Goal: Communication & Community: Answer question/provide support

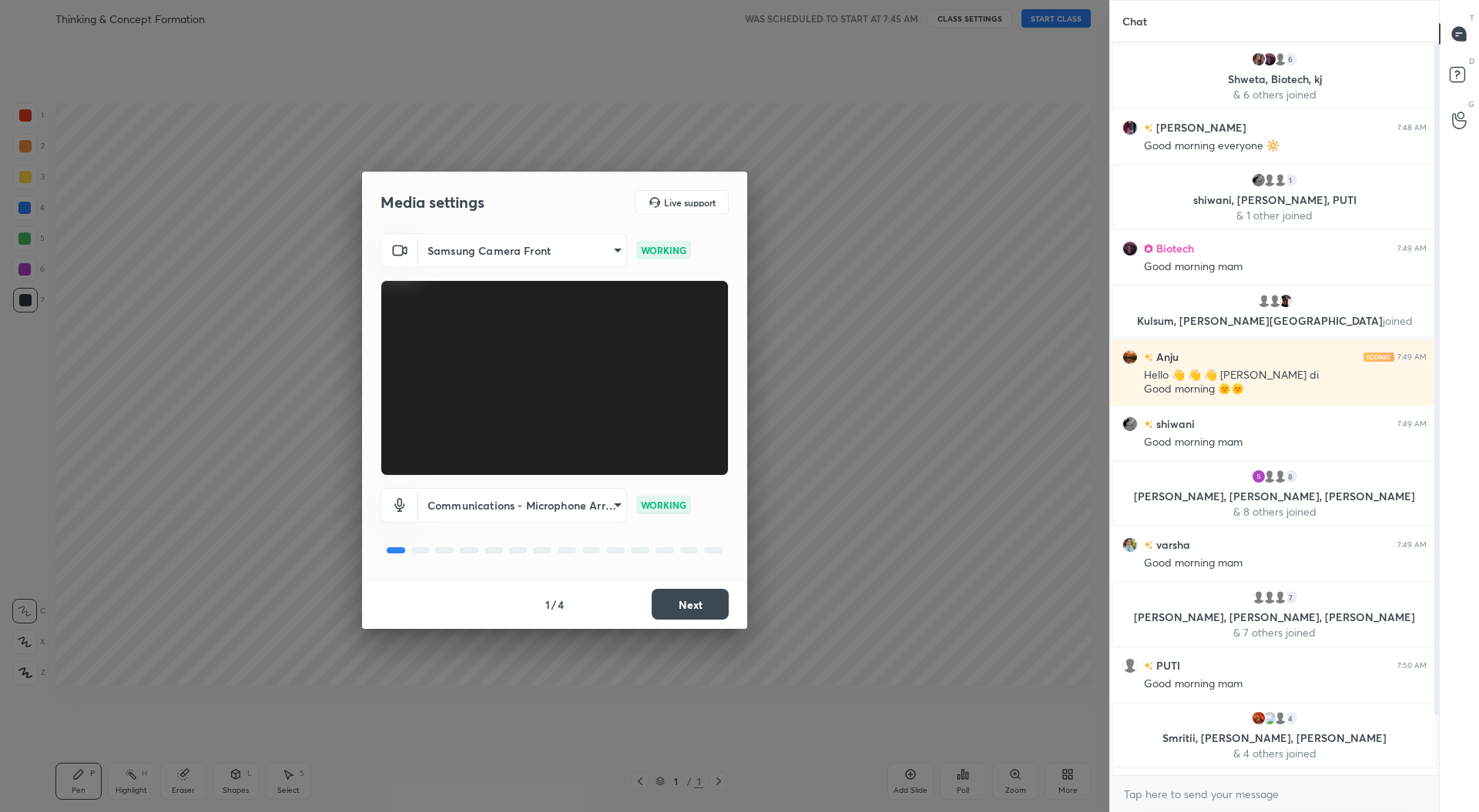
click at [680, 603] on button "Next" at bounding box center [690, 605] width 77 height 31
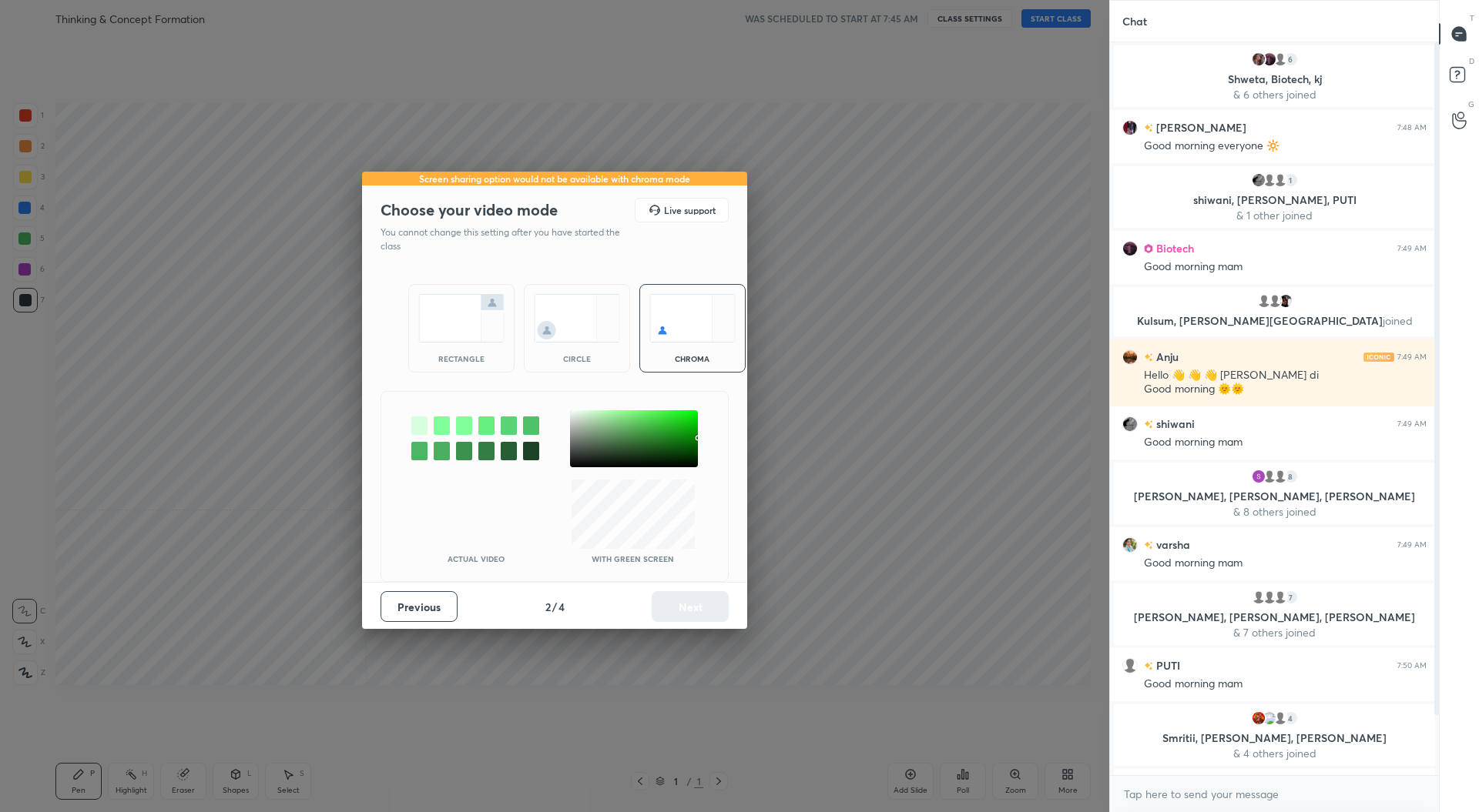
click at [470, 343] on div "rectangle" at bounding box center [461, 328] width 107 height 88
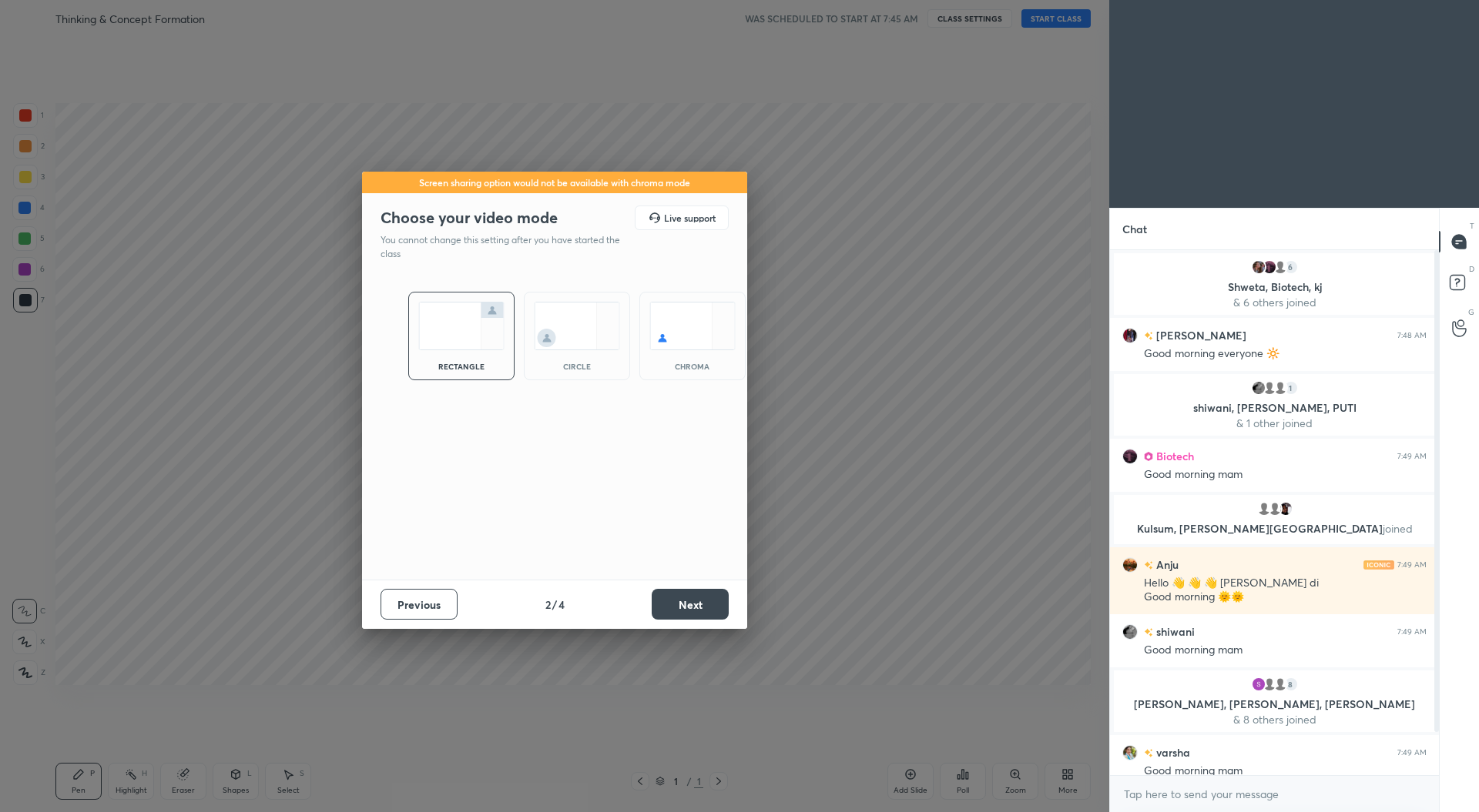
click at [681, 603] on button "Next" at bounding box center [690, 605] width 77 height 31
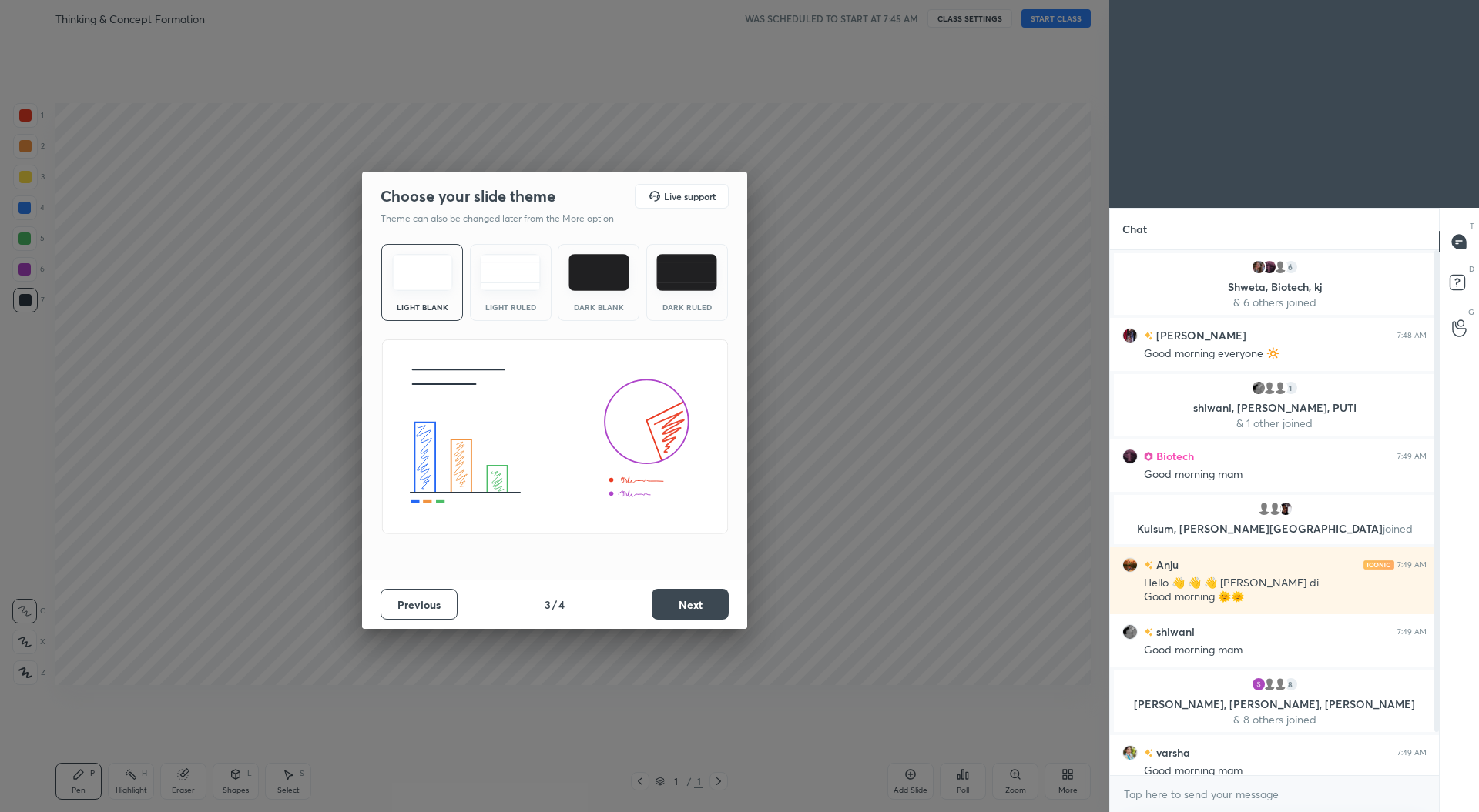
click at [678, 605] on button "Next" at bounding box center [690, 605] width 77 height 31
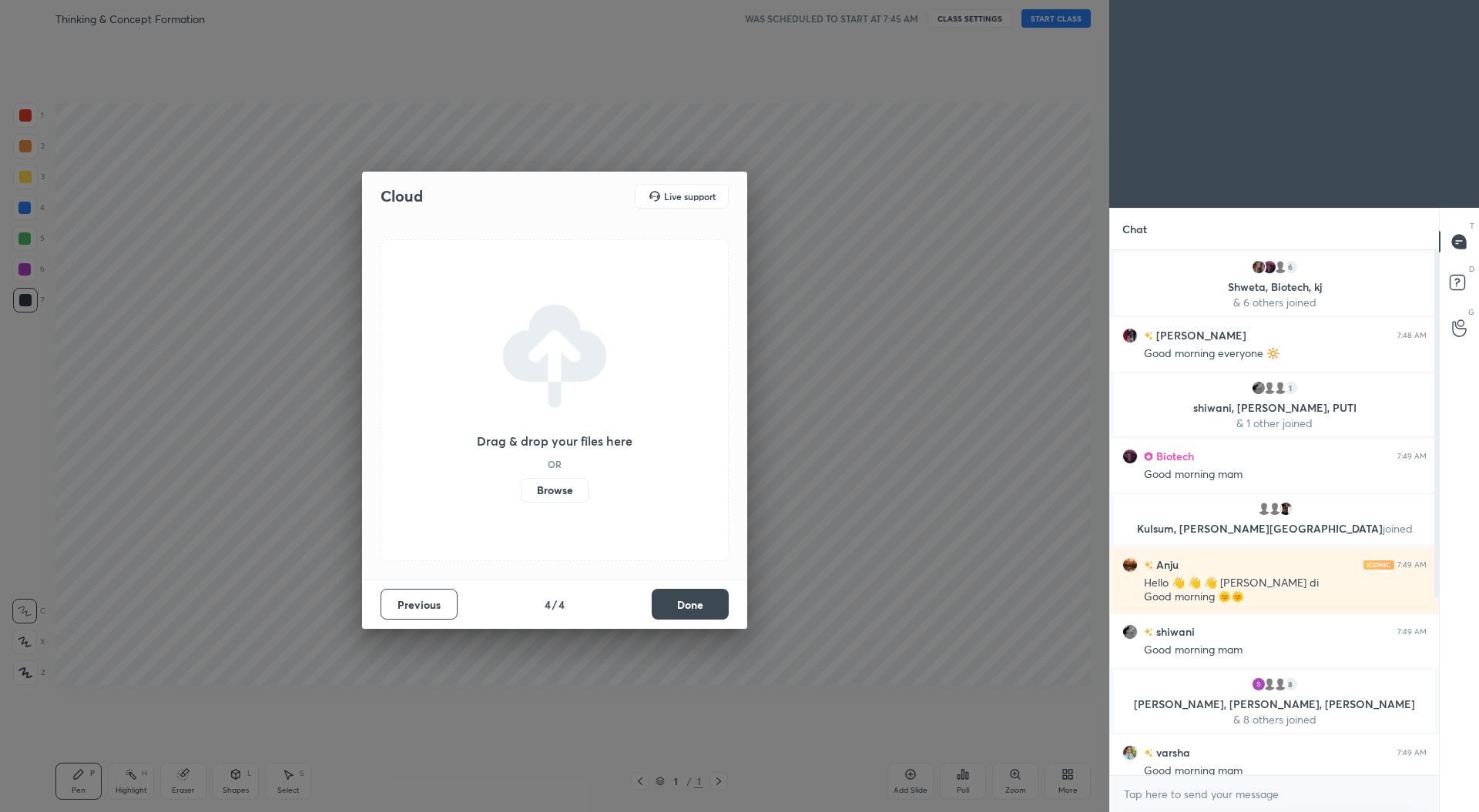
click at [711, 602] on button "Done" at bounding box center [690, 605] width 77 height 31
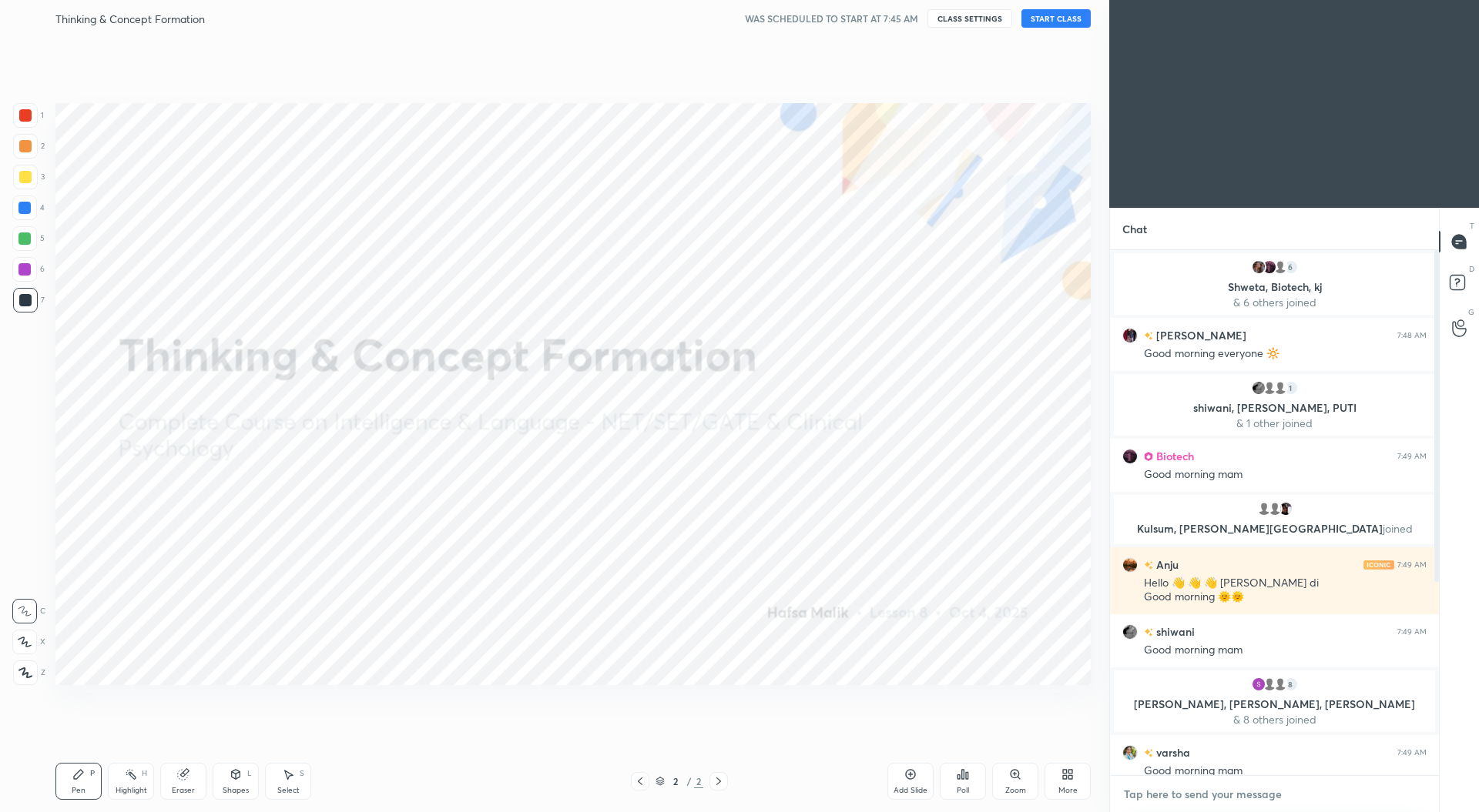
type textarea "x"
click at [1174, 795] on textarea at bounding box center [1274, 795] width 304 height 24
paste textarea "IMPORTANT LINKS SCHEDULE [URL][DOMAIN_NAME] STUDENT DISCUSSION GROUP [URL][DOMA…"
type textarea "IMPORTANT LINKS SCHEDULE [URL][DOMAIN_NAME] STUDENT DISCUSSION GROUP [URL][DOMA…"
type textarea "x"
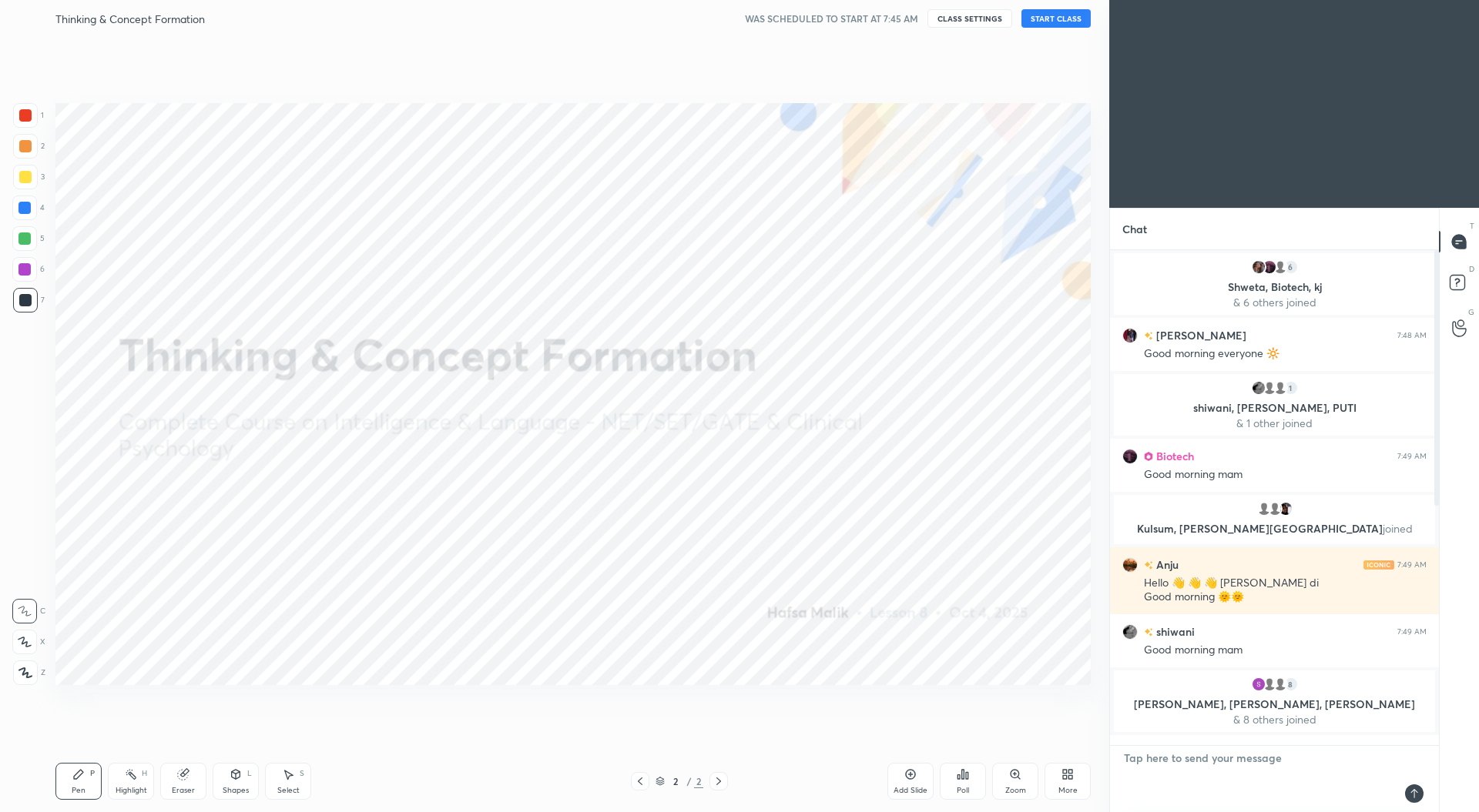
scroll to position [520, 324]
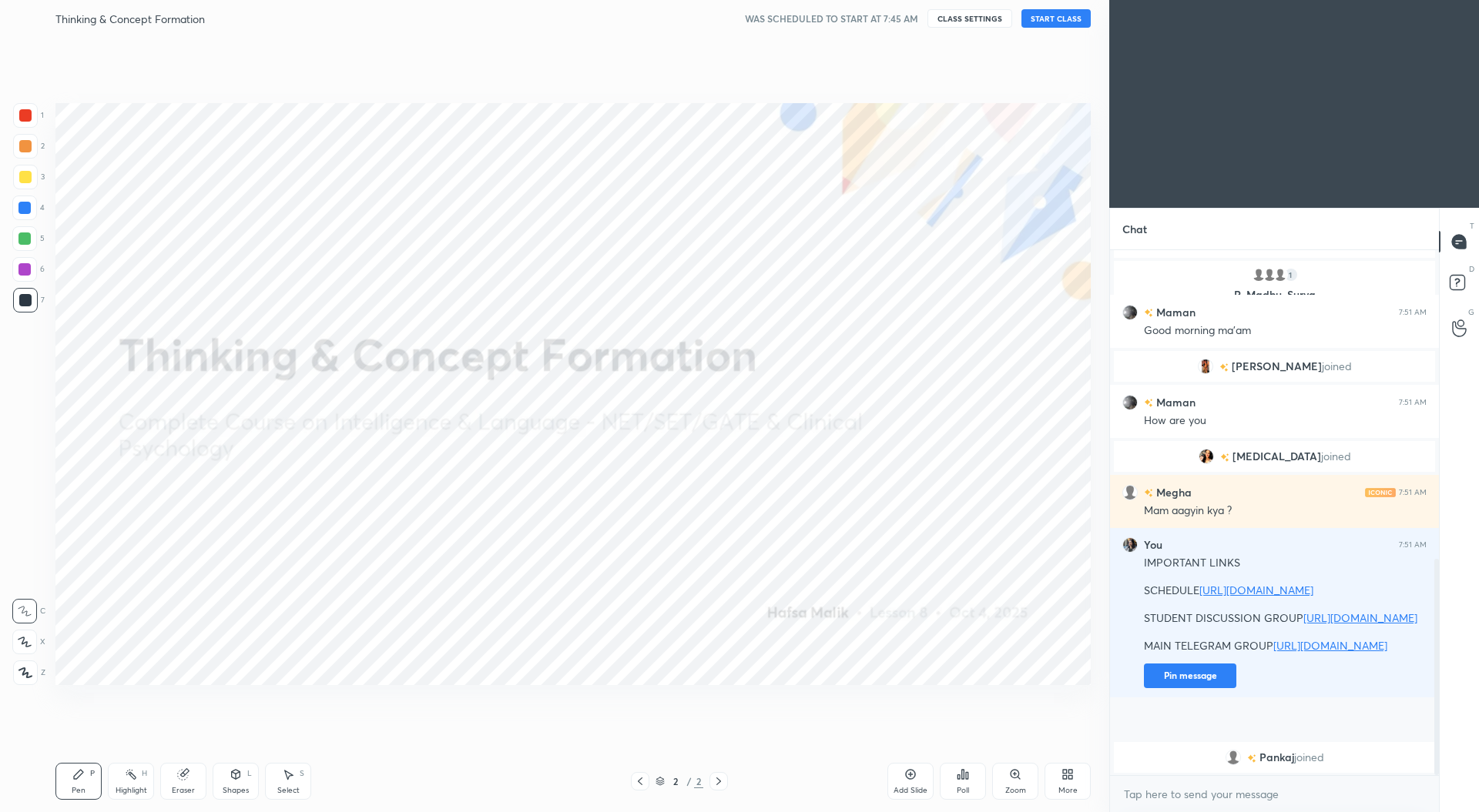
drag, startPoint x: 1437, startPoint y: 474, endPoint x: 1431, endPoint y: 701, distance: 227.1
click at [1431, 701] on div at bounding box center [1434, 512] width 10 height 525
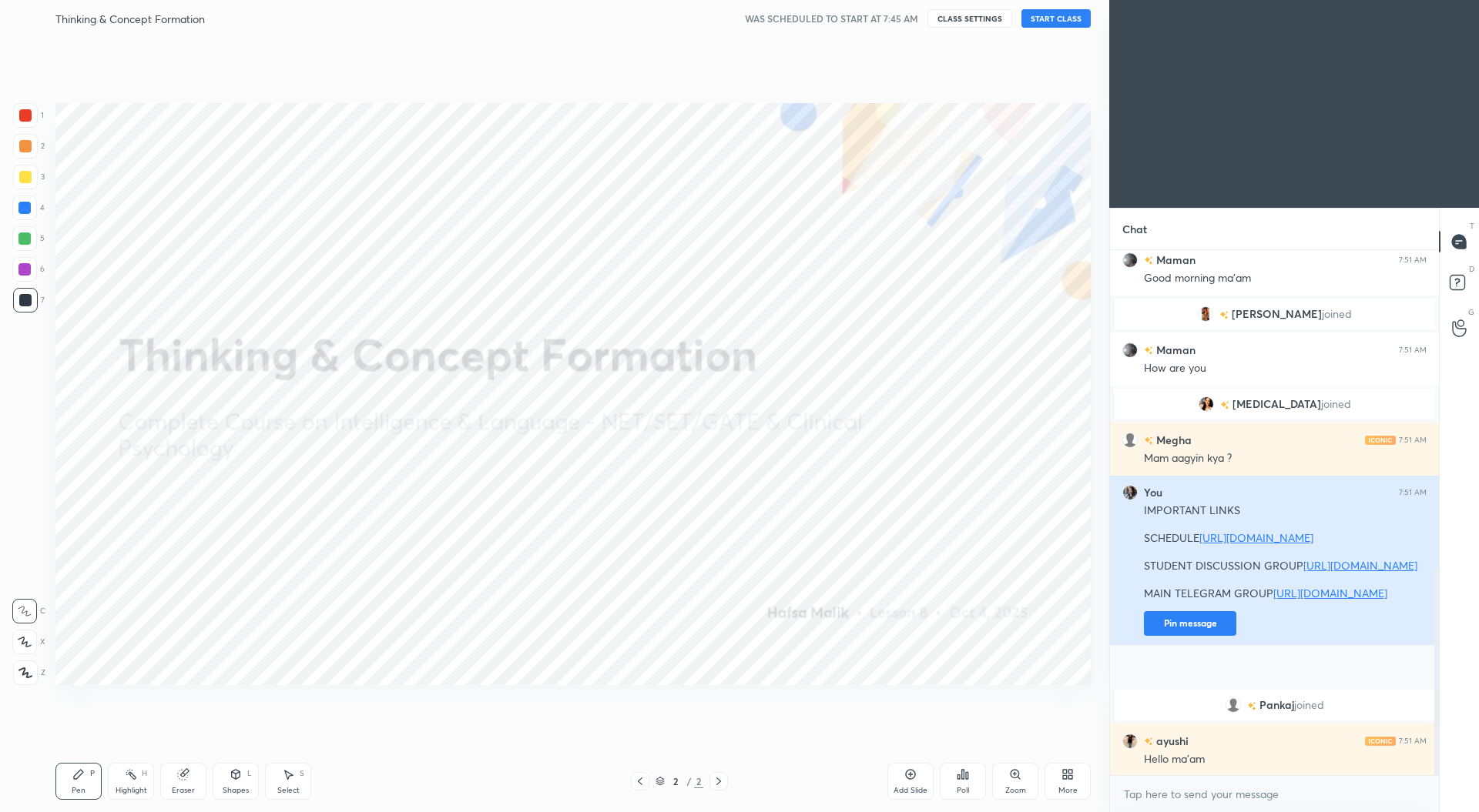
click at [1206, 636] on button "Pin message" at bounding box center [1190, 623] width 93 height 24
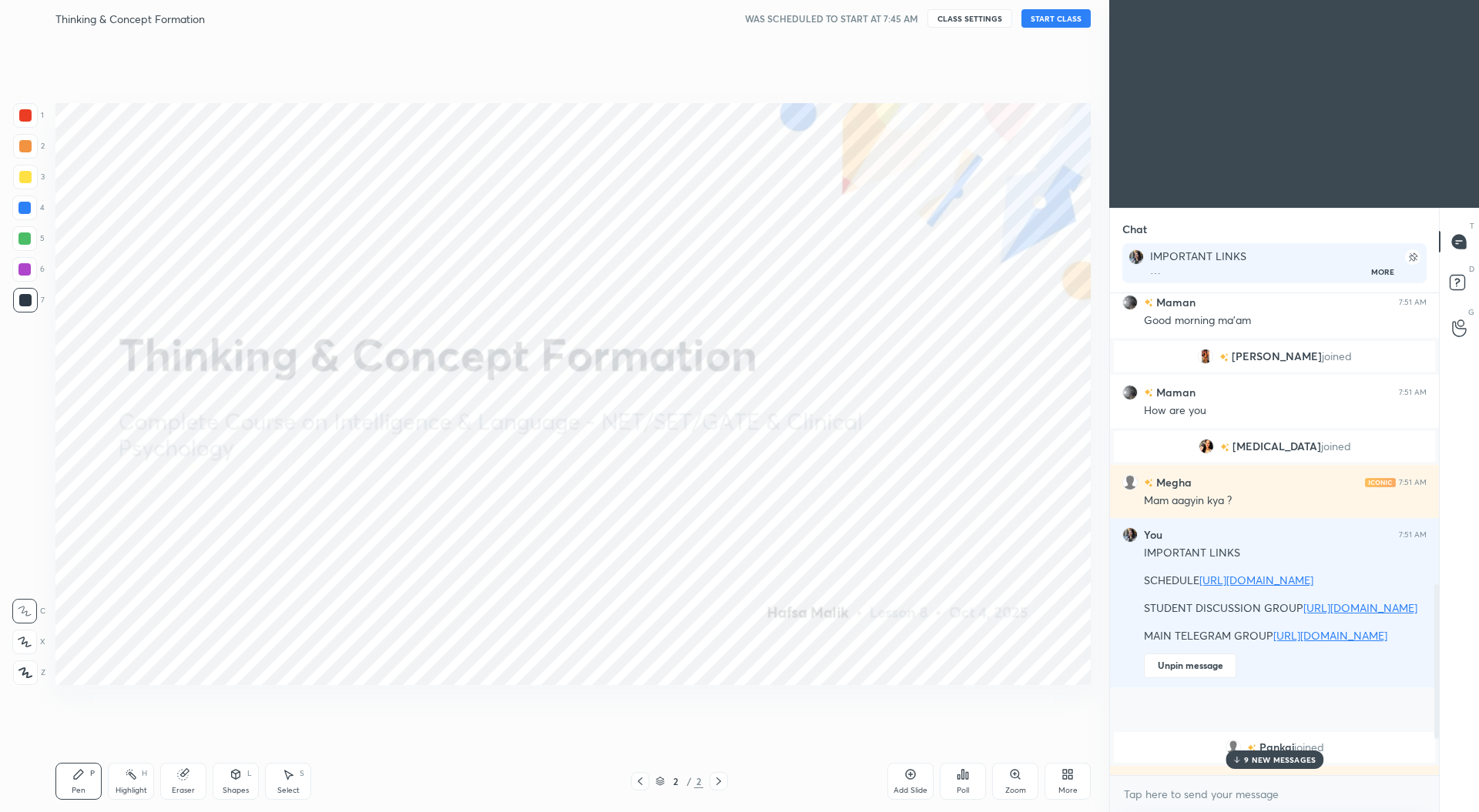
click at [1066, 21] on button "START CLASS" at bounding box center [1056, 18] width 69 height 18
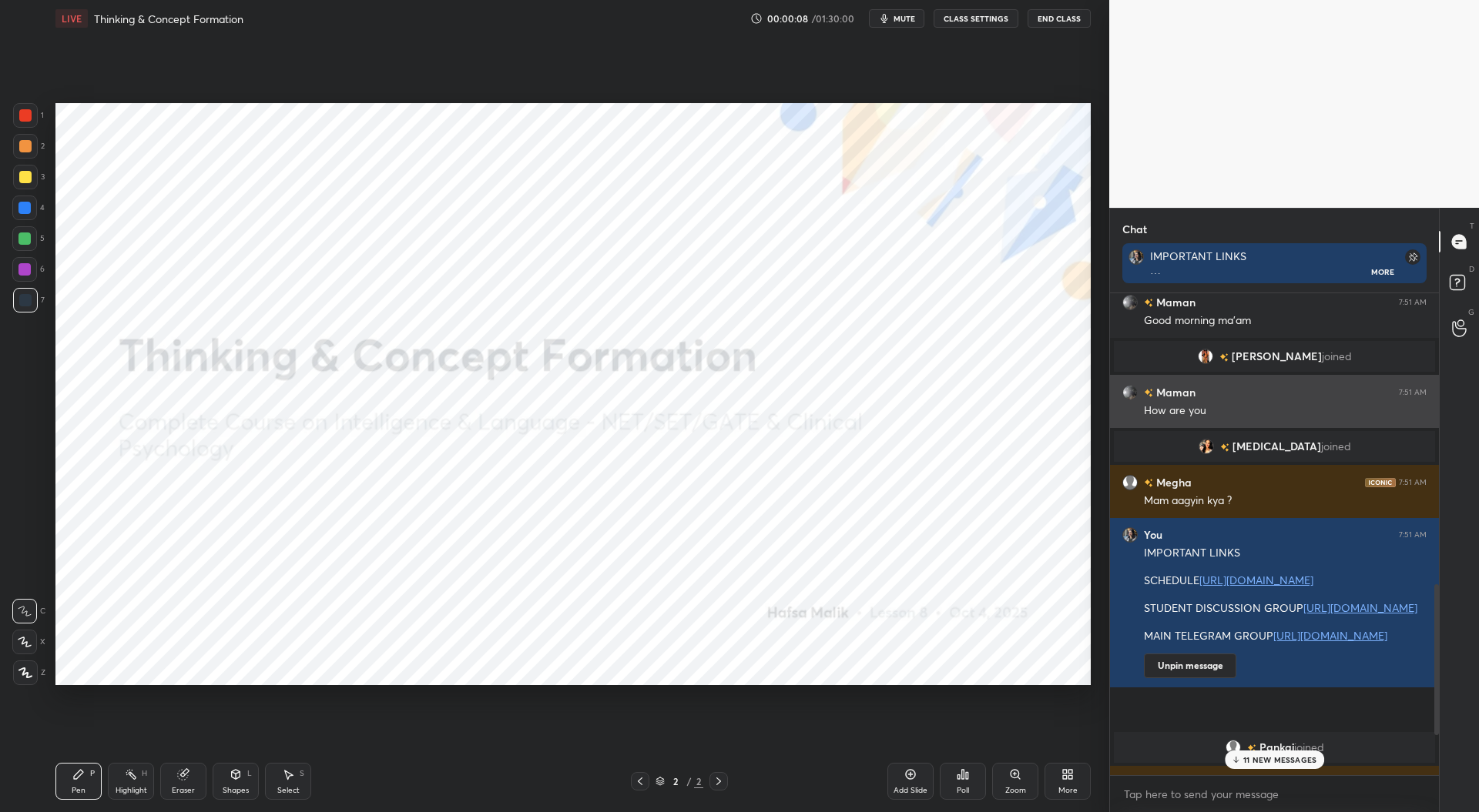
scroll to position [5, 4]
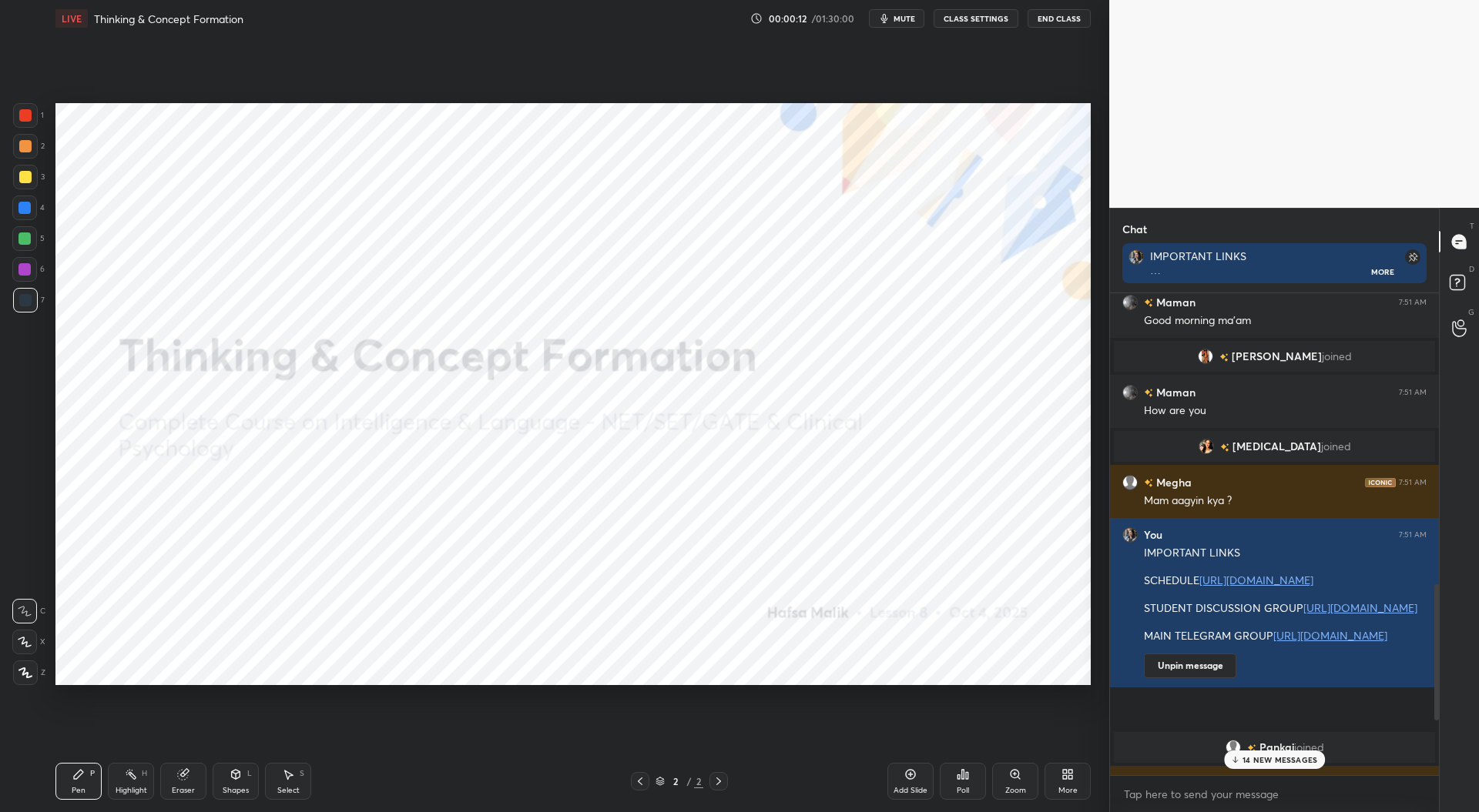
click at [1257, 761] on p "14 NEW MESSAGES" at bounding box center [1280, 760] width 74 height 10
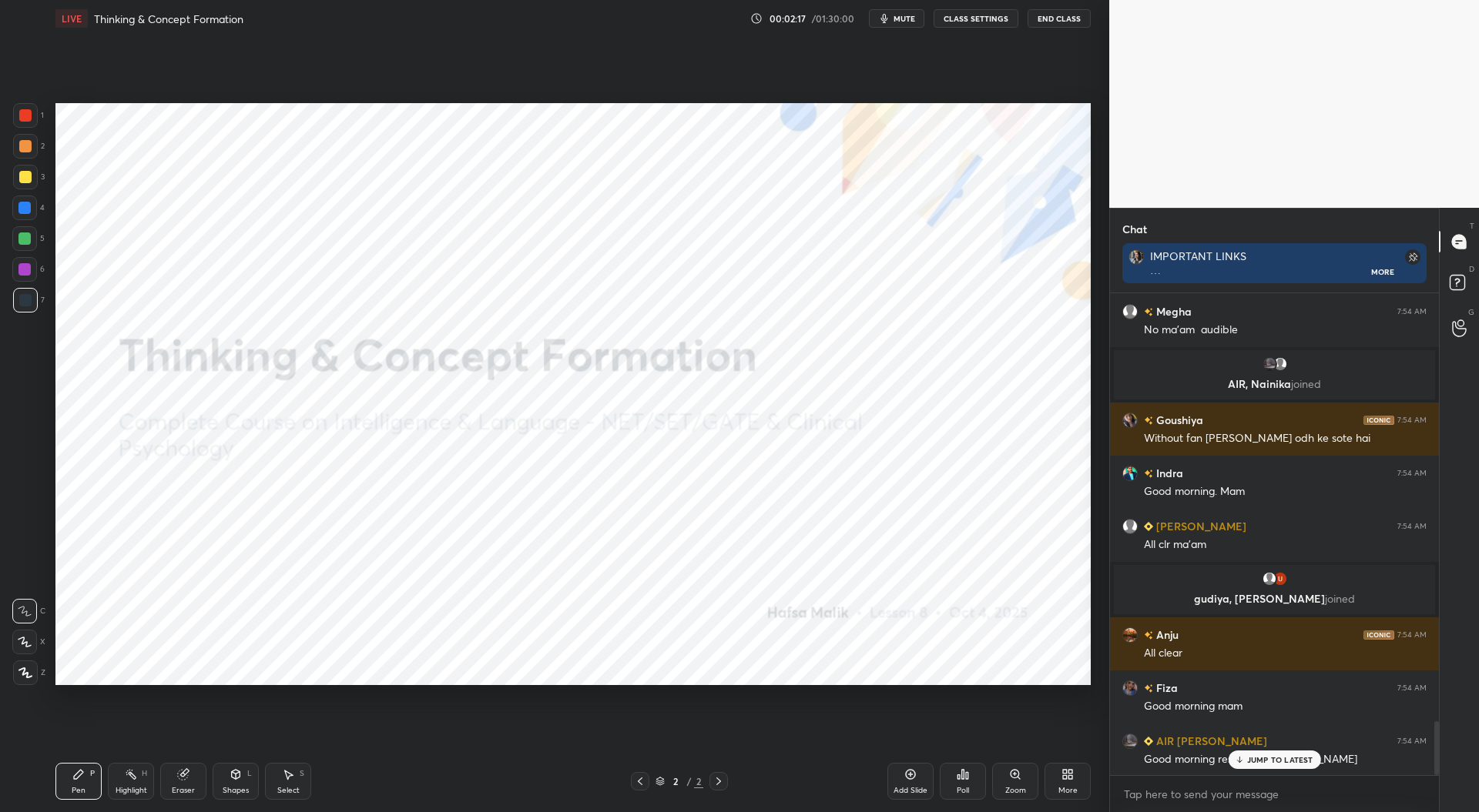
scroll to position [3851, 0]
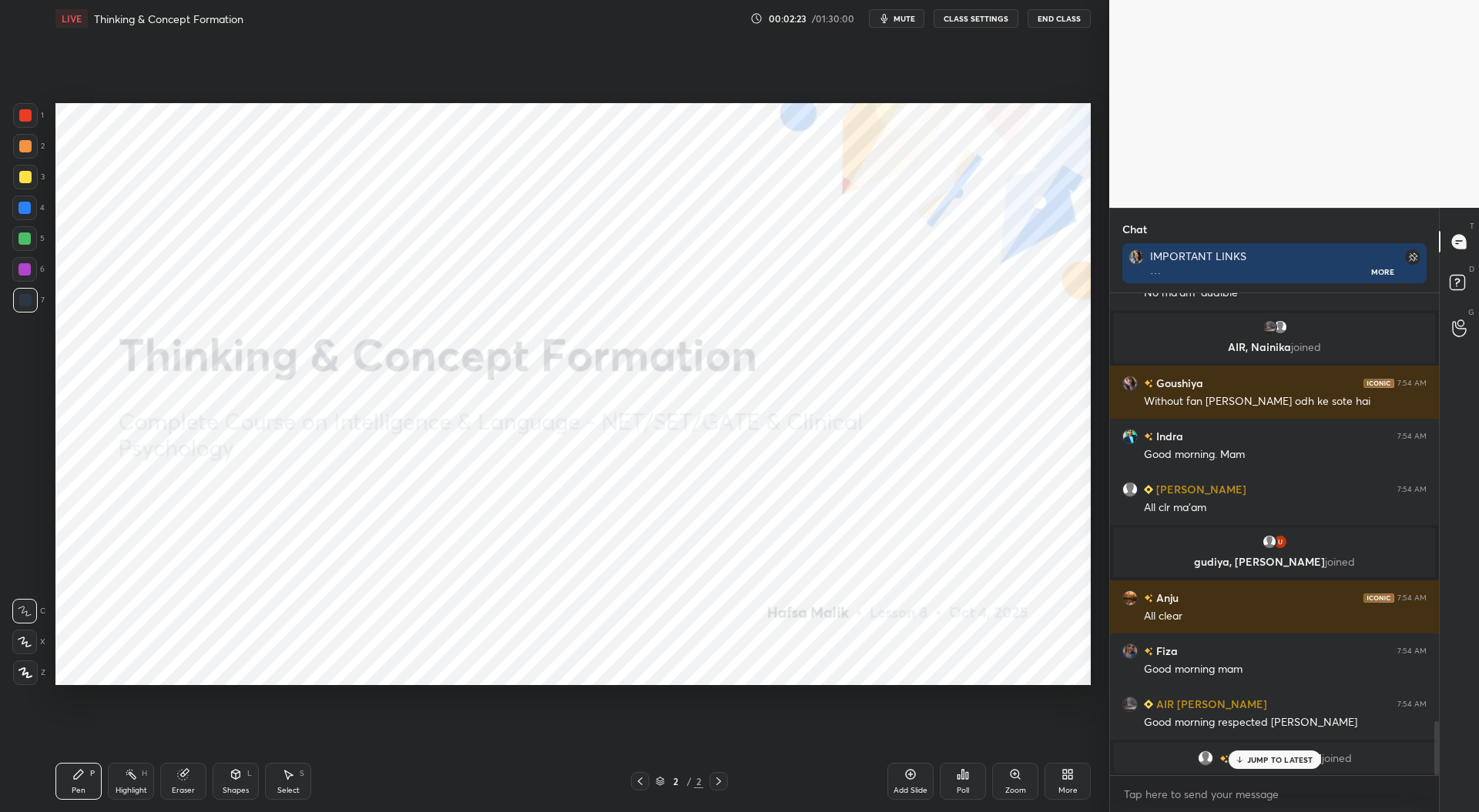
click at [1078, 769] on div "More" at bounding box center [1067, 782] width 46 height 37
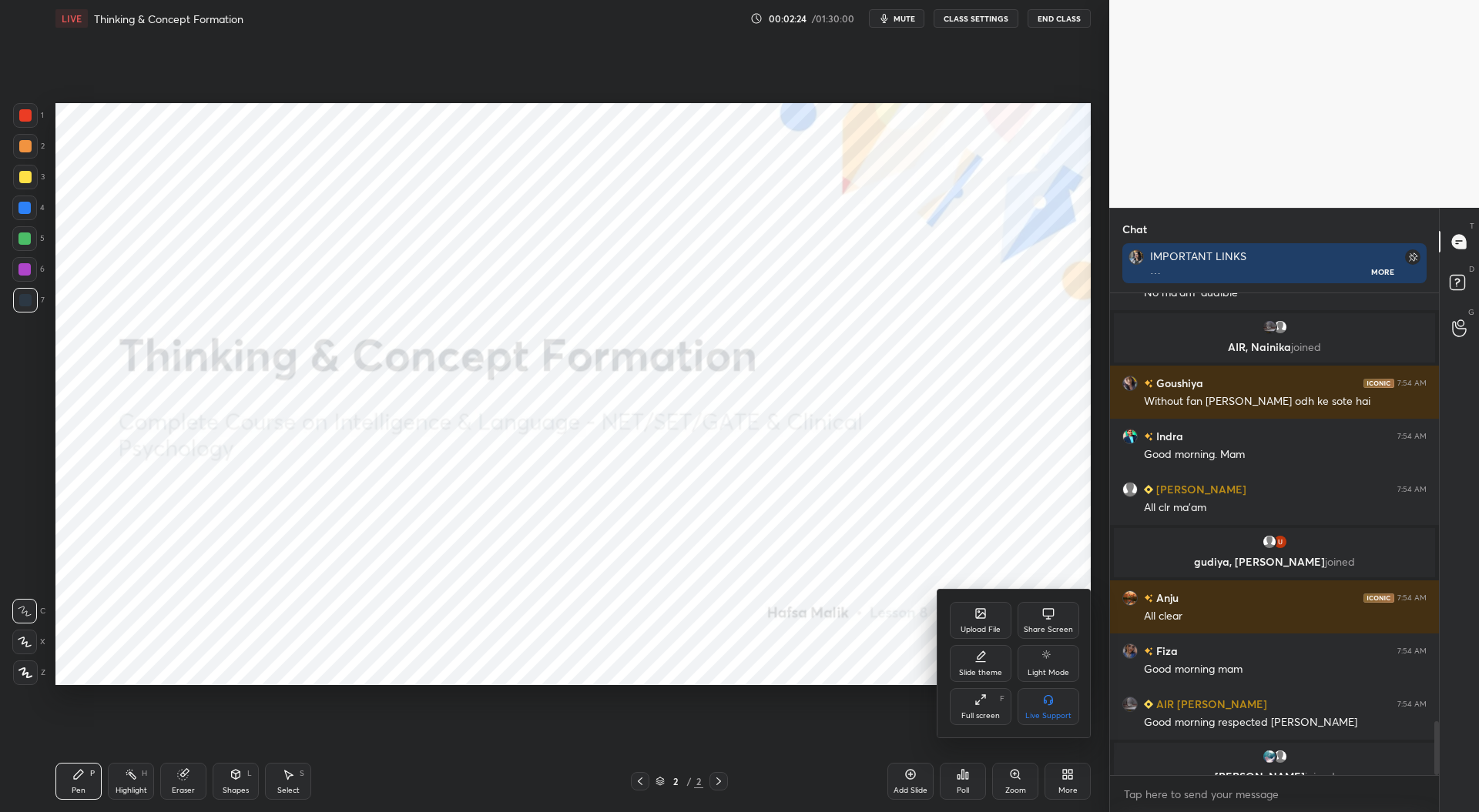
click at [985, 617] on icon at bounding box center [980, 614] width 12 height 12
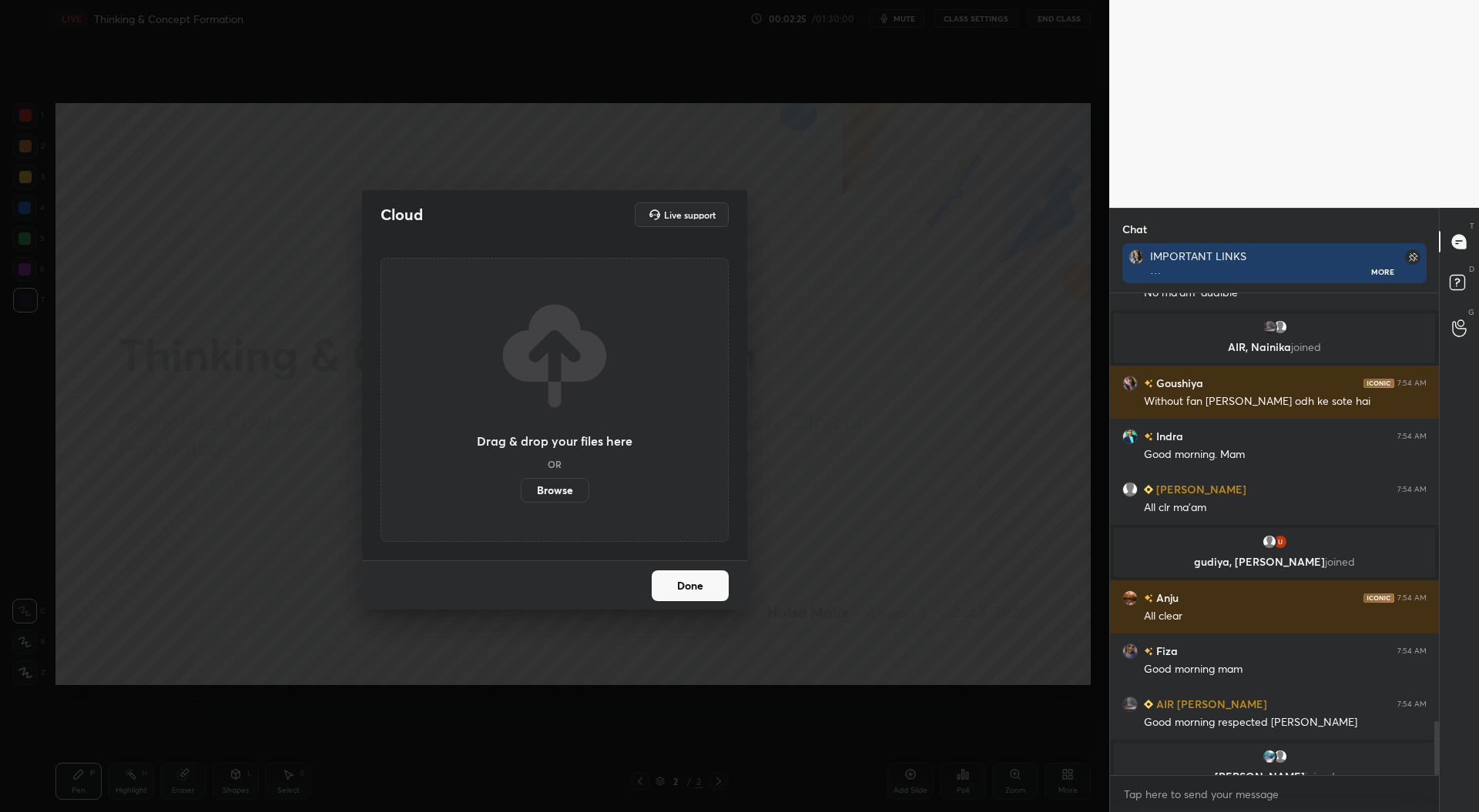
scroll to position [3956, 0]
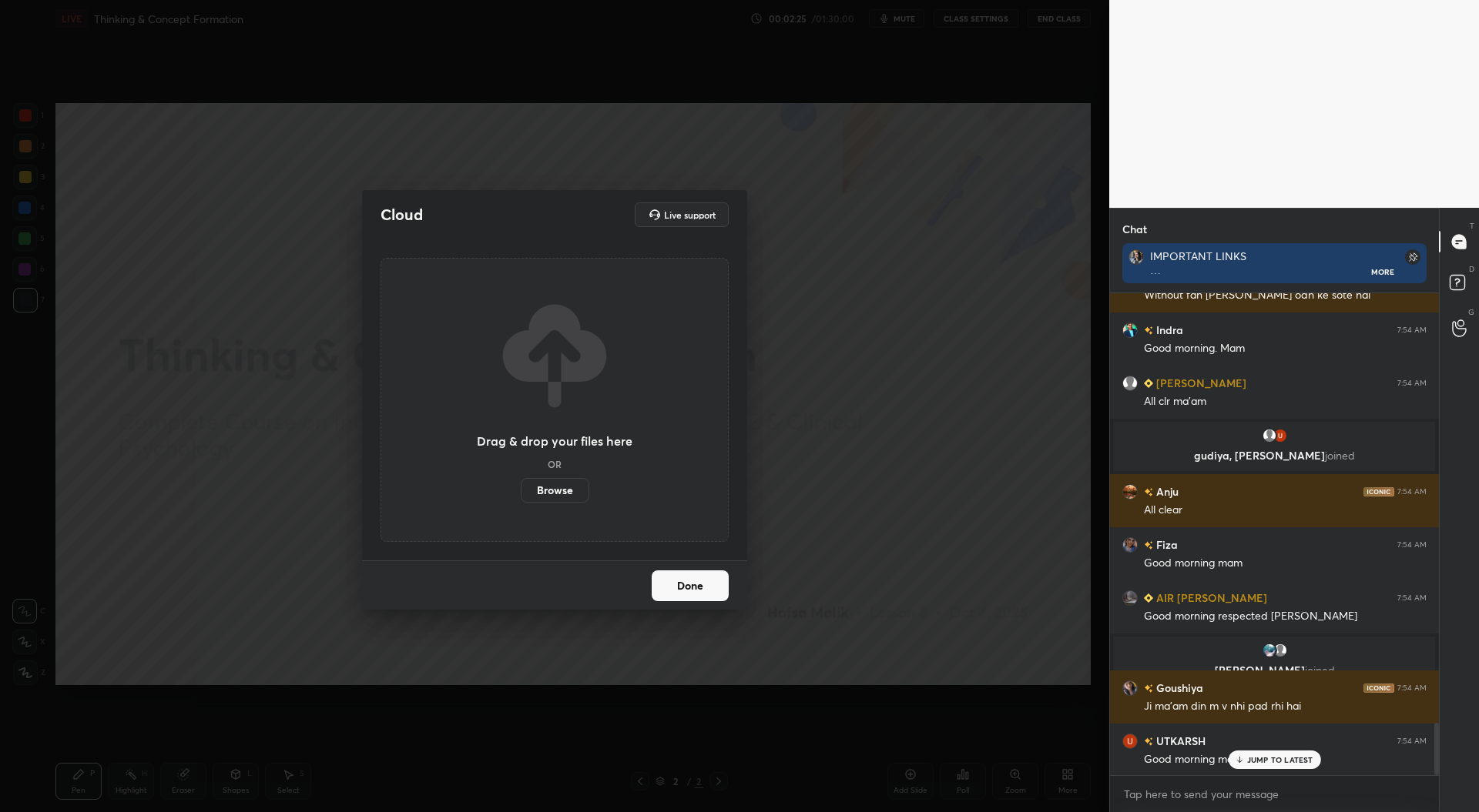
click at [572, 489] on label "Browse" at bounding box center [554, 490] width 68 height 24
click at [520, 489] on input "Browse" at bounding box center [520, 490] width 0 height 24
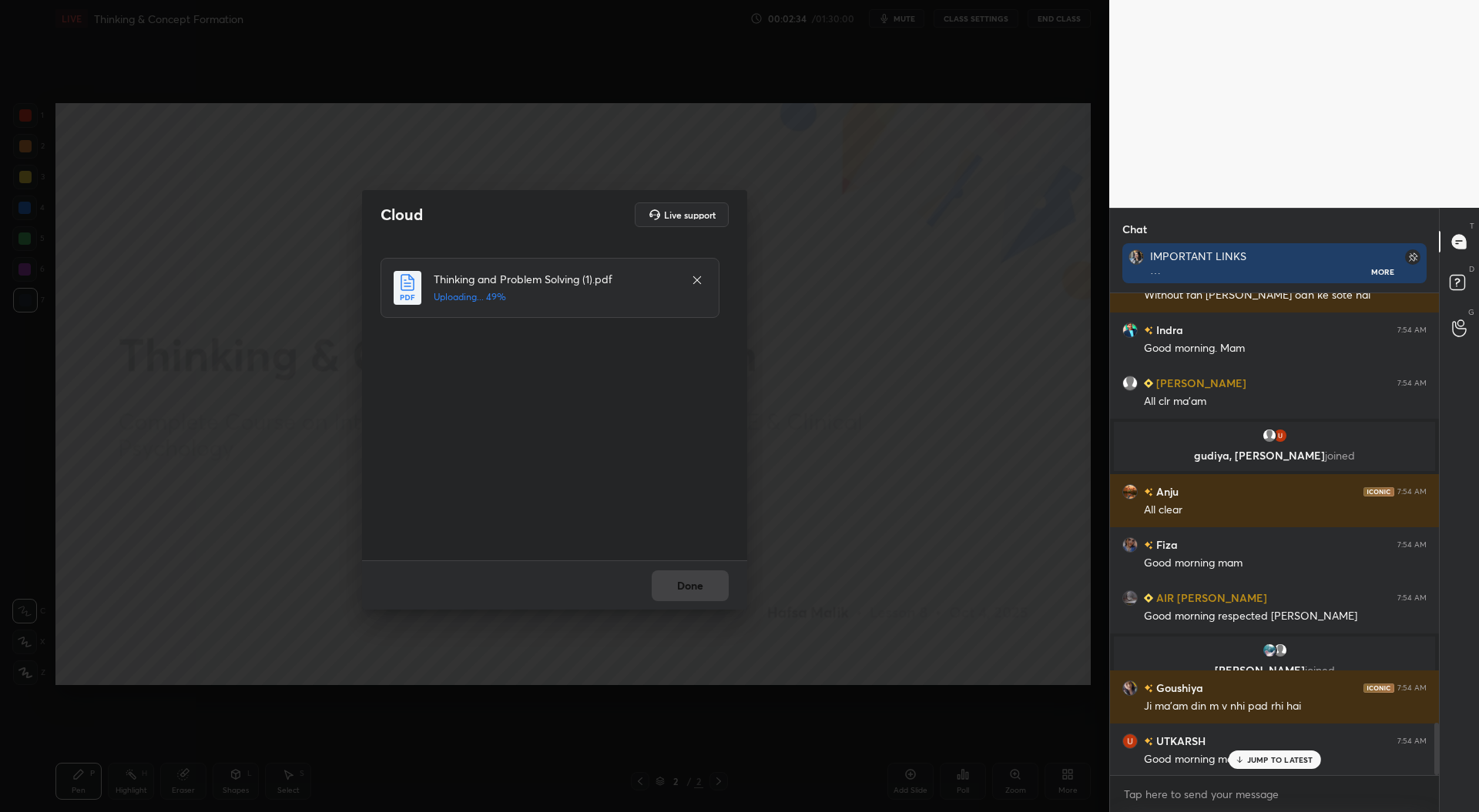
scroll to position [3993, 0]
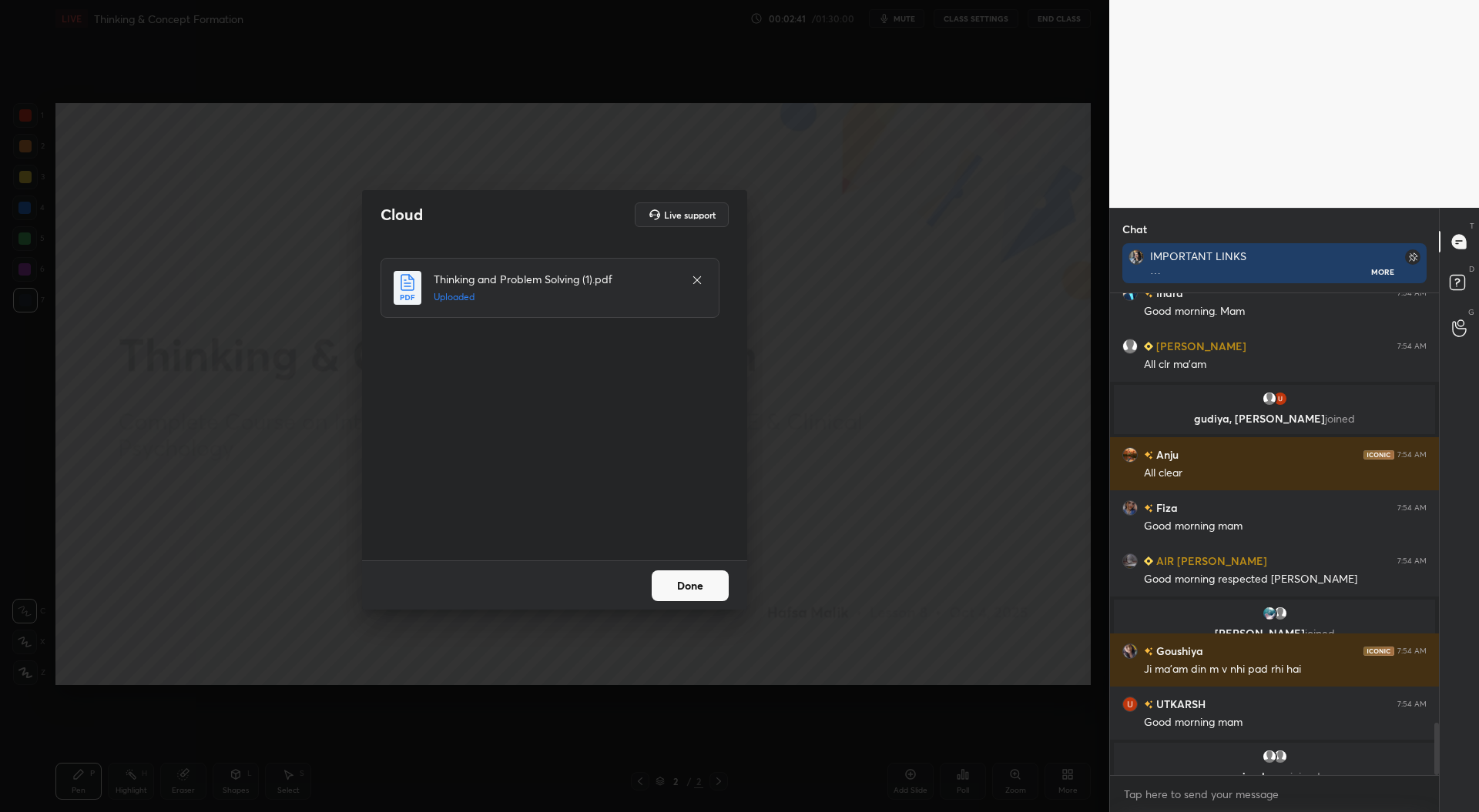
click at [695, 582] on button "Done" at bounding box center [690, 586] width 77 height 31
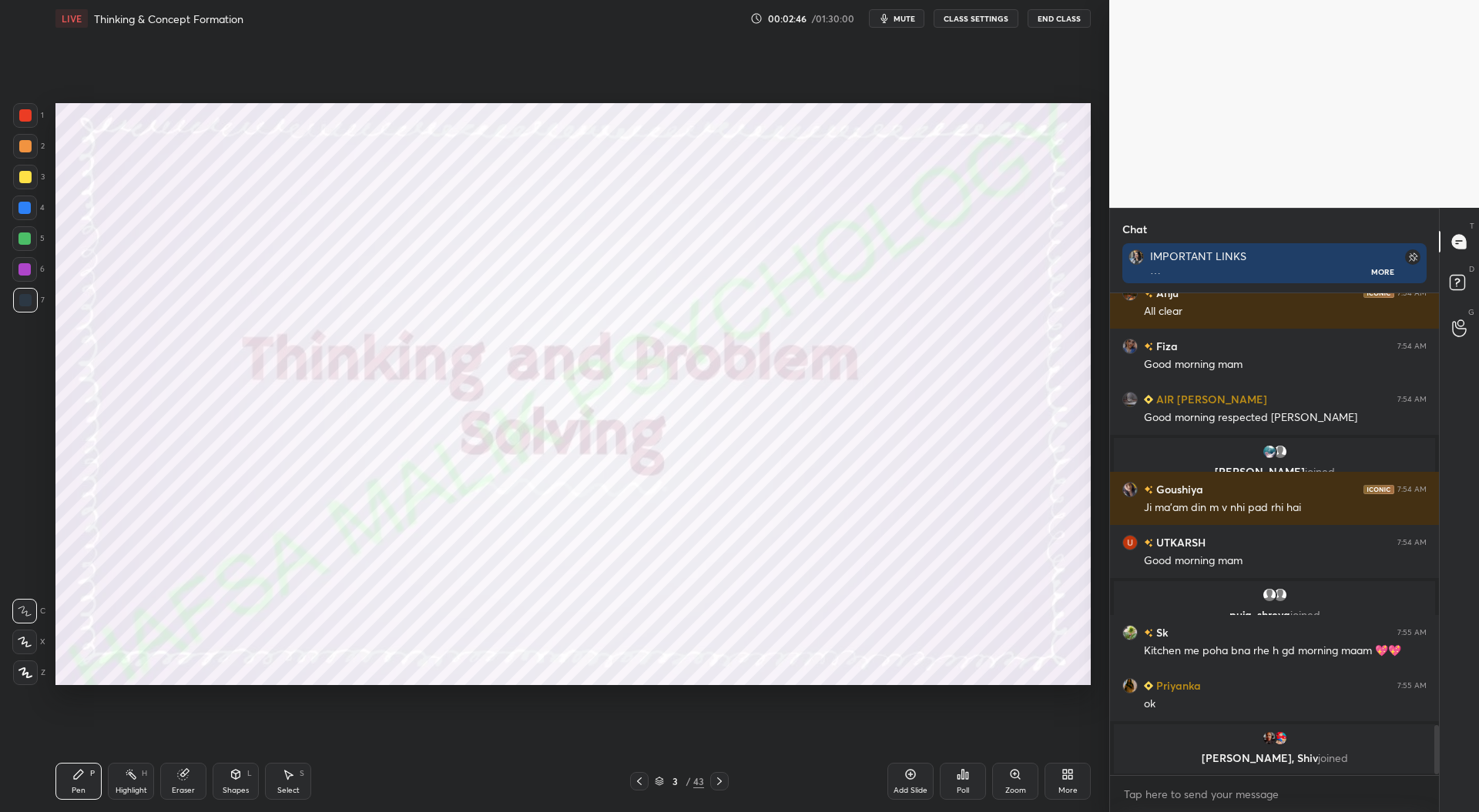
scroll to position [4209, 0]
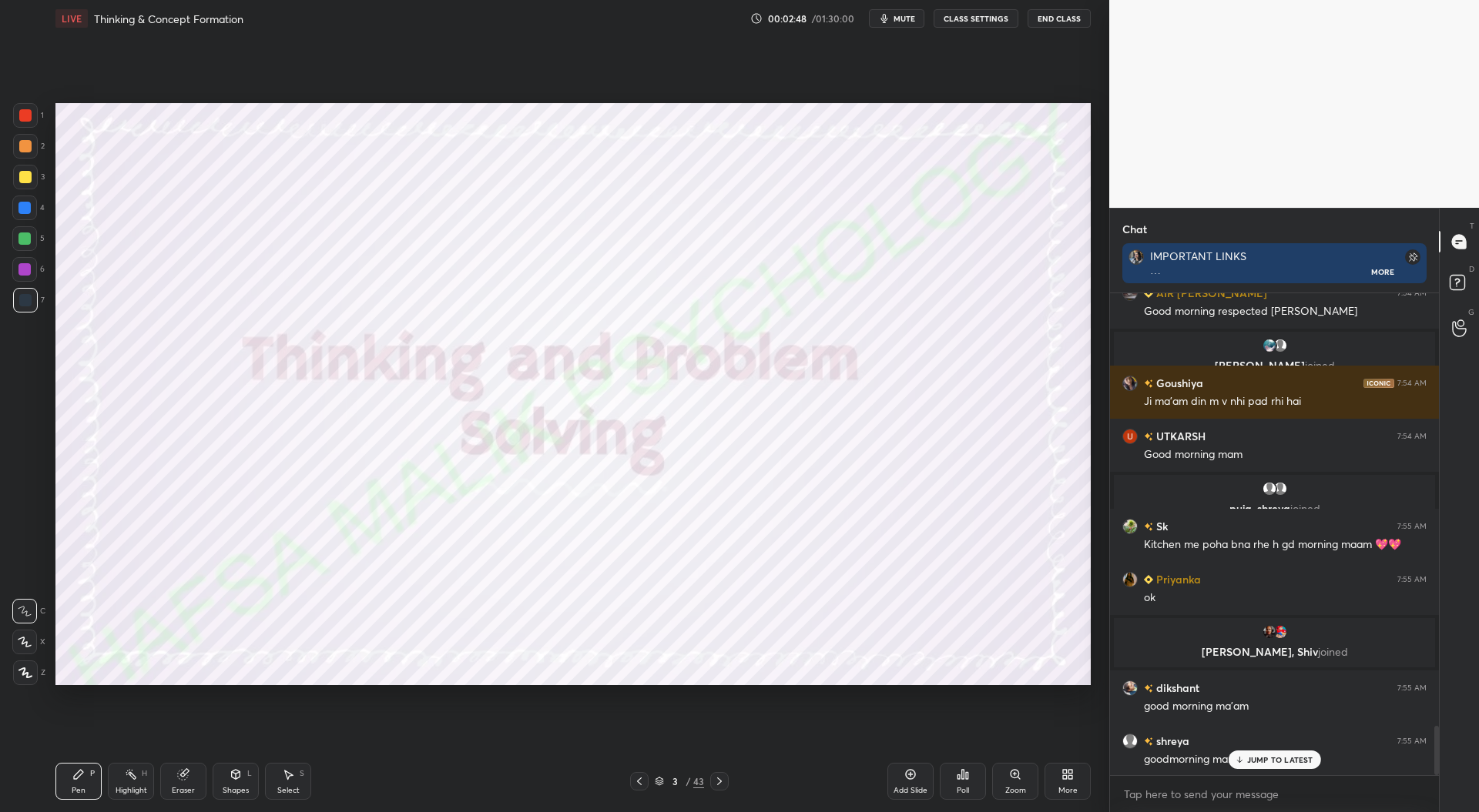
click at [654, 783] on div "3 / 43" at bounding box center [680, 781] width 99 height 18
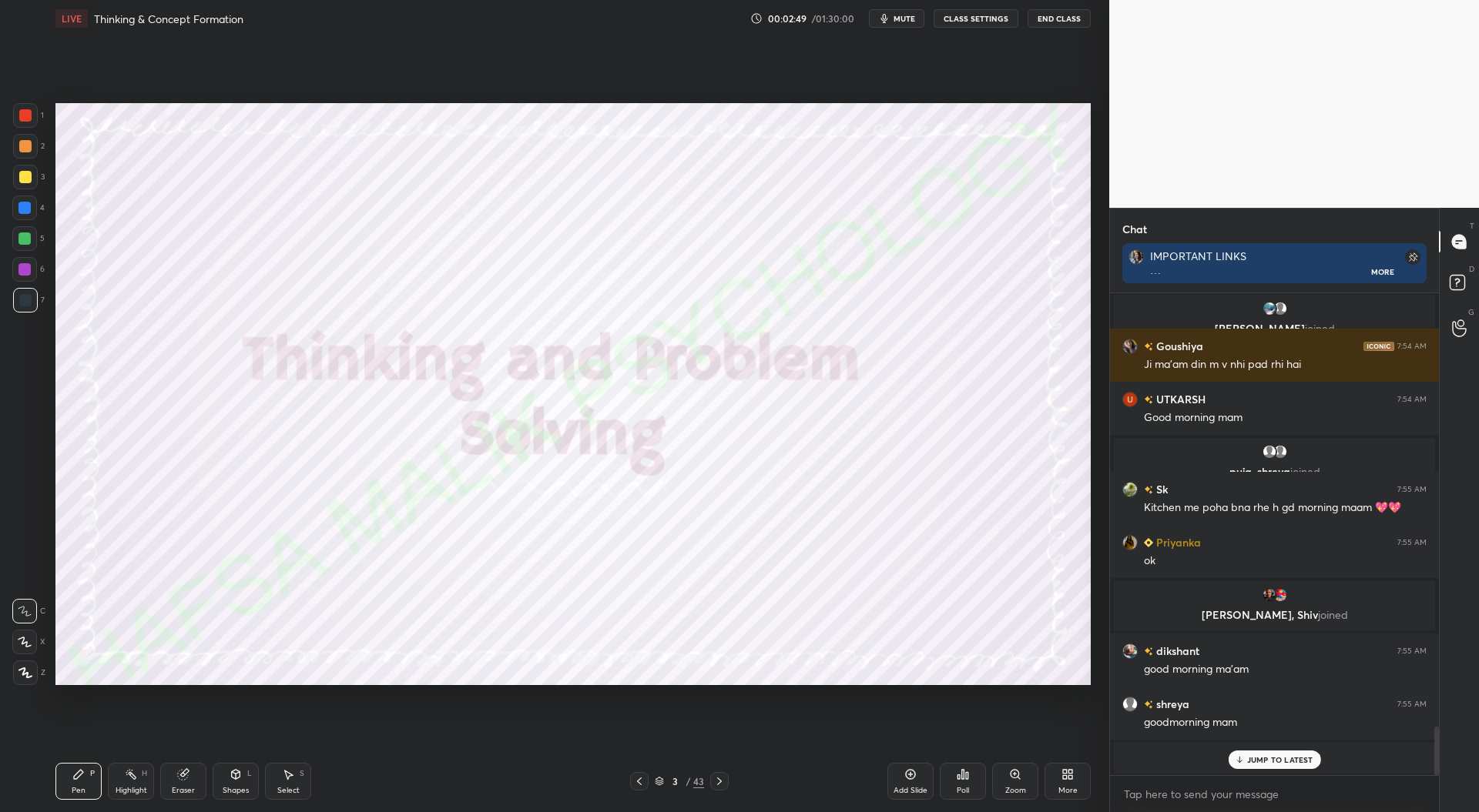
click at [659, 785] on icon at bounding box center [659, 784] width 8 height 3
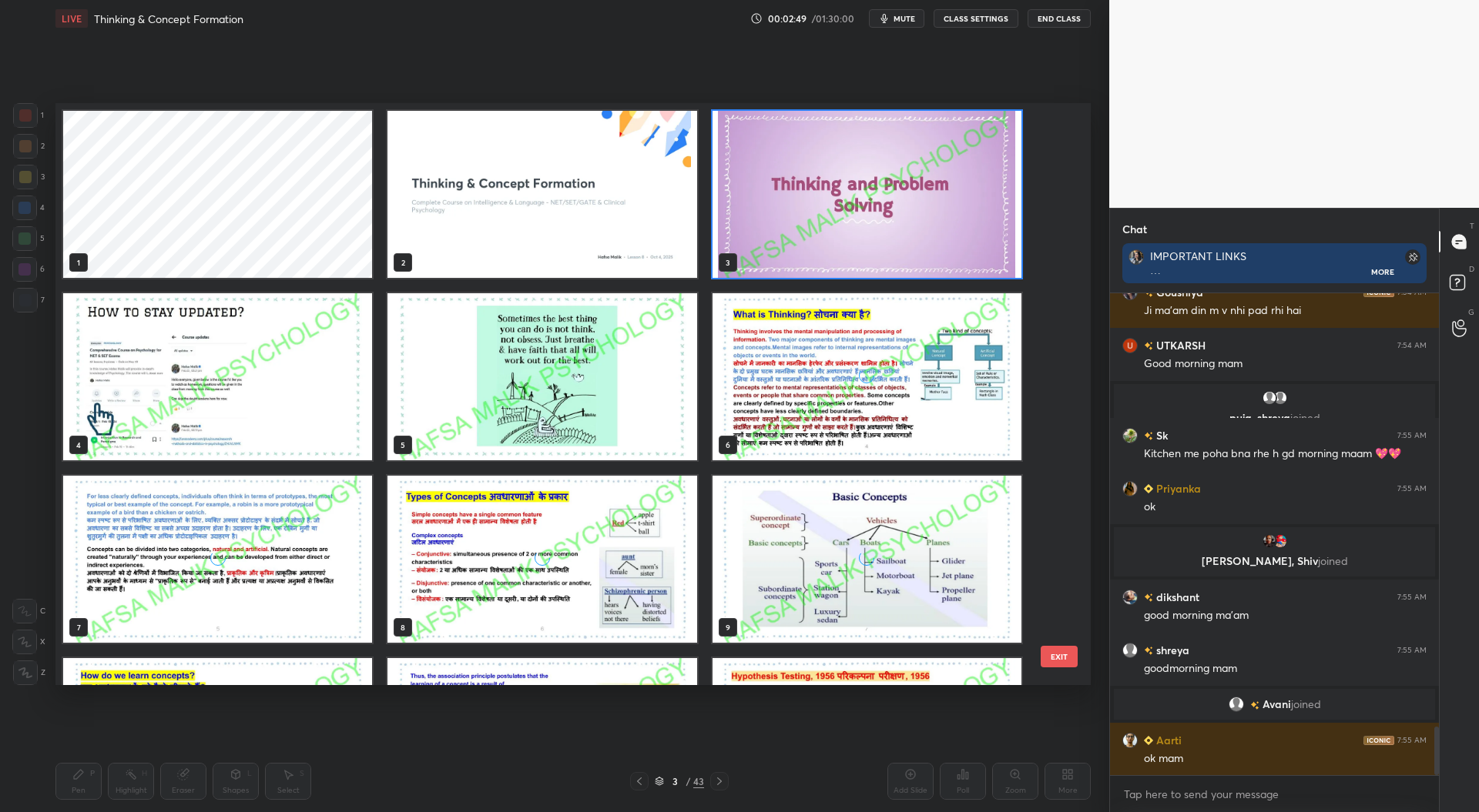
scroll to position [577, 1028]
click at [590, 391] on img "grid" at bounding box center [541, 377] width 309 height 167
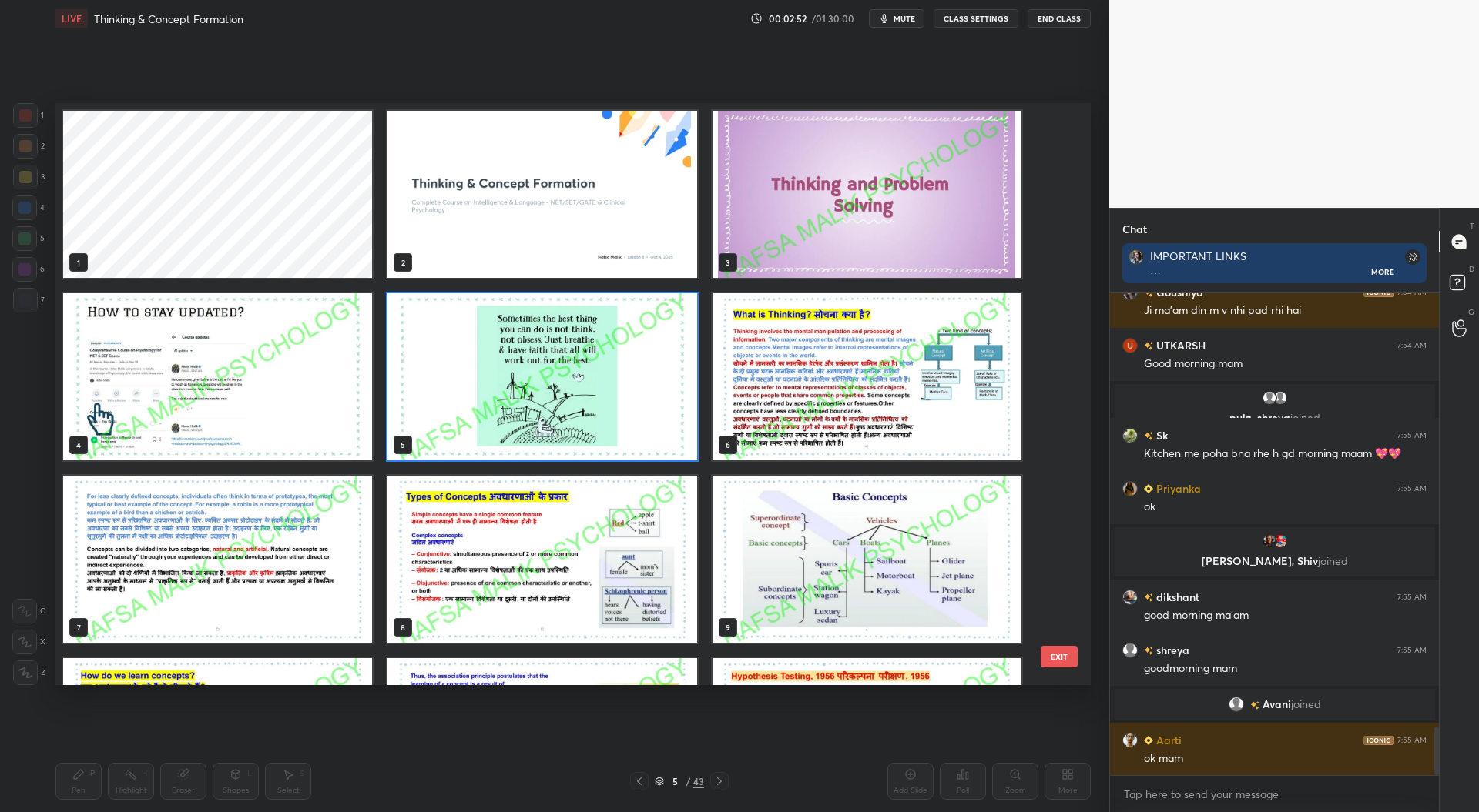
click at [590, 391] on img "grid" at bounding box center [541, 377] width 309 height 167
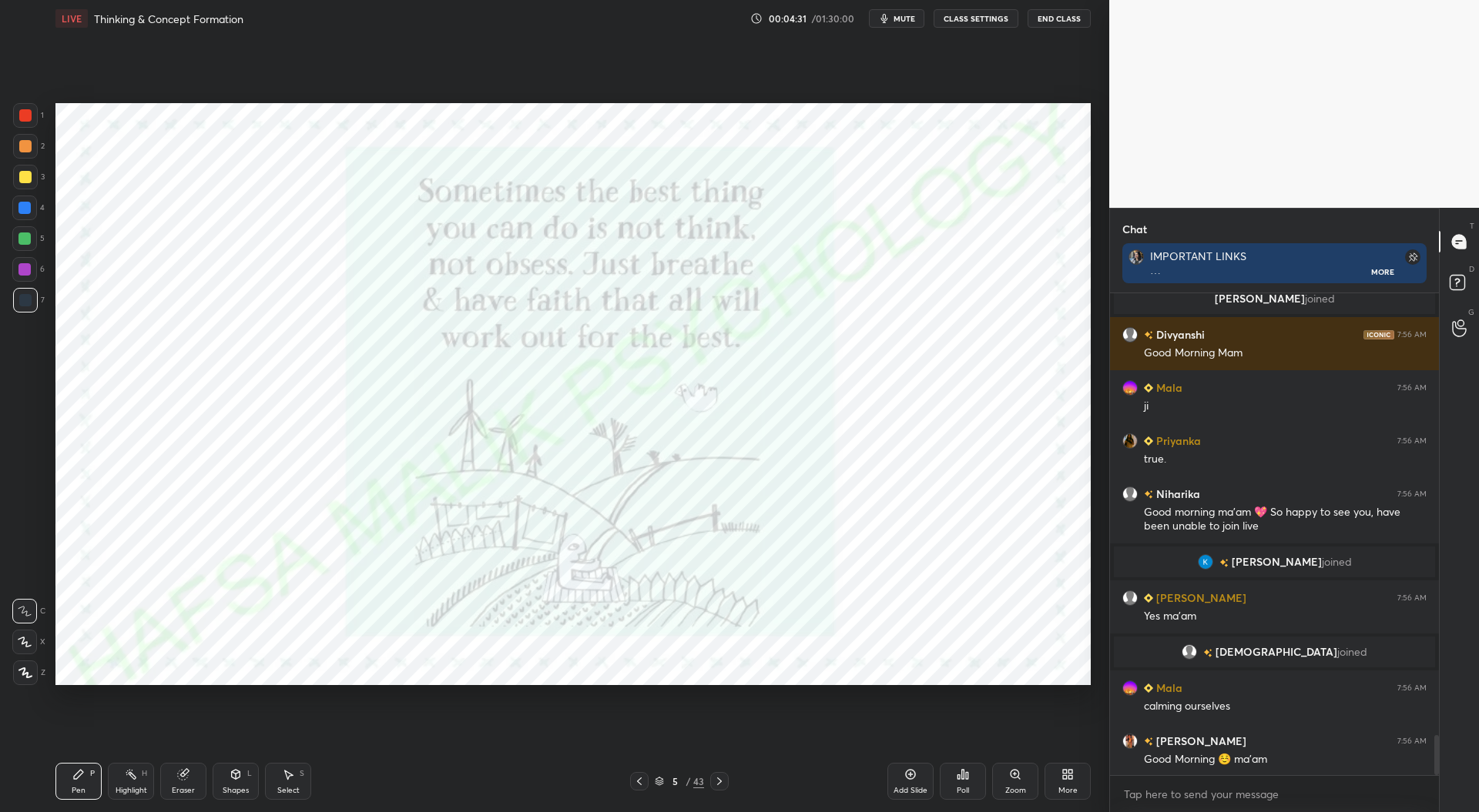
scroll to position [5294, 0]
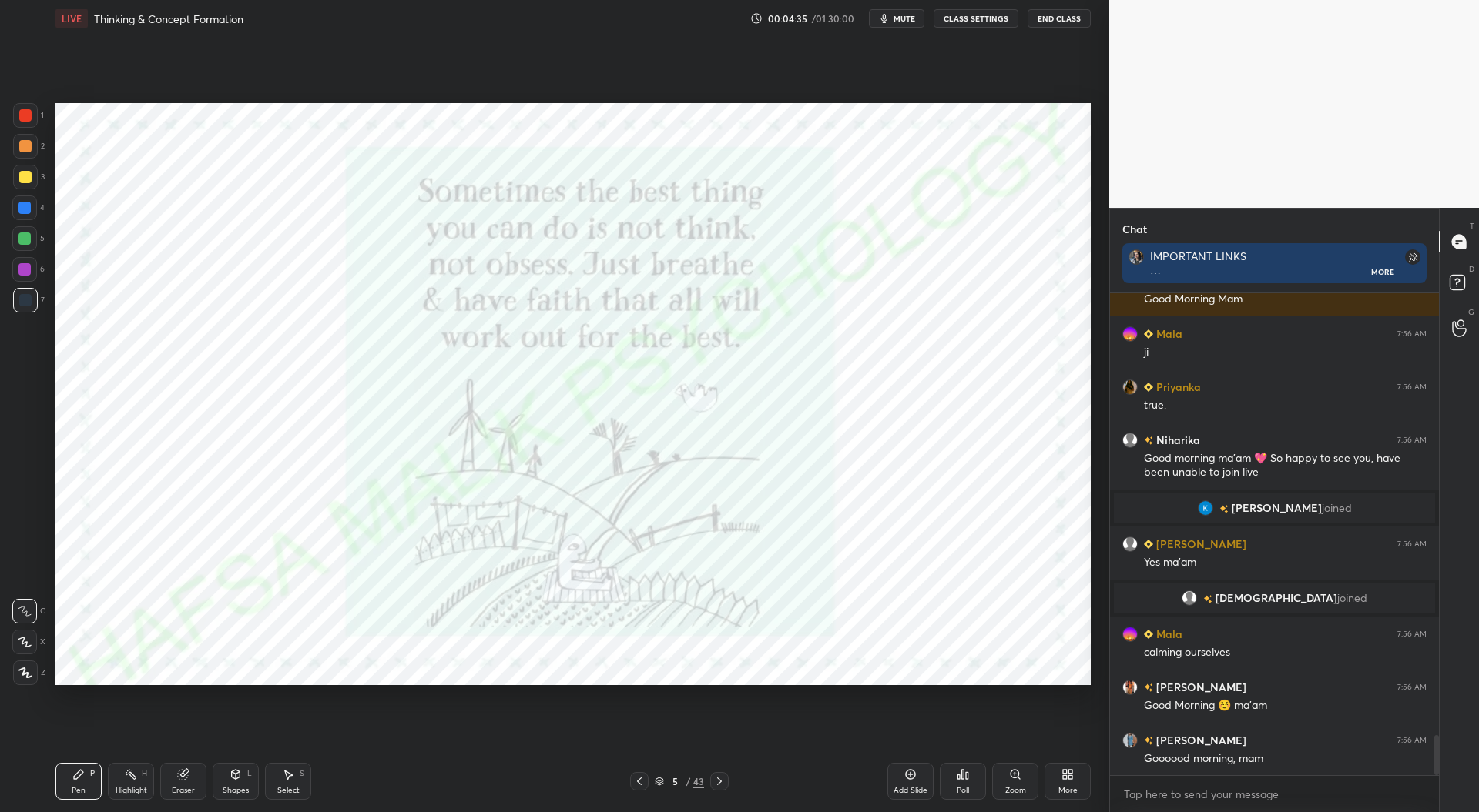
click at [29, 118] on div at bounding box center [25, 115] width 12 height 12
click at [24, 672] on icon at bounding box center [25, 673] width 14 height 10
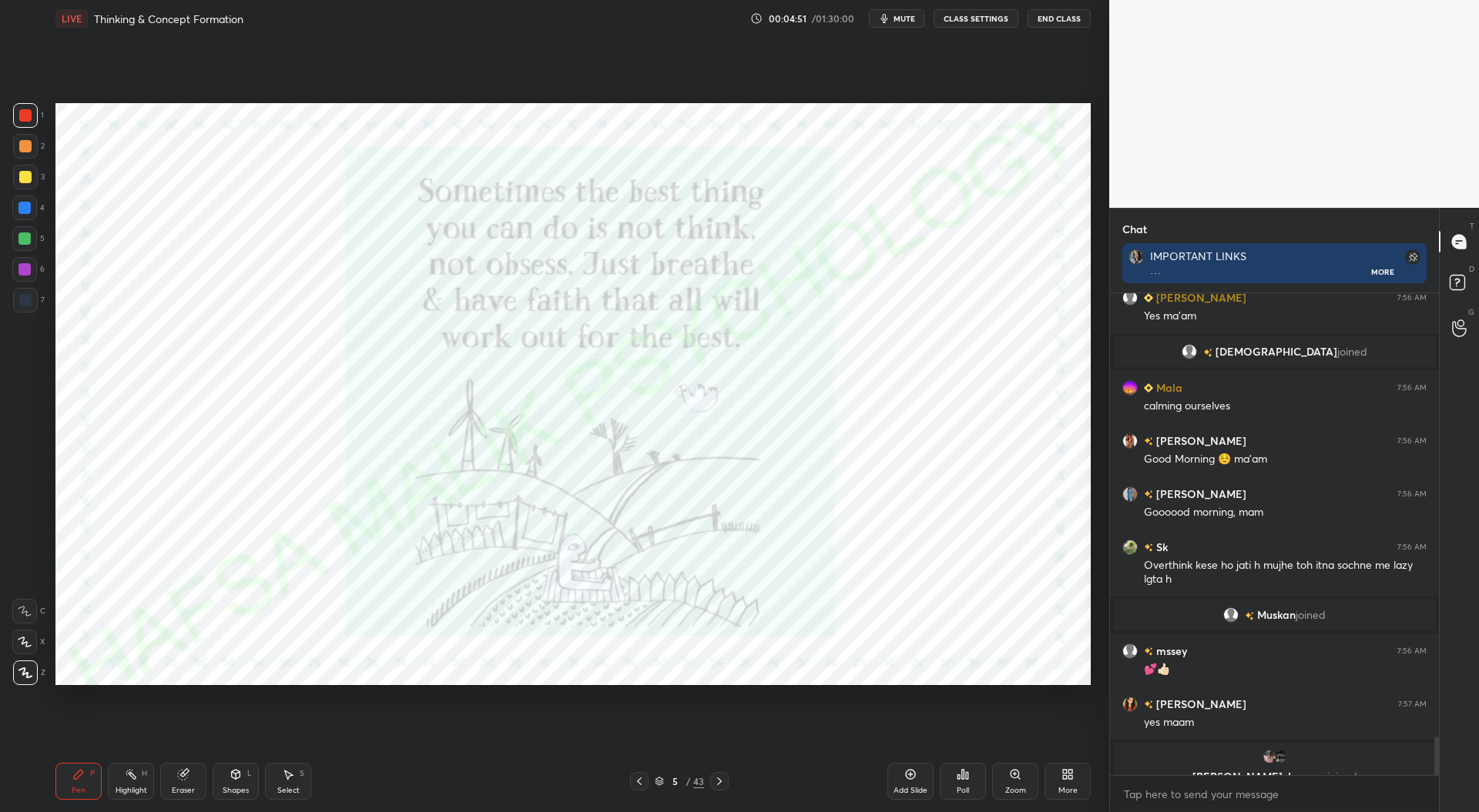
scroll to position [5594, 0]
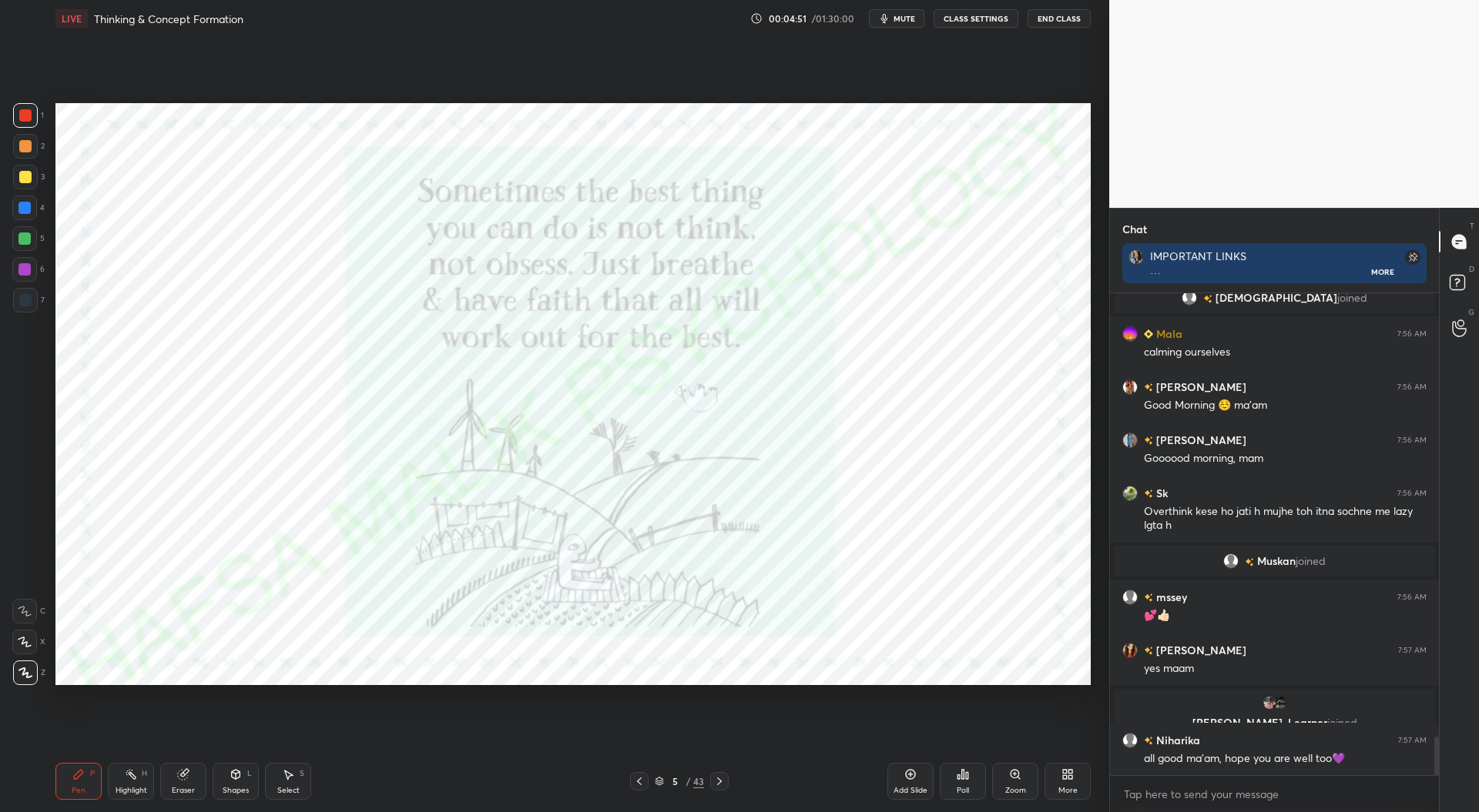
click at [722, 781] on icon at bounding box center [720, 782] width 12 height 12
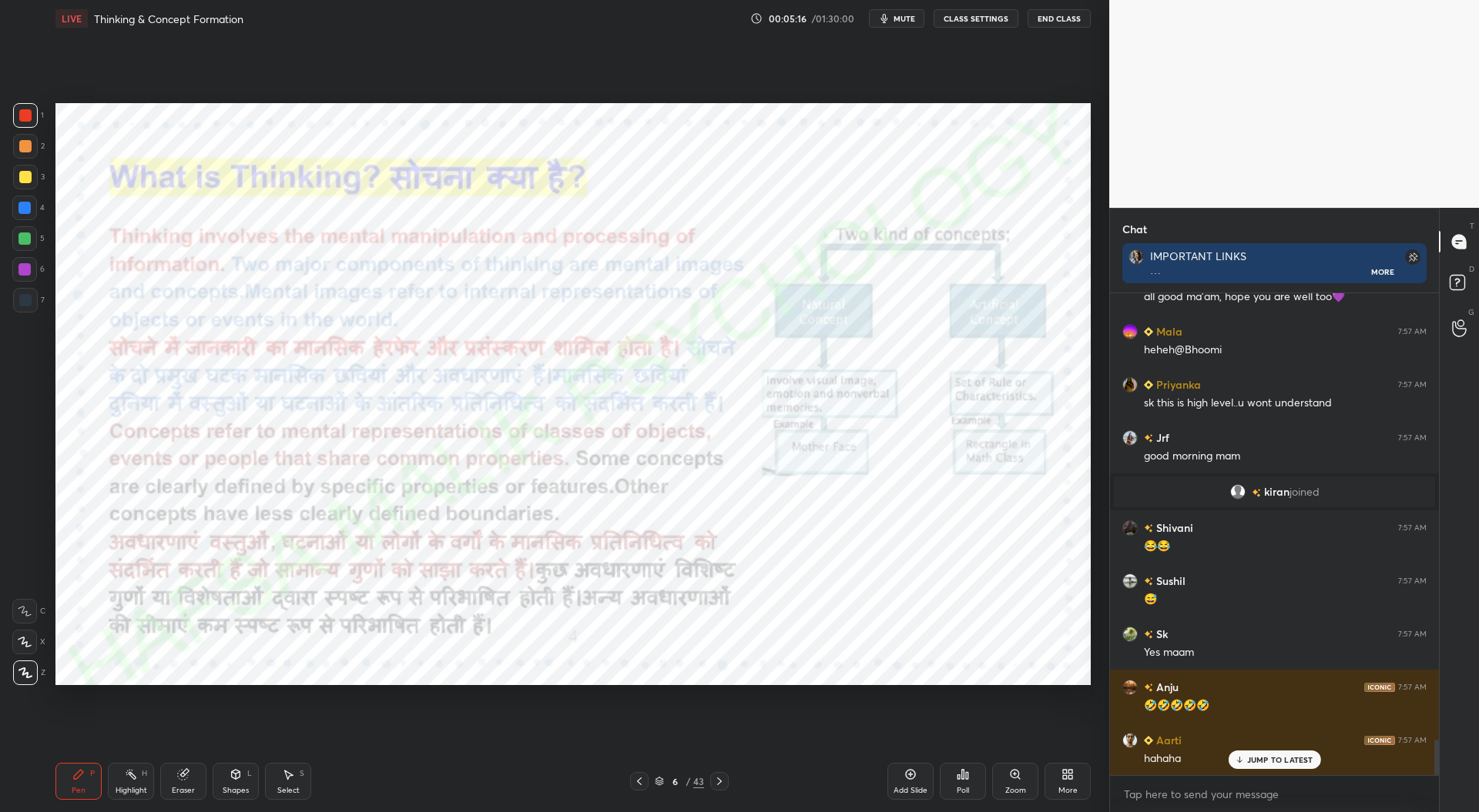
scroll to position [6108, 0]
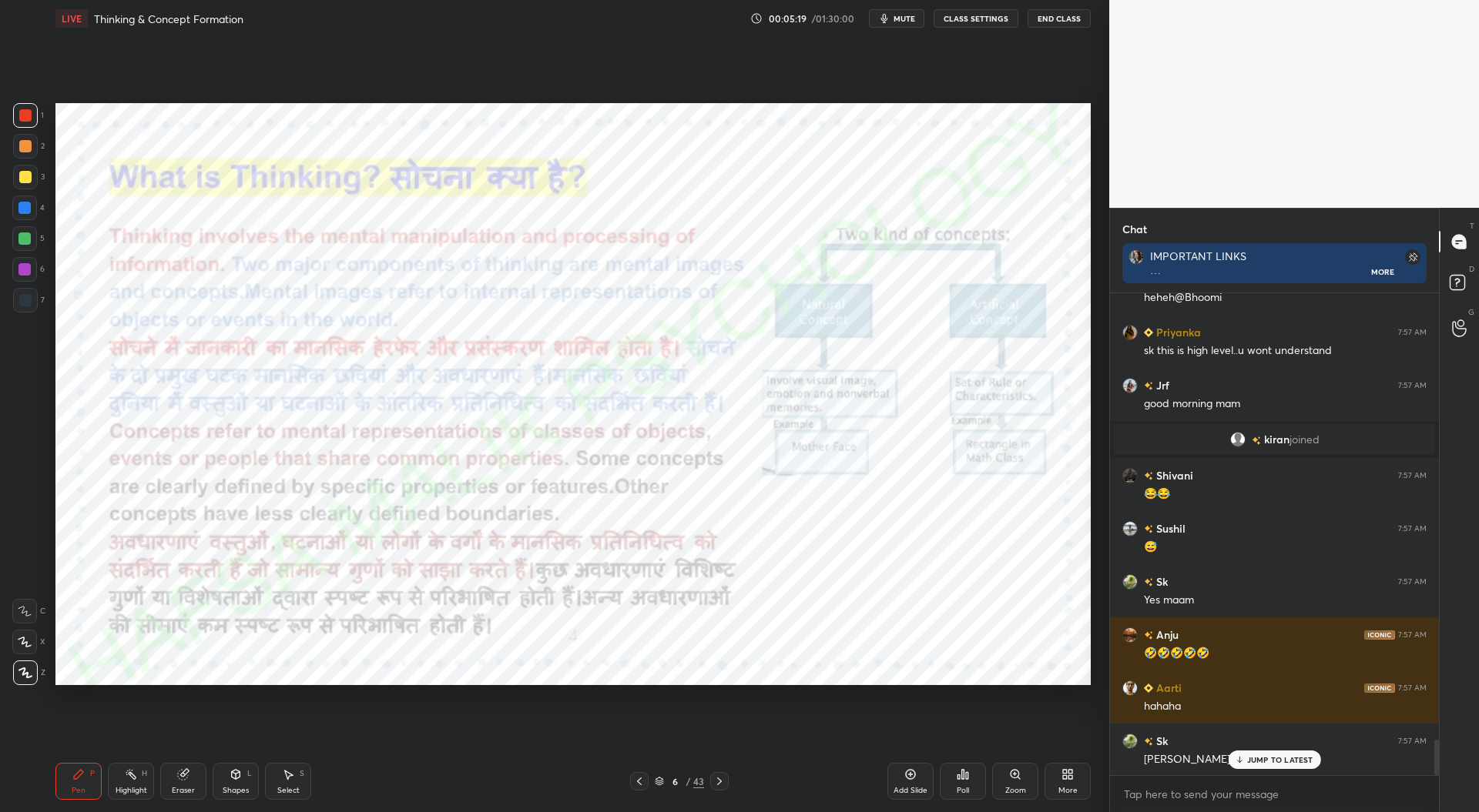
click at [26, 270] on div at bounding box center [24, 269] width 12 height 12
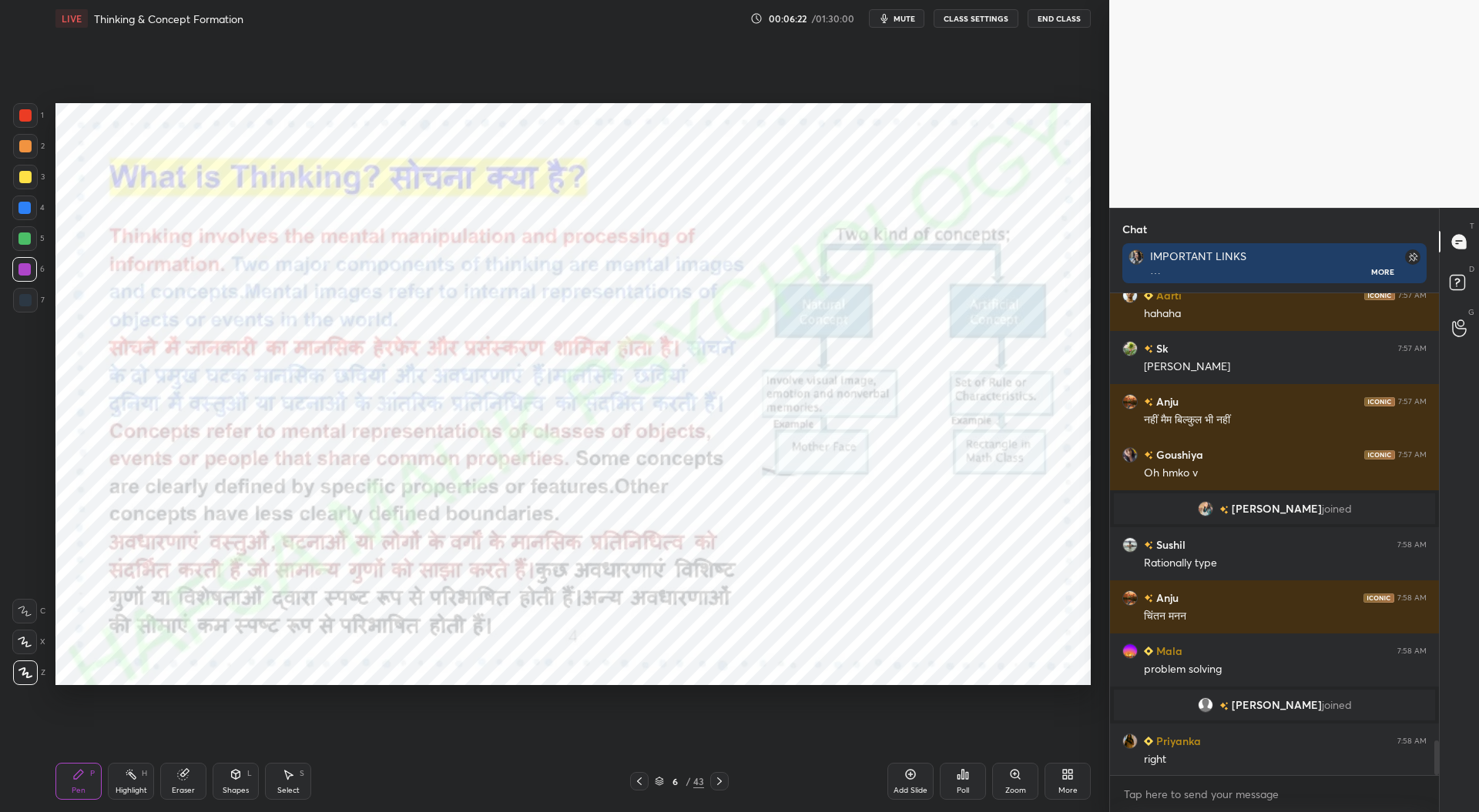
scroll to position [6276, 0]
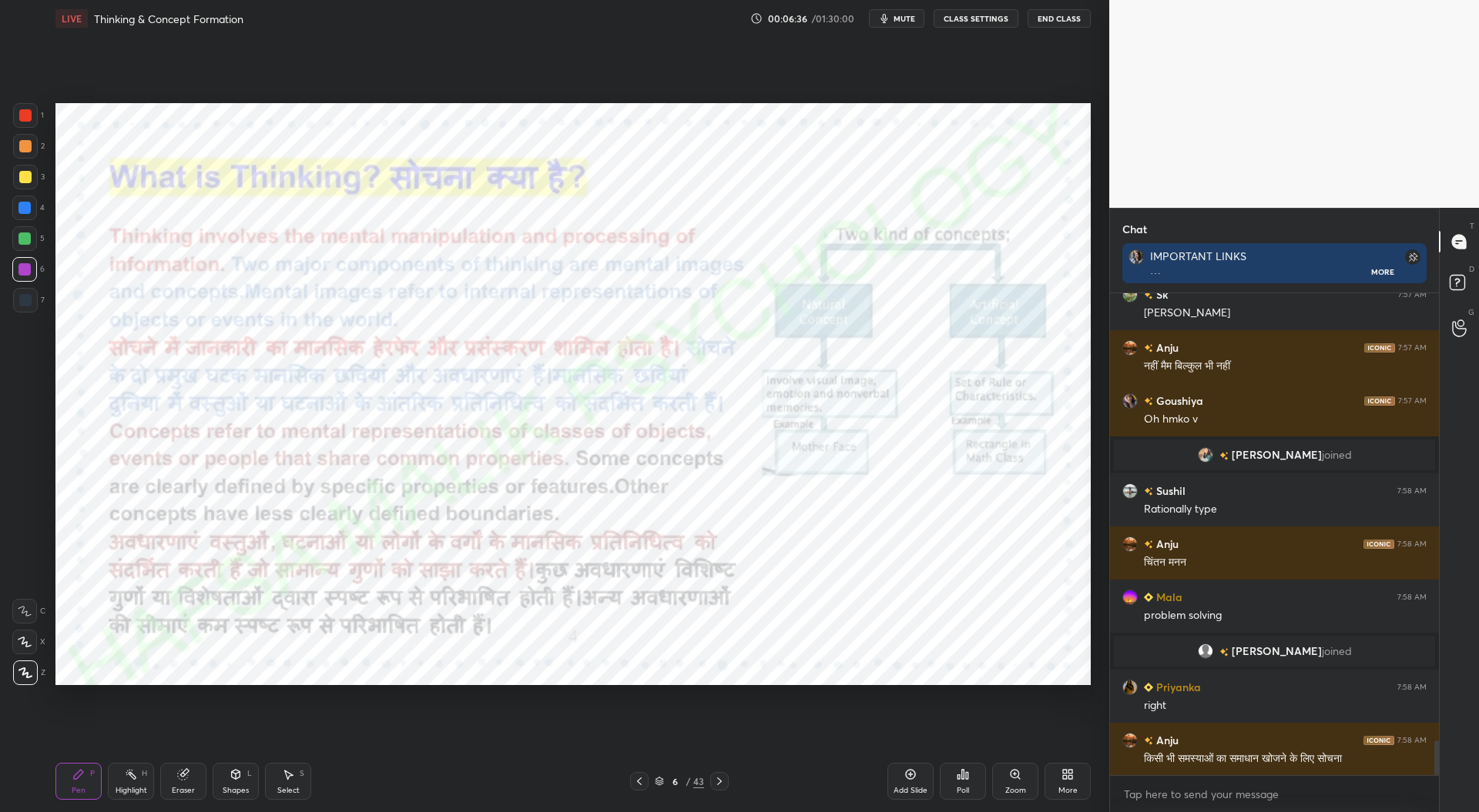
click at [28, 110] on div at bounding box center [25, 115] width 12 height 12
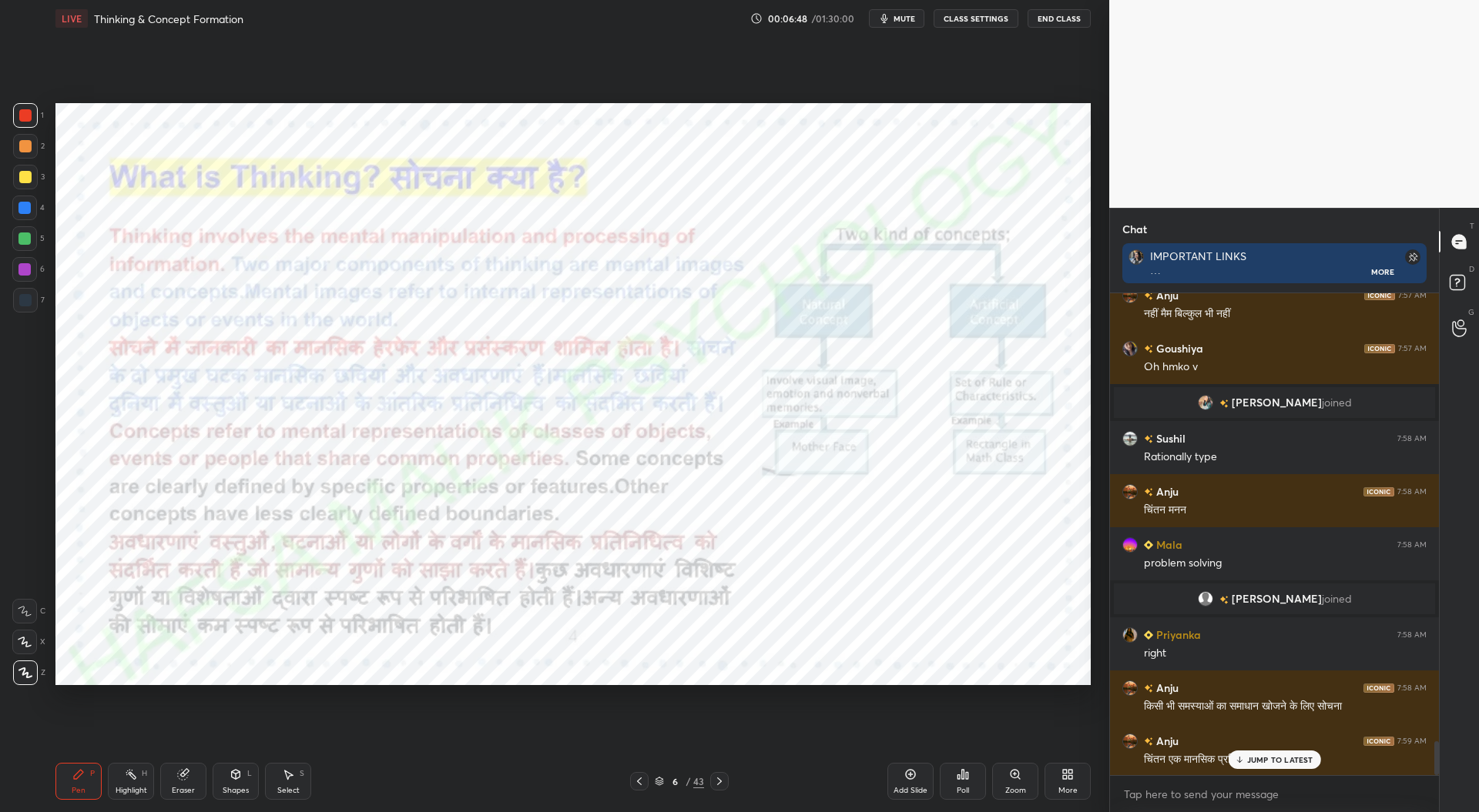
scroll to position [6365, 0]
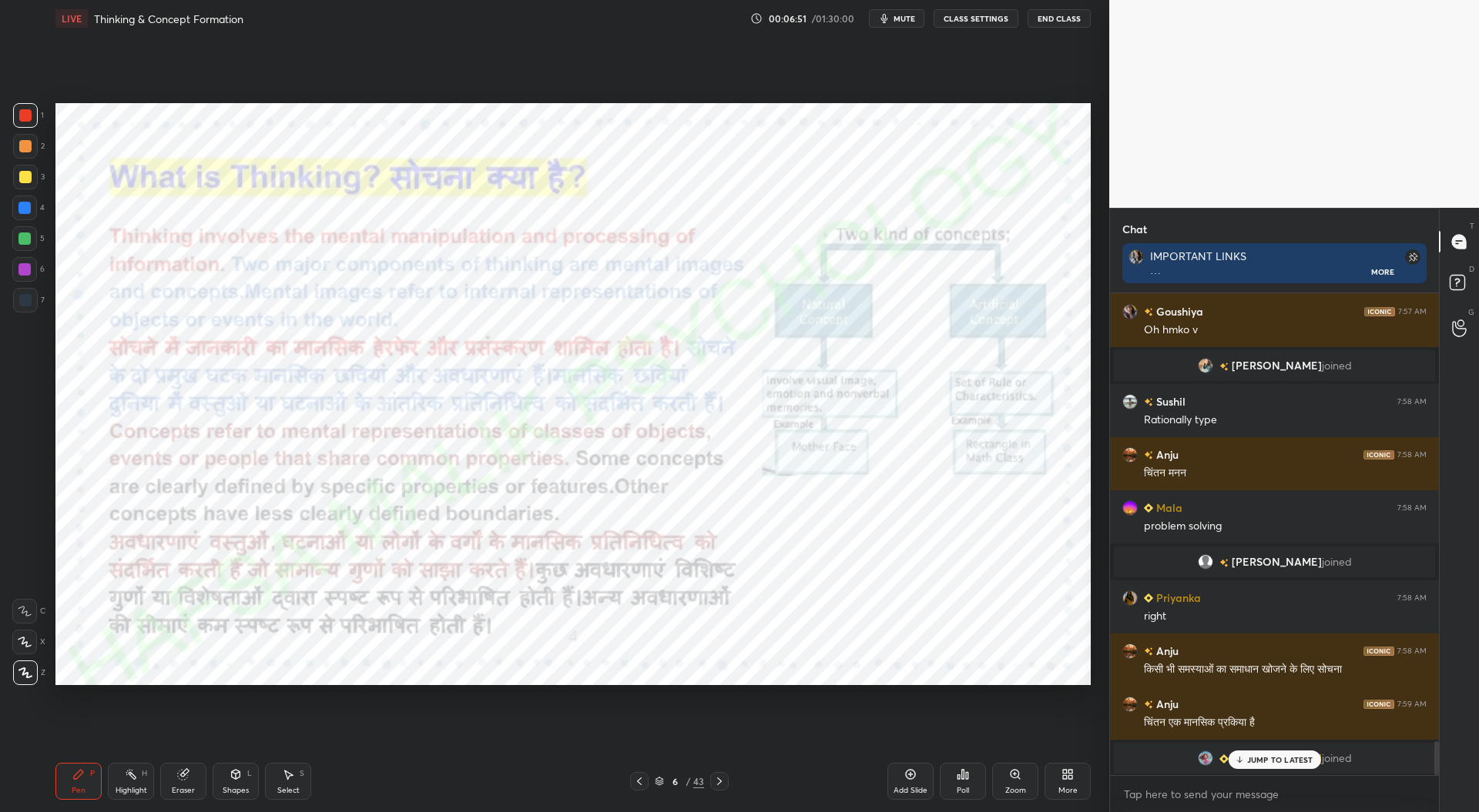
click at [913, 782] on div "Add Slide" at bounding box center [910, 782] width 46 height 37
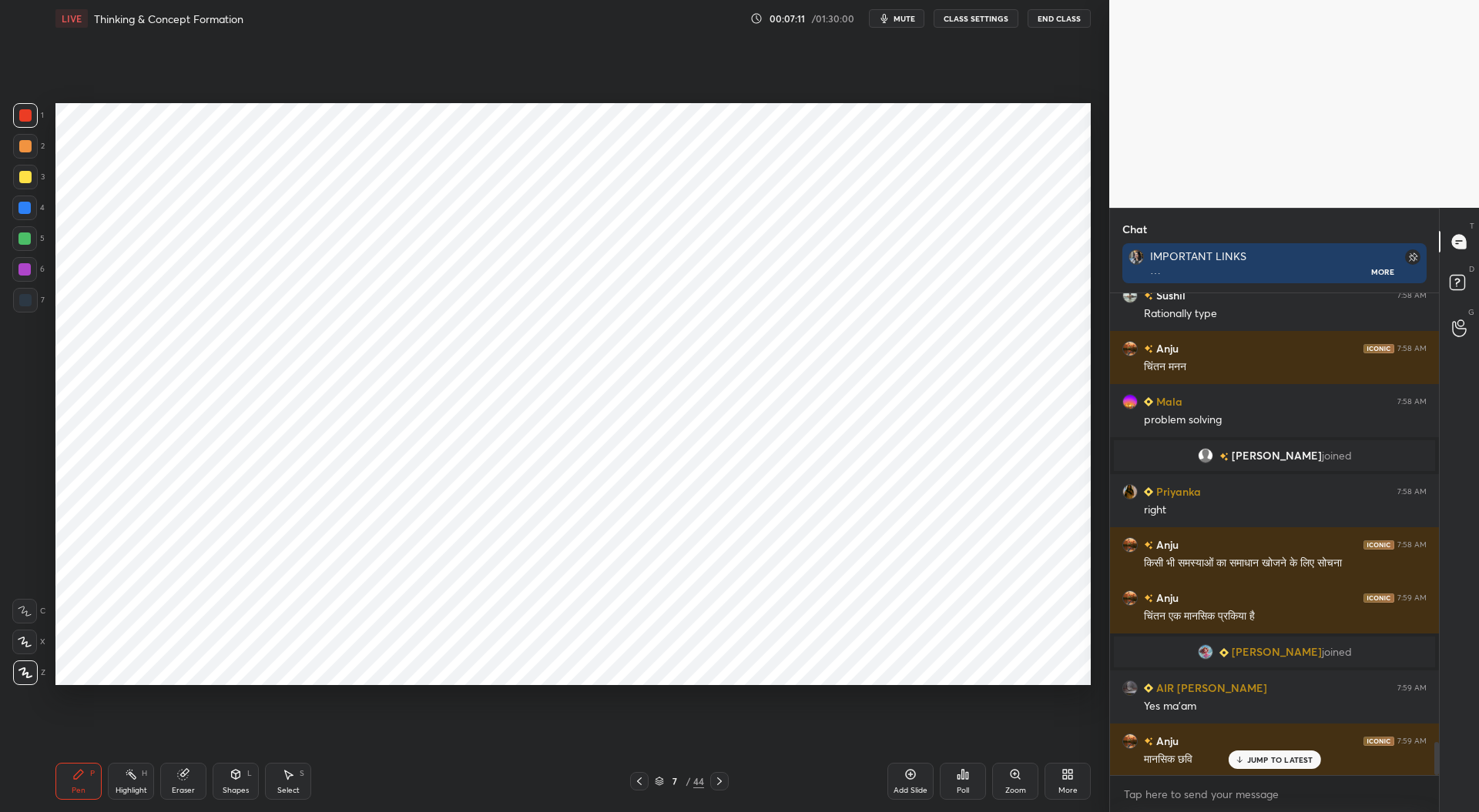
scroll to position [6525, 0]
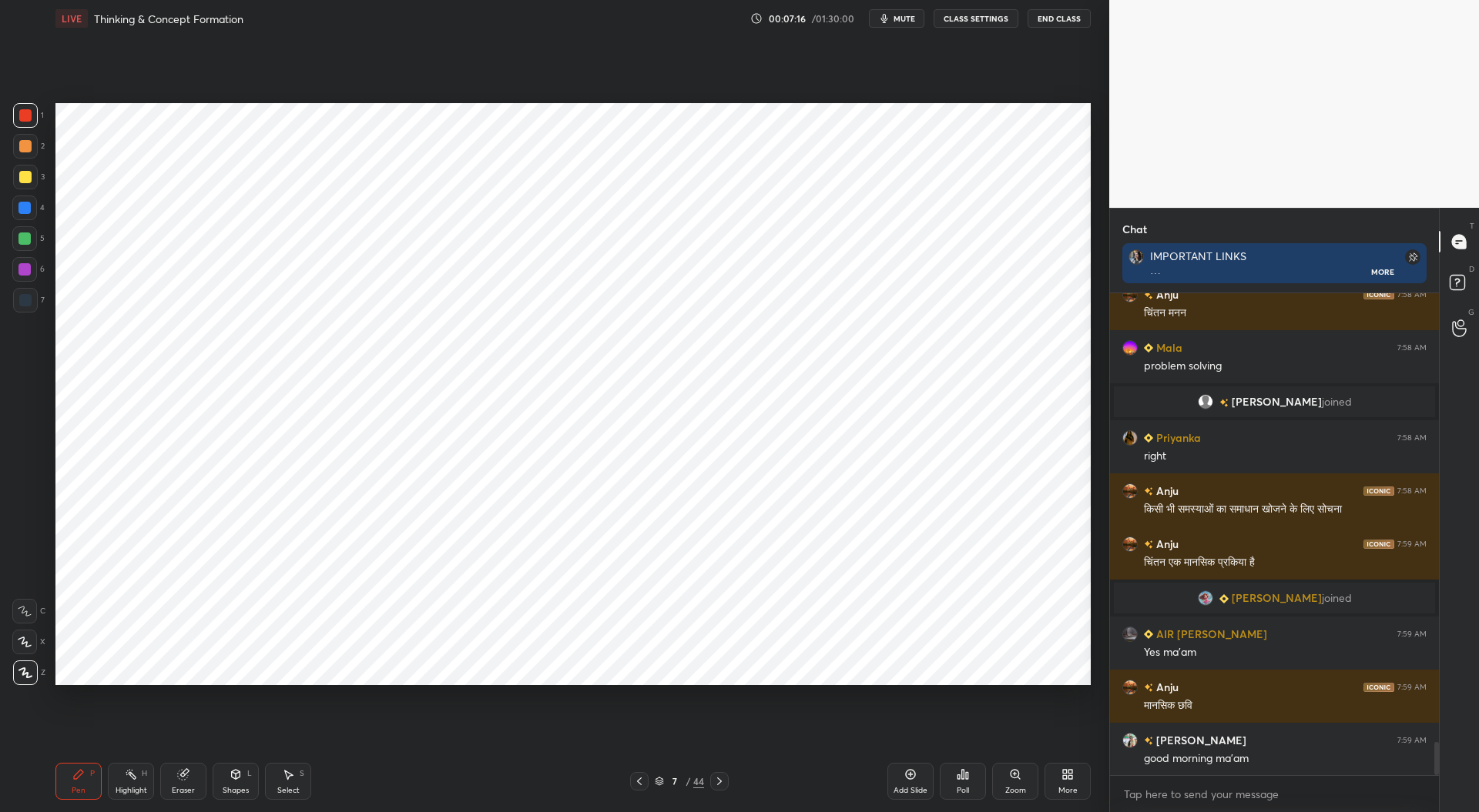
click at [23, 214] on div at bounding box center [24, 208] width 24 height 24
click at [26, 106] on div at bounding box center [25, 115] width 24 height 24
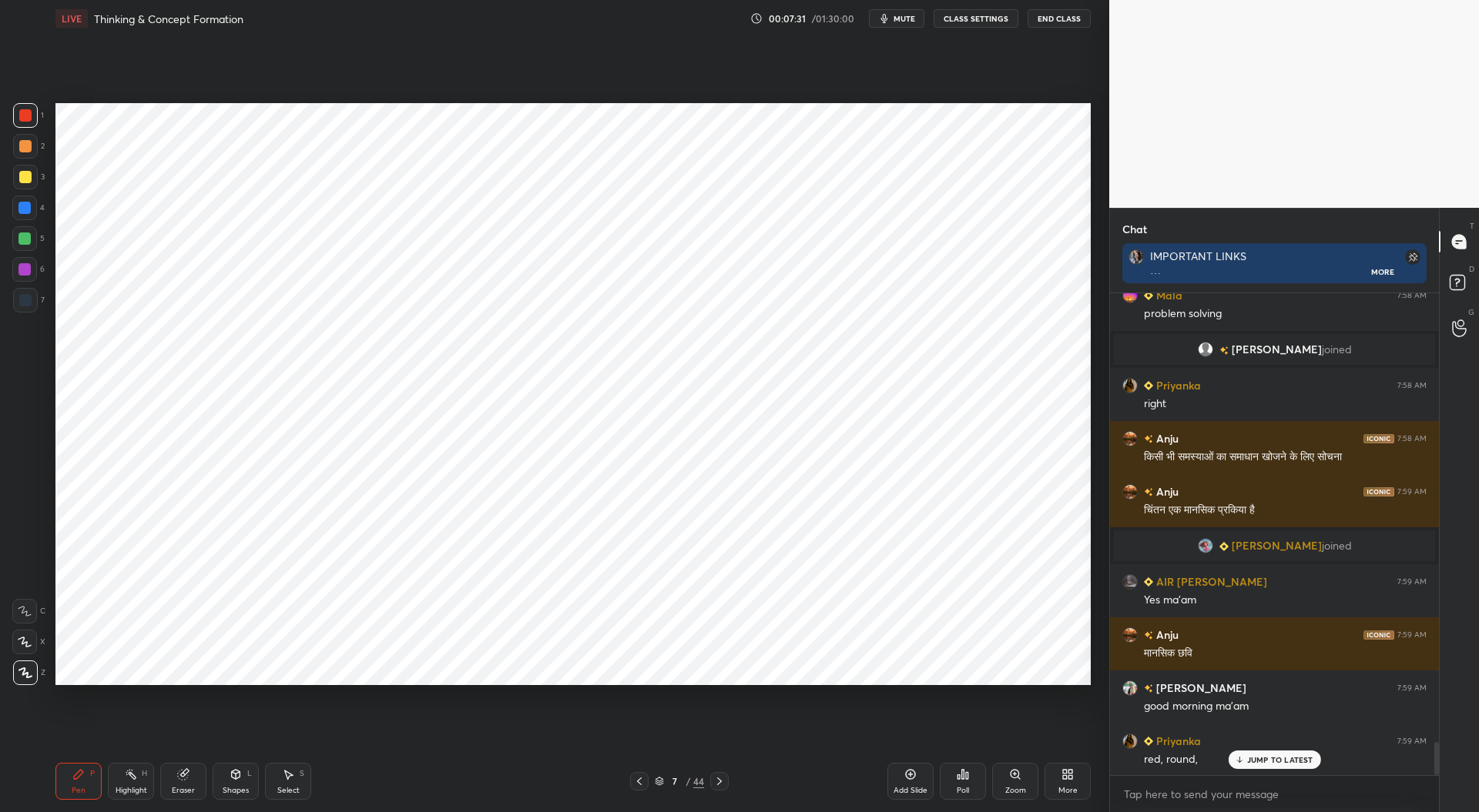
scroll to position [6632, 0]
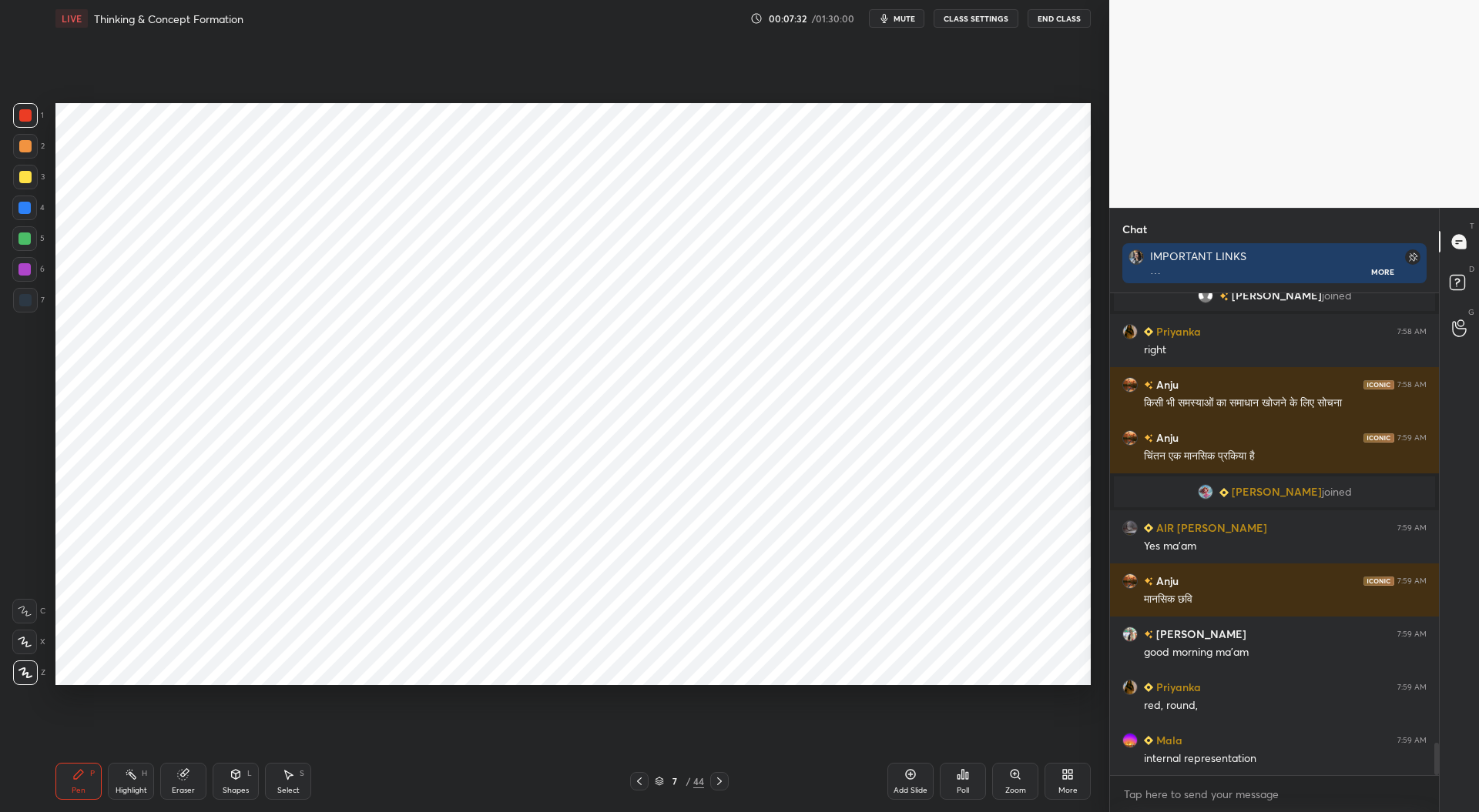
click at [143, 776] on div "H" at bounding box center [145, 774] width 5 height 8
click at [19, 666] on div at bounding box center [24, 673] width 24 height 24
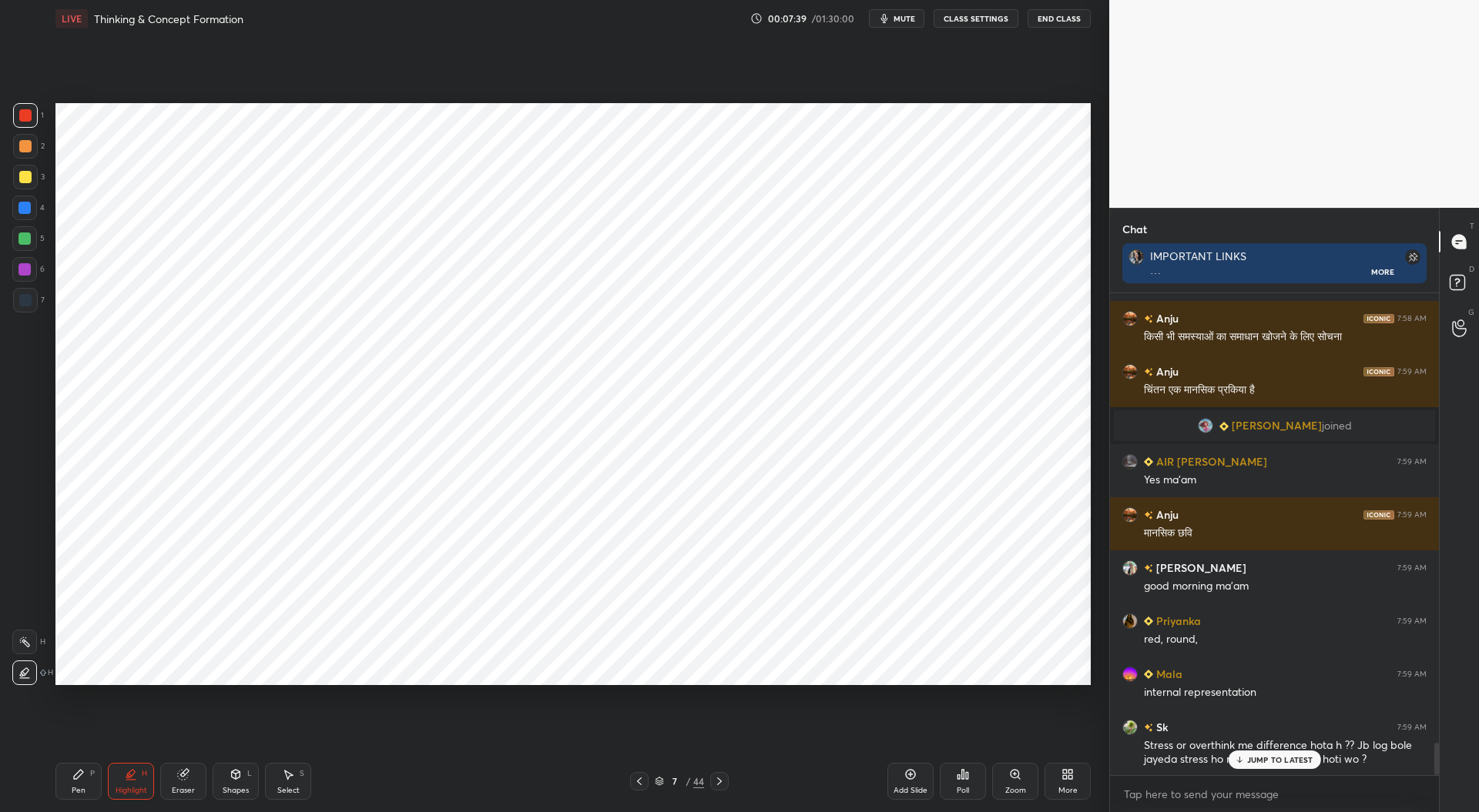
click at [83, 779] on icon at bounding box center [79, 775] width 12 height 12
click at [20, 268] on div at bounding box center [24, 269] width 12 height 12
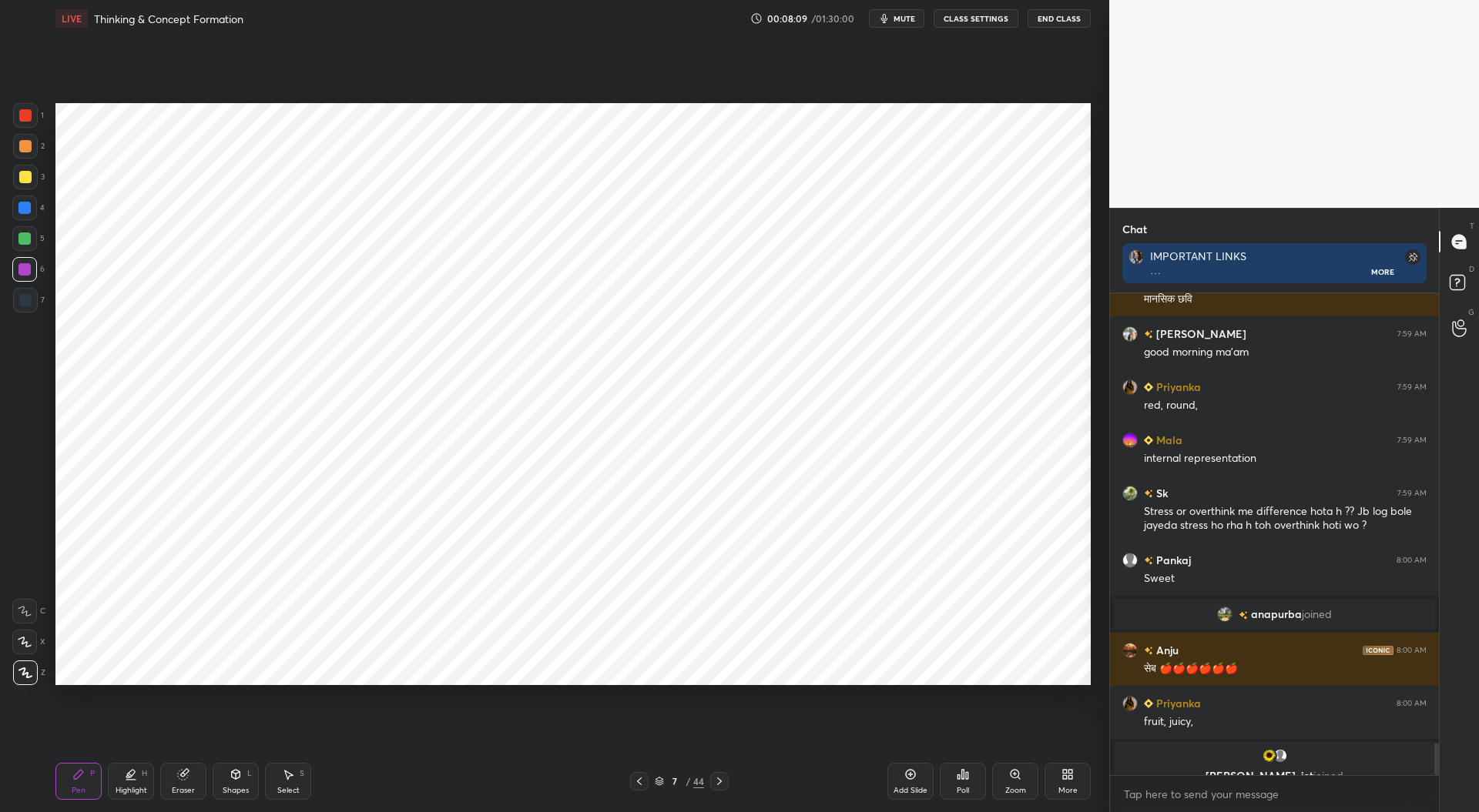
scroll to position [6789, 0]
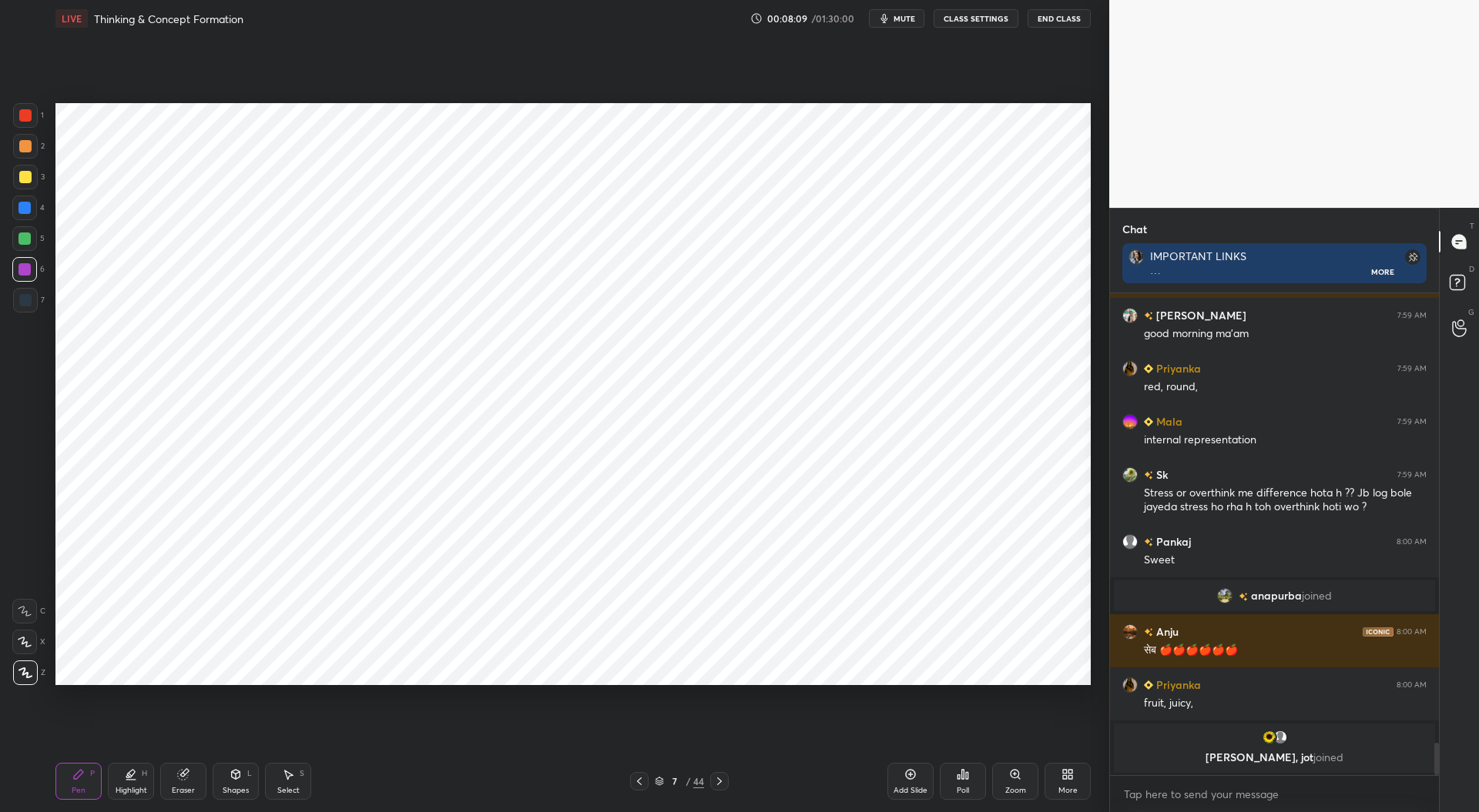
click at [23, 206] on div at bounding box center [24, 208] width 12 height 12
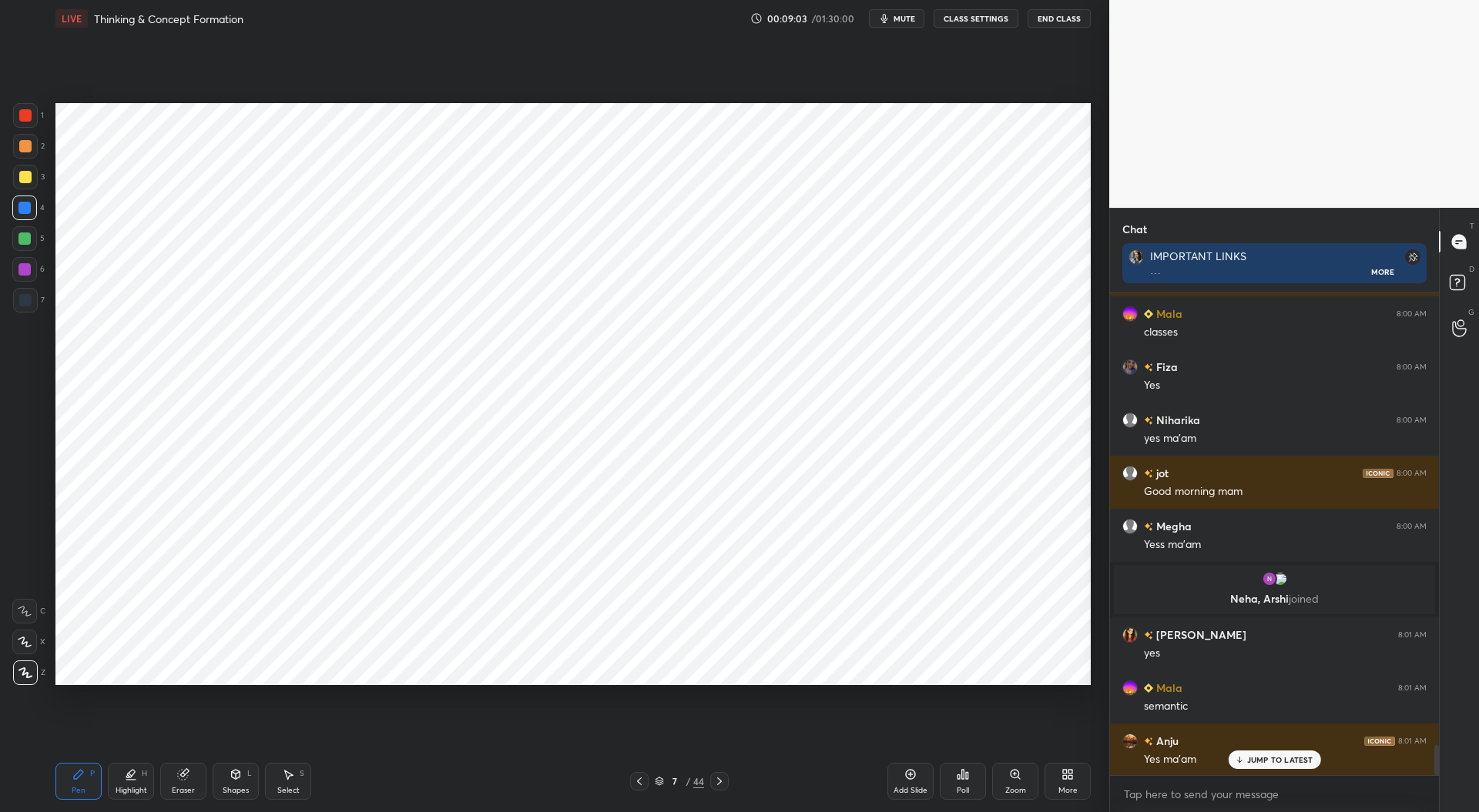
scroll to position [7338, 0]
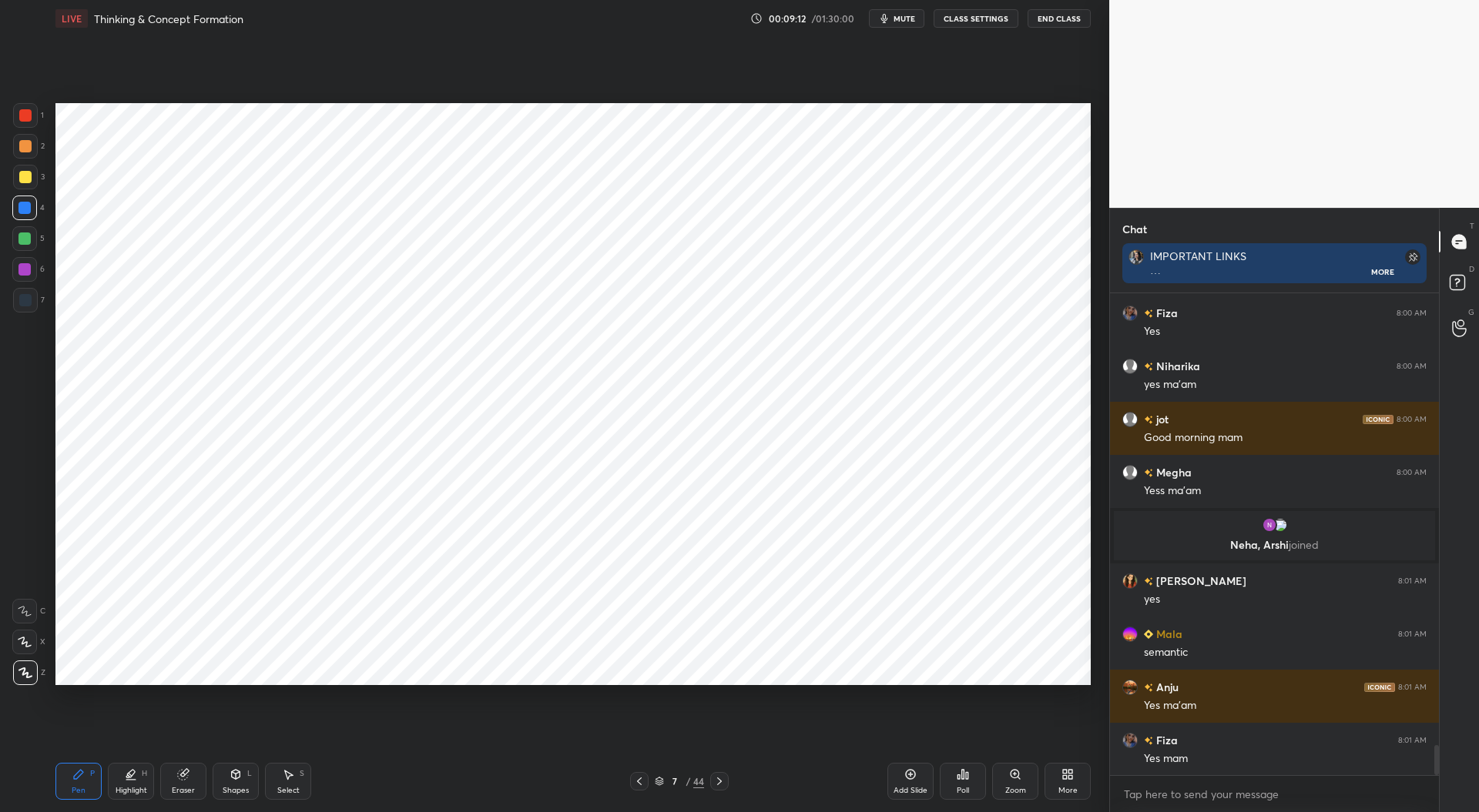
click at [716, 782] on icon at bounding box center [720, 782] width 12 height 12
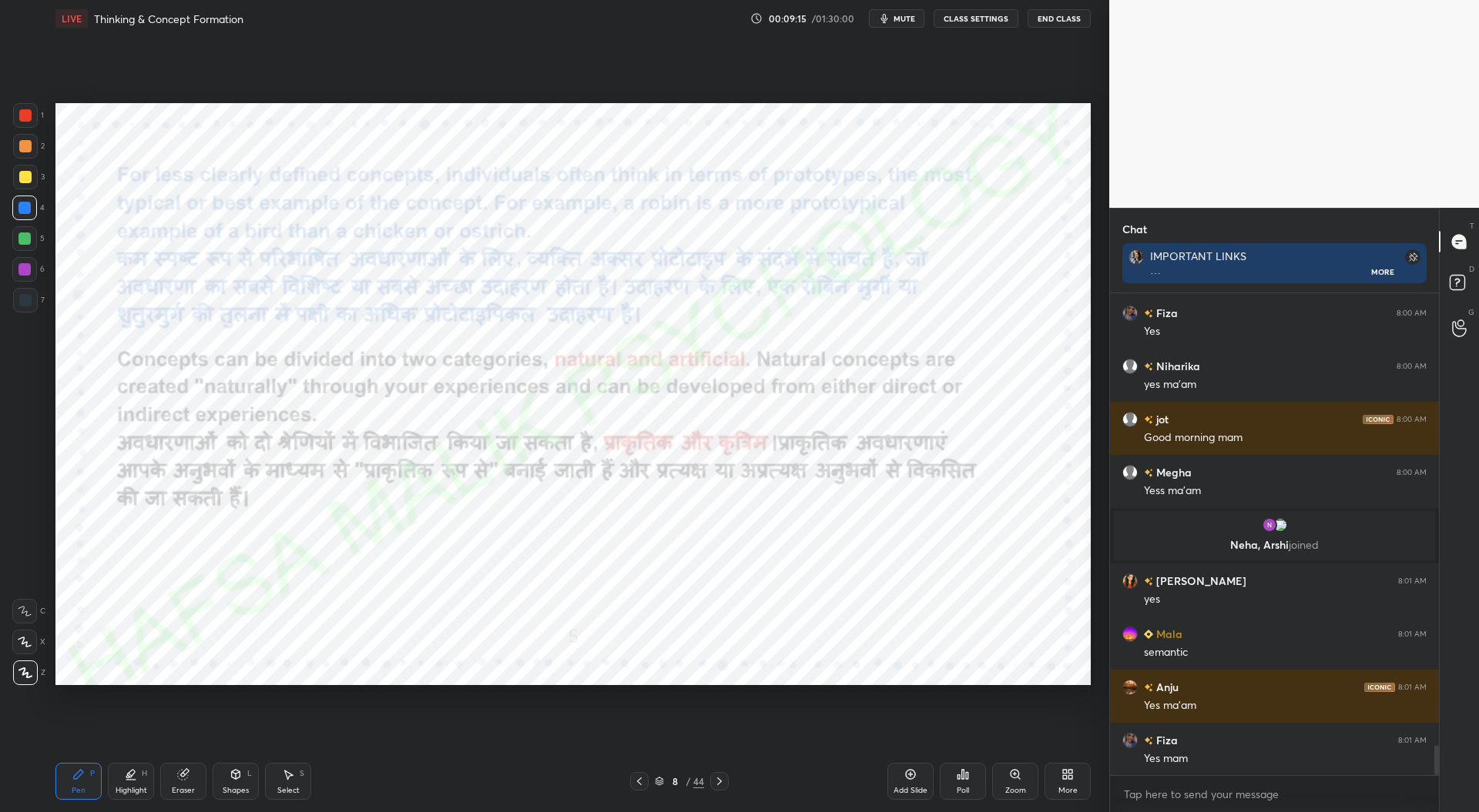
click at [722, 783] on icon at bounding box center [720, 782] width 12 height 12
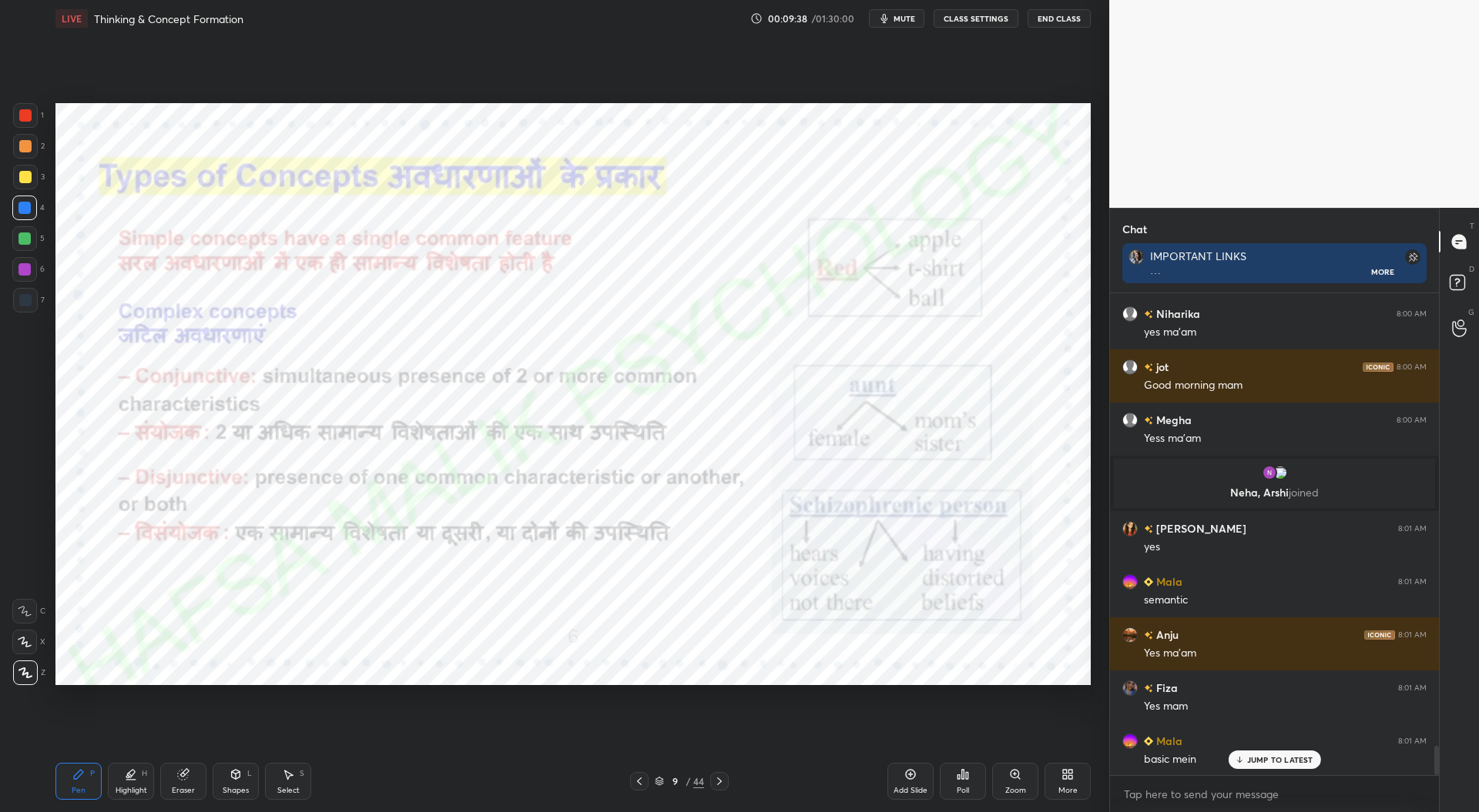
scroll to position [7428, 0]
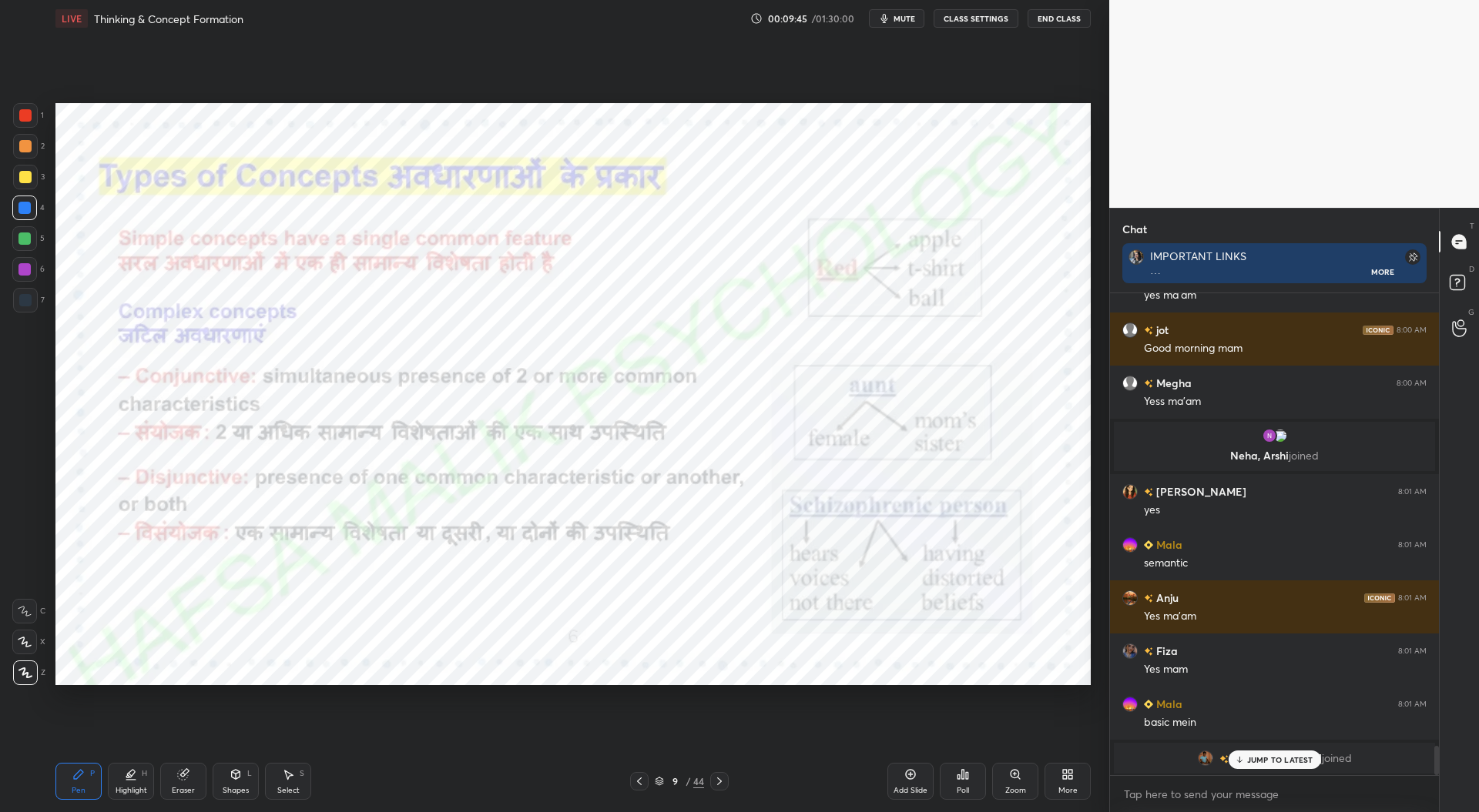
click at [1282, 756] on p "JUMP TO LATEST" at bounding box center [1280, 760] width 67 height 10
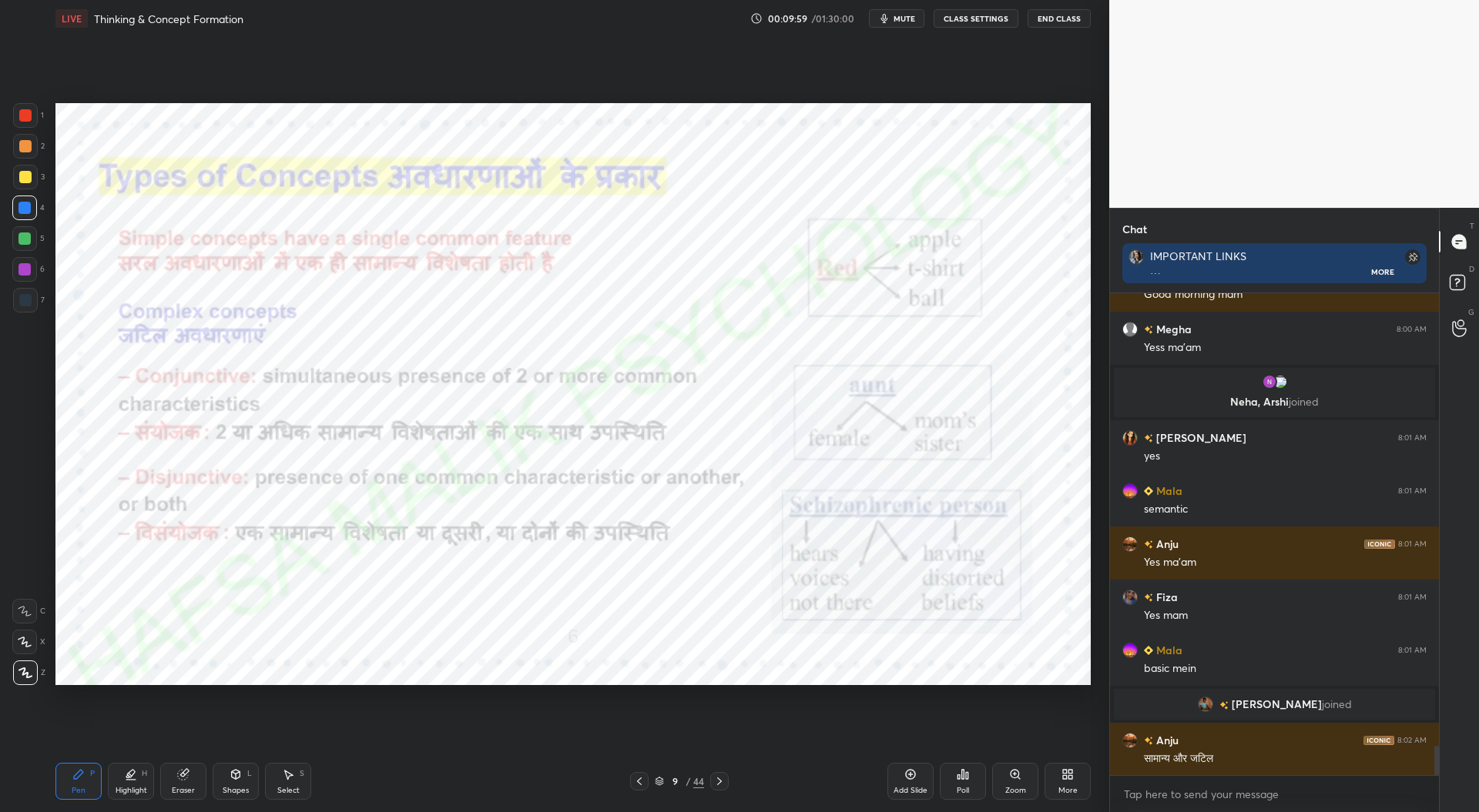
scroll to position [7534, 0]
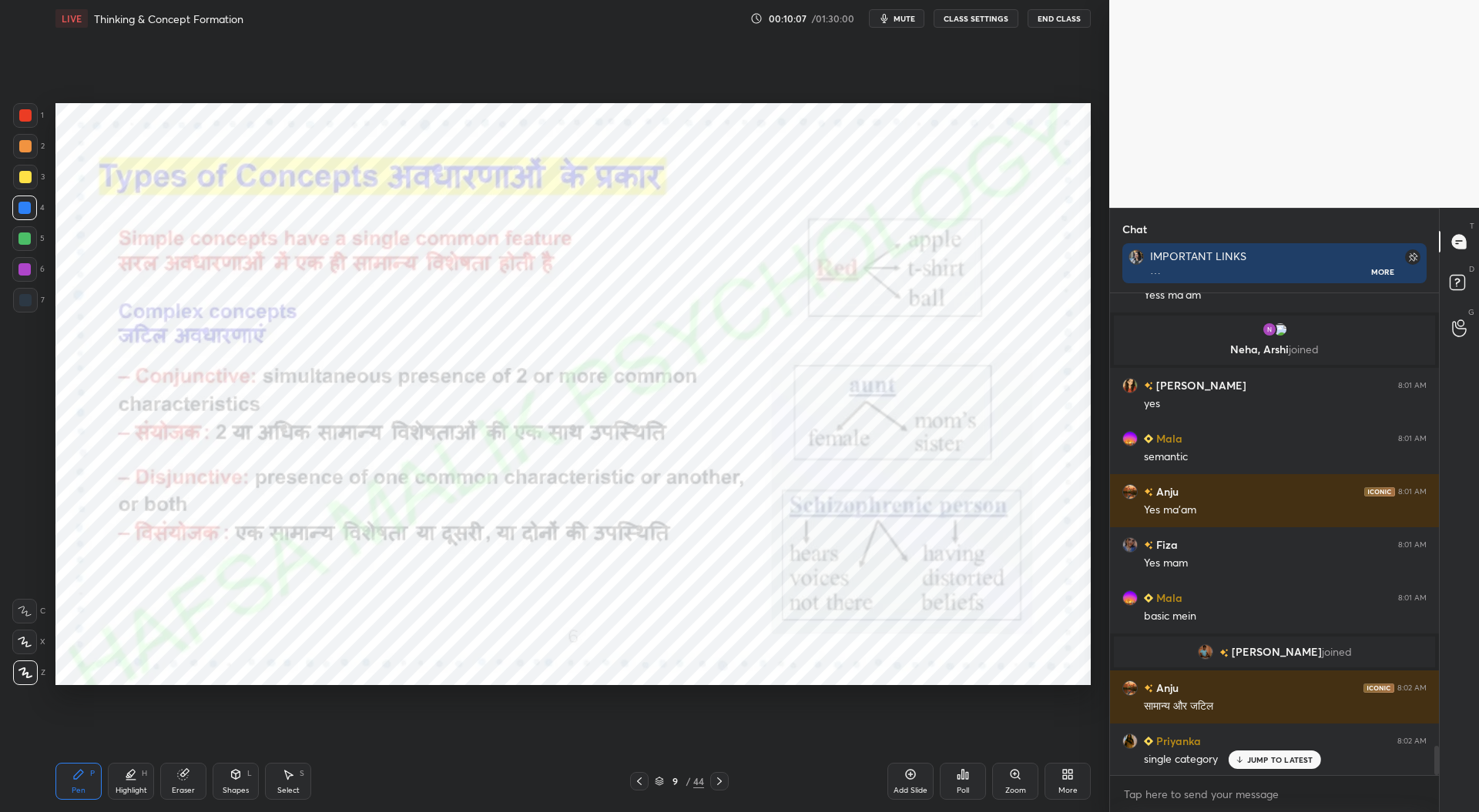
click at [24, 235] on div at bounding box center [24, 239] width 12 height 12
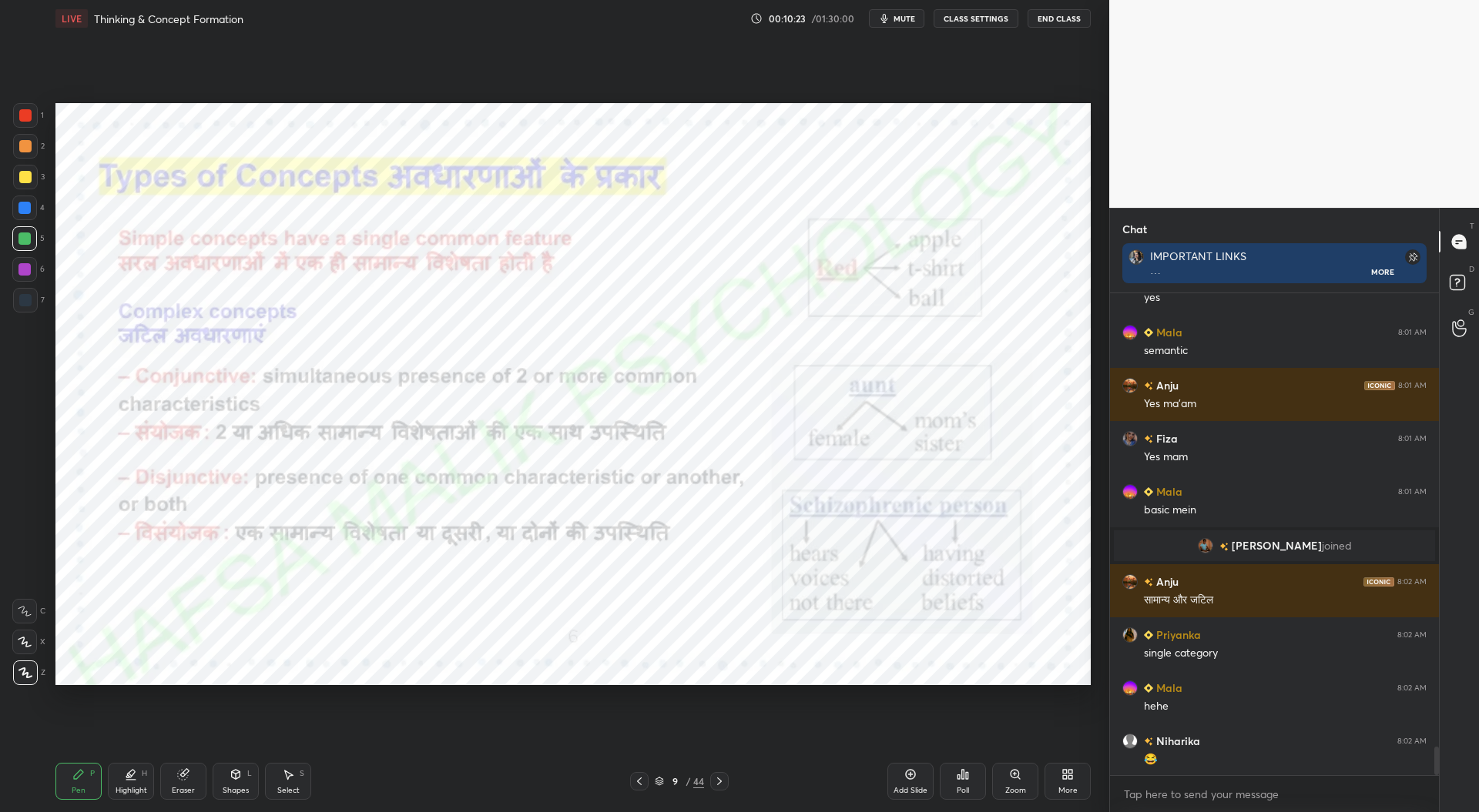
scroll to position [7694, 0]
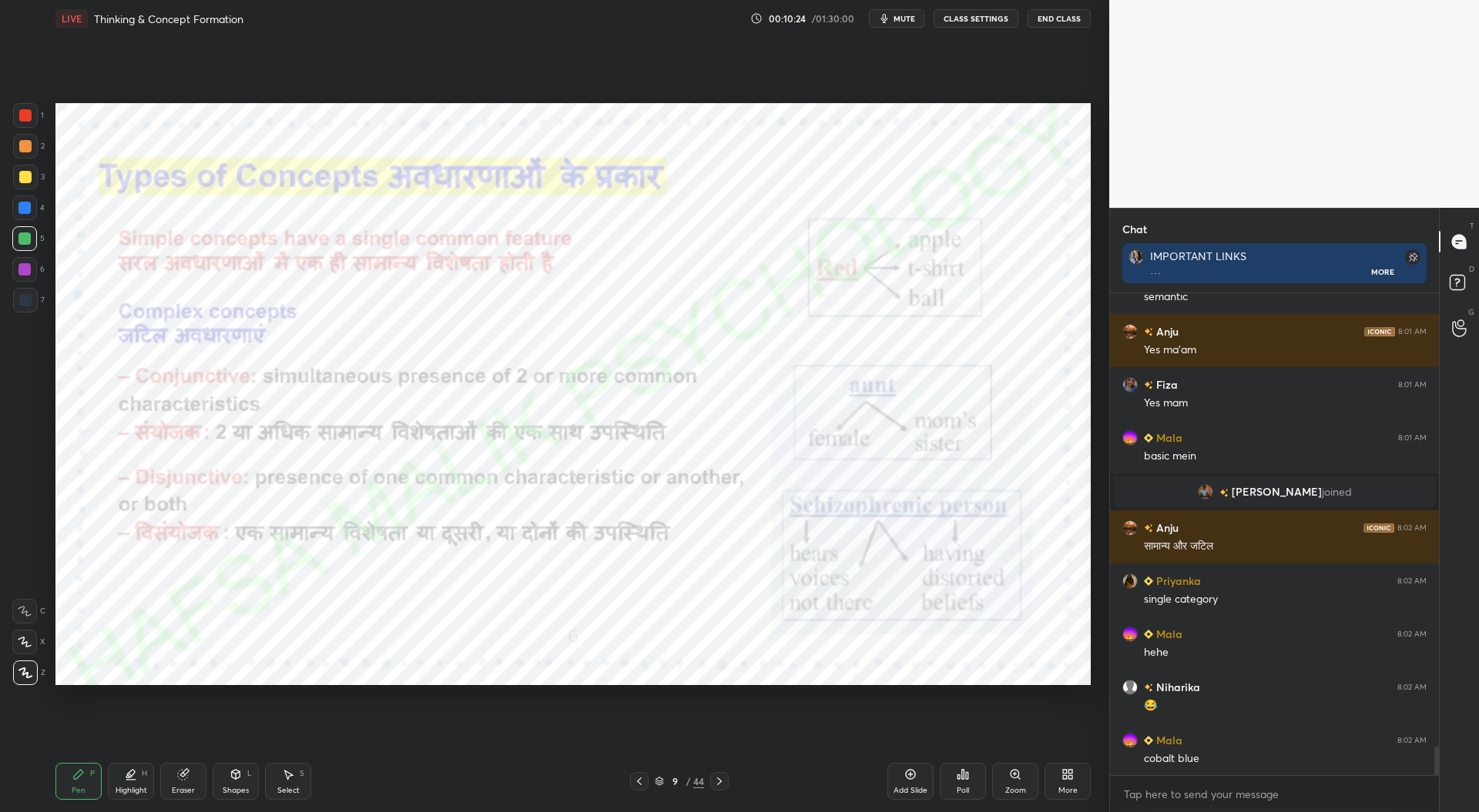
click at [31, 113] on div at bounding box center [25, 115] width 24 height 24
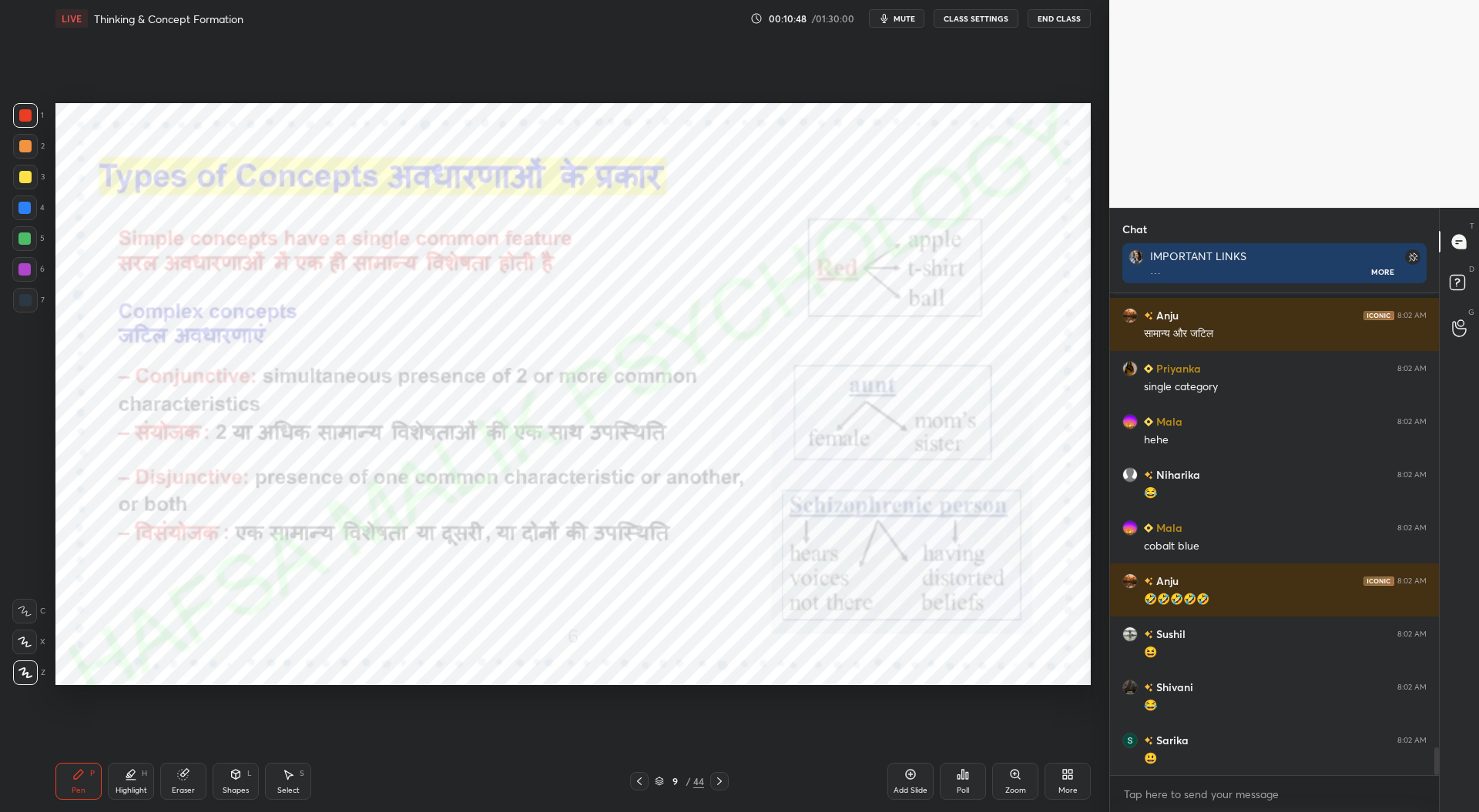
scroll to position [7959, 0]
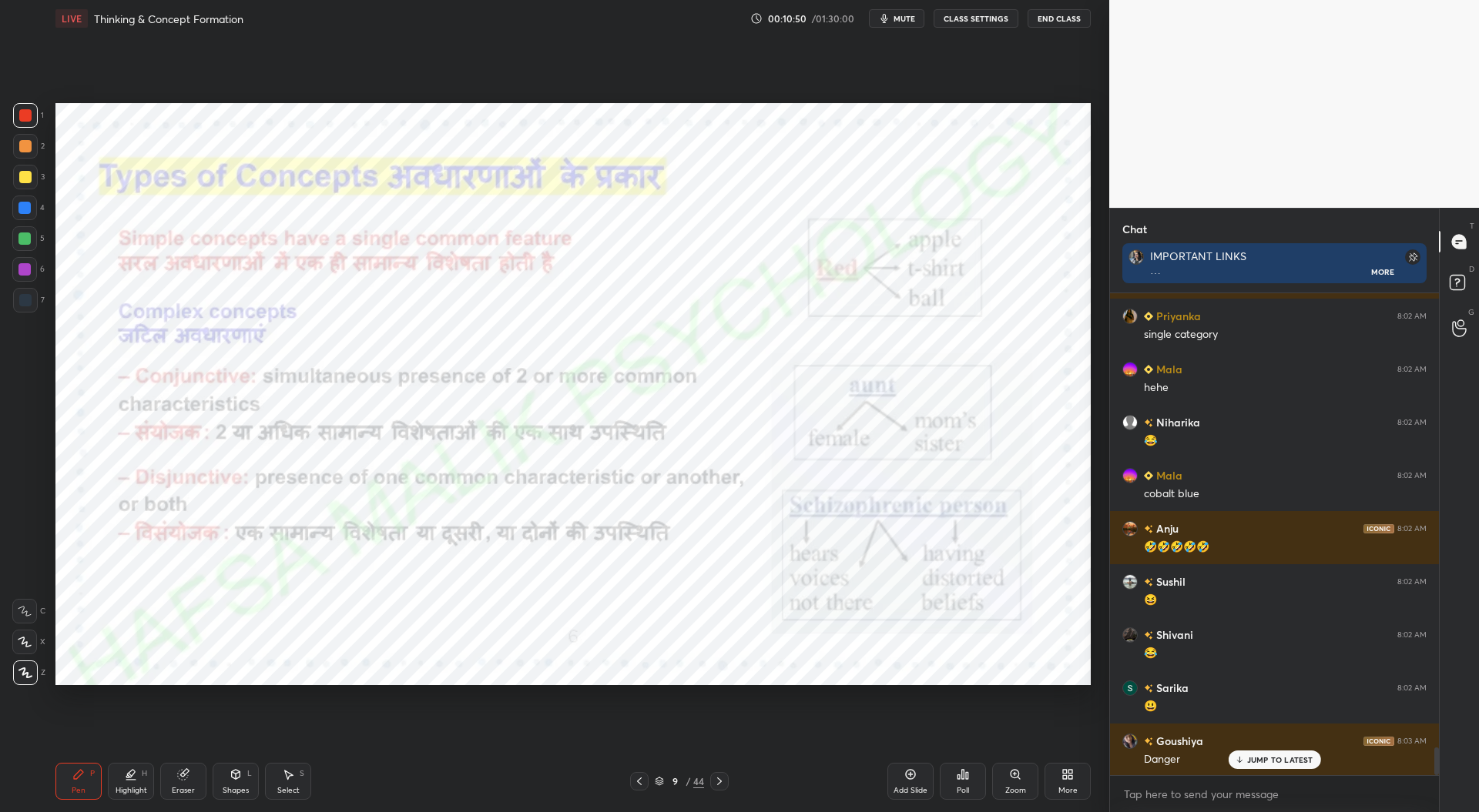
click at [909, 781] on icon at bounding box center [910, 775] width 12 height 12
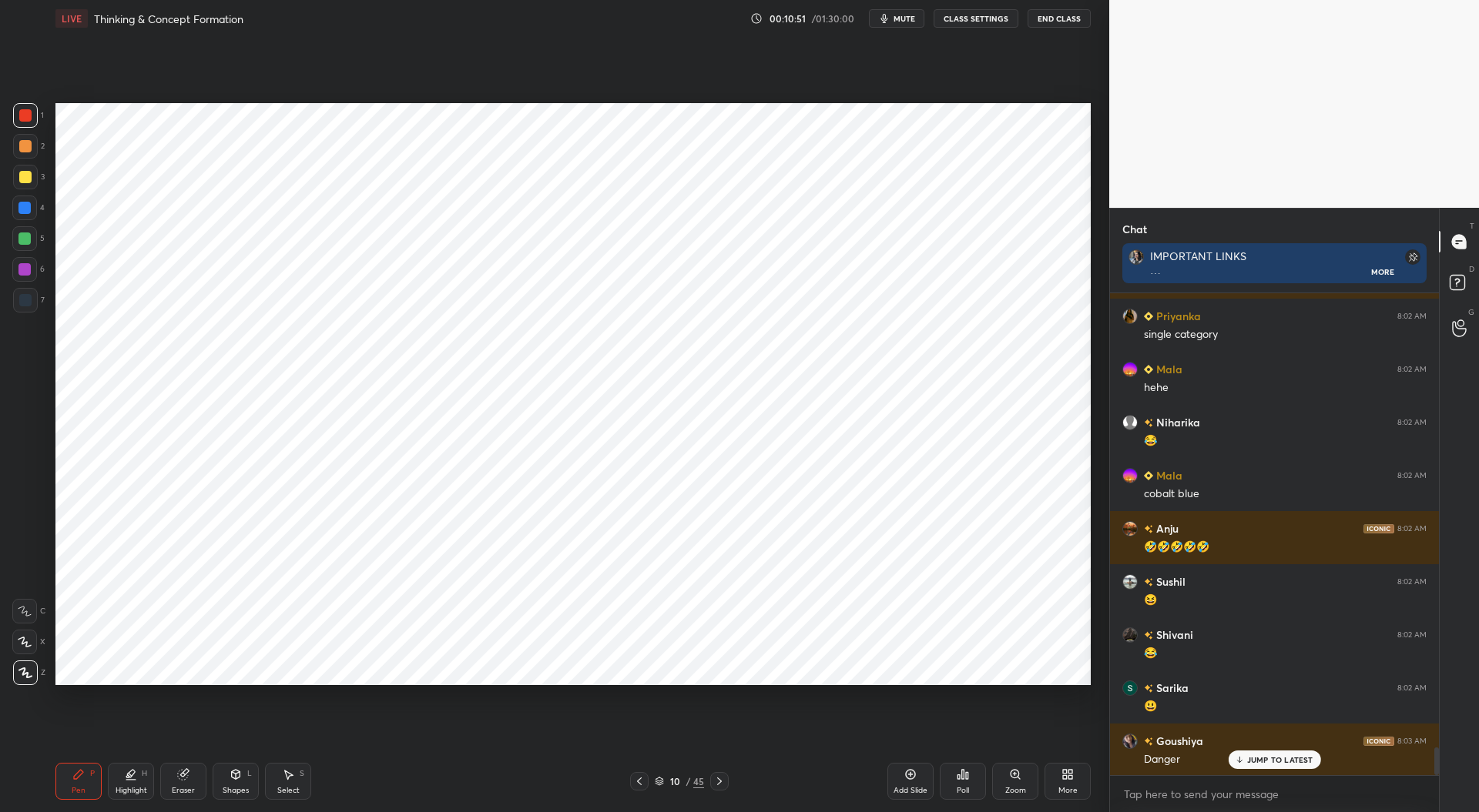
click at [26, 303] on div at bounding box center [25, 300] width 12 height 12
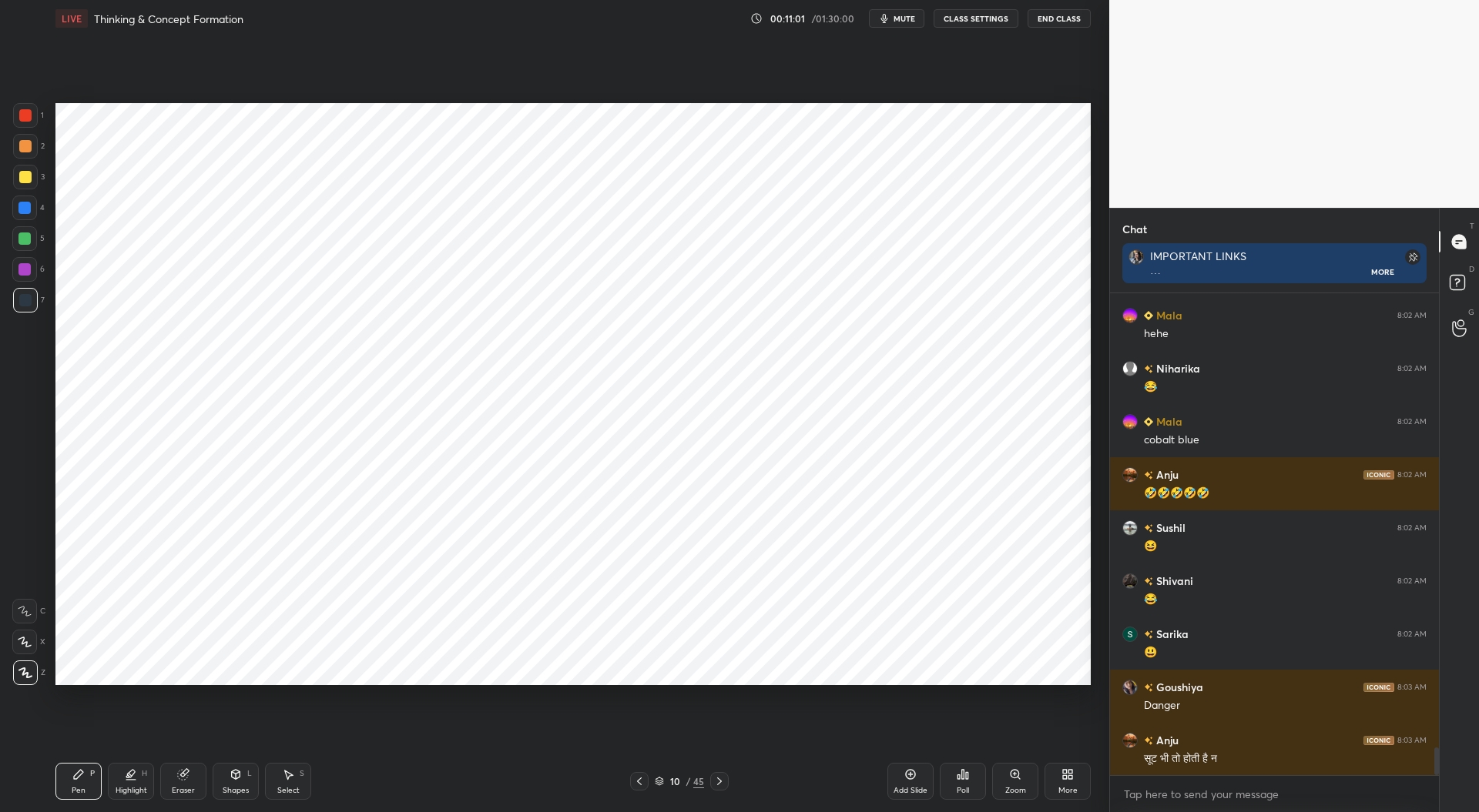
scroll to position [8050, 0]
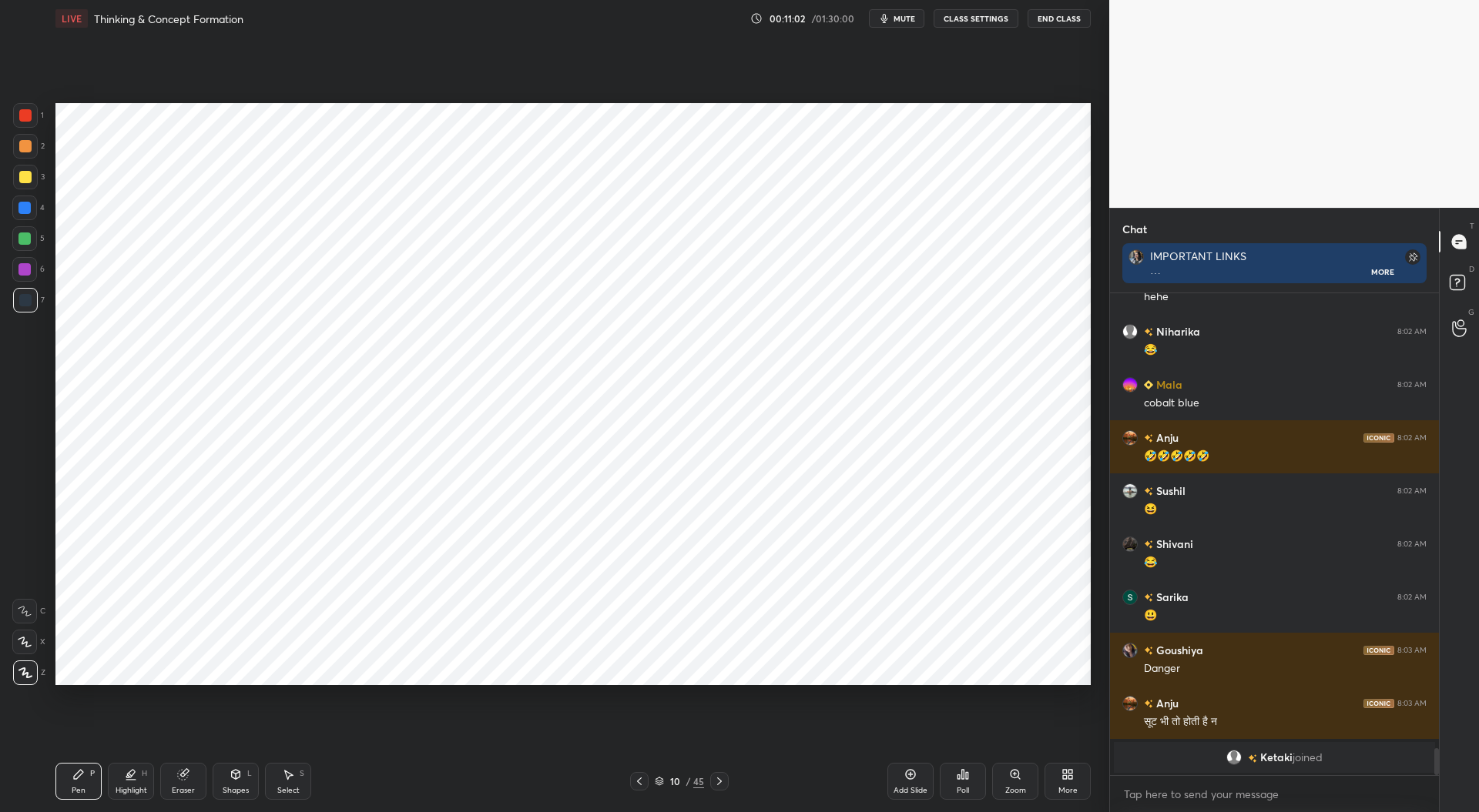
click at [24, 267] on div at bounding box center [24, 269] width 12 height 12
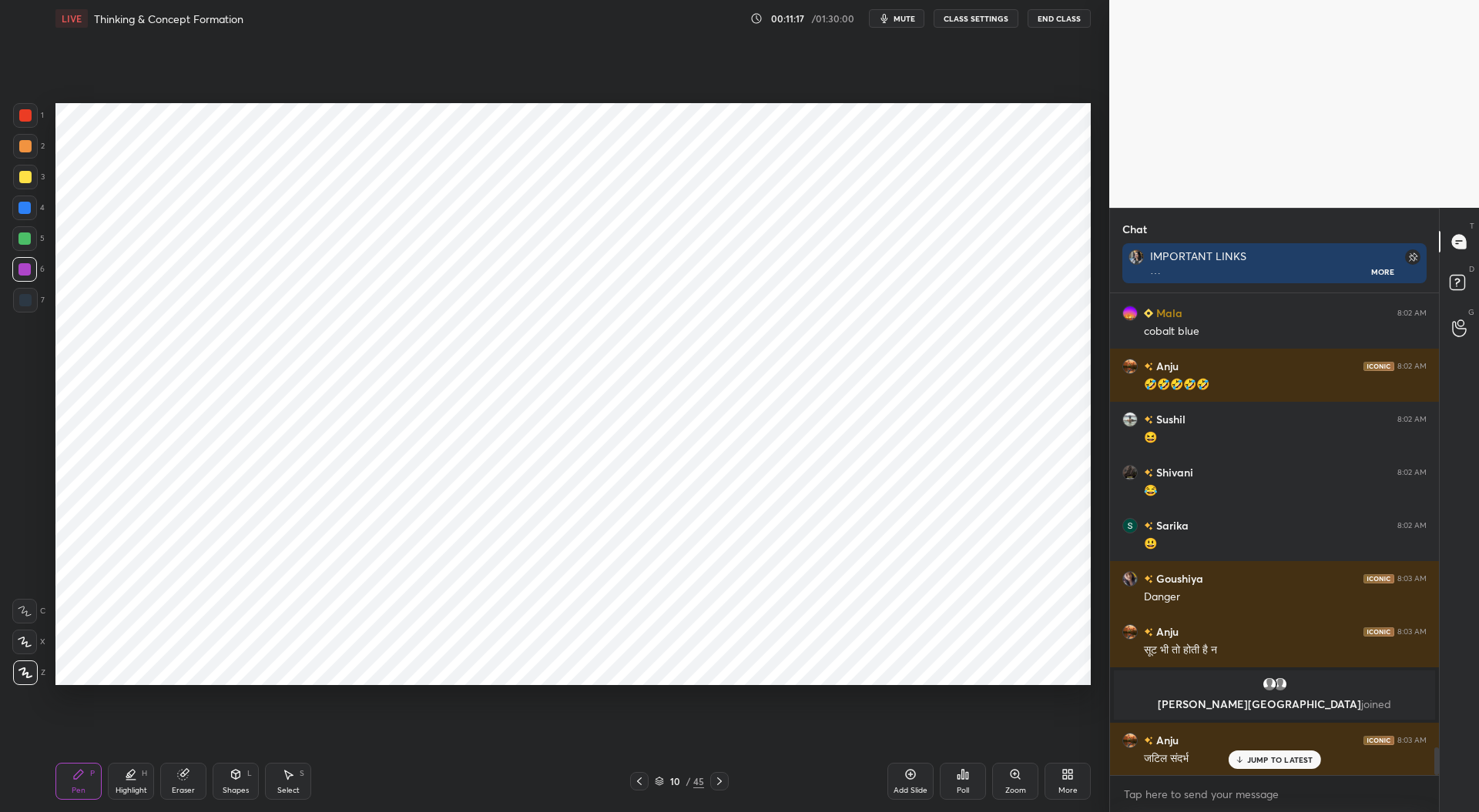
scroll to position [7927, 0]
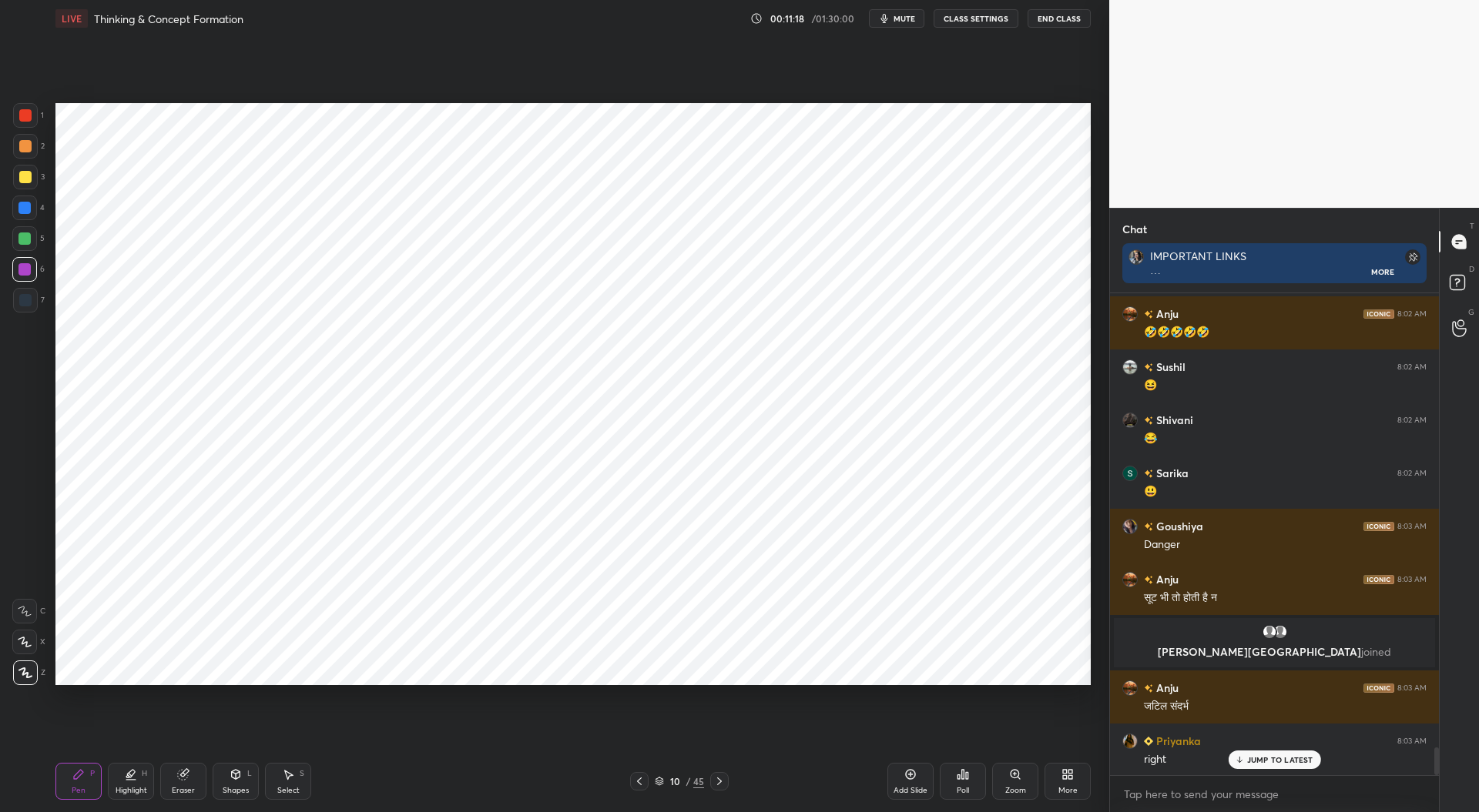
click at [24, 204] on div at bounding box center [24, 208] width 12 height 12
click at [639, 779] on icon at bounding box center [639, 782] width 12 height 12
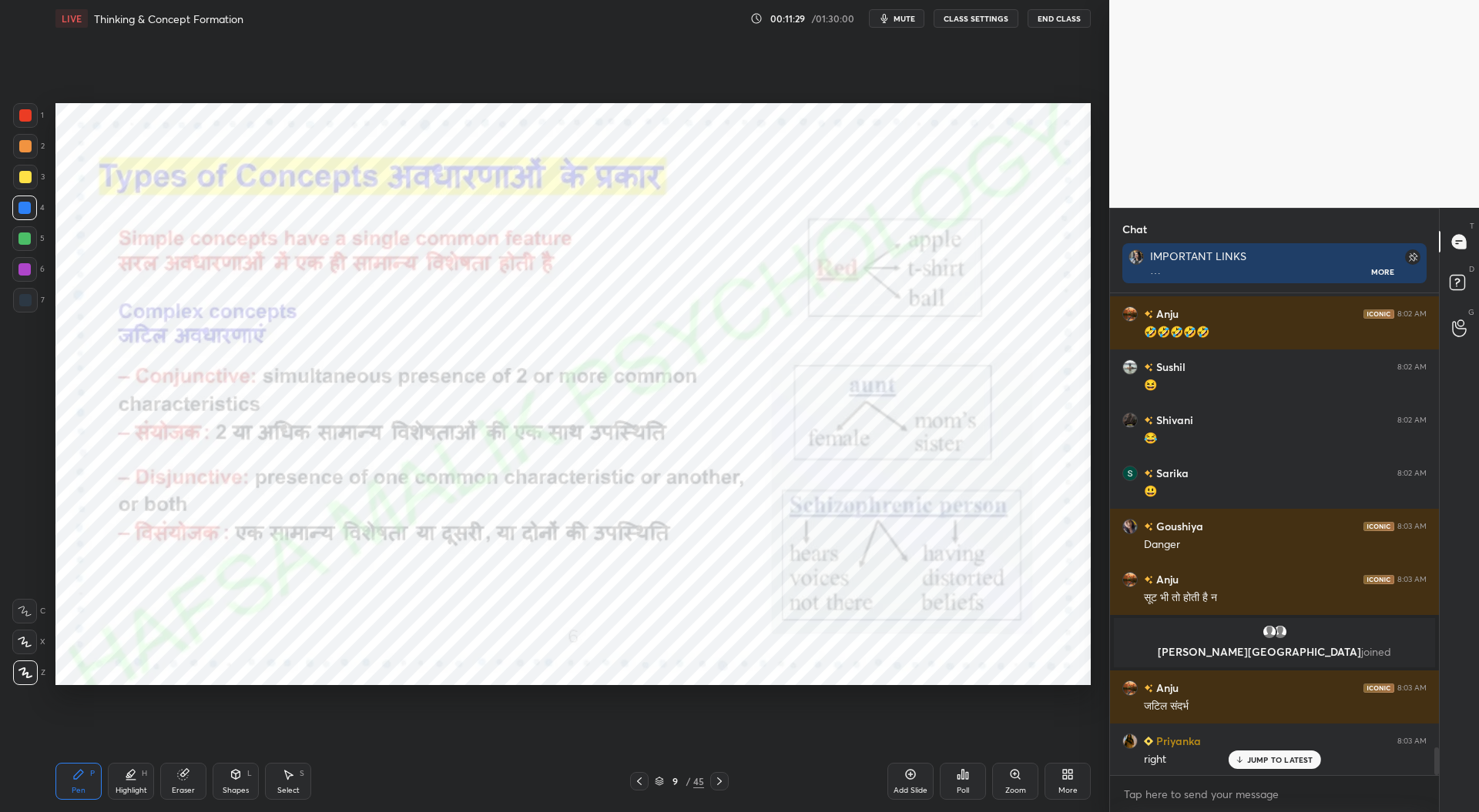
click at [720, 789] on div at bounding box center [719, 781] width 18 height 18
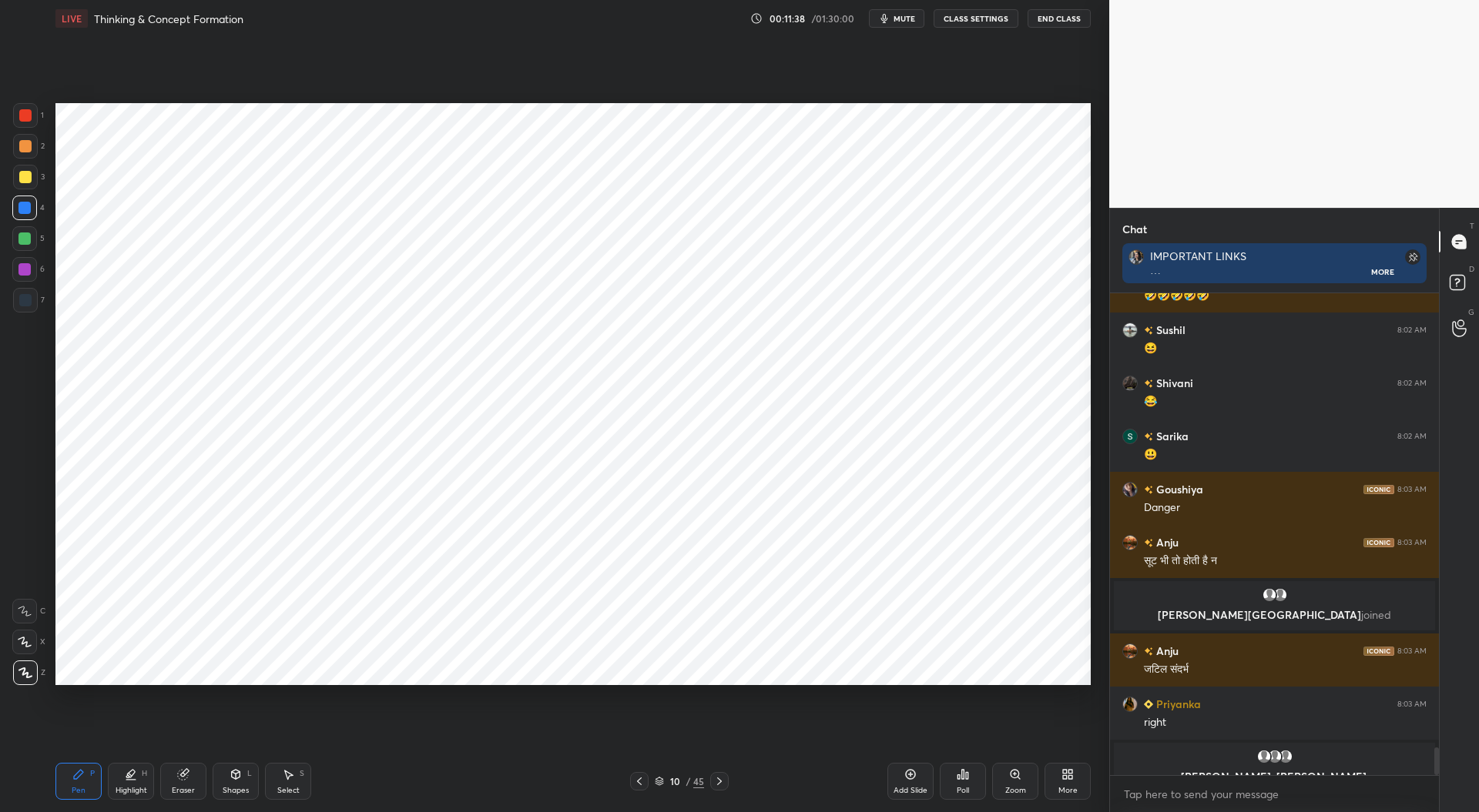
scroll to position [8018, 0]
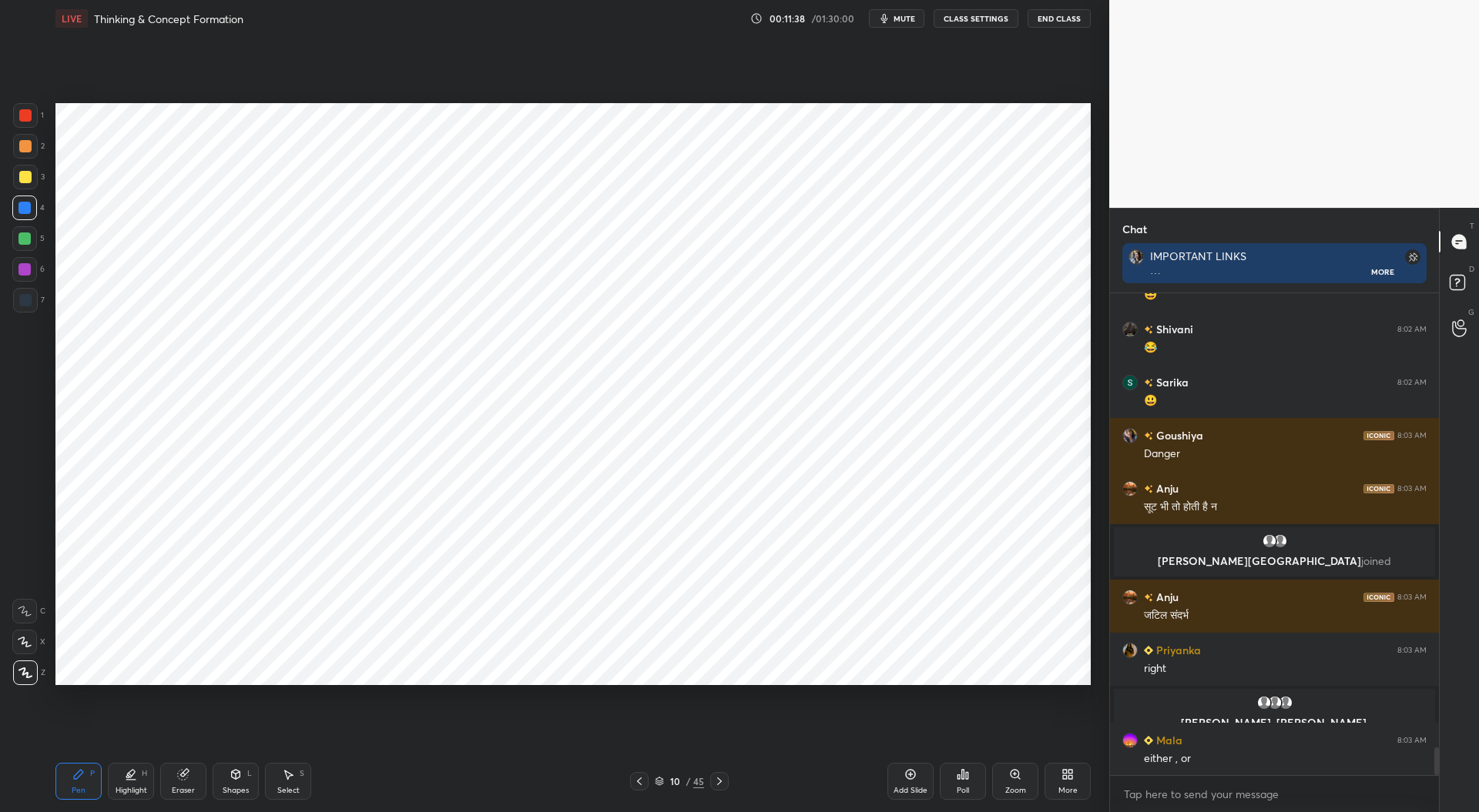
click at [25, 268] on div at bounding box center [24, 269] width 12 height 12
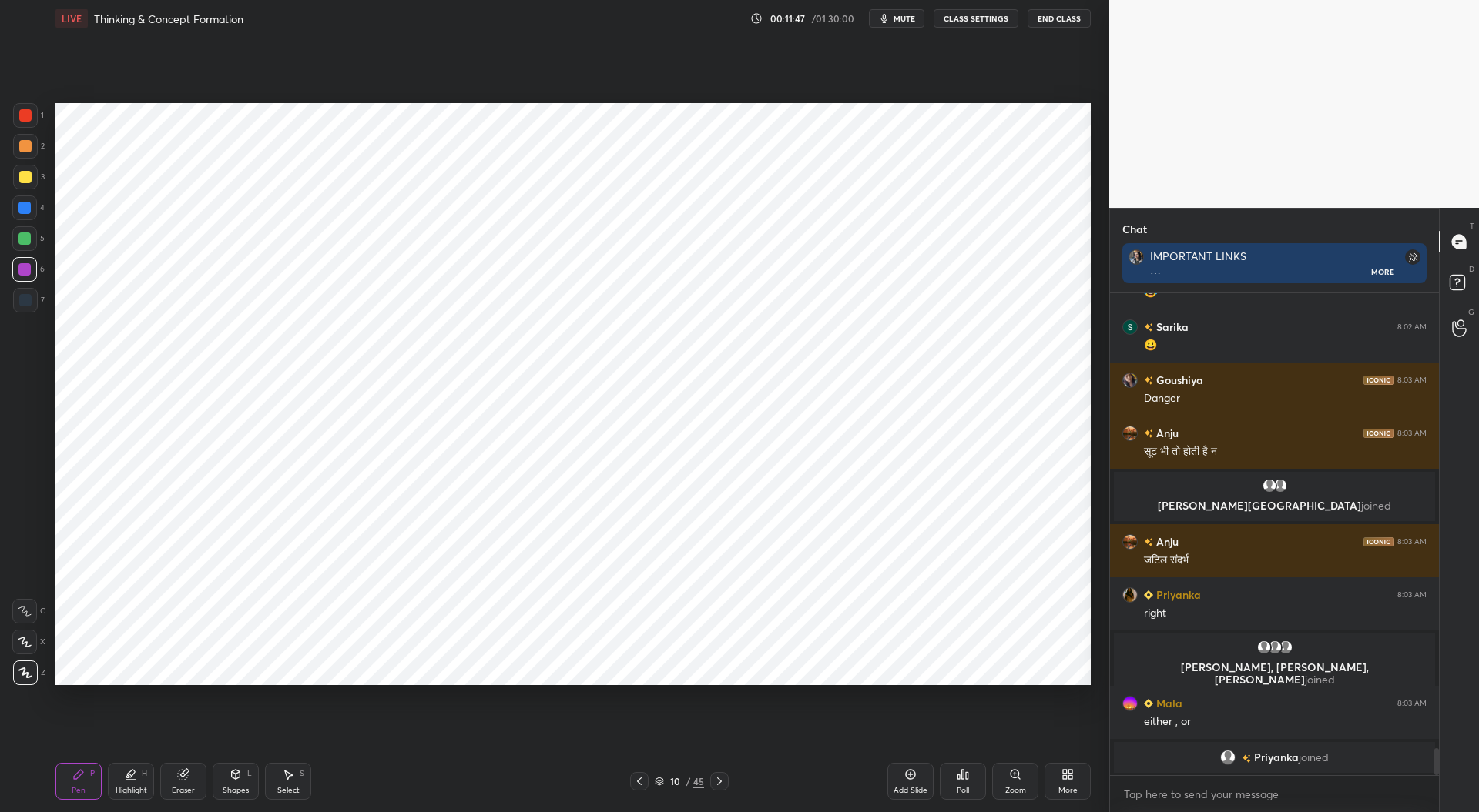
scroll to position [8091, 0]
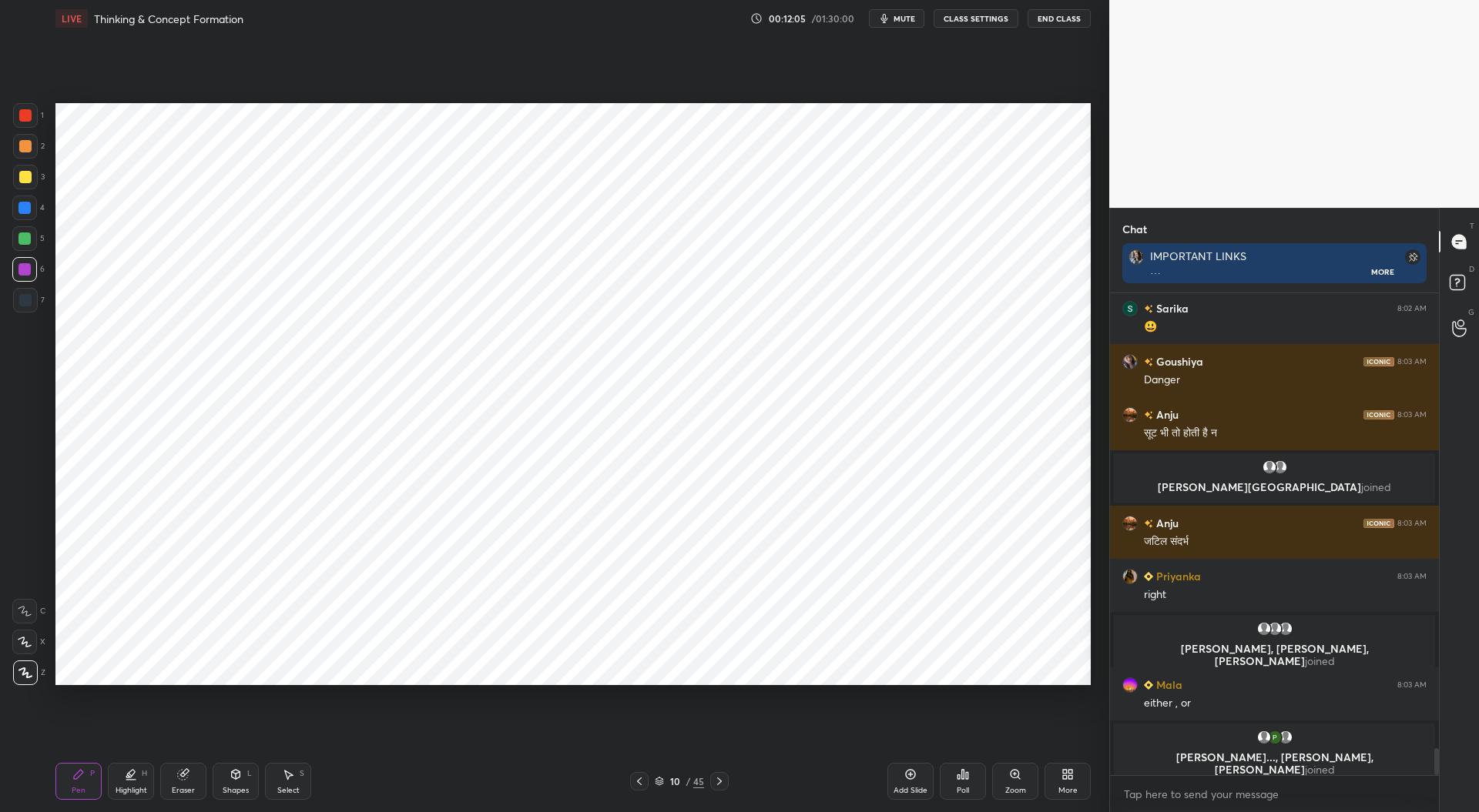
click at [33, 113] on div at bounding box center [25, 115] width 24 height 24
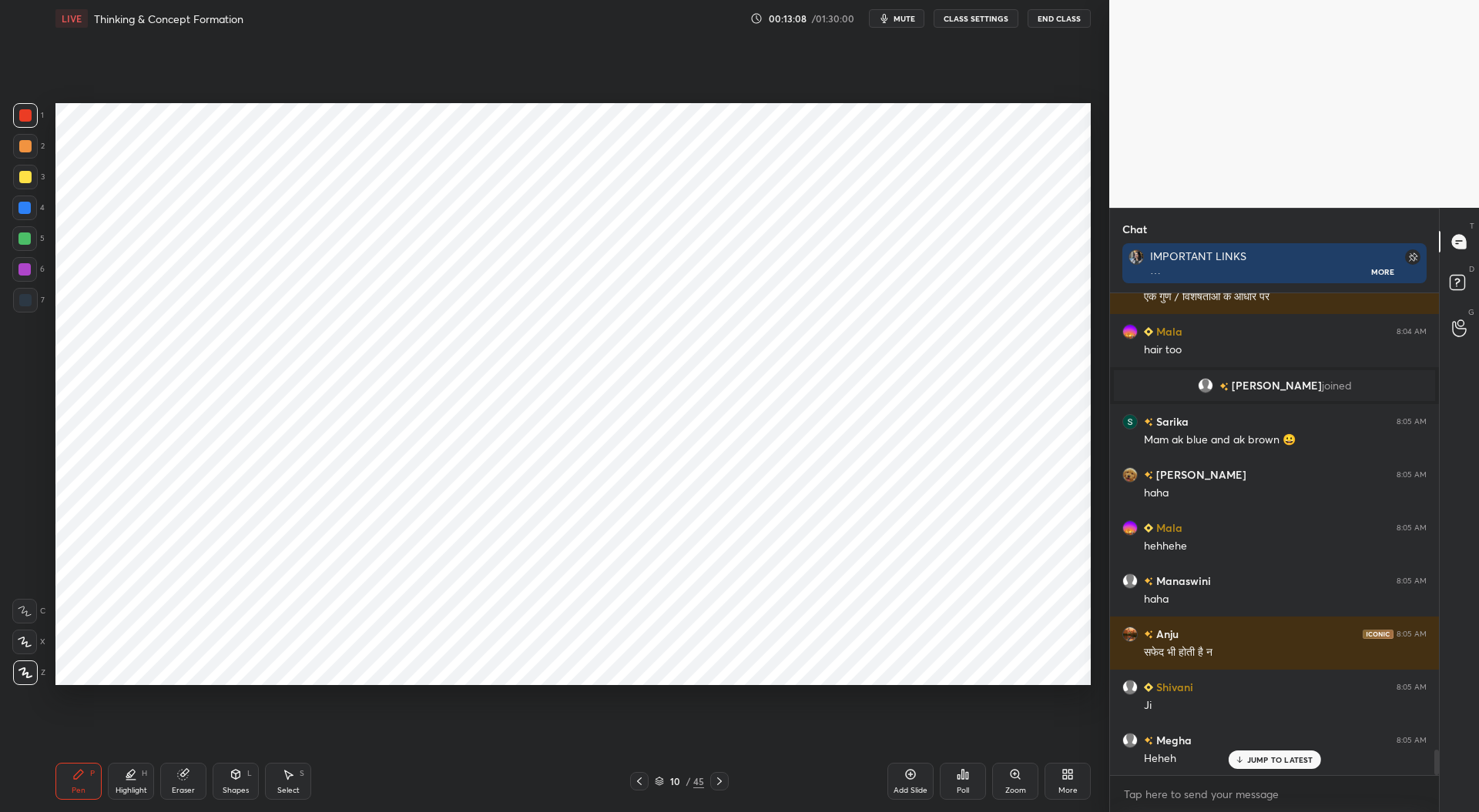
scroll to position [8552, 0]
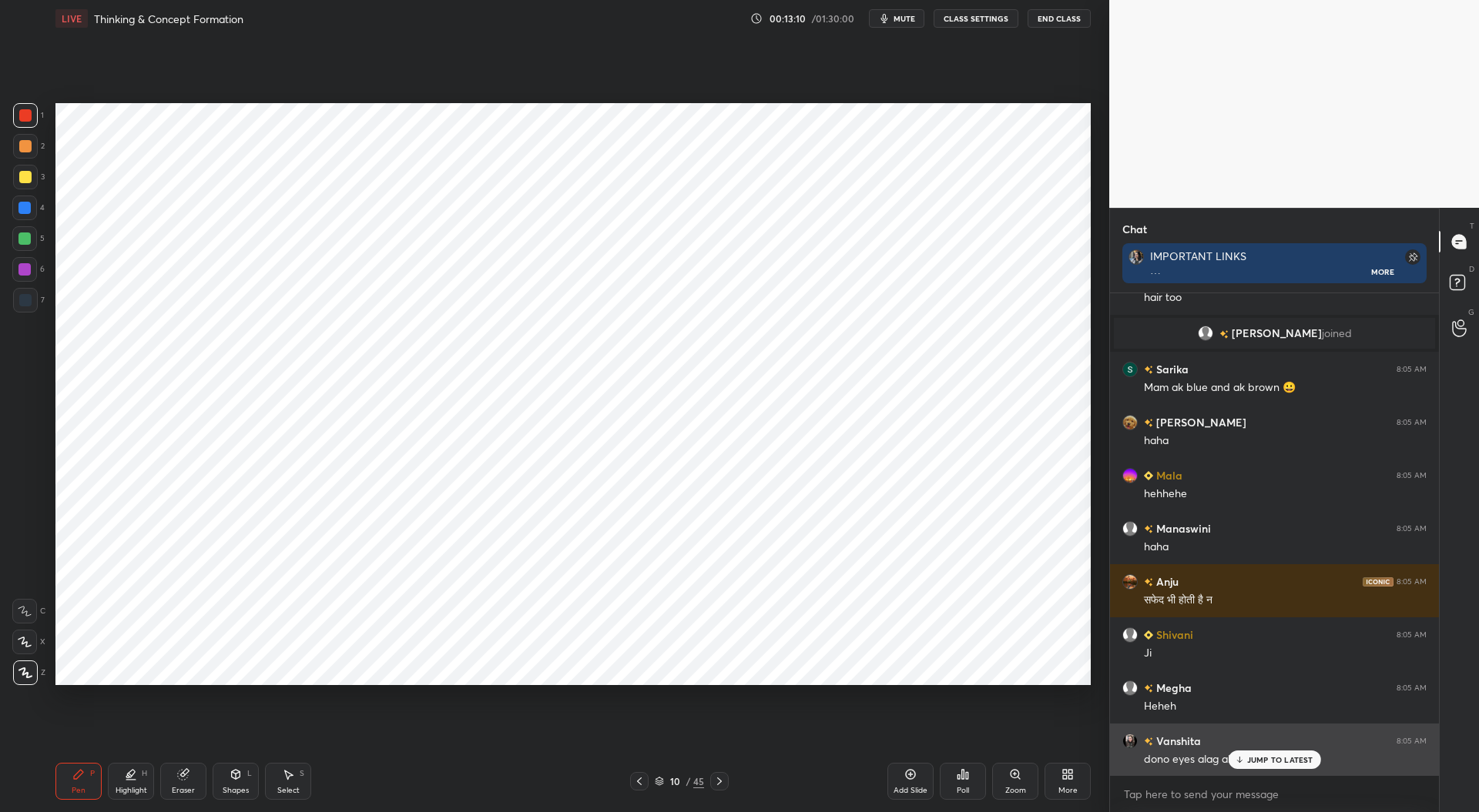
click at [1257, 751] on div "JUMP TO LATEST" at bounding box center [1274, 759] width 93 height 18
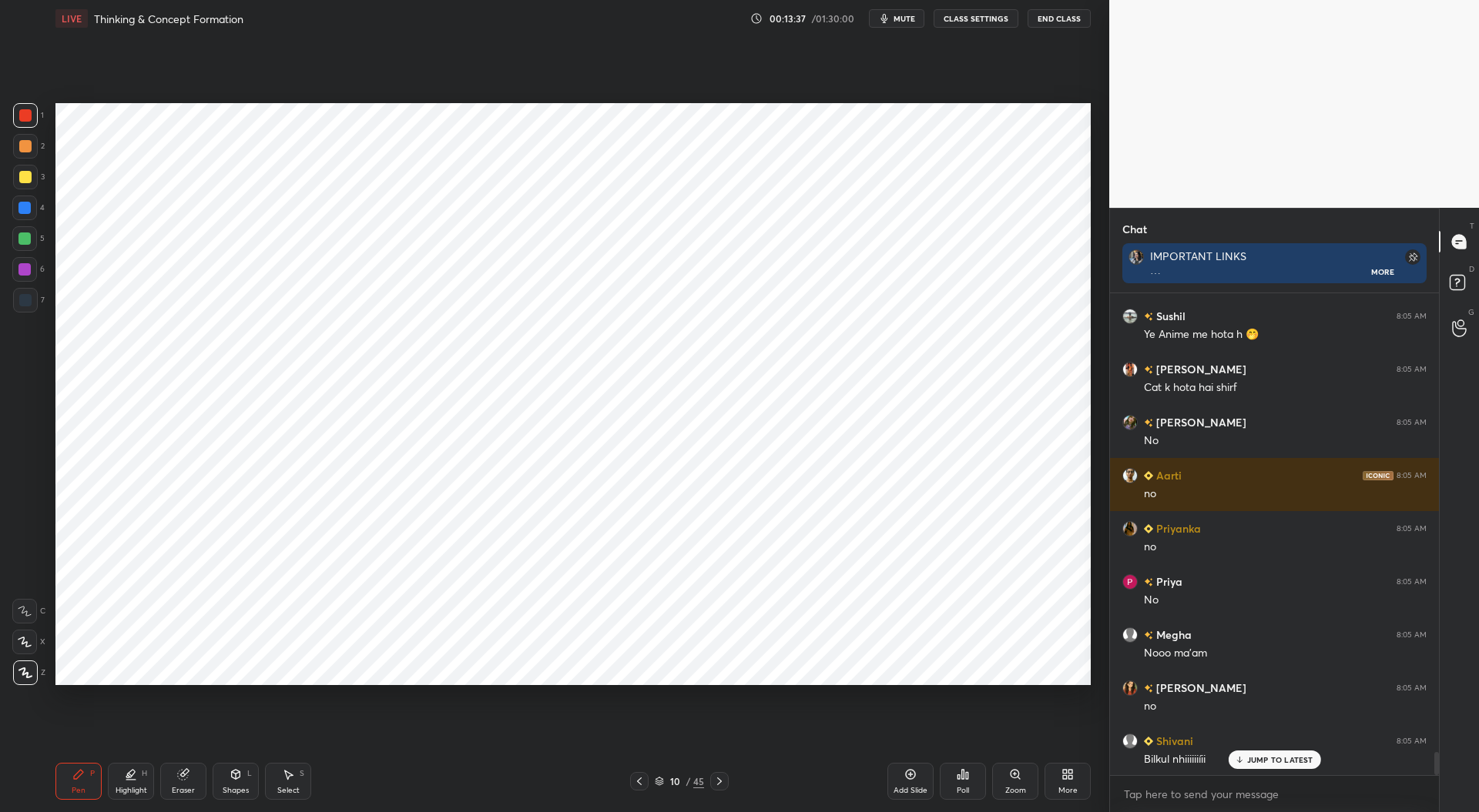
scroll to position [9615, 0]
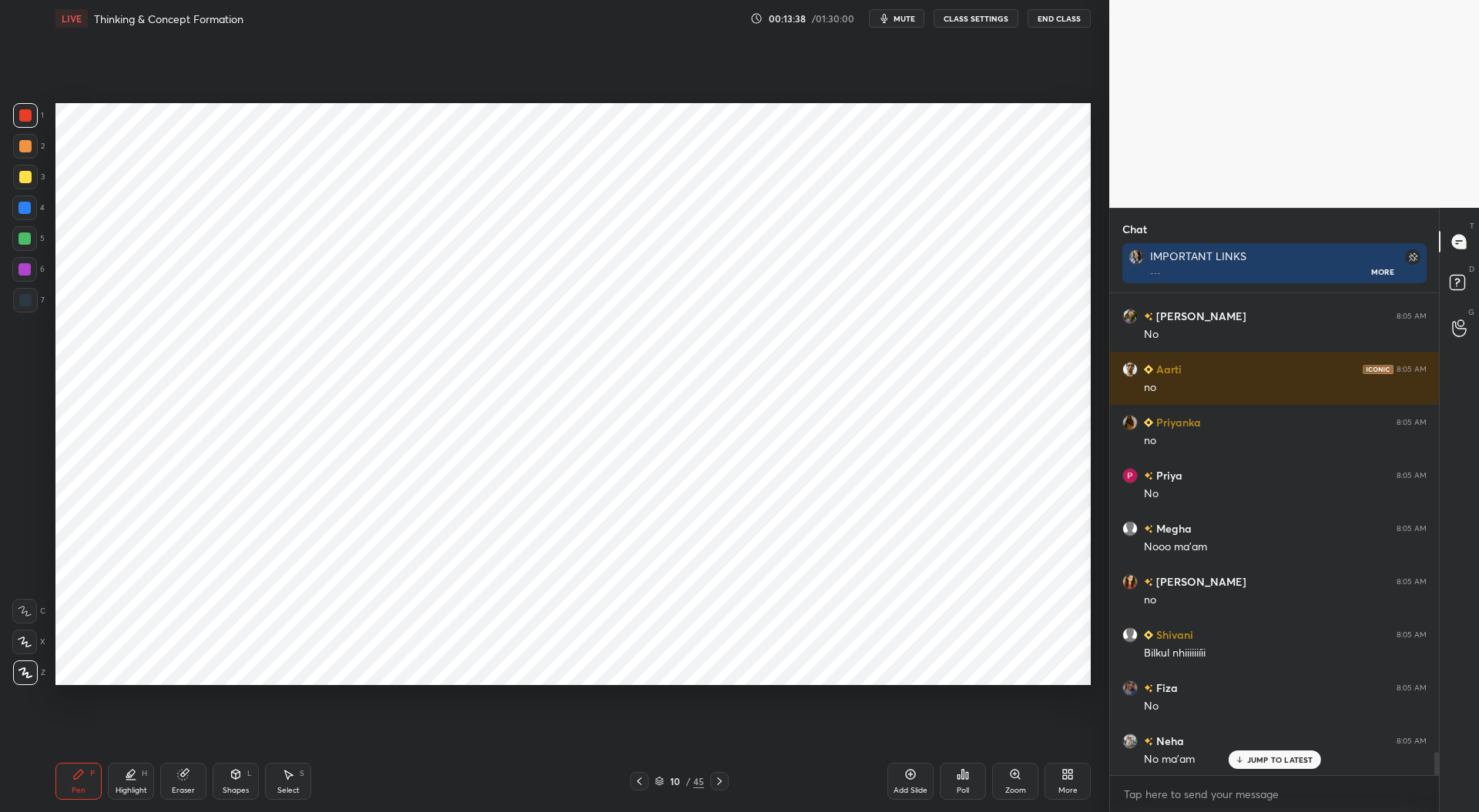
click at [24, 207] on div at bounding box center [24, 208] width 12 height 12
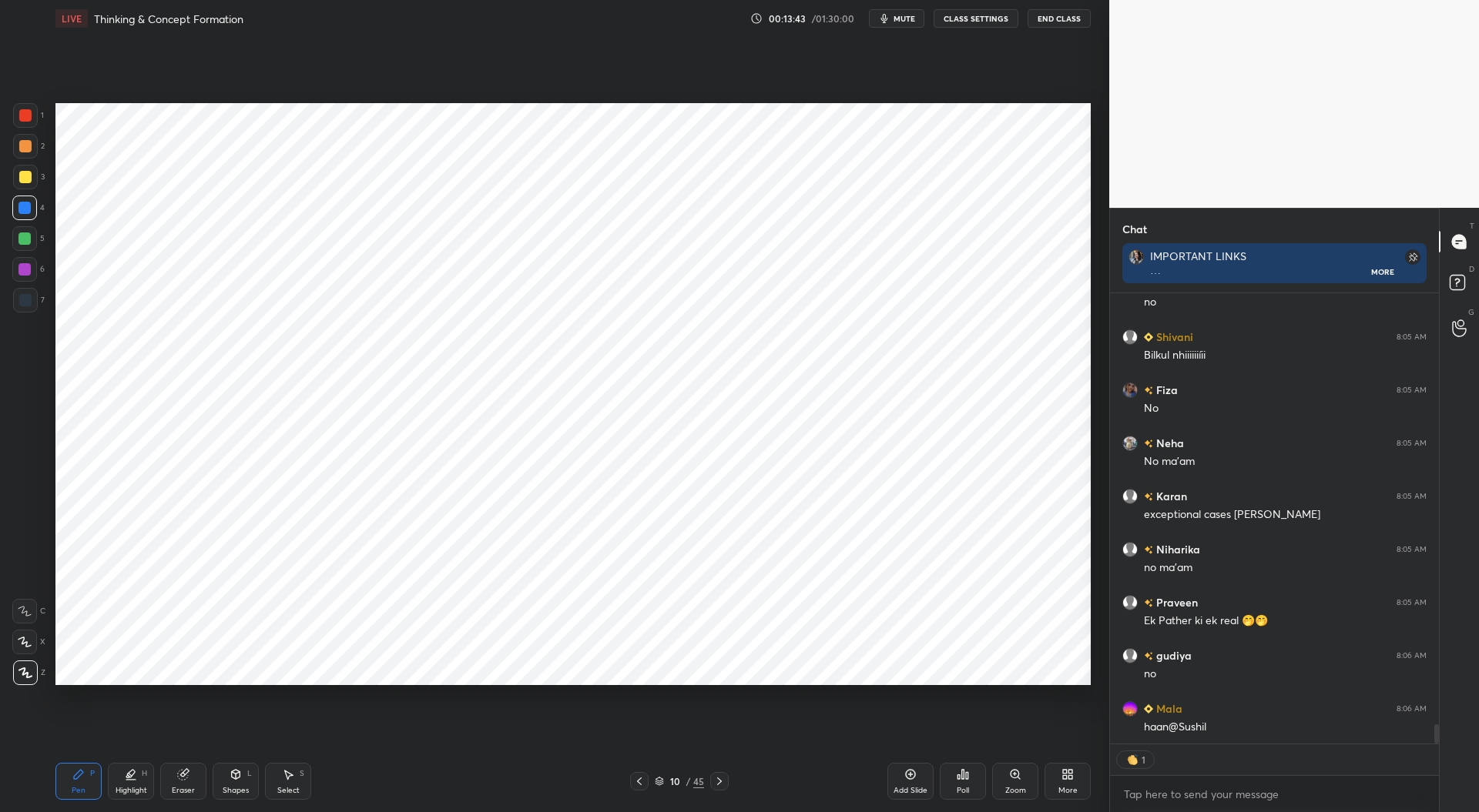
scroll to position [9966, 0]
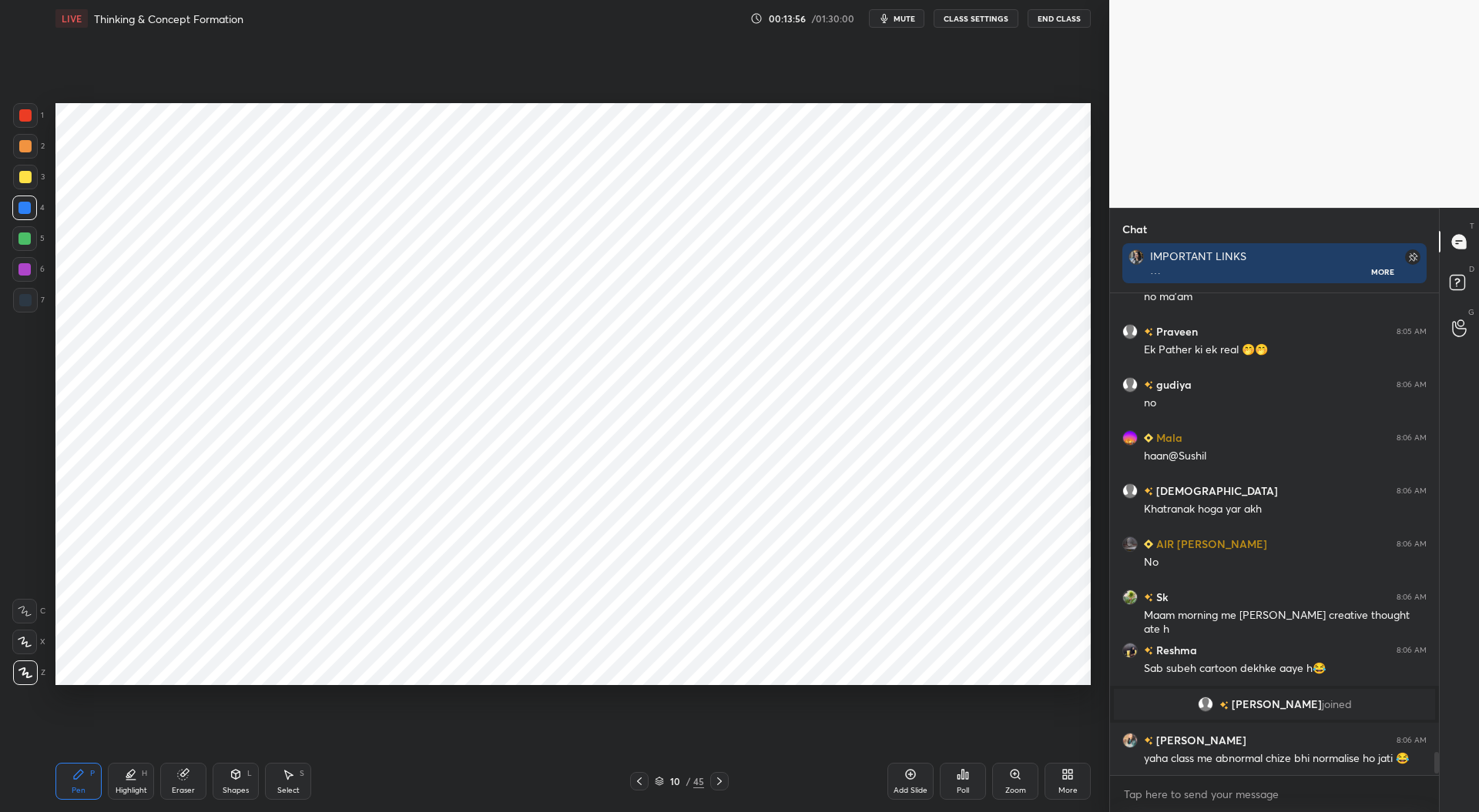
click at [24, 298] on div at bounding box center [25, 300] width 12 height 12
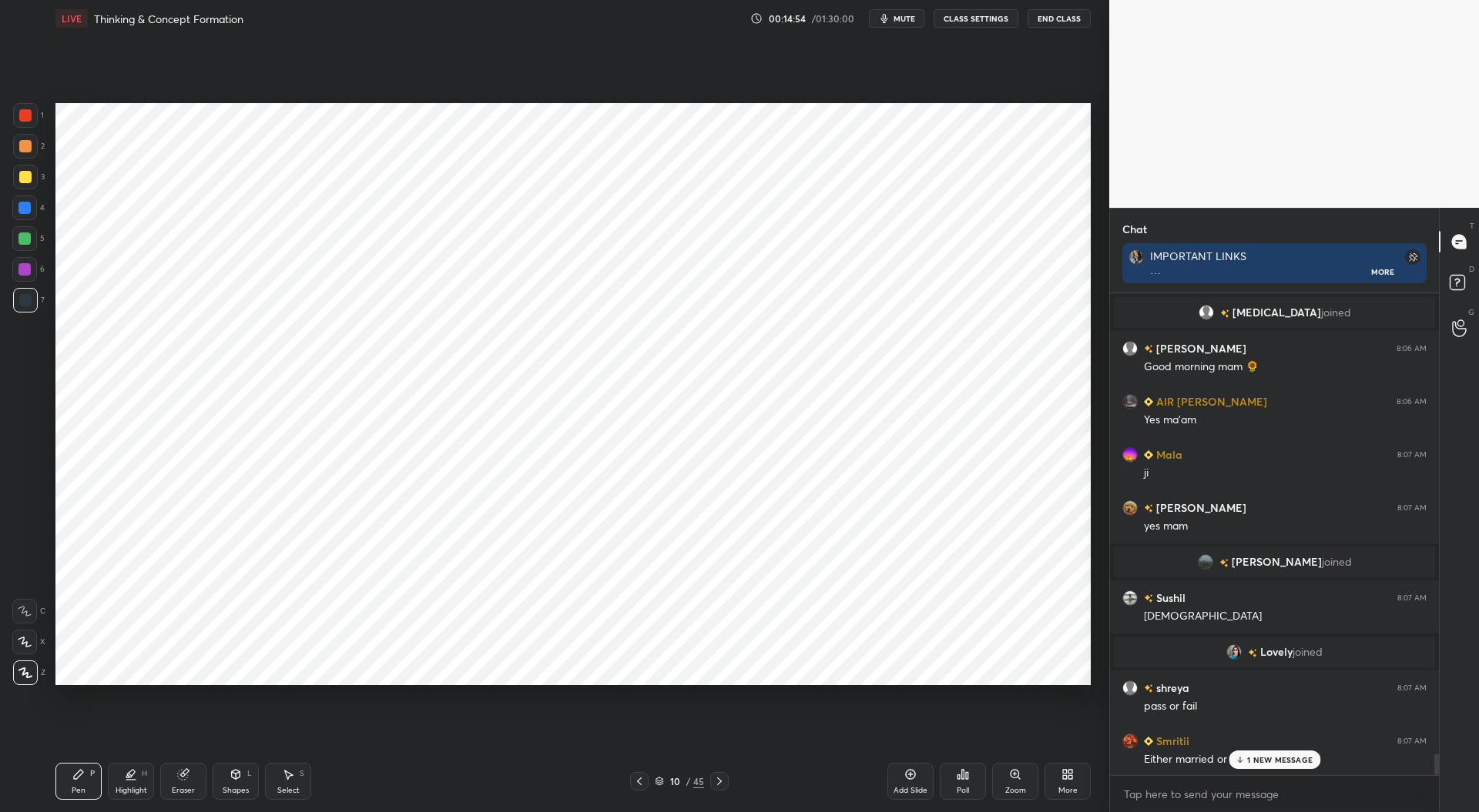
scroll to position [10234, 0]
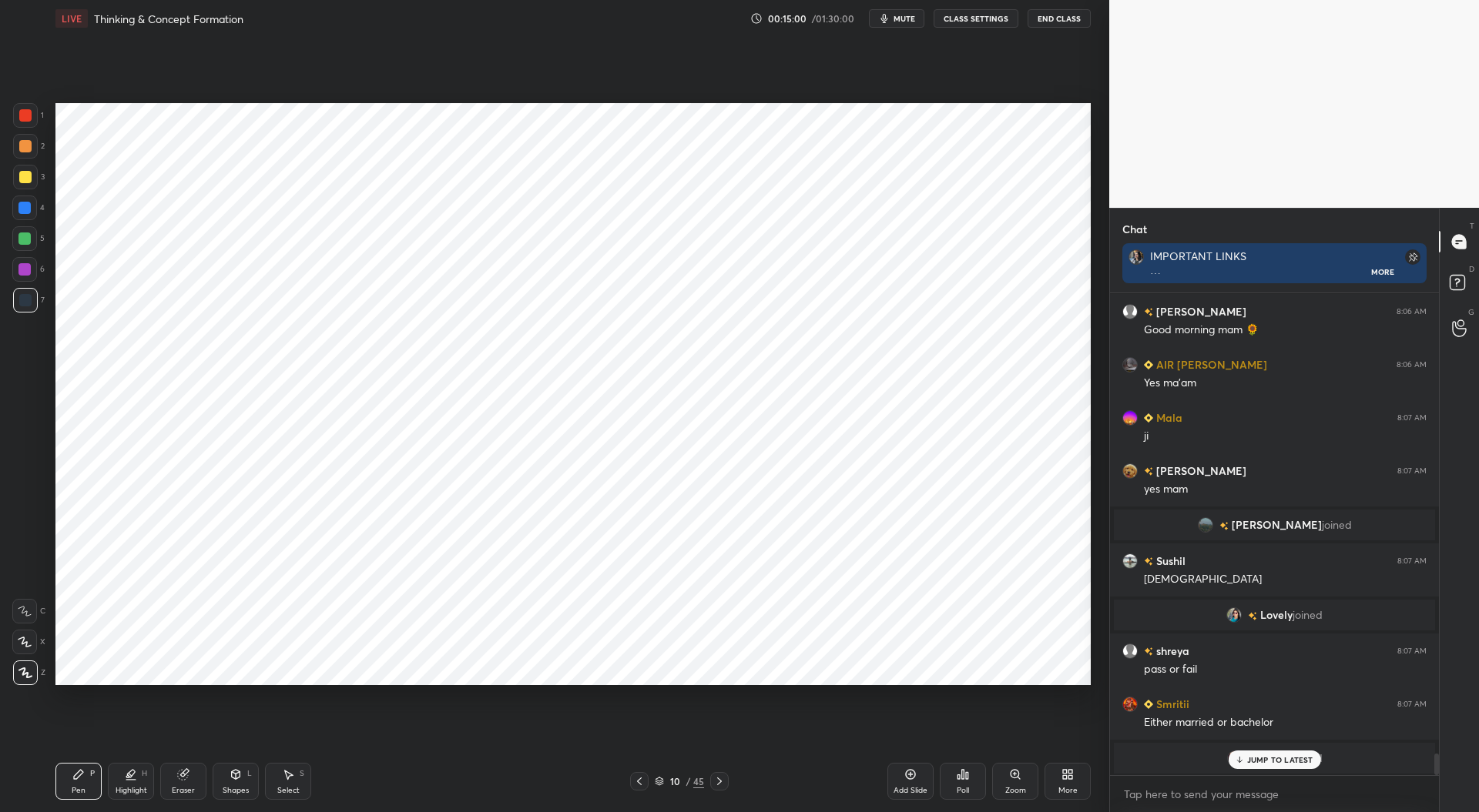
click at [1266, 755] on div "JUMP TO LATEST" at bounding box center [1274, 759] width 93 height 18
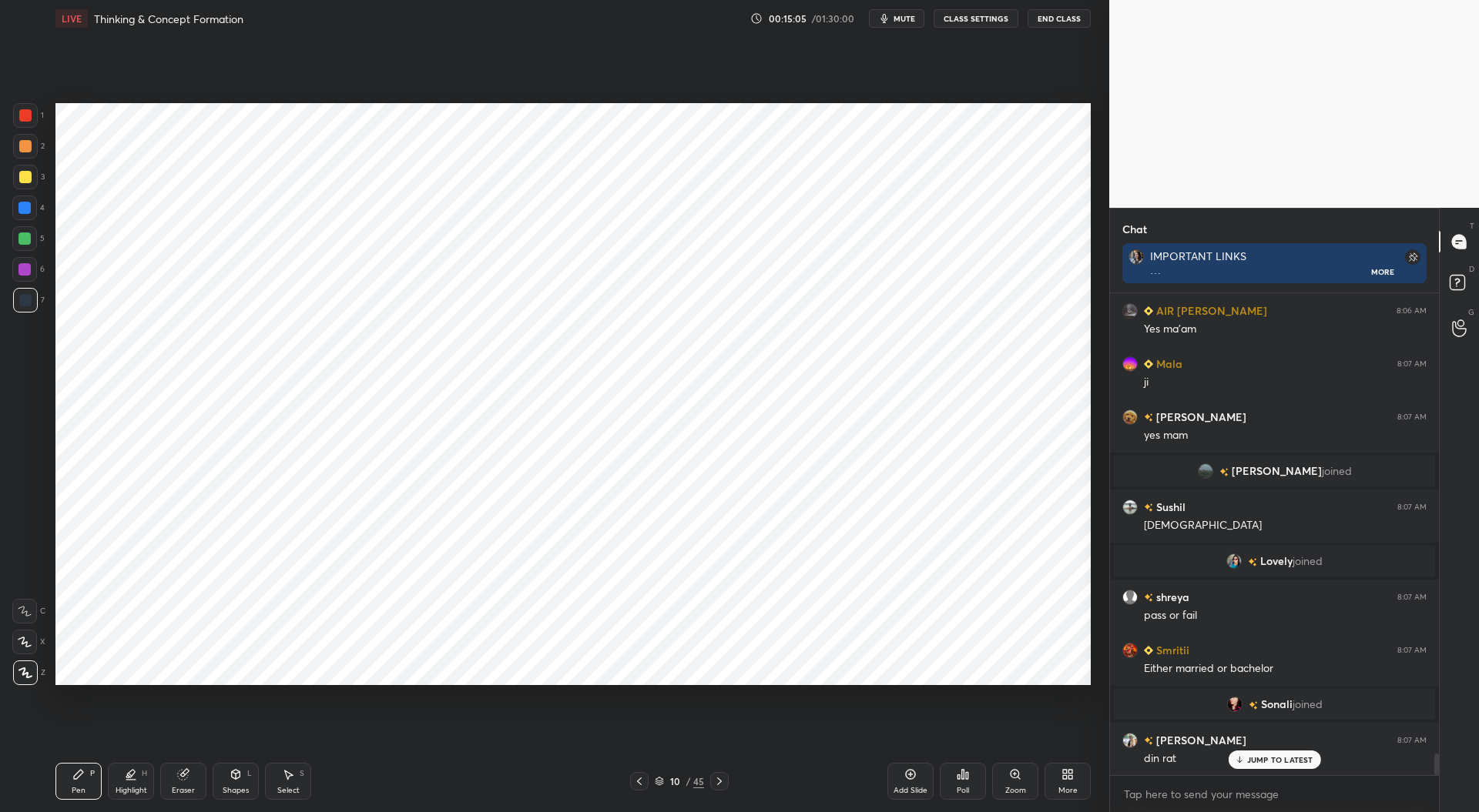
scroll to position [10340, 0]
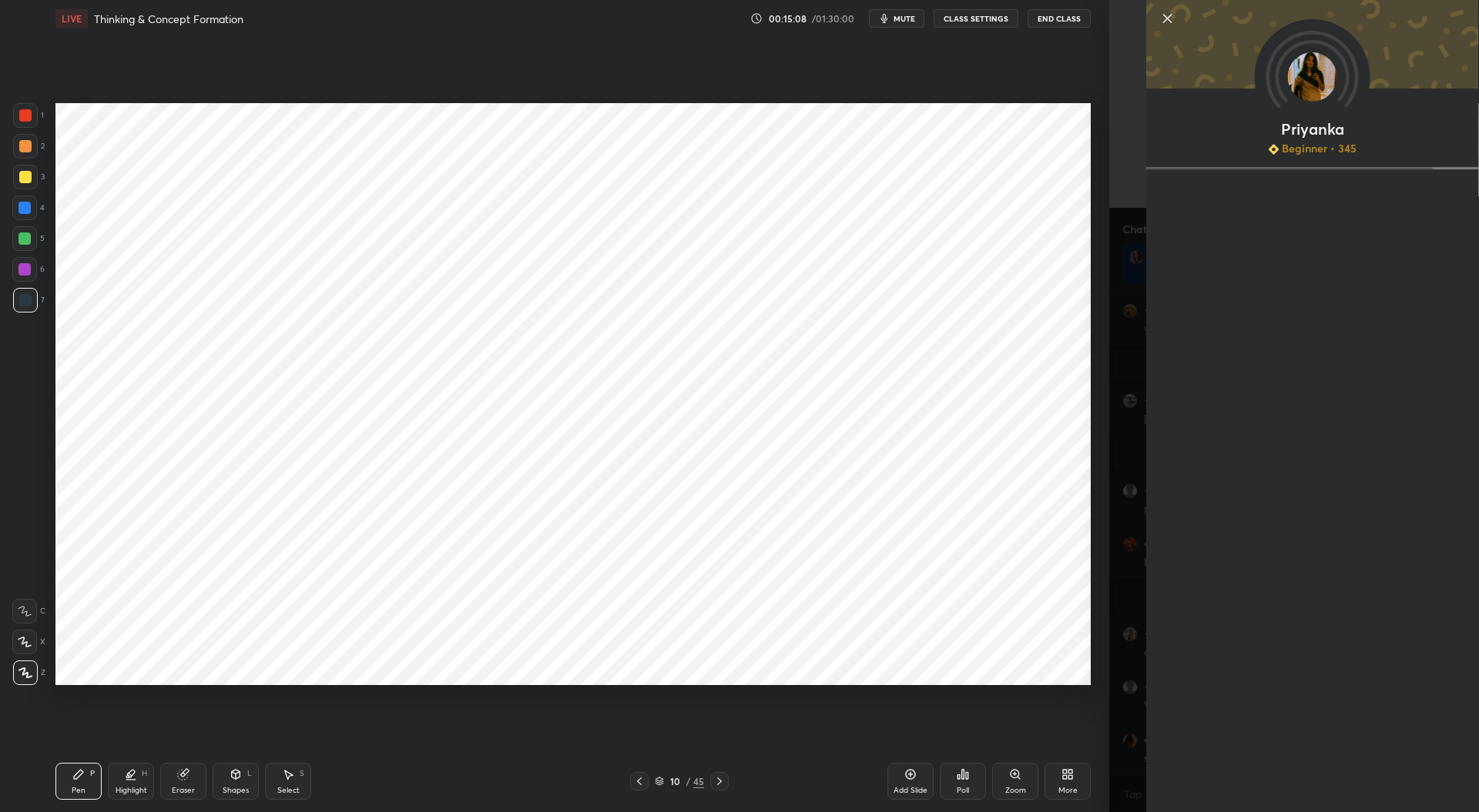
click at [932, 734] on div "Setting up your live class Poll for secs No correct answer Start poll" at bounding box center [573, 394] width 1048 height 714
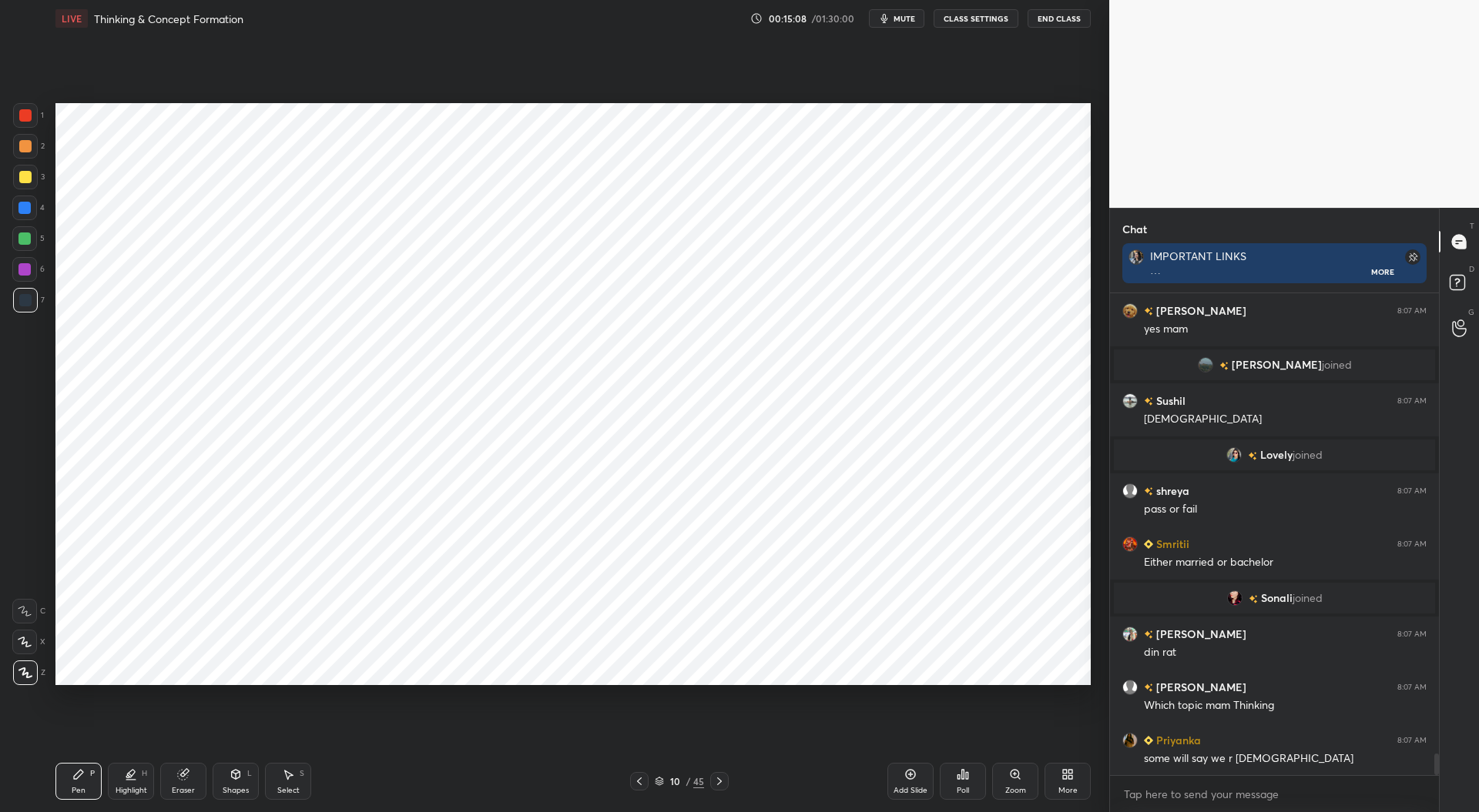
scroll to position [10447, 0]
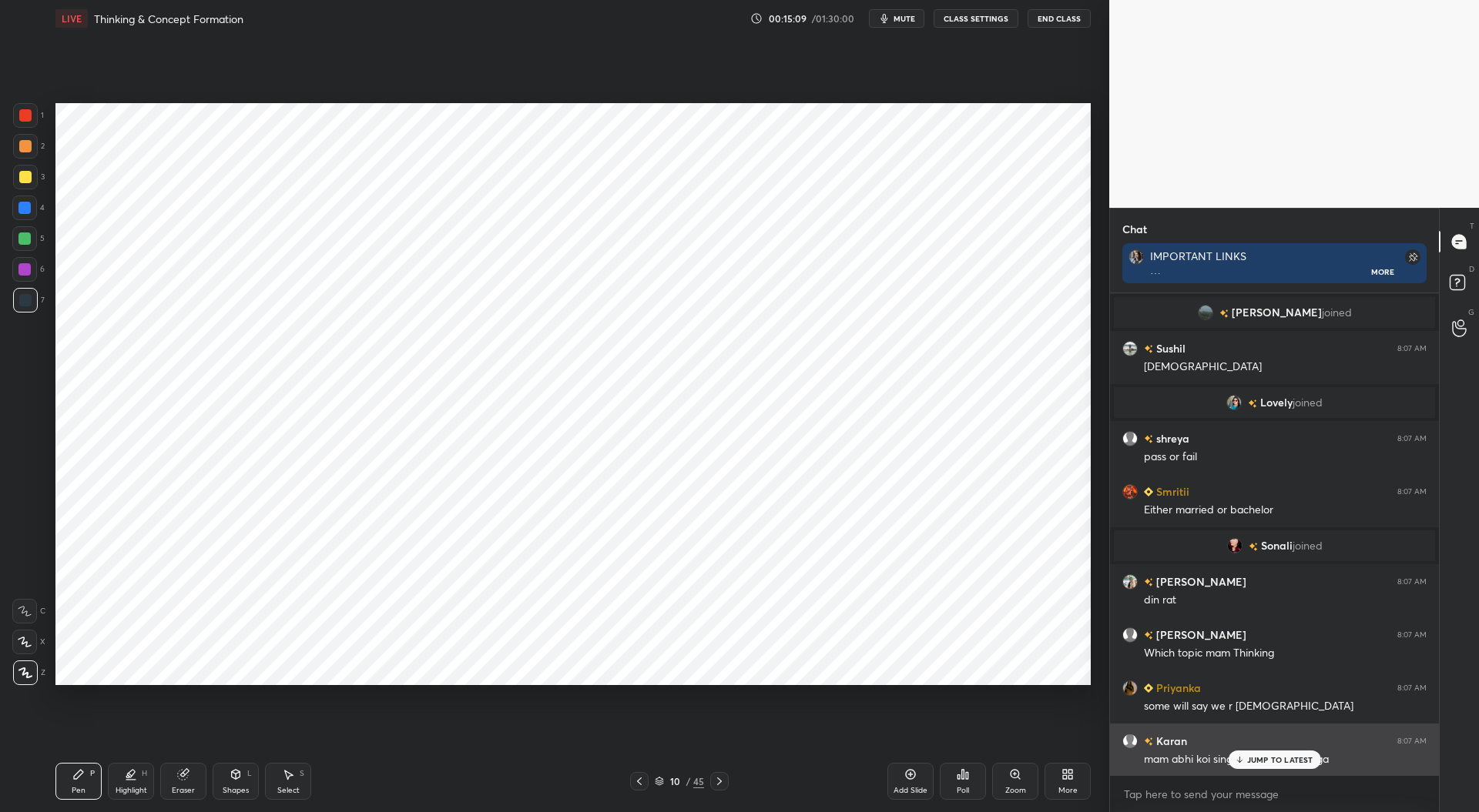
click at [1262, 757] on p "JUMP TO LATEST" at bounding box center [1280, 760] width 67 height 10
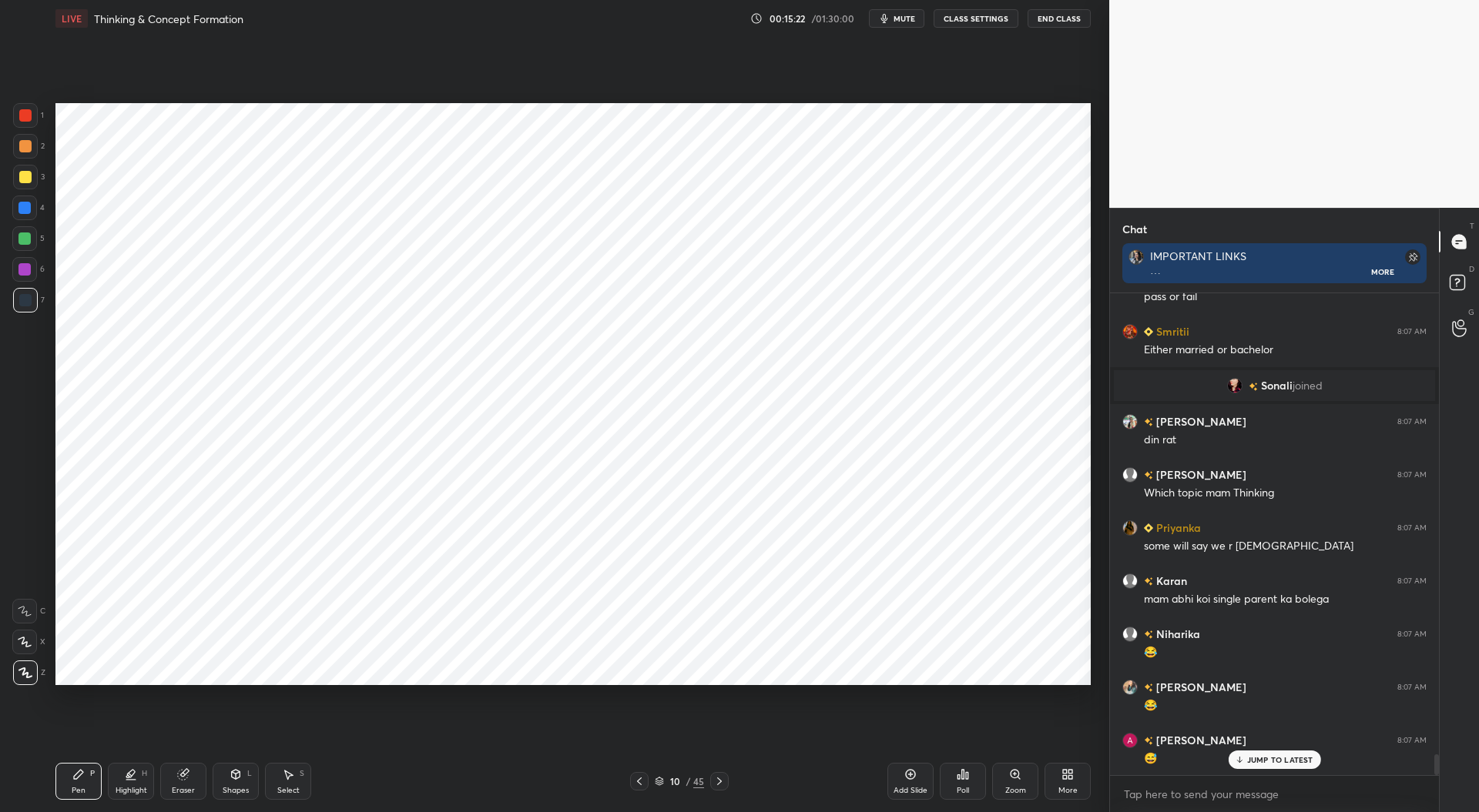
scroll to position [10659, 0]
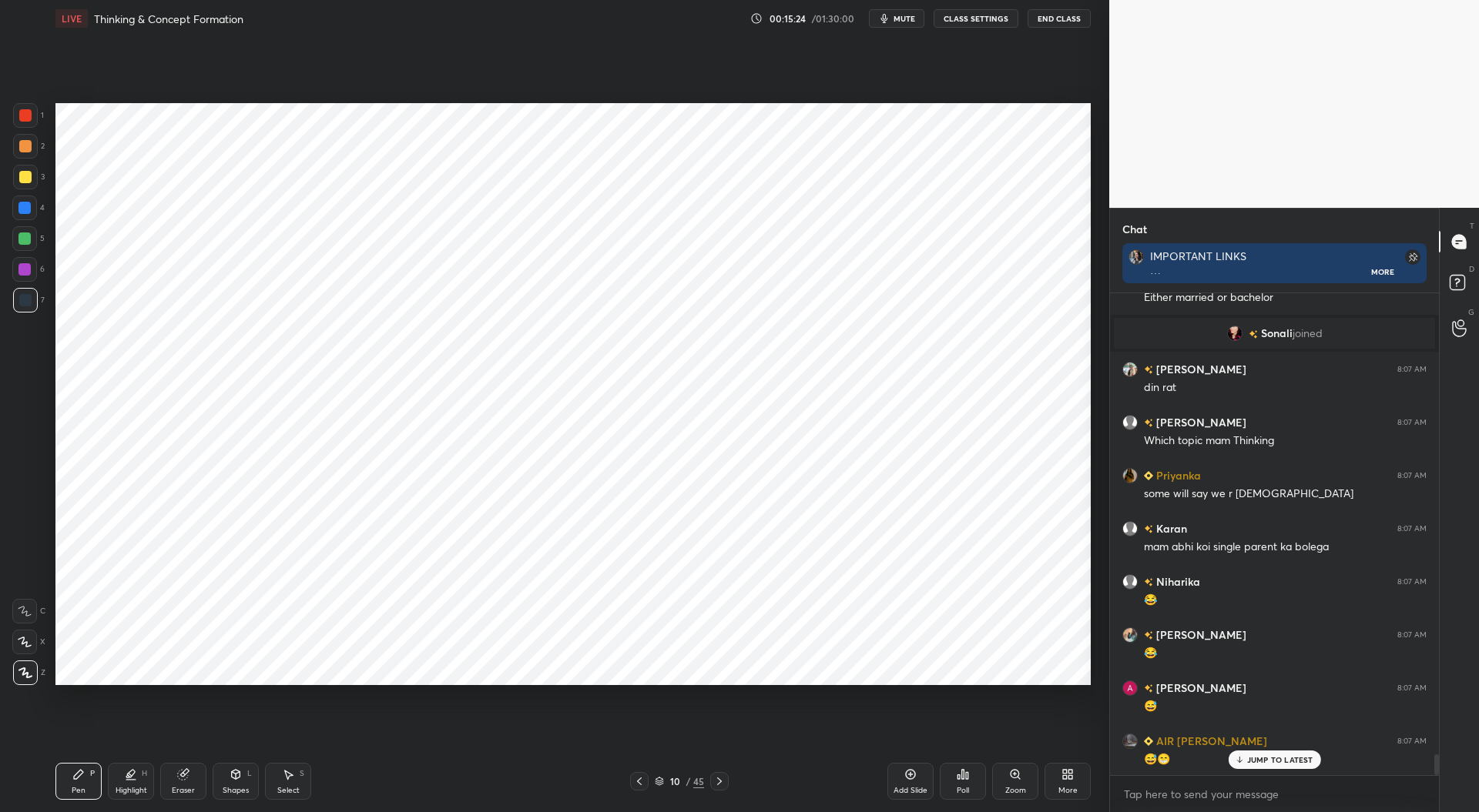
click at [909, 777] on icon at bounding box center [910, 775] width 12 height 12
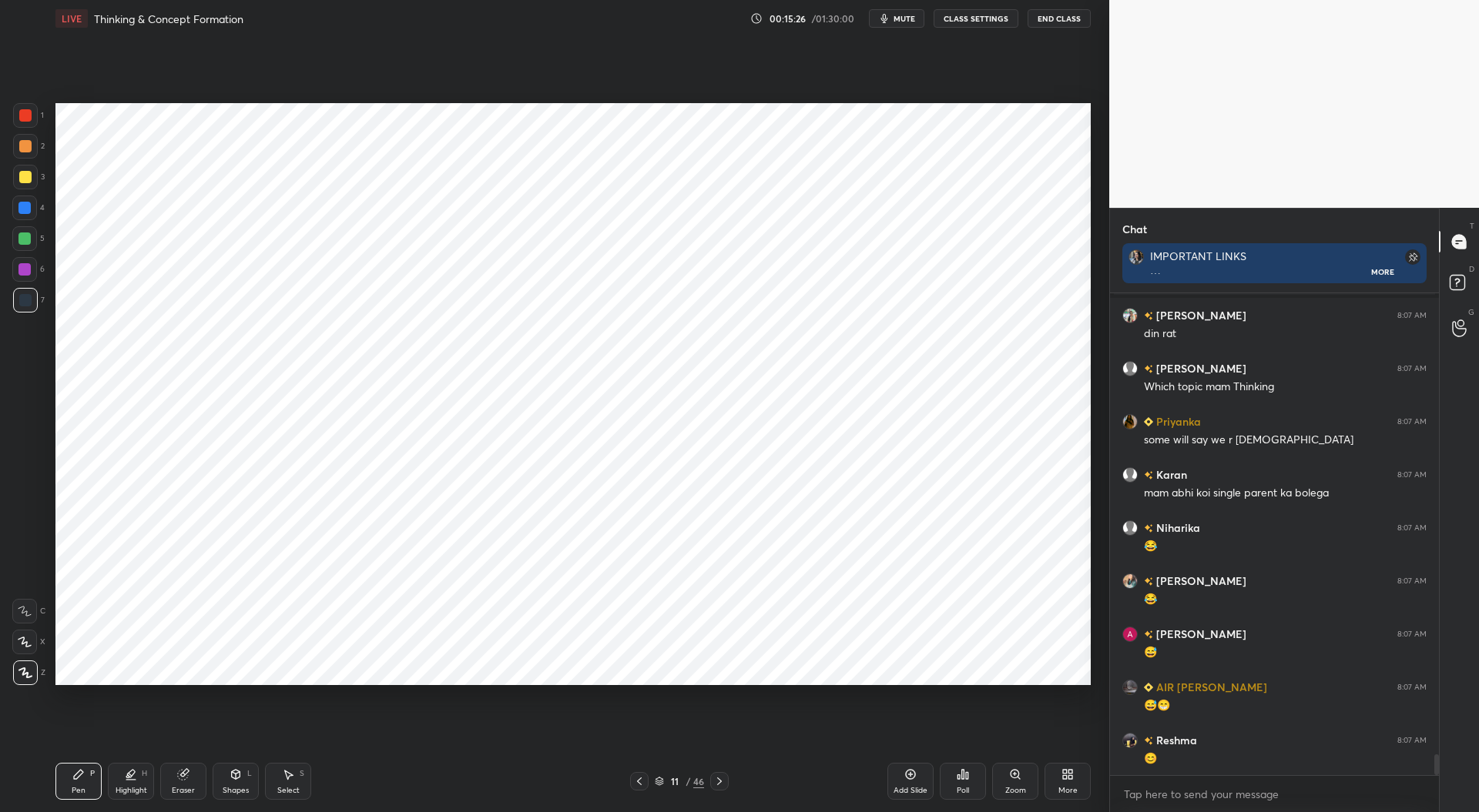
scroll to position [10765, 0]
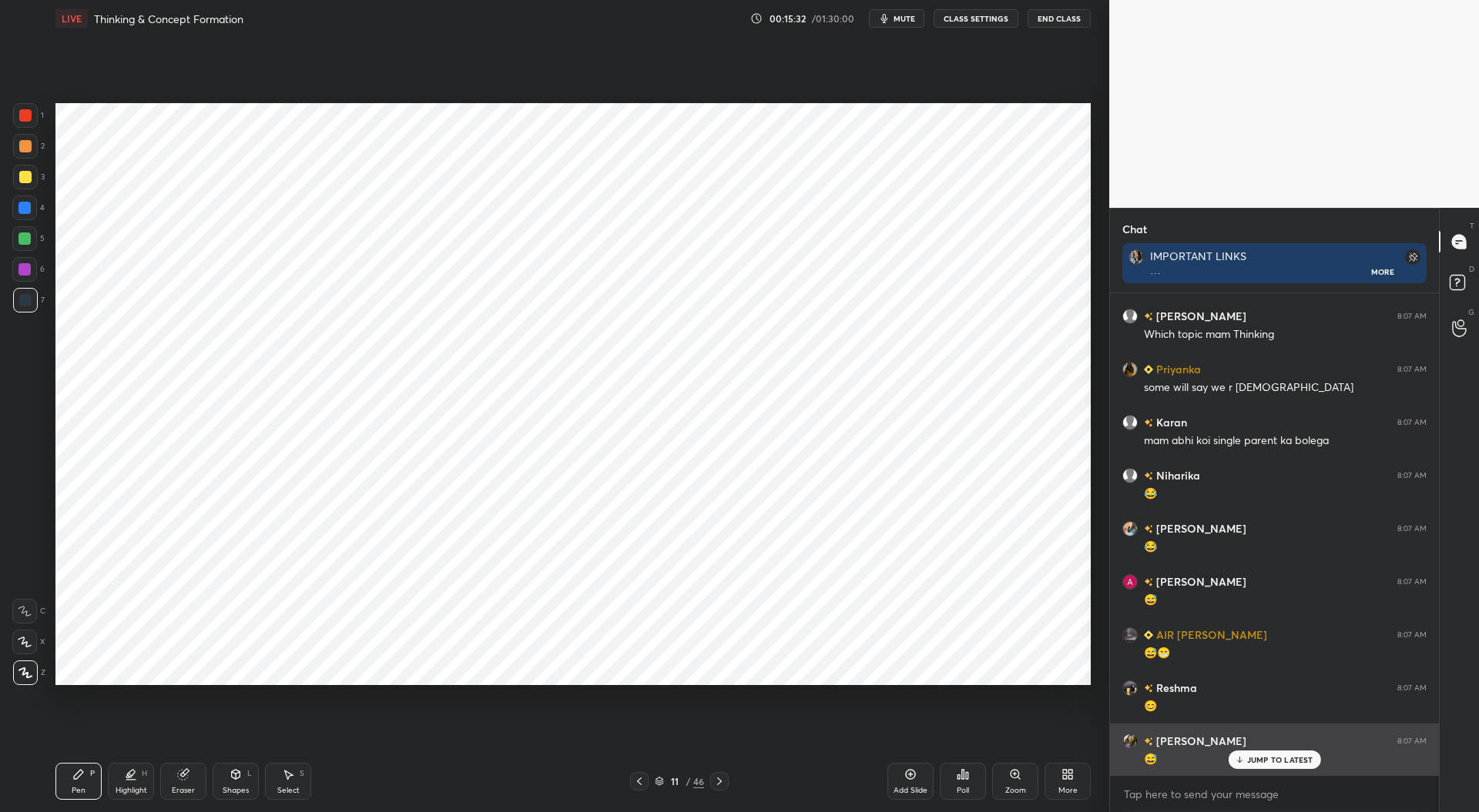
click at [1263, 758] on p "JUMP TO LATEST" at bounding box center [1280, 760] width 67 height 10
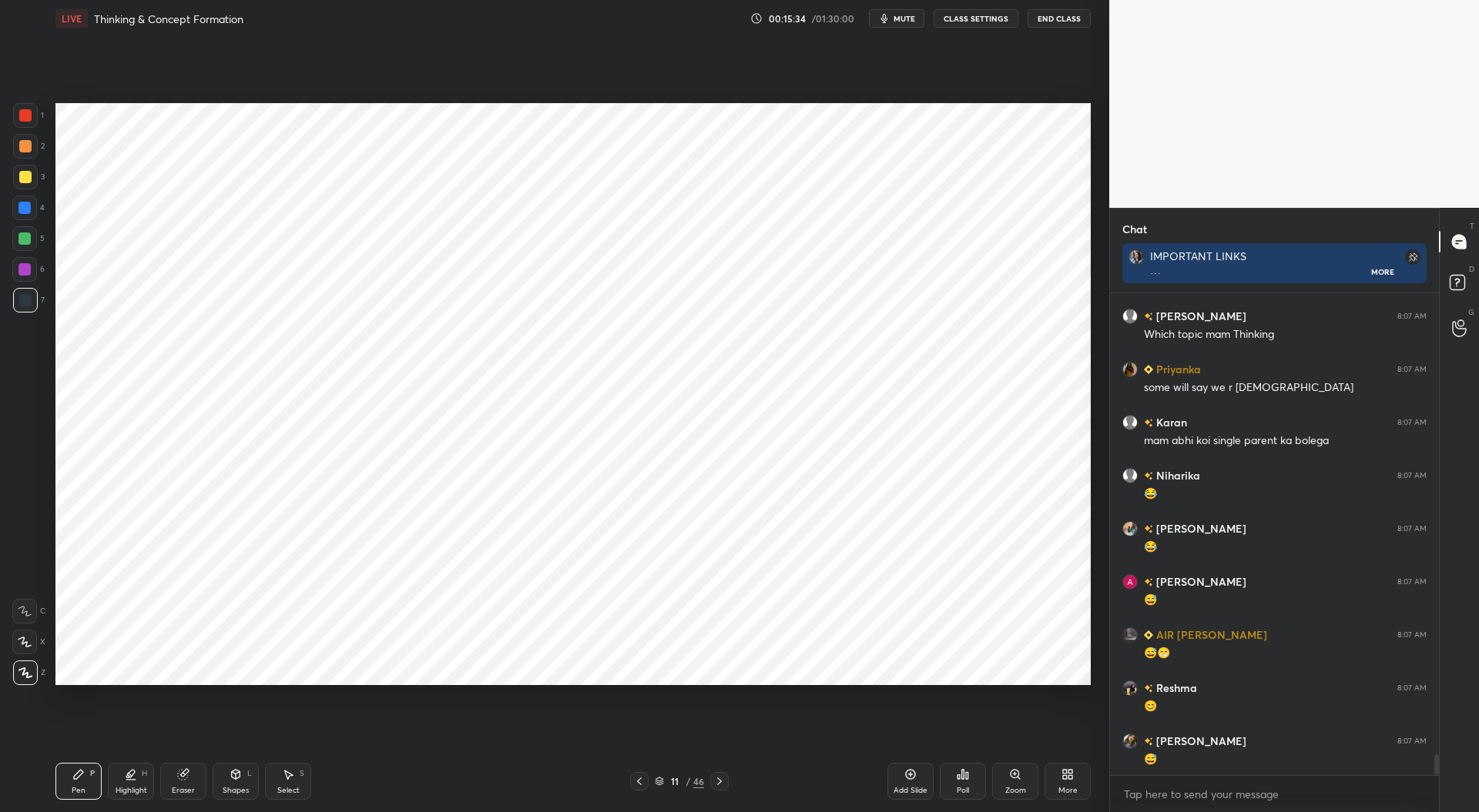
click at [23, 114] on div at bounding box center [25, 115] width 12 height 12
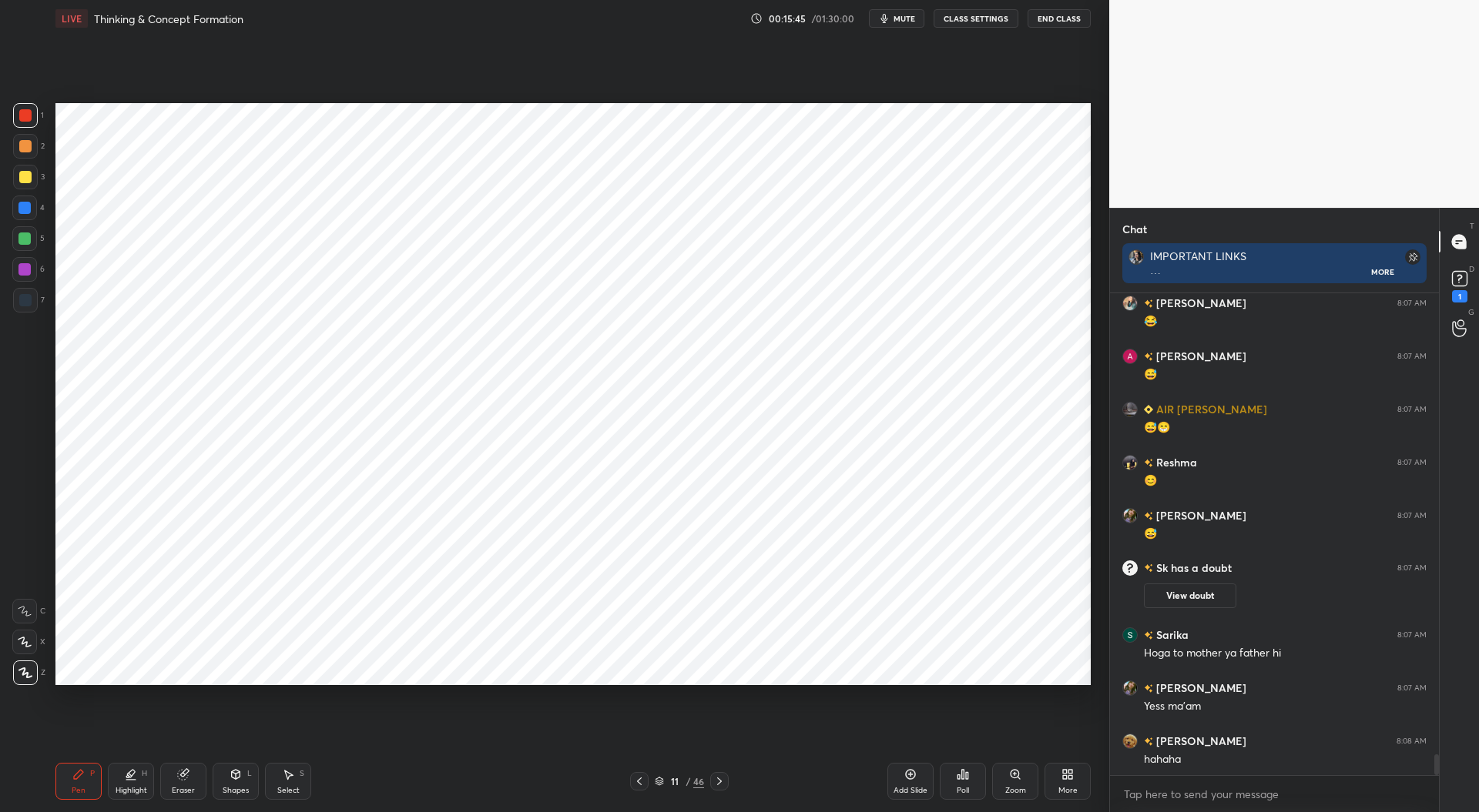
scroll to position [10830, 0]
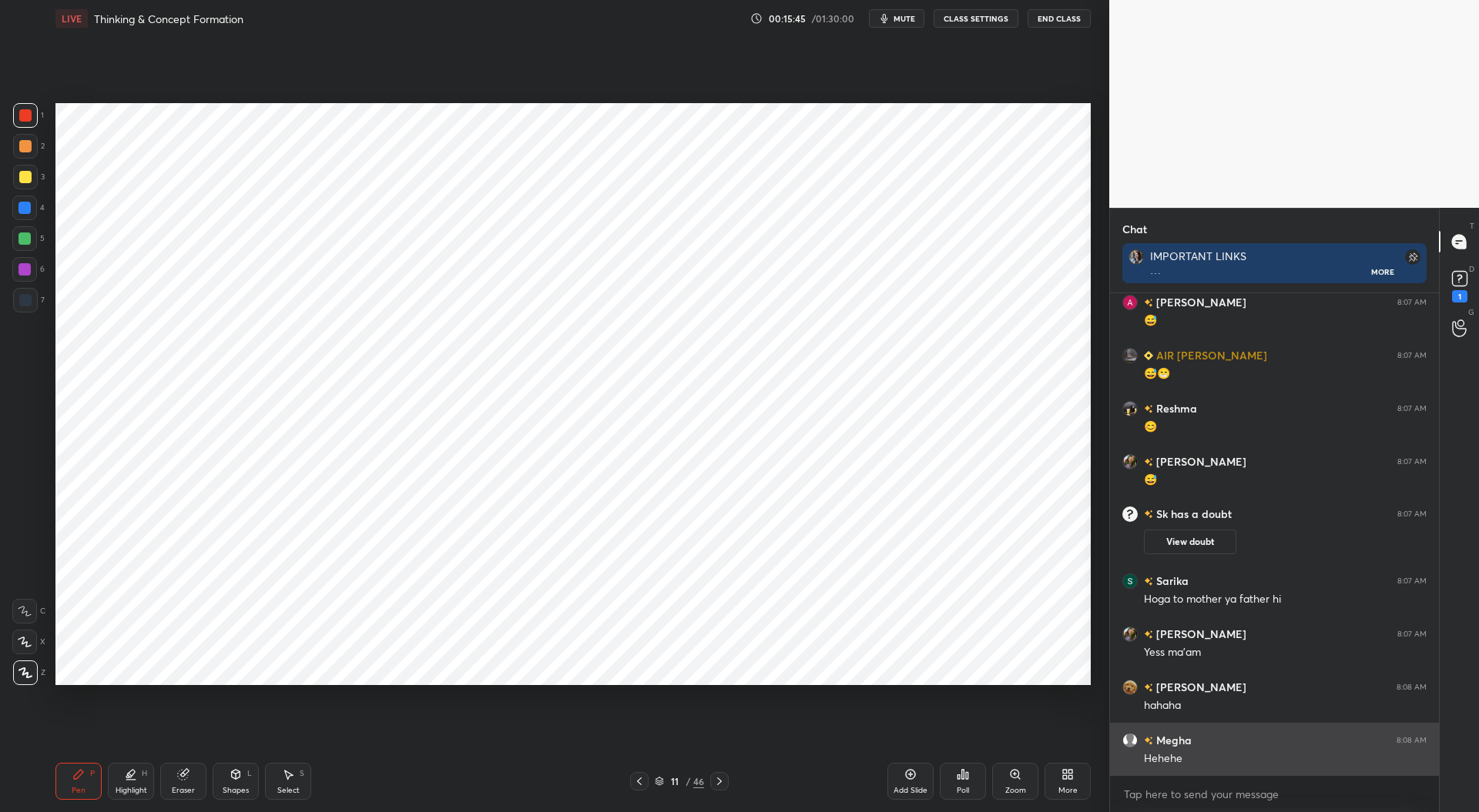
click at [1265, 762] on div "Hehehe" at bounding box center [1285, 759] width 282 height 16
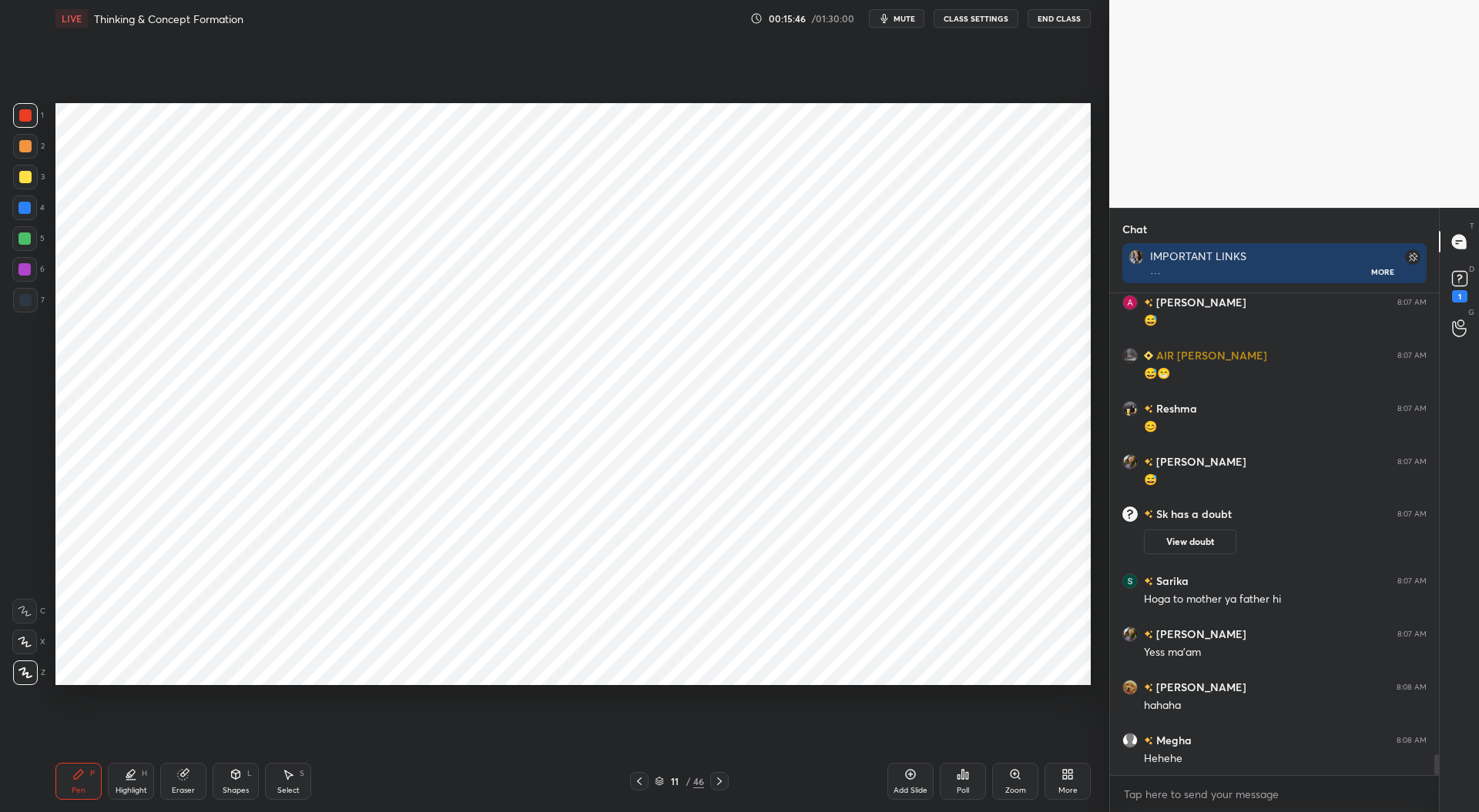
scroll to position [10882, 0]
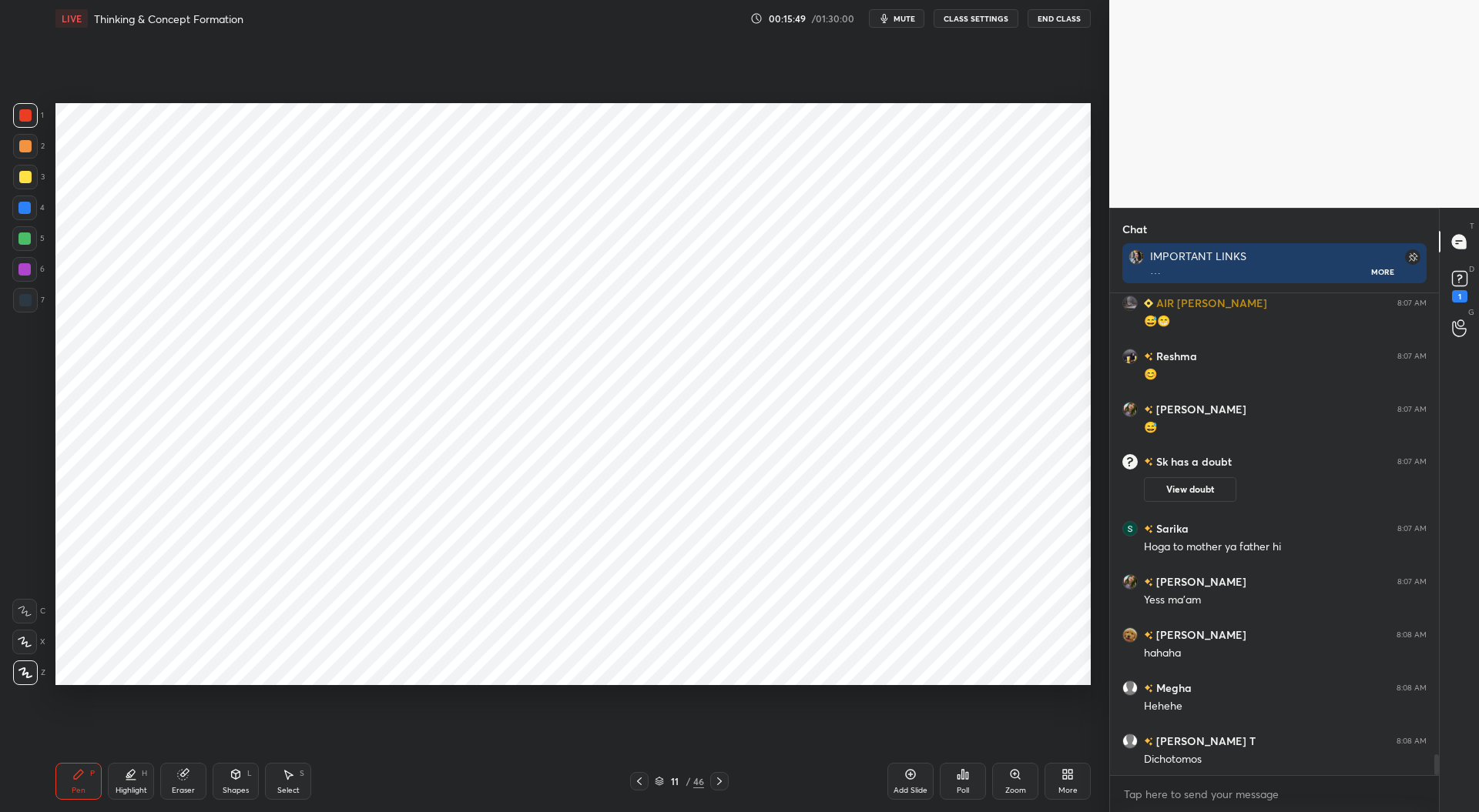
click at [21, 308] on div at bounding box center [25, 300] width 24 height 24
click at [636, 782] on icon at bounding box center [639, 782] width 12 height 12
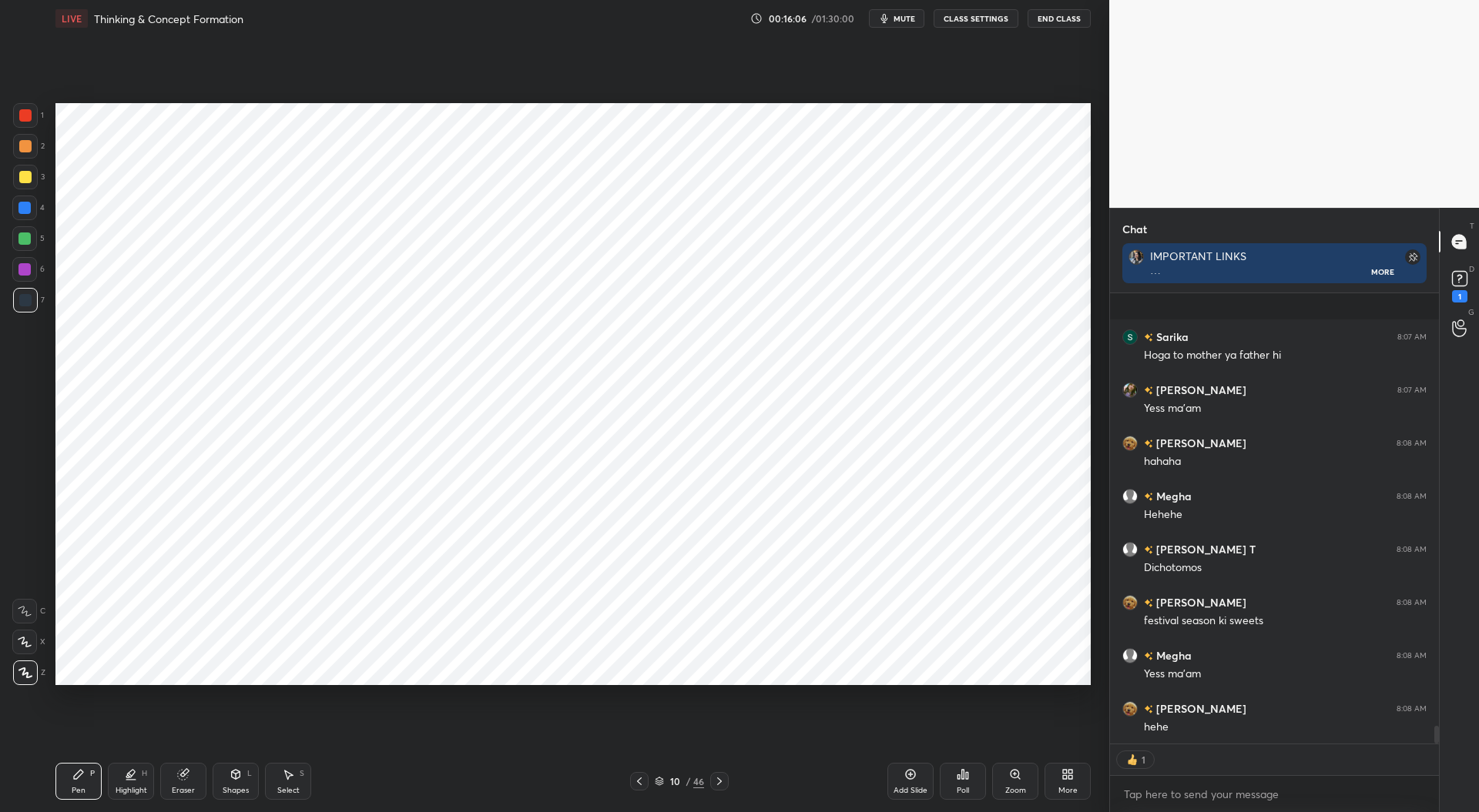
scroll to position [11180, 0]
click at [717, 786] on icon at bounding box center [720, 782] width 12 height 12
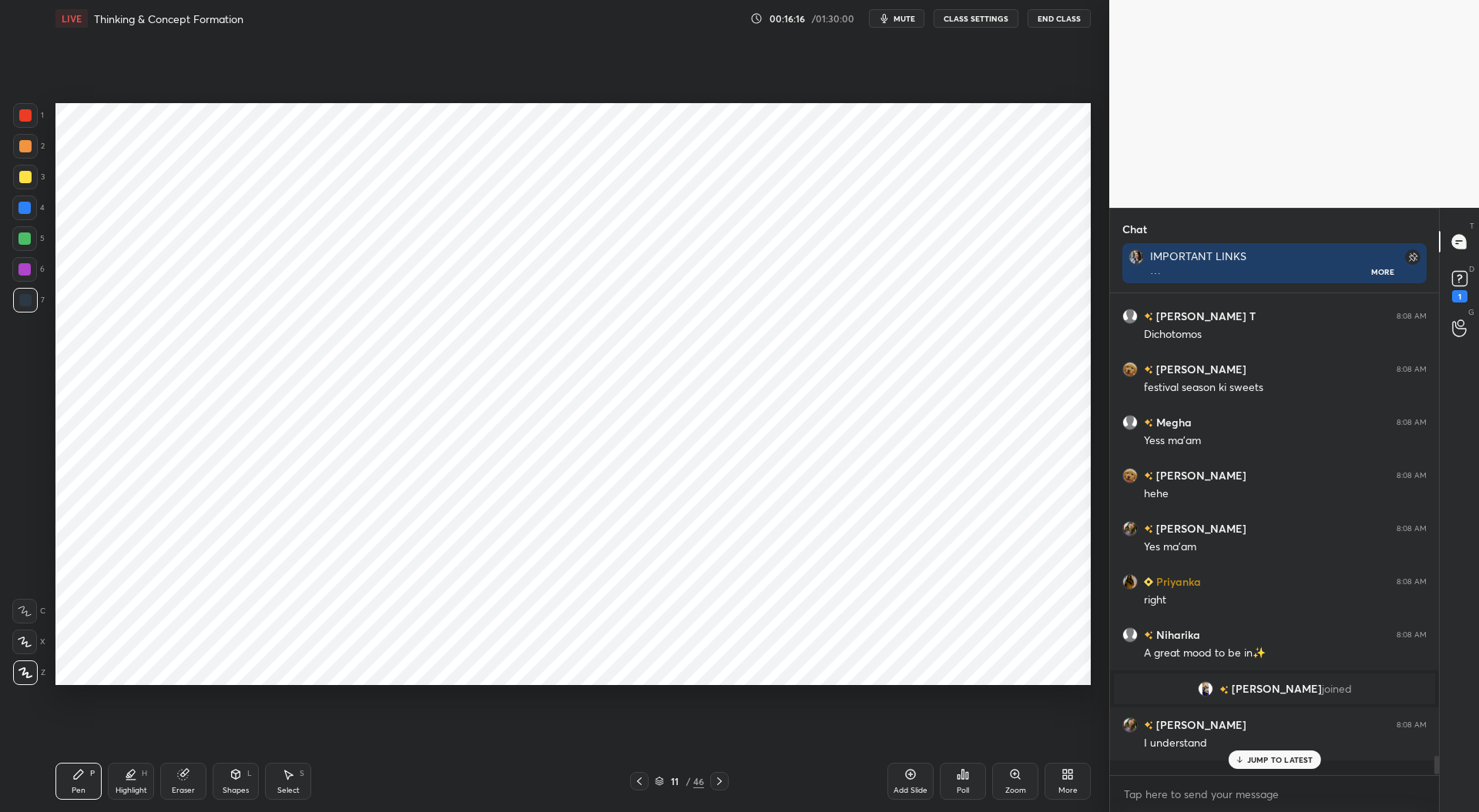
scroll to position [11193, 0]
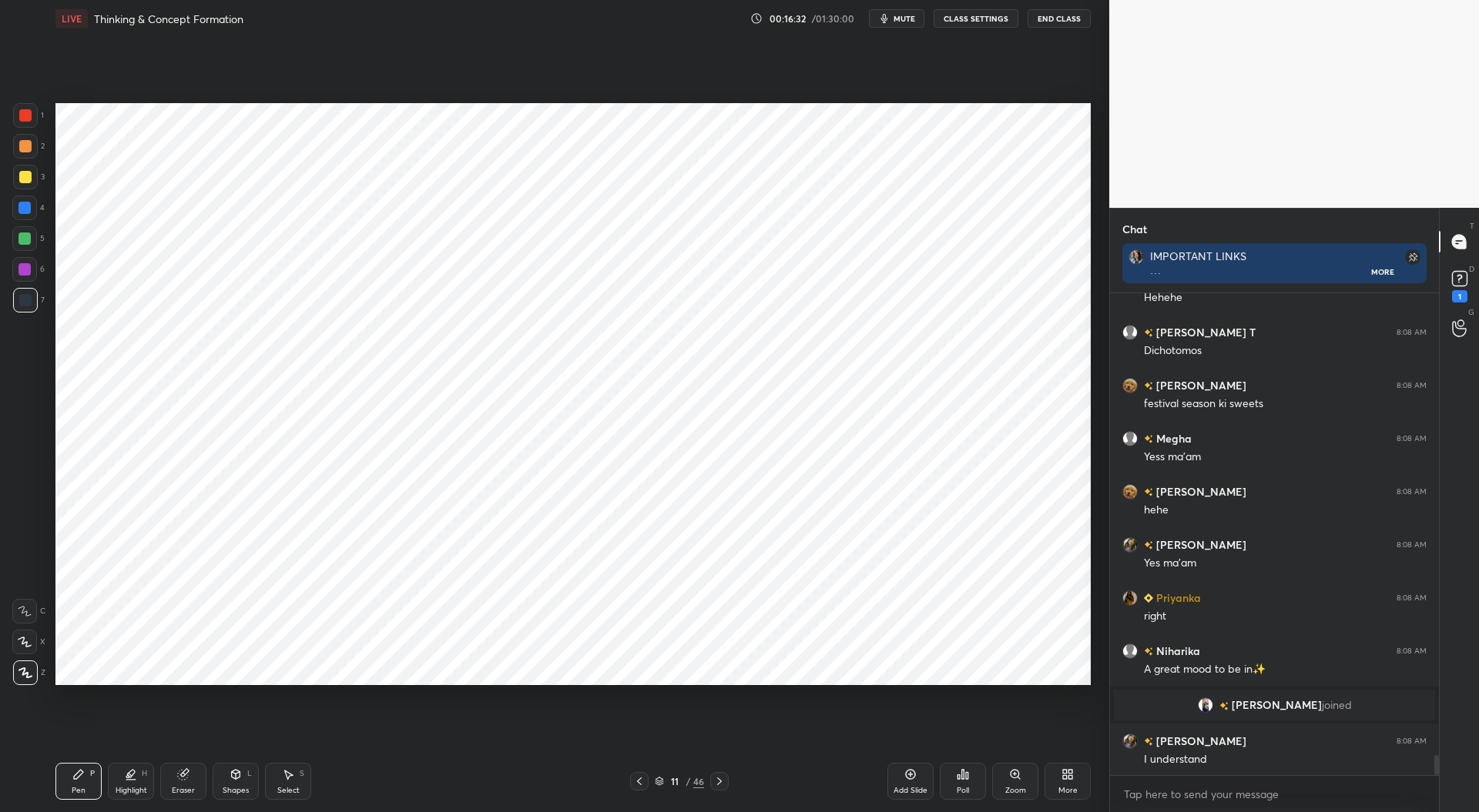
click at [25, 210] on div at bounding box center [24, 208] width 12 height 12
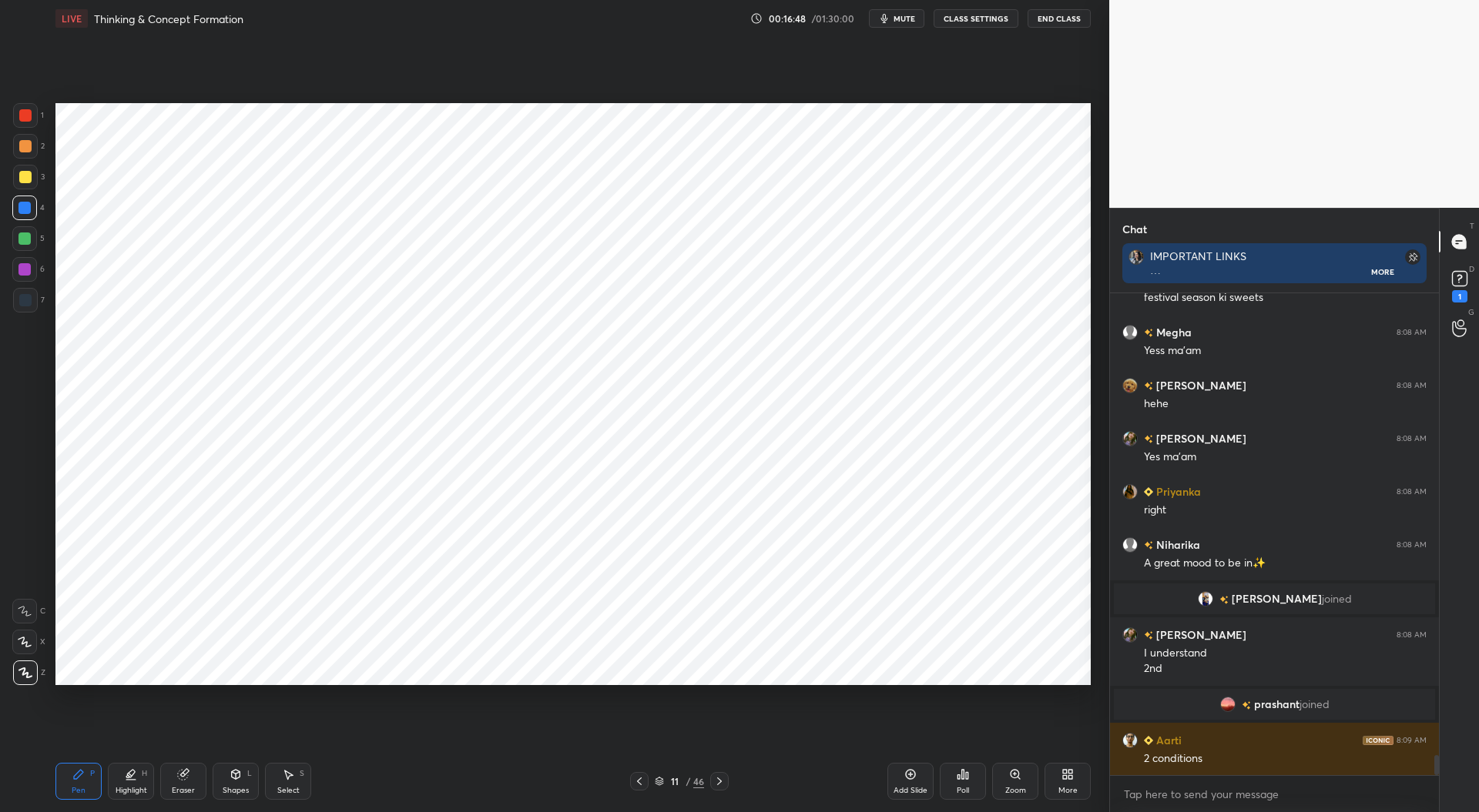
scroll to position [11323, 0]
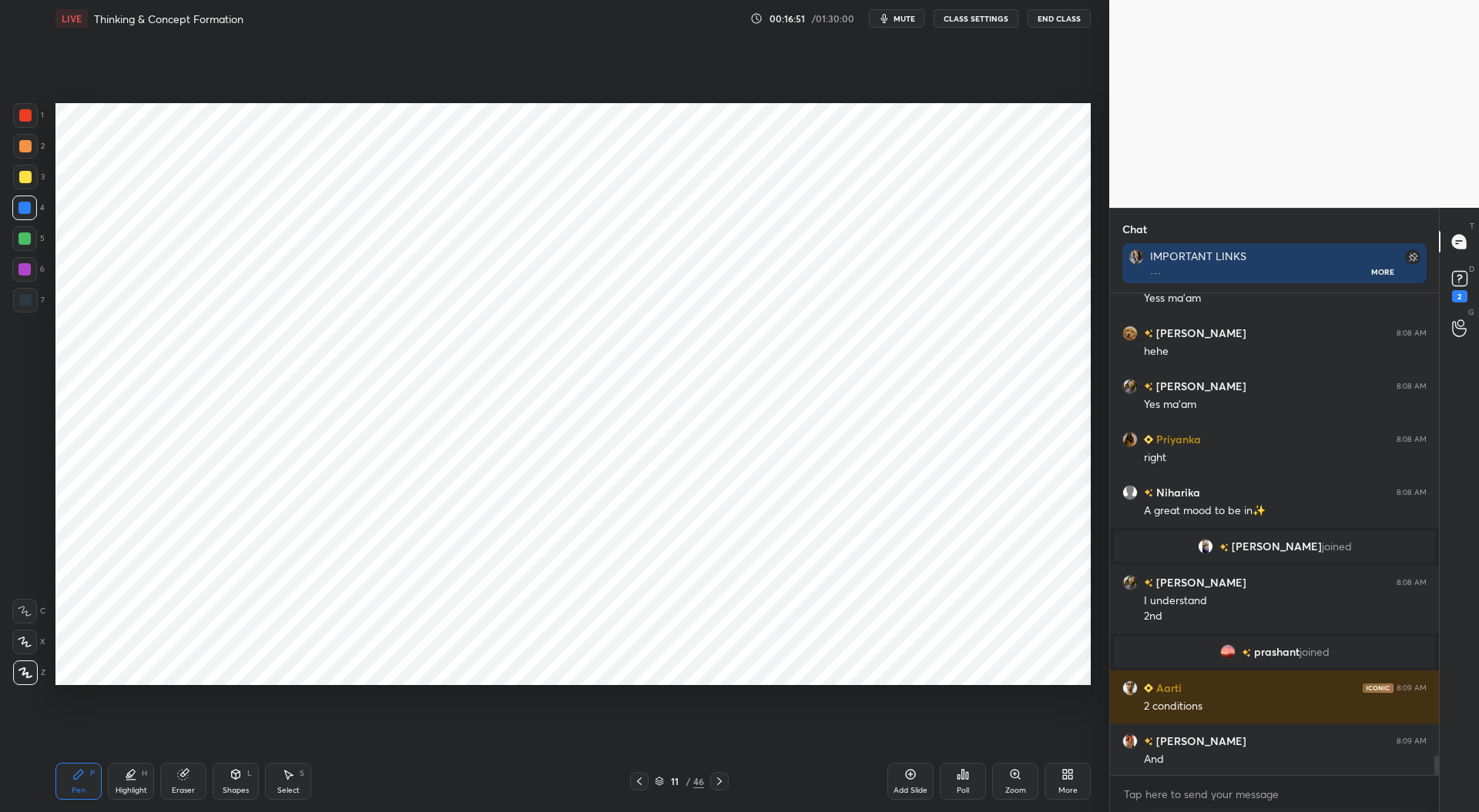
click at [26, 113] on div at bounding box center [25, 115] width 12 height 12
click at [189, 782] on div "Eraser" at bounding box center [183, 782] width 46 height 37
click at [79, 783] on div "Pen P" at bounding box center [78, 782] width 46 height 37
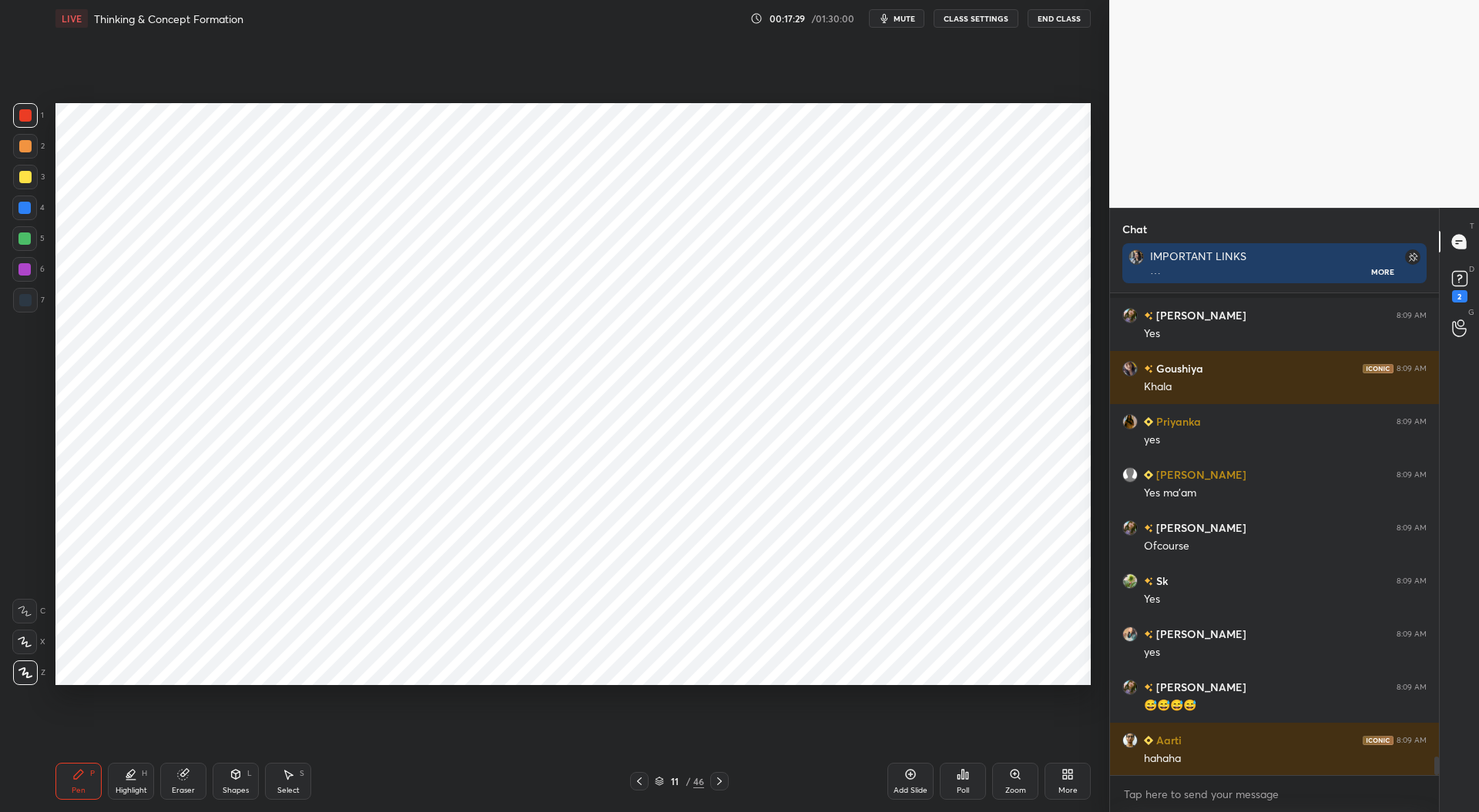
scroll to position [11908, 0]
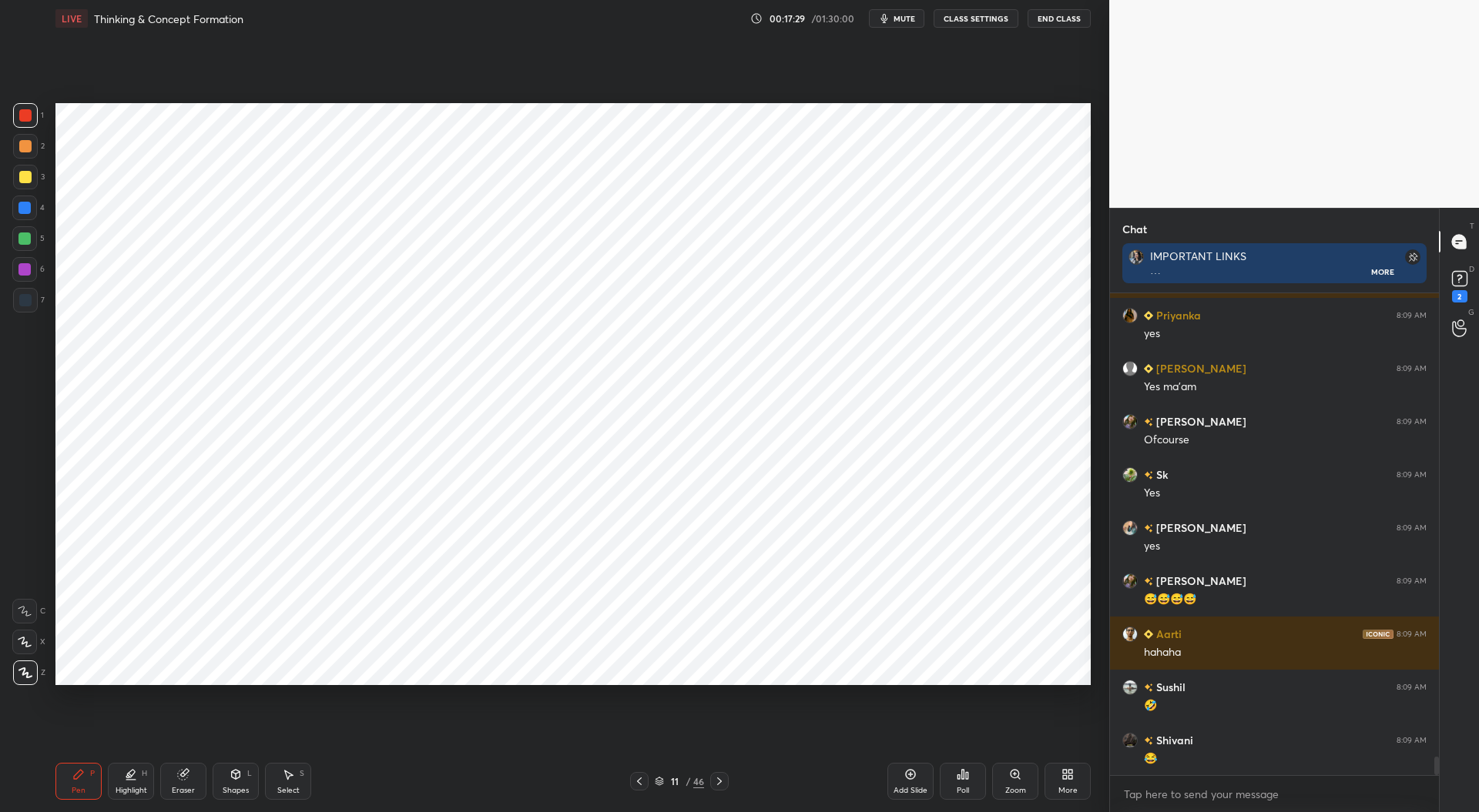
click at [24, 203] on div at bounding box center [24, 208] width 12 height 12
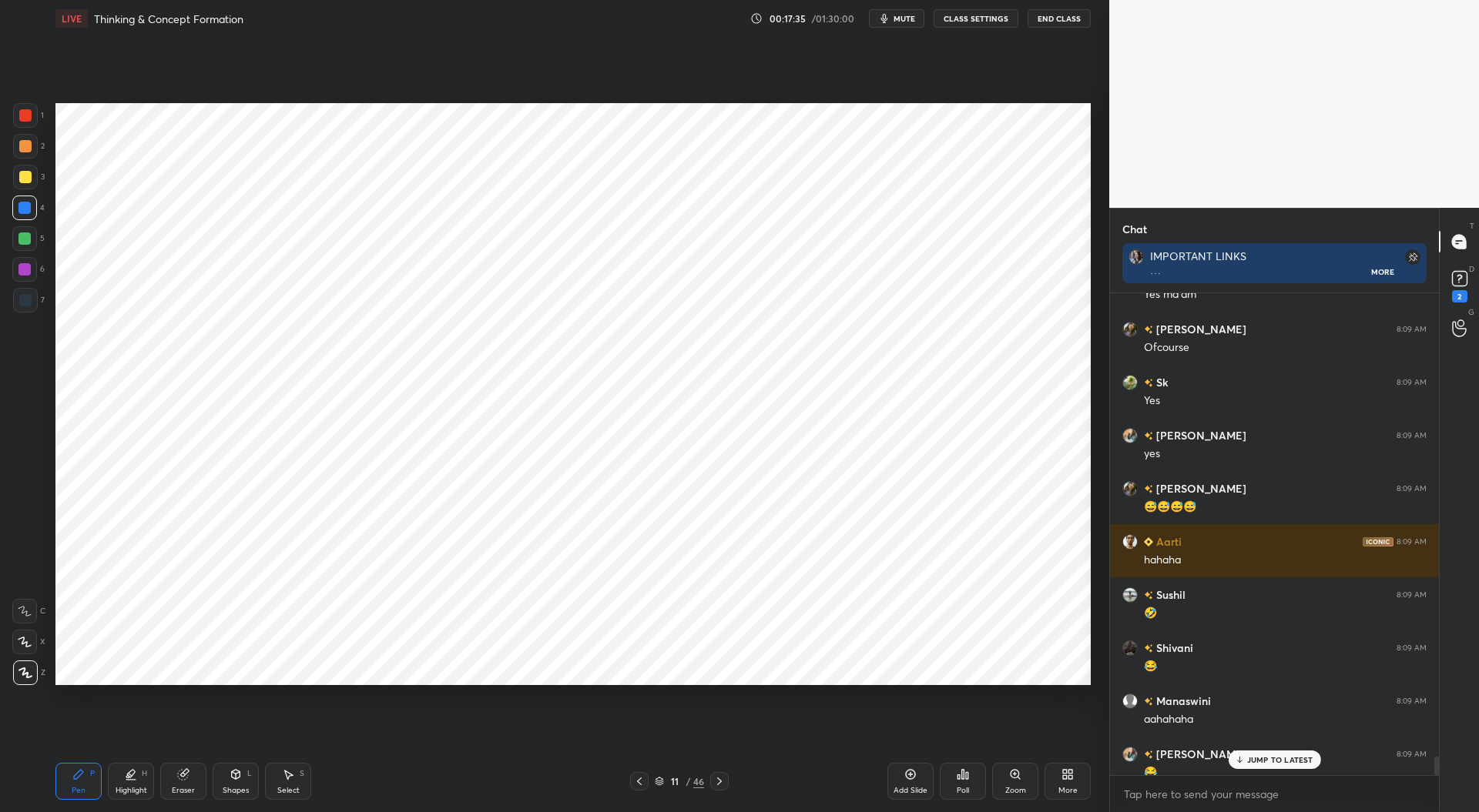
scroll to position [12170, 0]
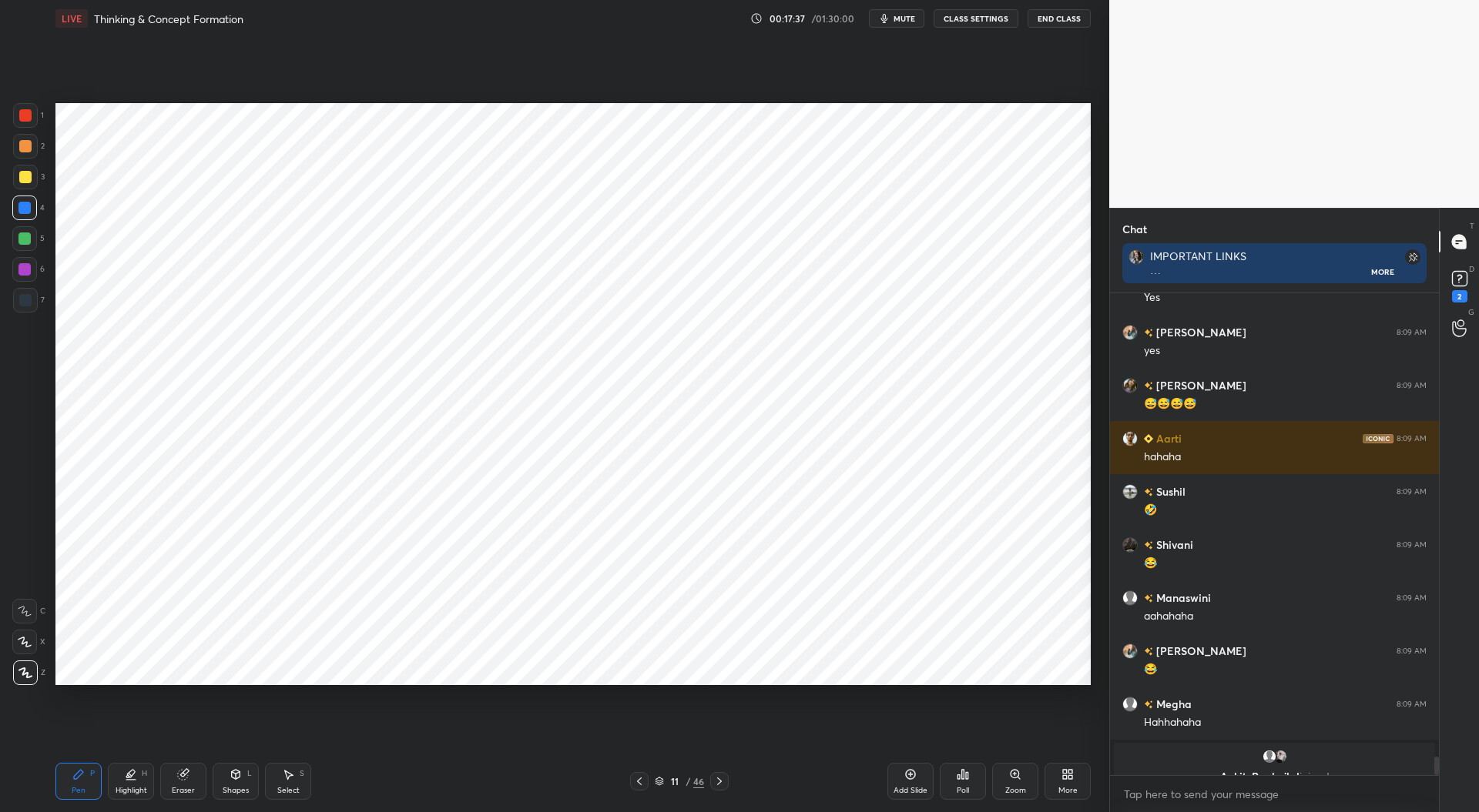
click at [20, 306] on div at bounding box center [25, 300] width 24 height 24
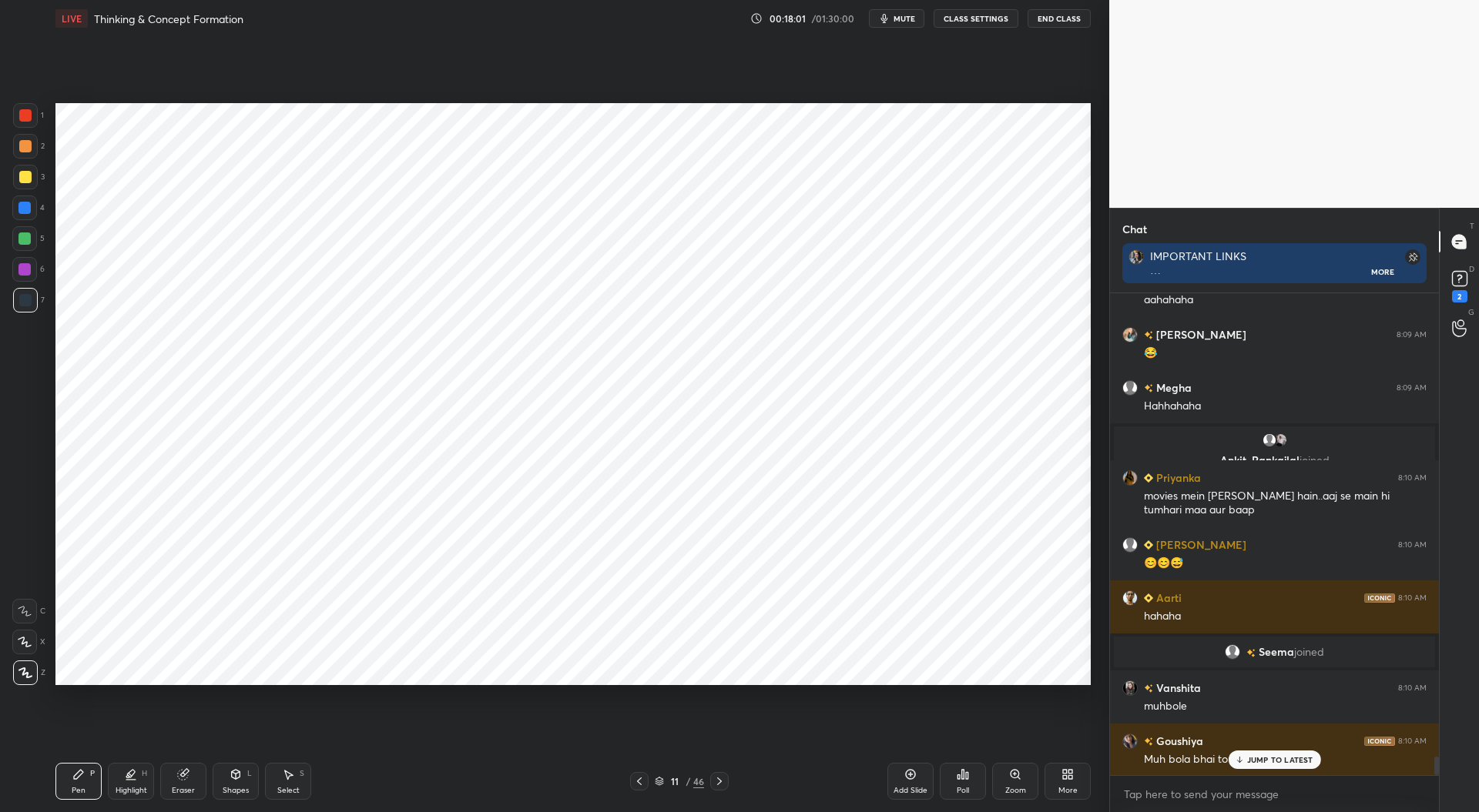
scroll to position [12264, 0]
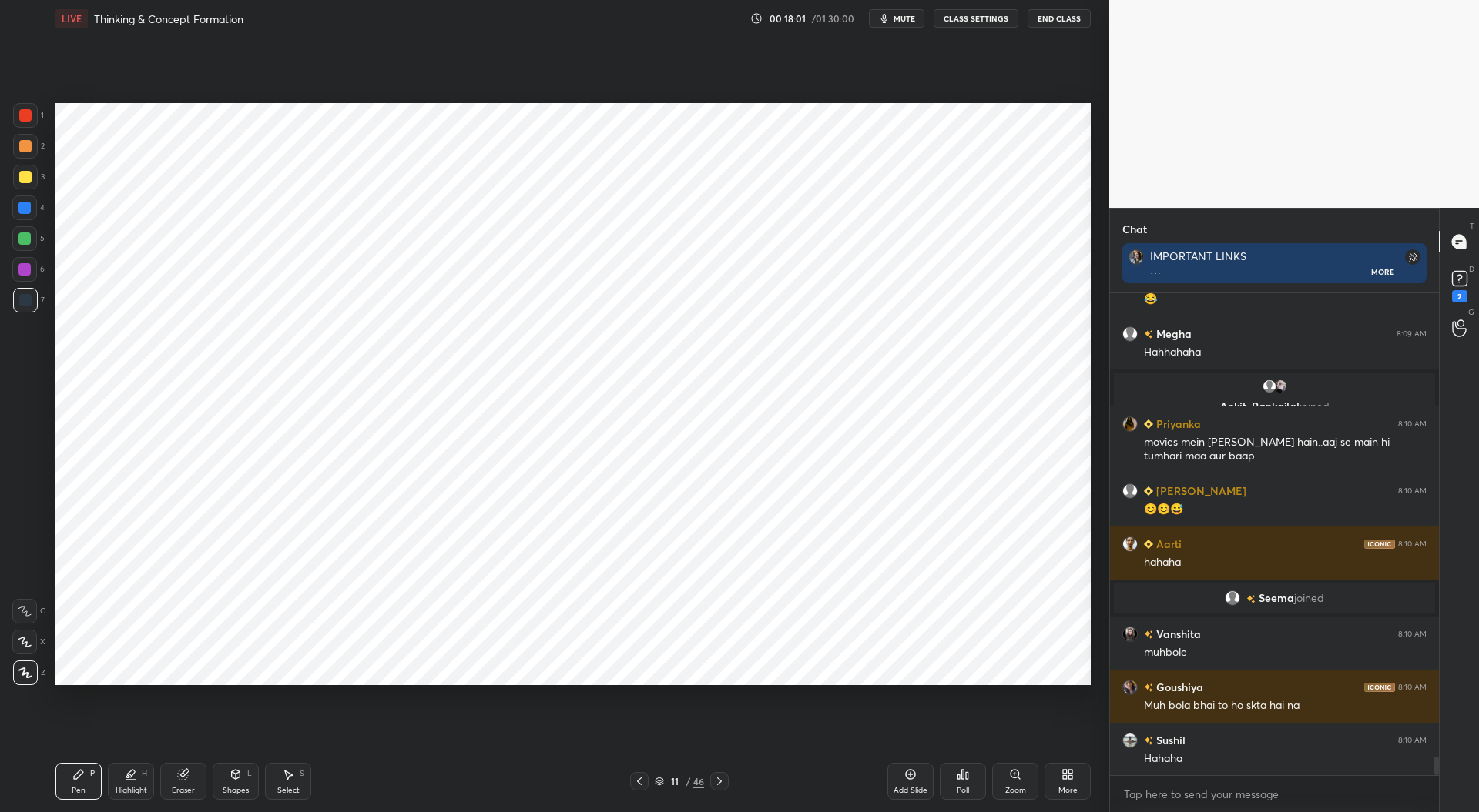
click at [22, 206] on div at bounding box center [24, 208] width 12 height 12
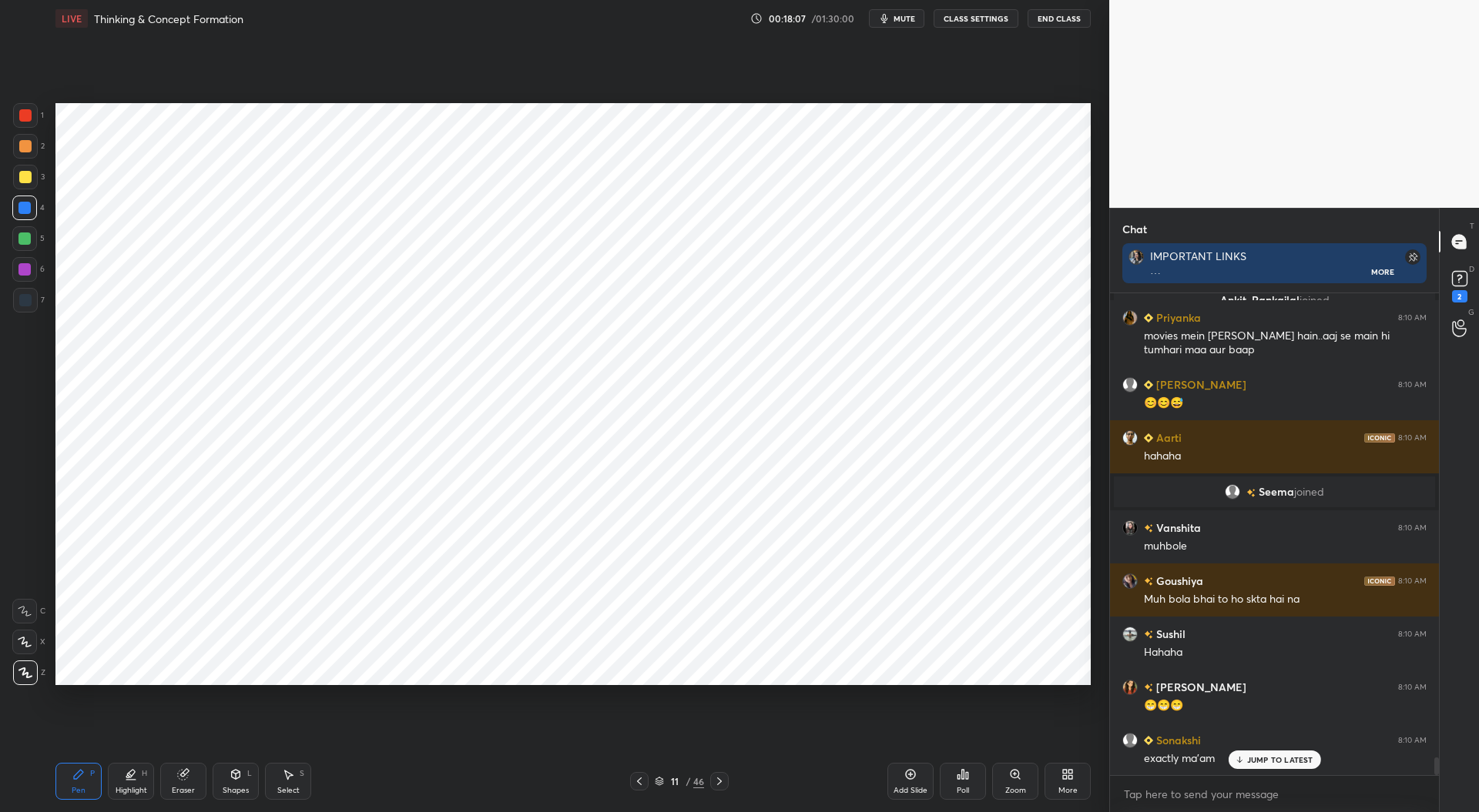
scroll to position [12422, 0]
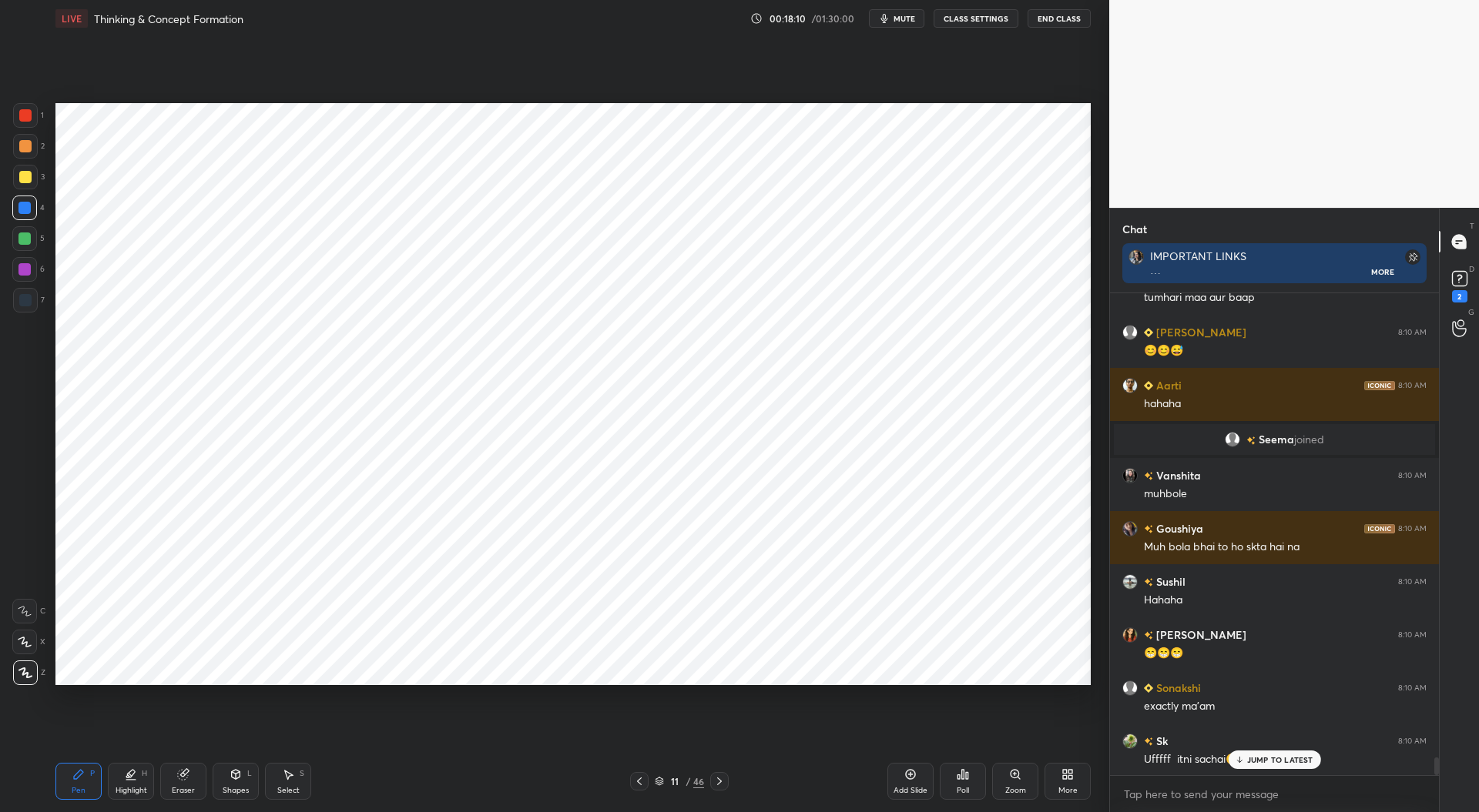
click at [23, 296] on div at bounding box center [25, 300] width 12 height 12
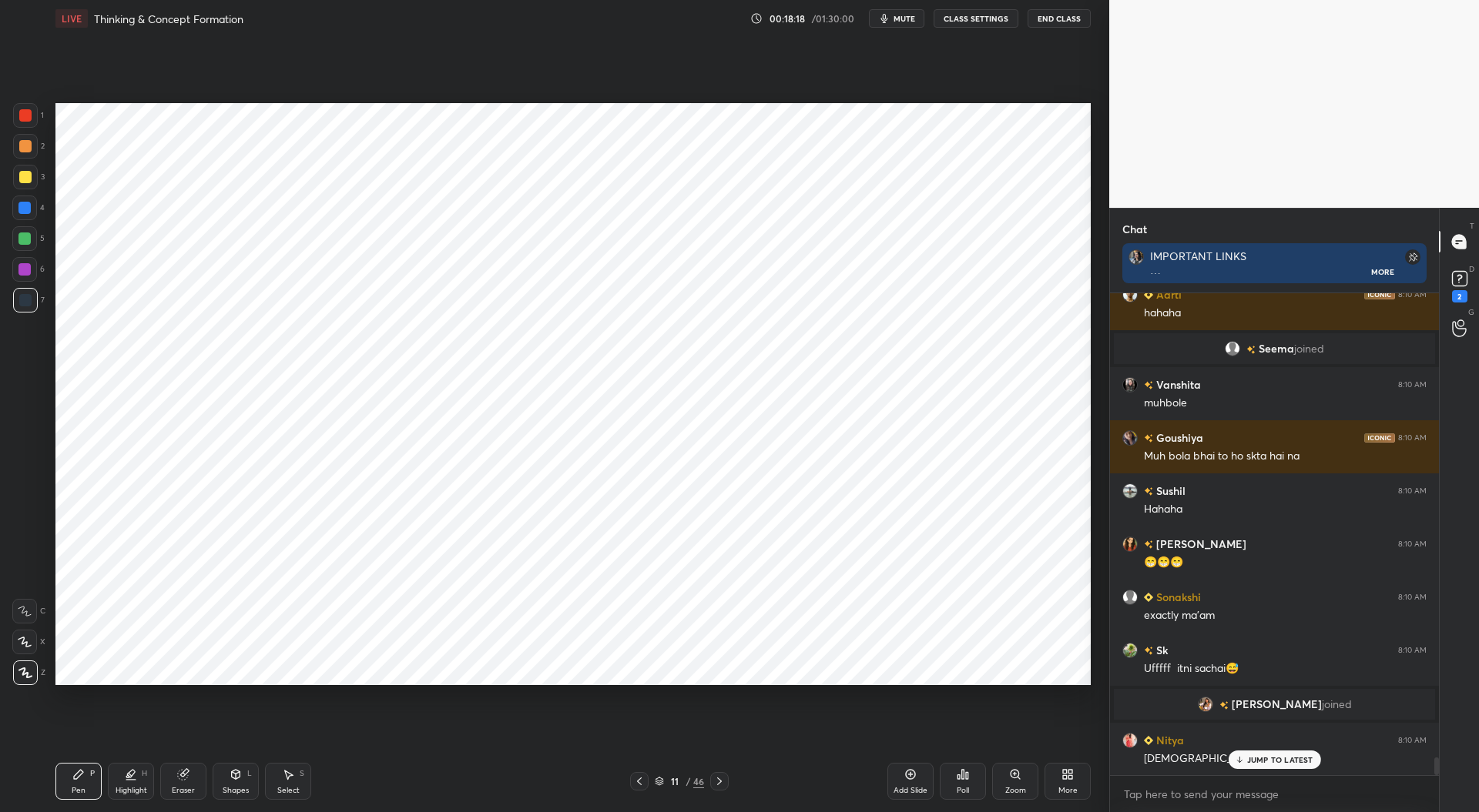
scroll to position [12566, 0]
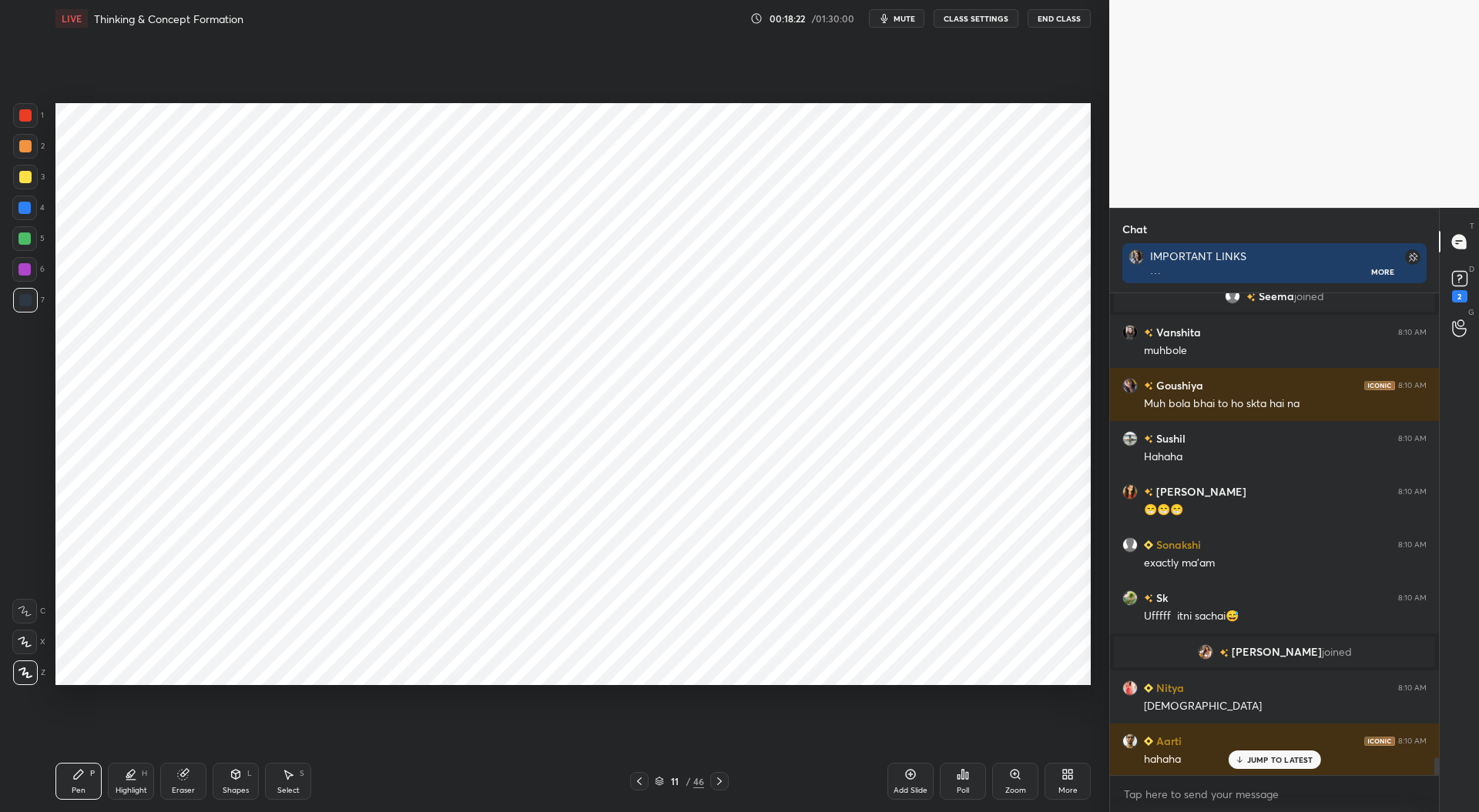
click at [24, 204] on div at bounding box center [24, 208] width 12 height 12
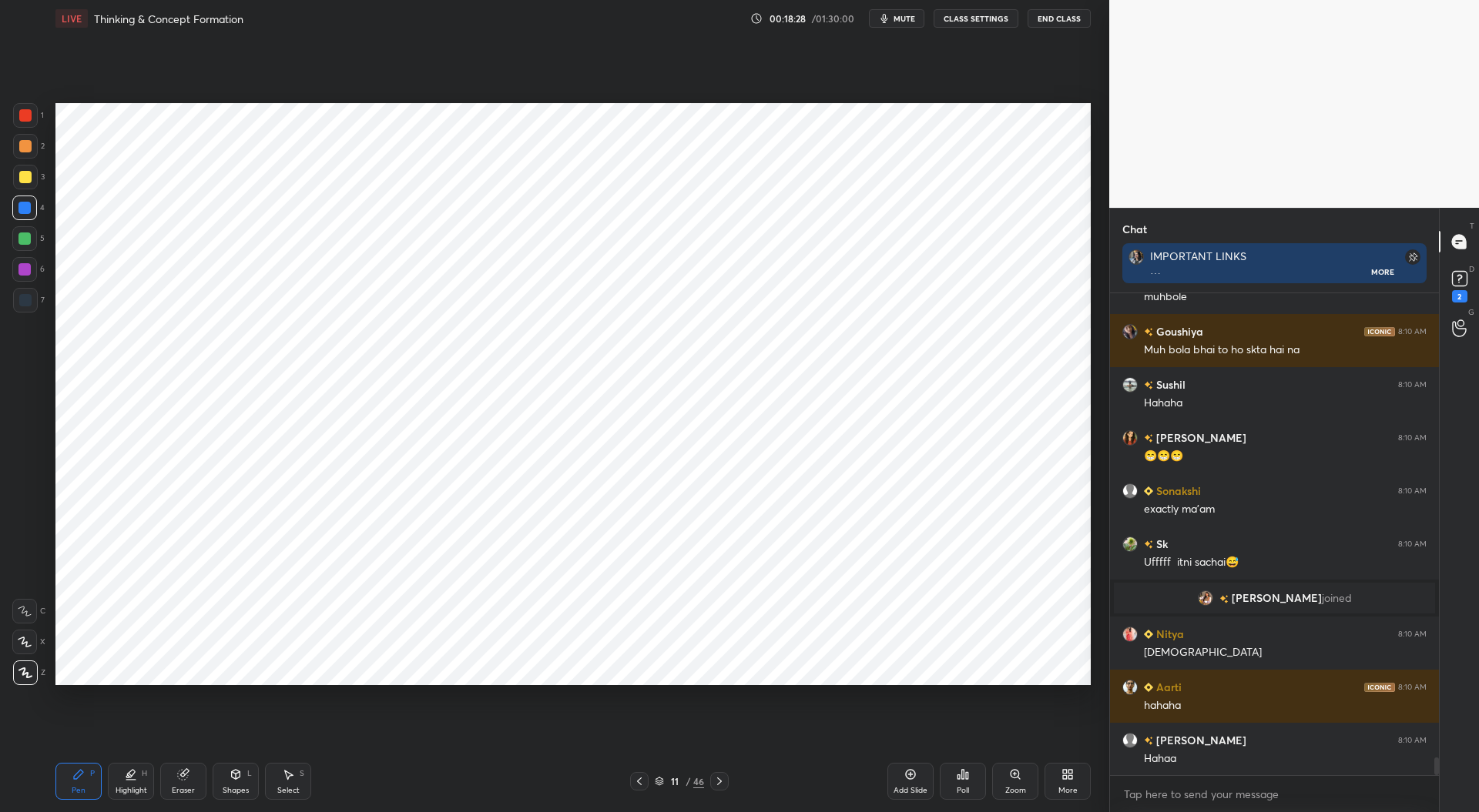
scroll to position [12657, 0]
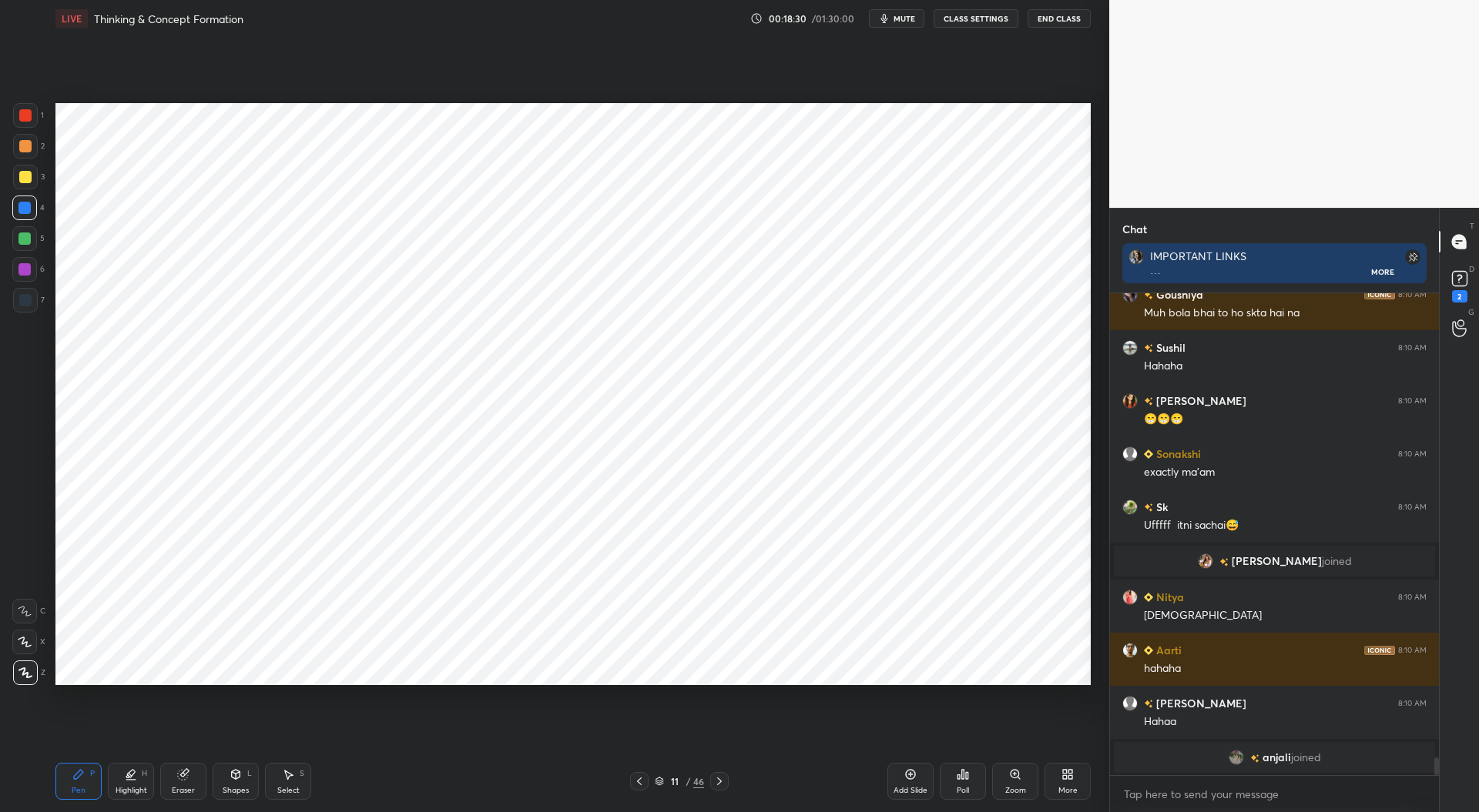
click at [184, 778] on icon at bounding box center [183, 776] width 10 height 10
click at [87, 777] on div "Pen P" at bounding box center [78, 782] width 46 height 37
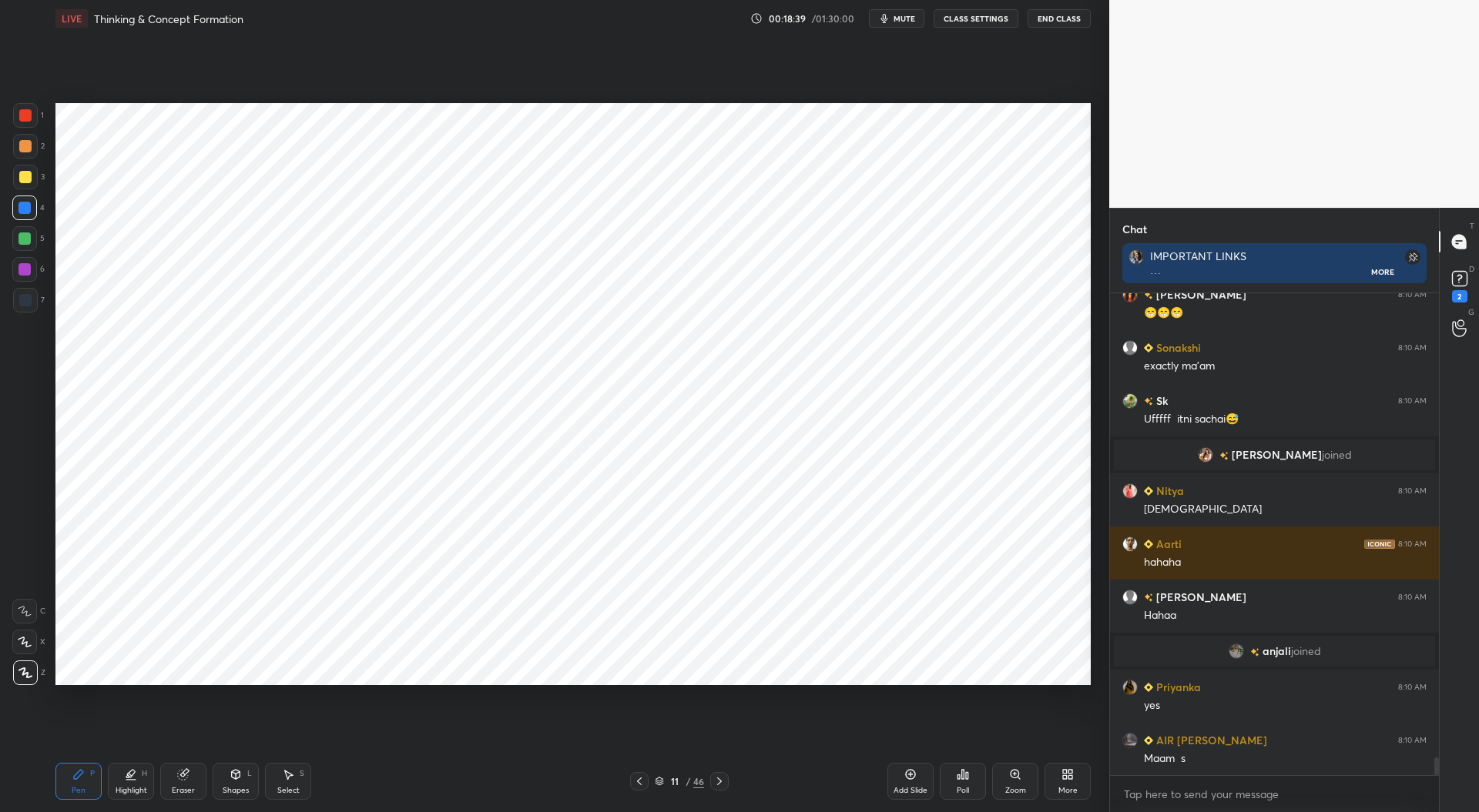
scroll to position [12647, 0]
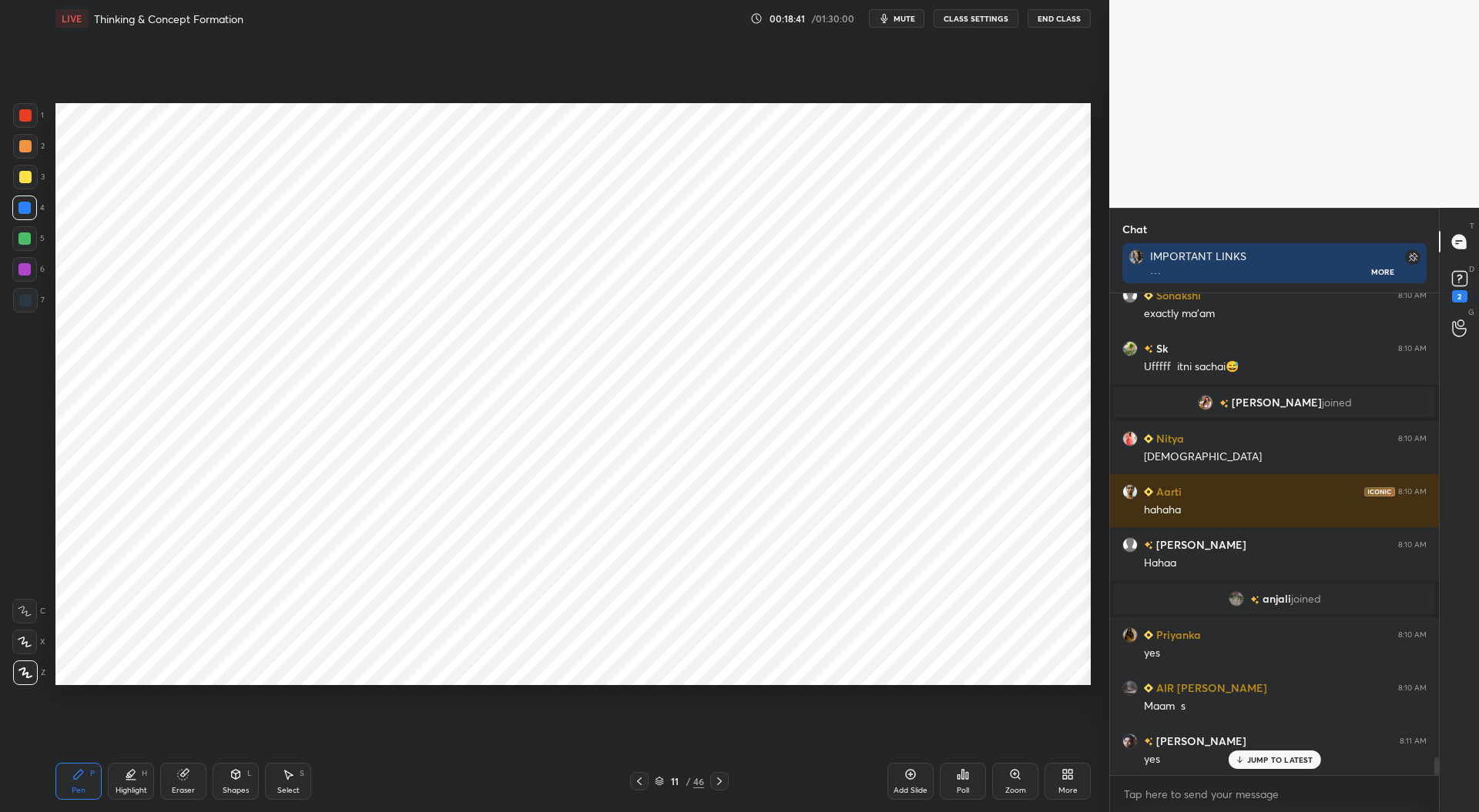
click at [28, 300] on div at bounding box center [25, 300] width 12 height 12
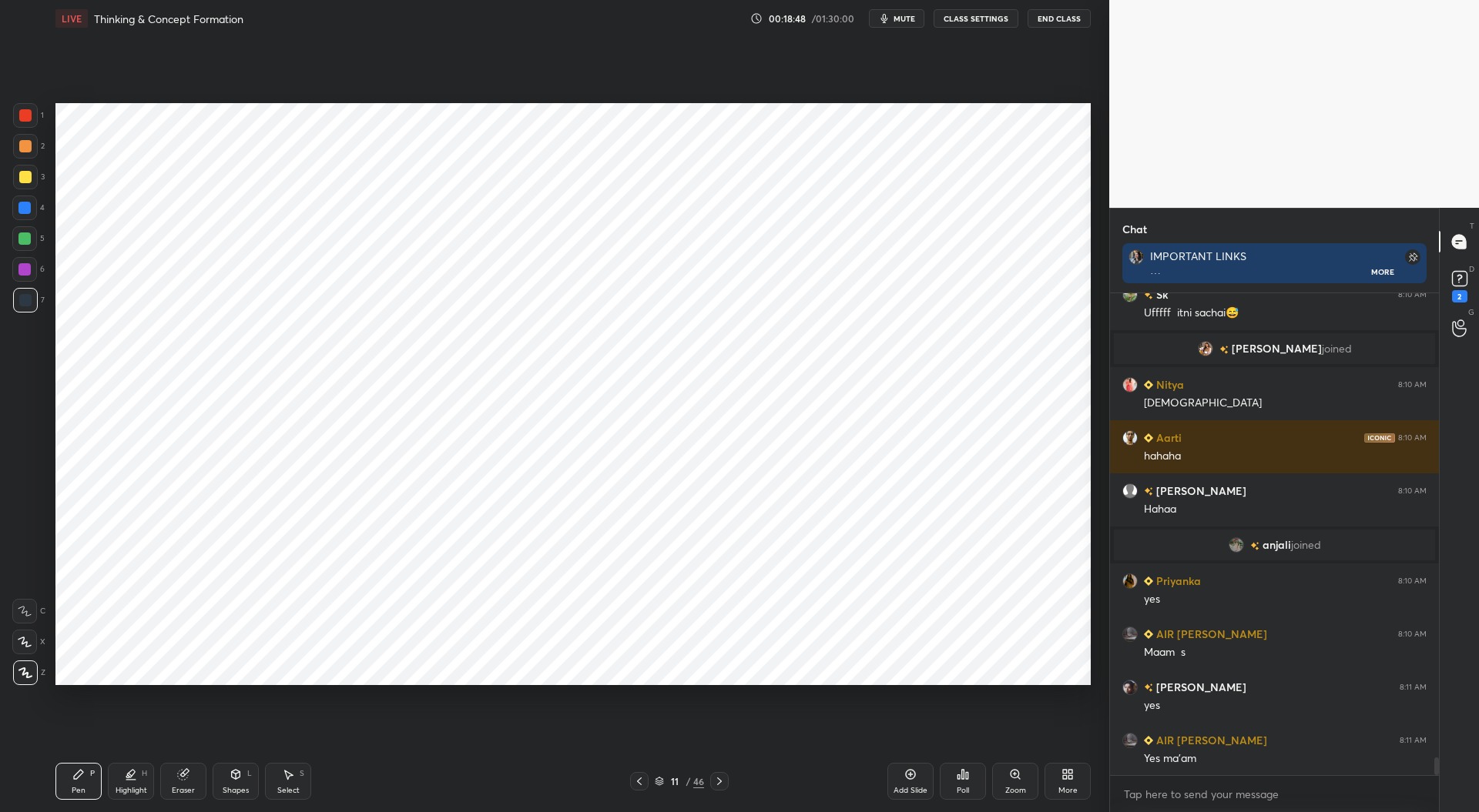
scroll to position [12738, 0]
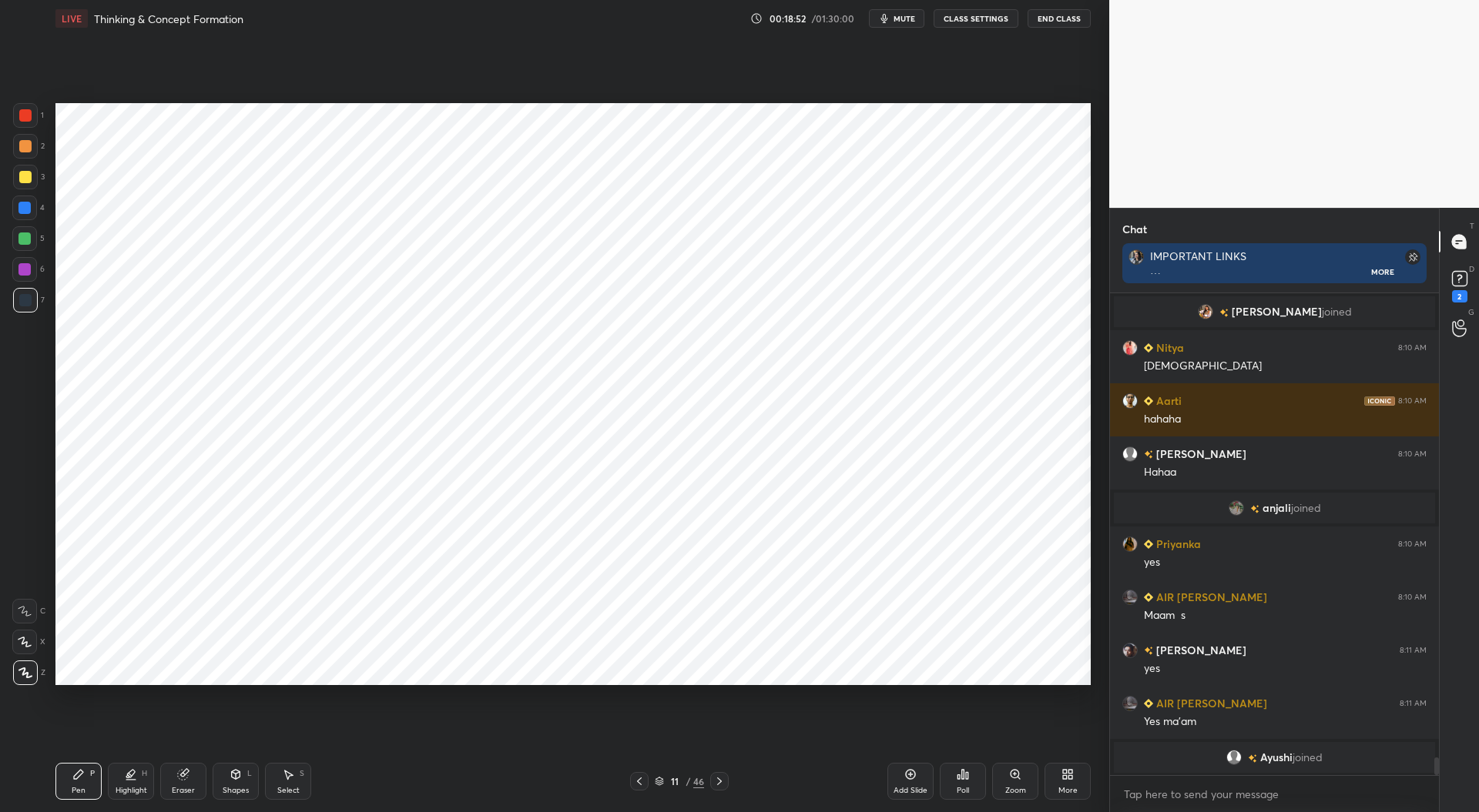
click at [23, 212] on div at bounding box center [24, 208] width 12 height 12
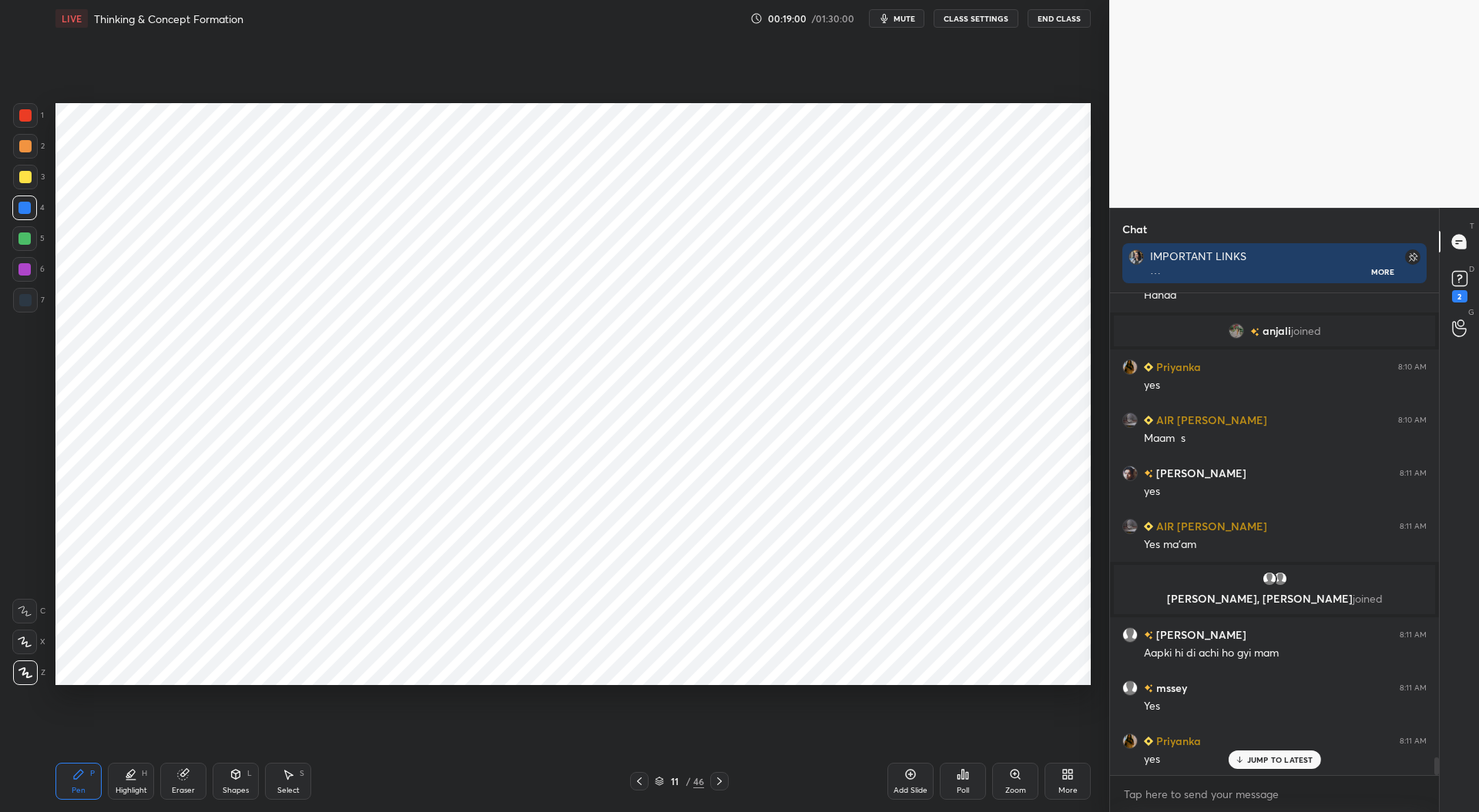
scroll to position [12881, 0]
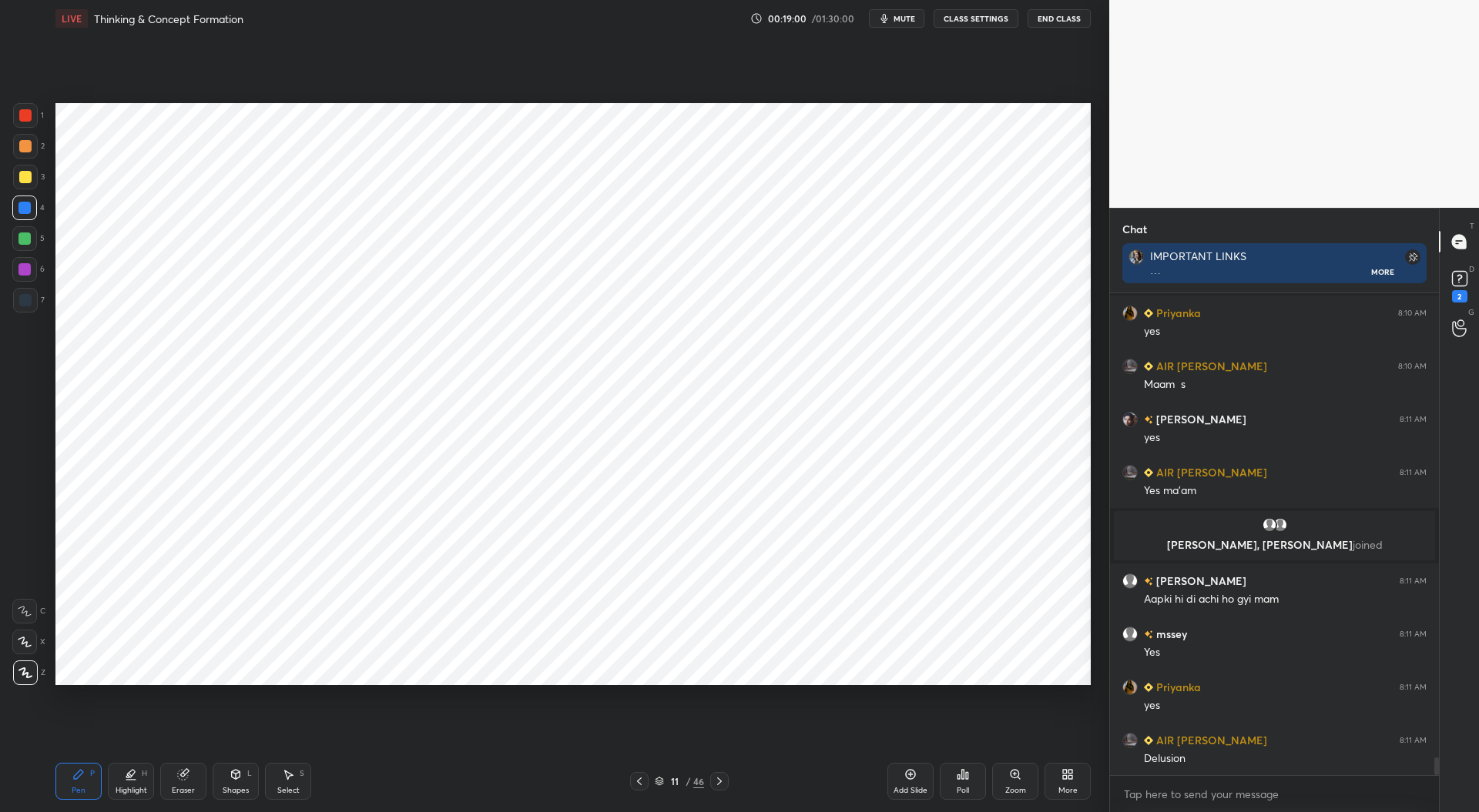
click at [24, 300] on div at bounding box center [25, 300] width 12 height 12
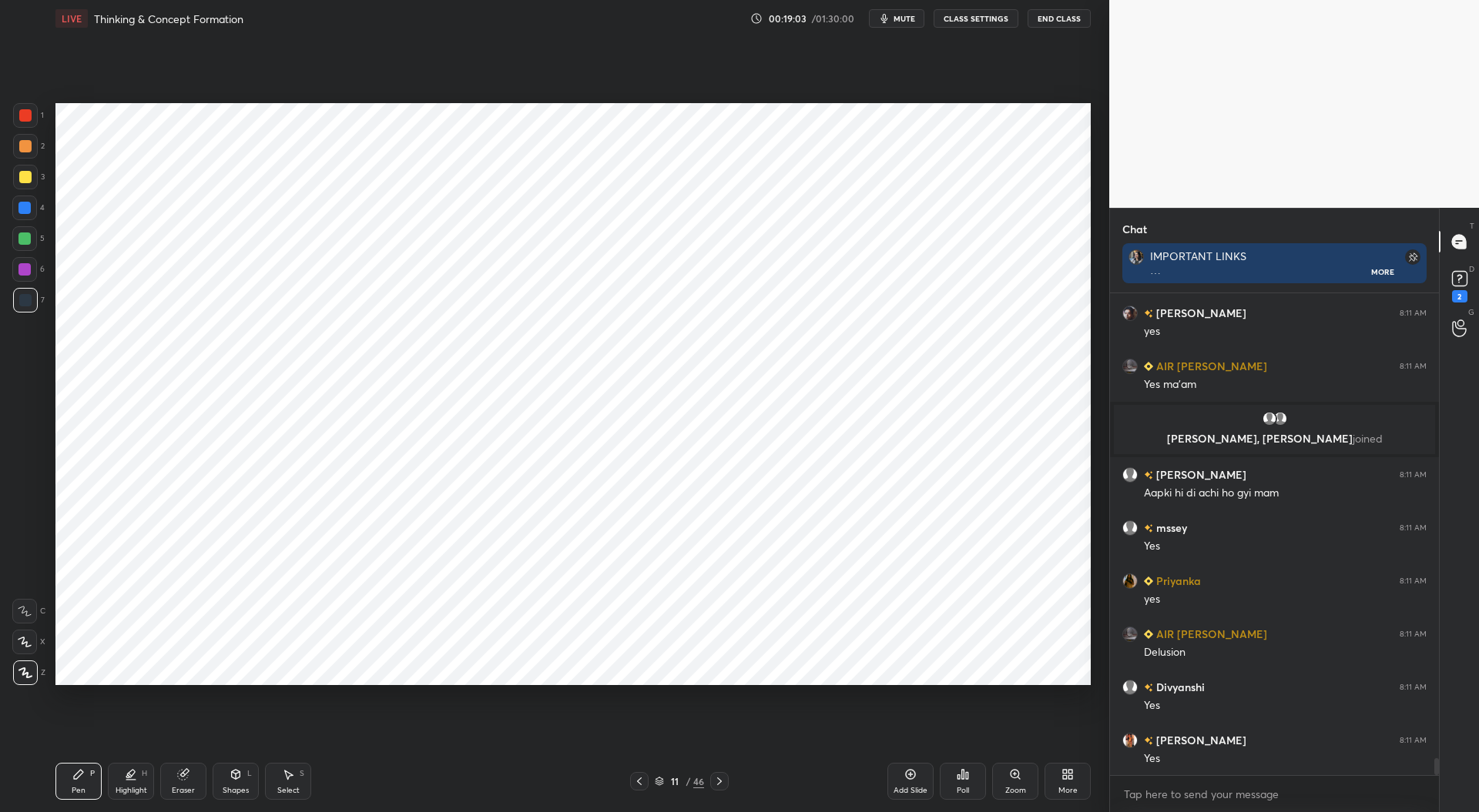
click at [24, 201] on div at bounding box center [24, 208] width 24 height 24
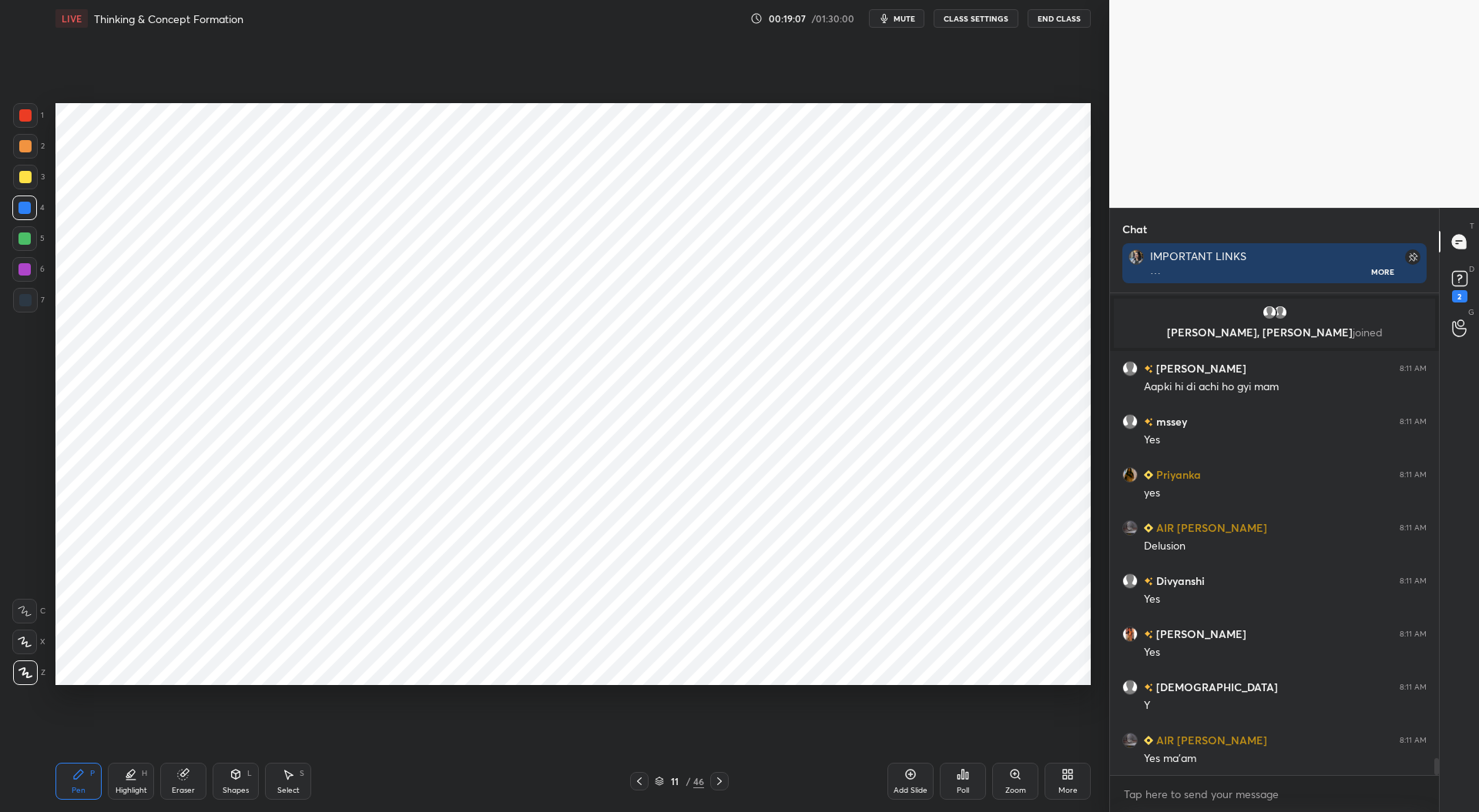
scroll to position [13146, 0]
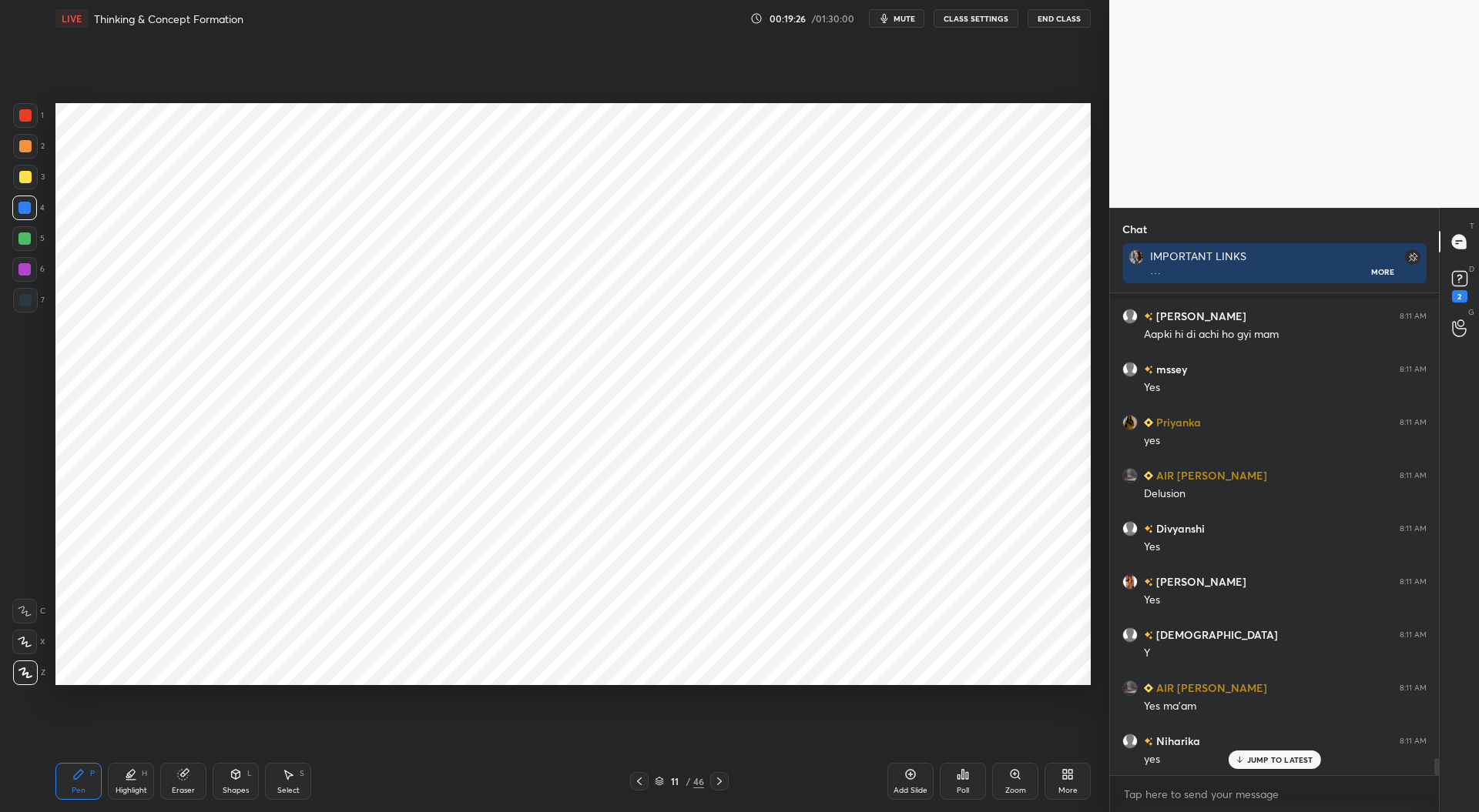
click at [25, 268] on div at bounding box center [24, 269] width 12 height 12
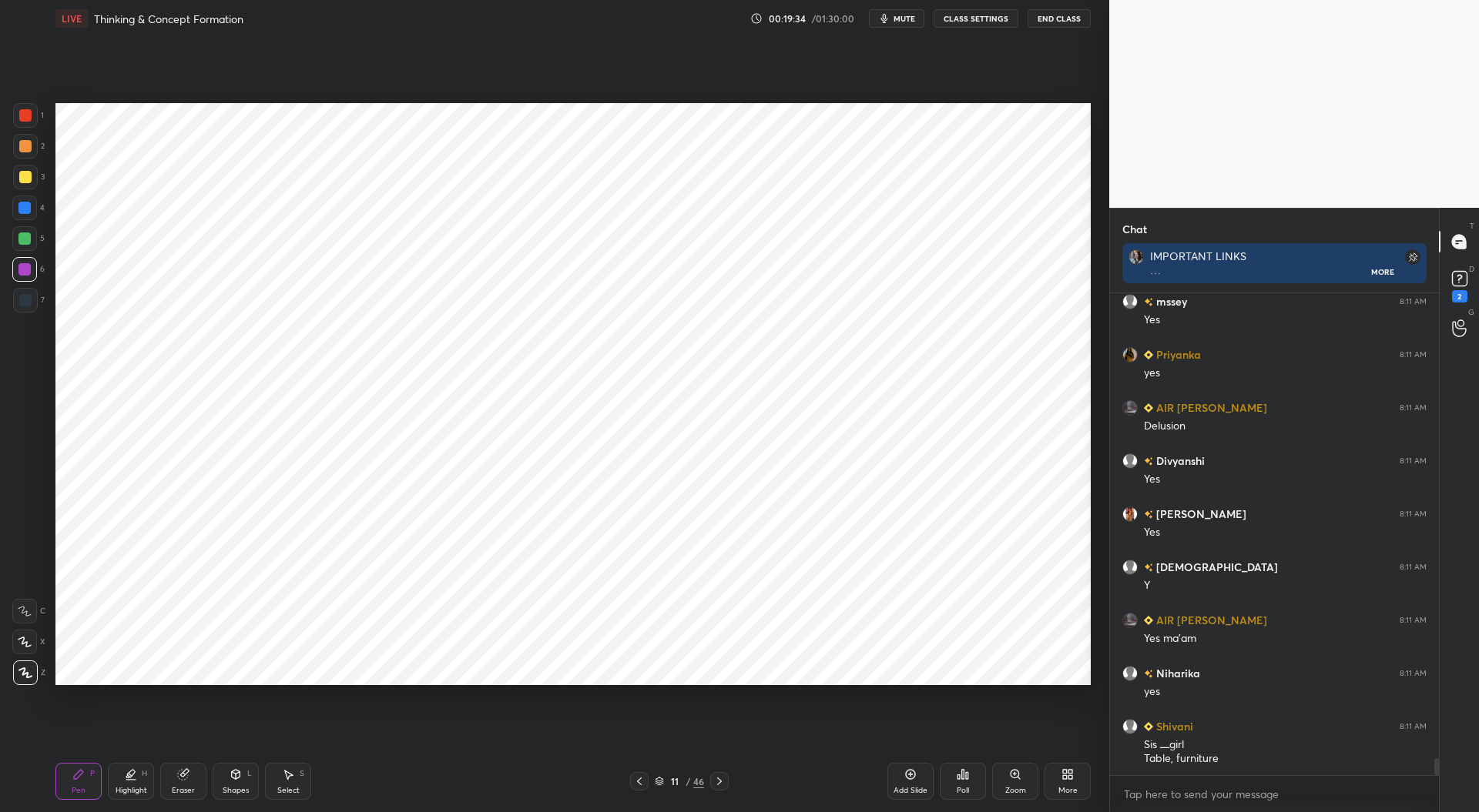
scroll to position [13251, 0]
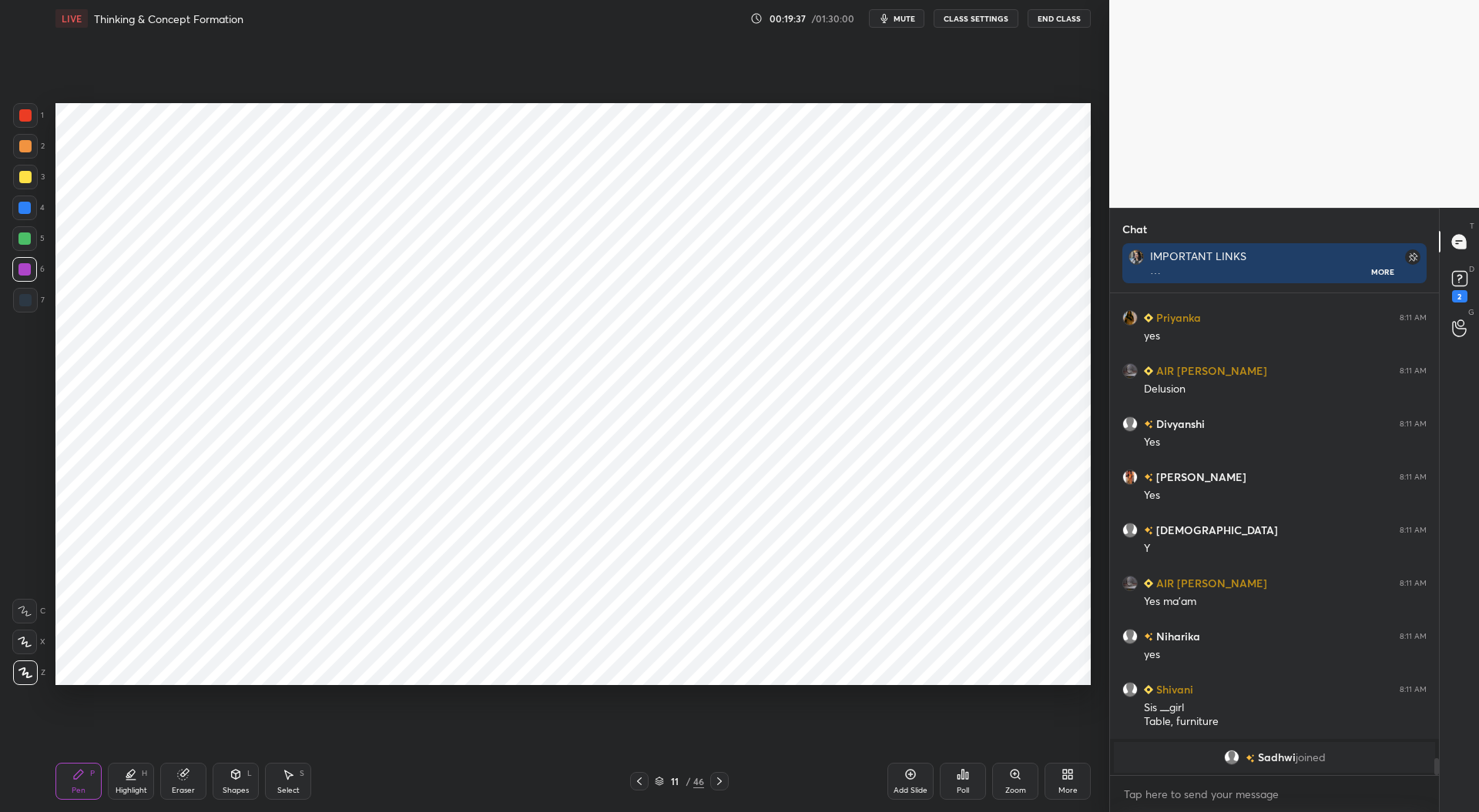
click at [29, 296] on div at bounding box center [25, 300] width 12 height 12
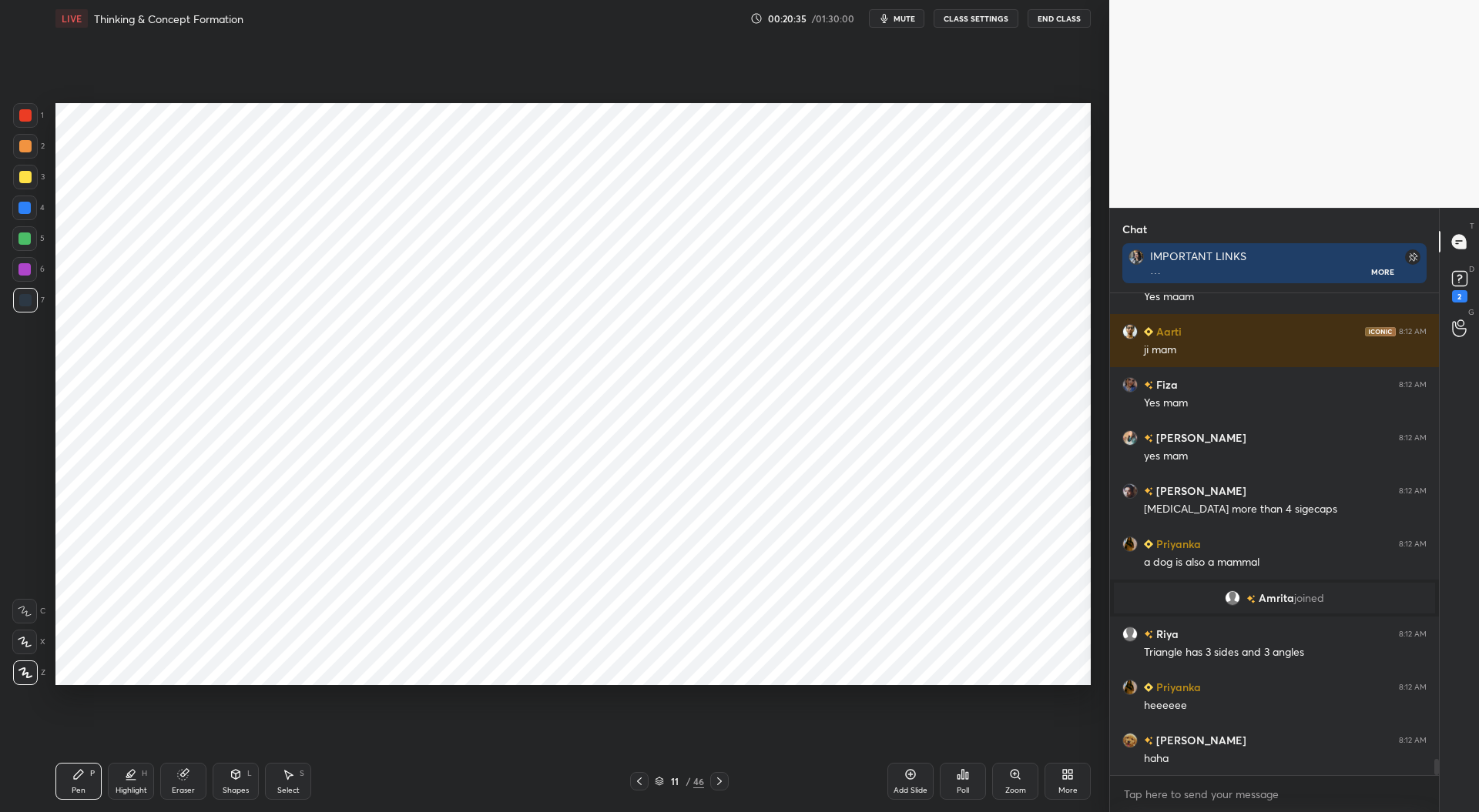
scroll to position [5, 4]
click at [914, 764] on div "Add Slide" at bounding box center [910, 782] width 46 height 37
click at [29, 113] on div at bounding box center [25, 115] width 12 height 12
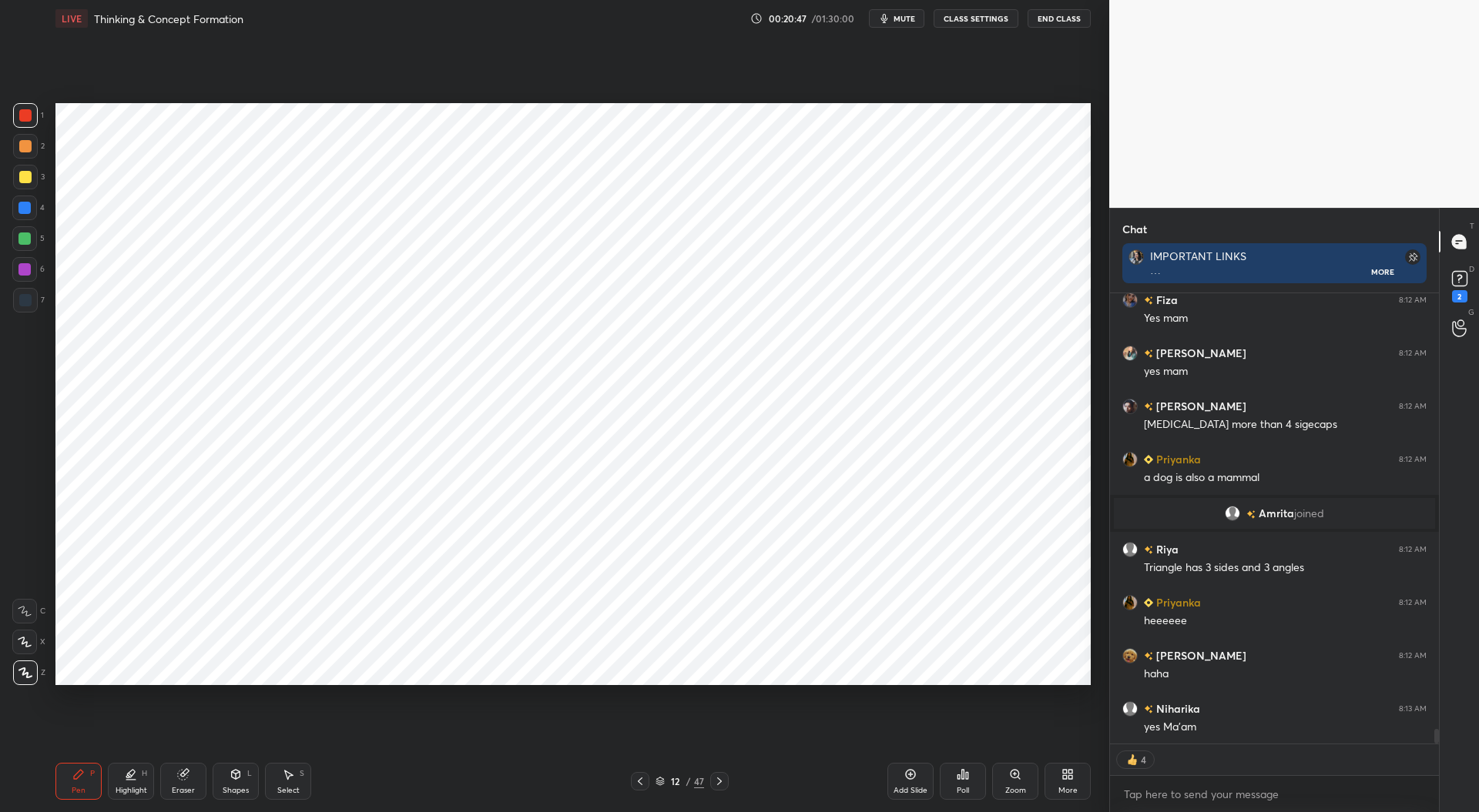
scroll to position [13781, 0]
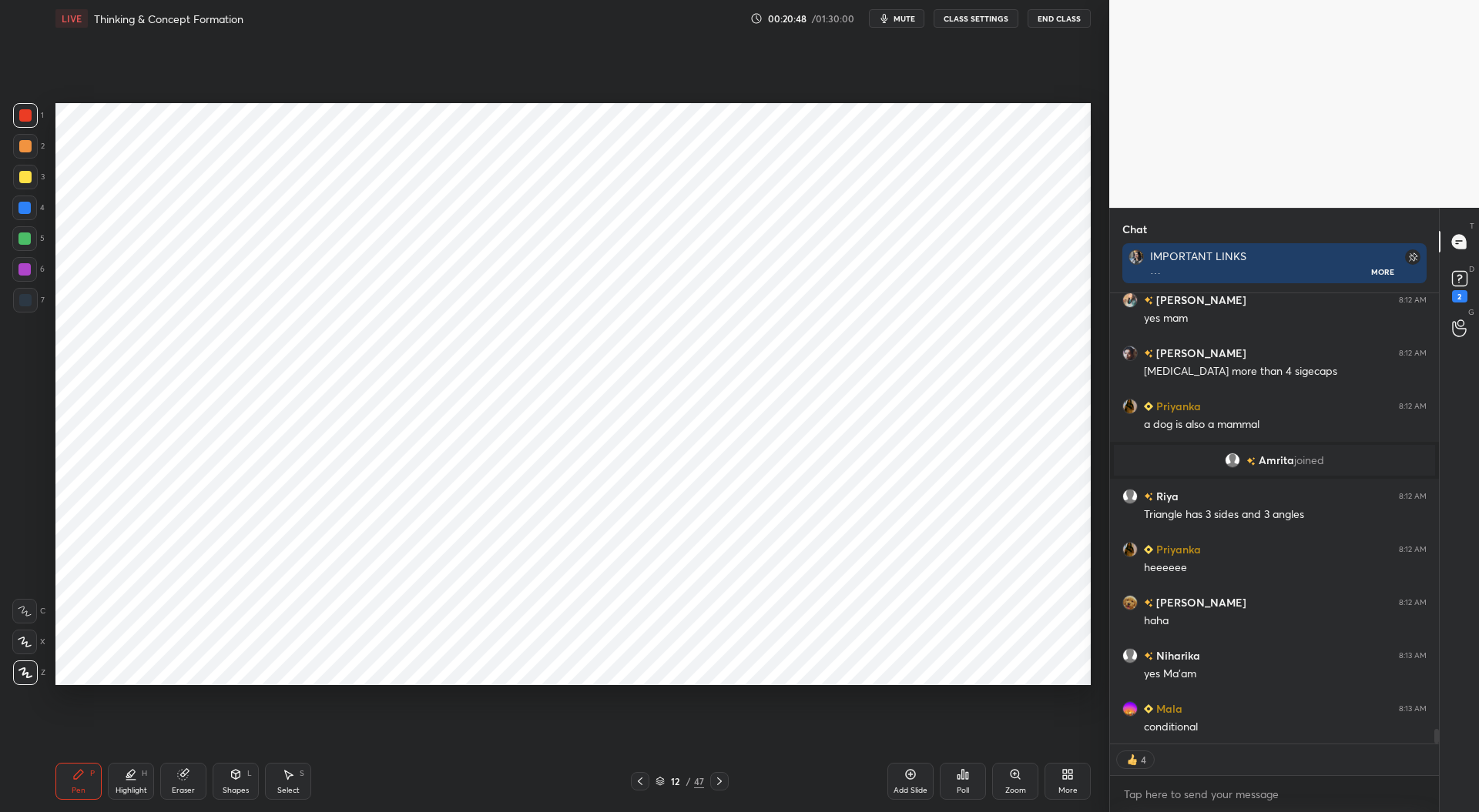
click at [191, 783] on div "Eraser" at bounding box center [183, 782] width 46 height 37
click at [74, 778] on icon at bounding box center [78, 775] width 10 height 10
click at [29, 306] on div at bounding box center [25, 300] width 12 height 12
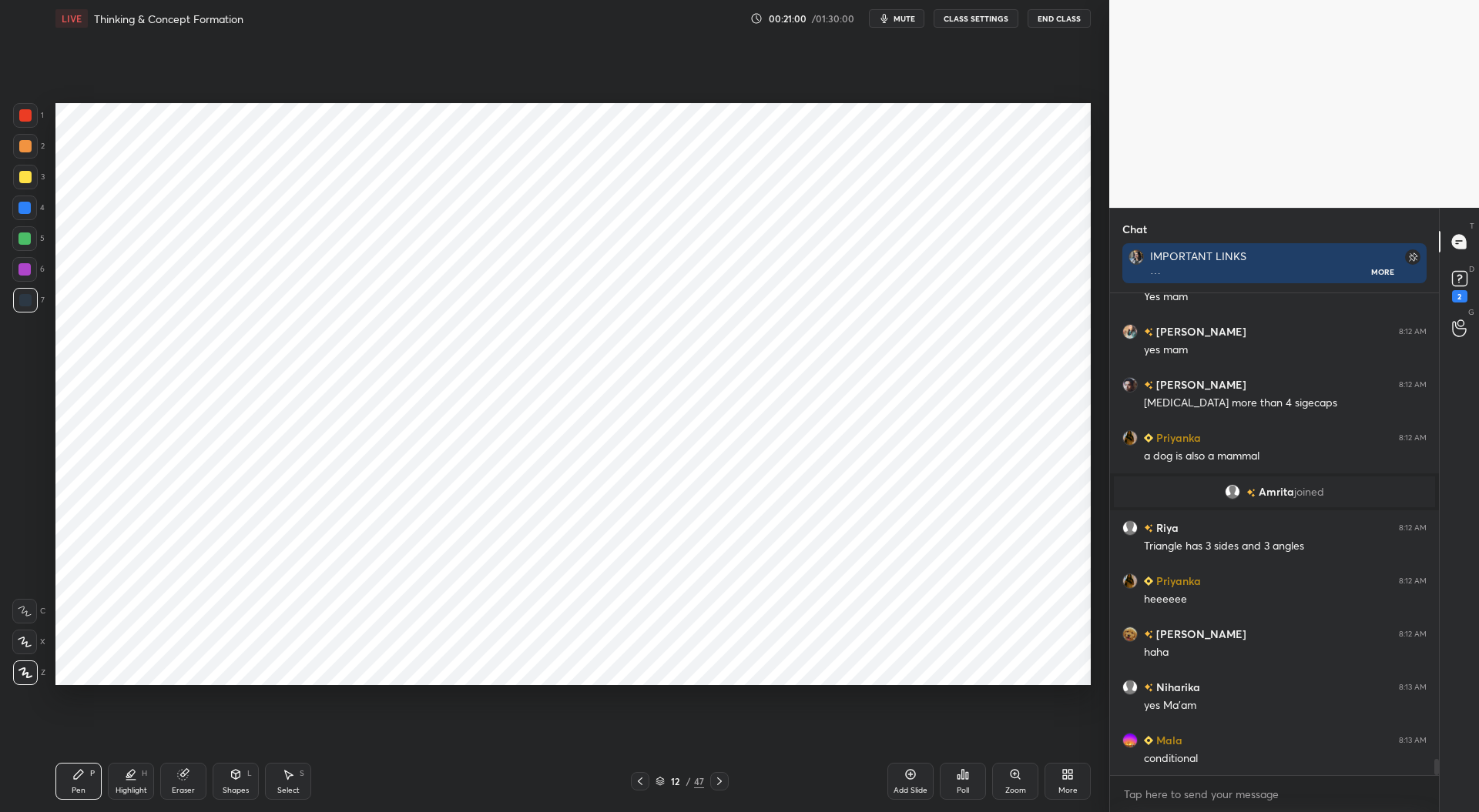
scroll to position [13787, 0]
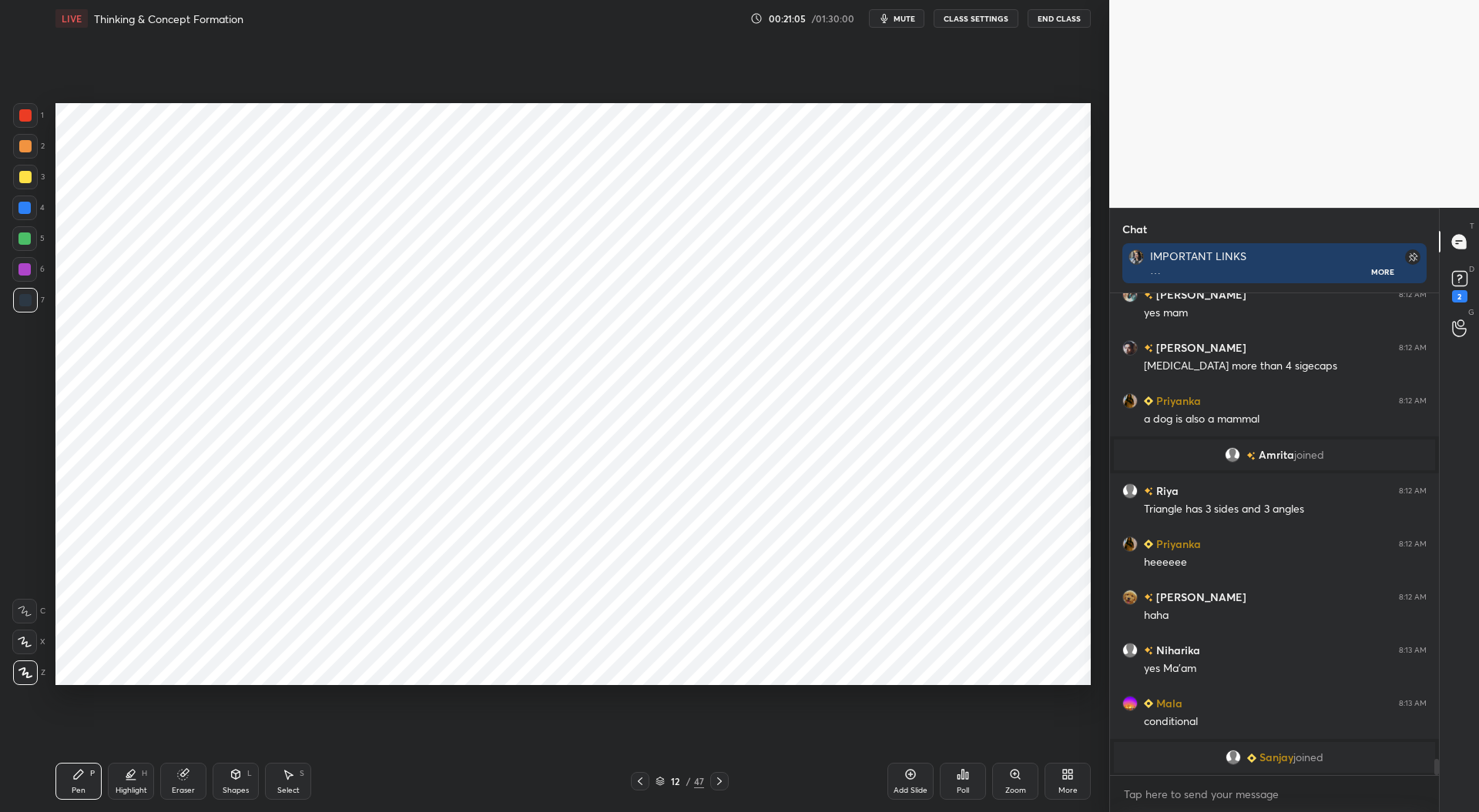
click at [21, 213] on div at bounding box center [24, 208] width 12 height 12
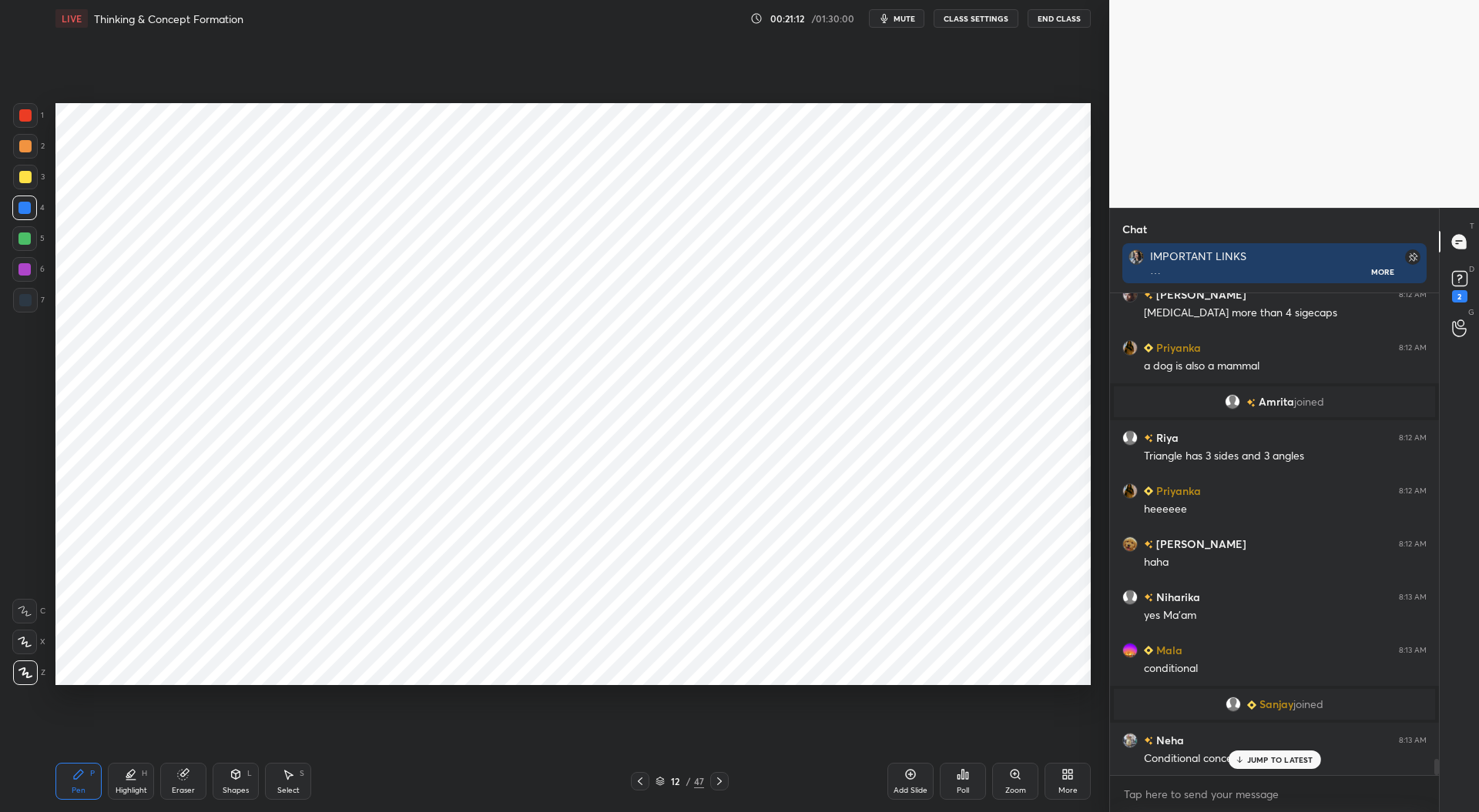
scroll to position [13717, 0]
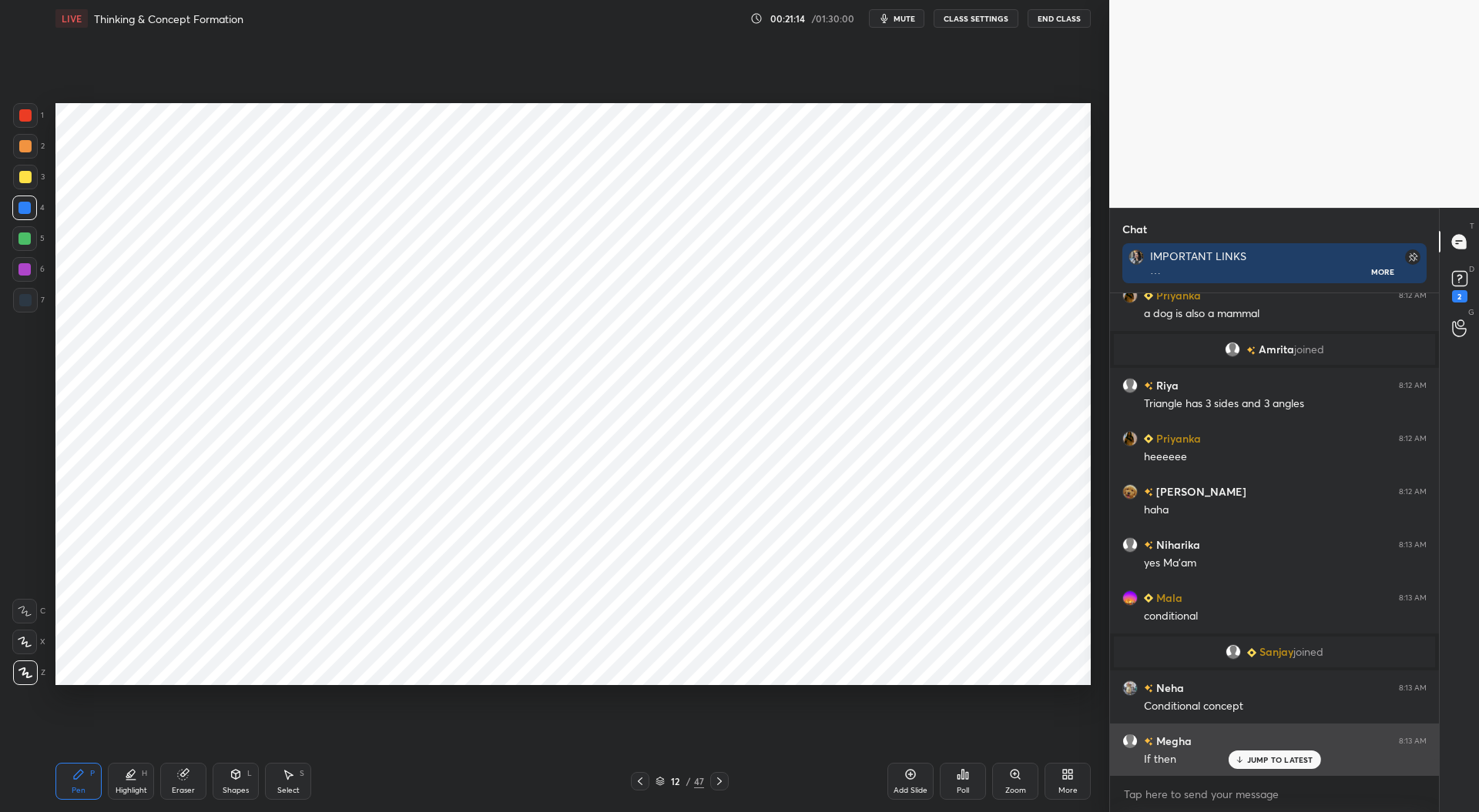
click at [1259, 760] on p "JUMP TO LATEST" at bounding box center [1280, 760] width 67 height 10
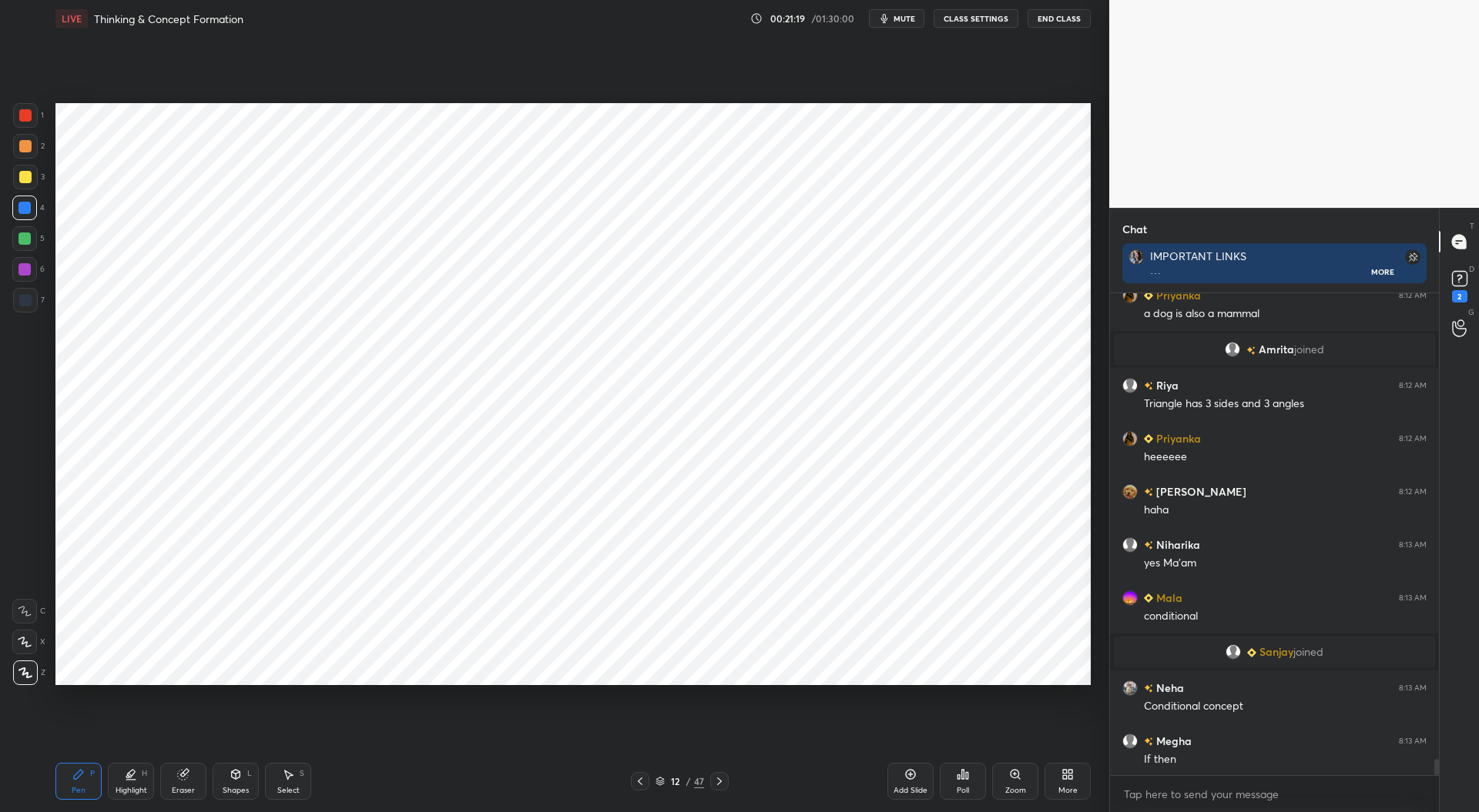
click at [25, 267] on div at bounding box center [24, 269] width 12 height 12
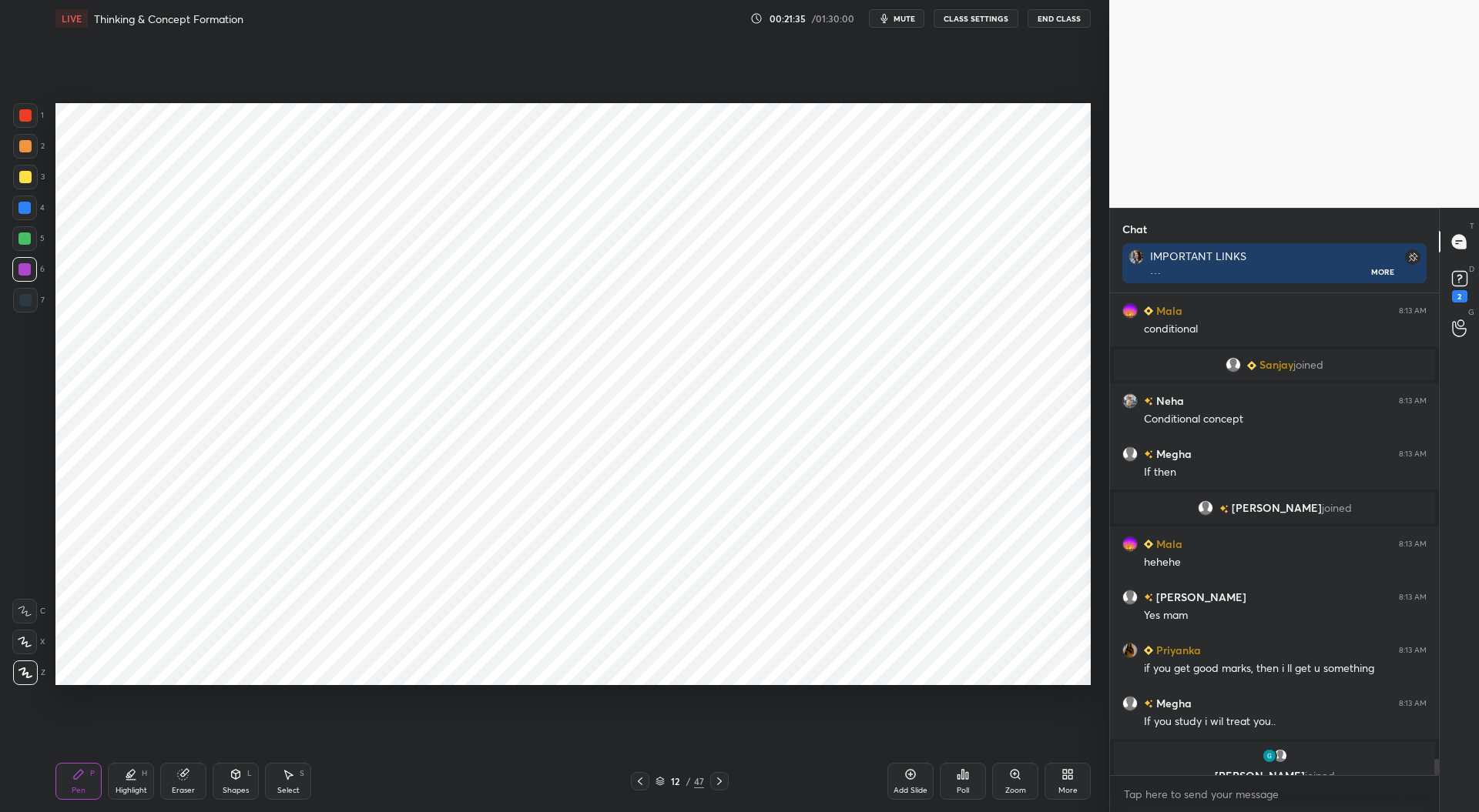
scroll to position [13980, 0]
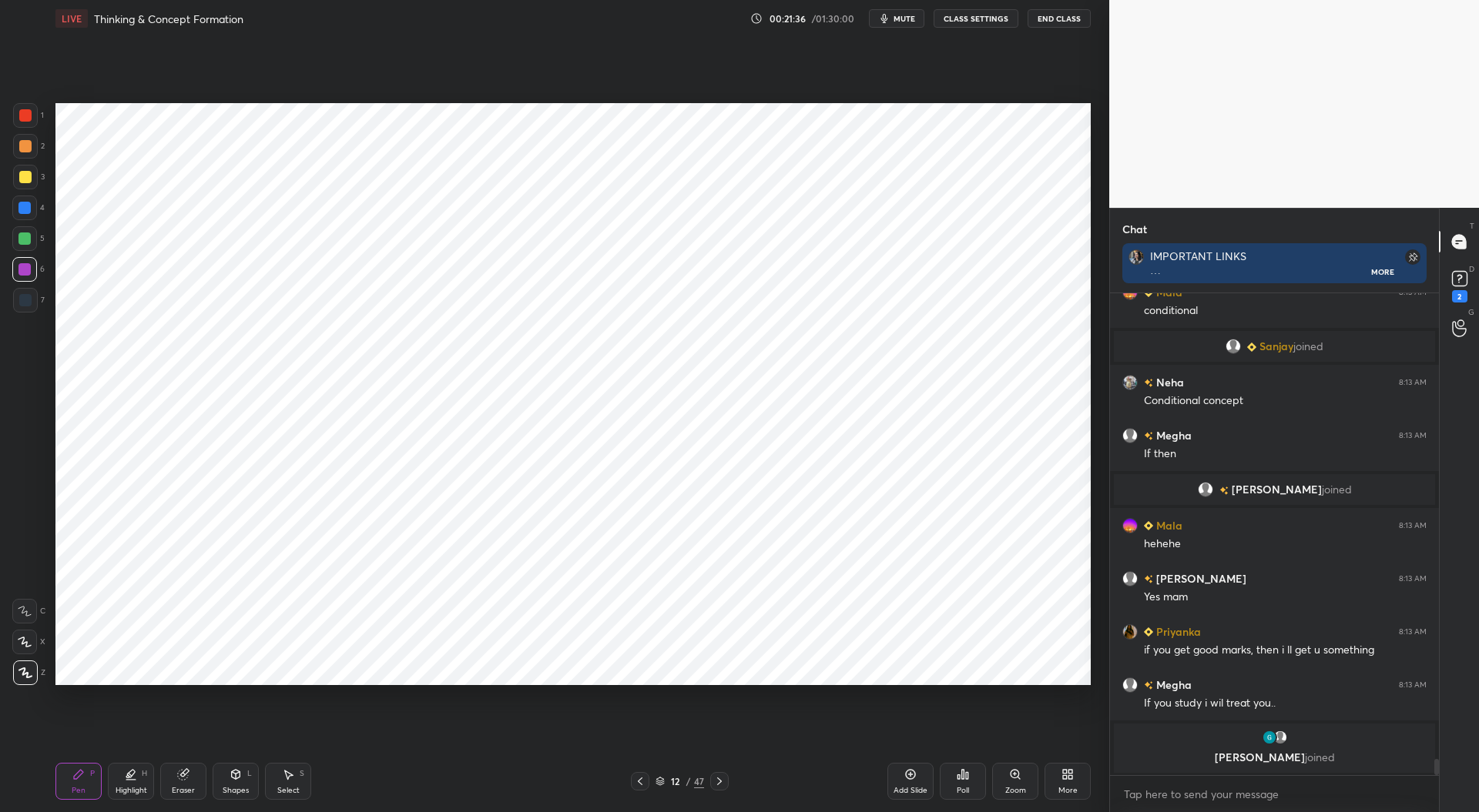
click at [27, 206] on div at bounding box center [24, 208] width 12 height 12
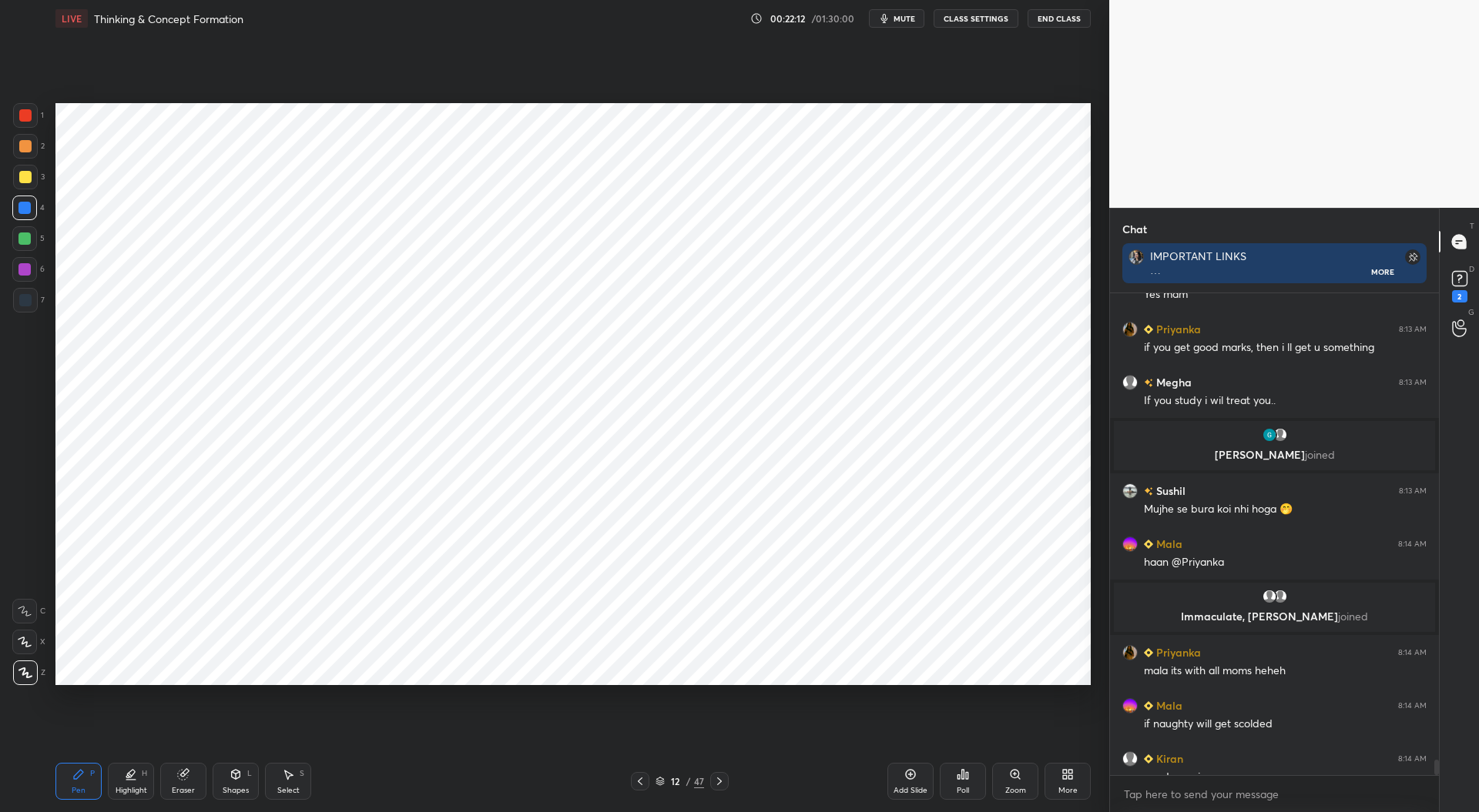
scroll to position [14281, 0]
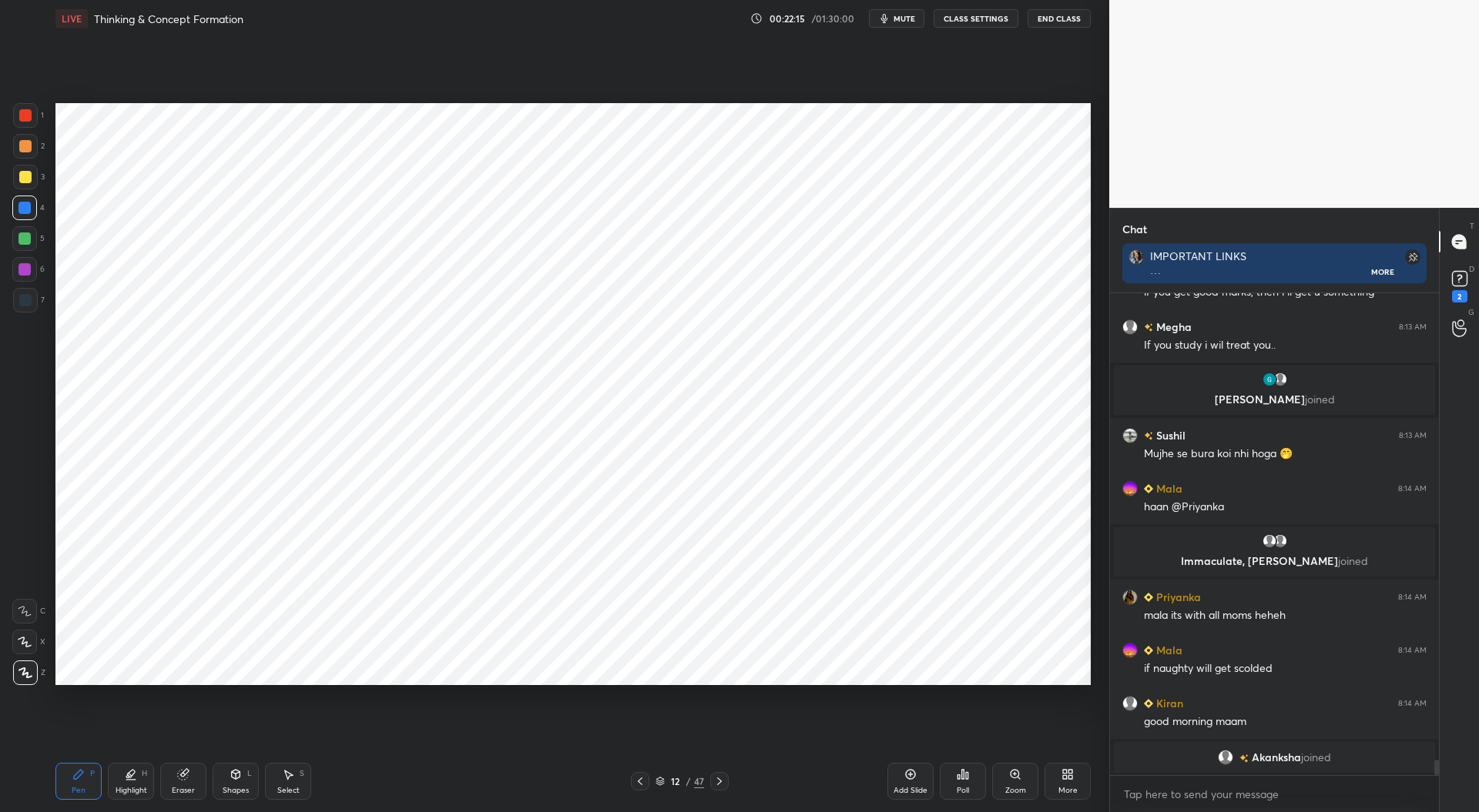
click at [191, 777] on div "Eraser" at bounding box center [183, 782] width 46 height 37
click at [71, 780] on div "Pen P" at bounding box center [78, 782] width 46 height 37
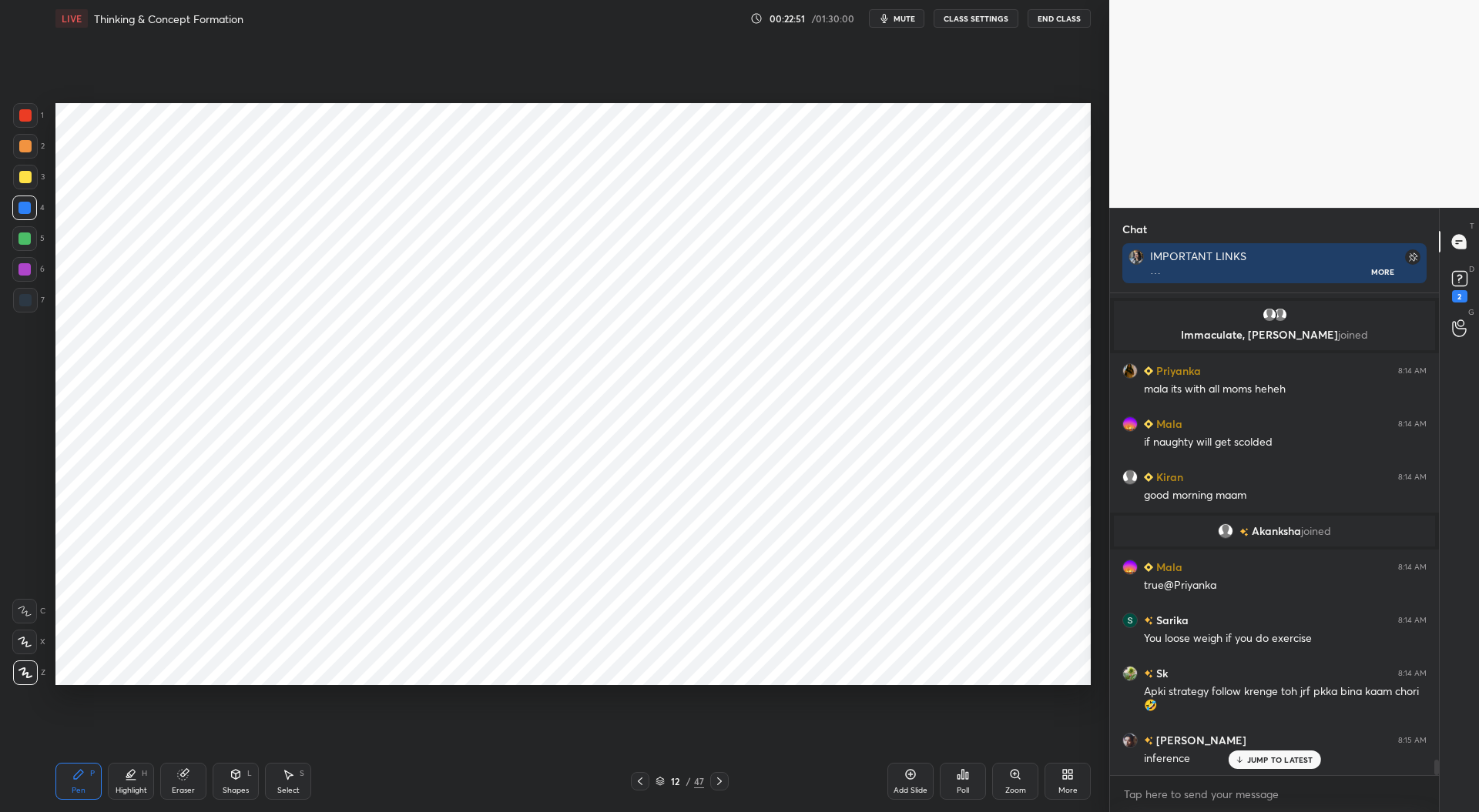
scroll to position [14445, 0]
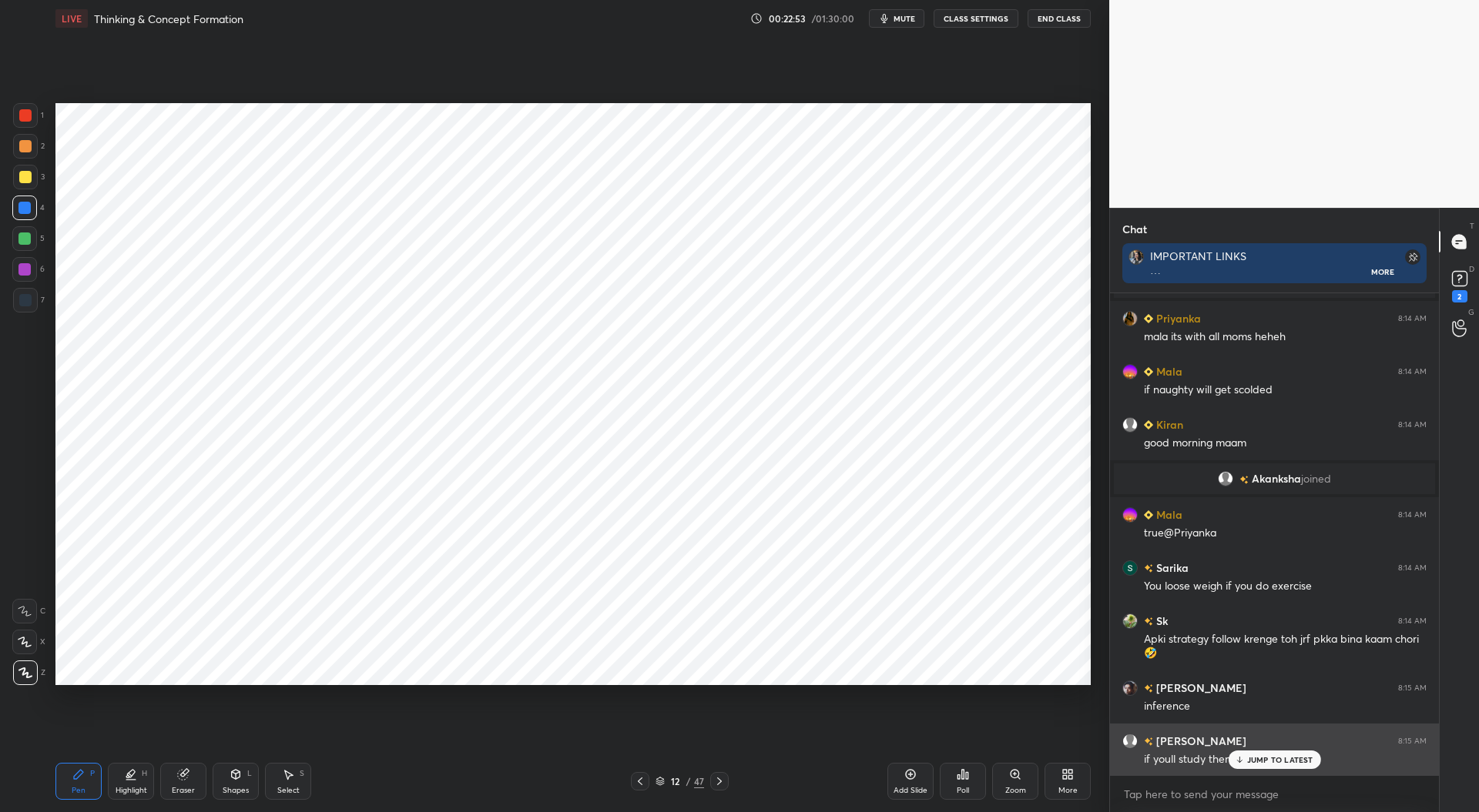
click at [1263, 760] on p "JUMP TO LATEST" at bounding box center [1280, 760] width 67 height 10
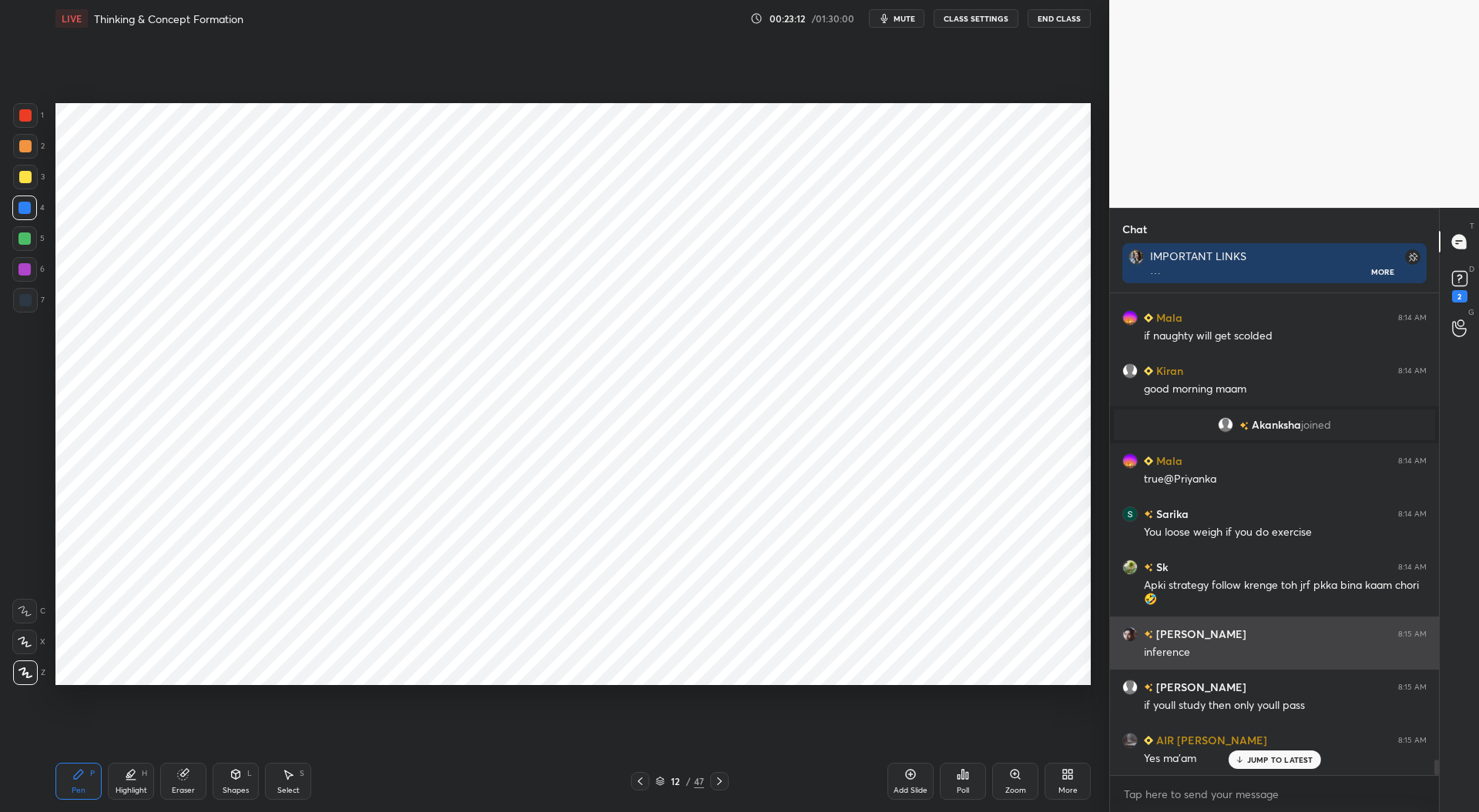
scroll to position [14551, 0]
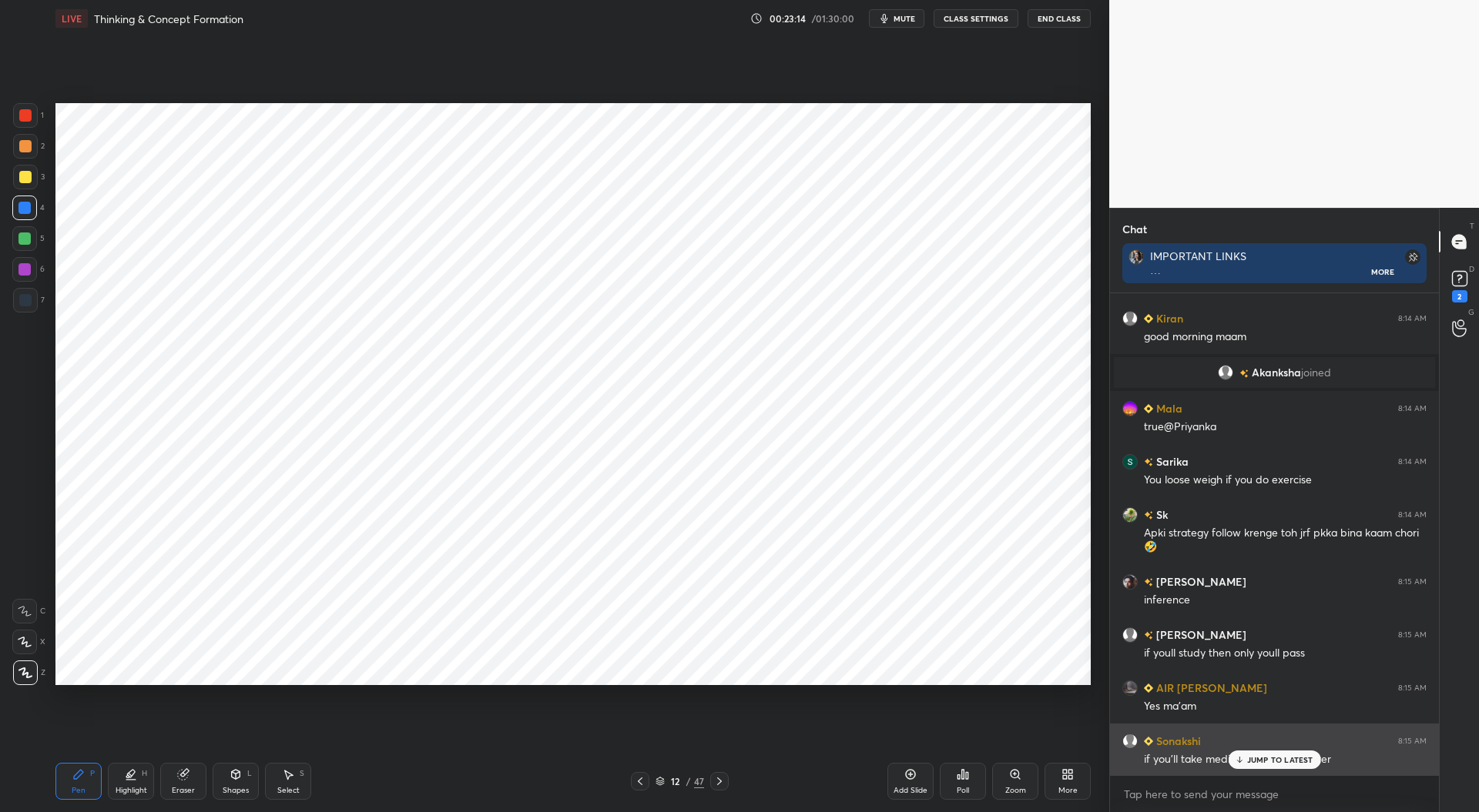
click at [1287, 762] on p "JUMP TO LATEST" at bounding box center [1280, 760] width 67 height 10
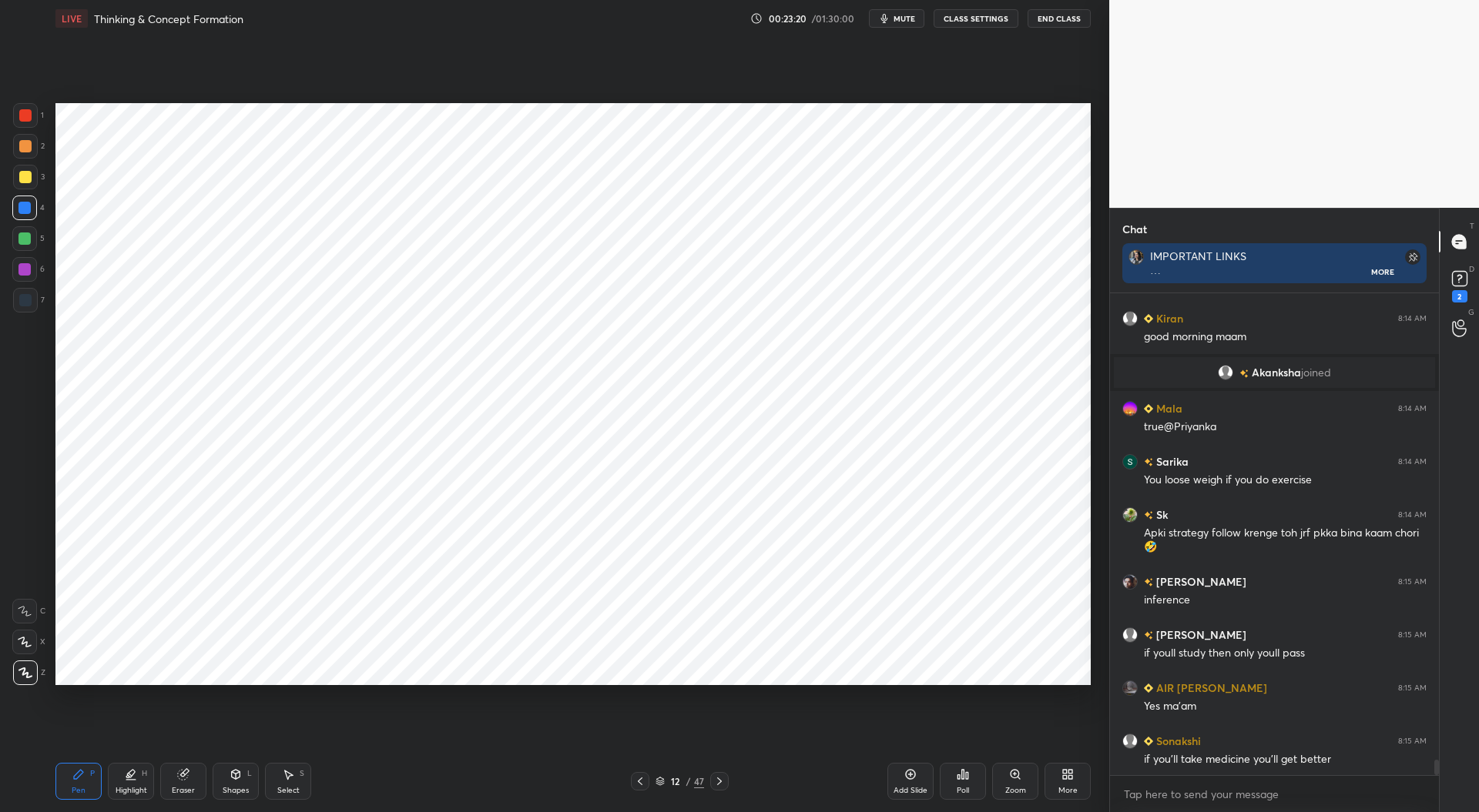
click at [635, 780] on icon at bounding box center [640, 782] width 12 height 12
click at [641, 777] on icon at bounding box center [640, 782] width 12 height 12
click at [646, 775] on div at bounding box center [640, 781] width 18 height 18
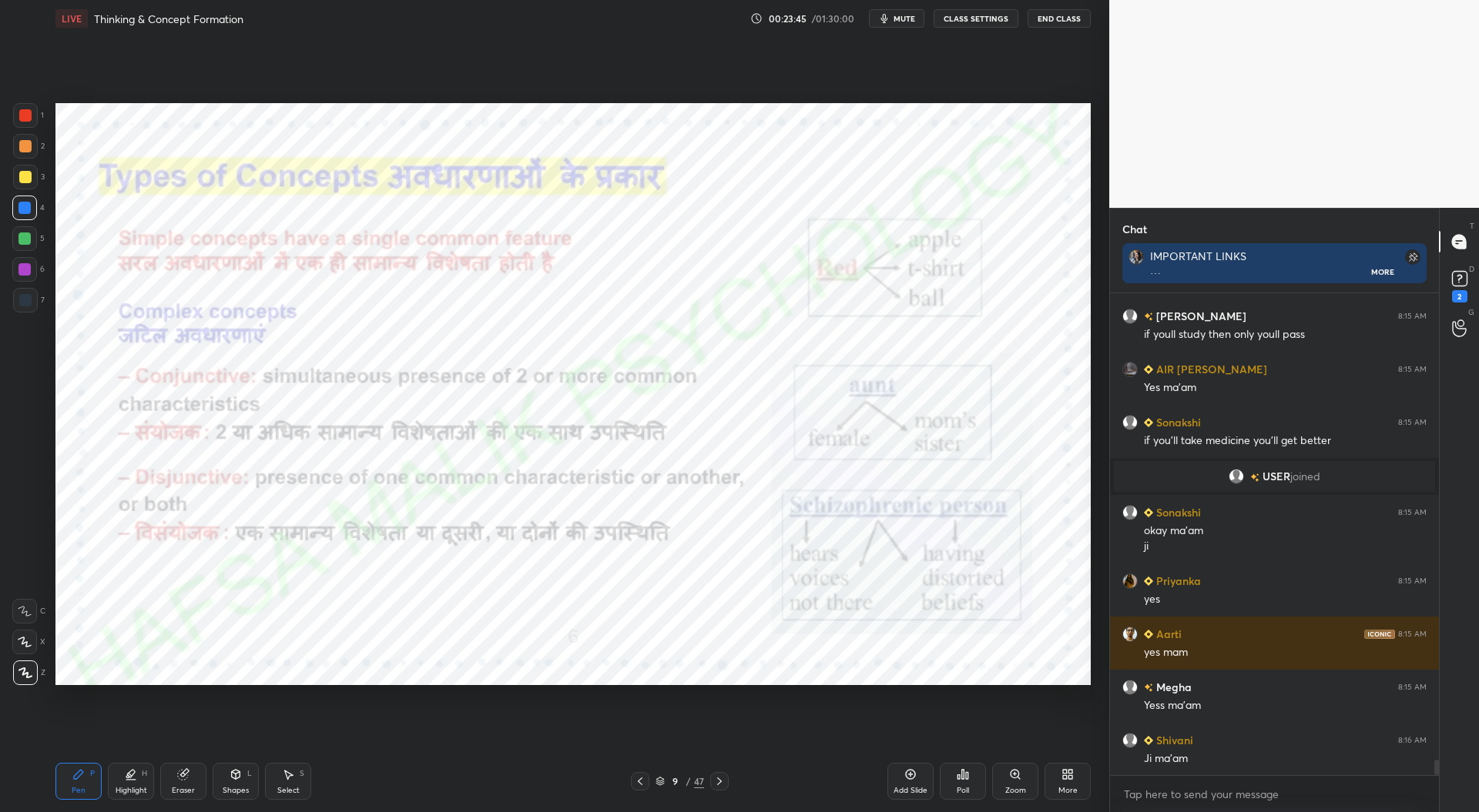
scroll to position [5, 4]
click at [666, 783] on div "9 / 47" at bounding box center [680, 782] width 48 height 14
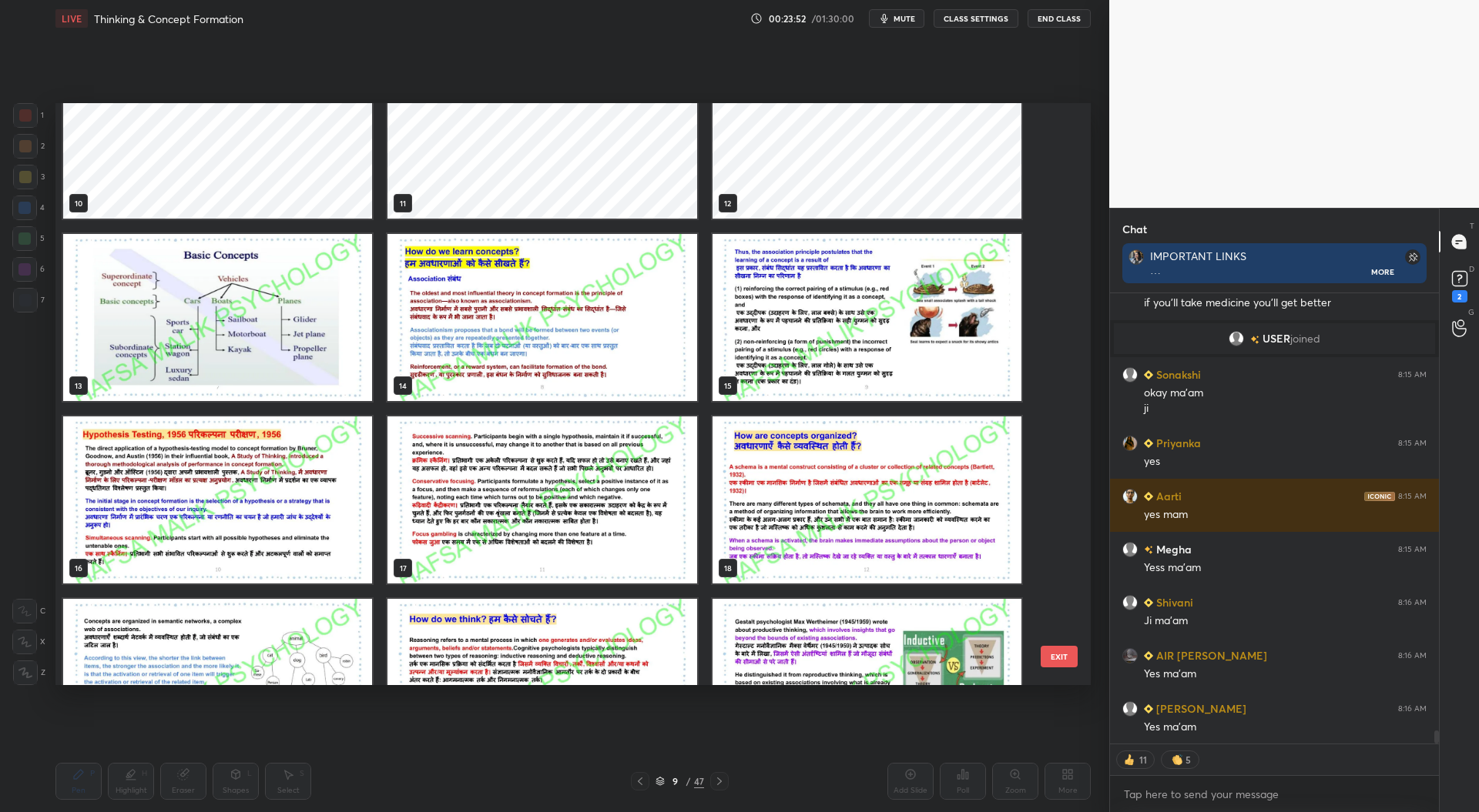
scroll to position [15029, 0]
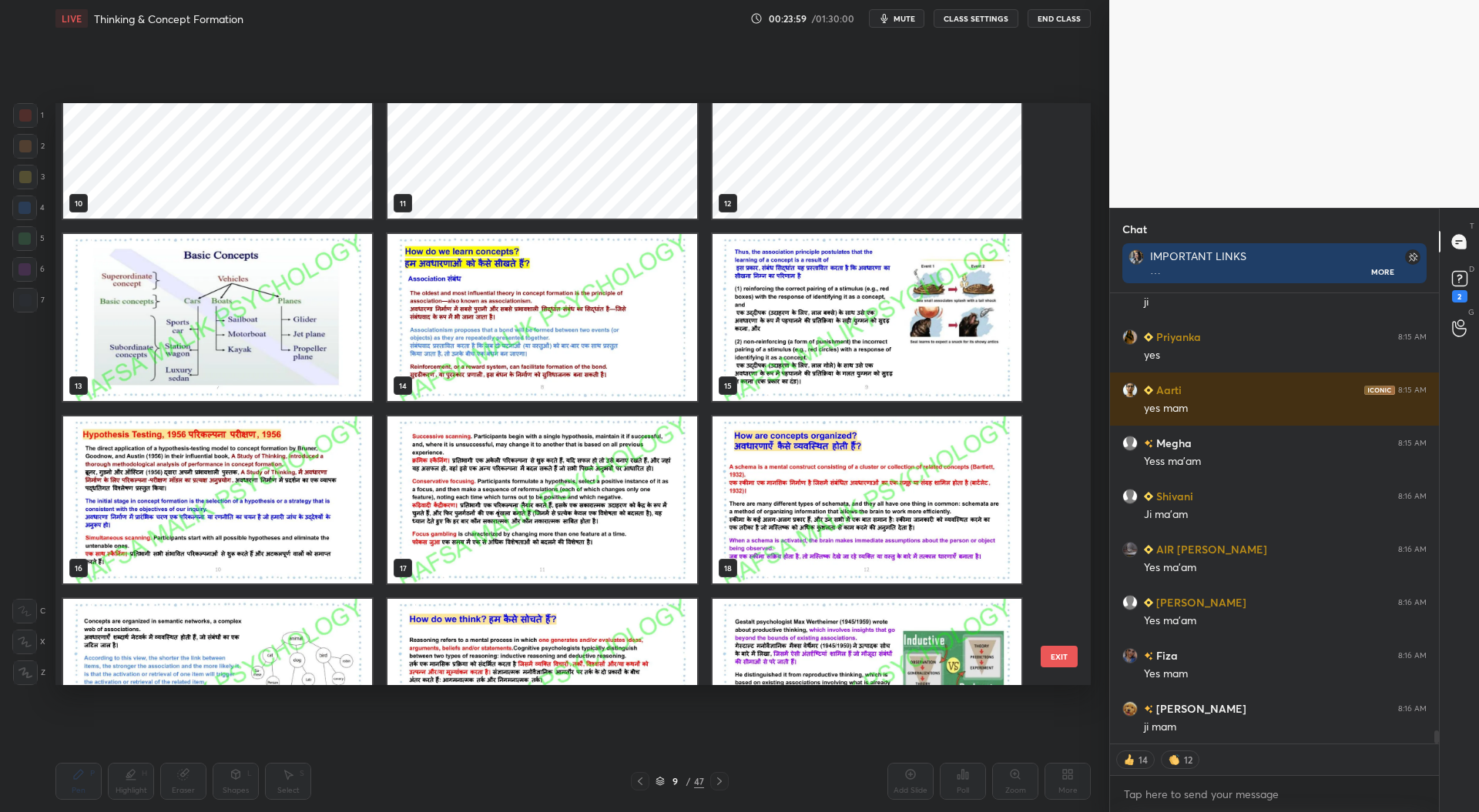
click at [568, 345] on img "grid" at bounding box center [541, 317] width 309 height 167
click at [567, 344] on img "grid" at bounding box center [541, 317] width 309 height 167
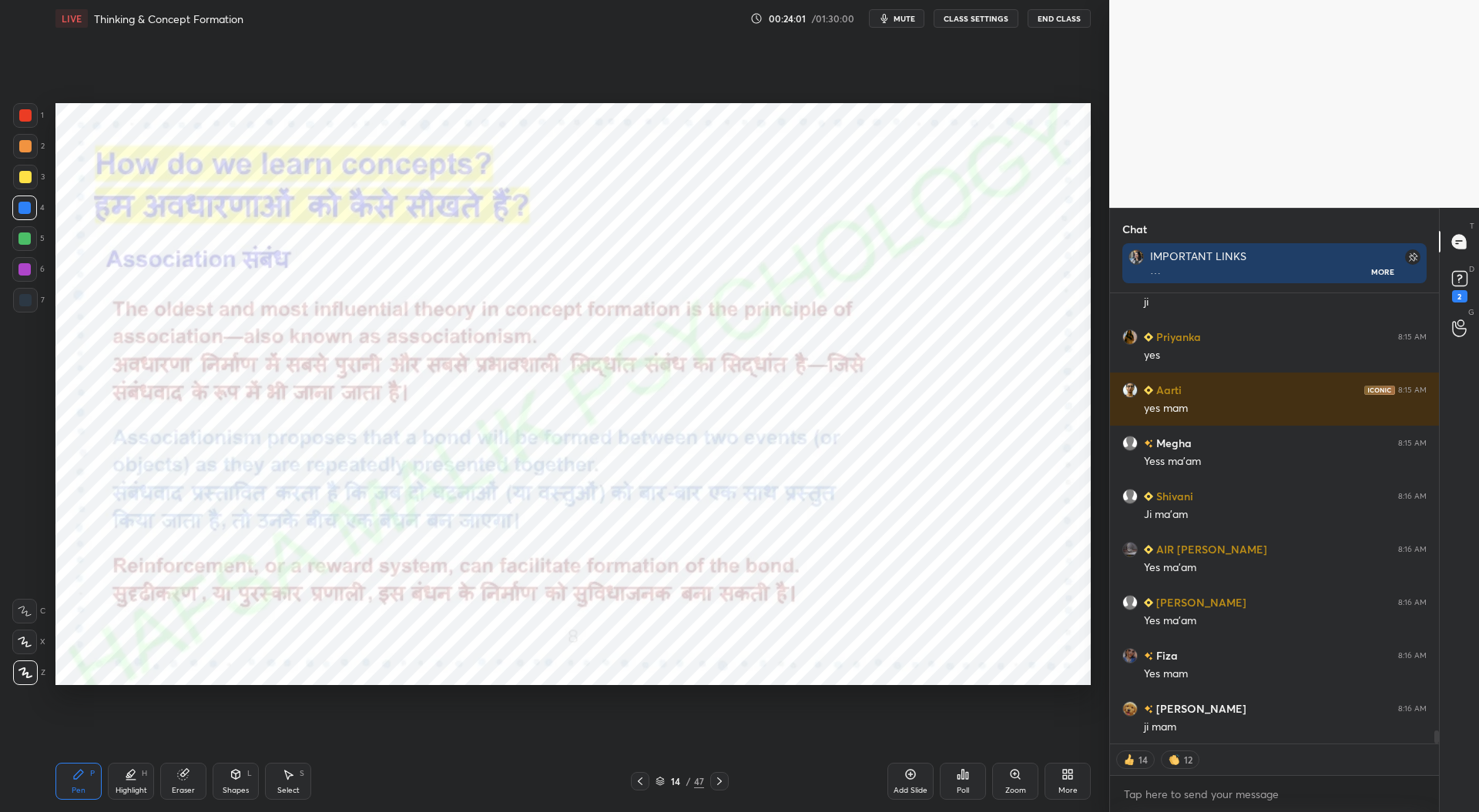
click at [720, 781] on icon at bounding box center [720, 782] width 12 height 12
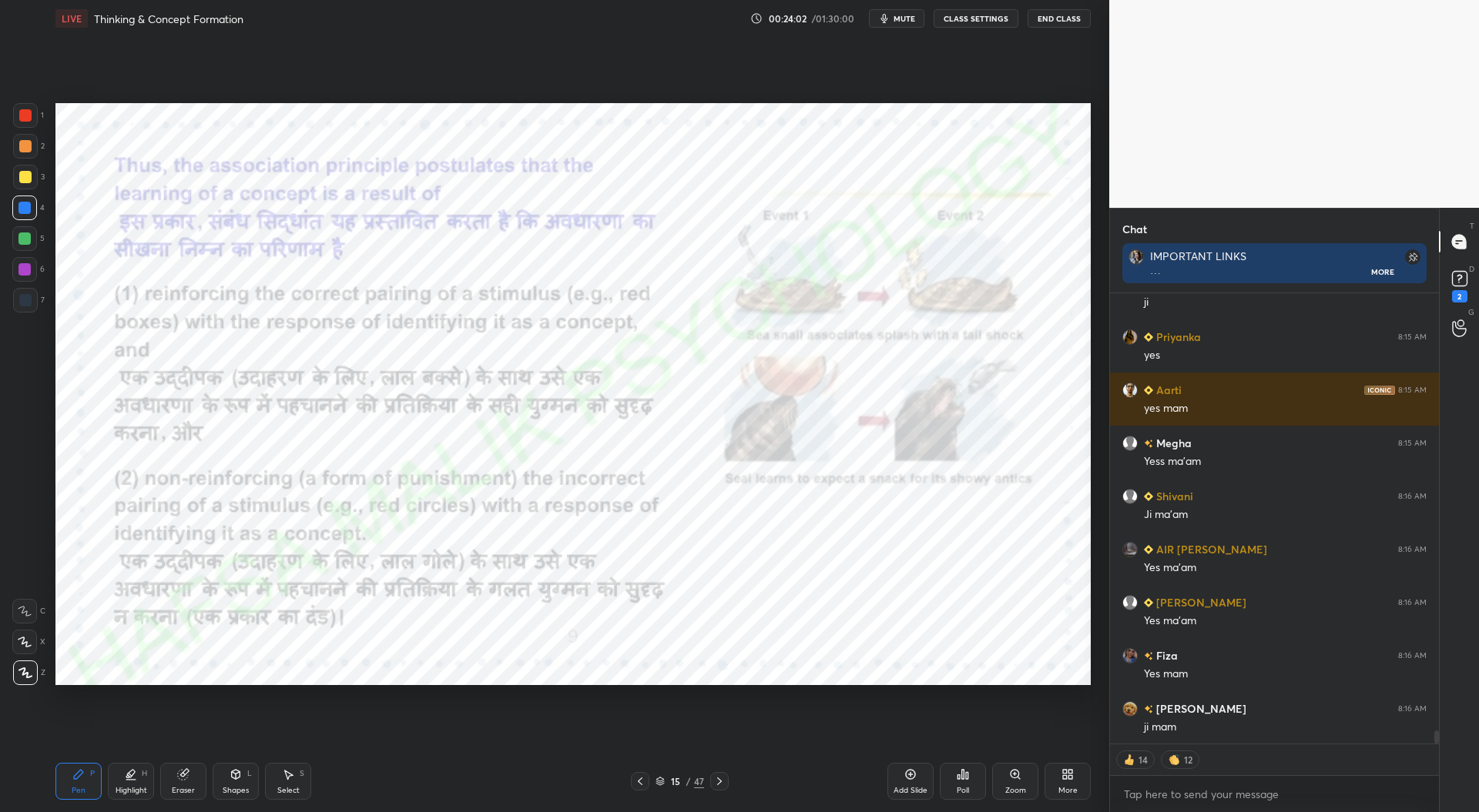
click at [644, 782] on icon at bounding box center [640, 782] width 12 height 12
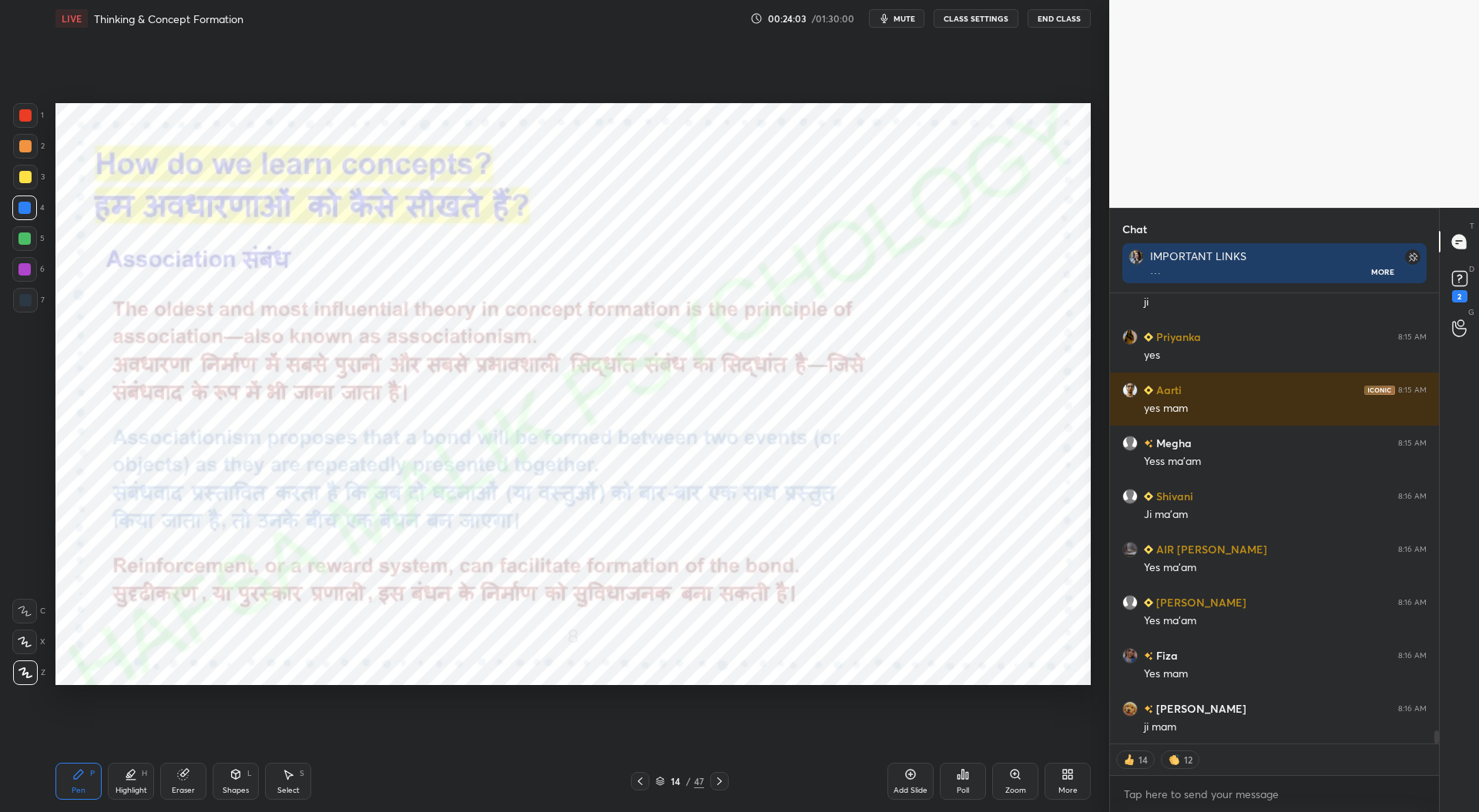
click at [641, 783] on icon at bounding box center [640, 782] width 12 height 12
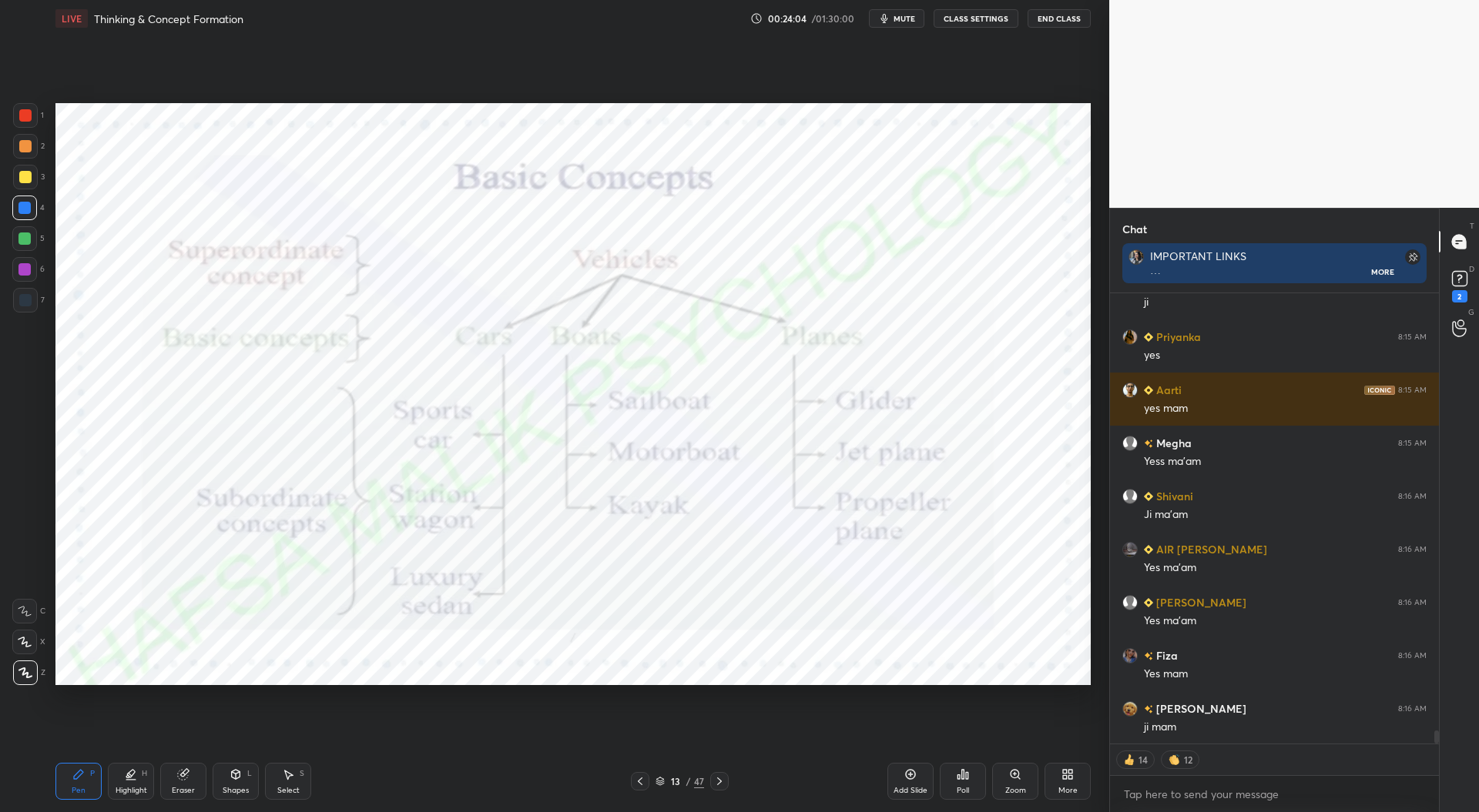
click at [910, 777] on icon at bounding box center [910, 775] width 12 height 12
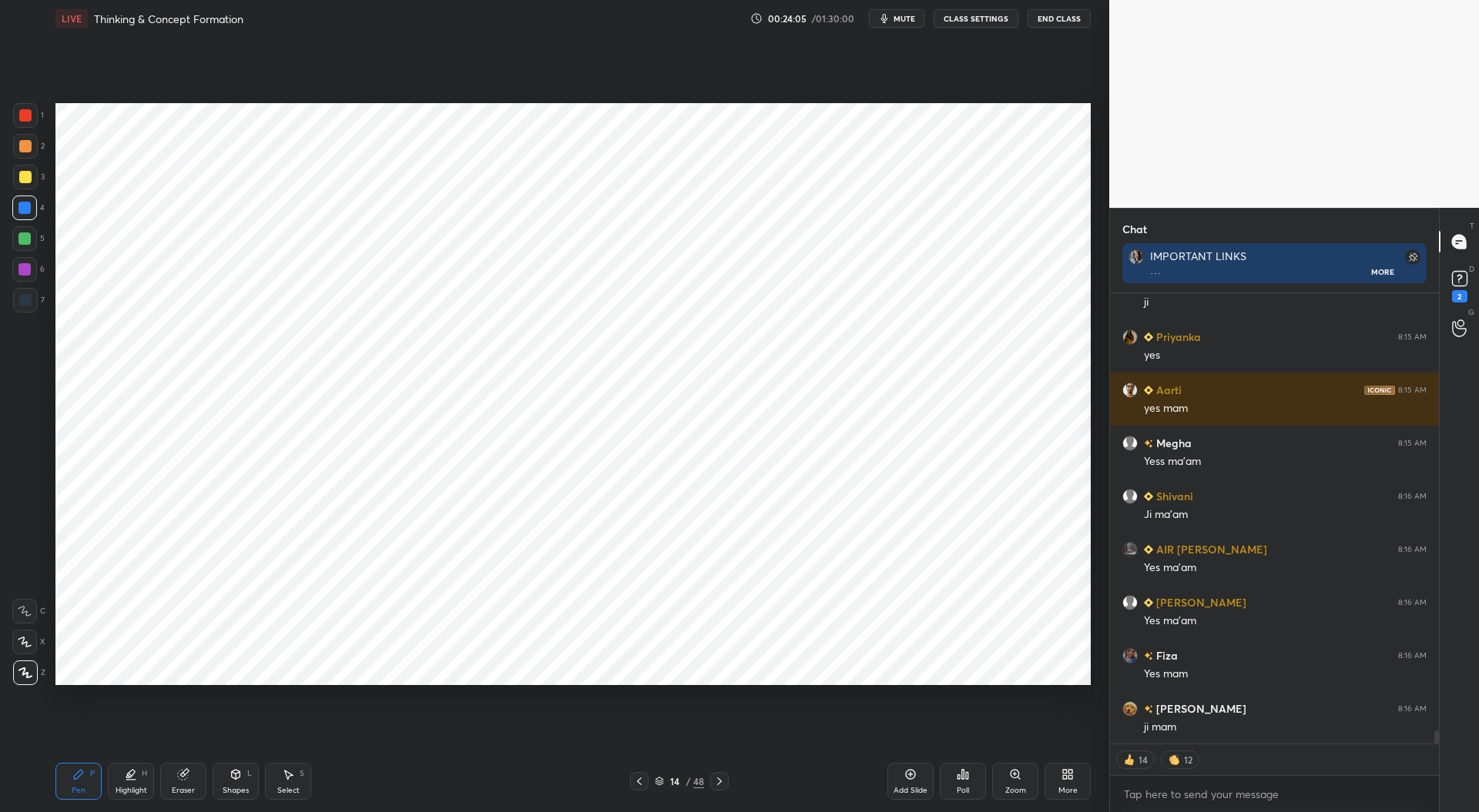
click at [29, 302] on div at bounding box center [25, 300] width 12 height 12
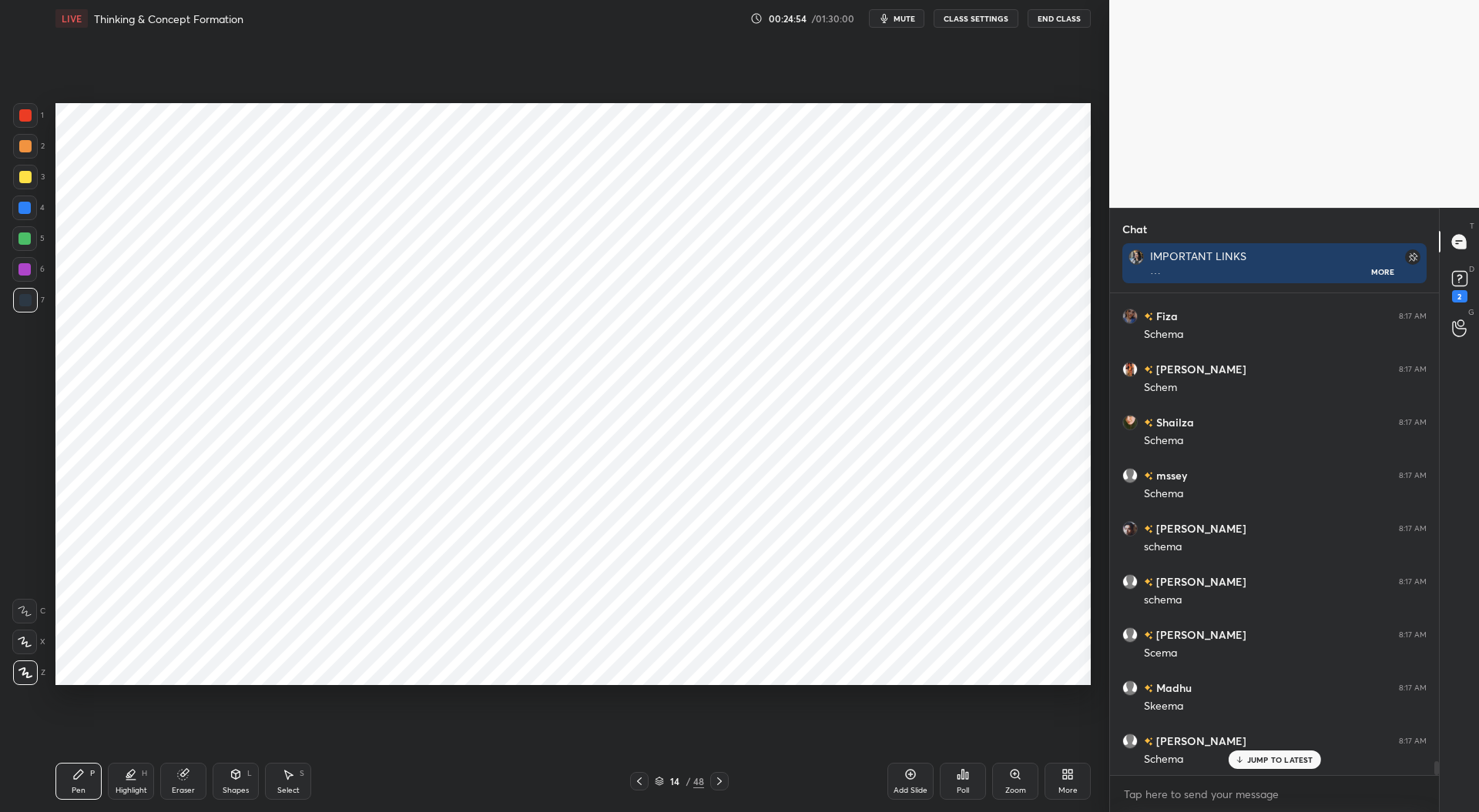
scroll to position [16248, 0]
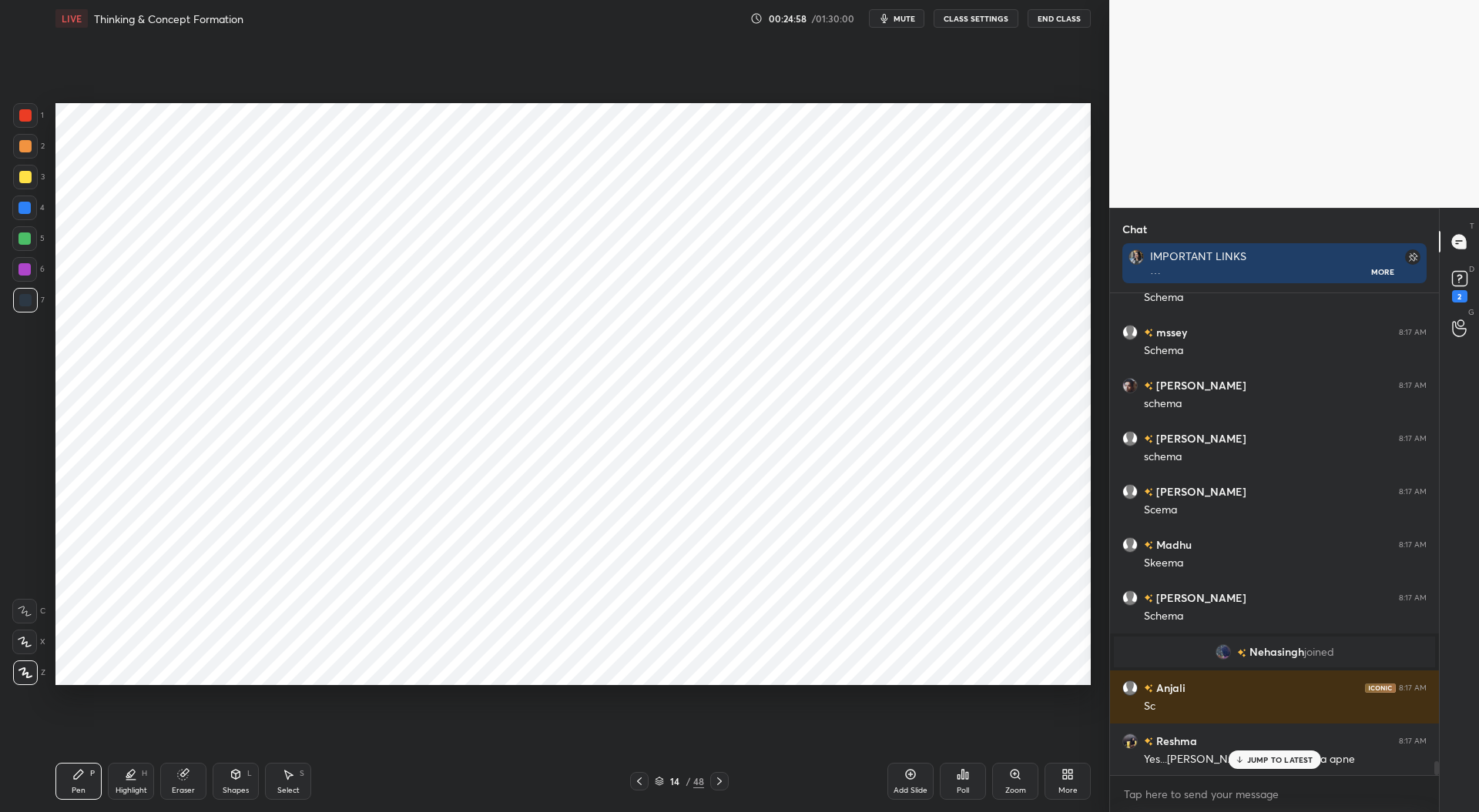
click at [24, 108] on div at bounding box center [25, 115] width 24 height 24
click at [20, 264] on div at bounding box center [24, 269] width 12 height 12
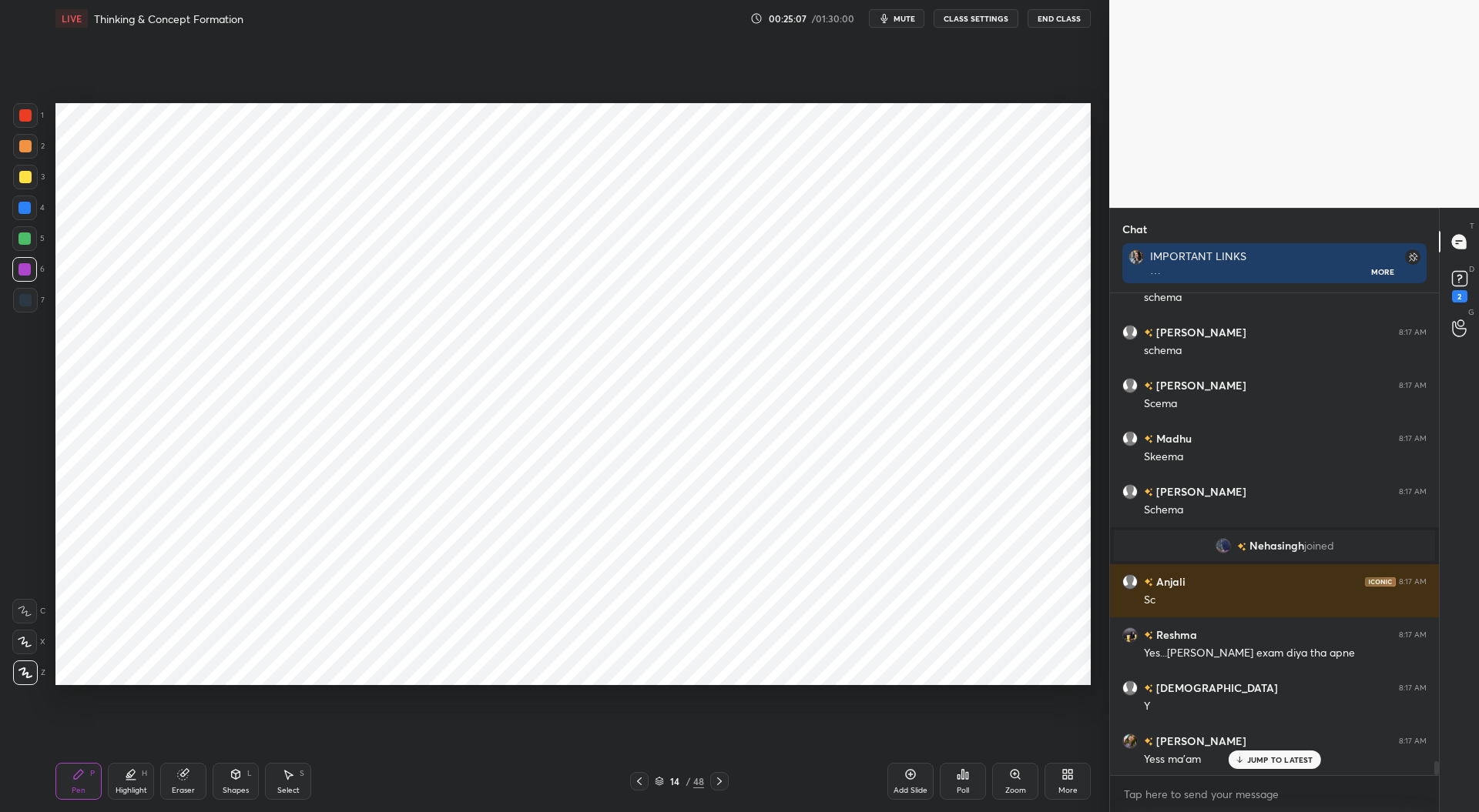
scroll to position [16408, 0]
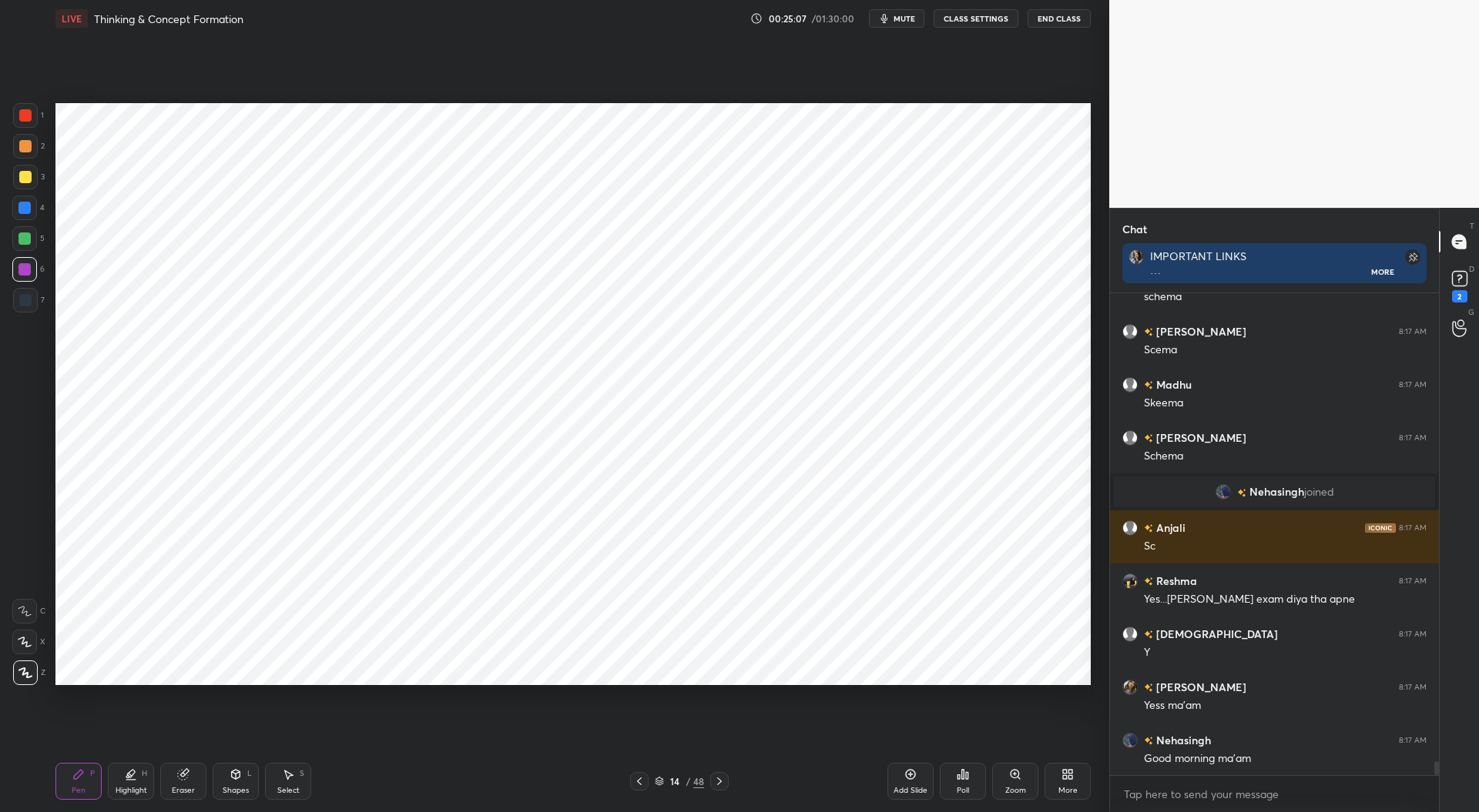
click at [23, 209] on div at bounding box center [24, 208] width 12 height 12
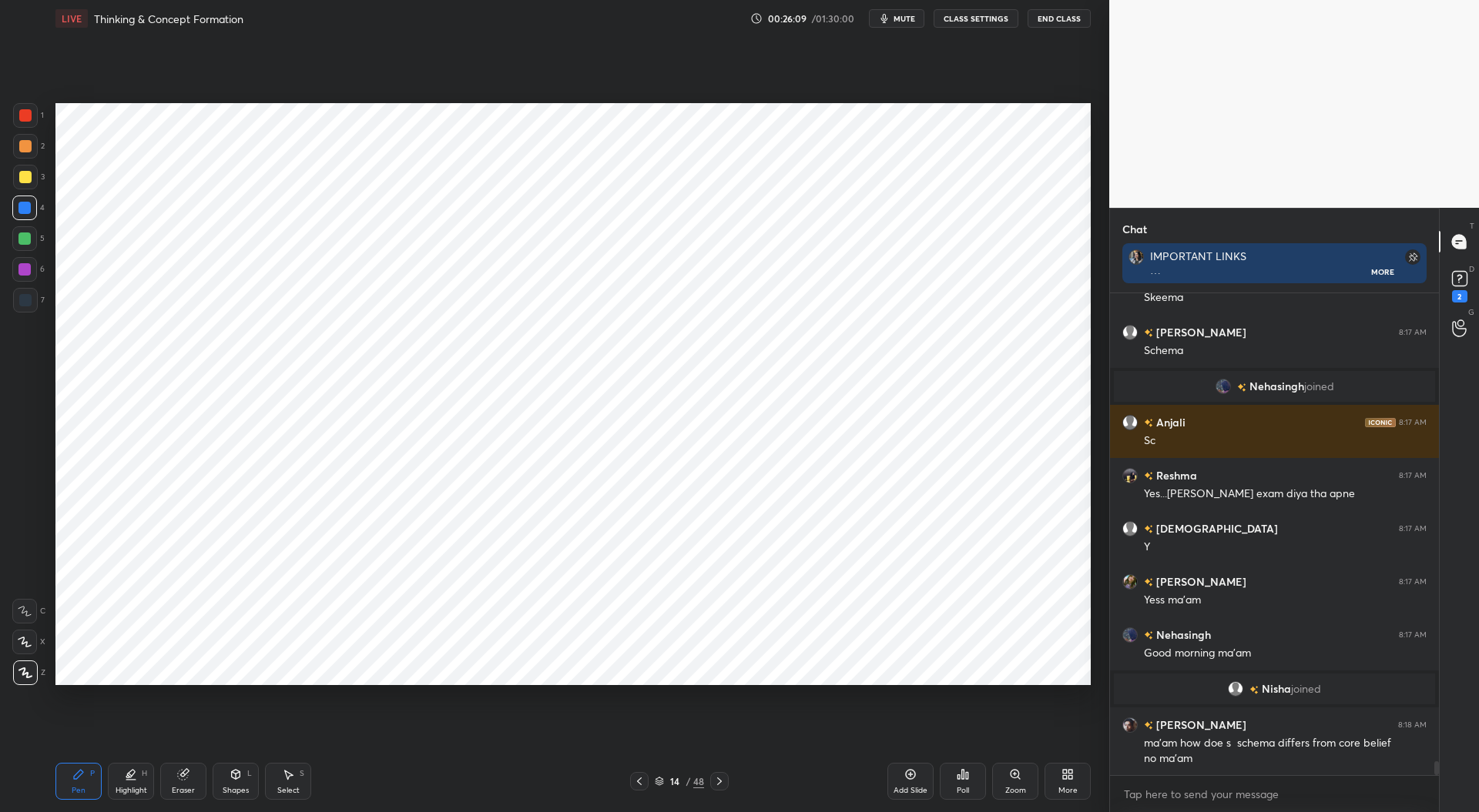
scroll to position [16176, 0]
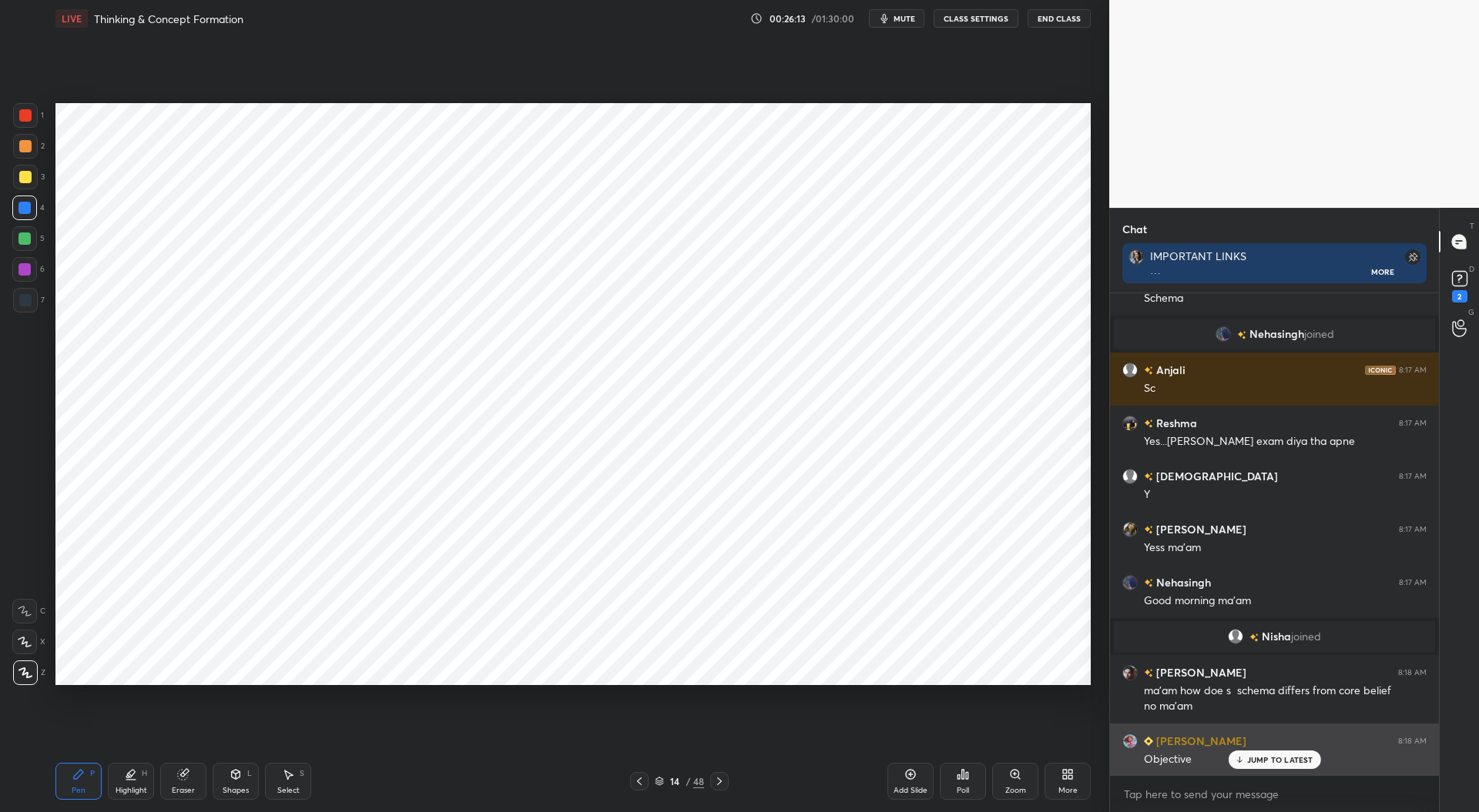
click at [1260, 756] on p "JUMP TO LATEST" at bounding box center [1280, 760] width 67 height 10
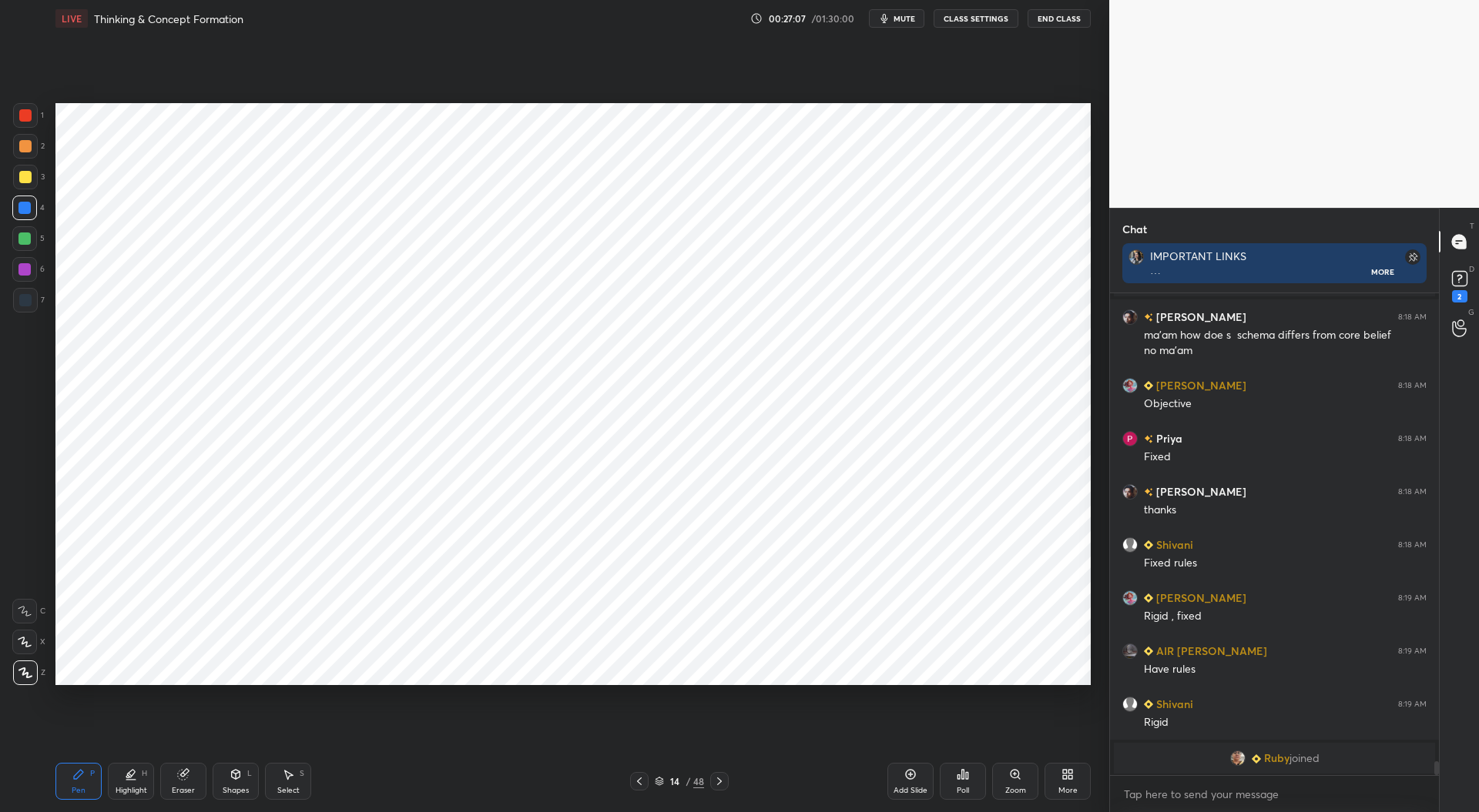
scroll to position [16599, 0]
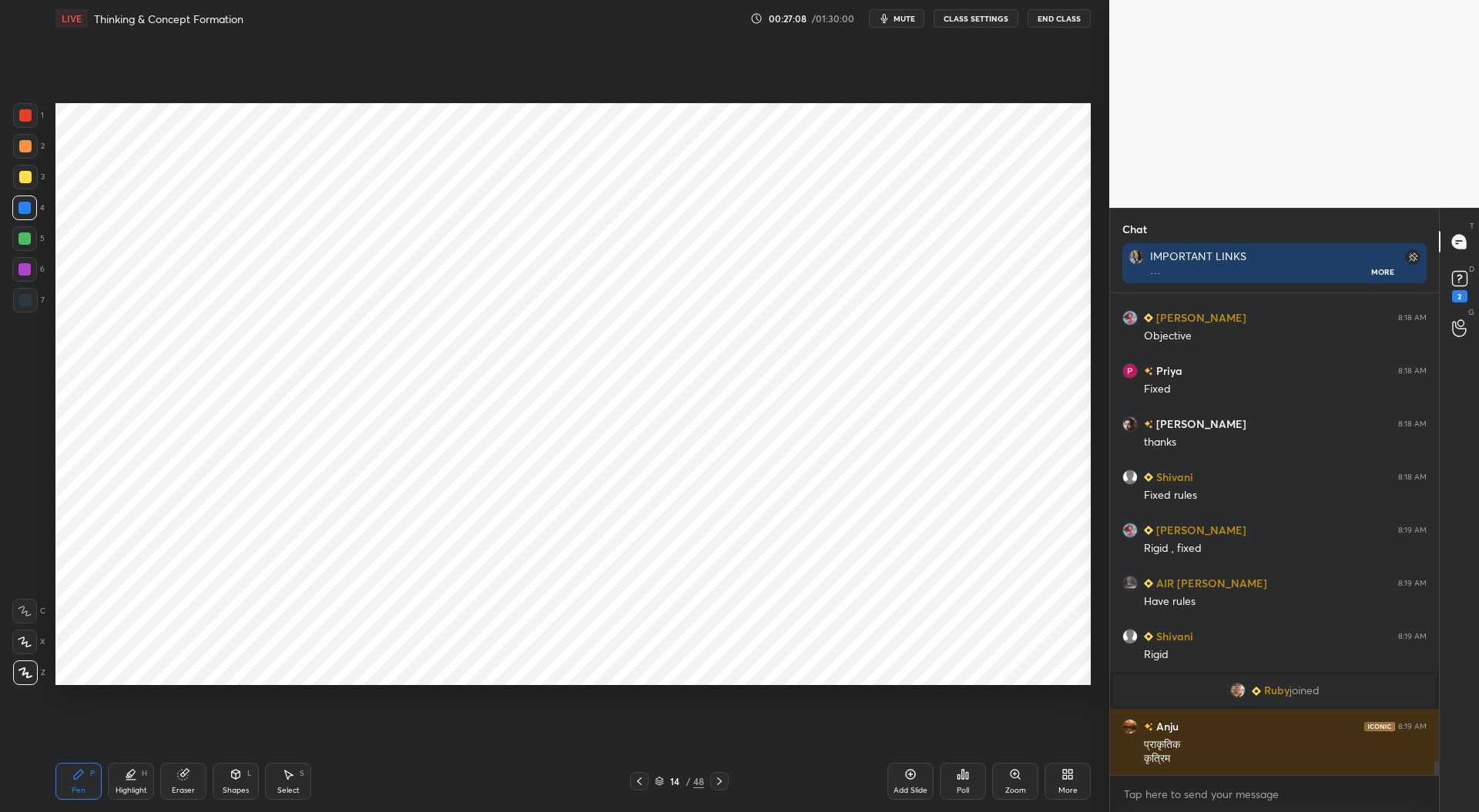
click at [28, 266] on div at bounding box center [24, 269] width 12 height 12
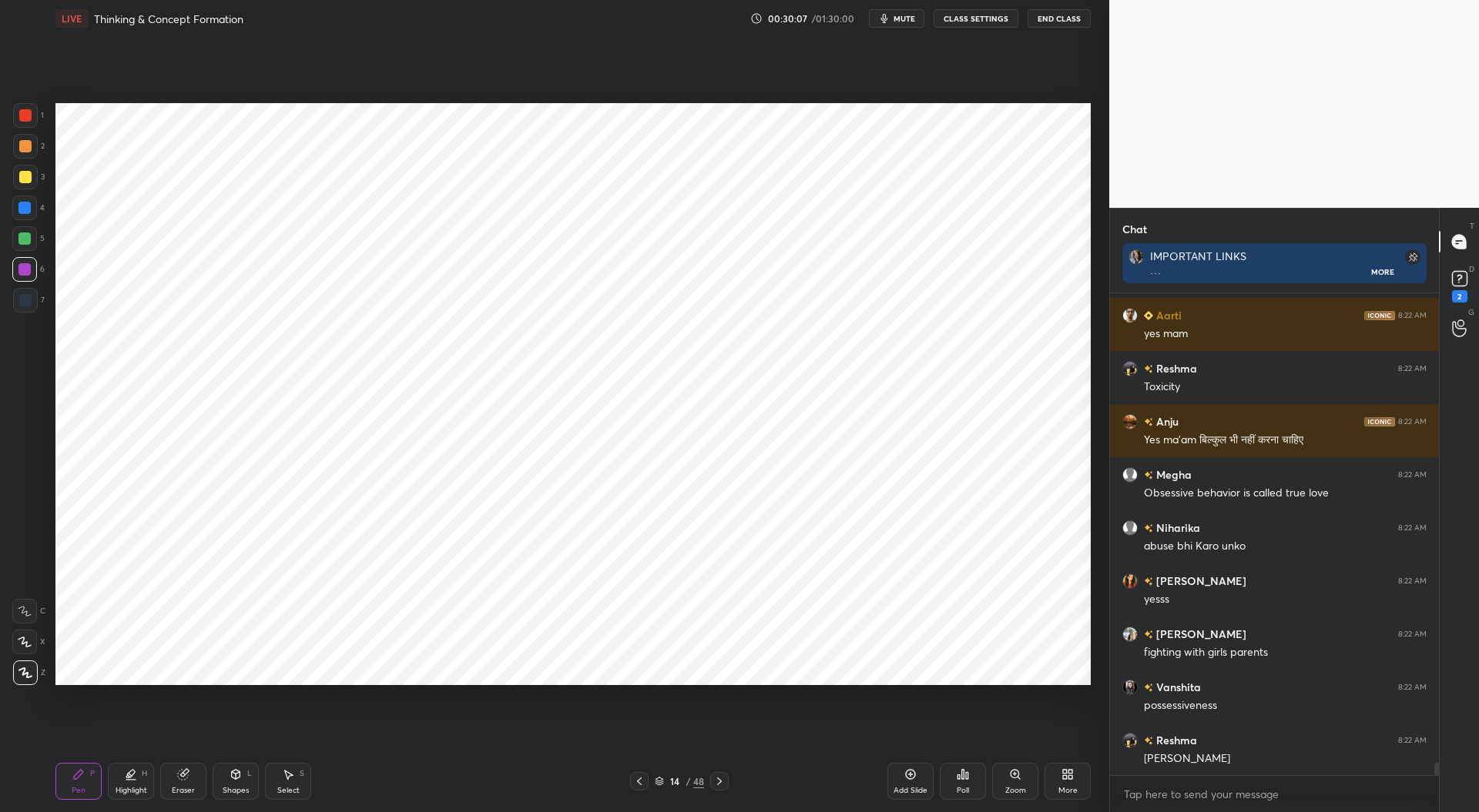
scroll to position [18602, 0]
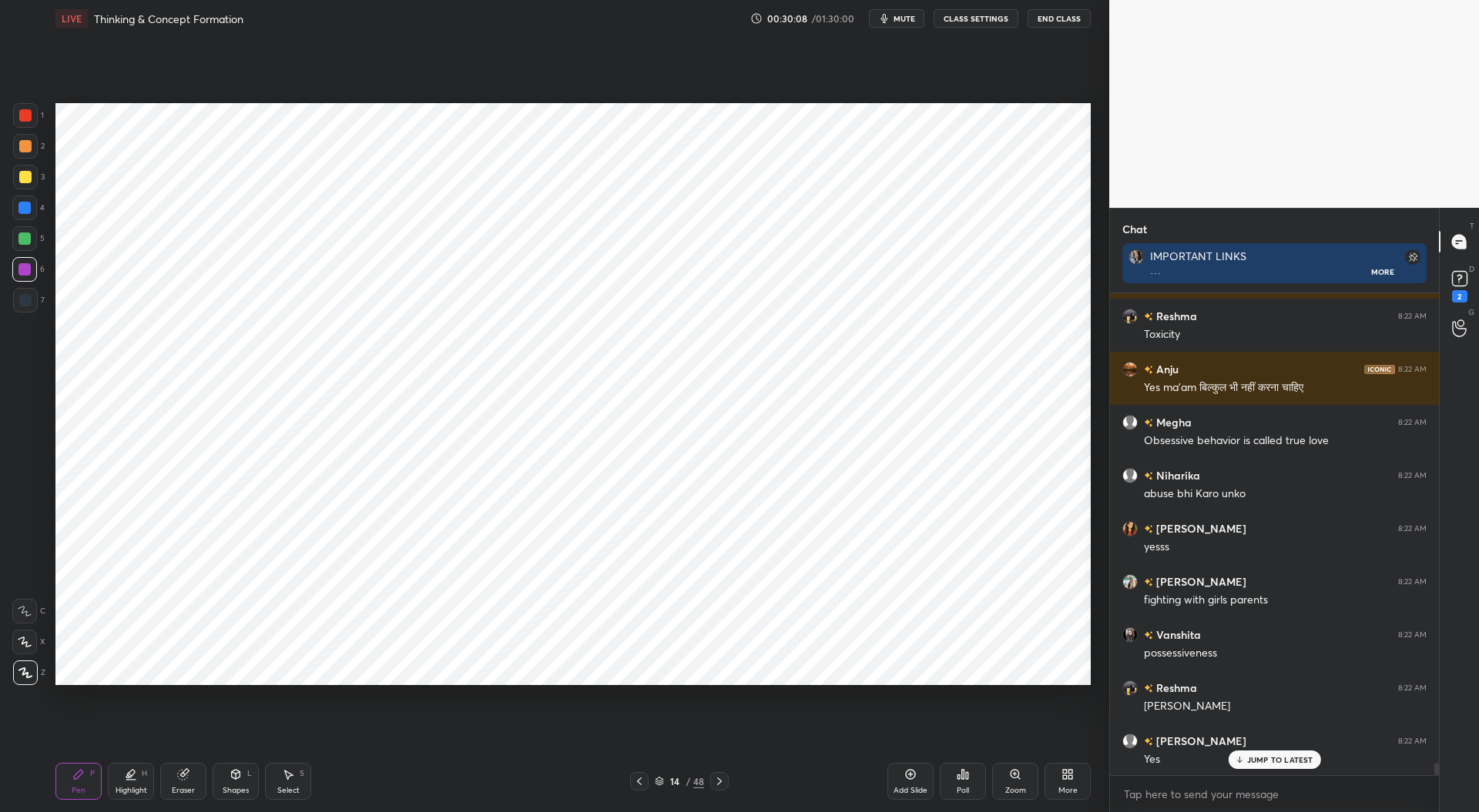
click at [27, 118] on div at bounding box center [25, 115] width 12 height 12
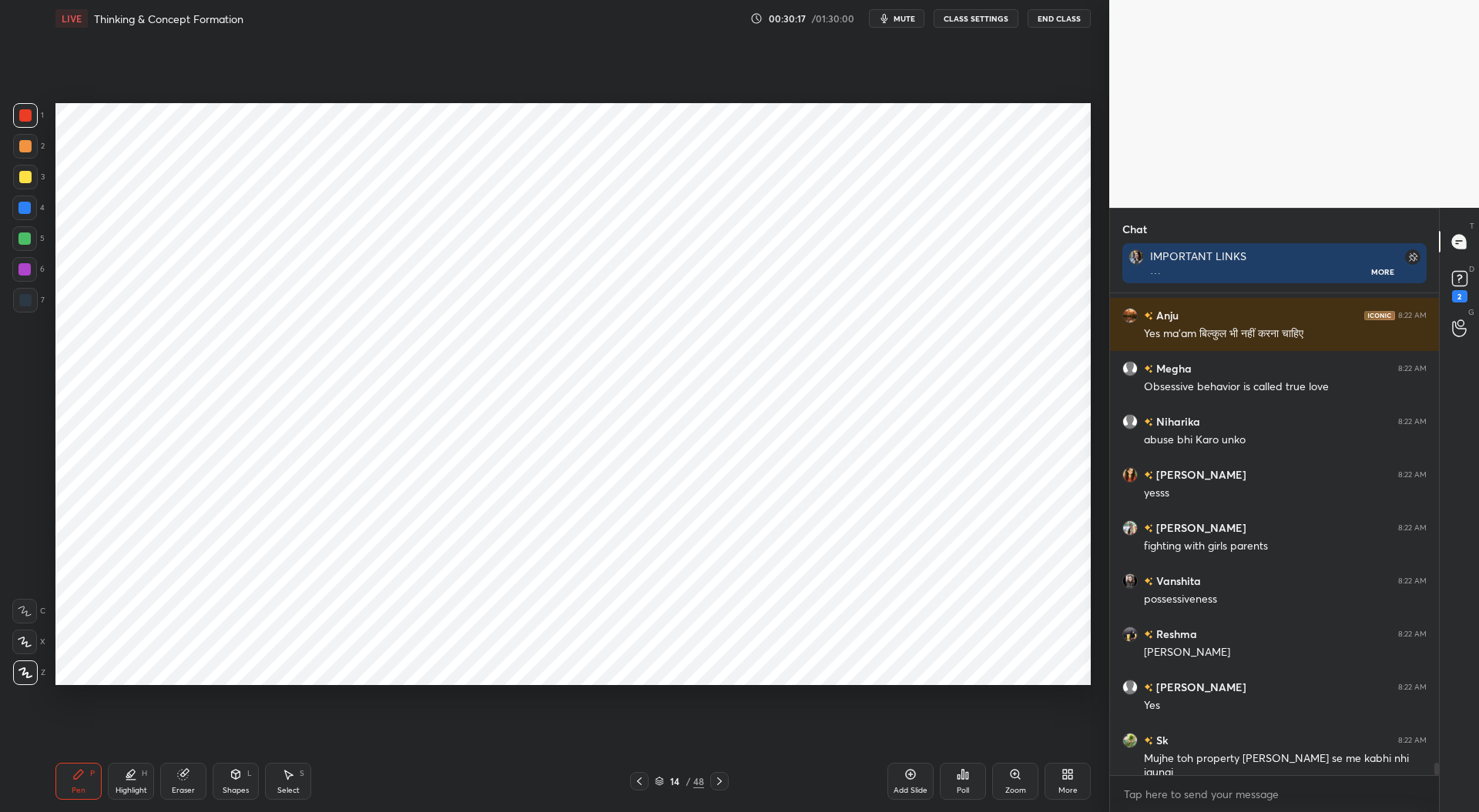
click at [26, 263] on div at bounding box center [24, 269] width 12 height 12
click at [24, 109] on div at bounding box center [25, 115] width 12 height 12
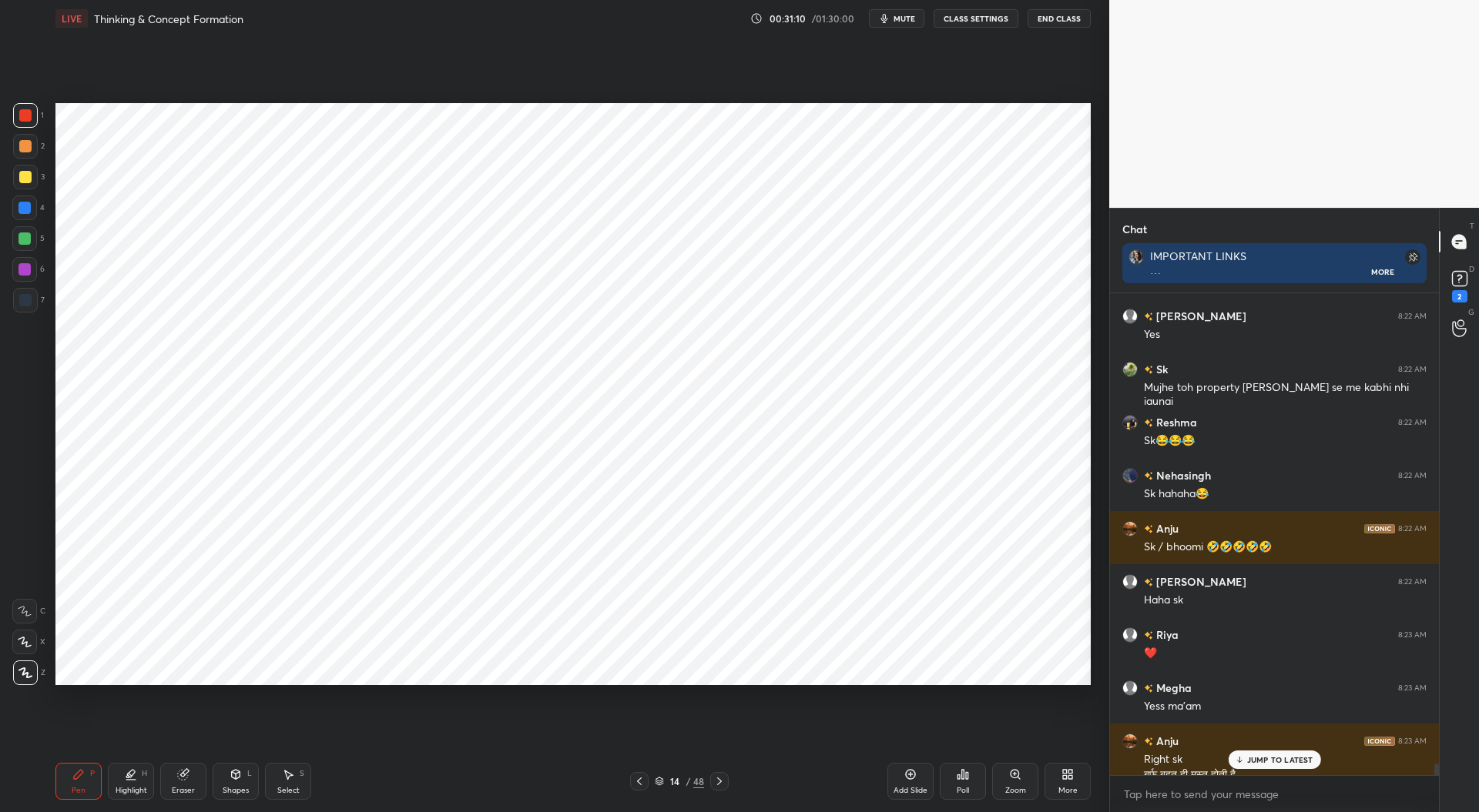
scroll to position [19042, 0]
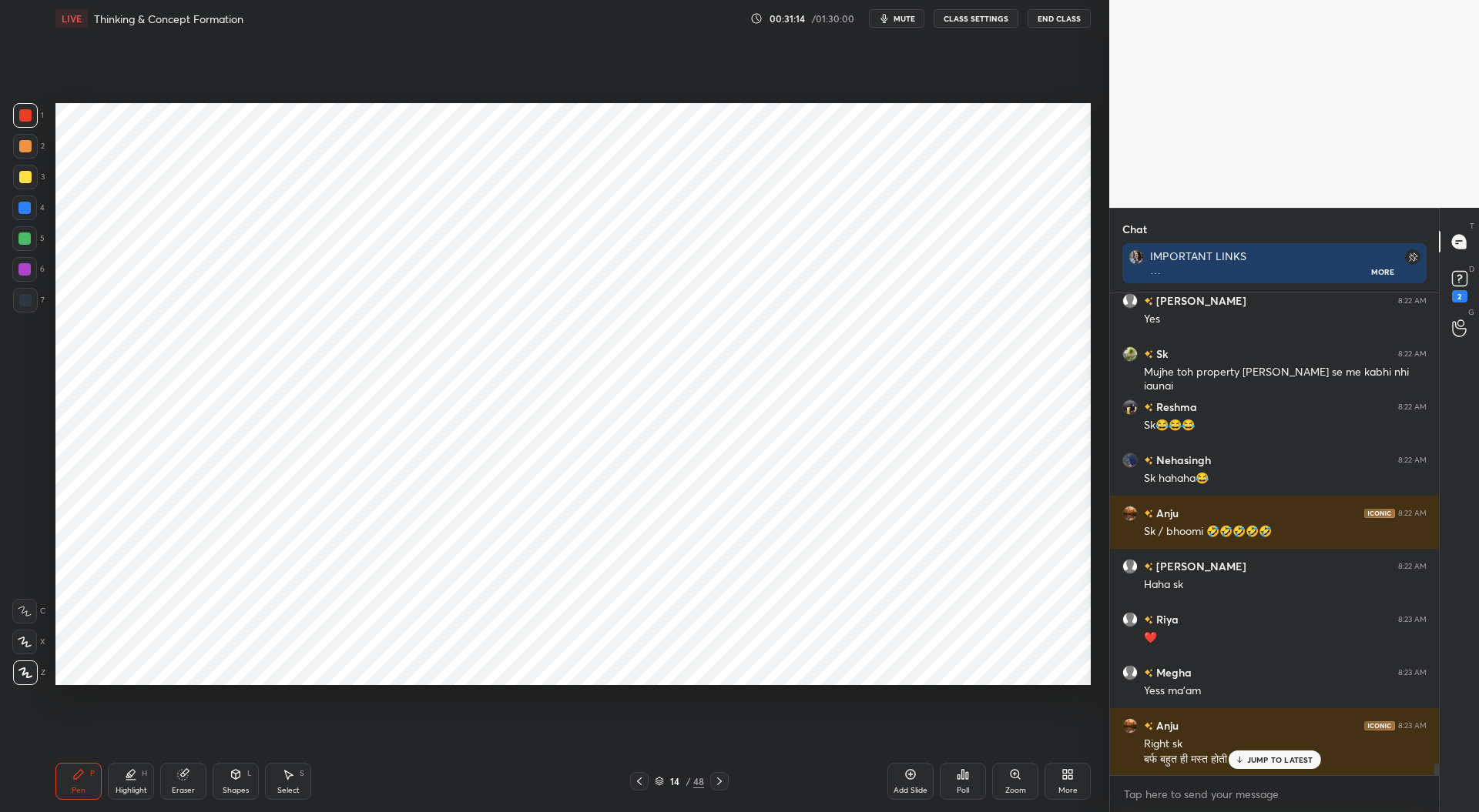
click at [24, 209] on div at bounding box center [24, 208] width 12 height 12
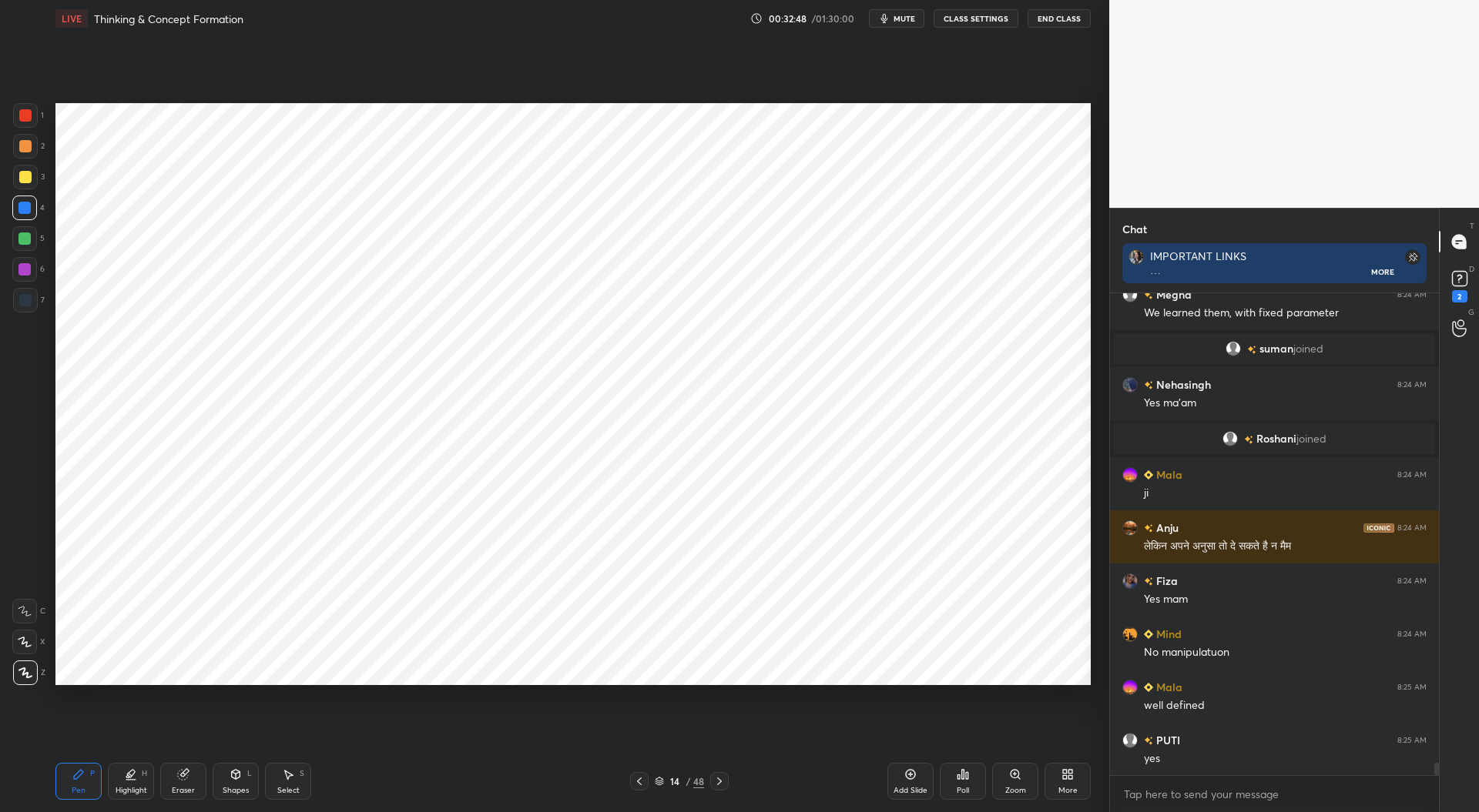
scroll to position [18891, 0]
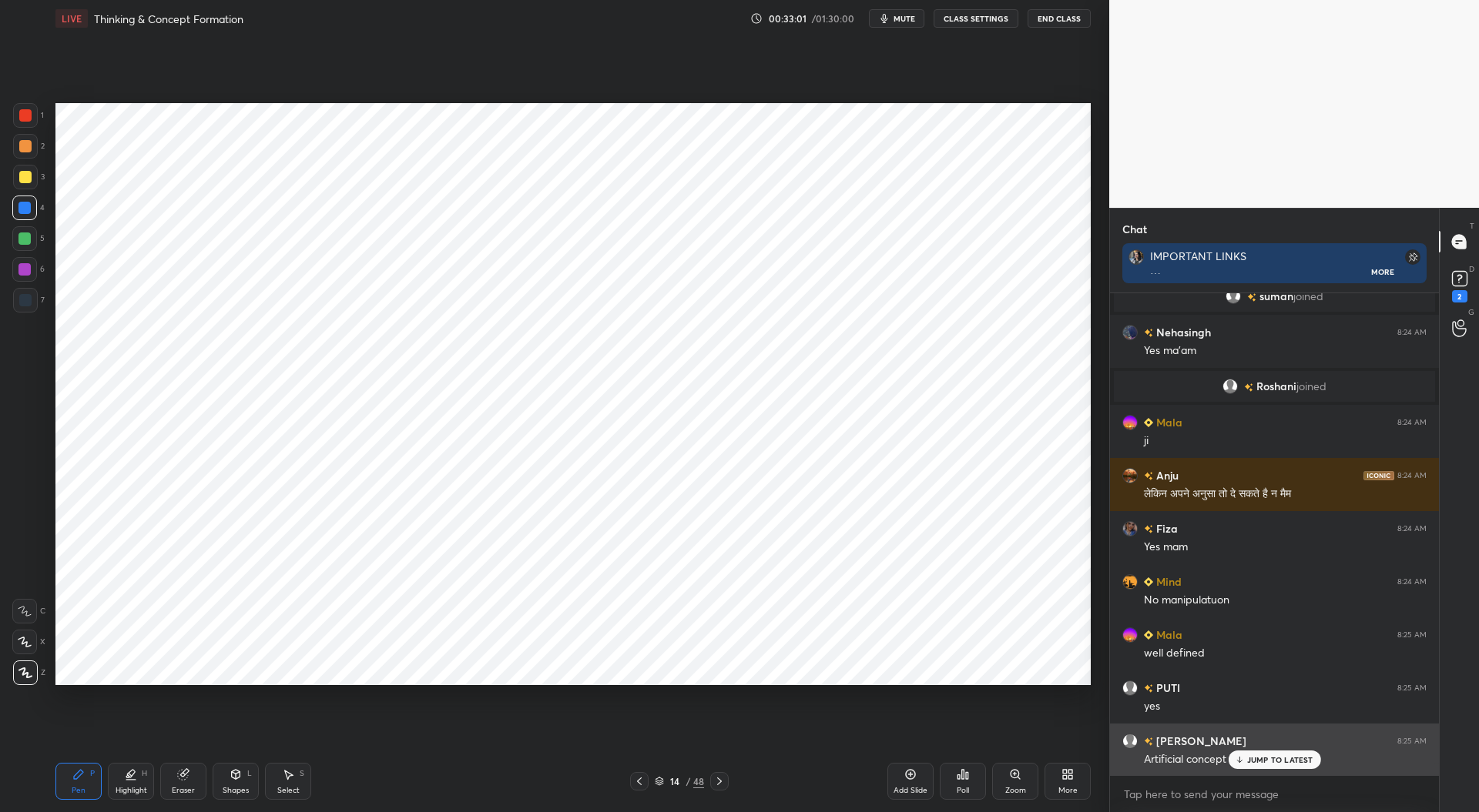
click at [1266, 753] on div "JUMP TO LATEST" at bounding box center [1274, 759] width 93 height 18
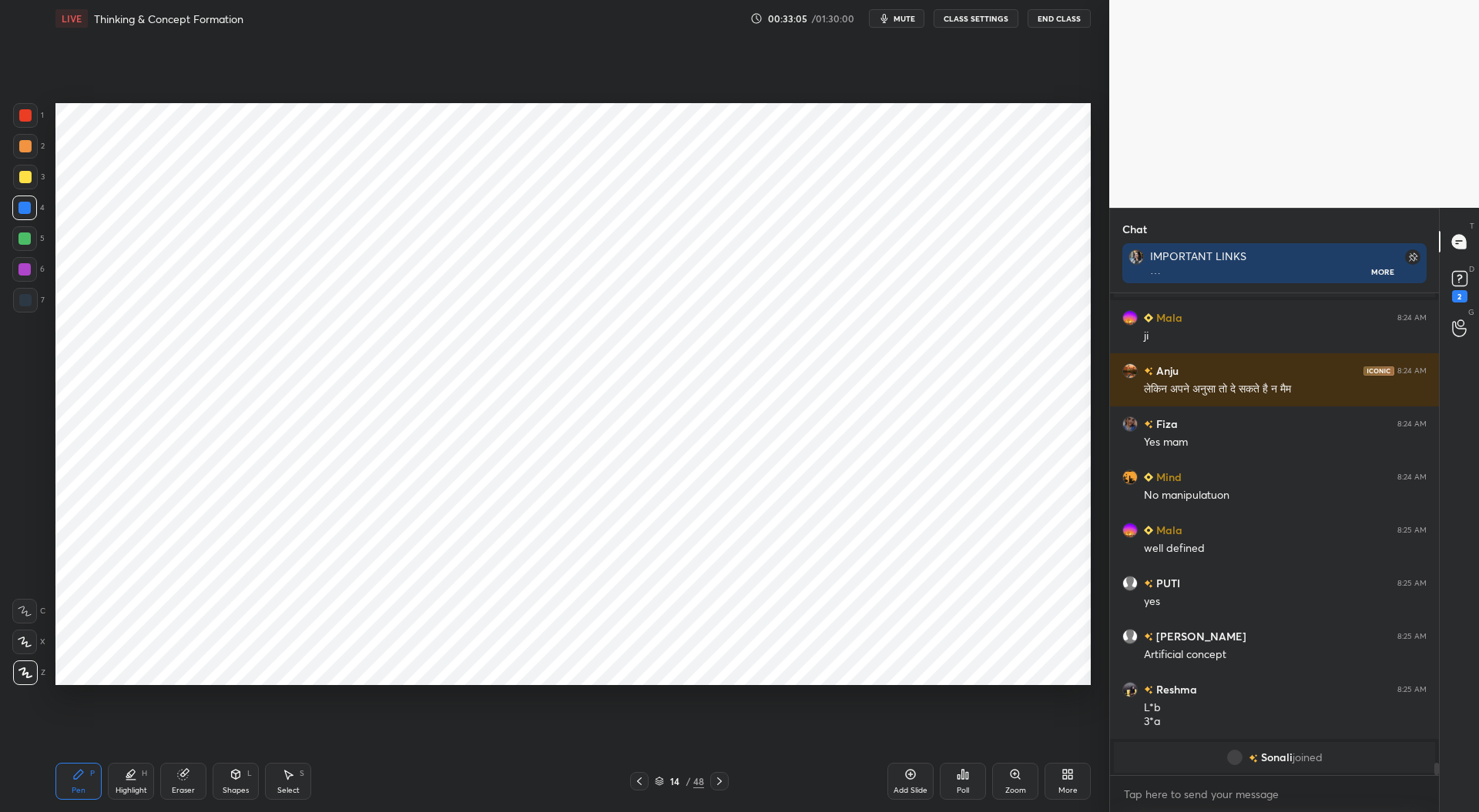
scroll to position [18931, 0]
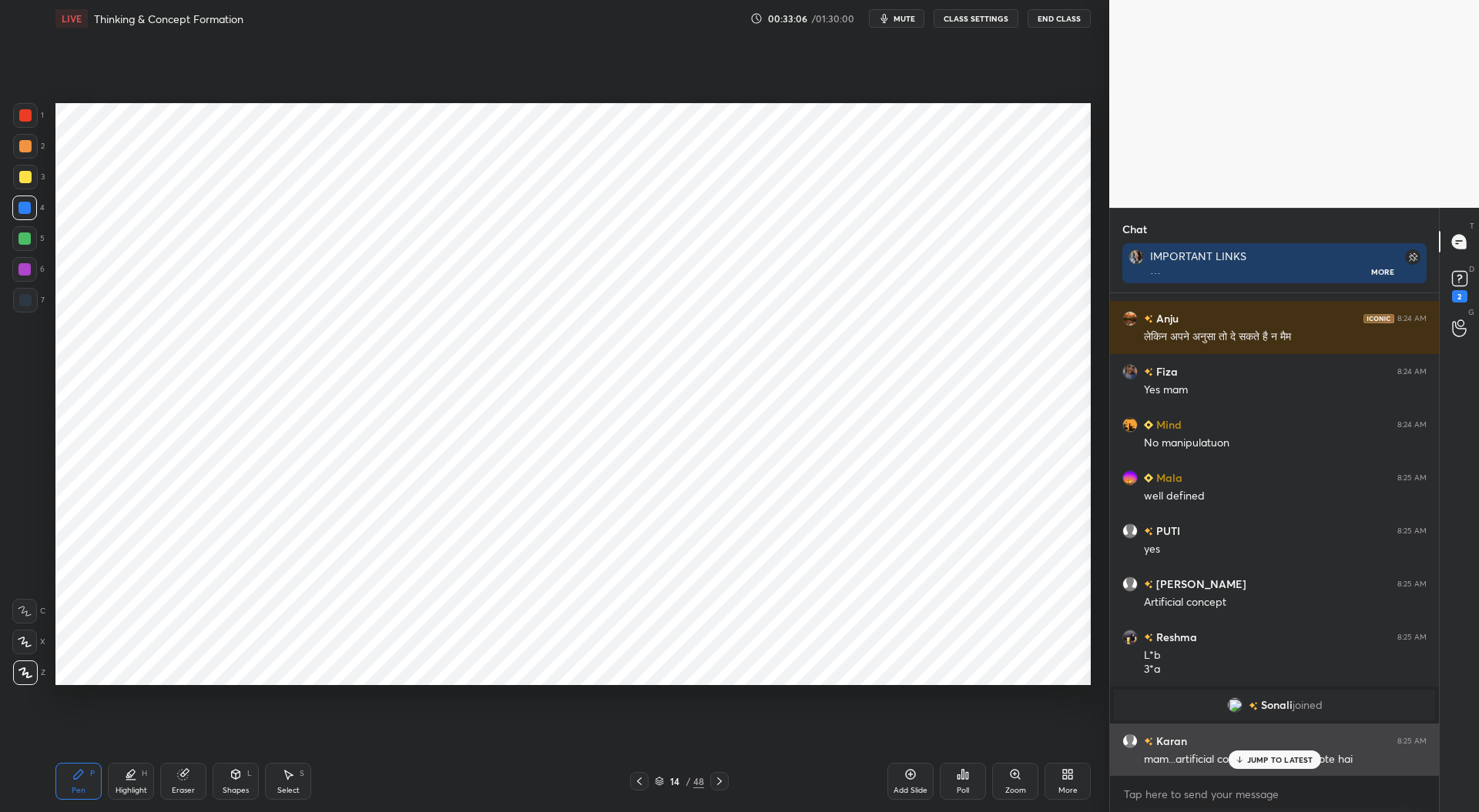
click at [1256, 758] on p "JUMP TO LATEST" at bounding box center [1280, 760] width 67 height 10
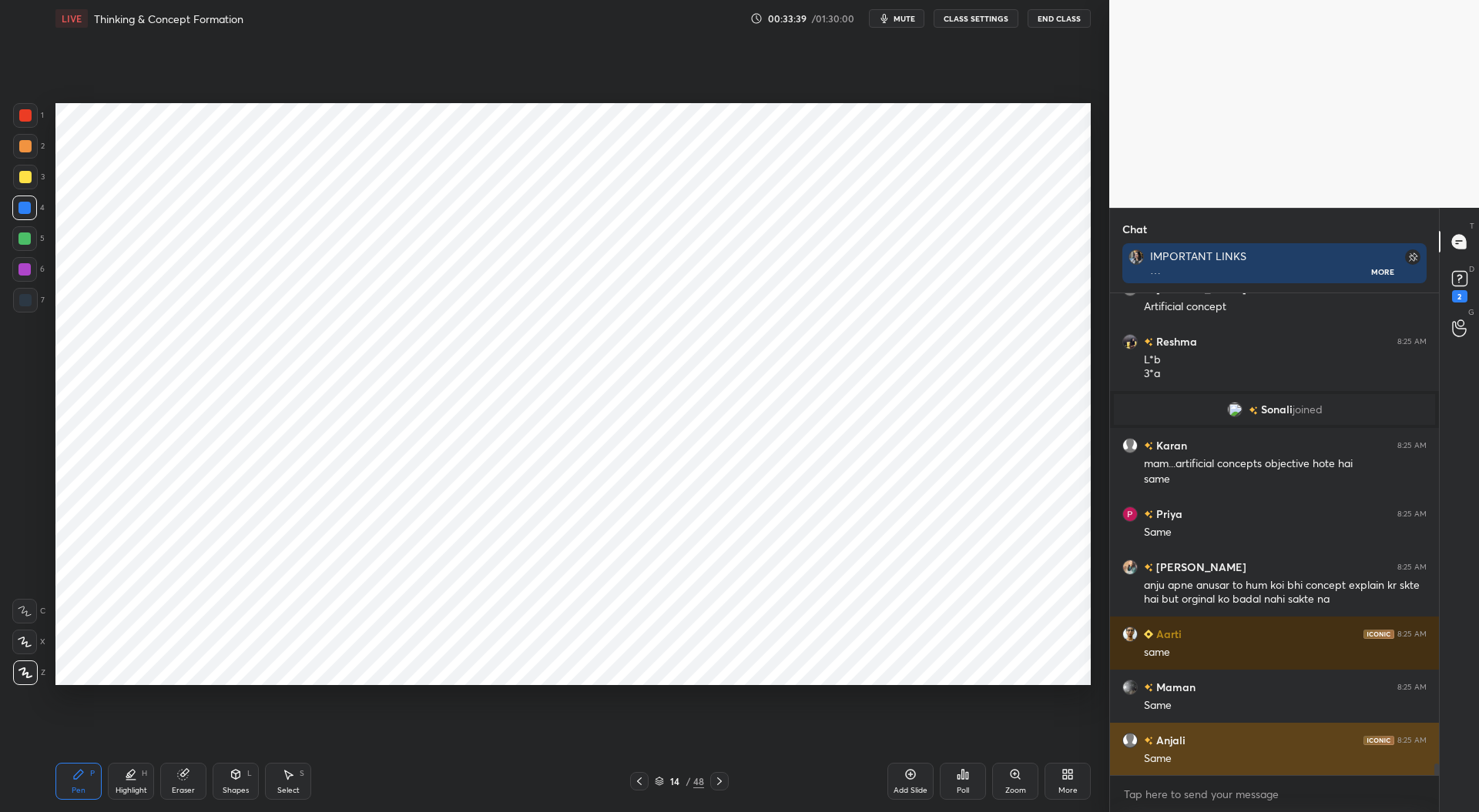
scroll to position [19279, 0]
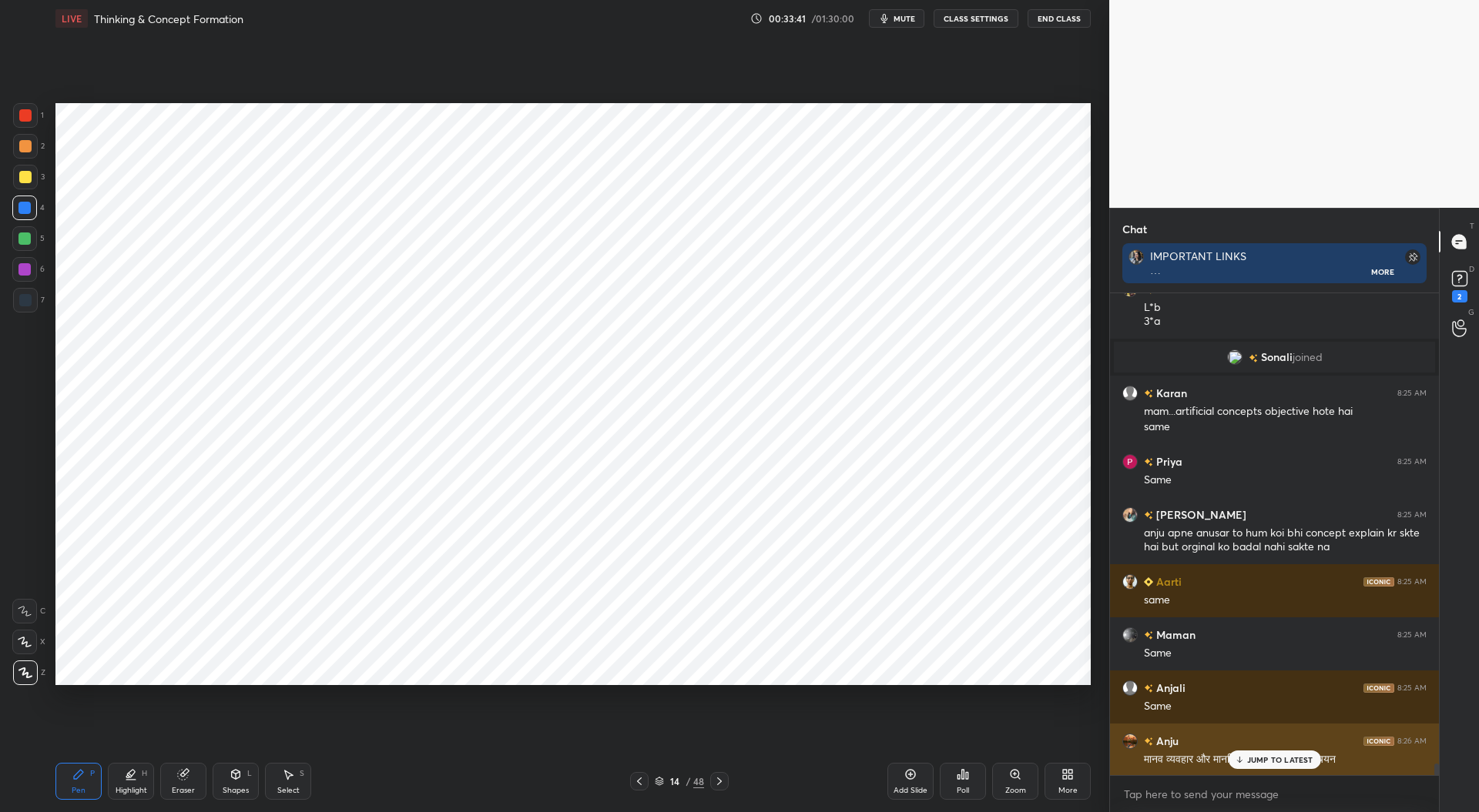
click at [1266, 758] on p "JUMP TO LATEST" at bounding box center [1280, 760] width 67 height 10
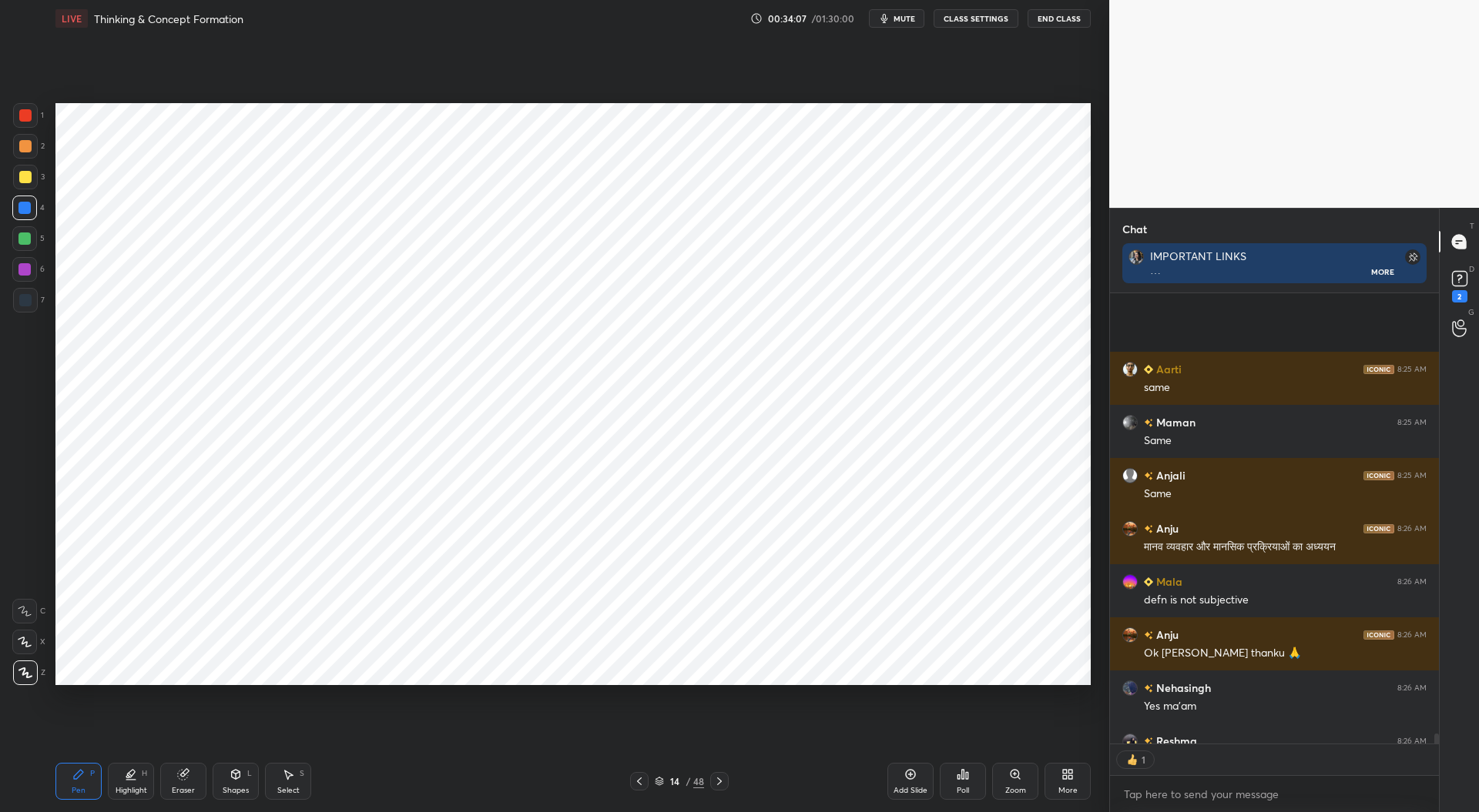
scroll to position [19630, 0]
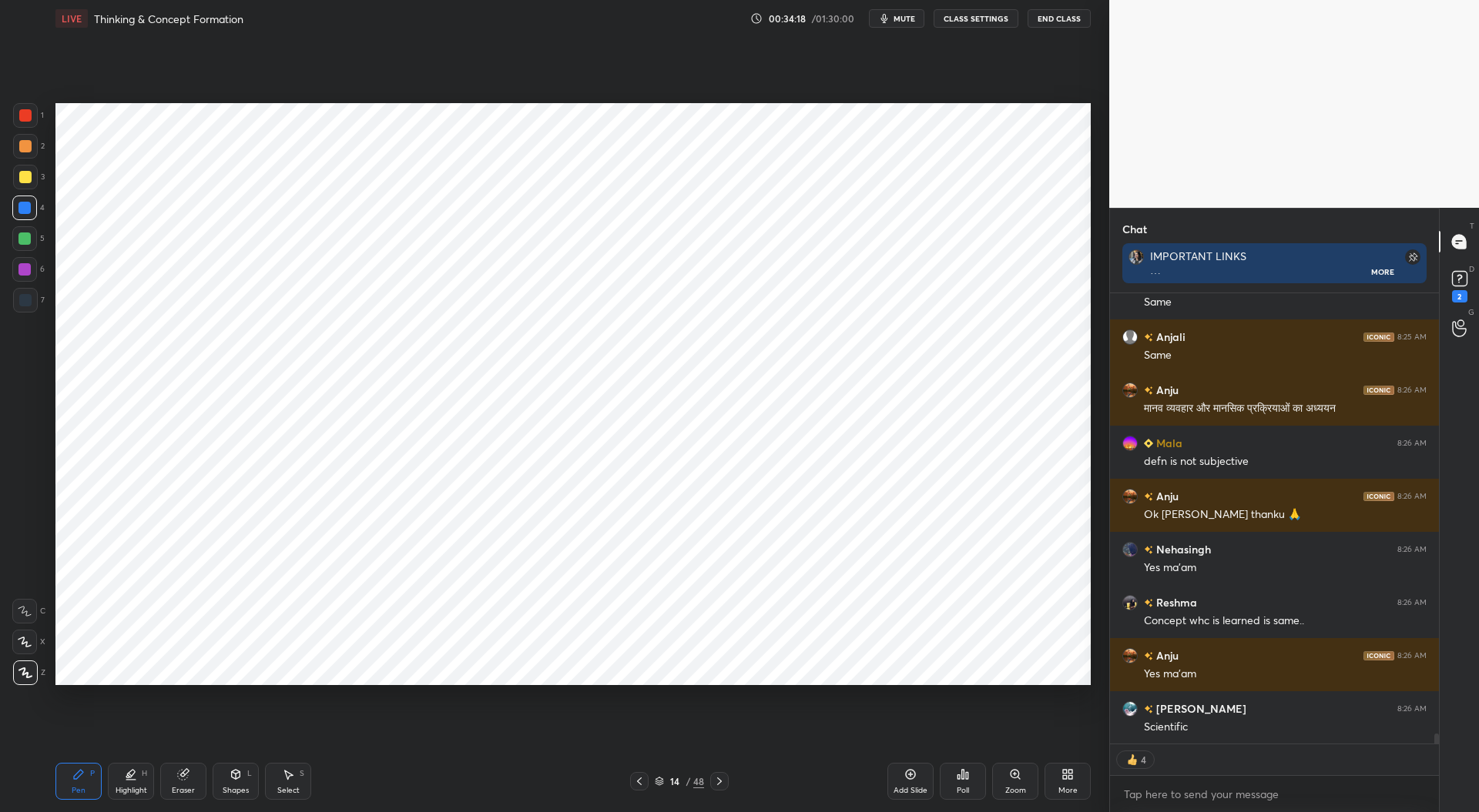
click at [723, 779] on icon at bounding box center [720, 782] width 12 height 12
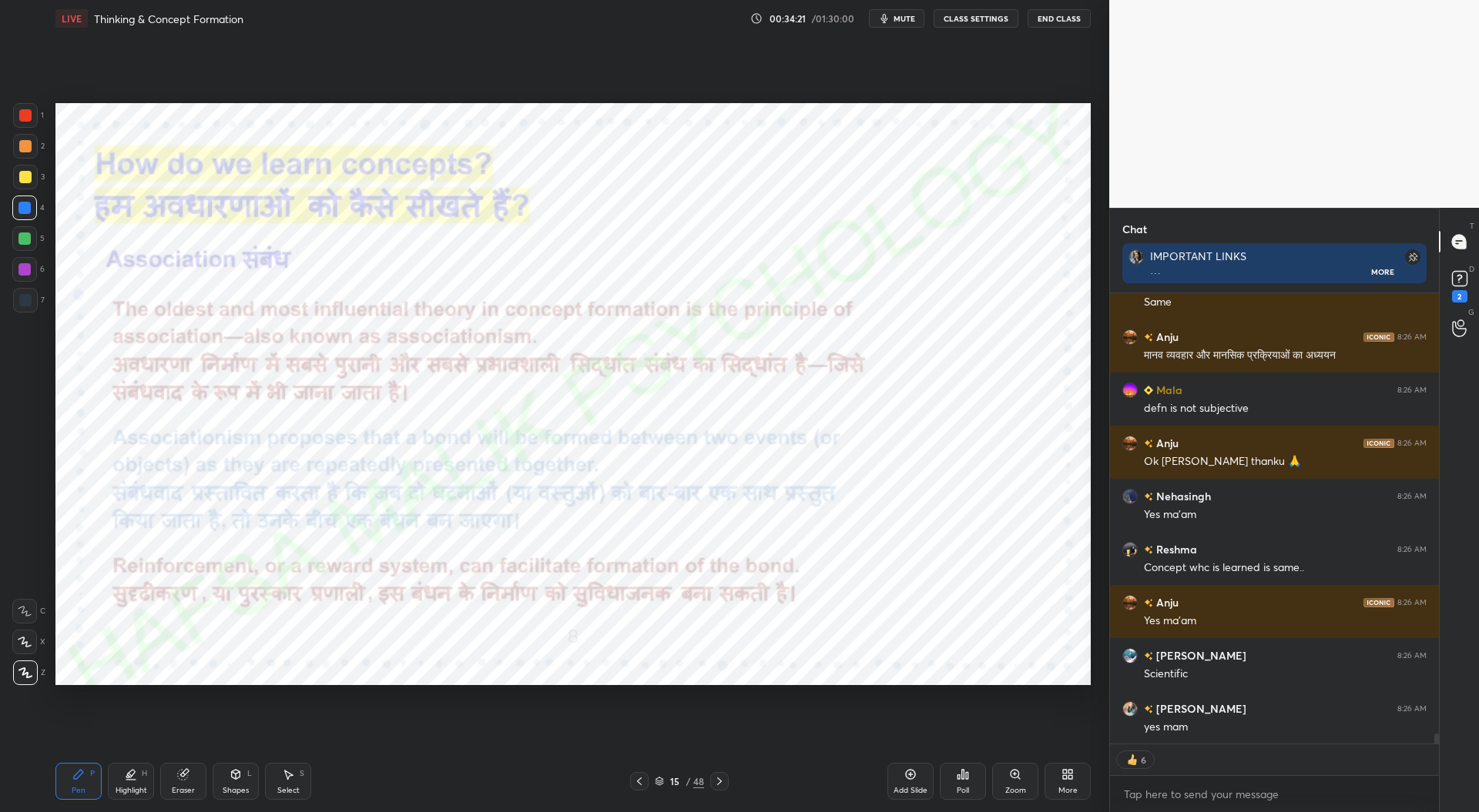
scroll to position [19736, 0]
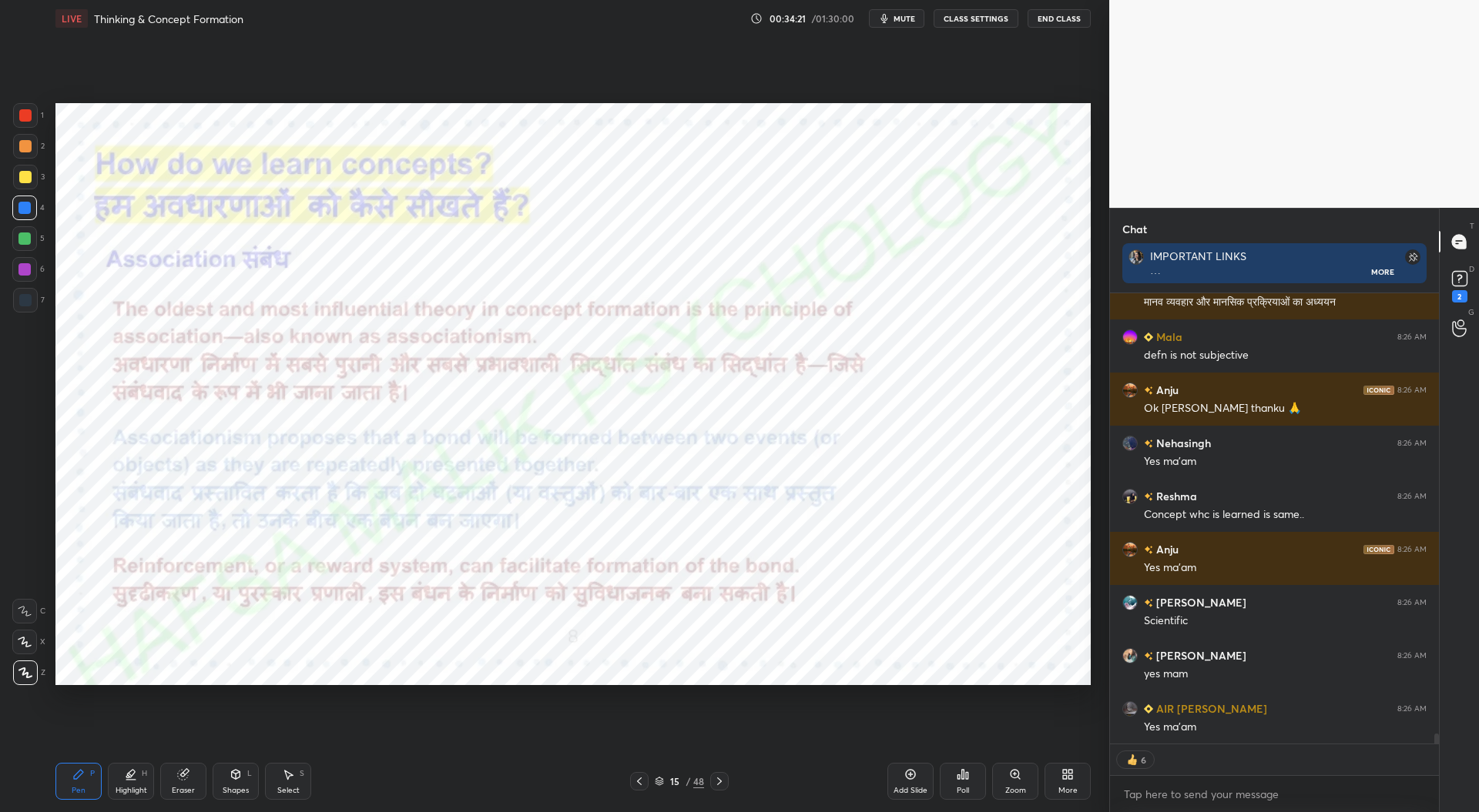
click at [721, 777] on icon at bounding box center [720, 782] width 12 height 12
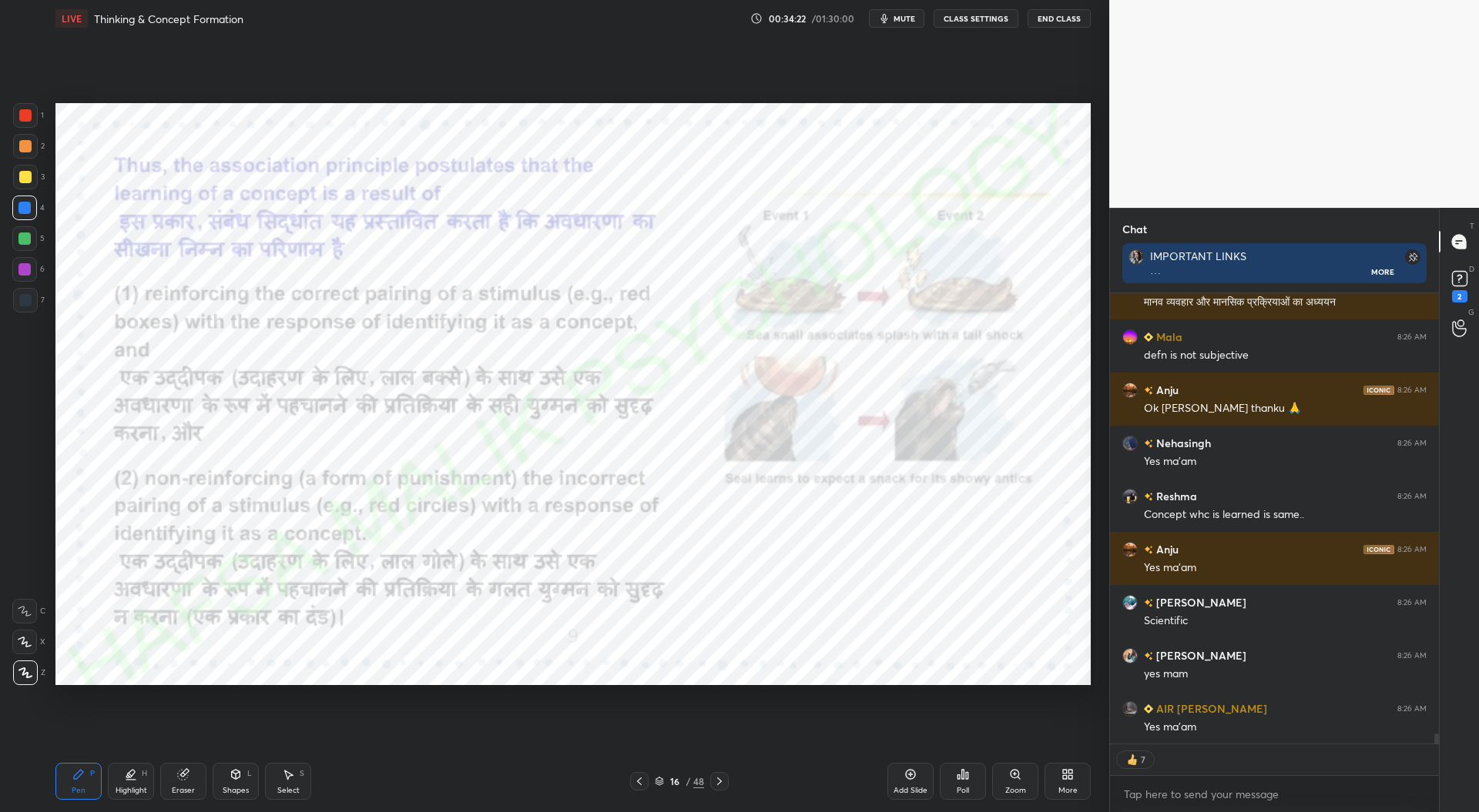
scroll to position [19789, 0]
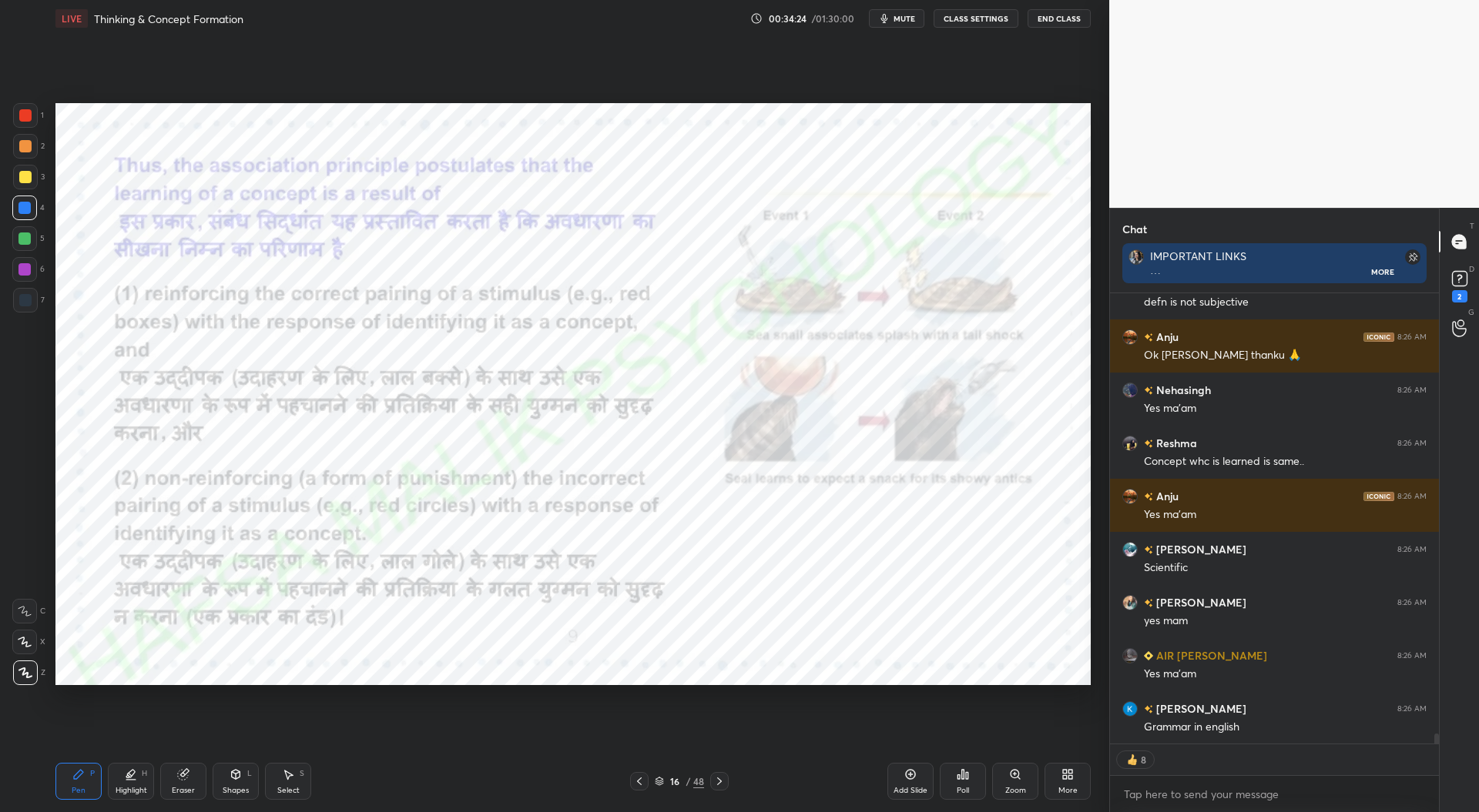
click at [721, 781] on icon at bounding box center [720, 782] width 12 height 12
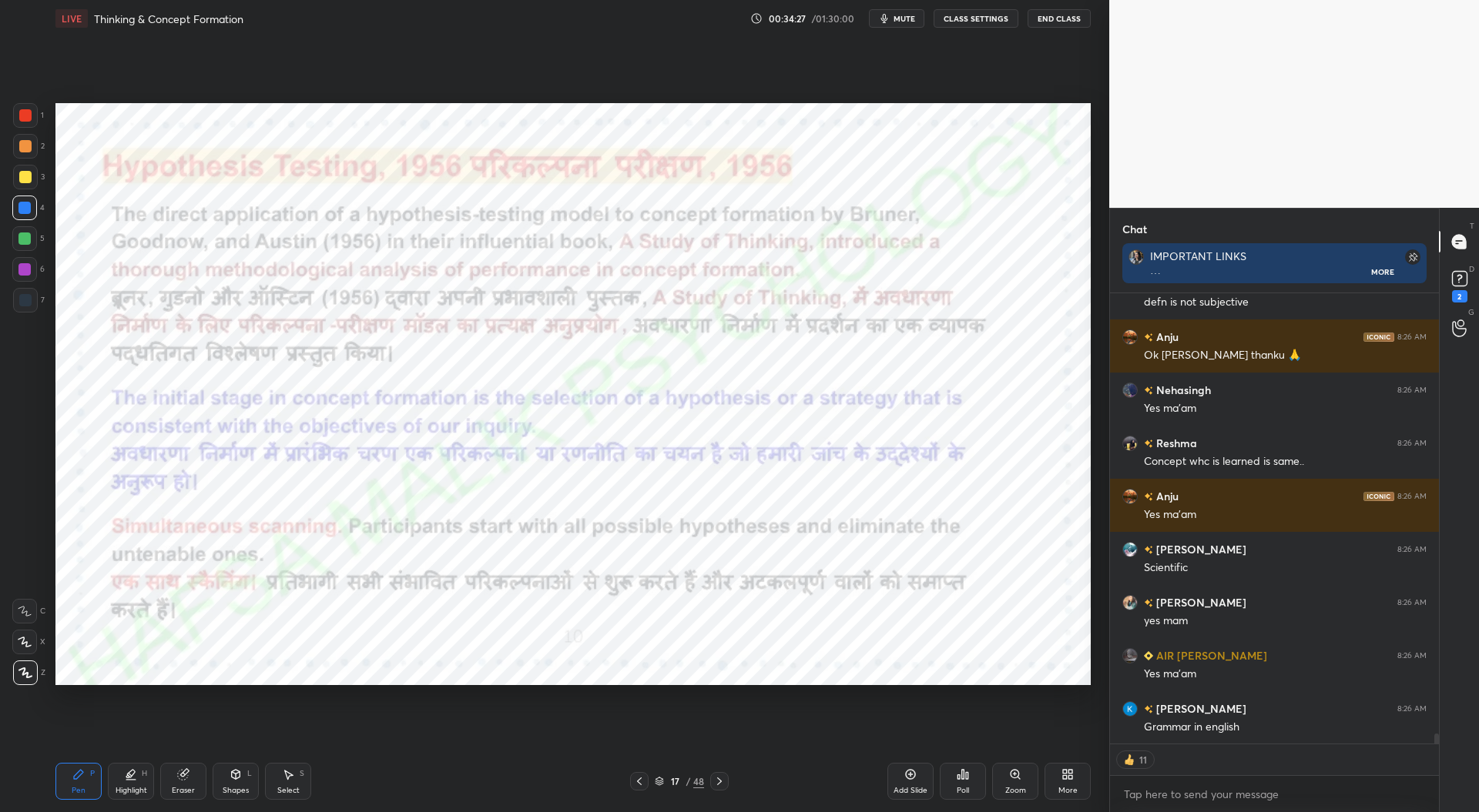
scroll to position [19843, 0]
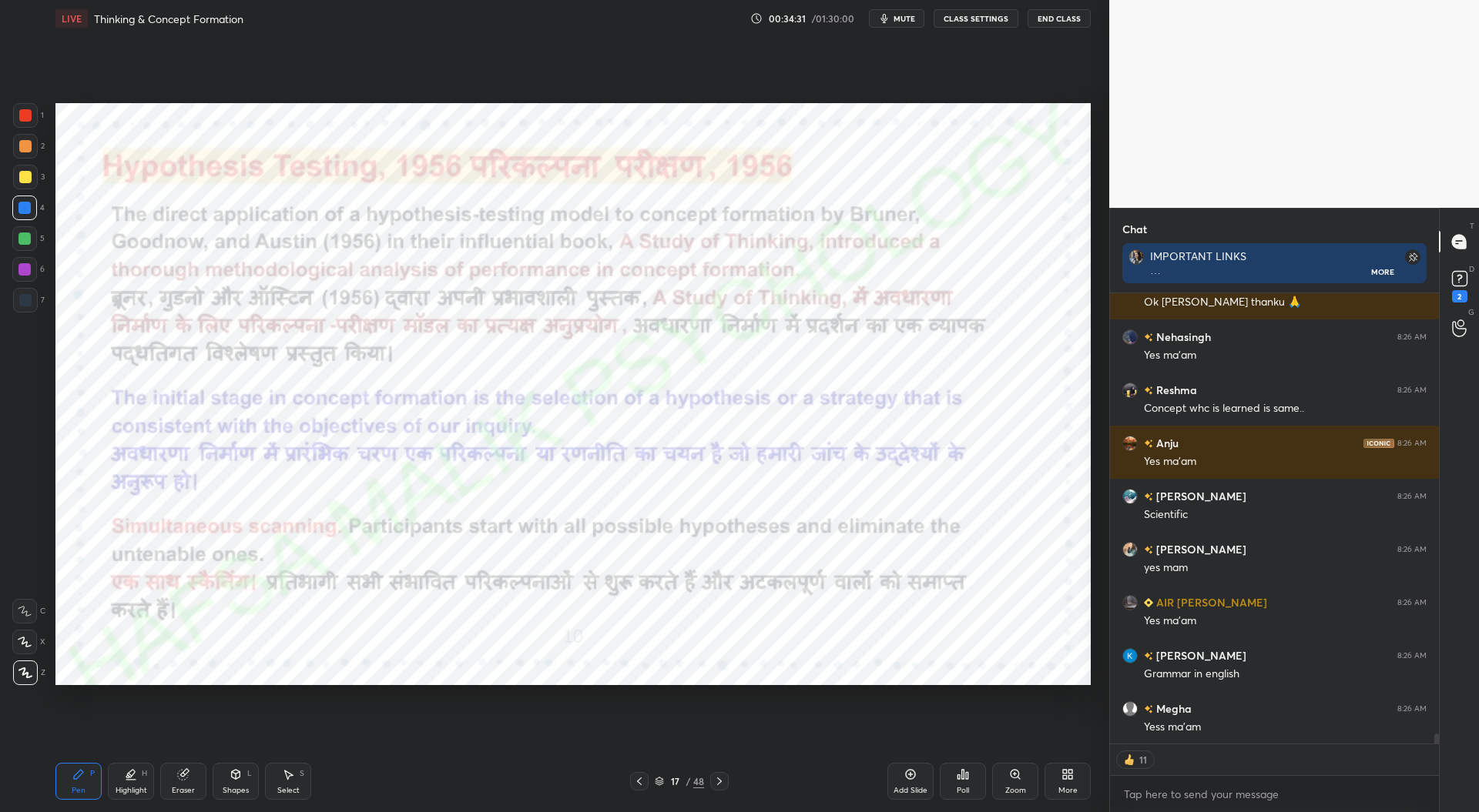
click at [721, 777] on icon at bounding box center [720, 782] width 12 height 12
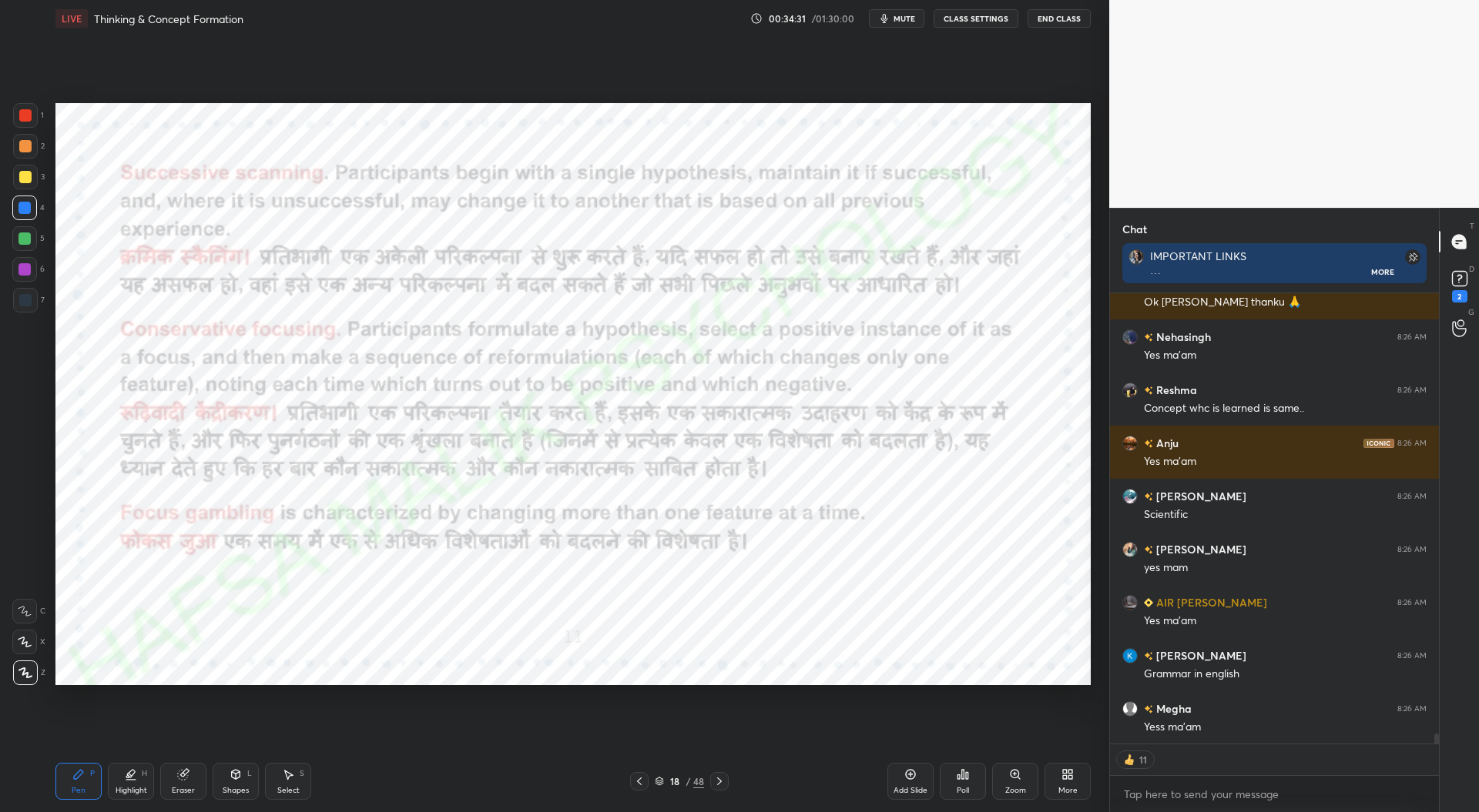
click at [722, 776] on icon at bounding box center [720, 782] width 12 height 12
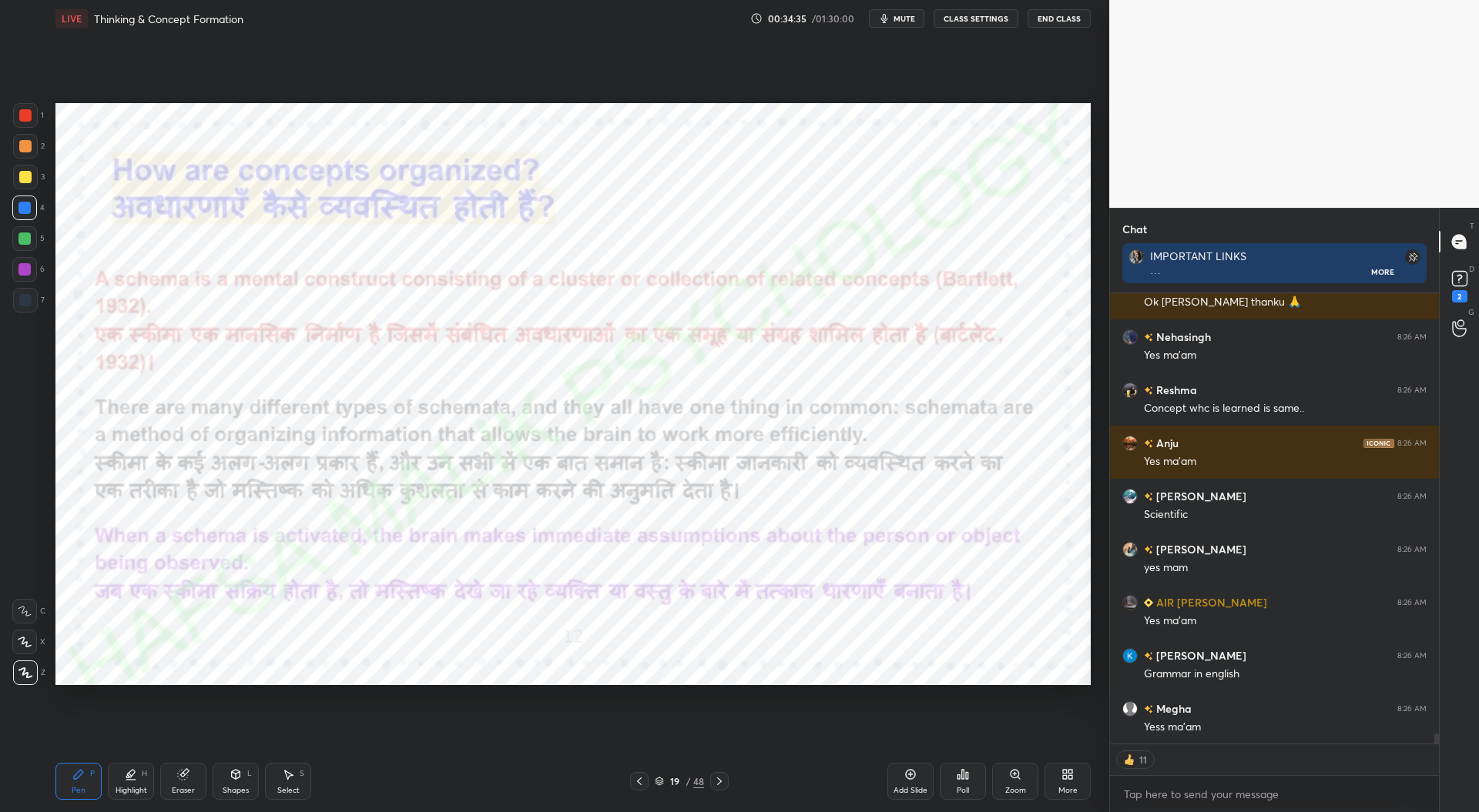
click at [722, 783] on icon at bounding box center [720, 782] width 12 height 12
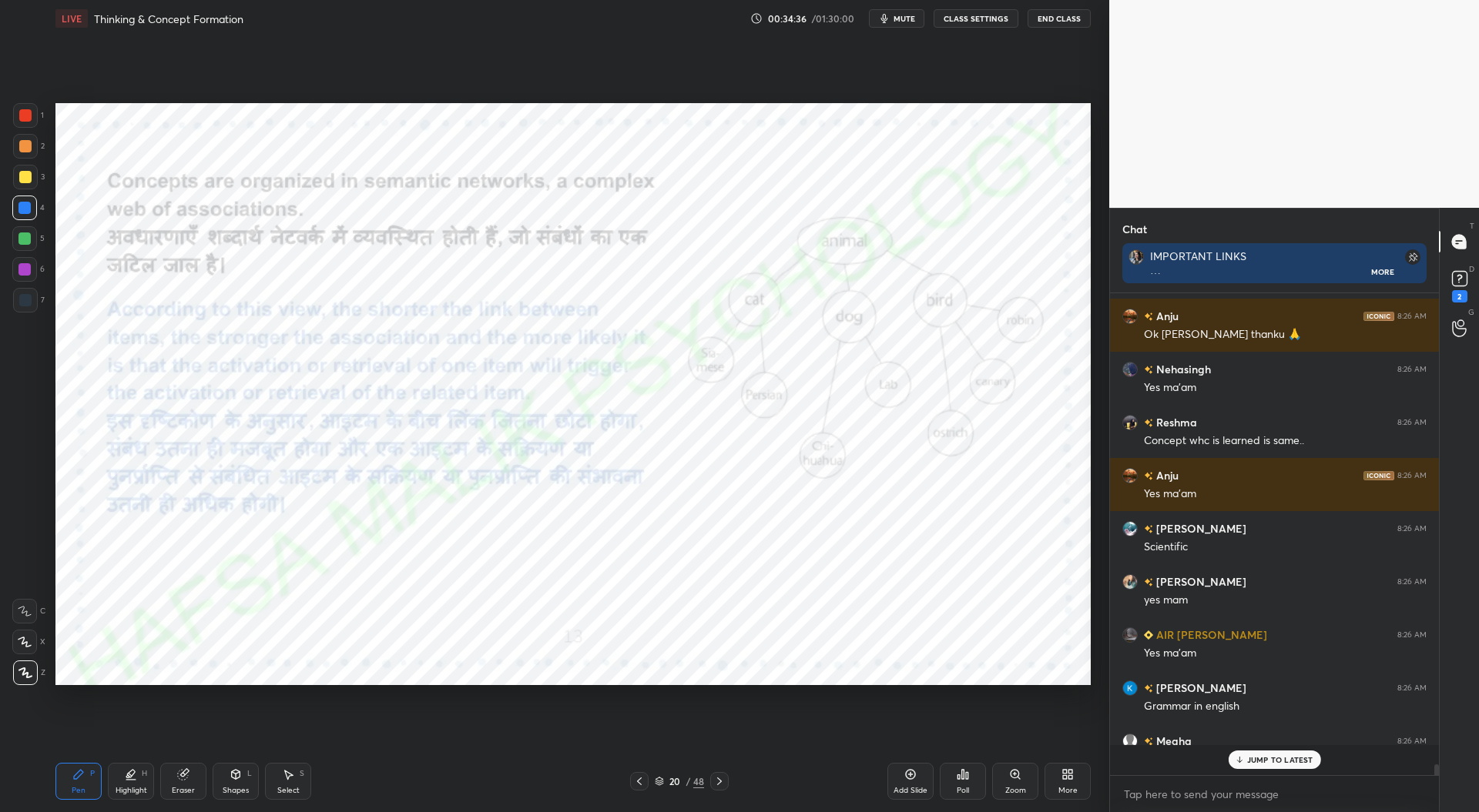
scroll to position [19810, 0]
click at [644, 783] on icon at bounding box center [639, 782] width 12 height 12
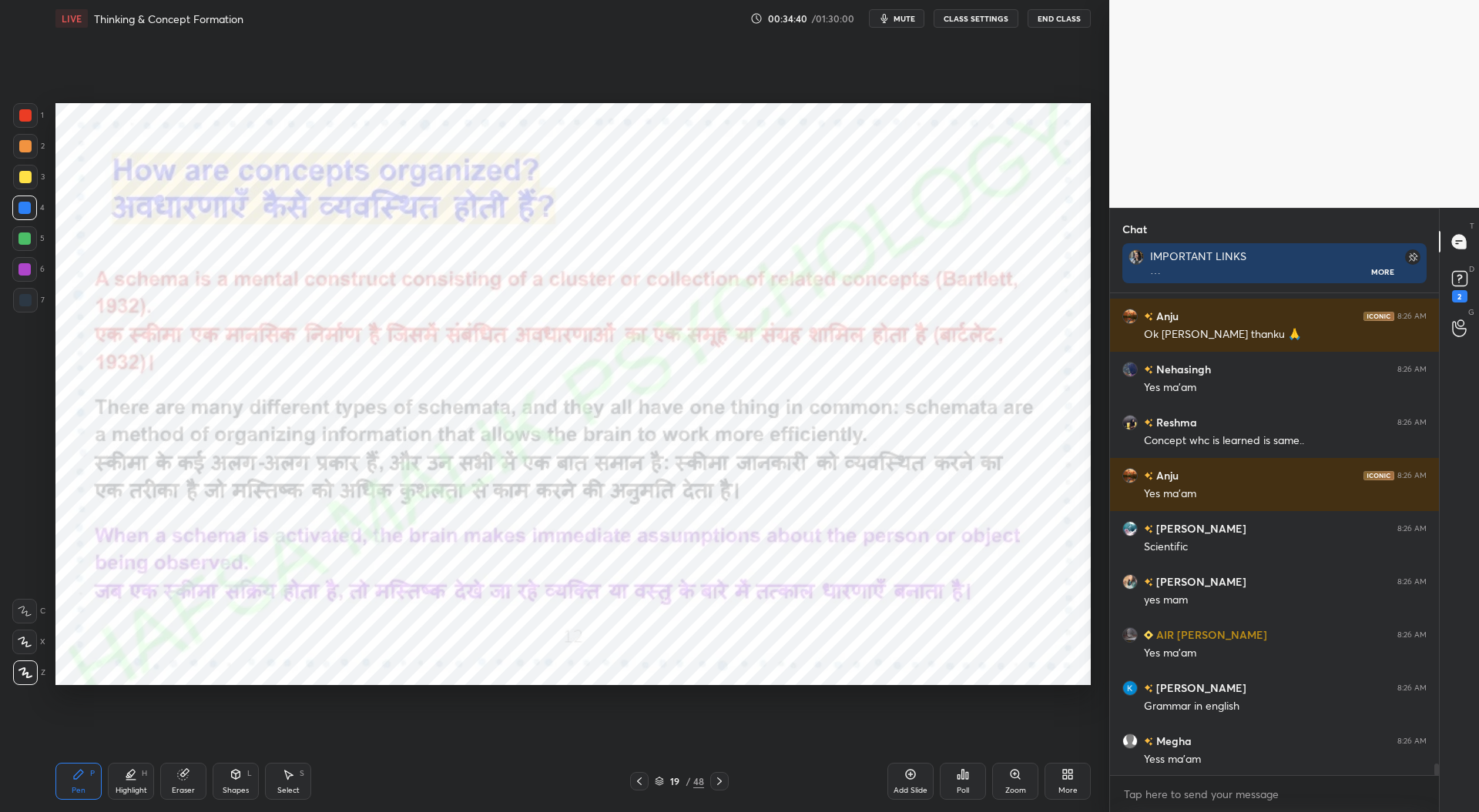
click at [662, 783] on icon at bounding box center [659, 782] width 10 height 10
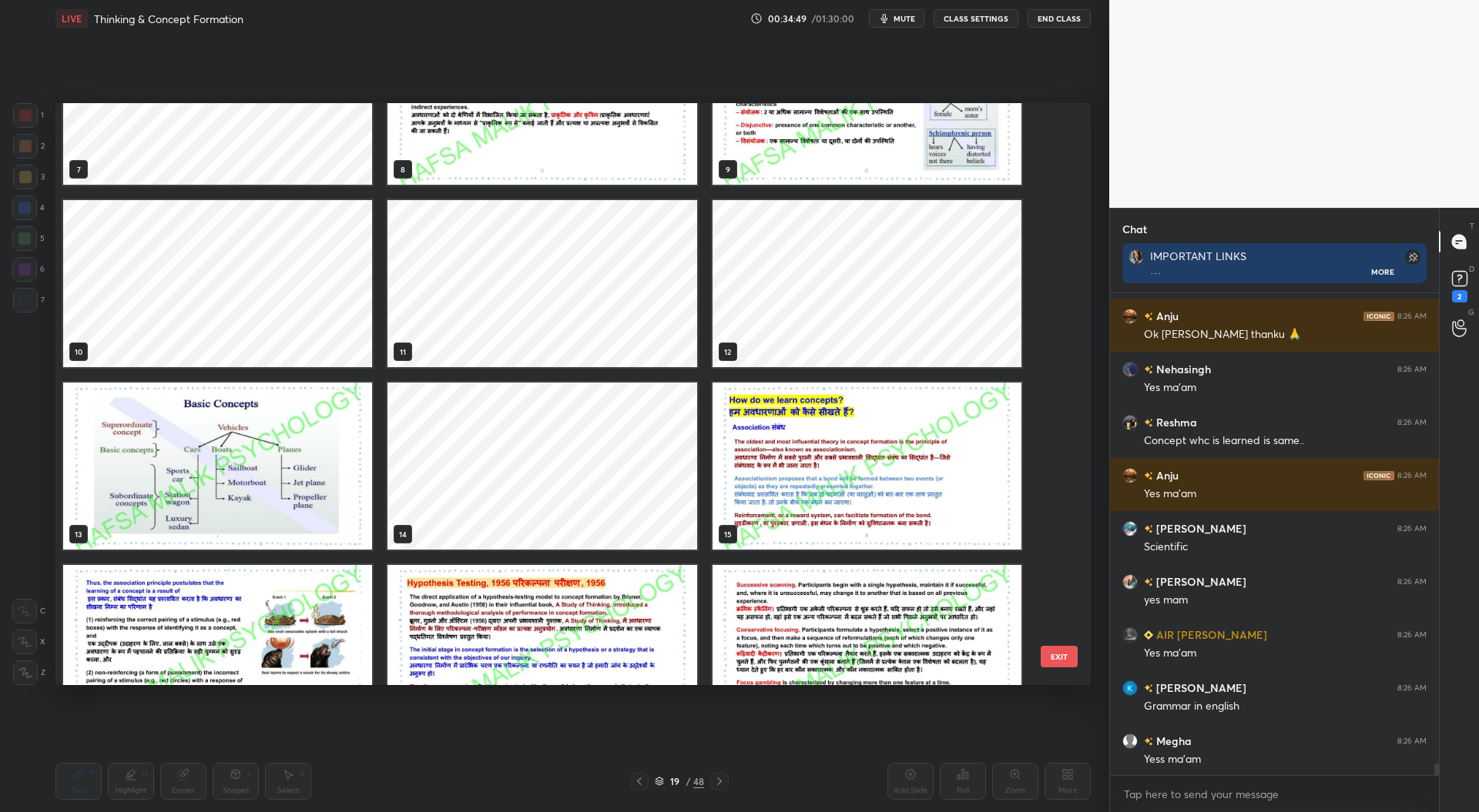
scroll to position [450, 0]
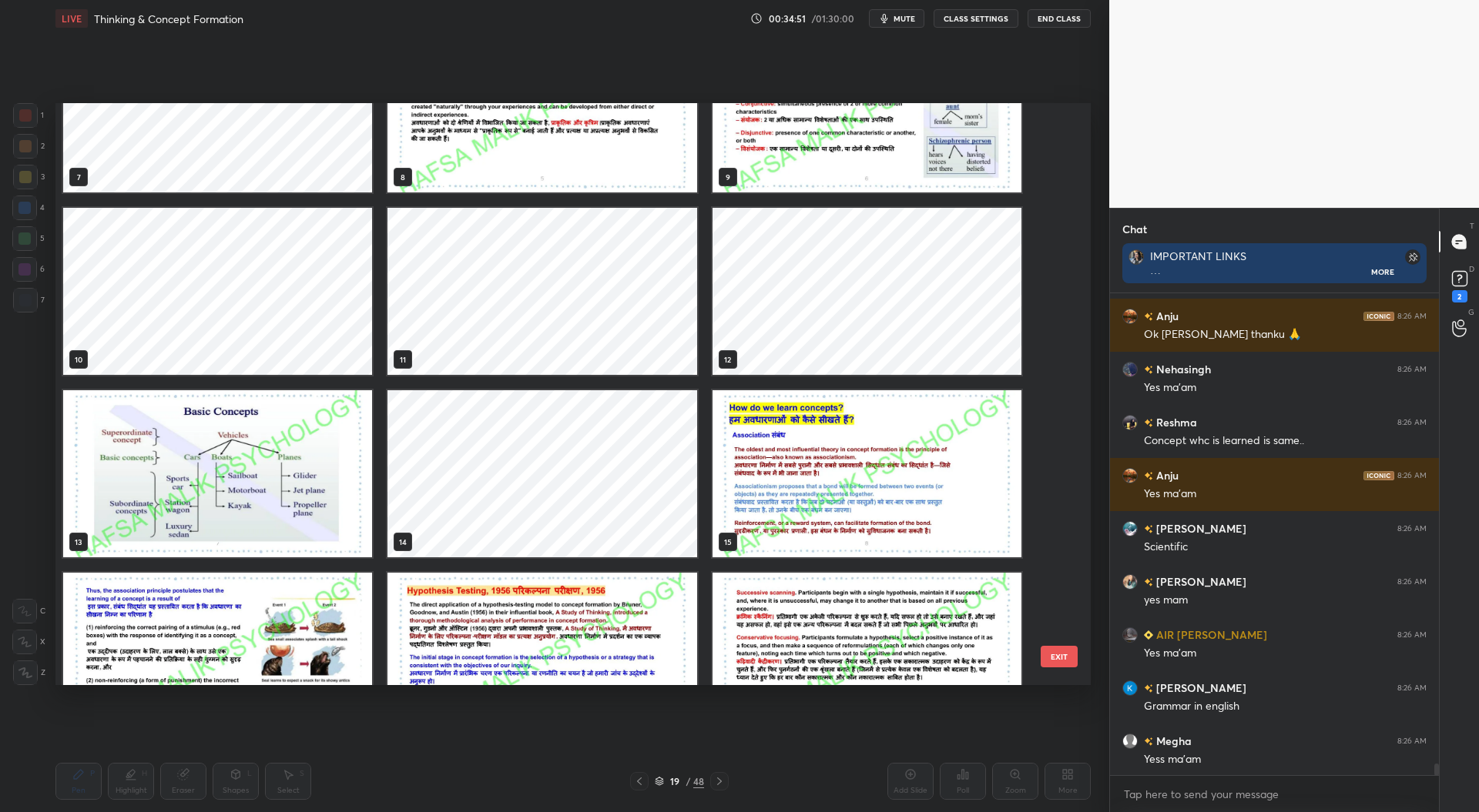
click at [882, 506] on img "grid" at bounding box center [867, 474] width 309 height 167
click at [882, 507] on img "grid" at bounding box center [867, 474] width 309 height 167
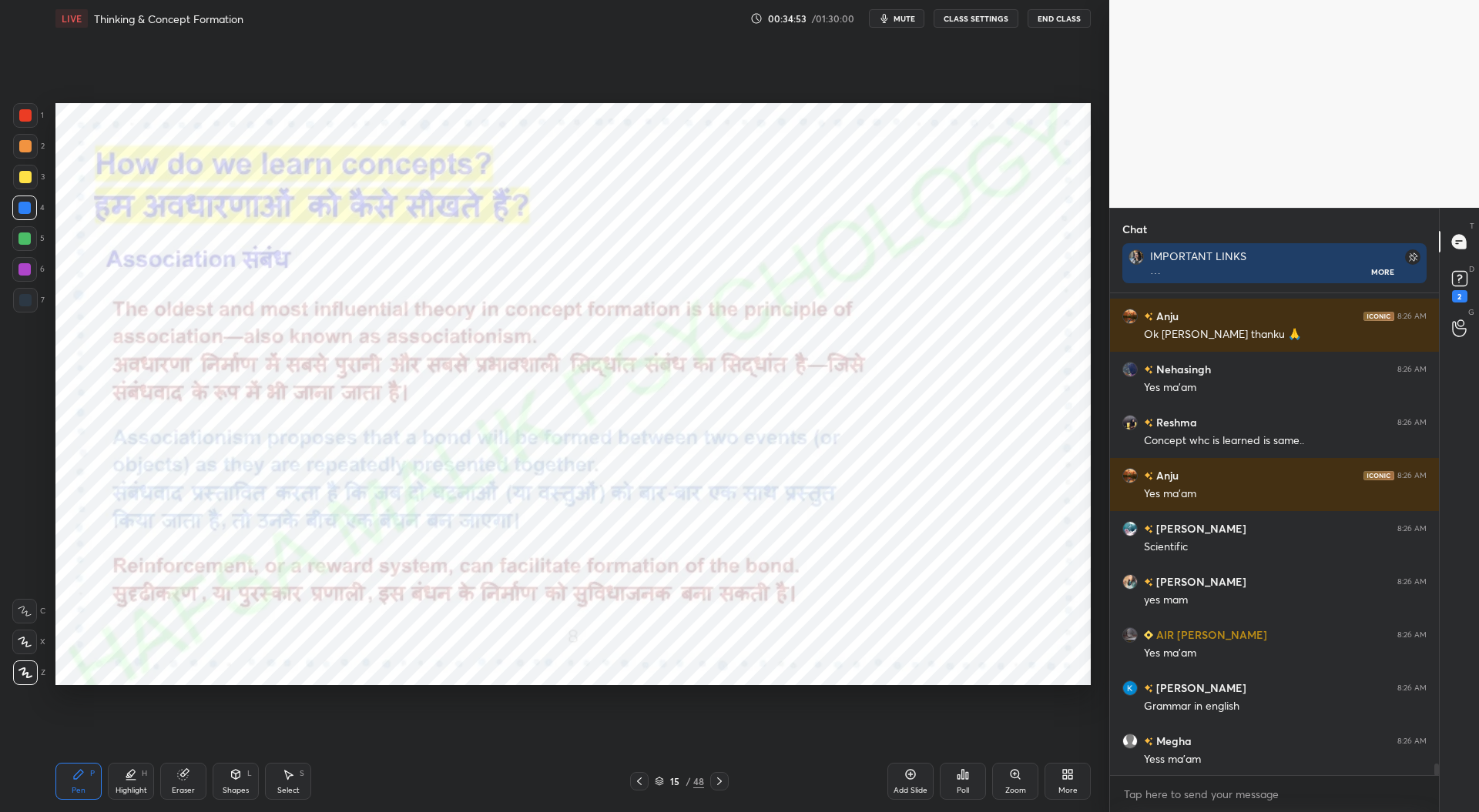
click at [720, 784] on icon at bounding box center [720, 782] width 12 height 12
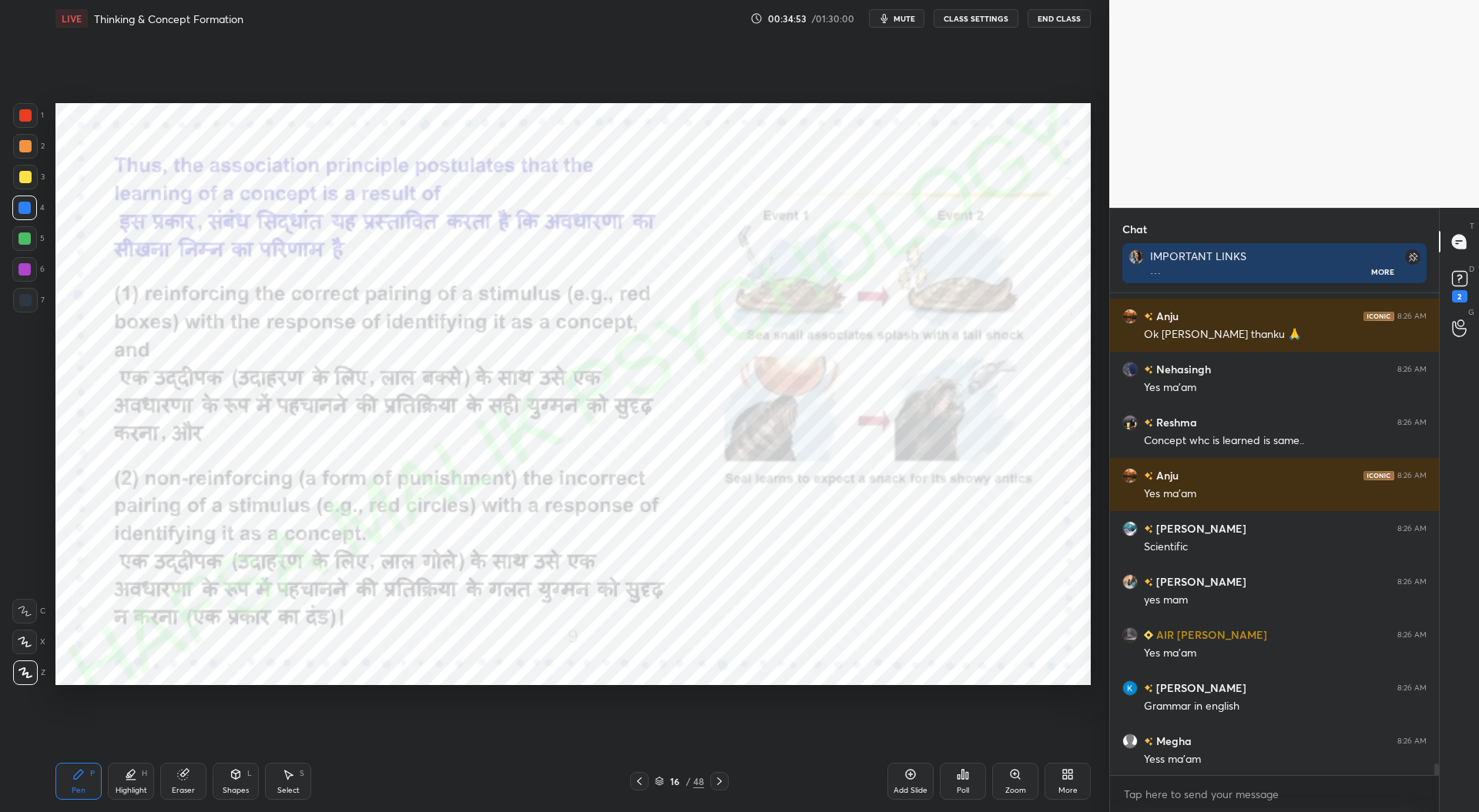
click at [718, 784] on icon at bounding box center [719, 781] width 4 height 8
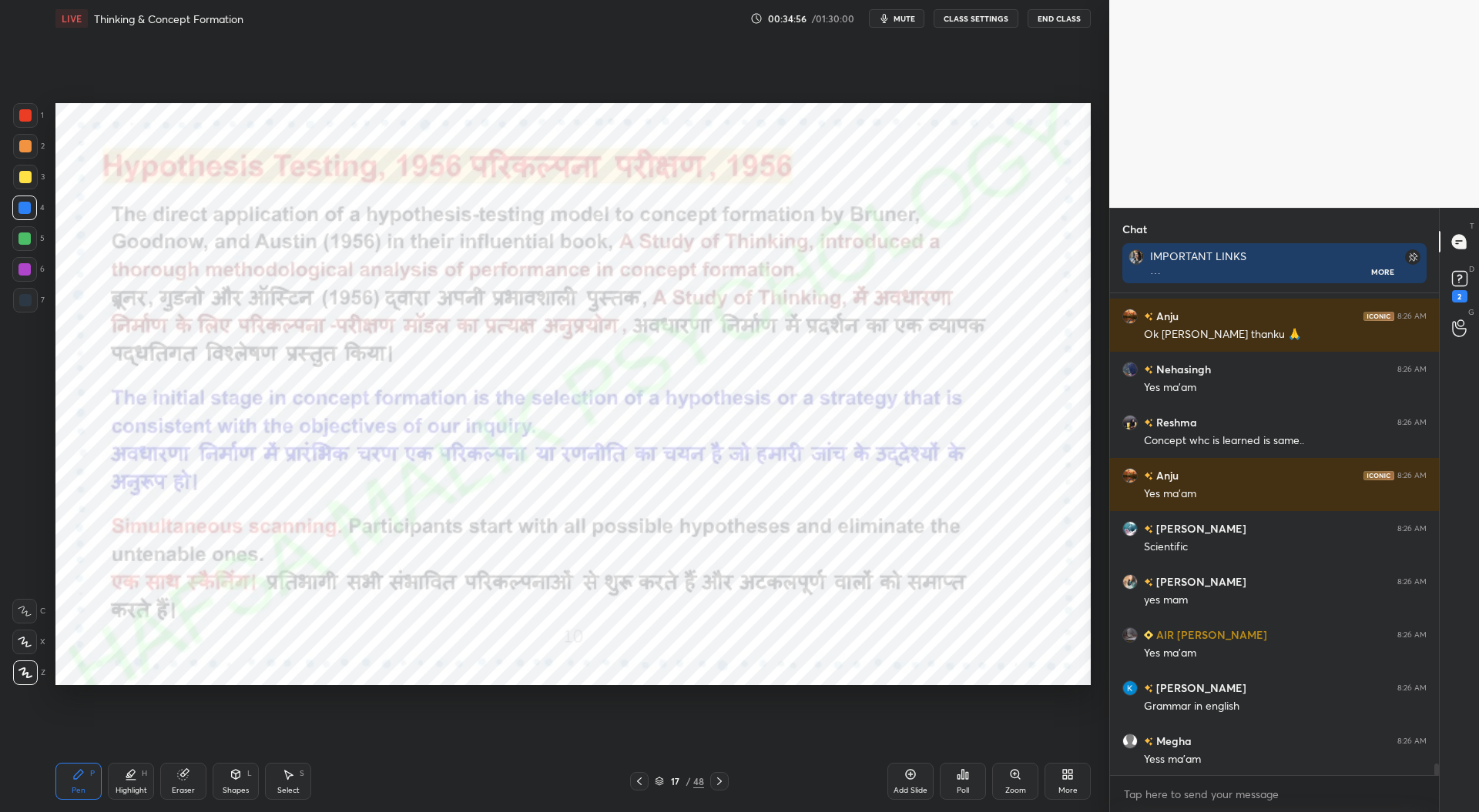
click at [645, 783] on div at bounding box center [639, 781] width 18 height 18
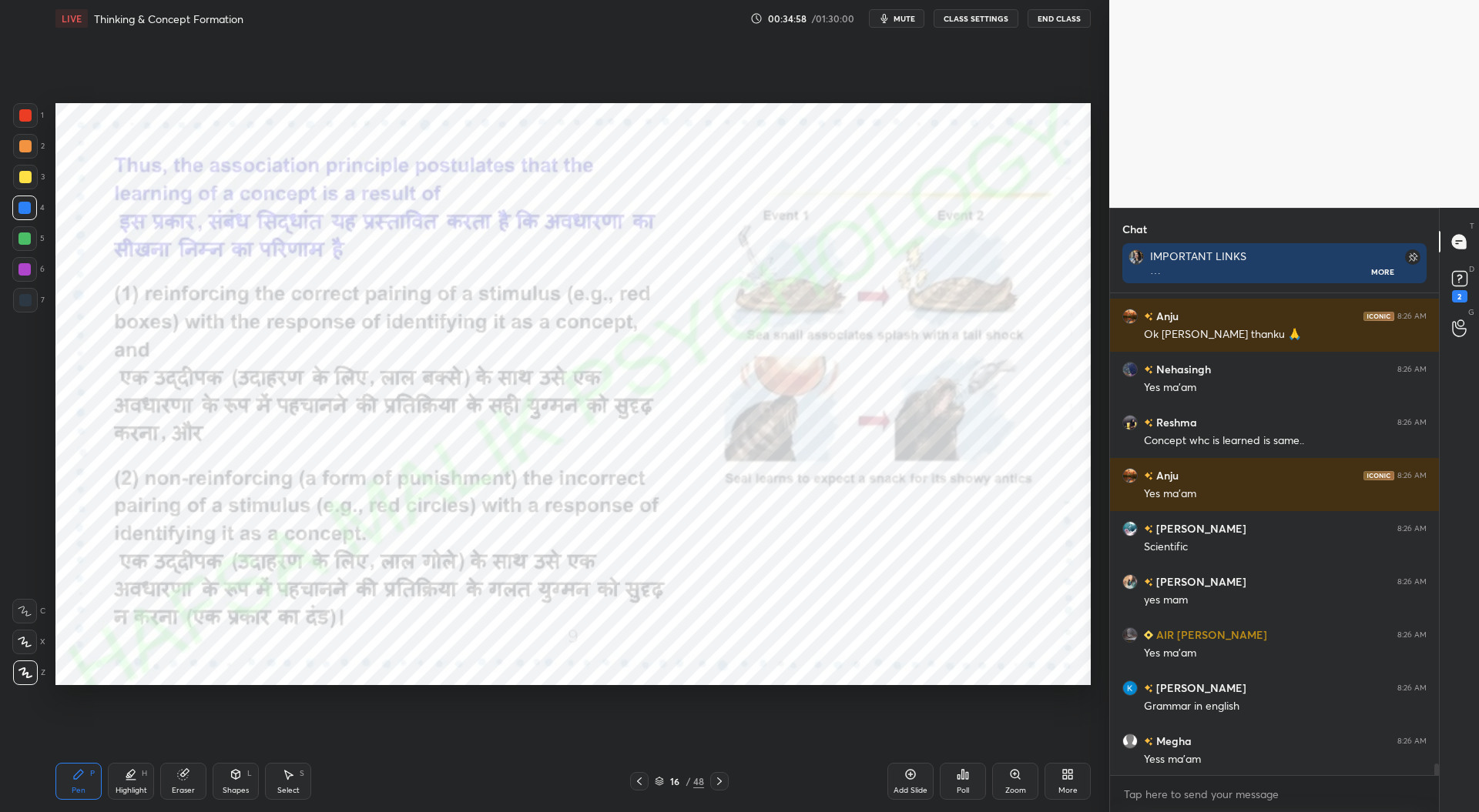
click at [912, 782] on div "Add Slide" at bounding box center [910, 782] width 46 height 37
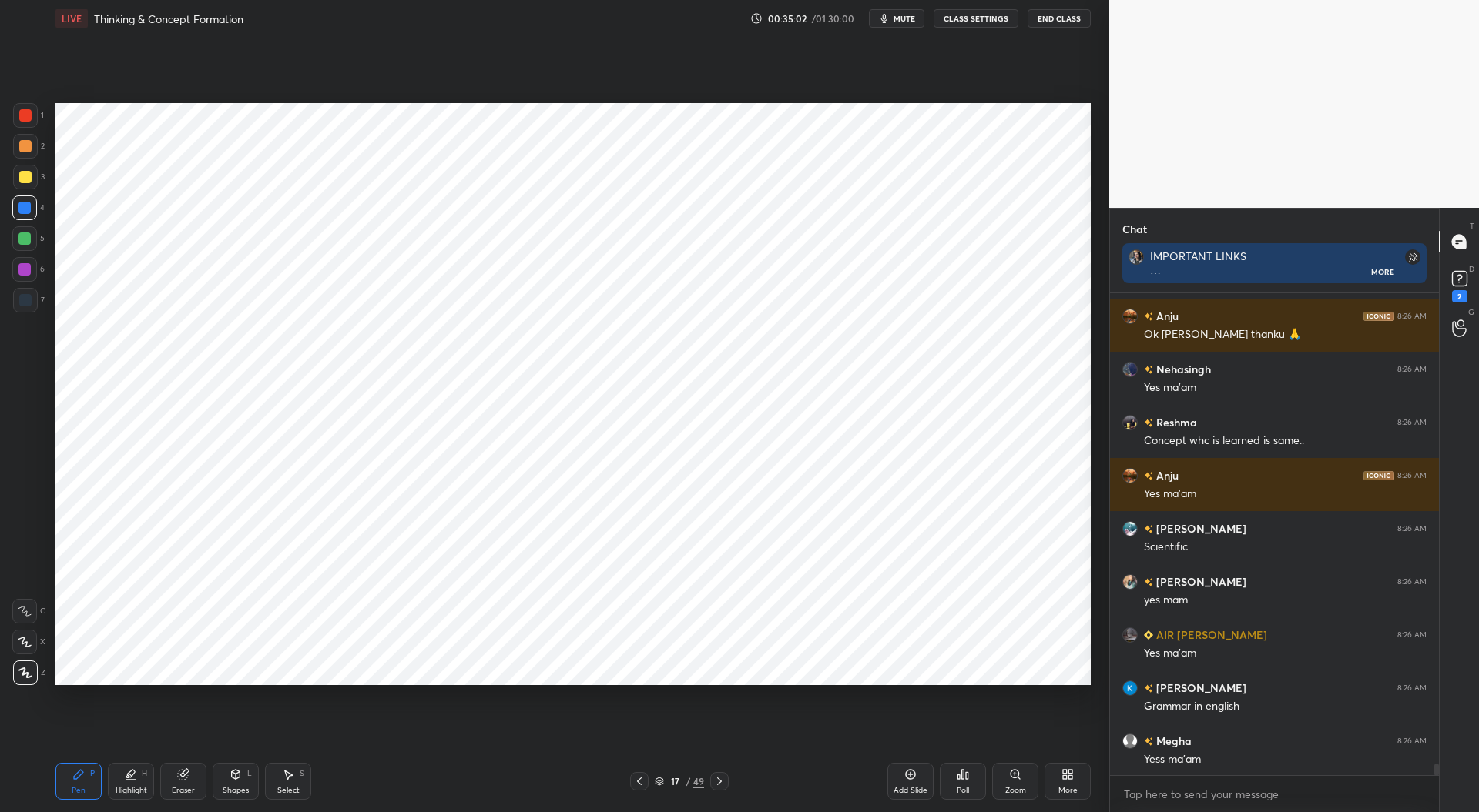
click at [29, 112] on div at bounding box center [25, 115] width 12 height 12
click at [28, 297] on div at bounding box center [25, 300] width 12 height 12
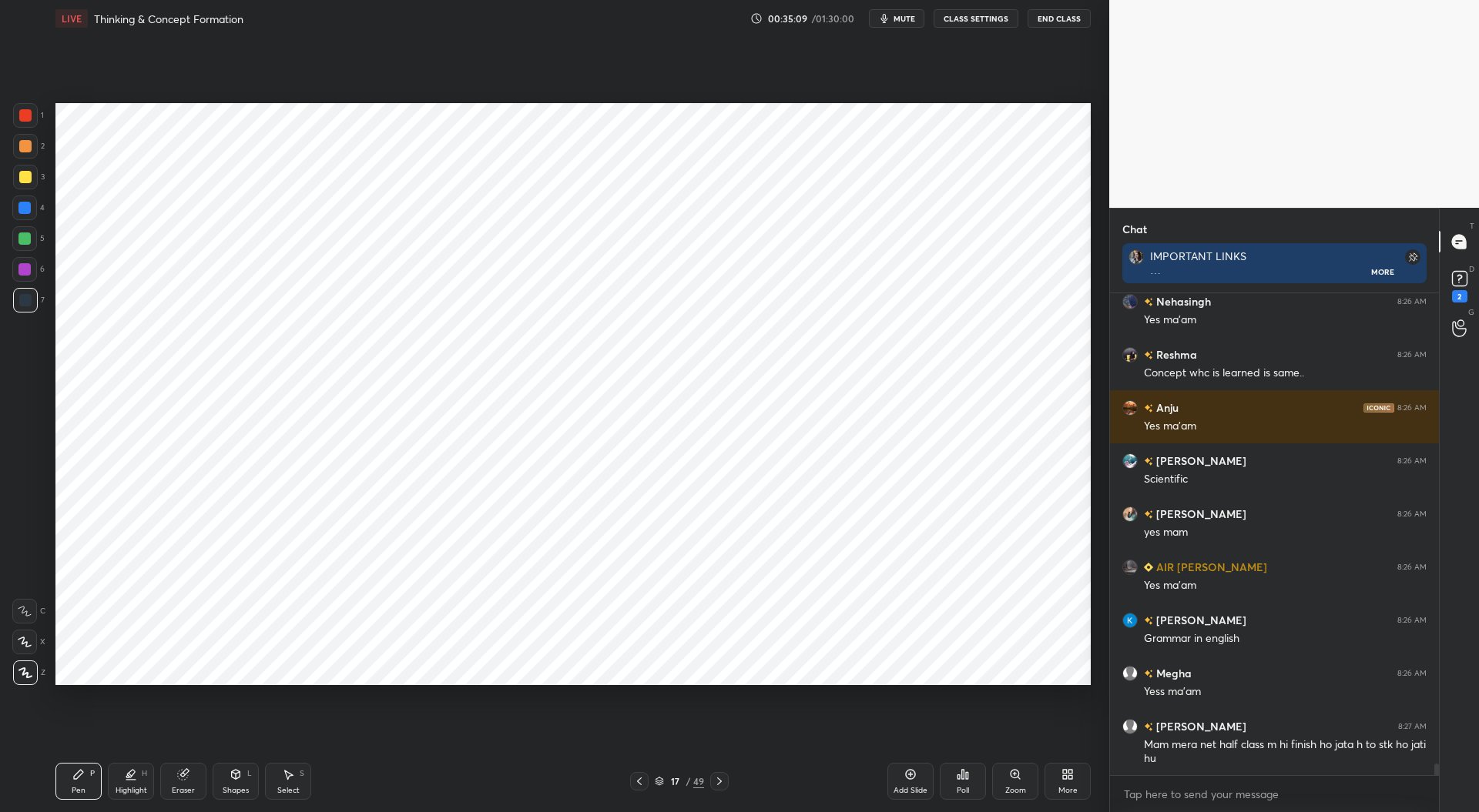
click at [715, 783] on icon at bounding box center [720, 782] width 12 height 12
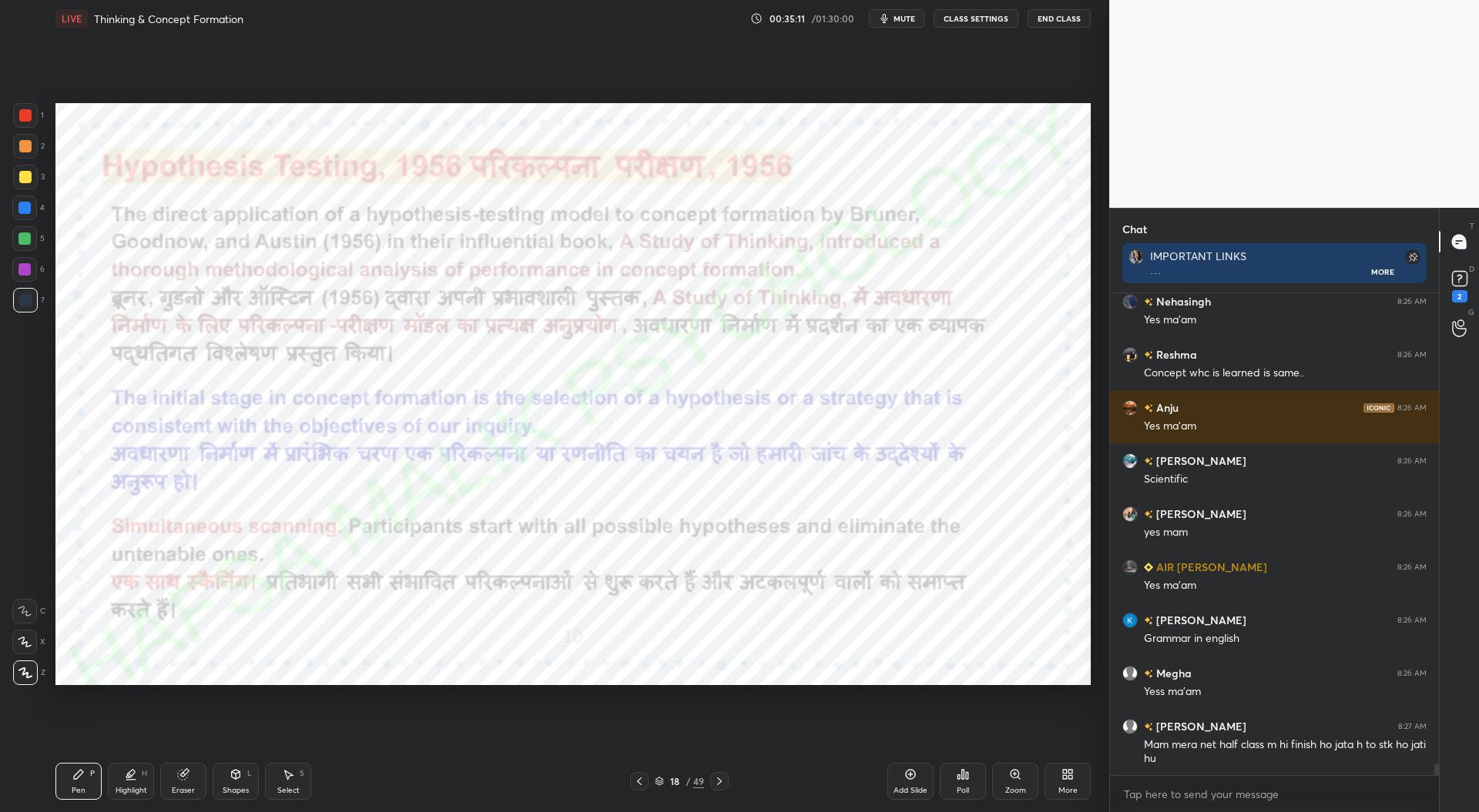
click at [643, 780] on icon at bounding box center [639, 782] width 12 height 12
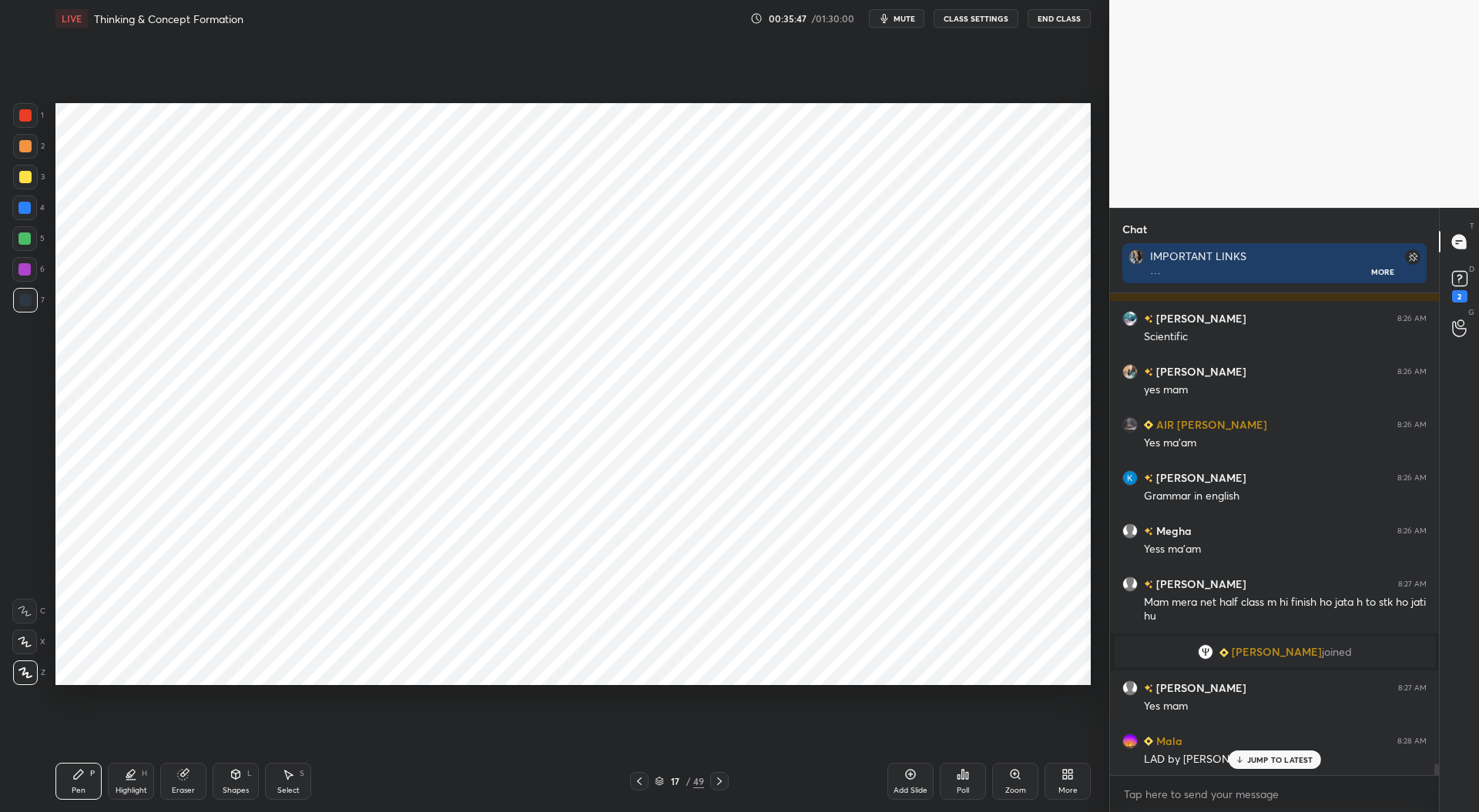
scroll to position [19827, 0]
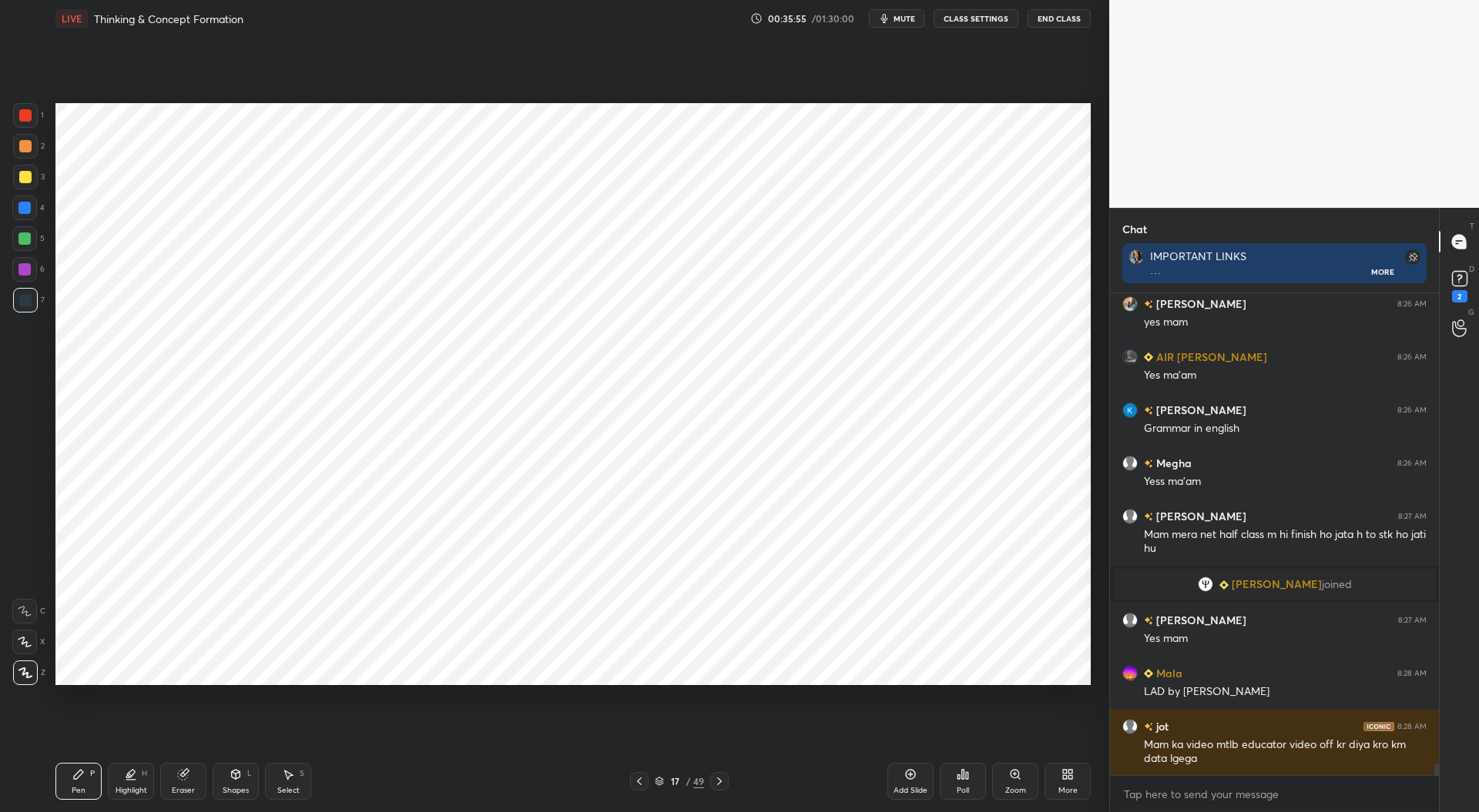
click at [22, 115] on div at bounding box center [25, 115] width 12 height 12
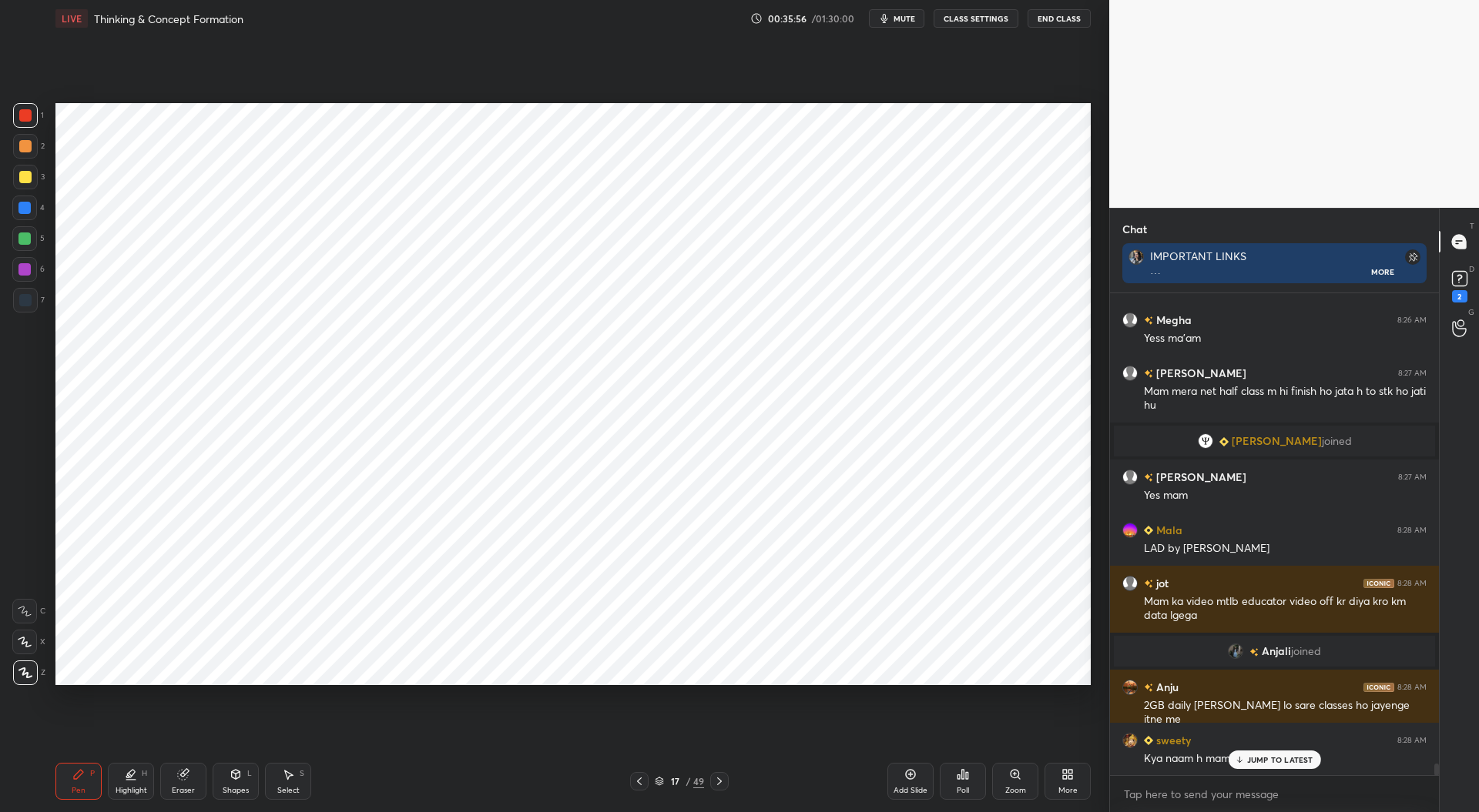
scroll to position [19855, 0]
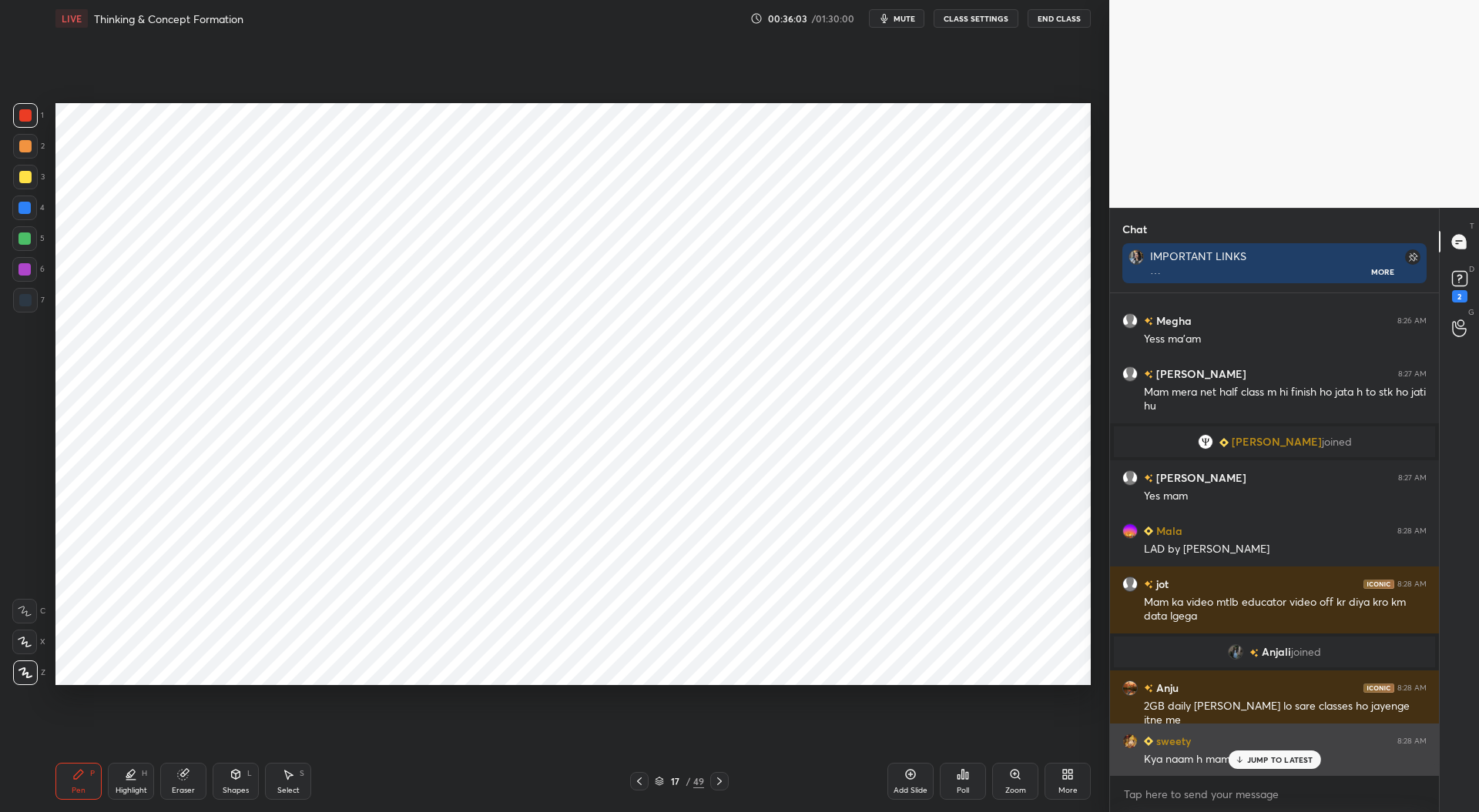
click at [1263, 758] on p "JUMP TO LATEST" at bounding box center [1280, 760] width 67 height 10
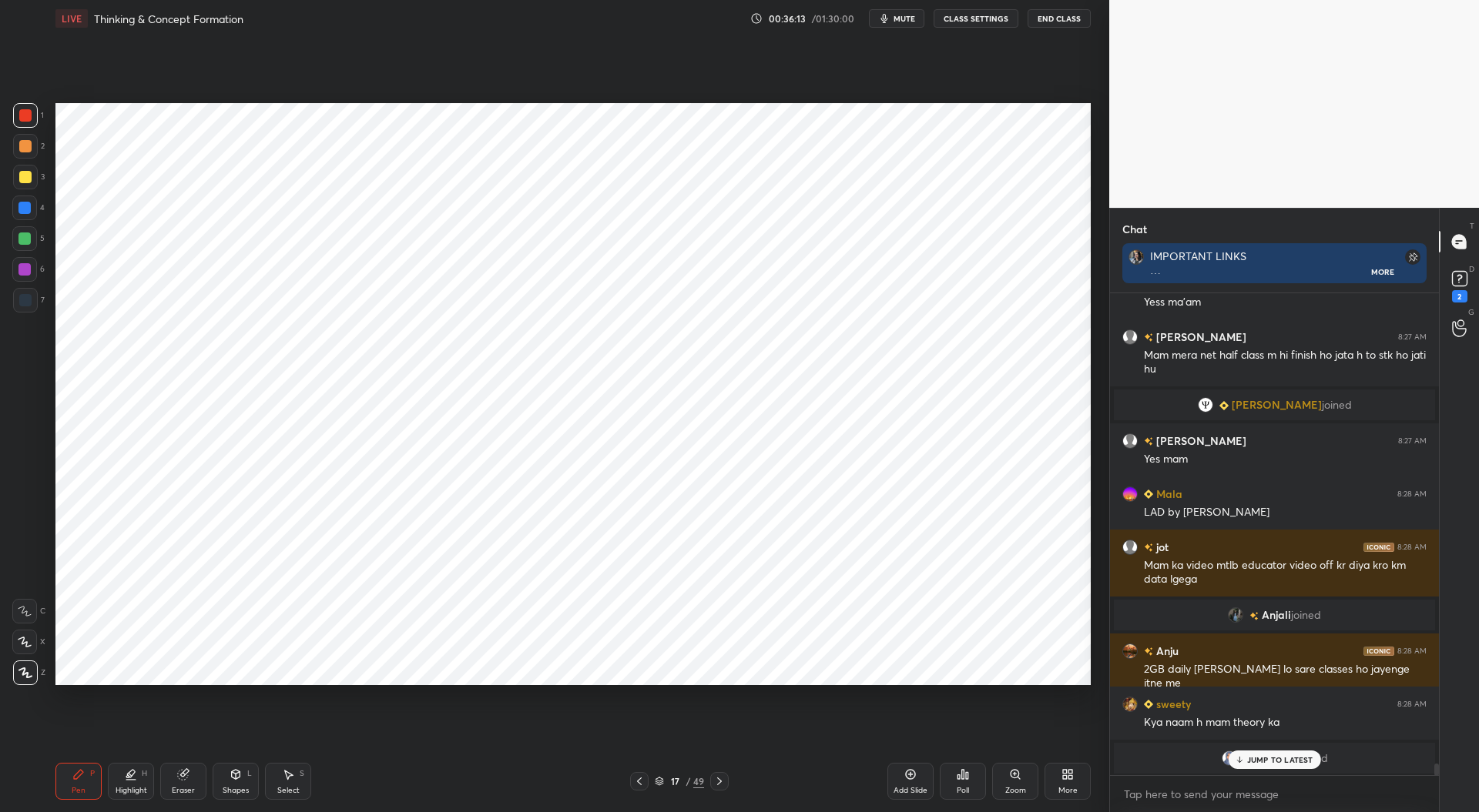
scroll to position [19901, 0]
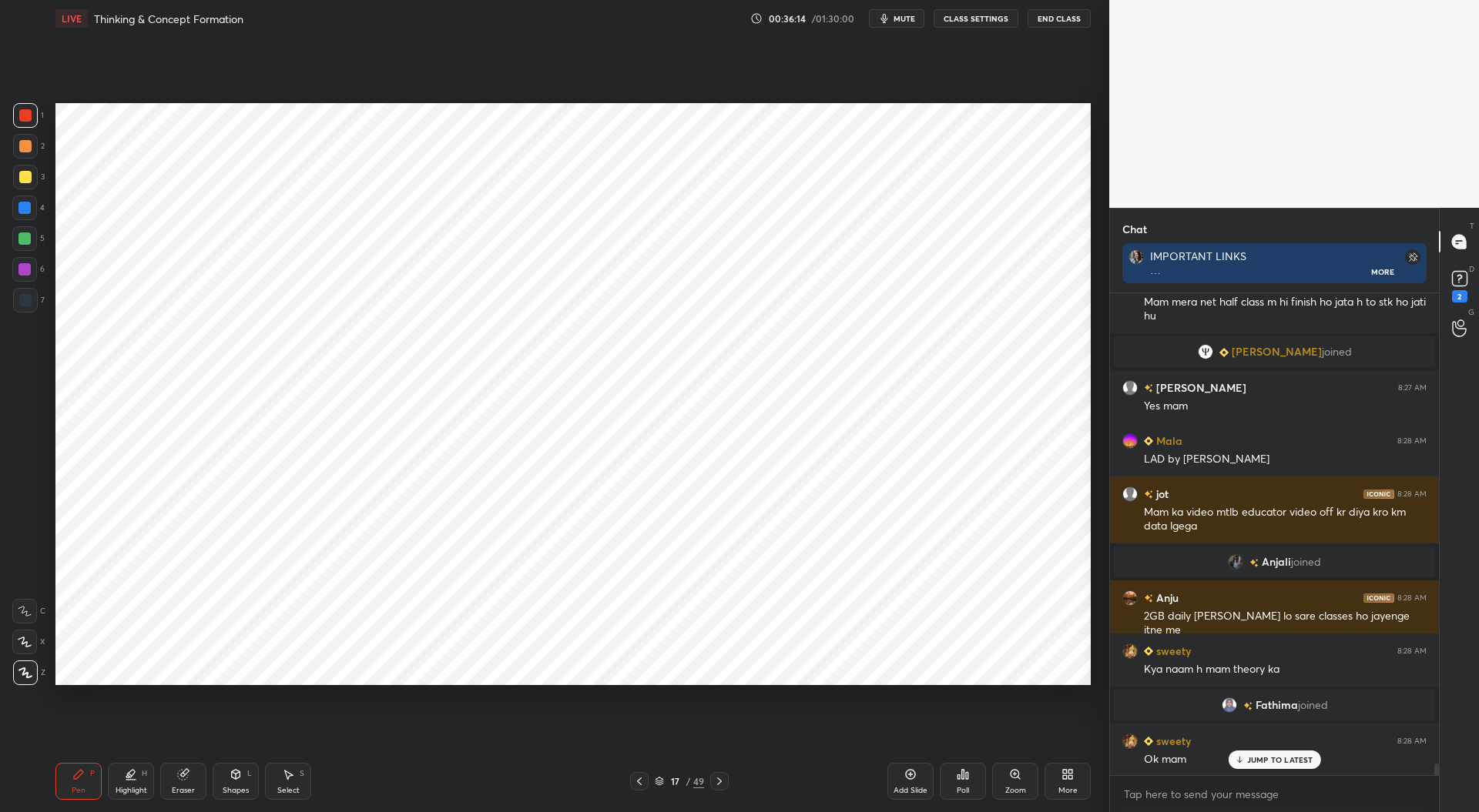
click at [22, 297] on div at bounding box center [25, 300] width 12 height 12
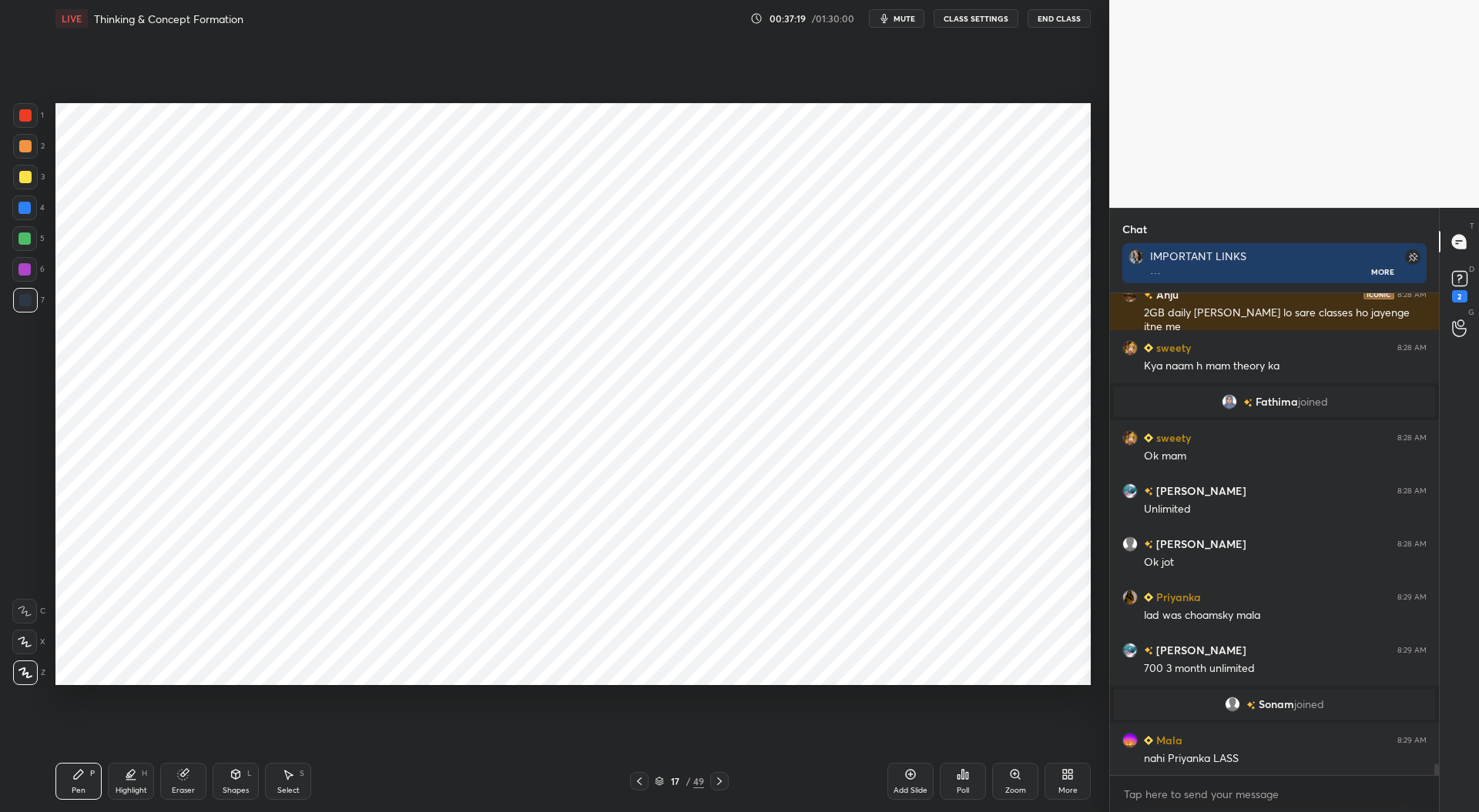
scroll to position [20257, 0]
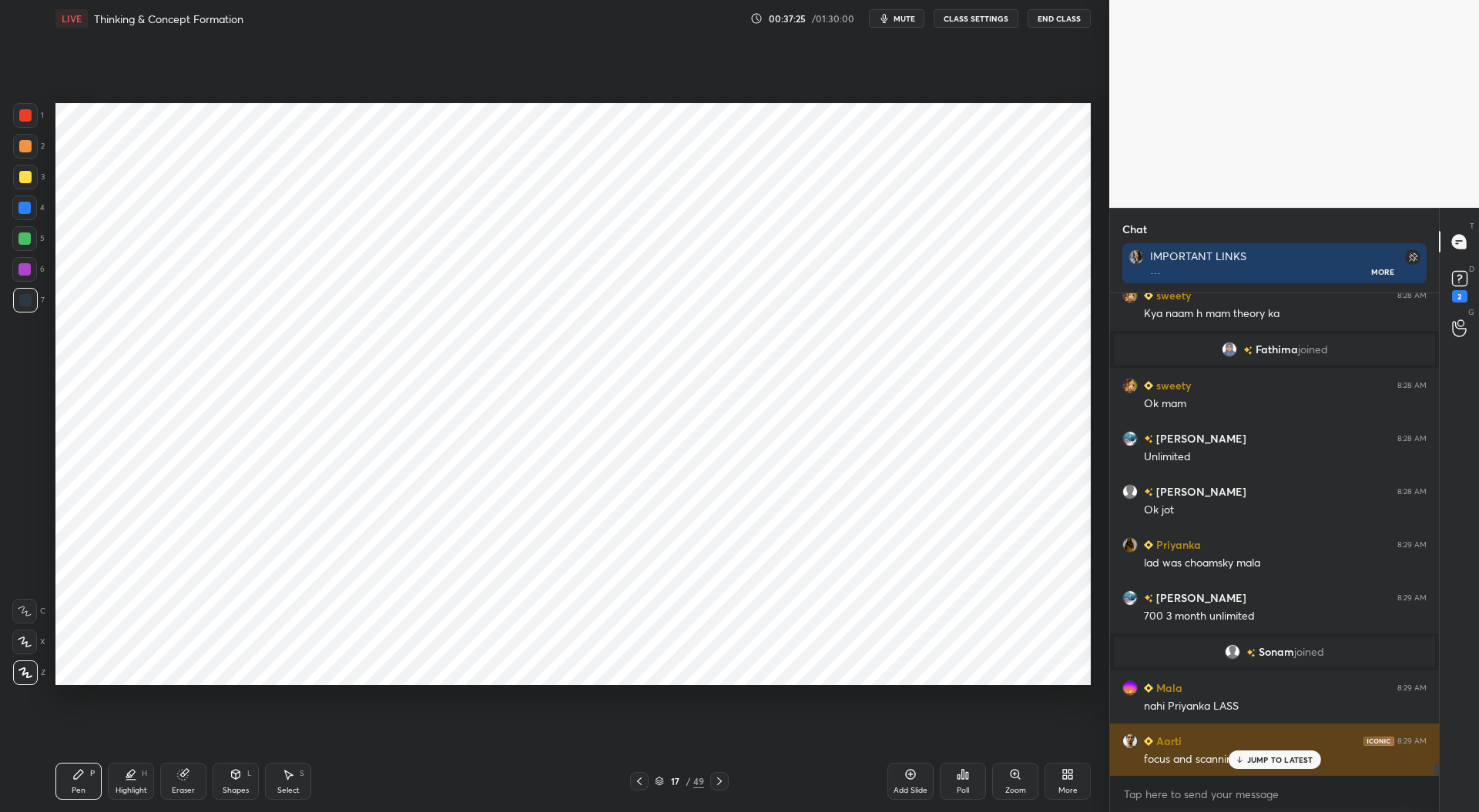
click at [1260, 757] on p "JUMP TO LATEST" at bounding box center [1280, 760] width 67 height 10
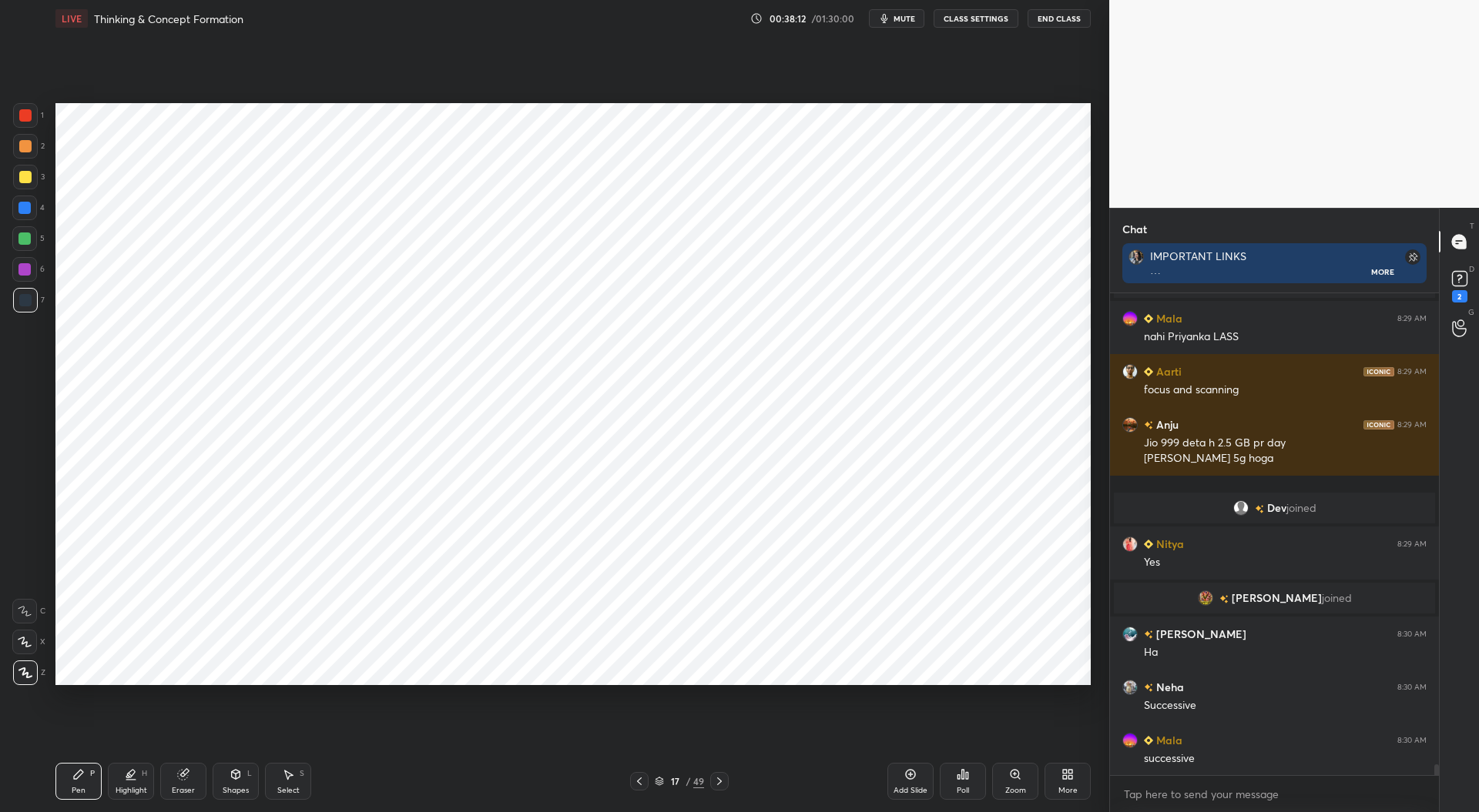
scroll to position [20490, 0]
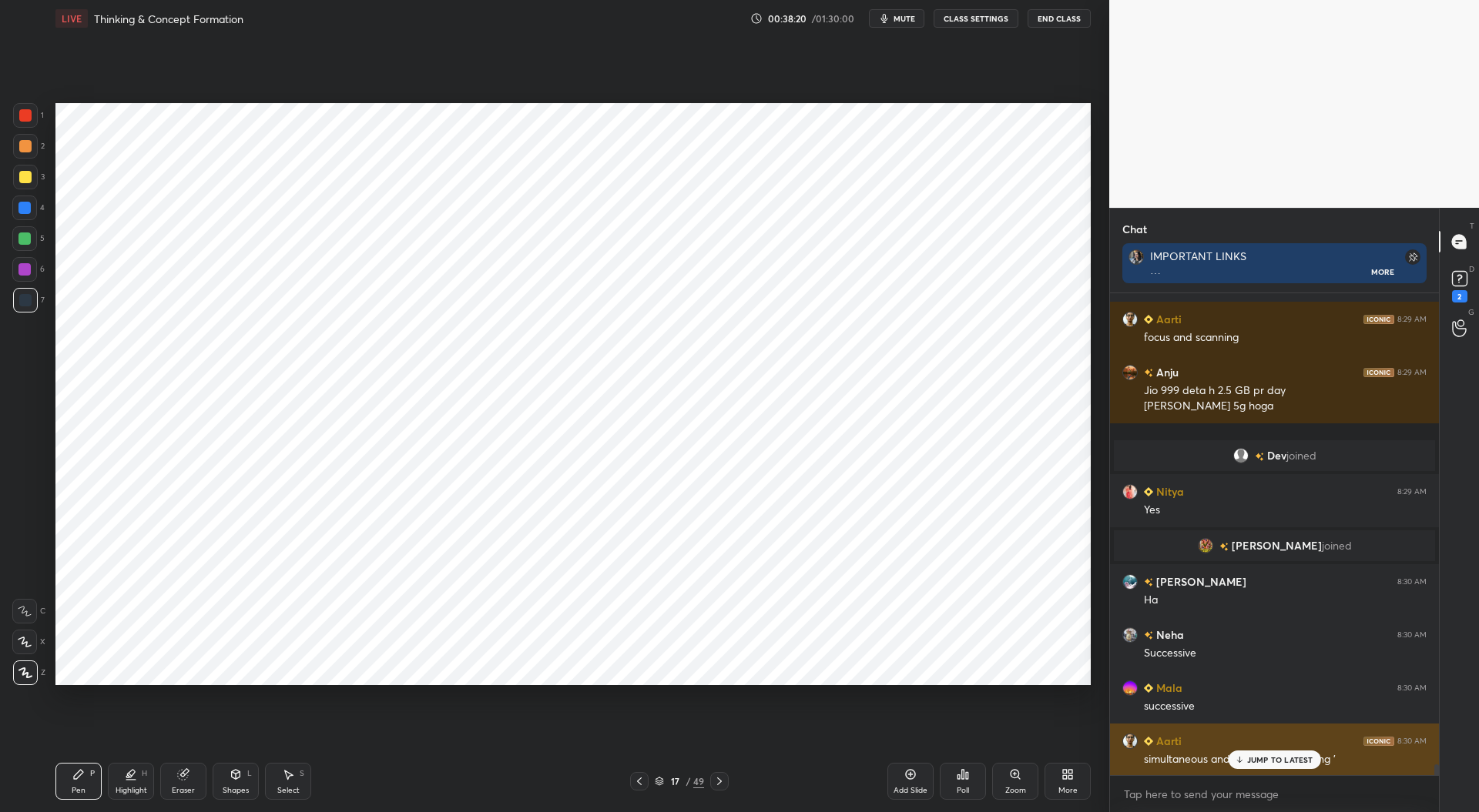
click at [1297, 757] on p "JUMP TO LATEST" at bounding box center [1280, 760] width 67 height 10
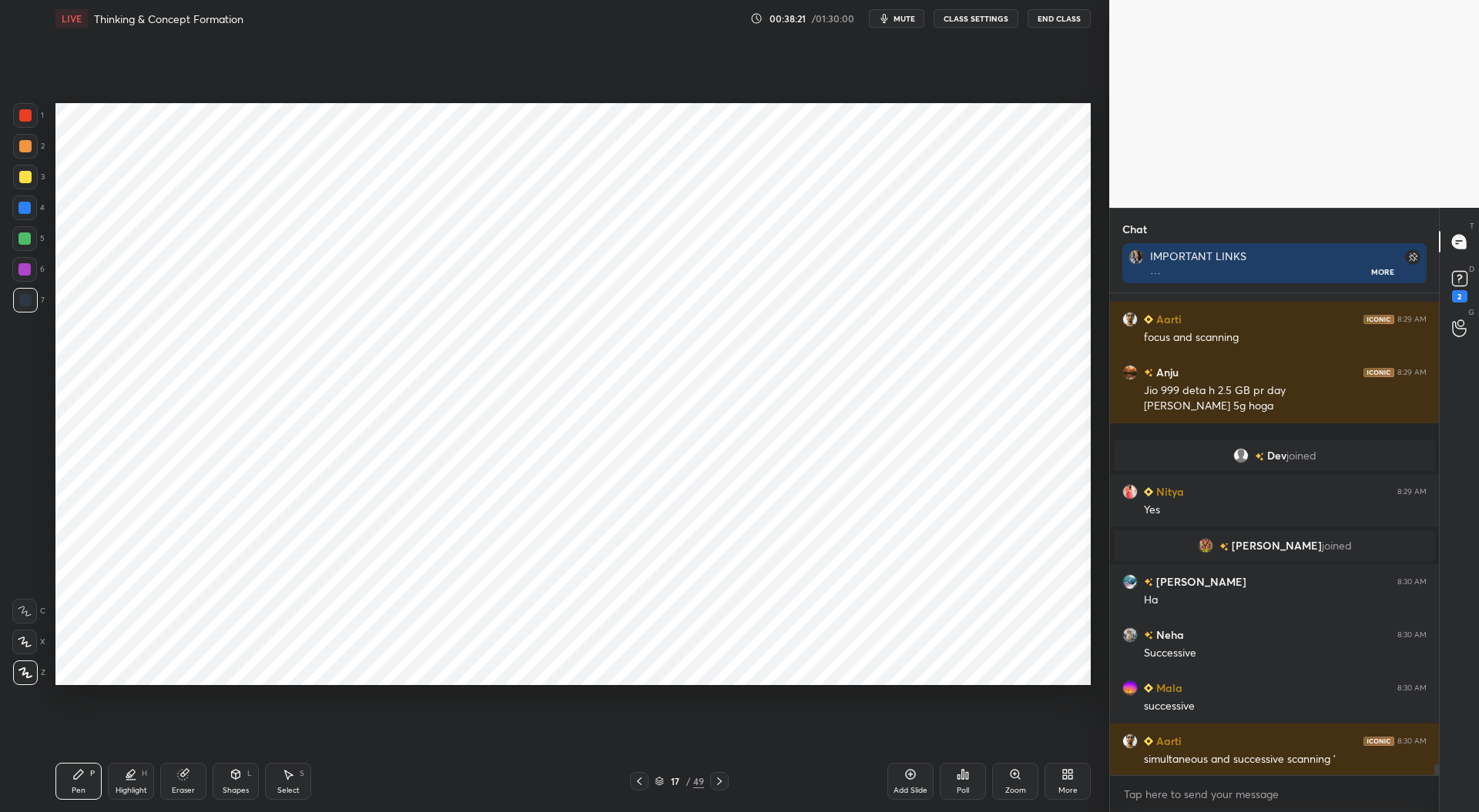
click at [907, 777] on icon at bounding box center [911, 776] width 10 height 10
click at [29, 109] on div at bounding box center [25, 115] width 12 height 12
click at [639, 788] on icon at bounding box center [639, 782] width 12 height 12
click at [721, 783] on icon at bounding box center [720, 782] width 12 height 12
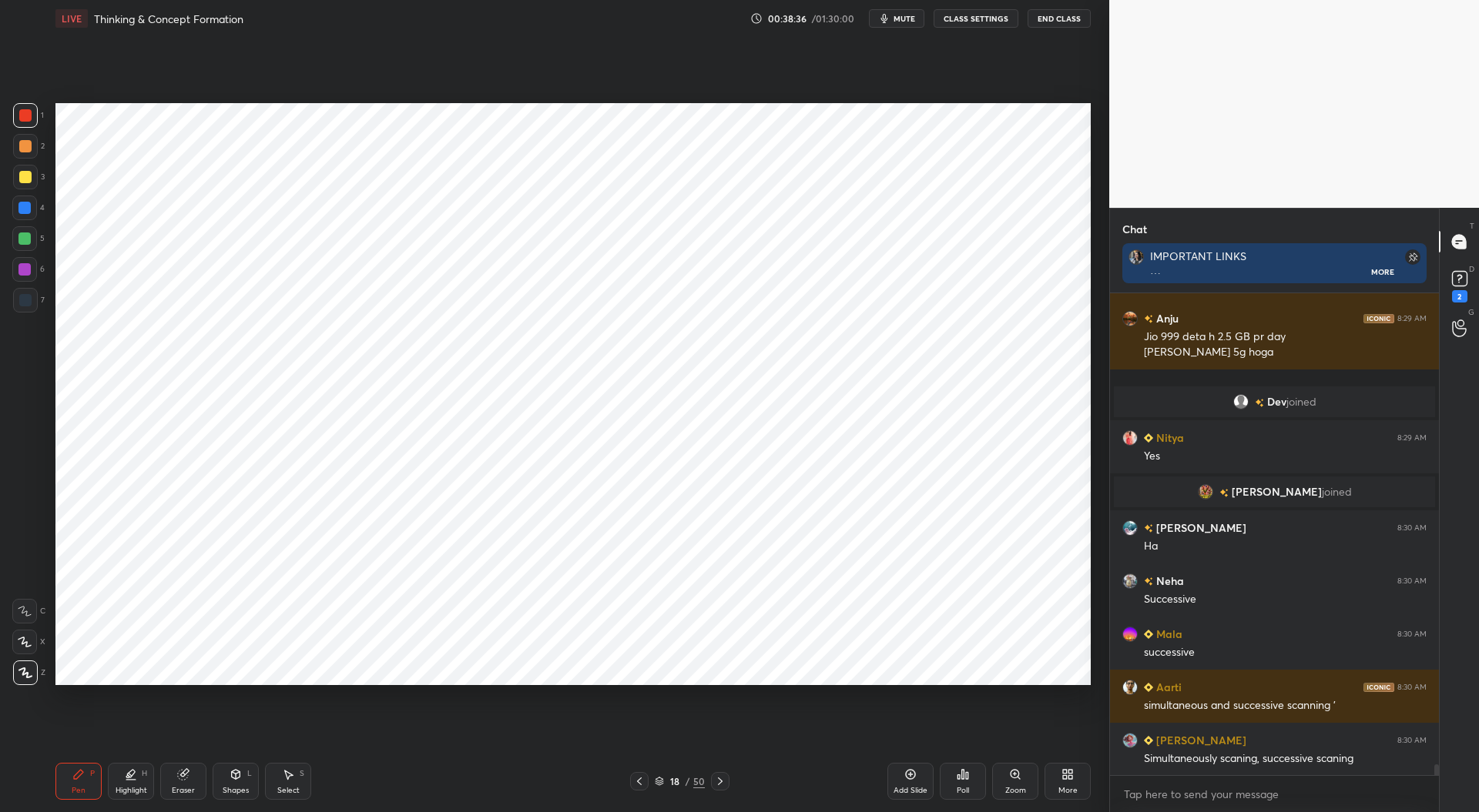
scroll to position [20580, 0]
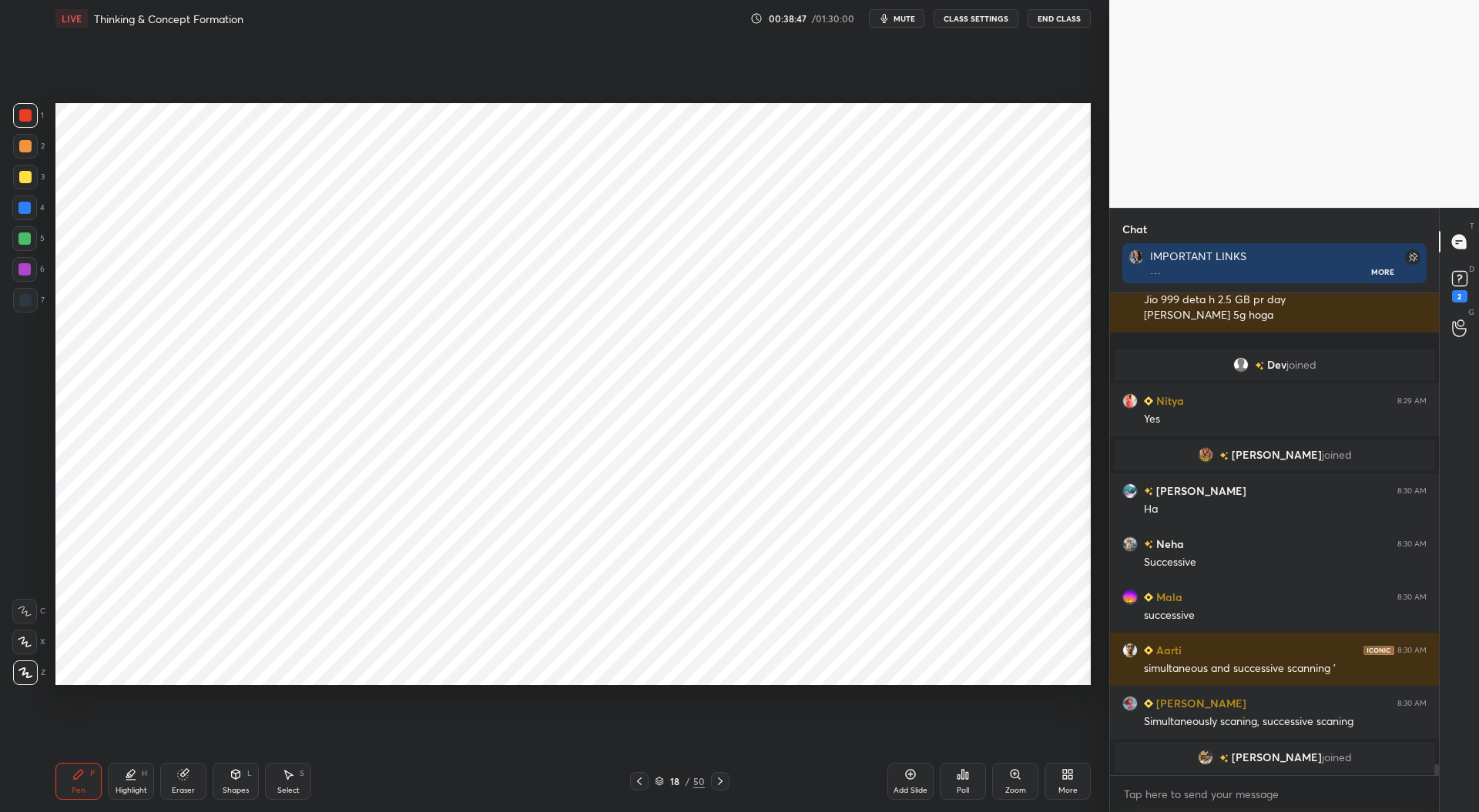
click at [22, 209] on div at bounding box center [24, 208] width 12 height 12
click at [24, 299] on div at bounding box center [25, 300] width 12 height 12
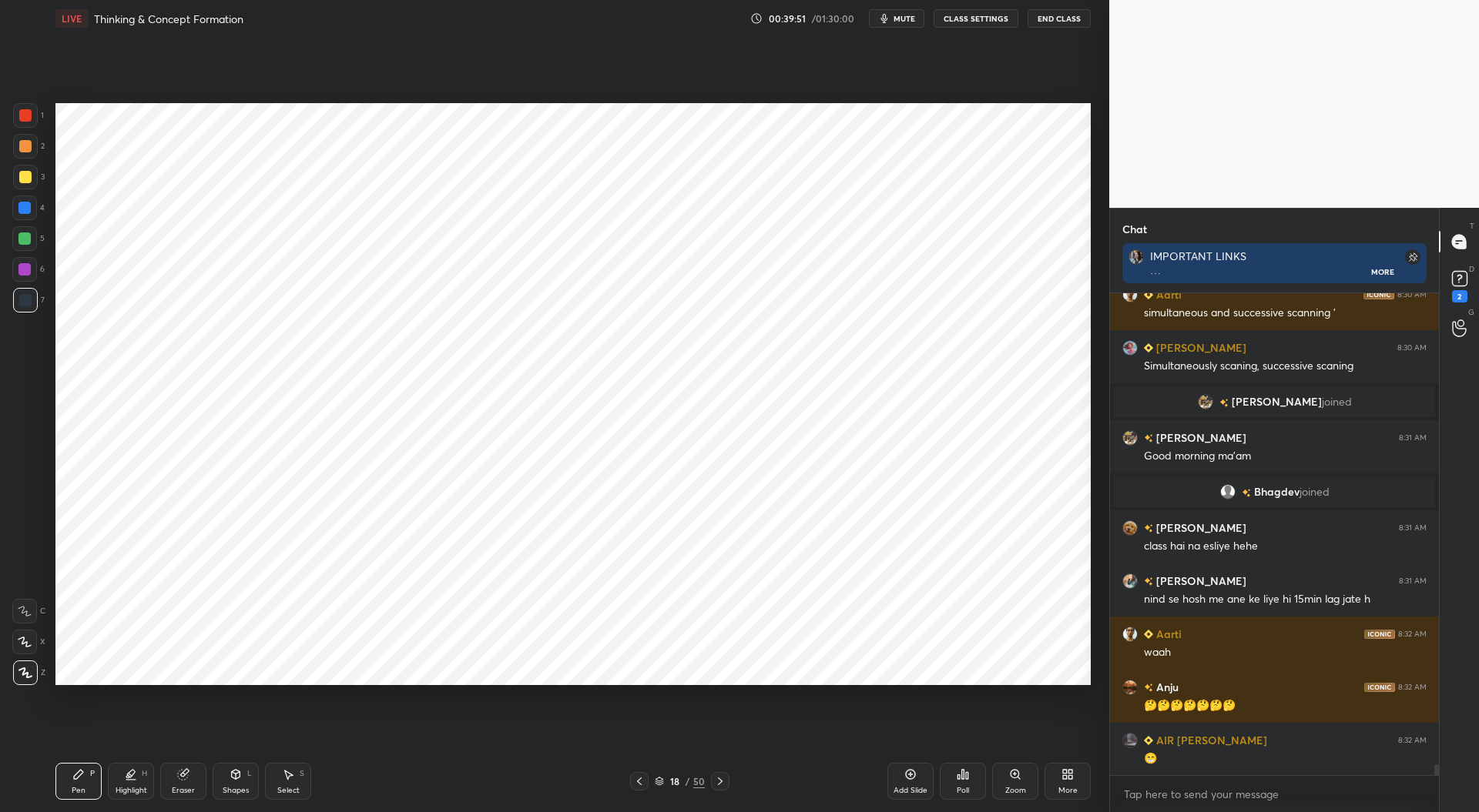
scroll to position [20919, 0]
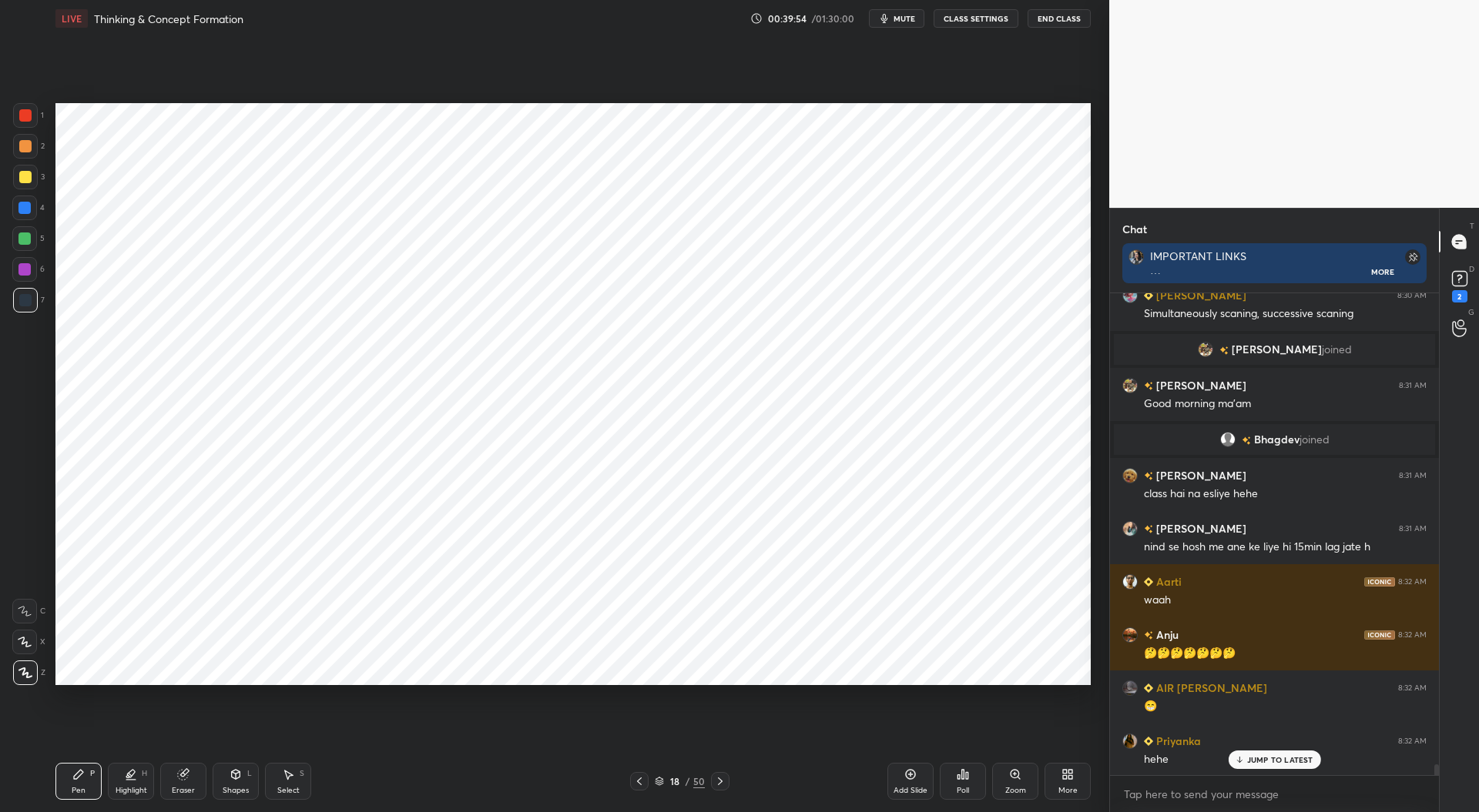
click at [23, 268] on div at bounding box center [24, 269] width 12 height 12
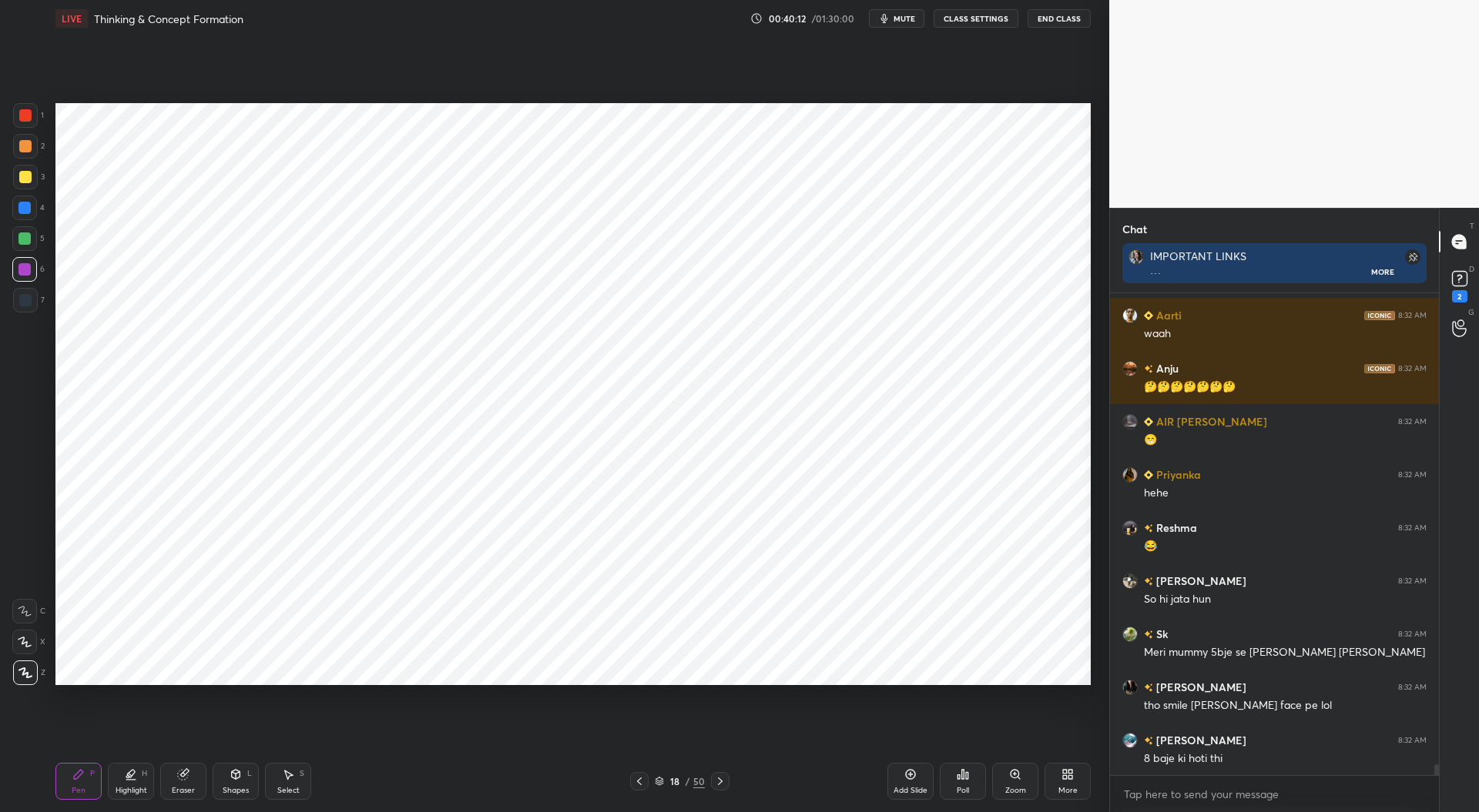
scroll to position [21223, 0]
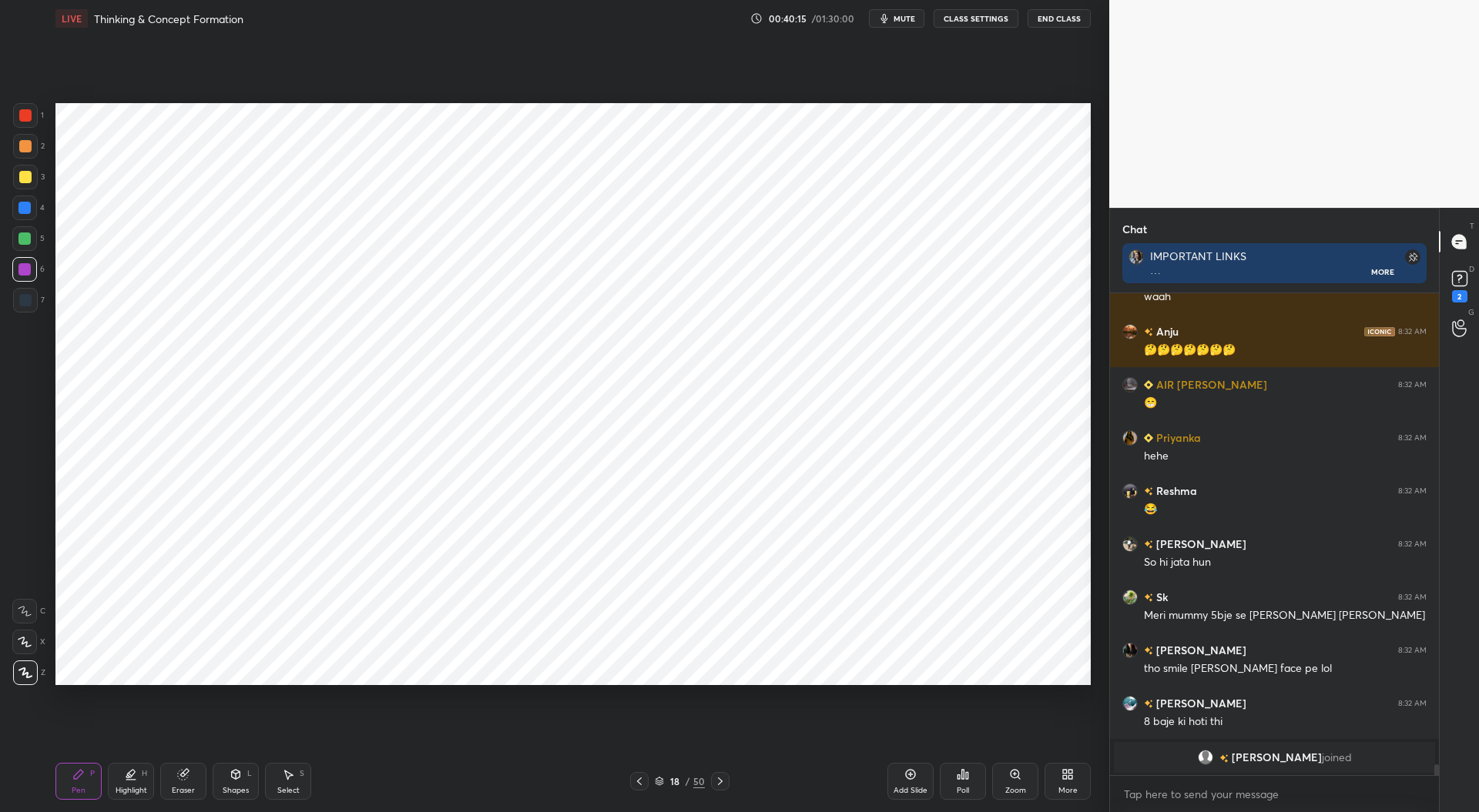
click at [184, 789] on div "Eraser" at bounding box center [183, 790] width 23 height 8
click at [87, 773] on div "Pen P" at bounding box center [78, 782] width 46 height 37
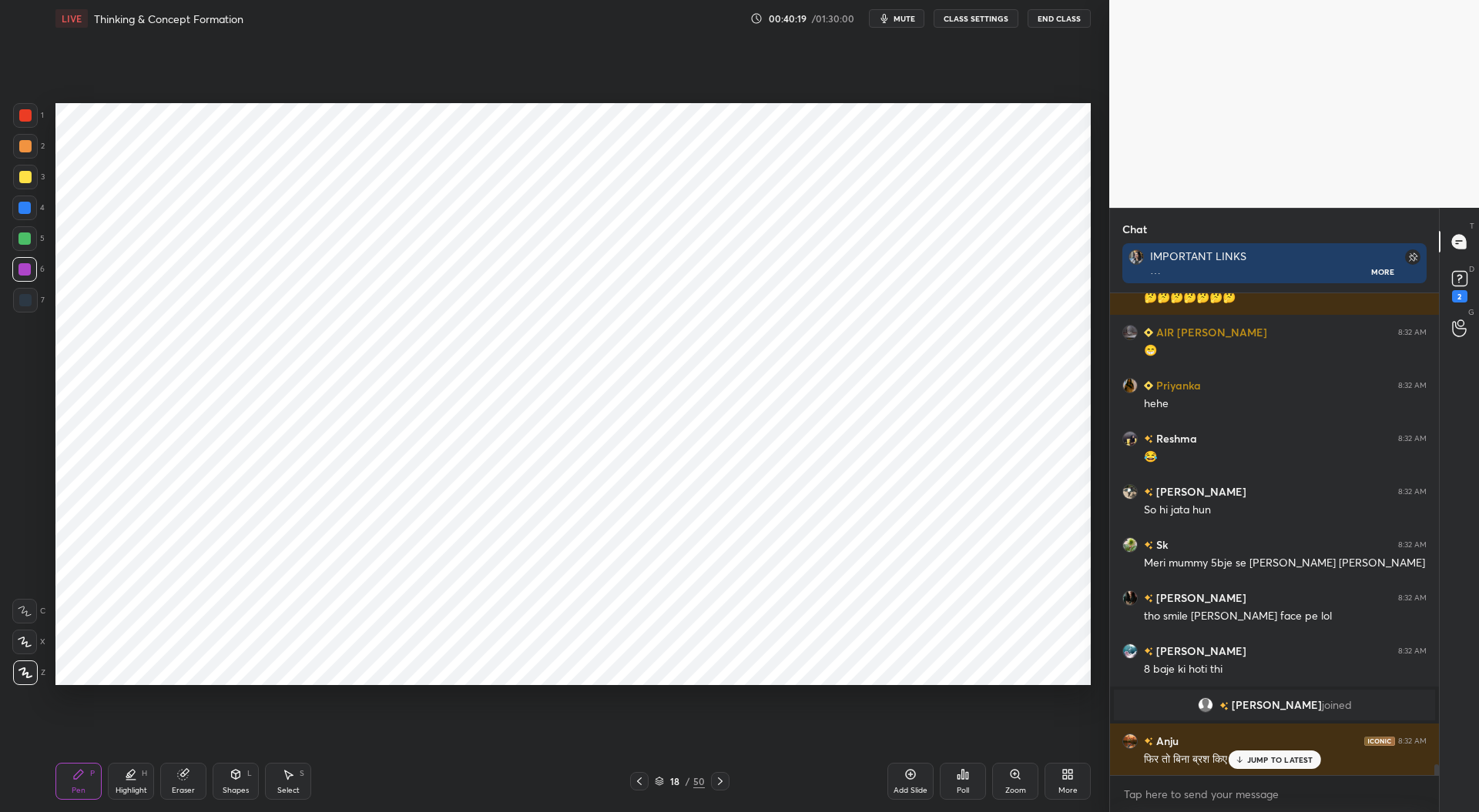
click at [28, 301] on div at bounding box center [25, 300] width 12 height 12
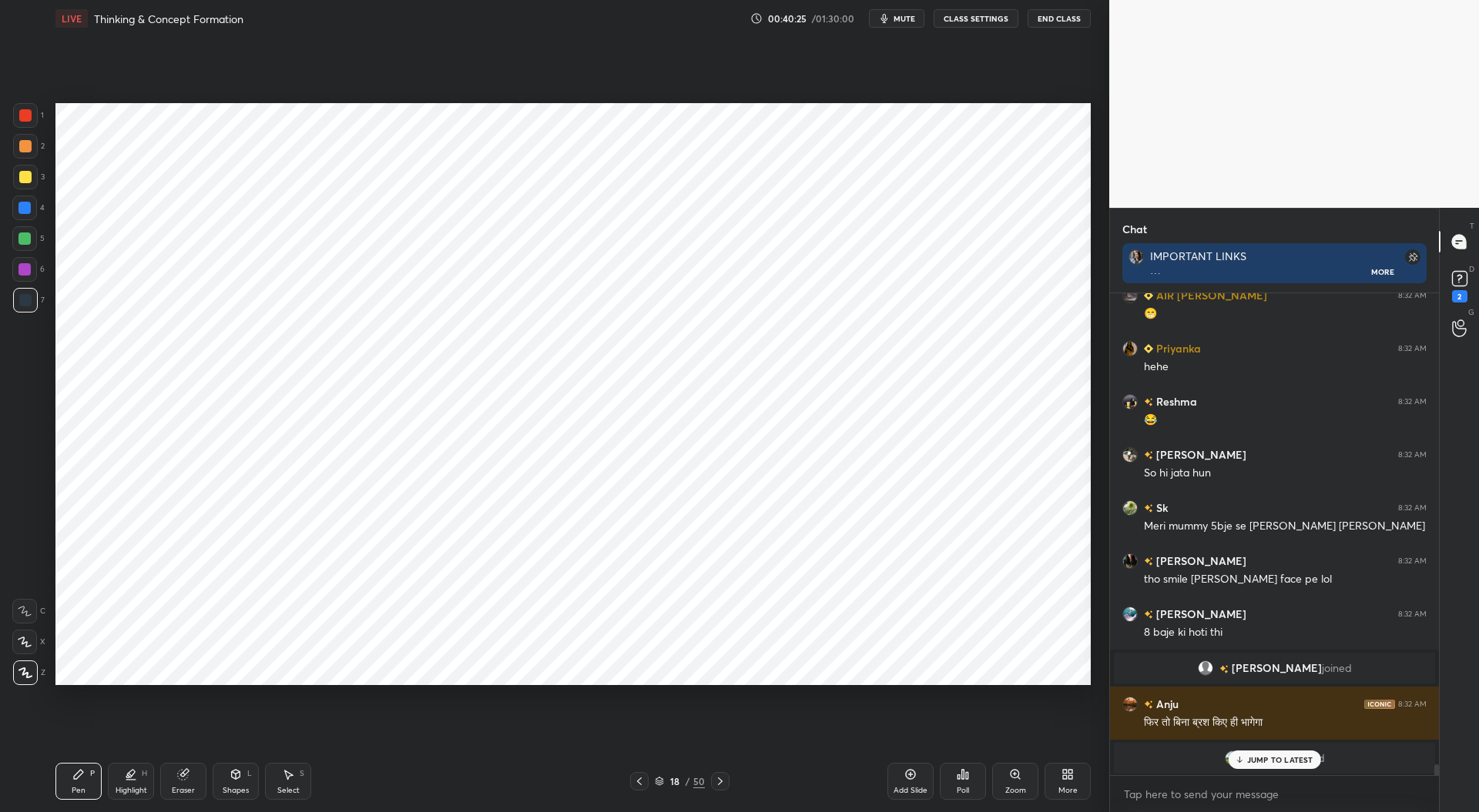
scroll to position [21197, 0]
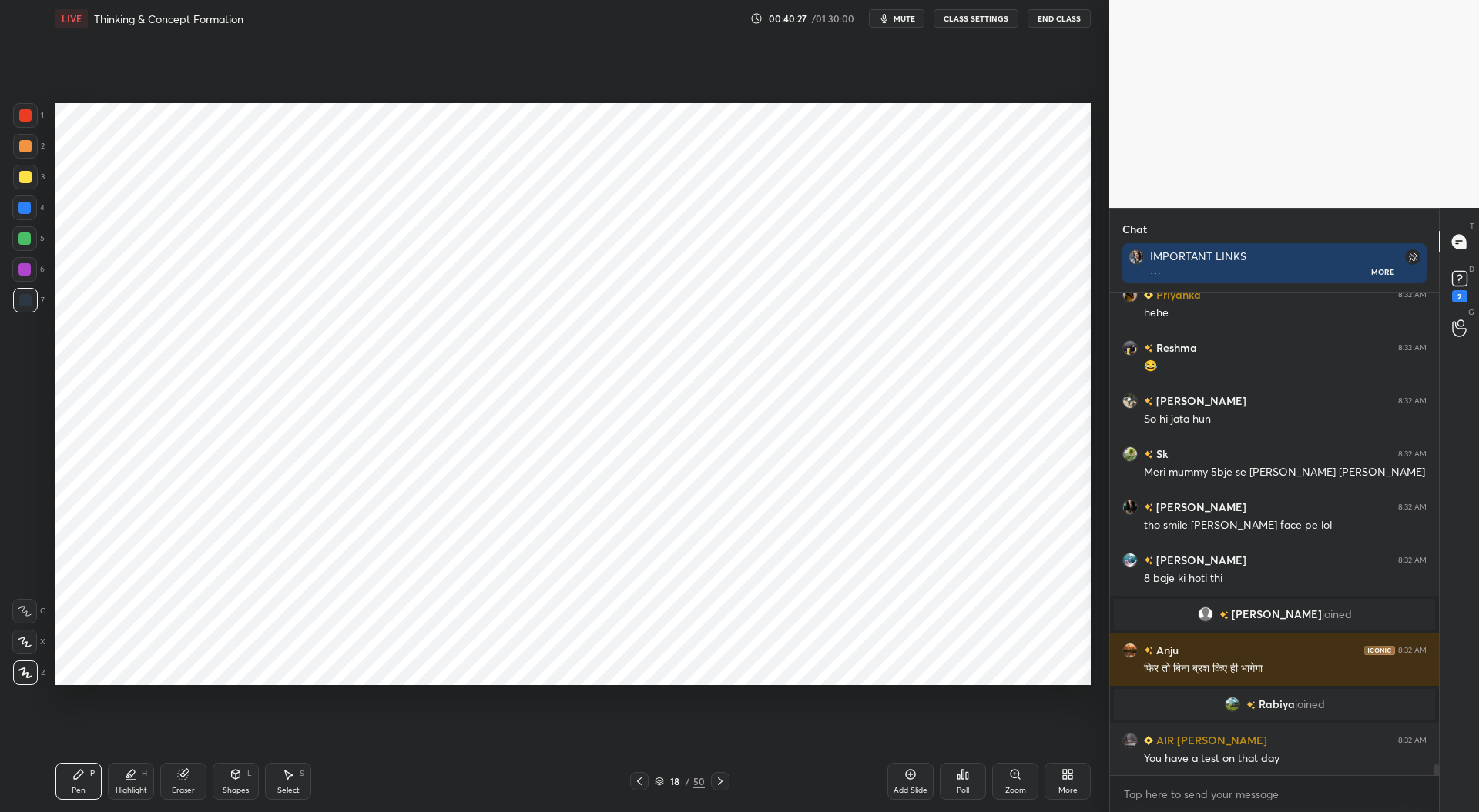
click at [181, 777] on icon at bounding box center [183, 776] width 10 height 10
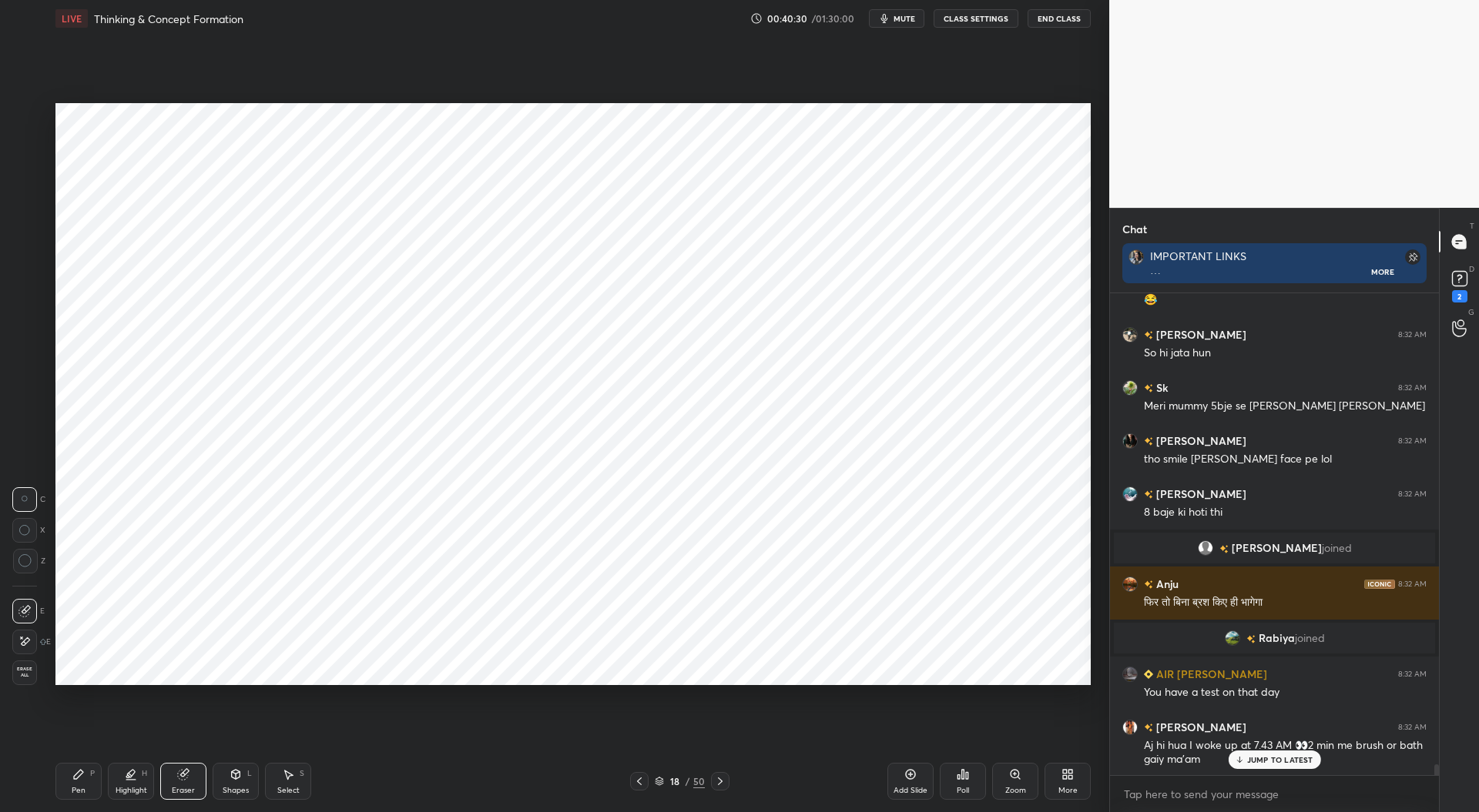
click at [94, 776] on div "P" at bounding box center [92, 774] width 4 height 8
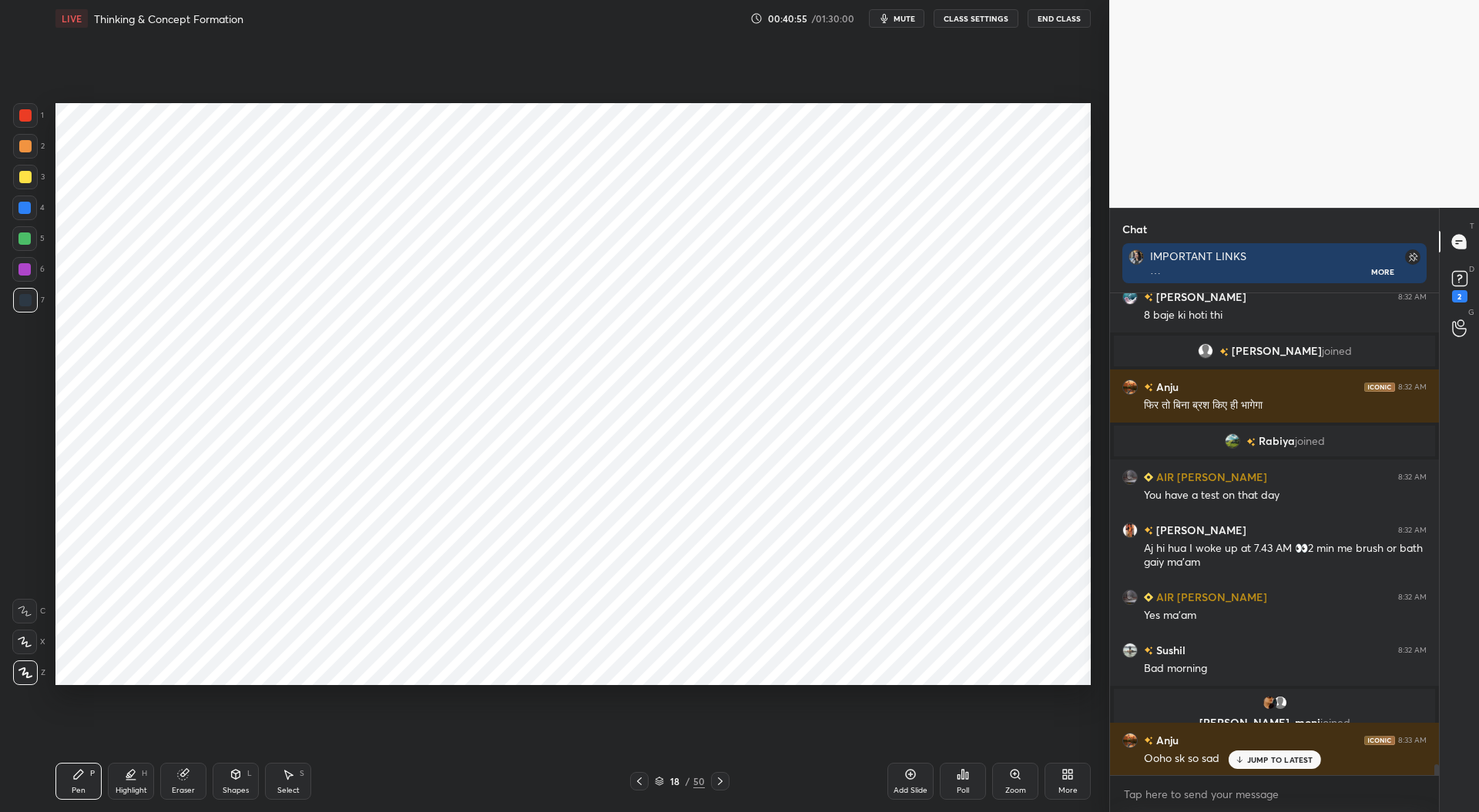
scroll to position [21512, 0]
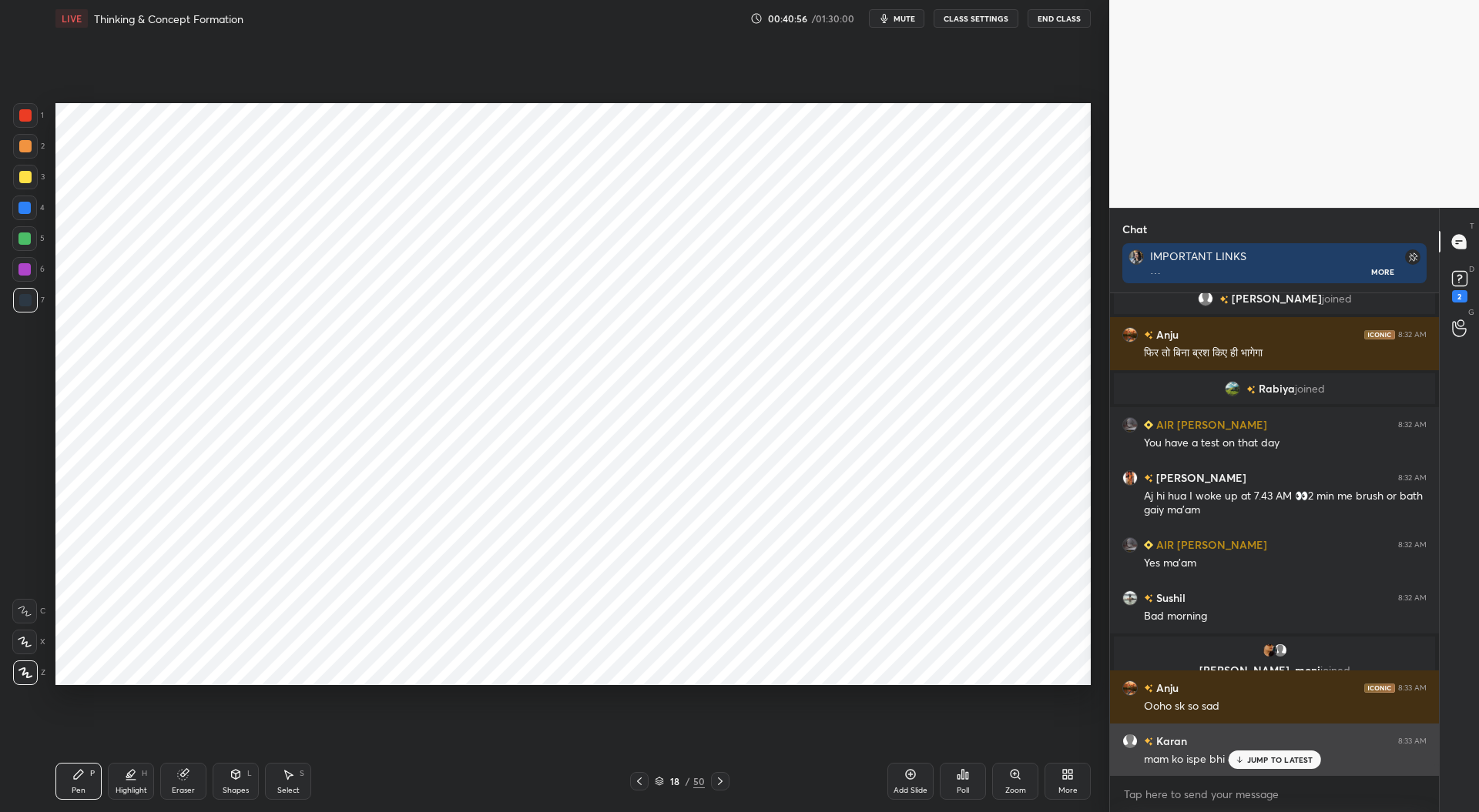
click at [1260, 760] on p "JUMP TO LATEST" at bounding box center [1280, 760] width 67 height 10
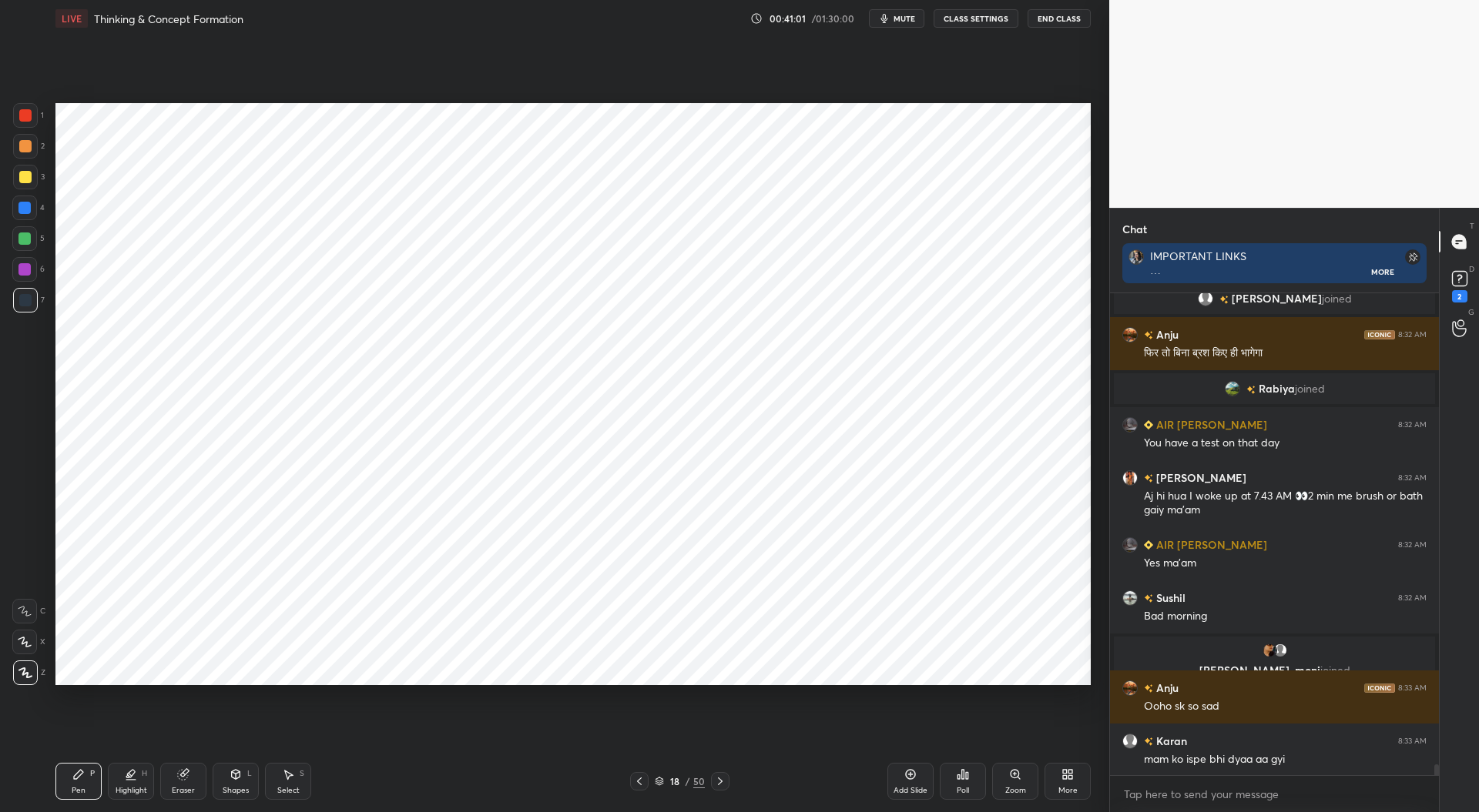
click at [29, 240] on div at bounding box center [24, 239] width 12 height 12
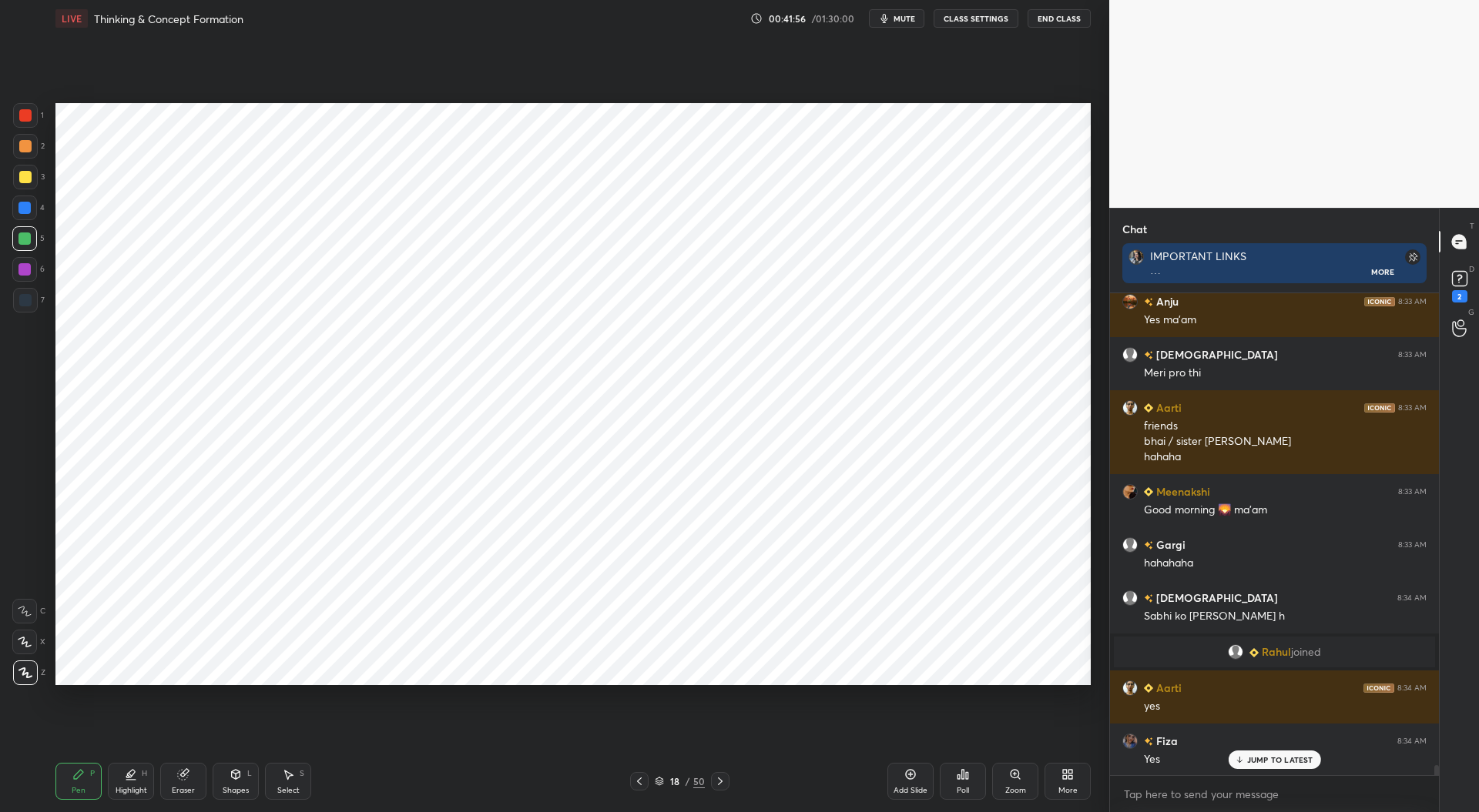
scroll to position [22099, 0]
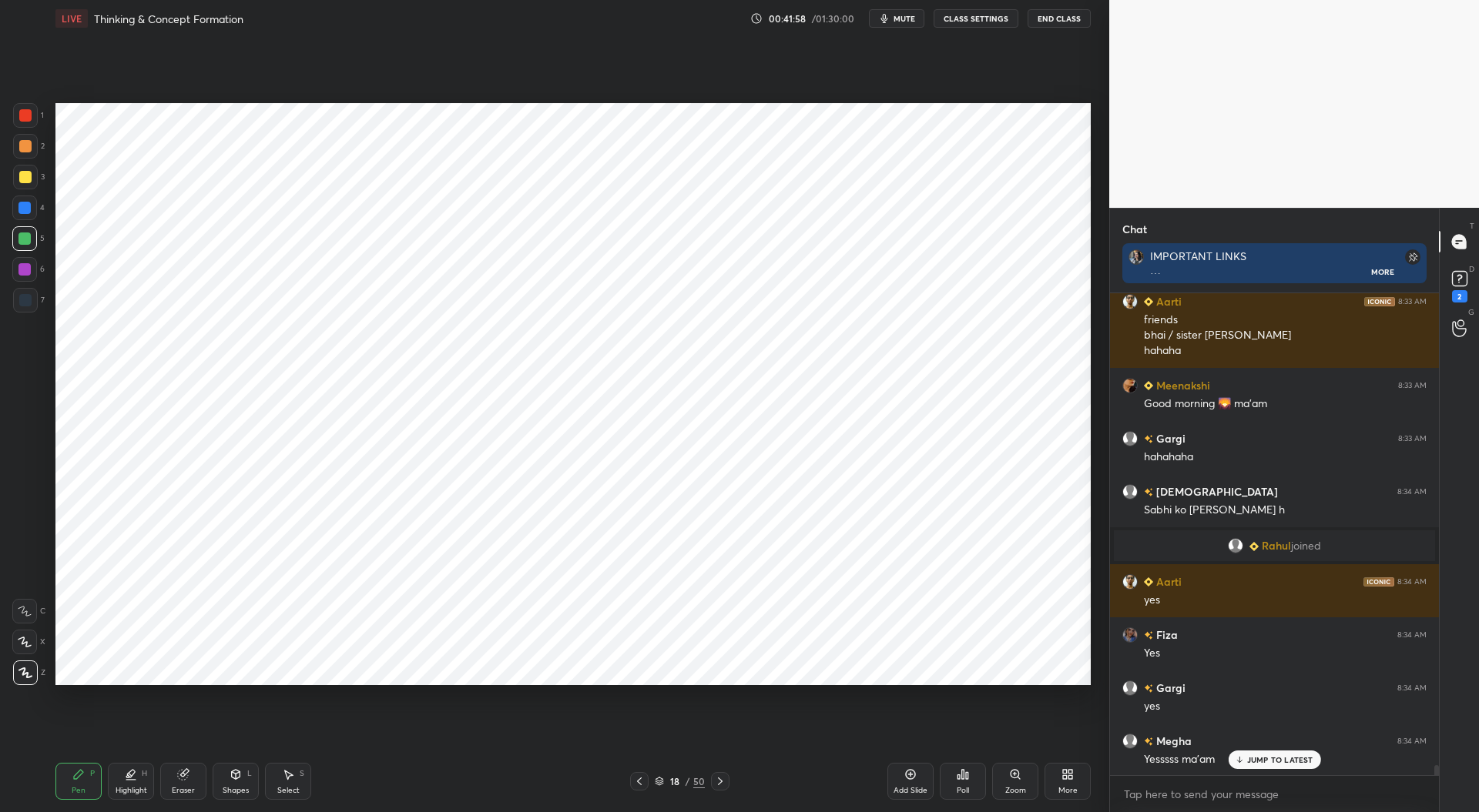
click at [26, 296] on div at bounding box center [25, 300] width 12 height 12
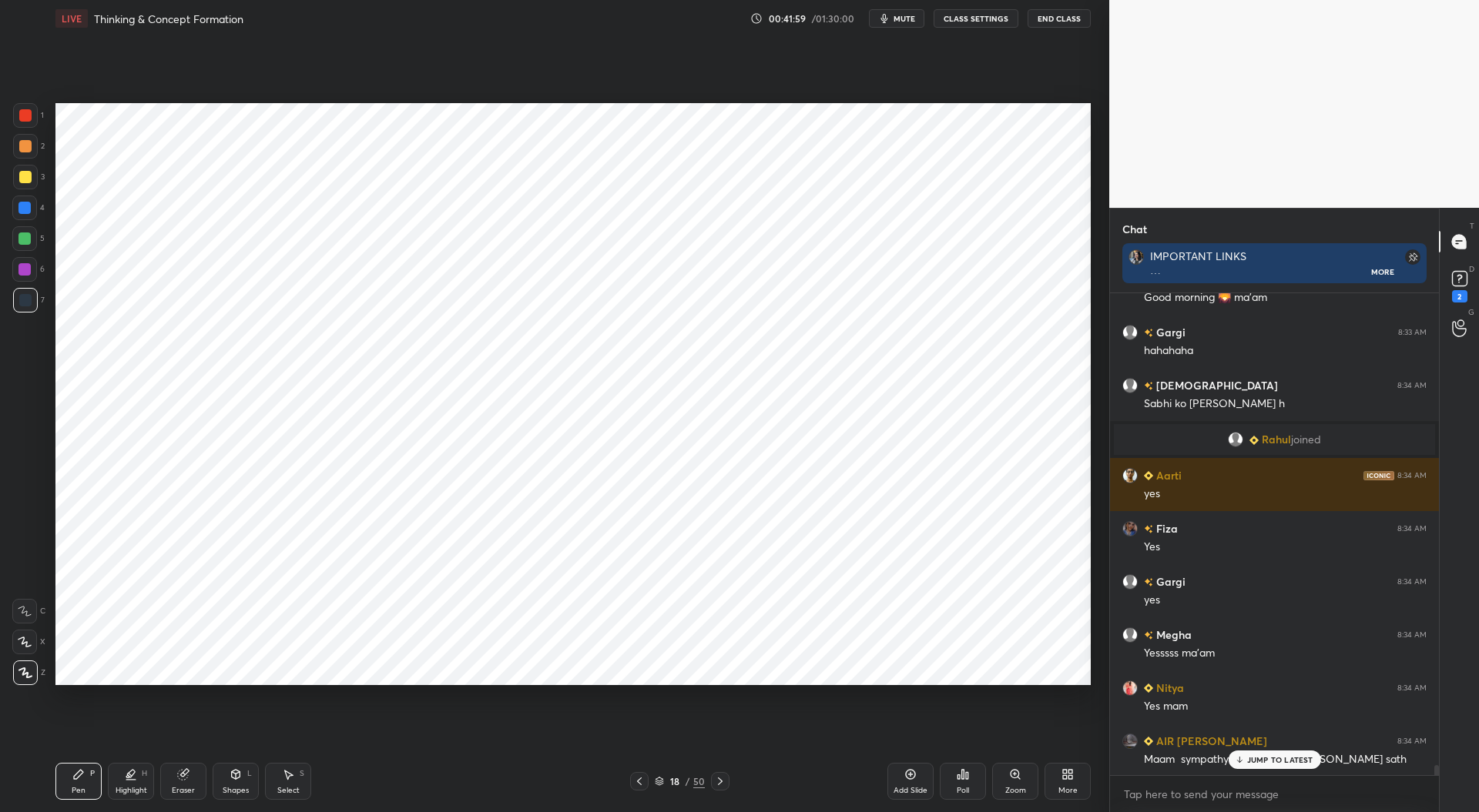
click at [29, 110] on div at bounding box center [25, 115] width 12 height 12
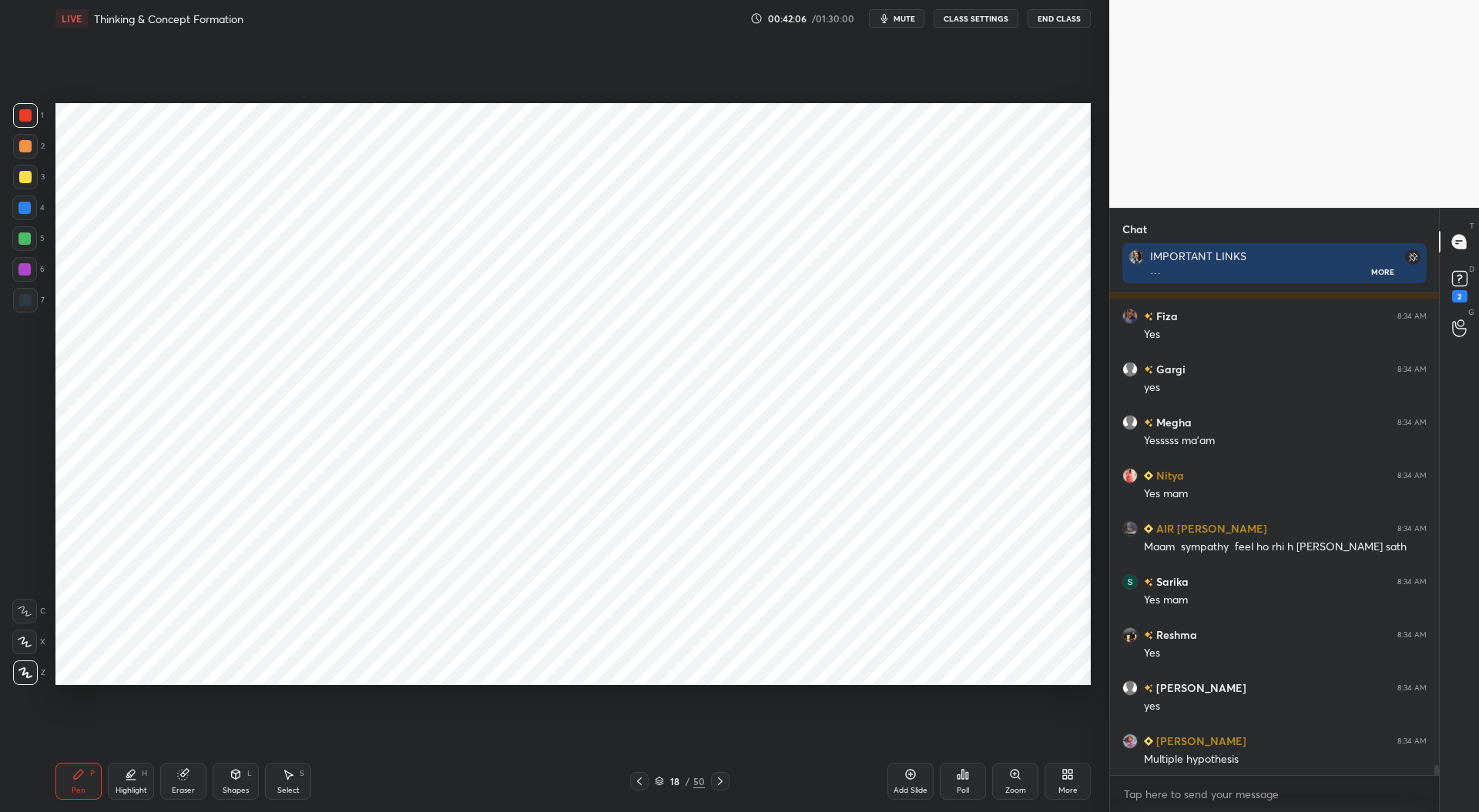
scroll to position [22524, 0]
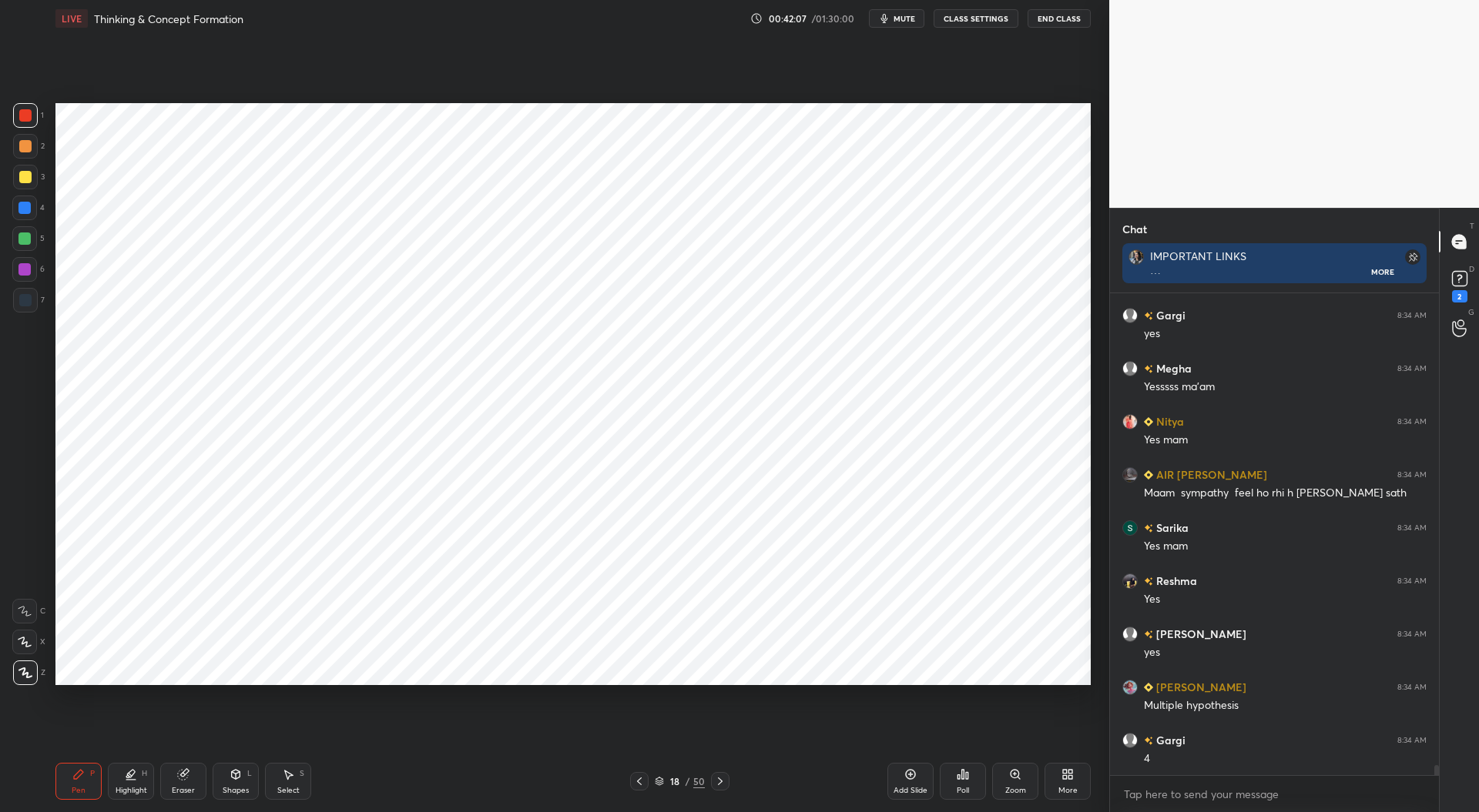
click at [23, 296] on div at bounding box center [25, 300] width 12 height 12
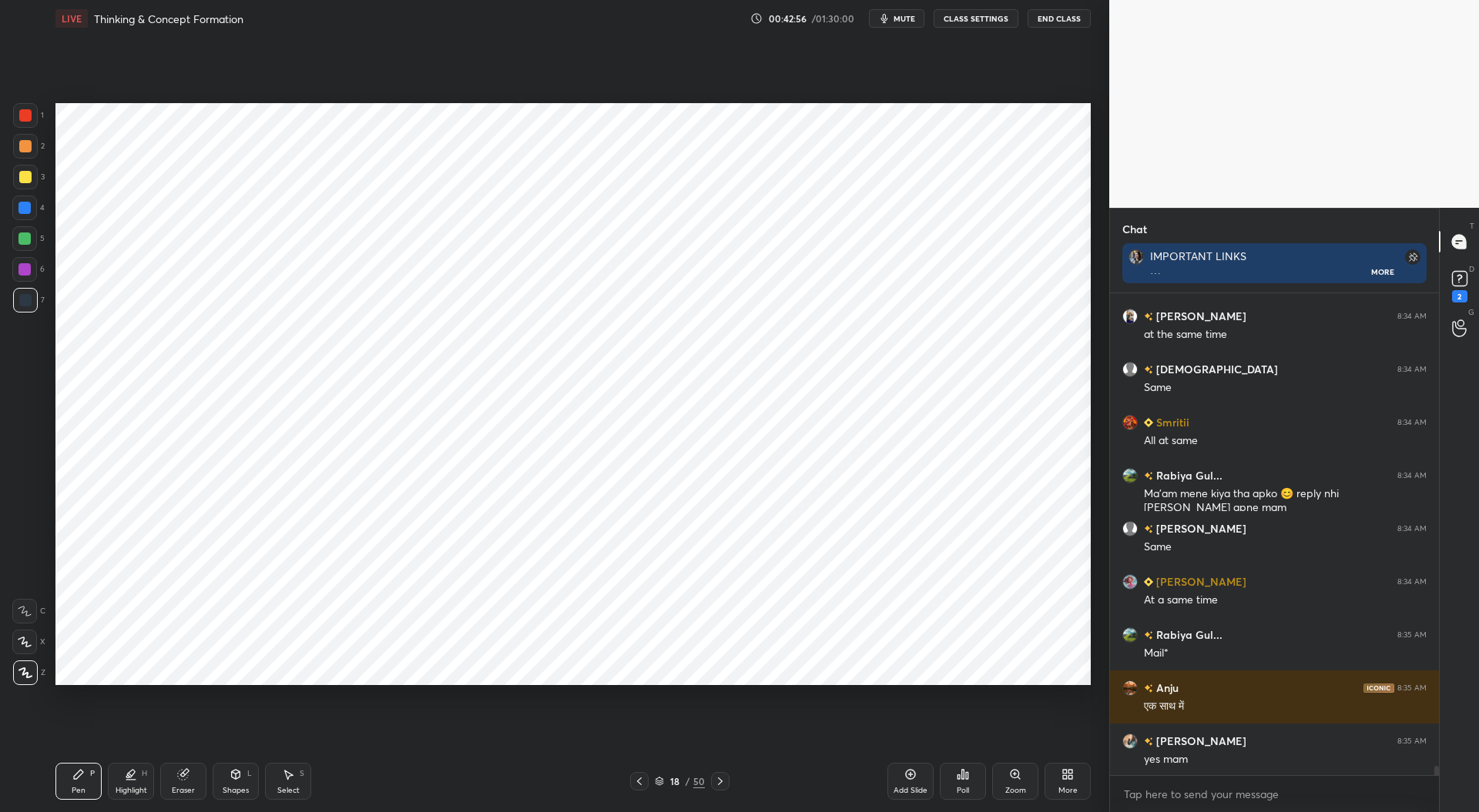
scroll to position [23708, 0]
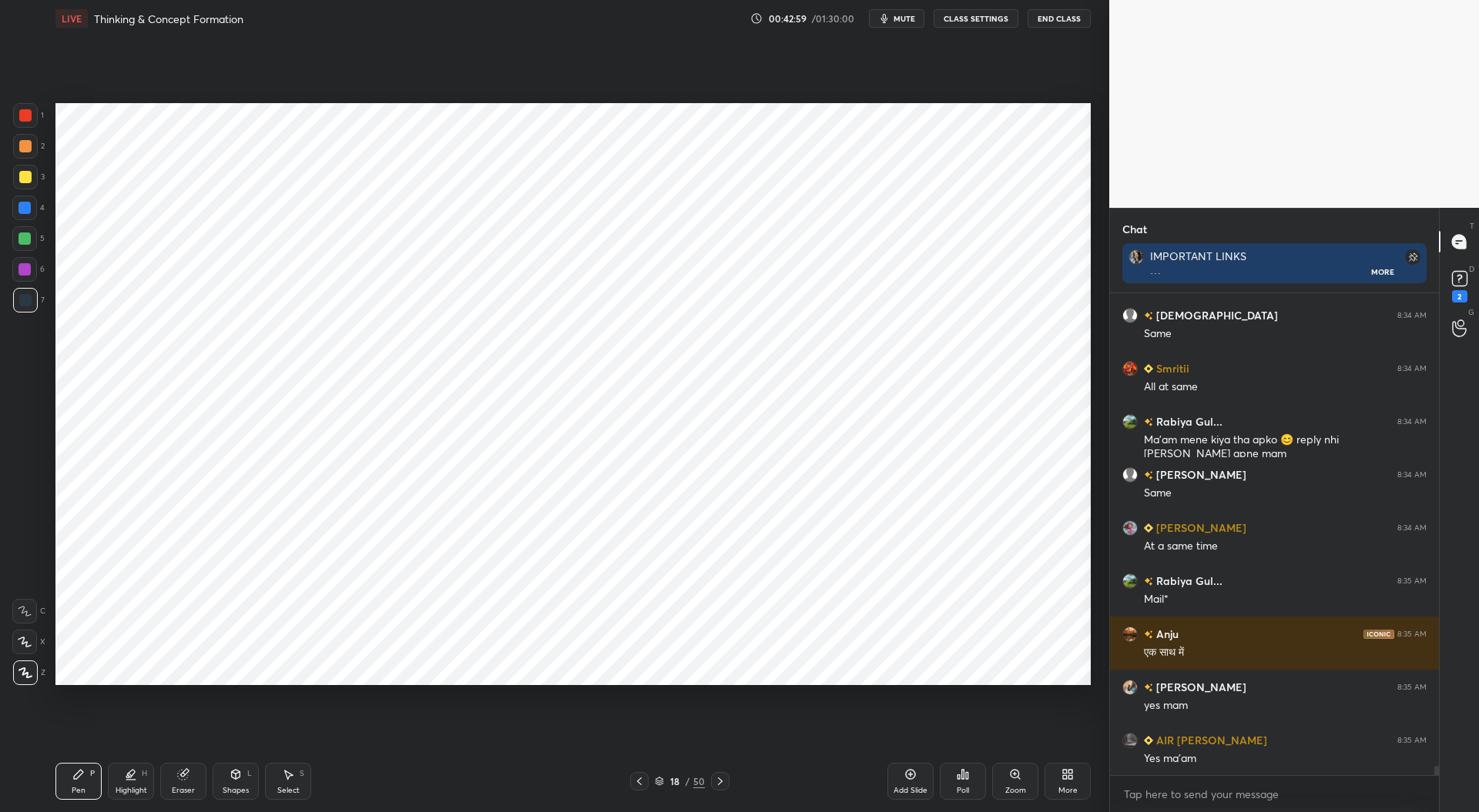
click at [915, 783] on div "Add Slide" at bounding box center [910, 782] width 46 height 37
click at [24, 115] on div at bounding box center [25, 115] width 12 height 12
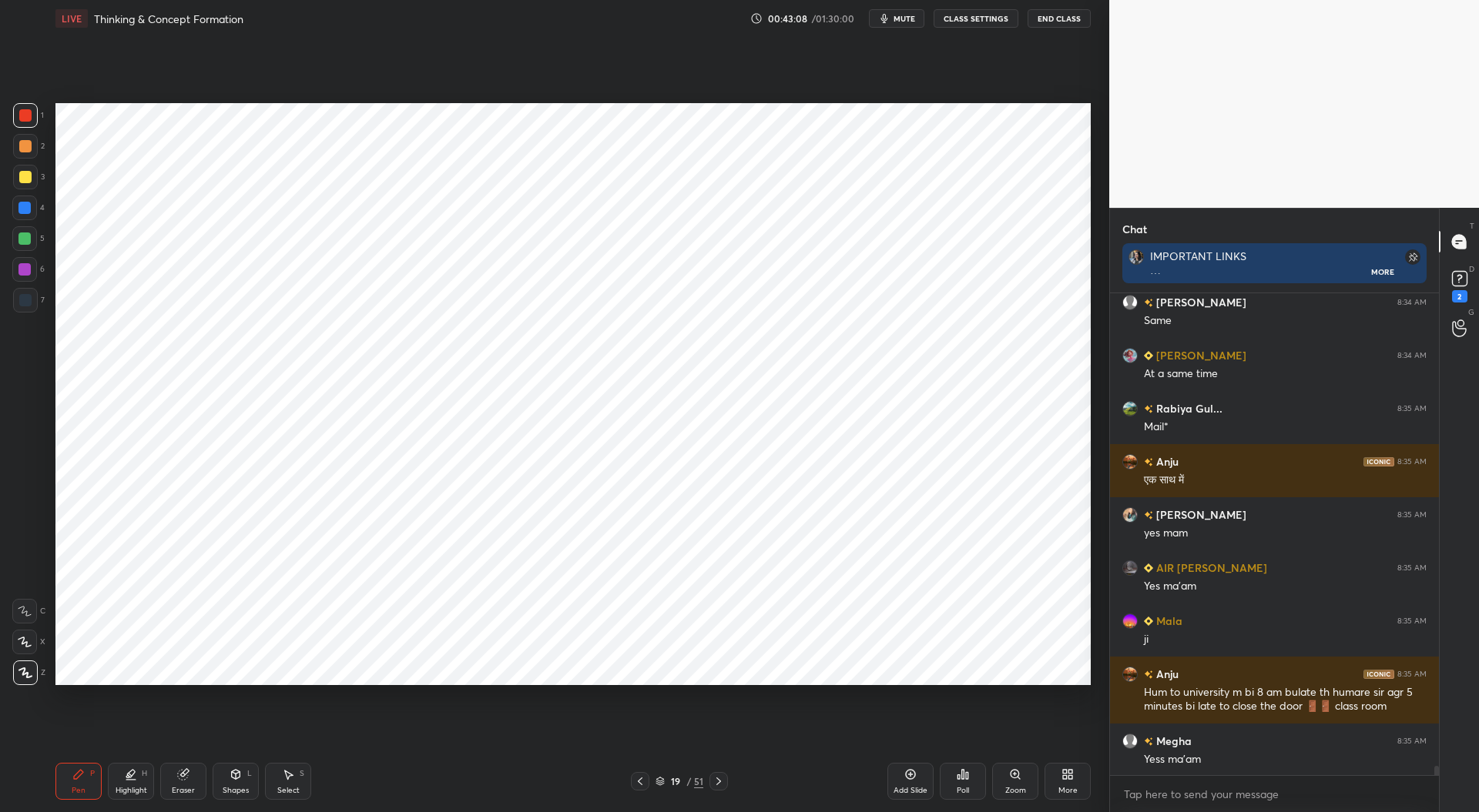
scroll to position [23935, 0]
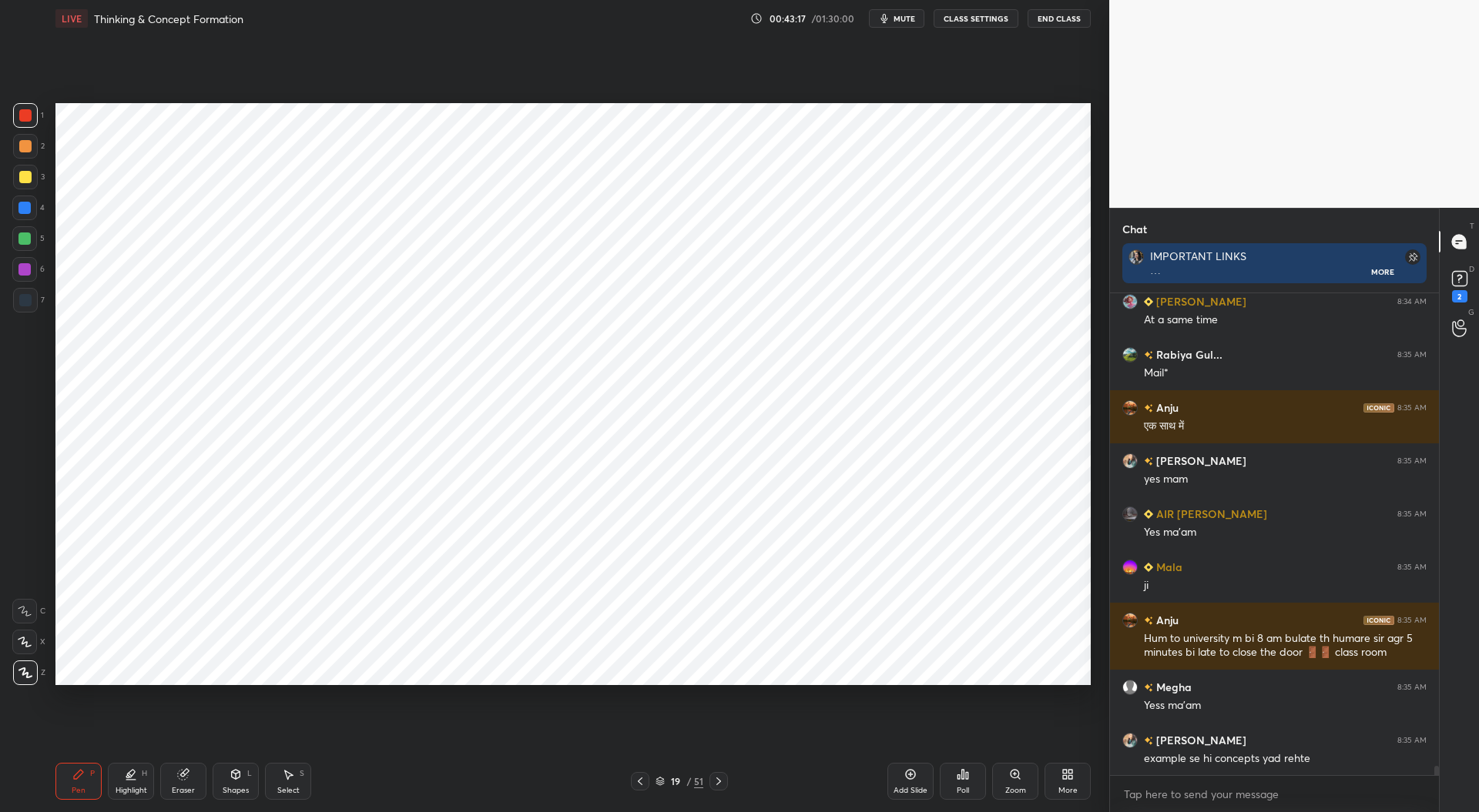
click at [185, 787] on div "Eraser" at bounding box center [183, 790] width 23 height 8
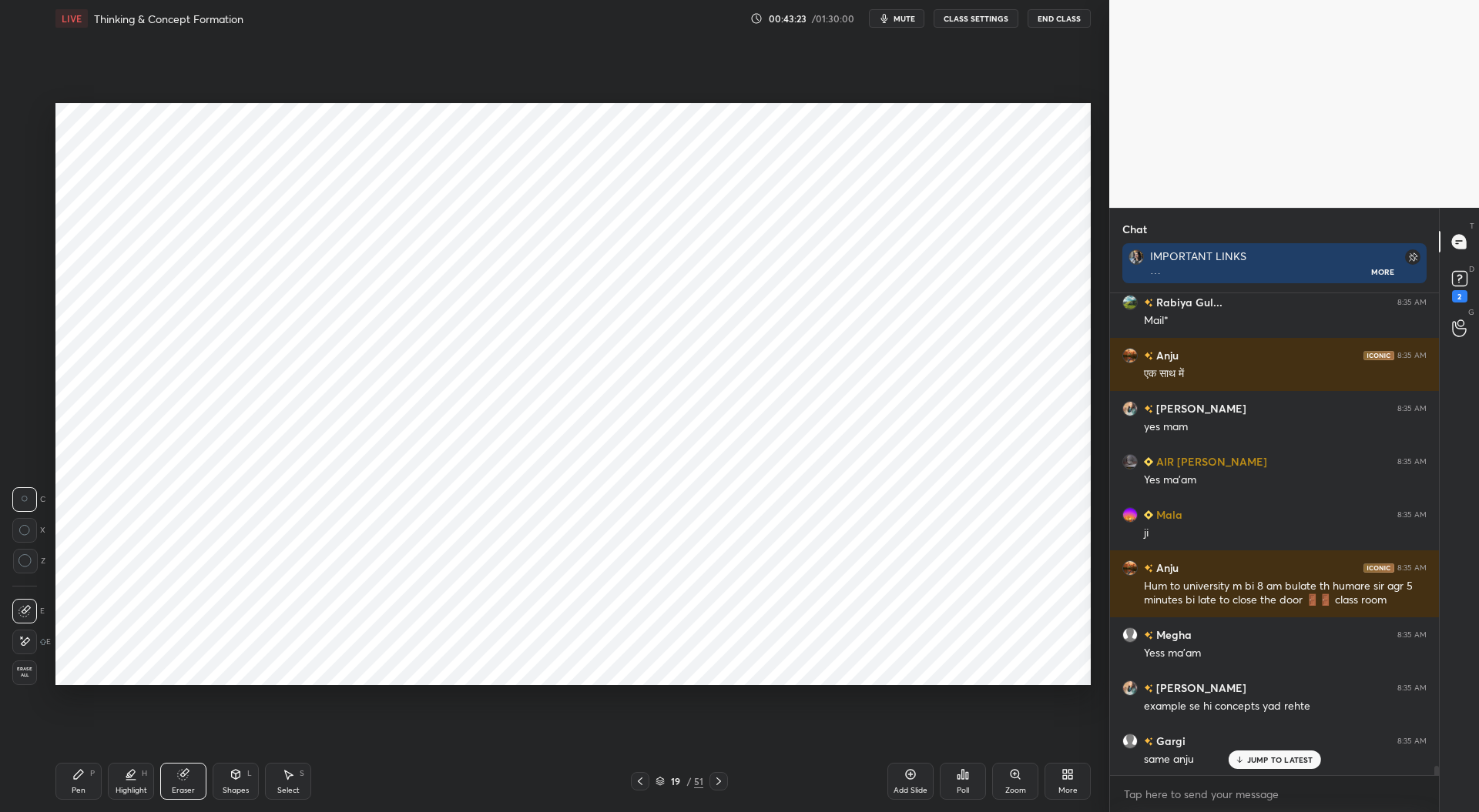
click at [91, 788] on div "Pen P" at bounding box center [78, 782] width 46 height 37
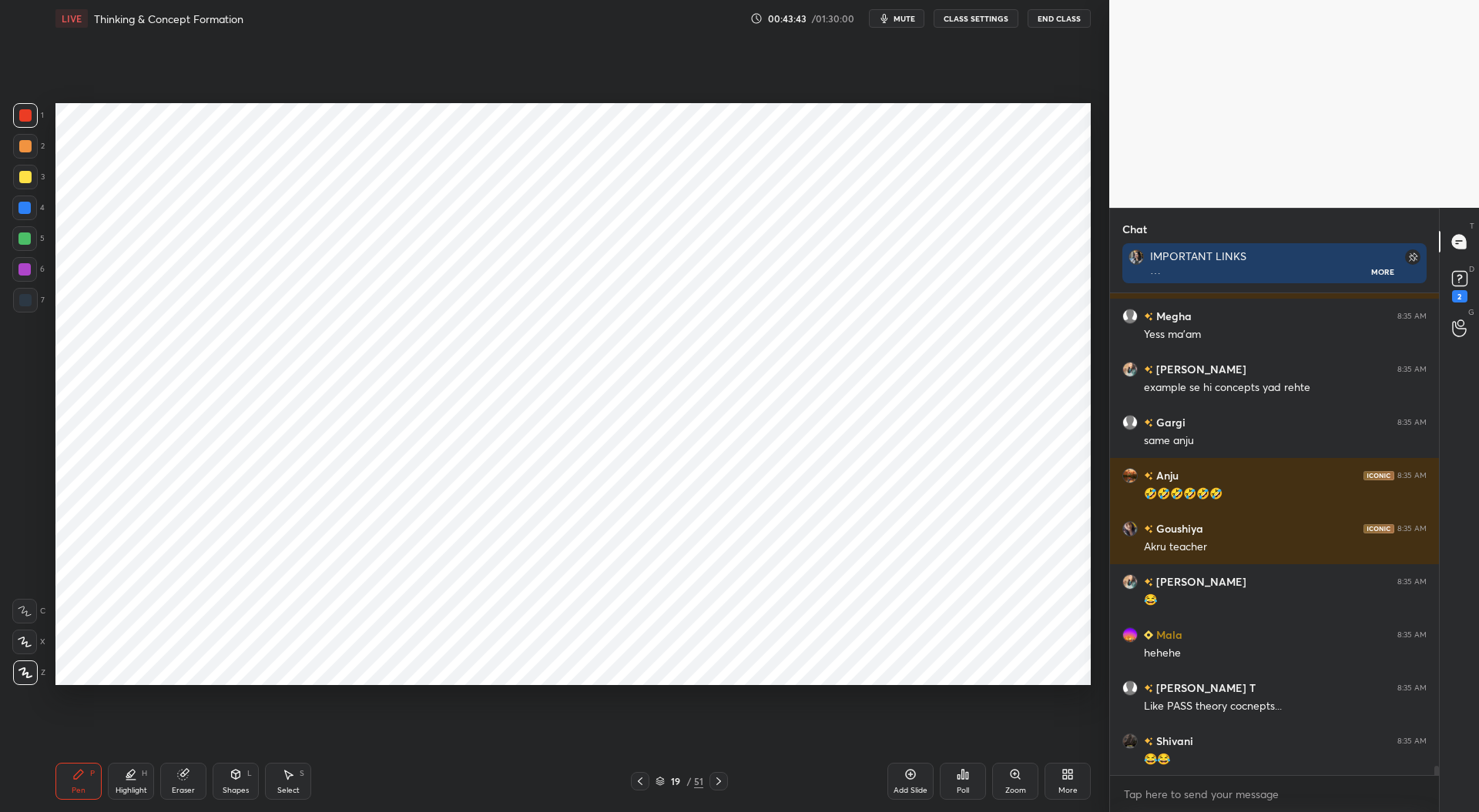
scroll to position [24360, 0]
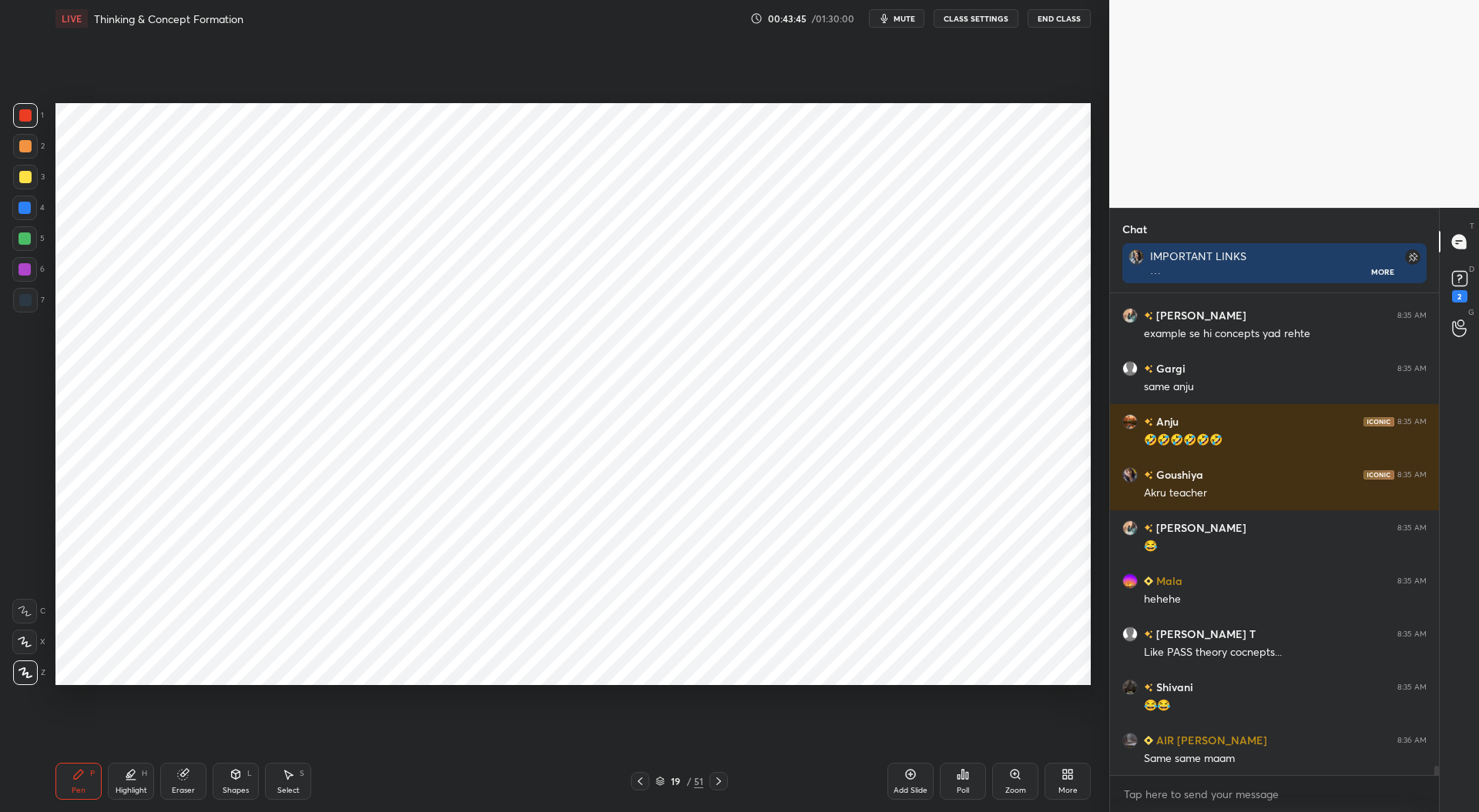
click at [26, 206] on div at bounding box center [24, 208] width 12 height 12
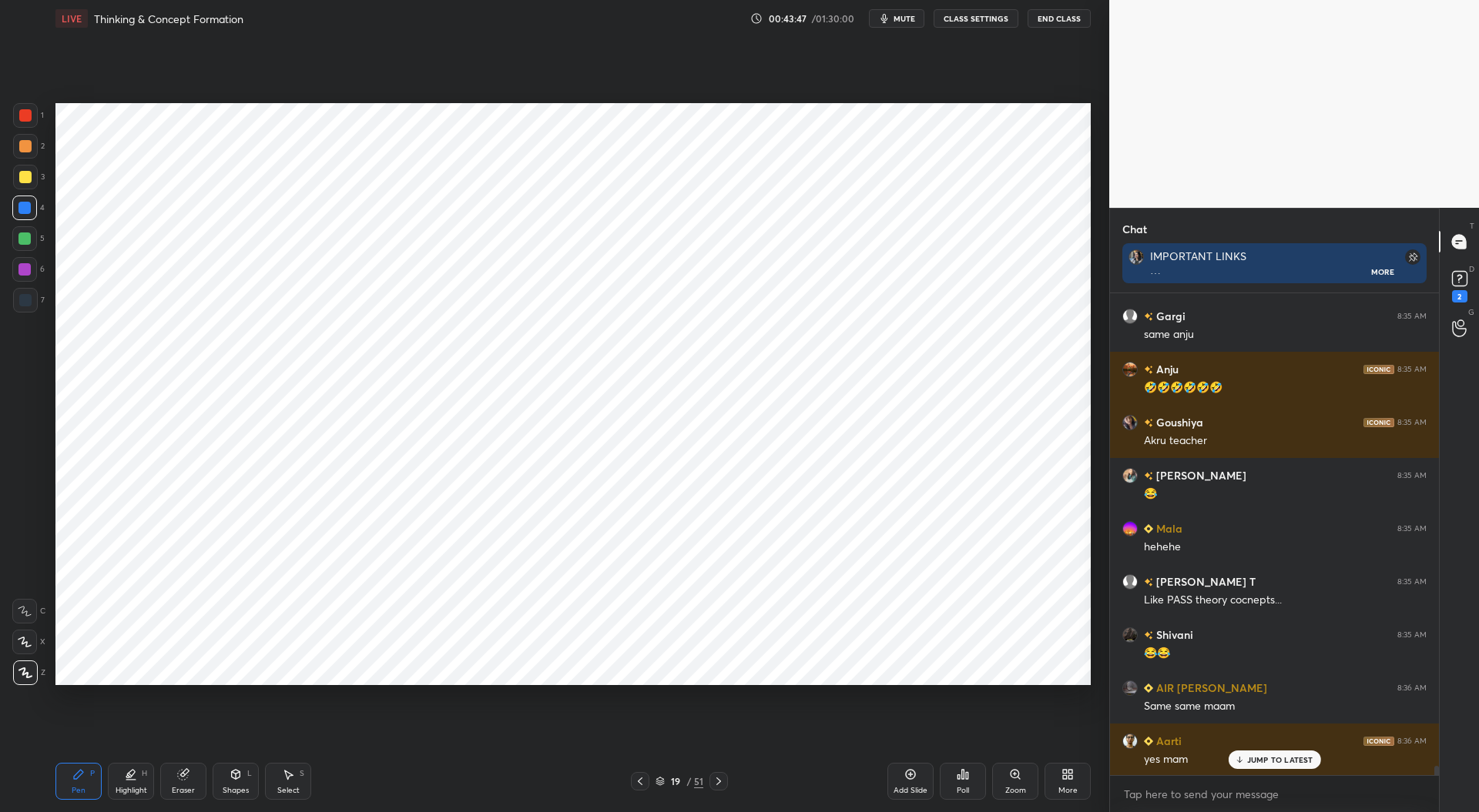
click at [25, 298] on div at bounding box center [25, 300] width 12 height 12
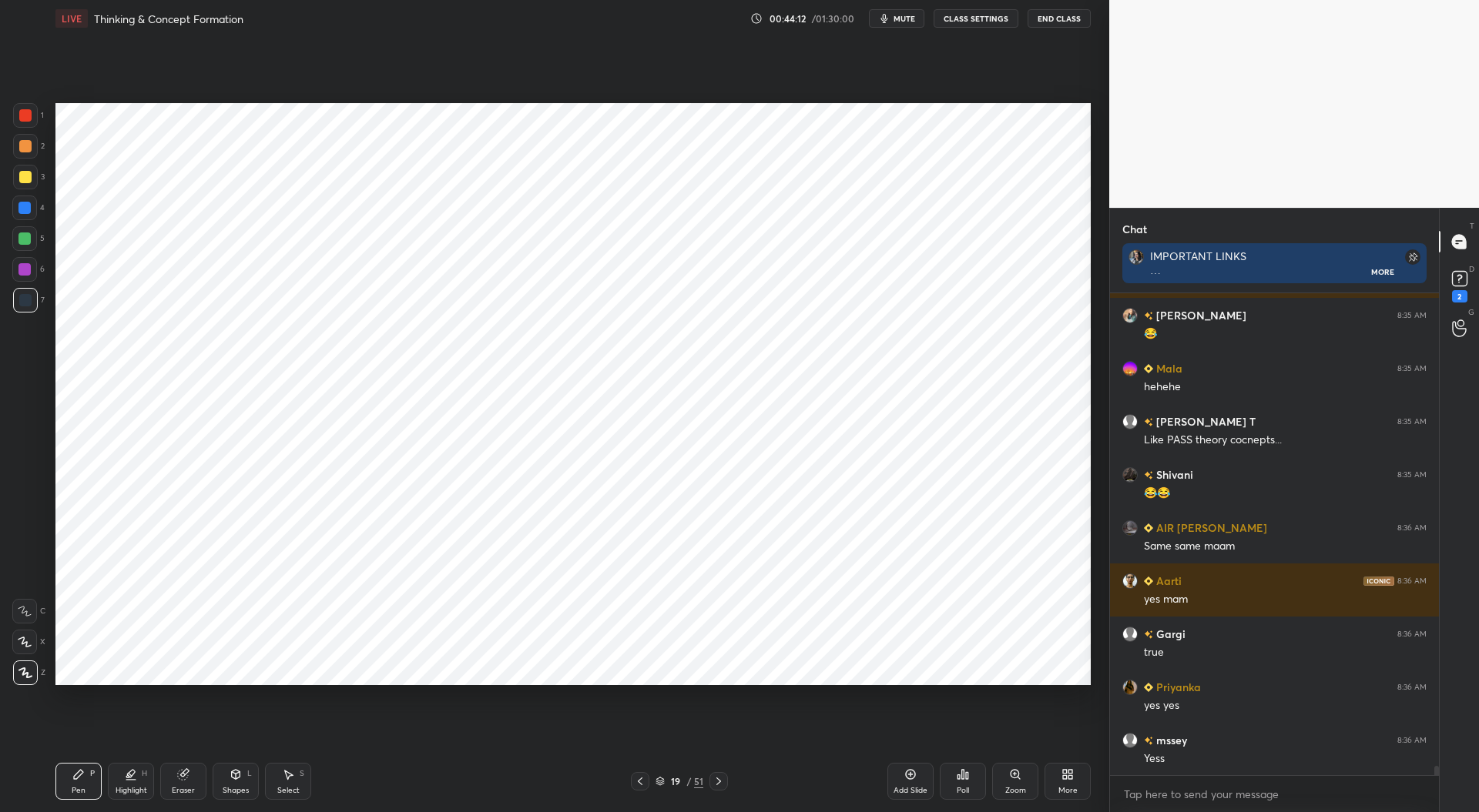
scroll to position [24625, 0]
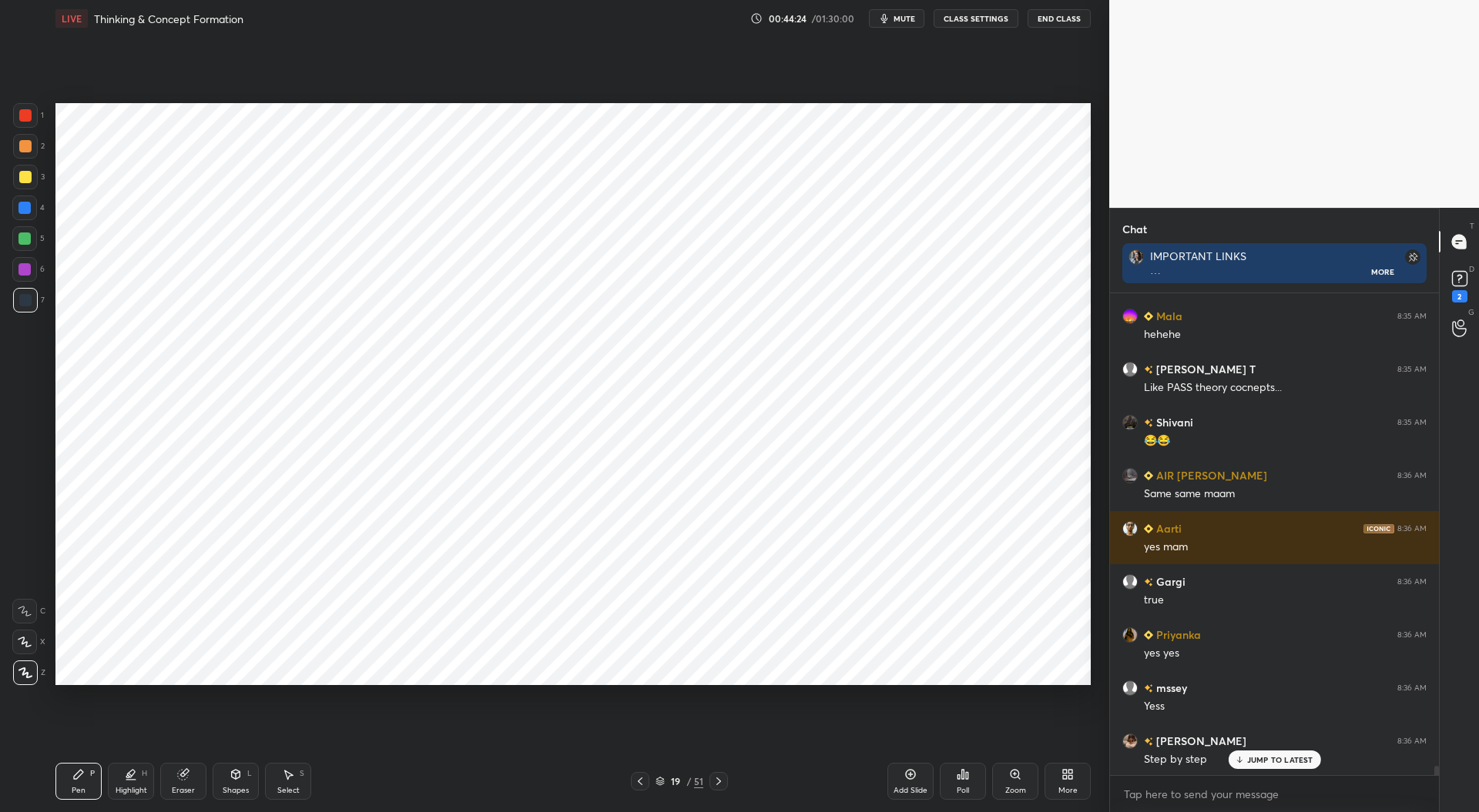
click at [25, 211] on div at bounding box center [24, 208] width 12 height 12
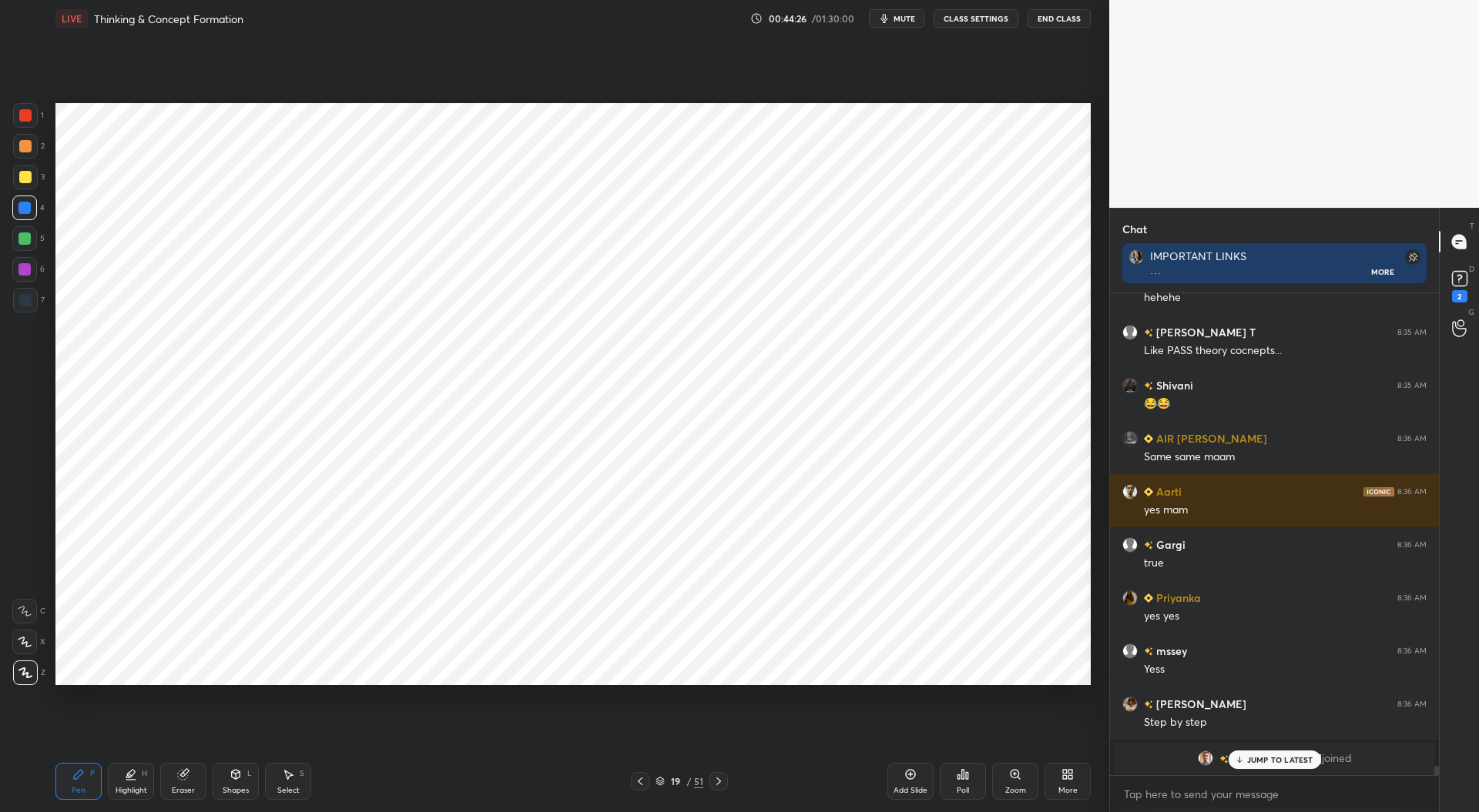
click at [29, 300] on div at bounding box center [25, 300] width 12 height 12
click at [643, 780] on icon at bounding box center [640, 782] width 12 height 12
click at [718, 788] on div at bounding box center [718, 781] width 18 height 18
click at [1247, 754] on div "JUMP TO LATEST" at bounding box center [1274, 759] width 93 height 18
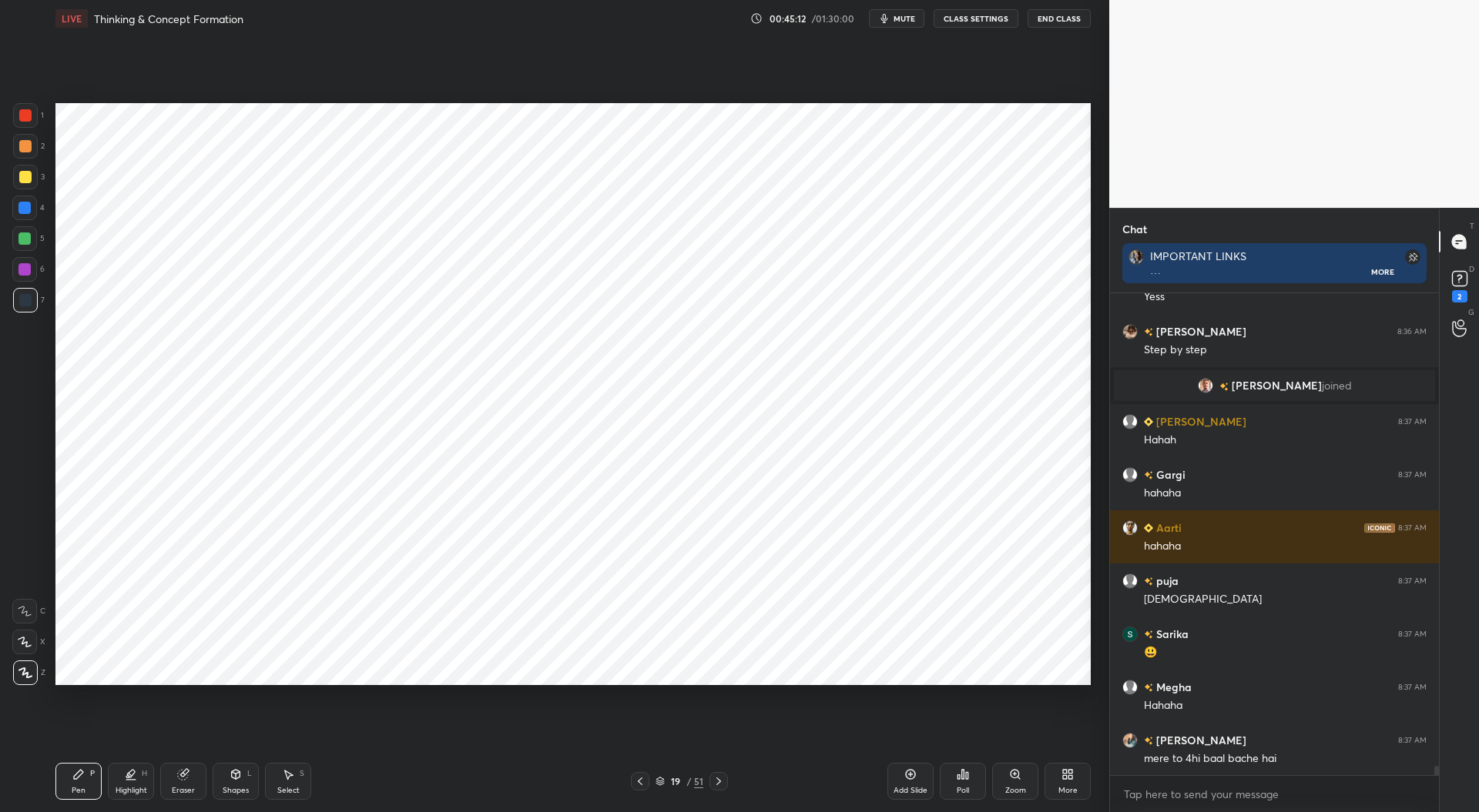
scroll to position [25072, 0]
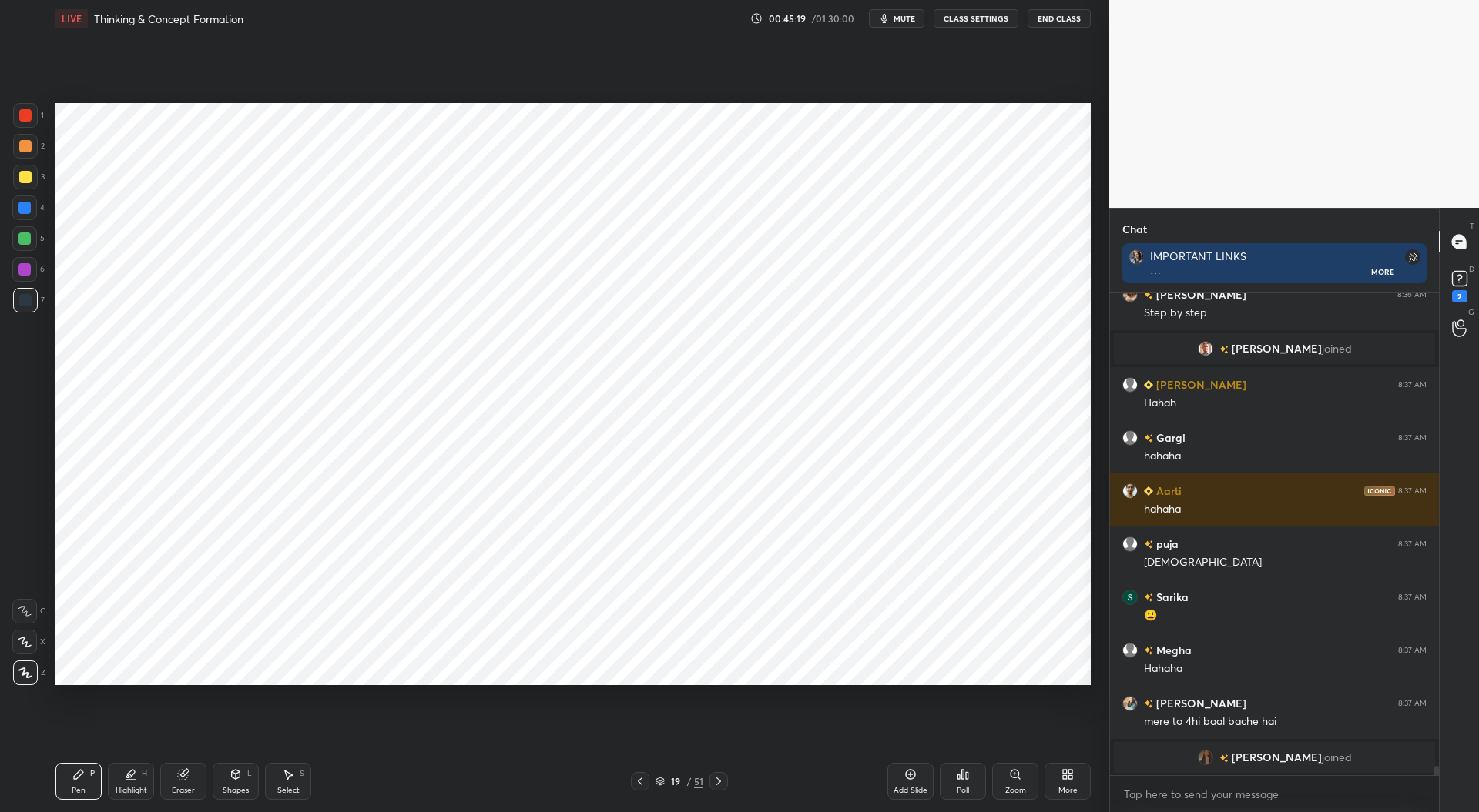
click at [24, 268] on div at bounding box center [24, 269] width 12 height 12
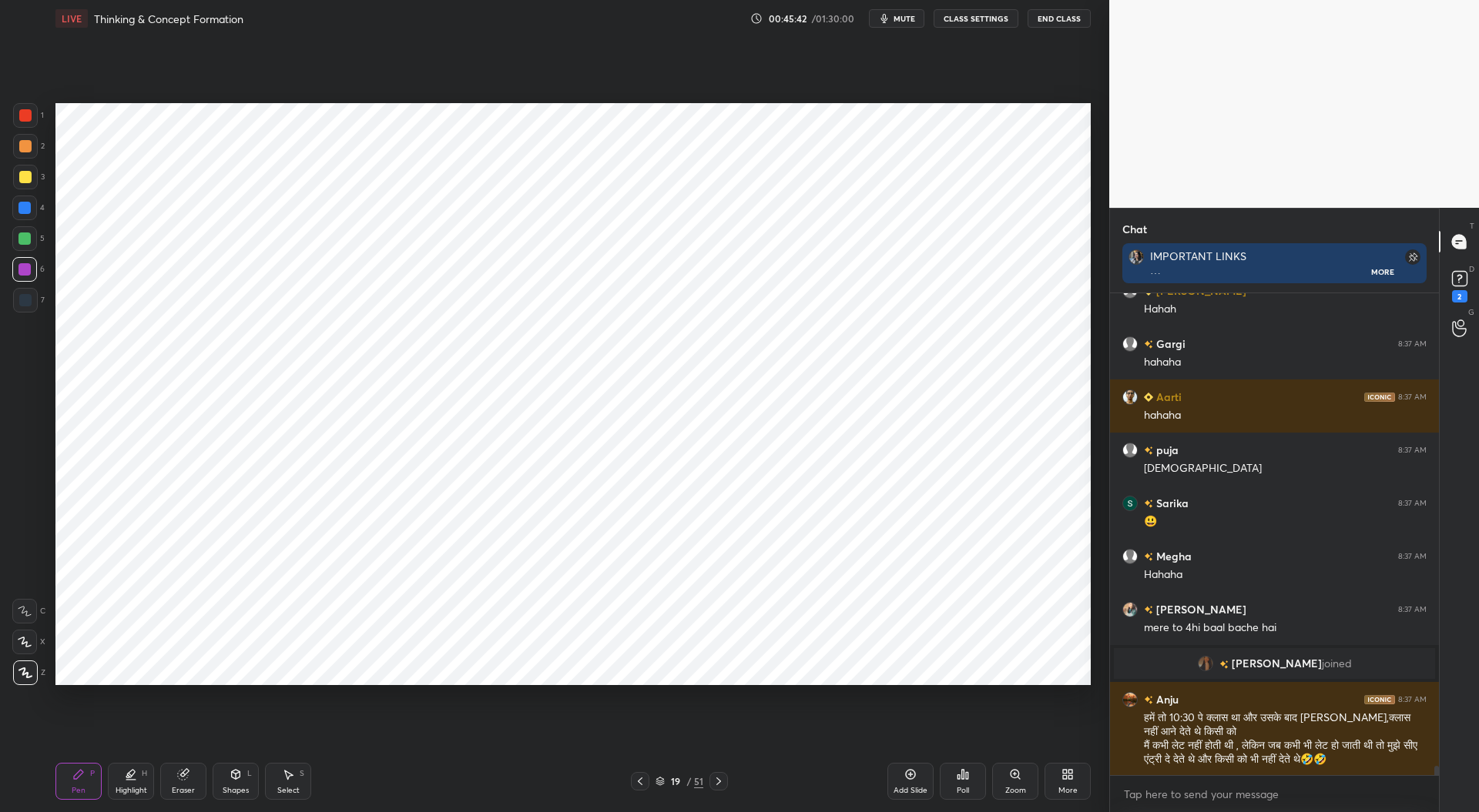
scroll to position [24326, 0]
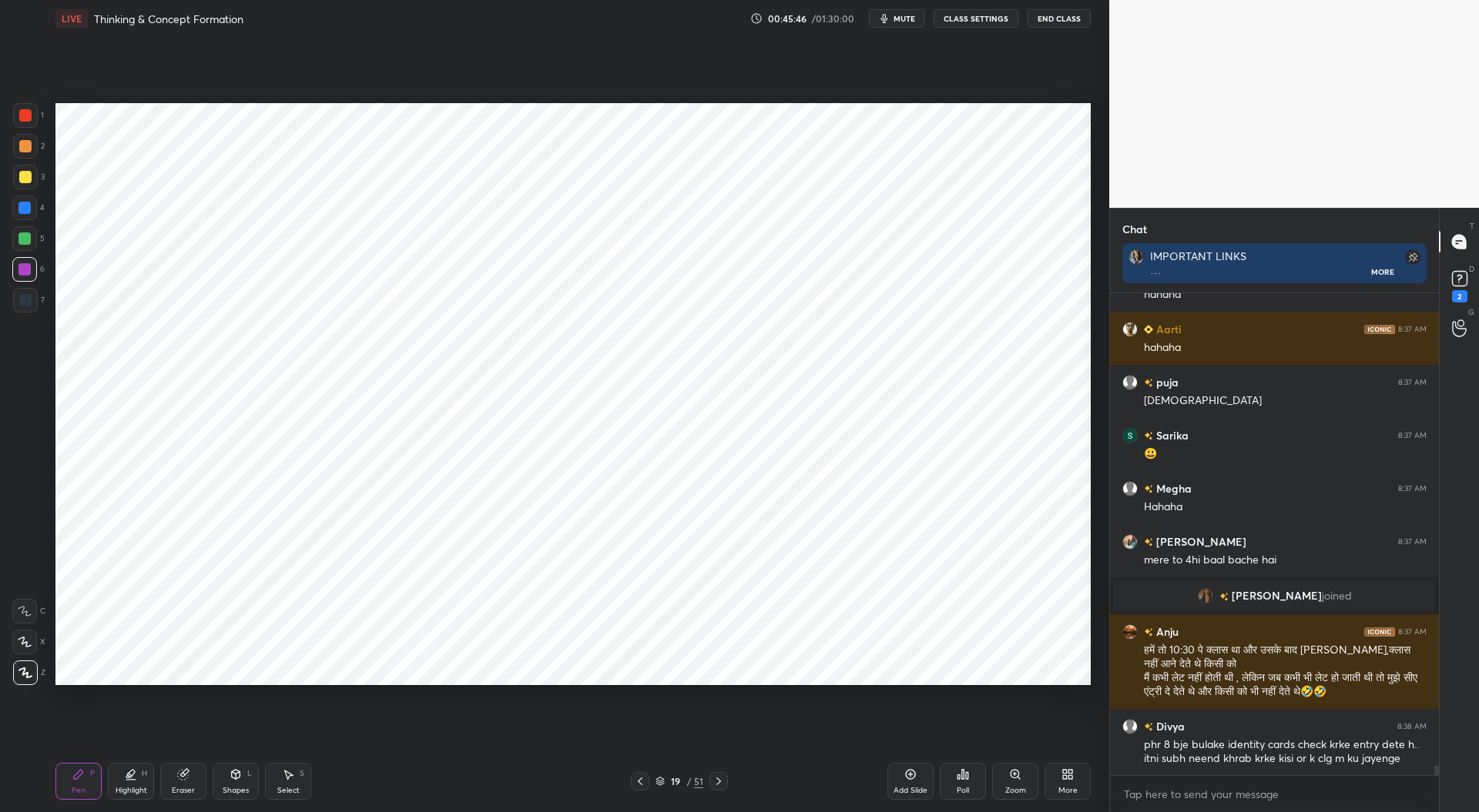
click at [29, 209] on div at bounding box center [24, 208] width 12 height 12
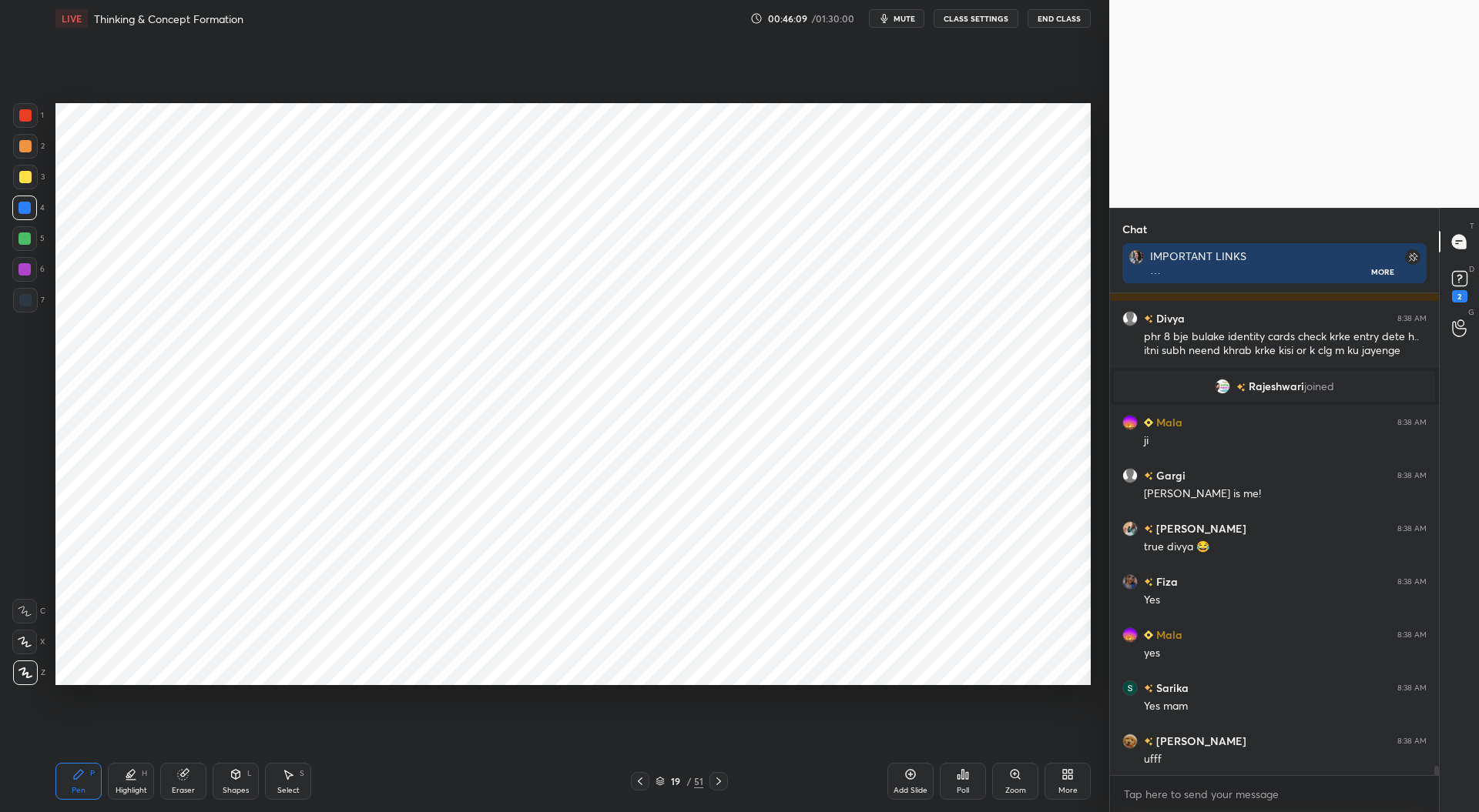
scroll to position [24712, 0]
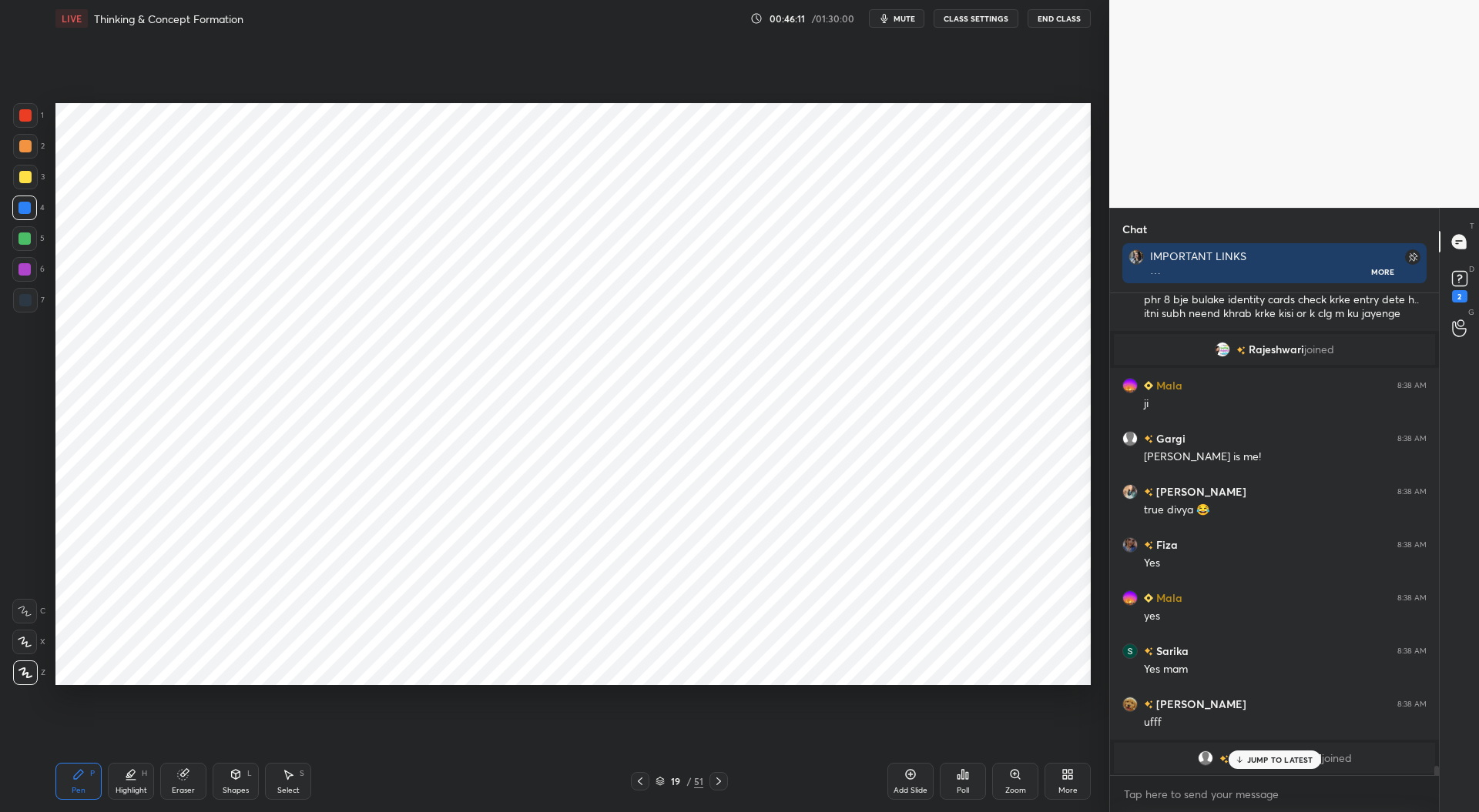
click at [27, 301] on div at bounding box center [25, 300] width 12 height 12
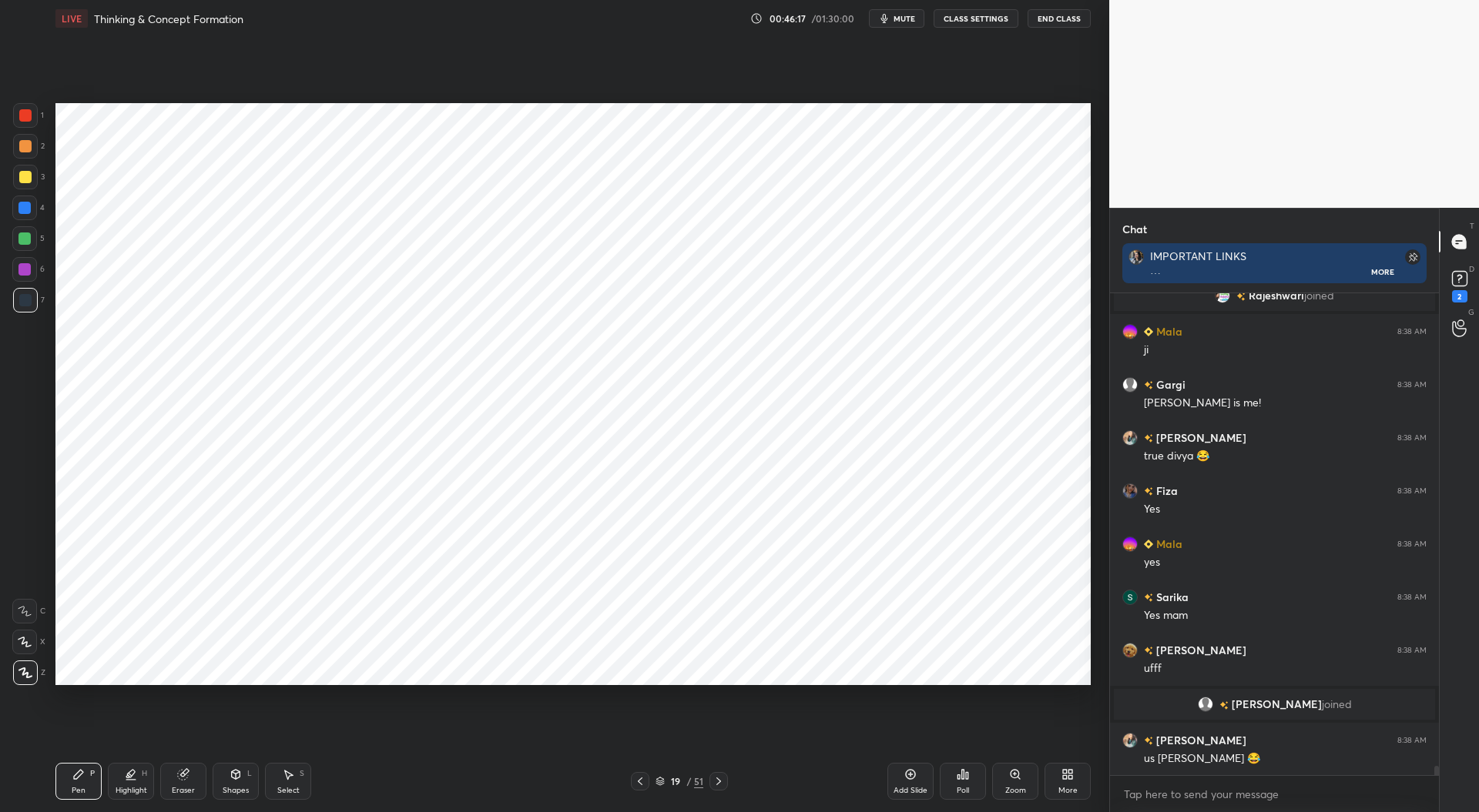
scroll to position [24686, 0]
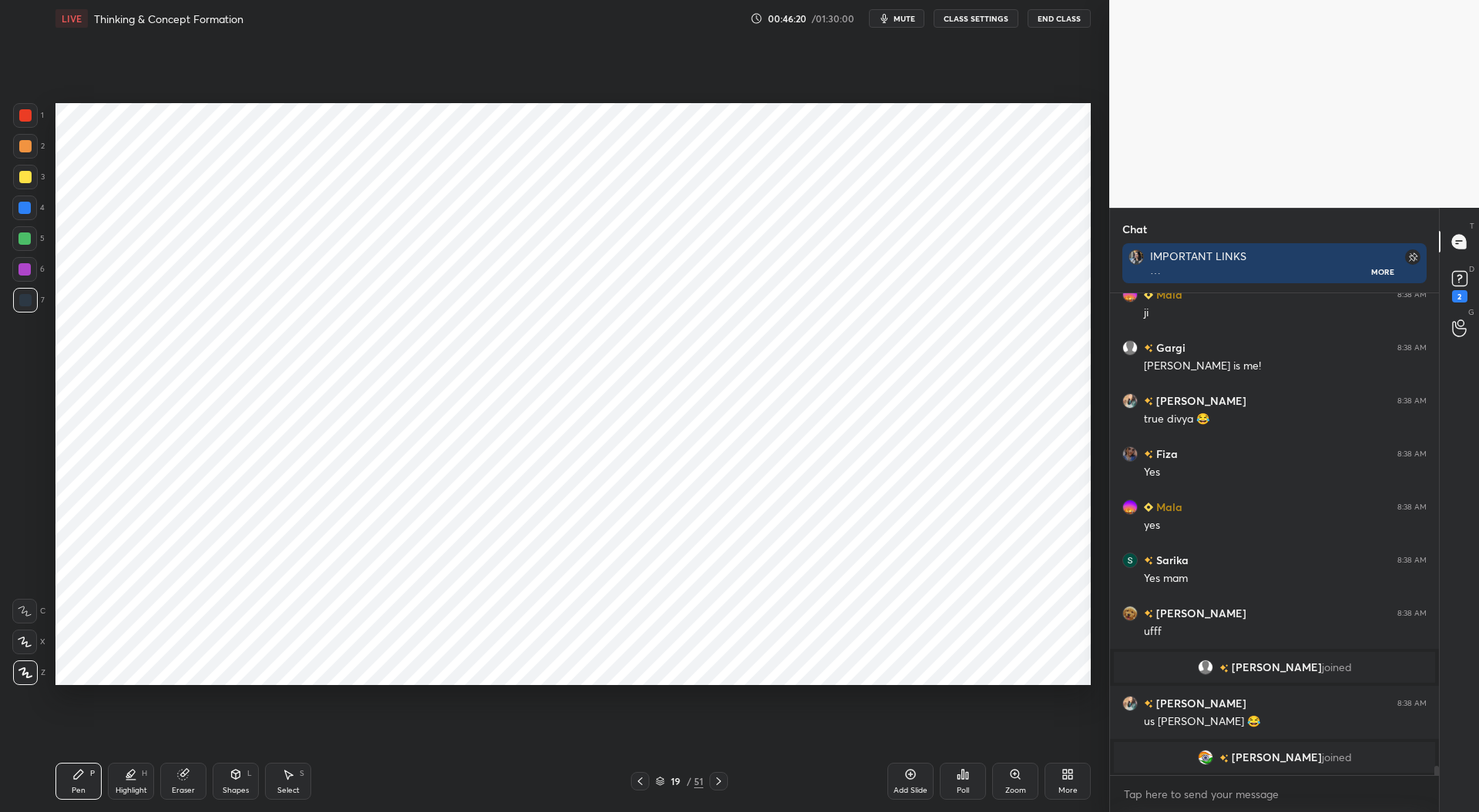
click at [186, 778] on icon at bounding box center [183, 776] width 10 height 10
click at [88, 788] on div "Pen P" at bounding box center [78, 782] width 46 height 37
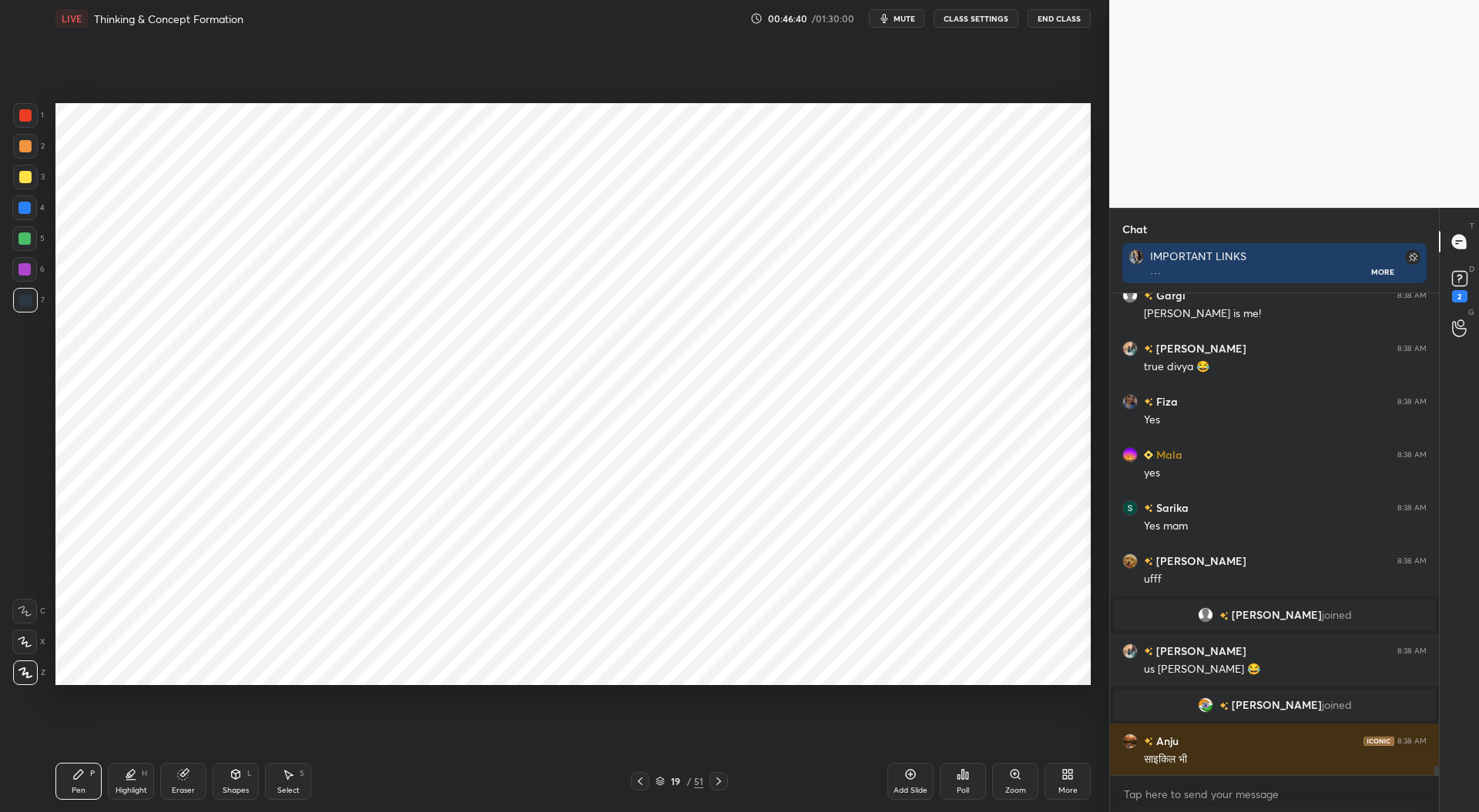
click at [26, 235] on div at bounding box center [24, 239] width 12 height 12
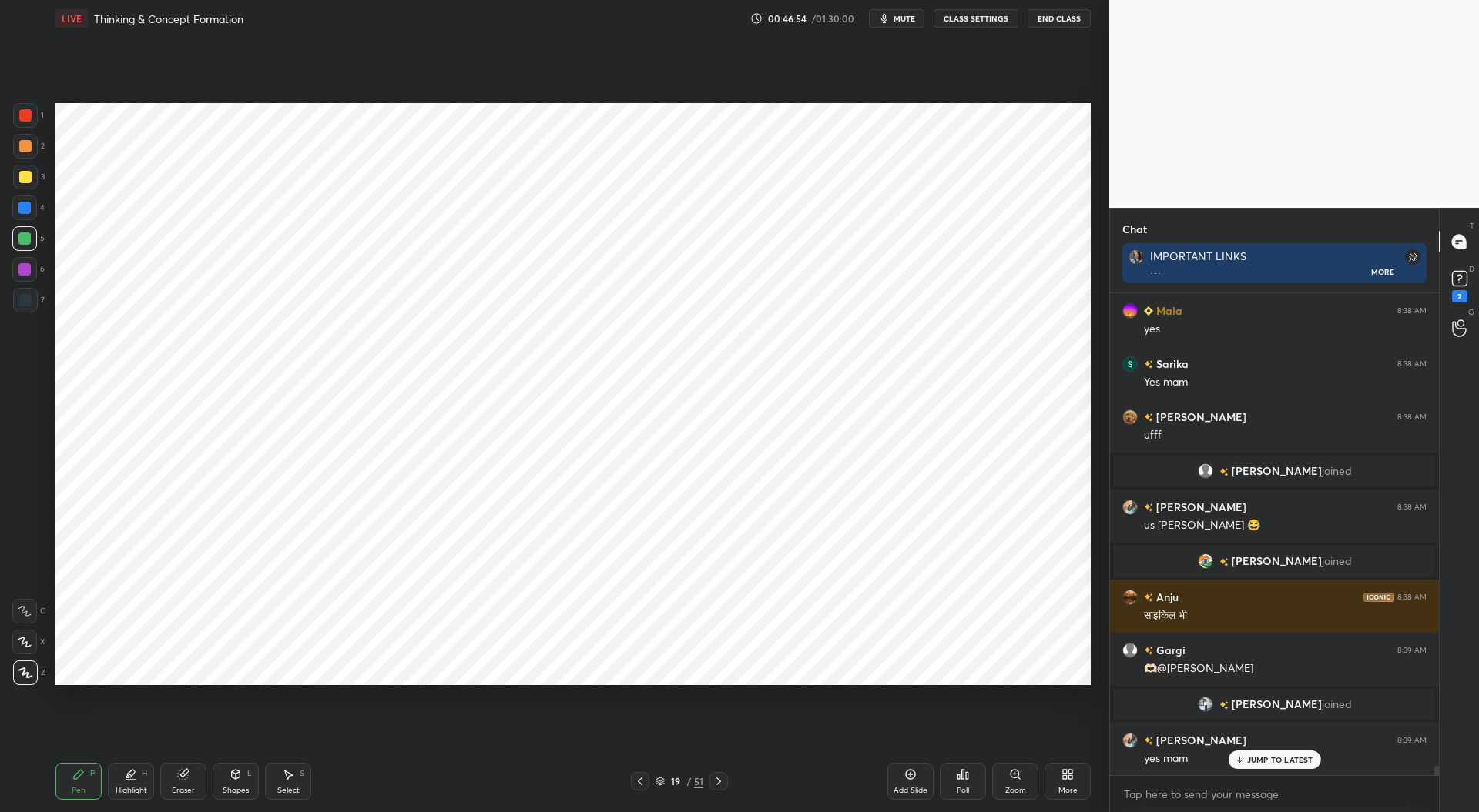
scroll to position [24922, 0]
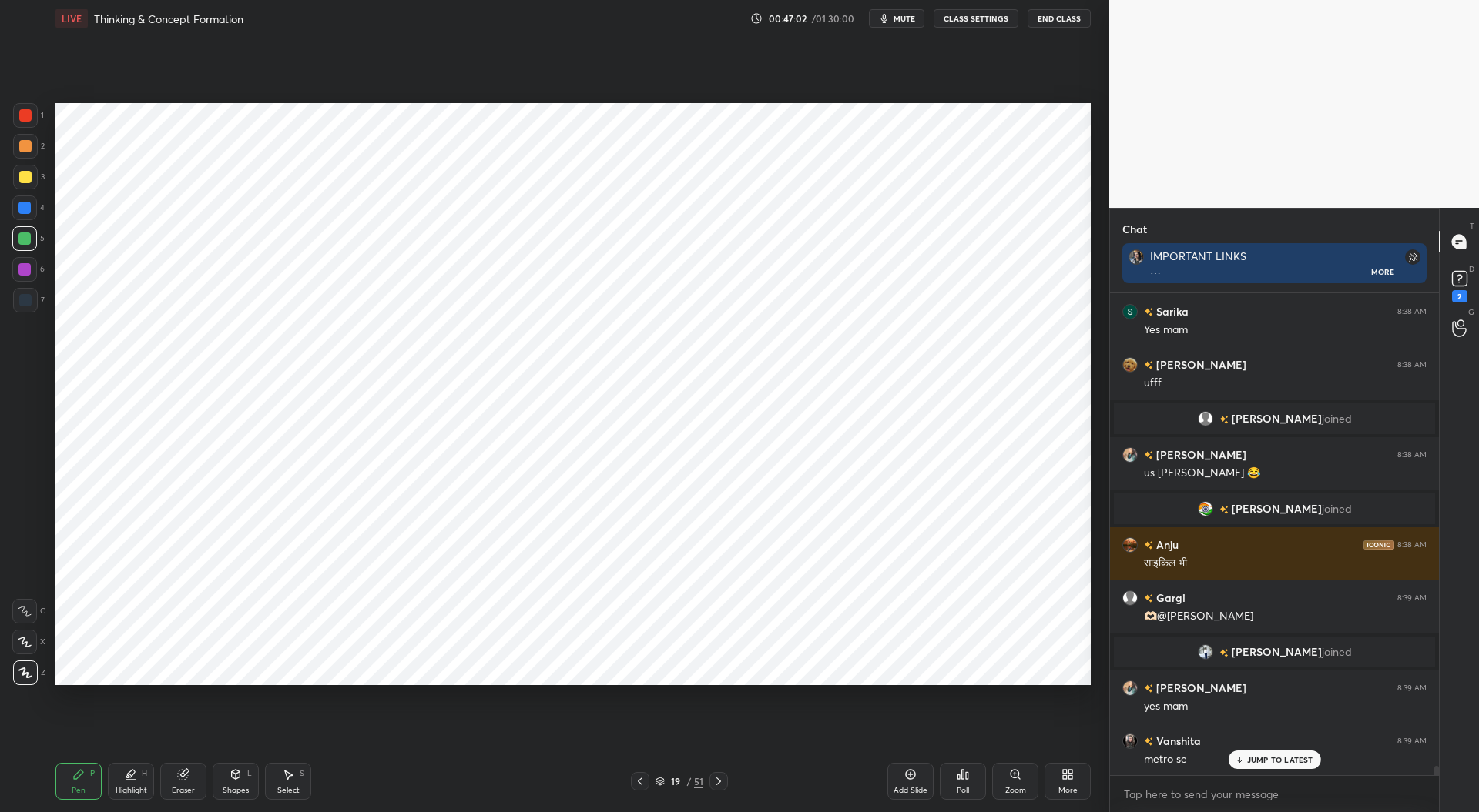
click at [23, 115] on div at bounding box center [25, 115] width 12 height 12
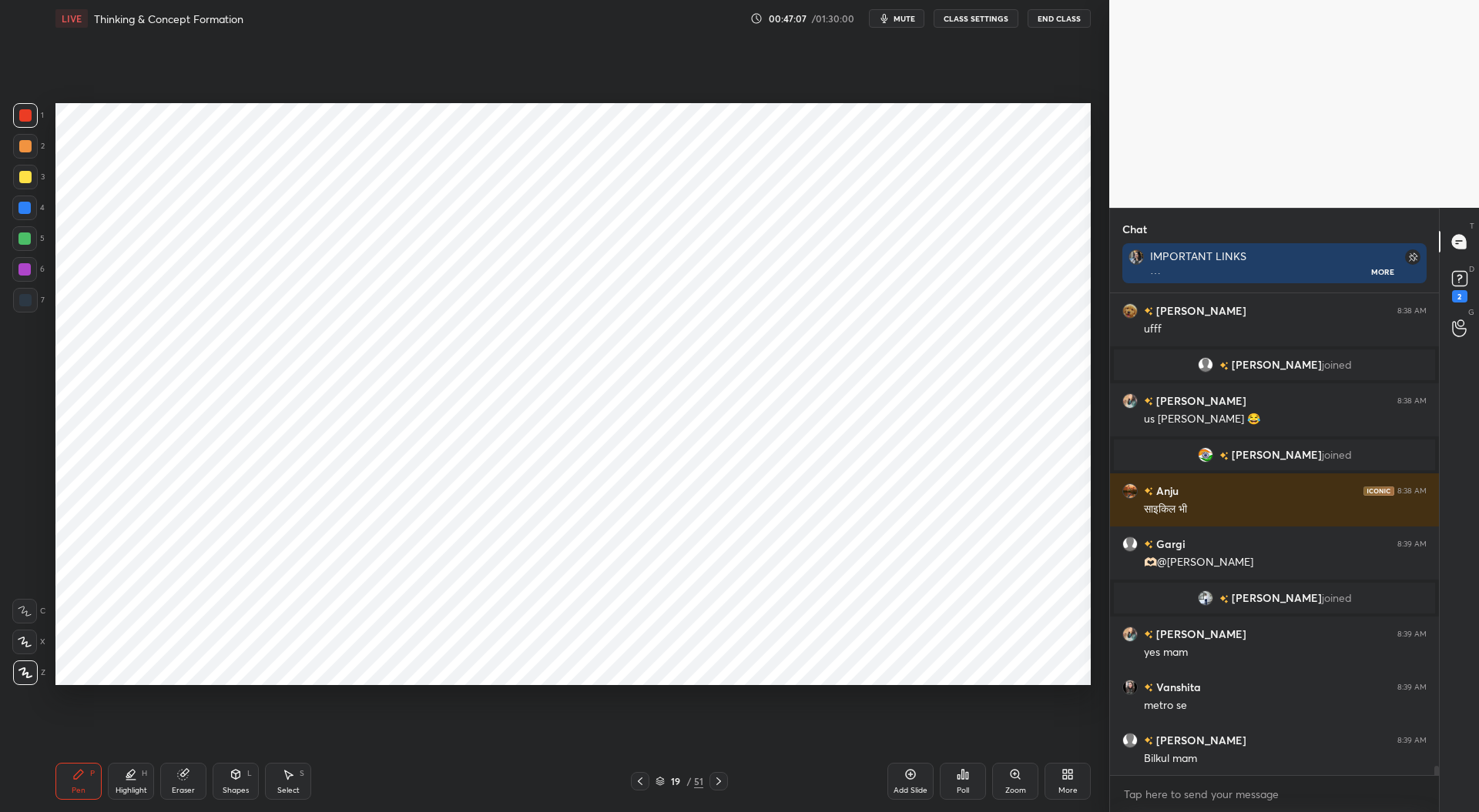
click at [28, 299] on div at bounding box center [25, 300] width 12 height 12
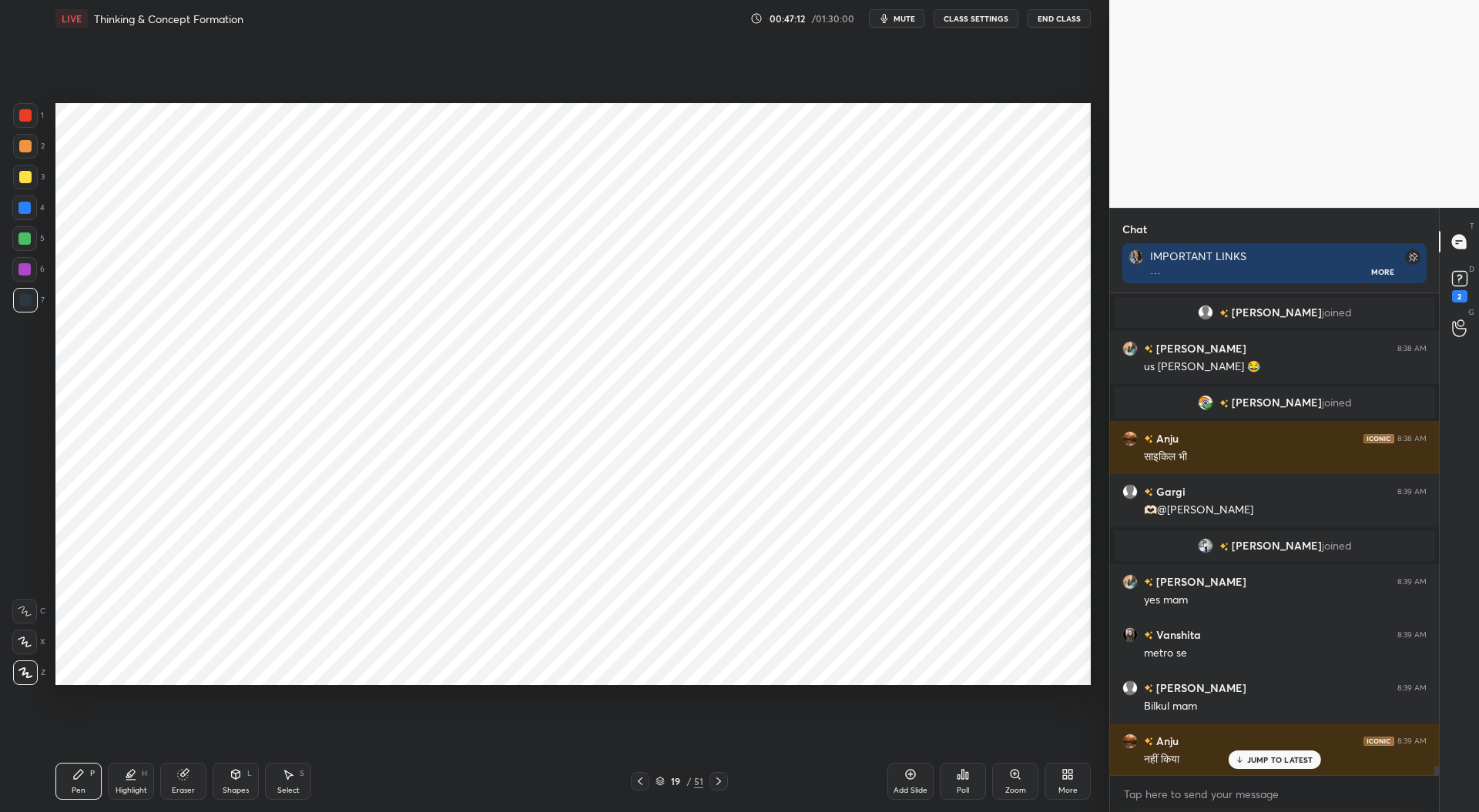
scroll to position [25082, 0]
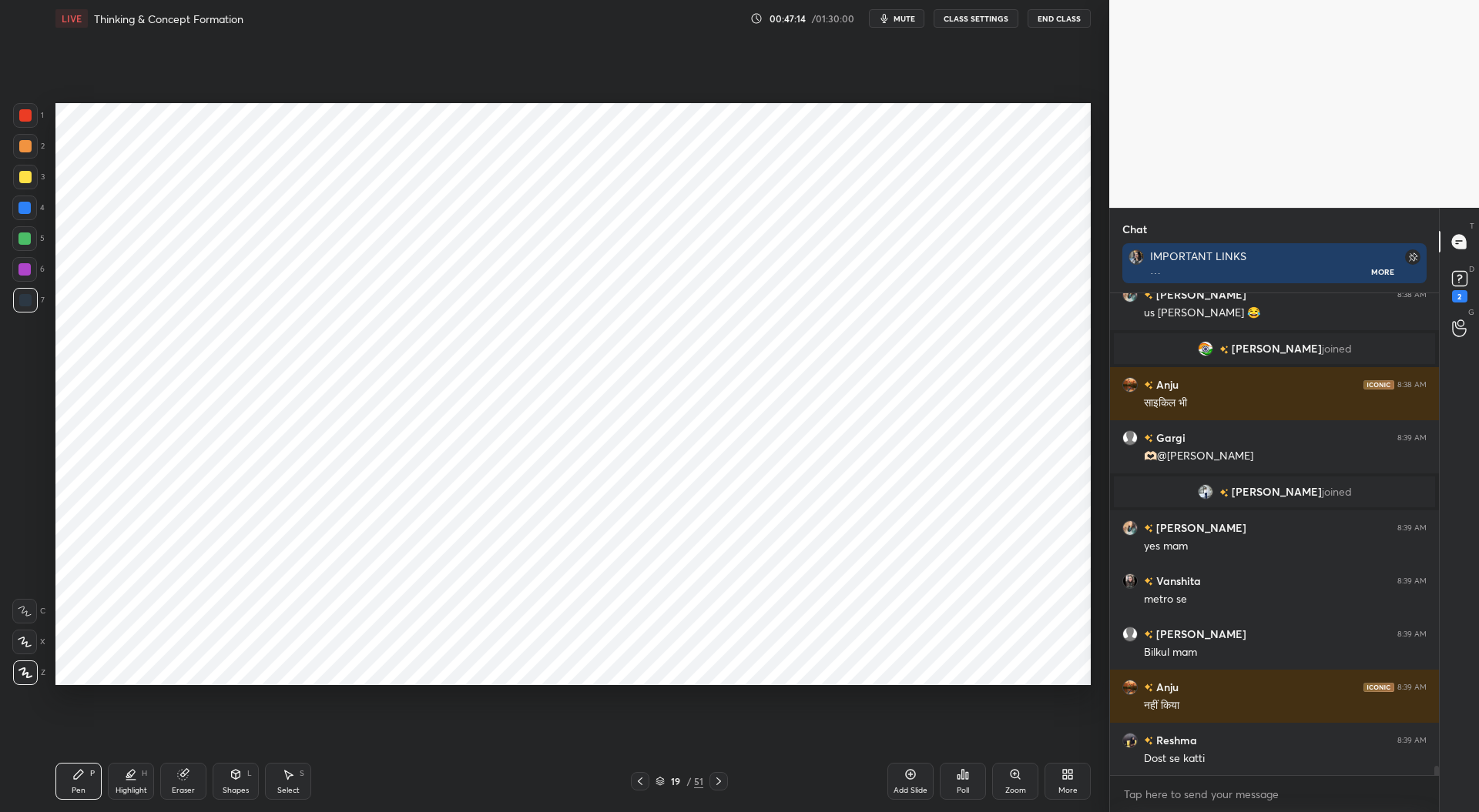
click at [23, 109] on div at bounding box center [25, 115] width 12 height 12
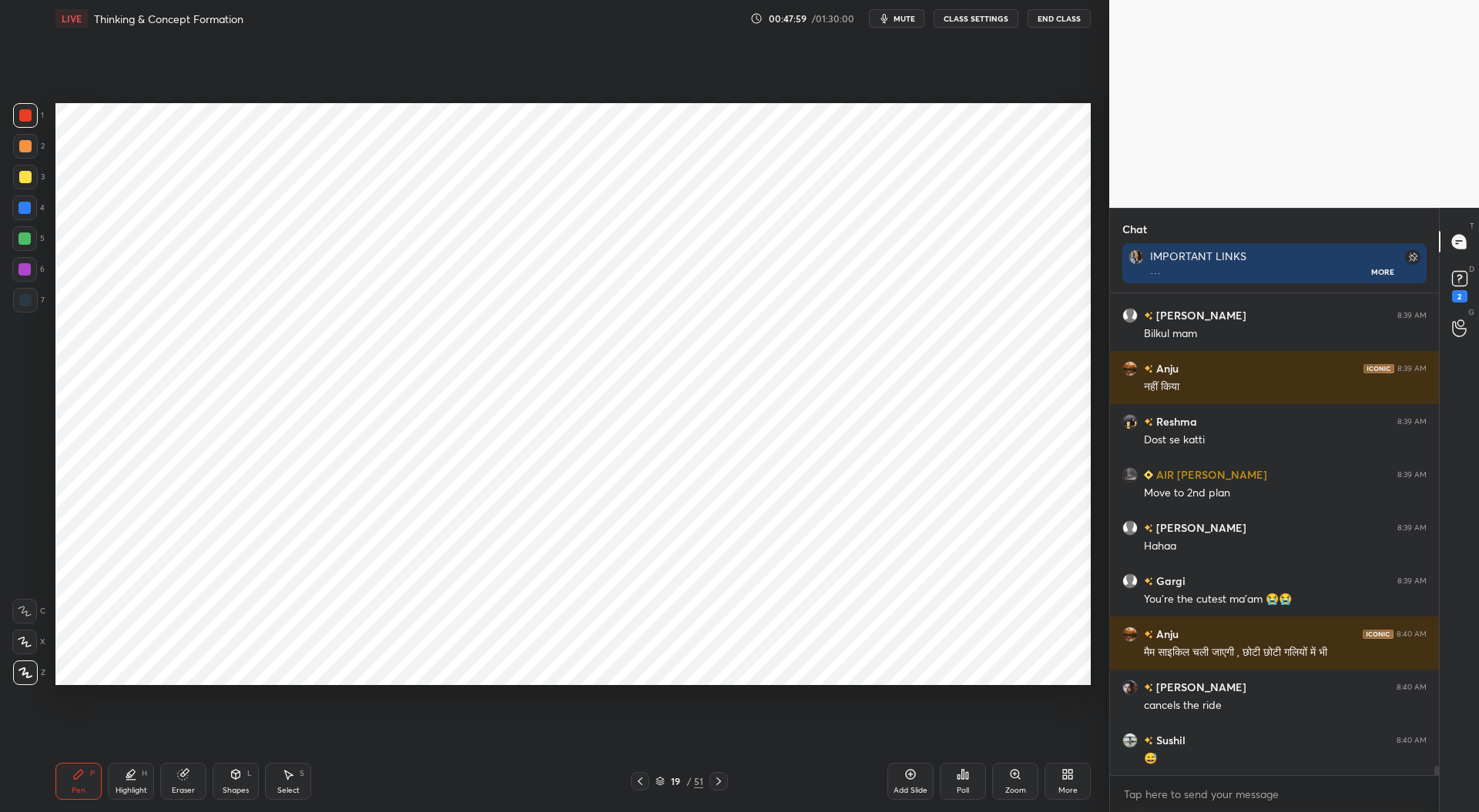
scroll to position [25453, 0]
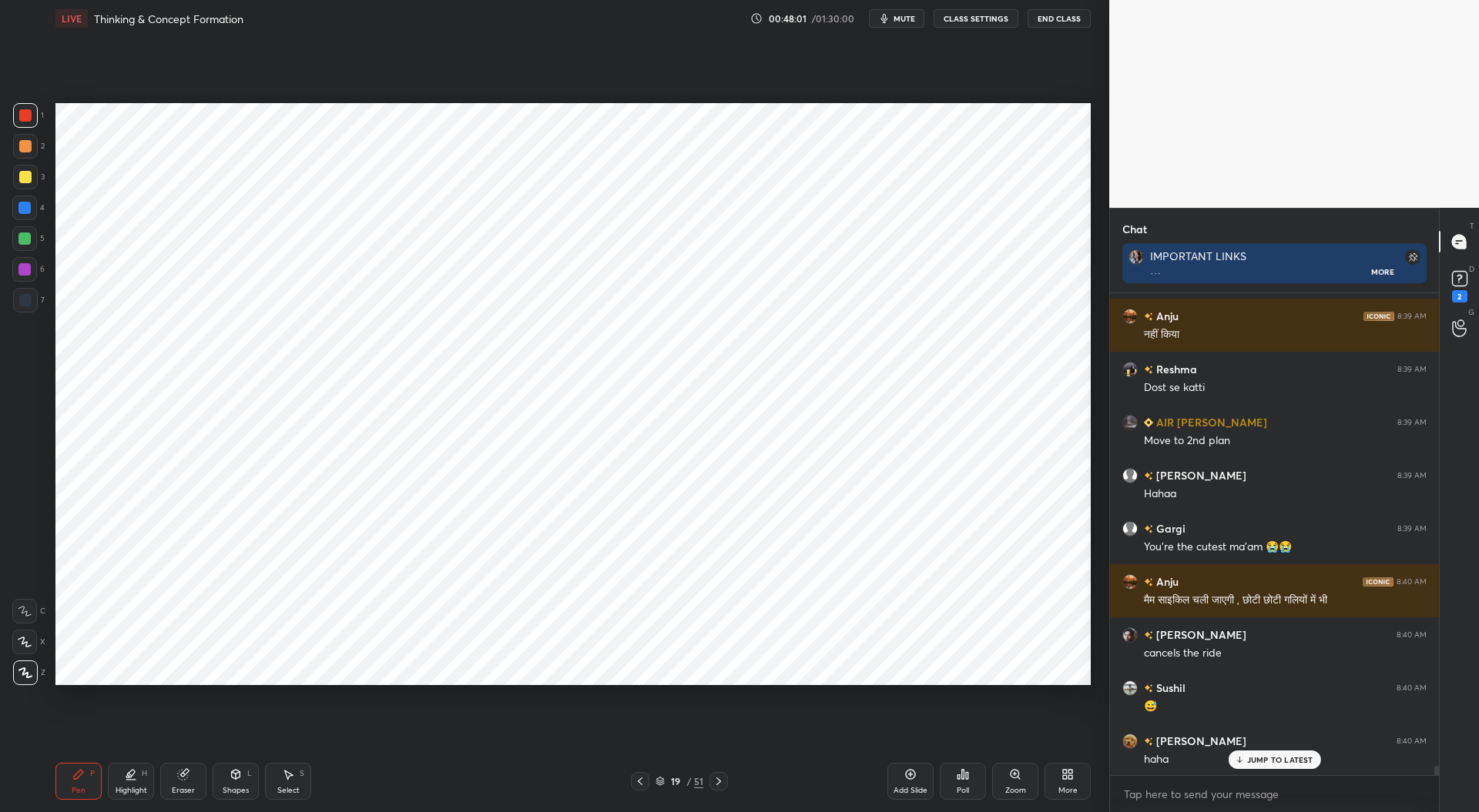
click at [25, 301] on div at bounding box center [25, 300] width 12 height 12
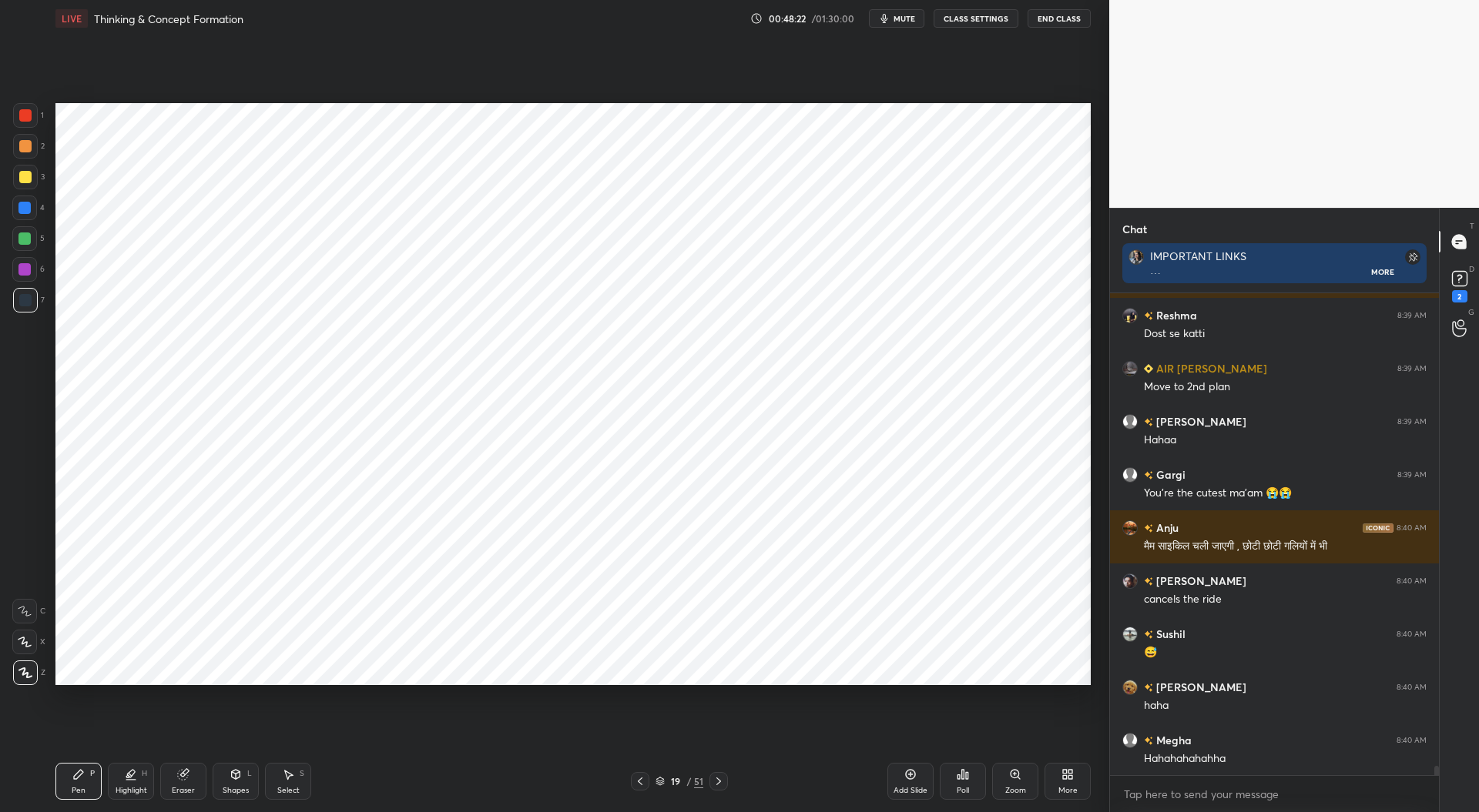
scroll to position [25560, 0]
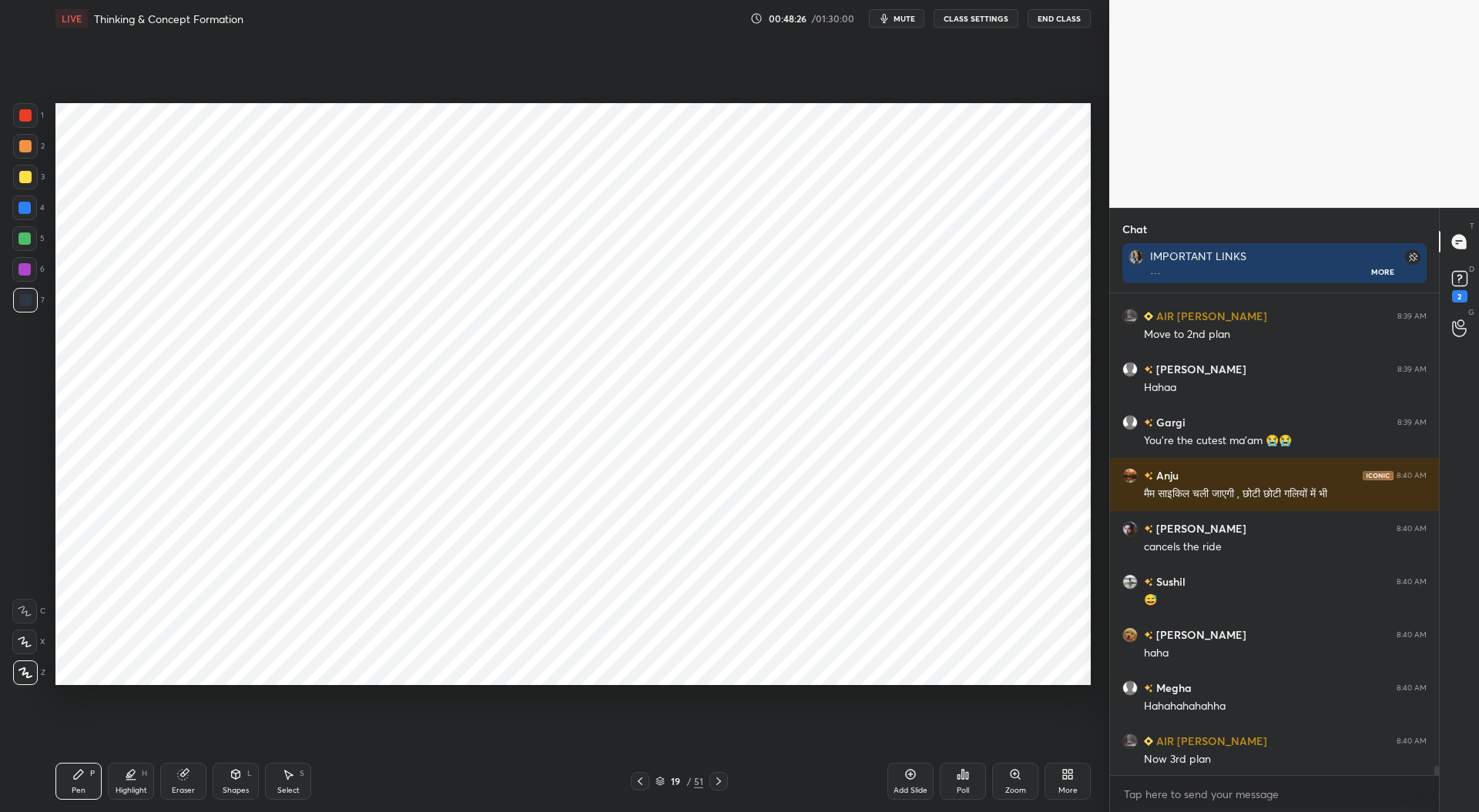
click at [24, 235] on div at bounding box center [24, 239] width 12 height 12
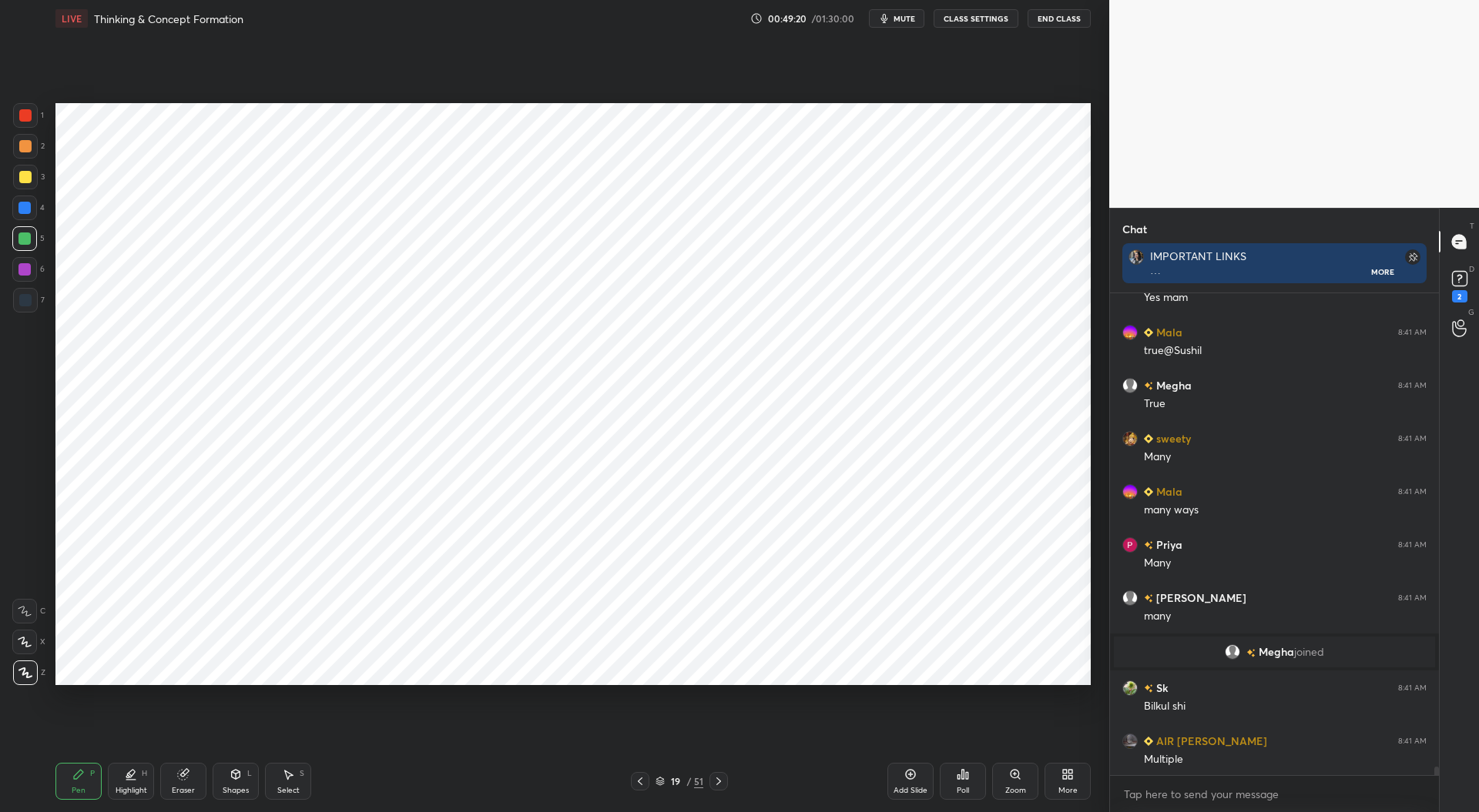
scroll to position [26606, 0]
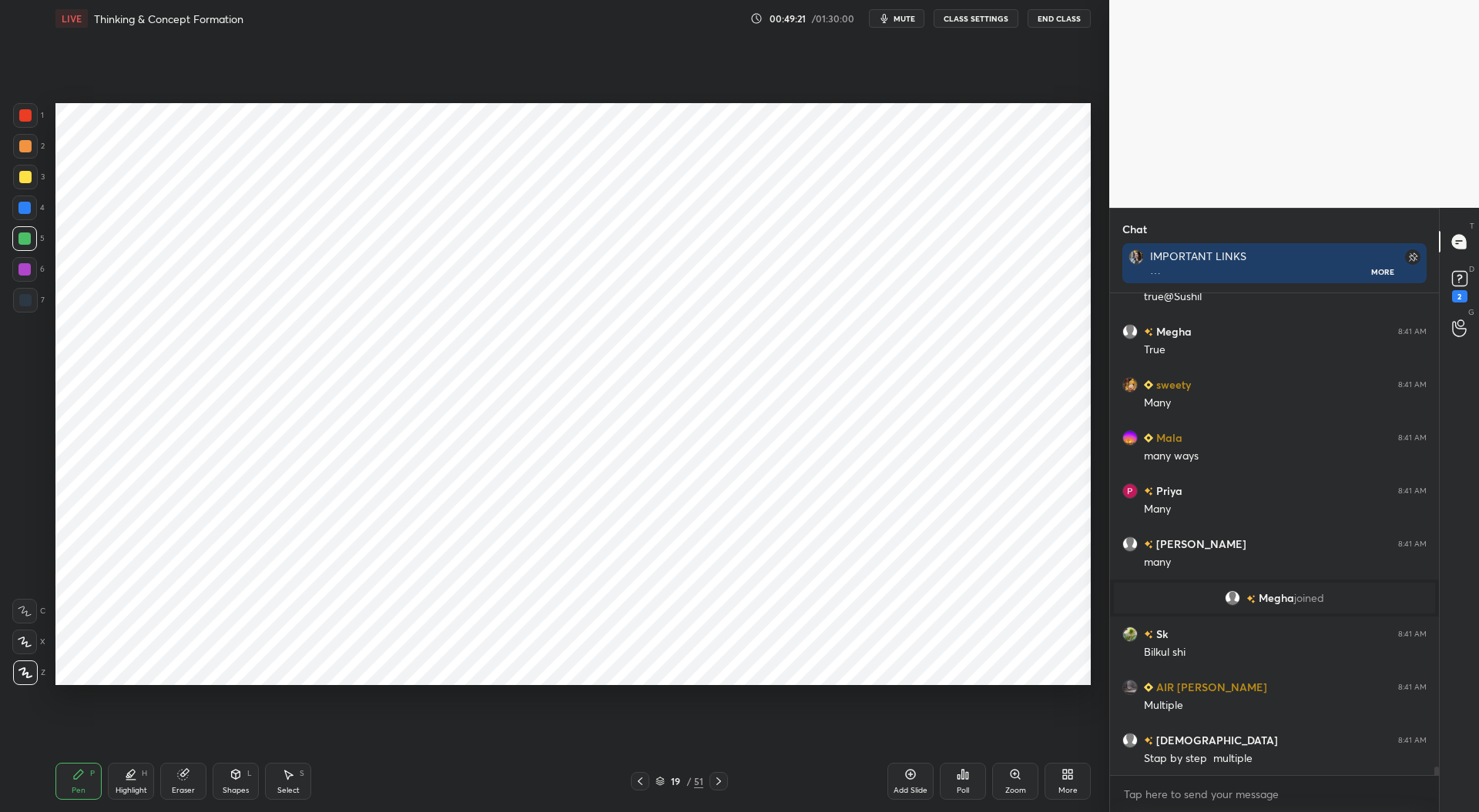
click at [645, 784] on icon at bounding box center [640, 782] width 12 height 12
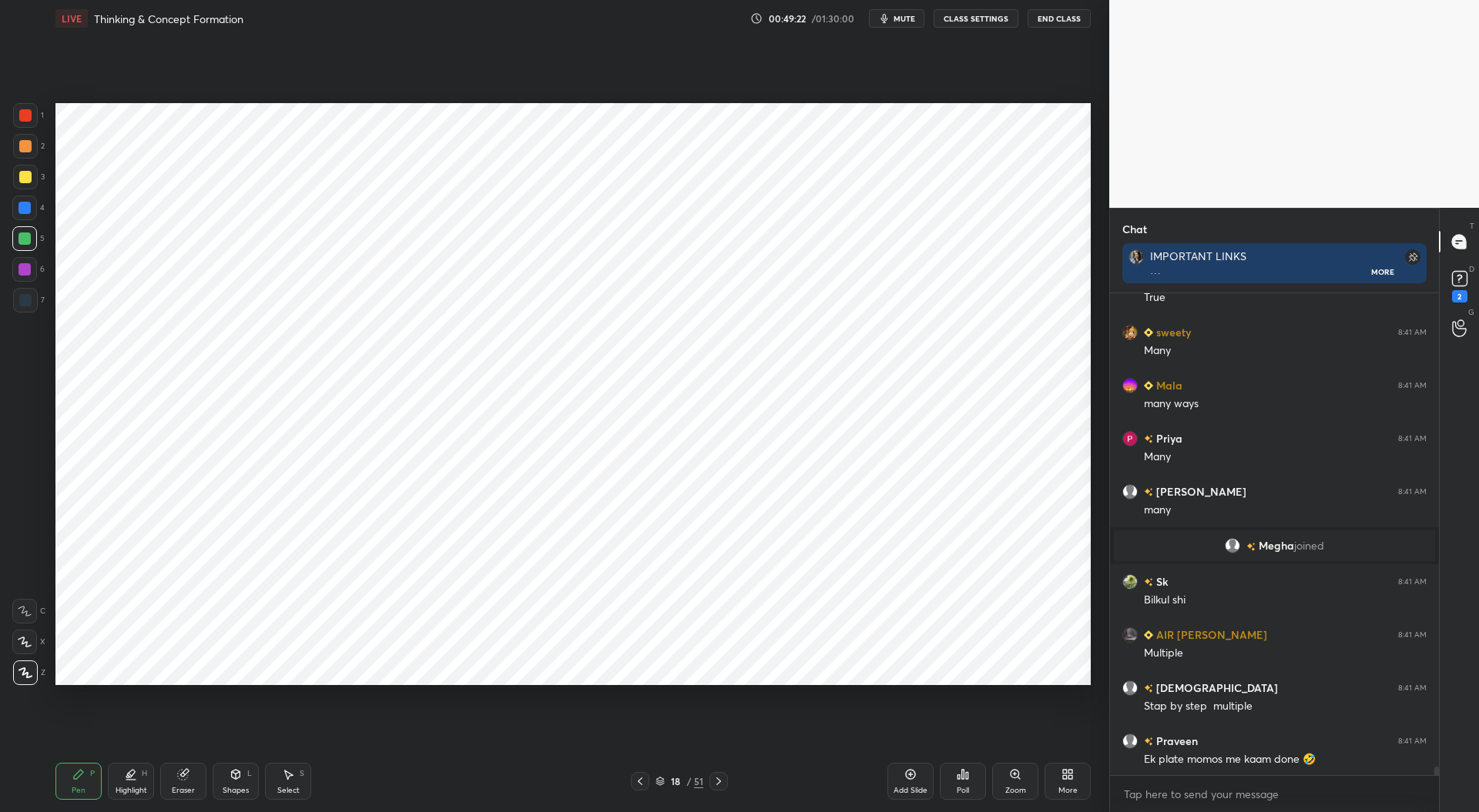
scroll to position [26713, 0]
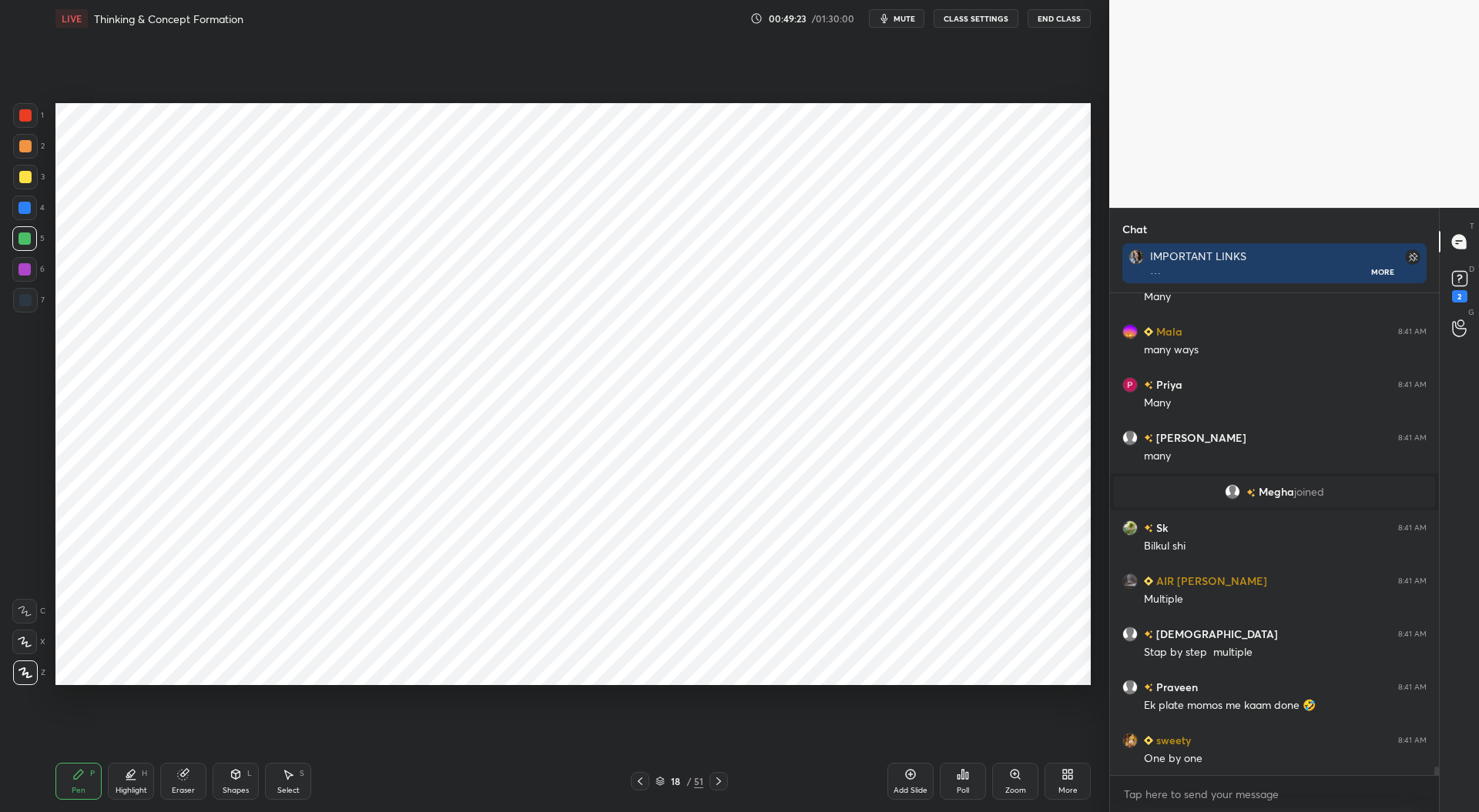
click at [720, 780] on icon at bounding box center [719, 782] width 12 height 12
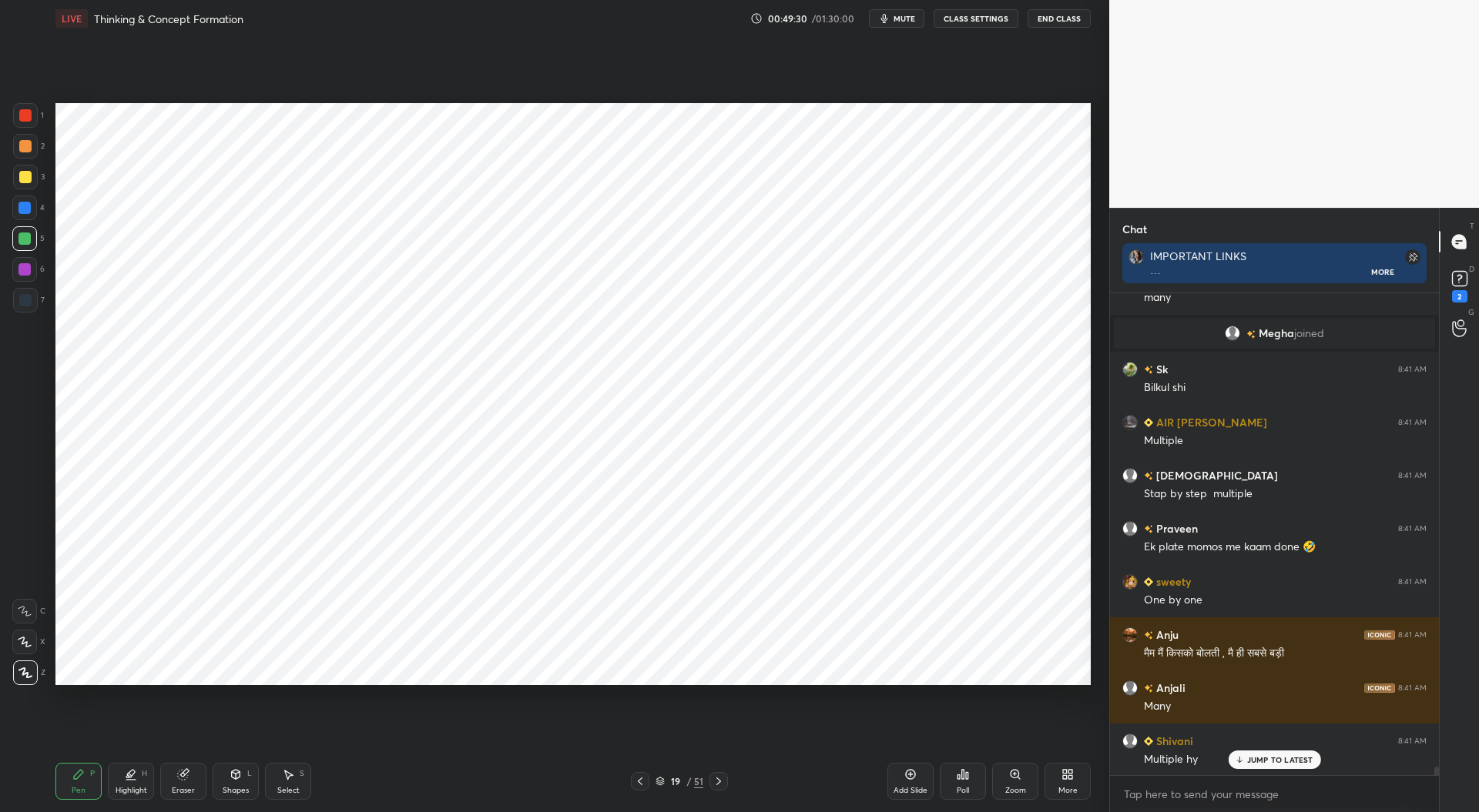
scroll to position [26926, 0]
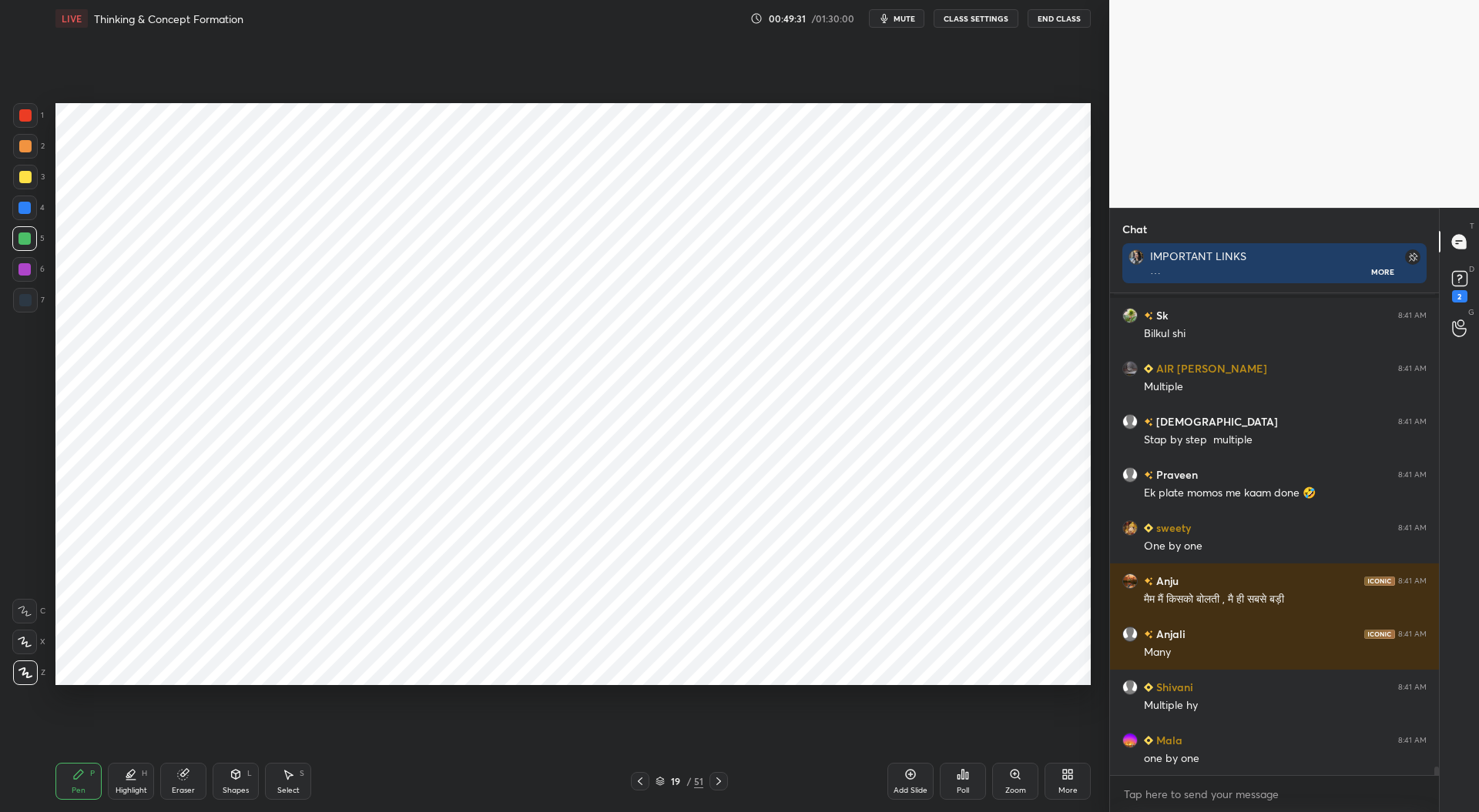
click at [645, 783] on icon at bounding box center [640, 782] width 12 height 12
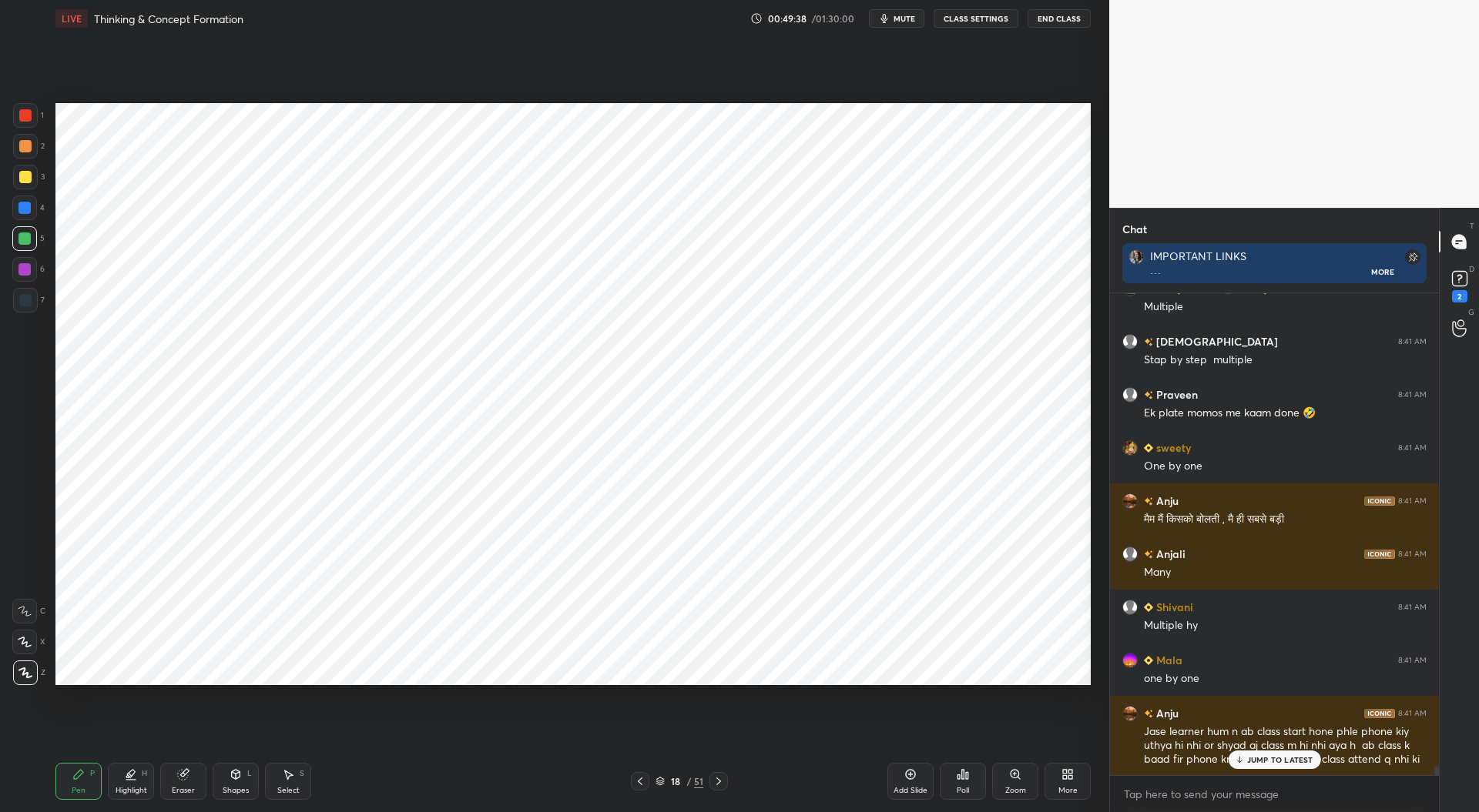
click at [719, 781] on icon at bounding box center [718, 781] width 4 height 8
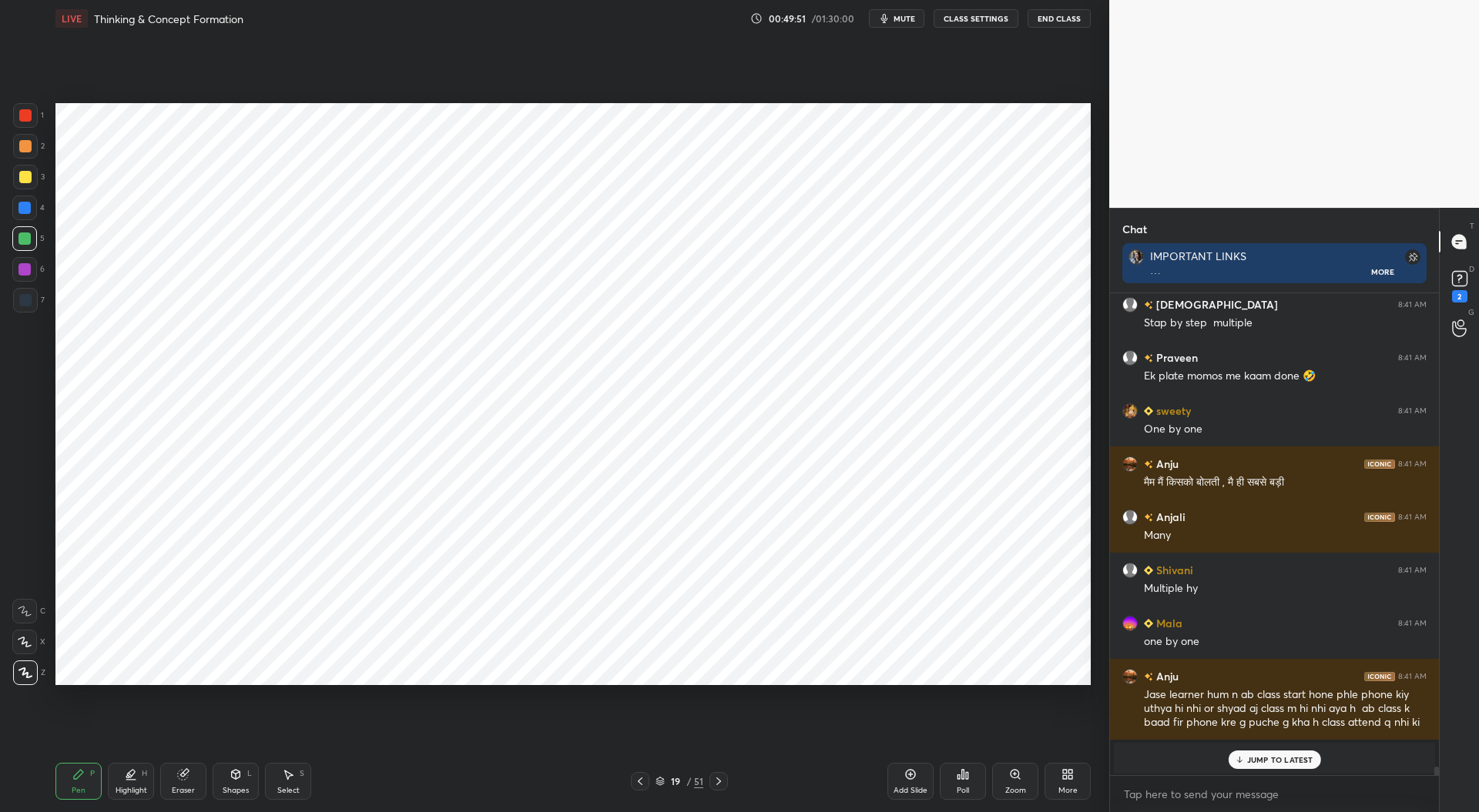
scroll to position [27096, 0]
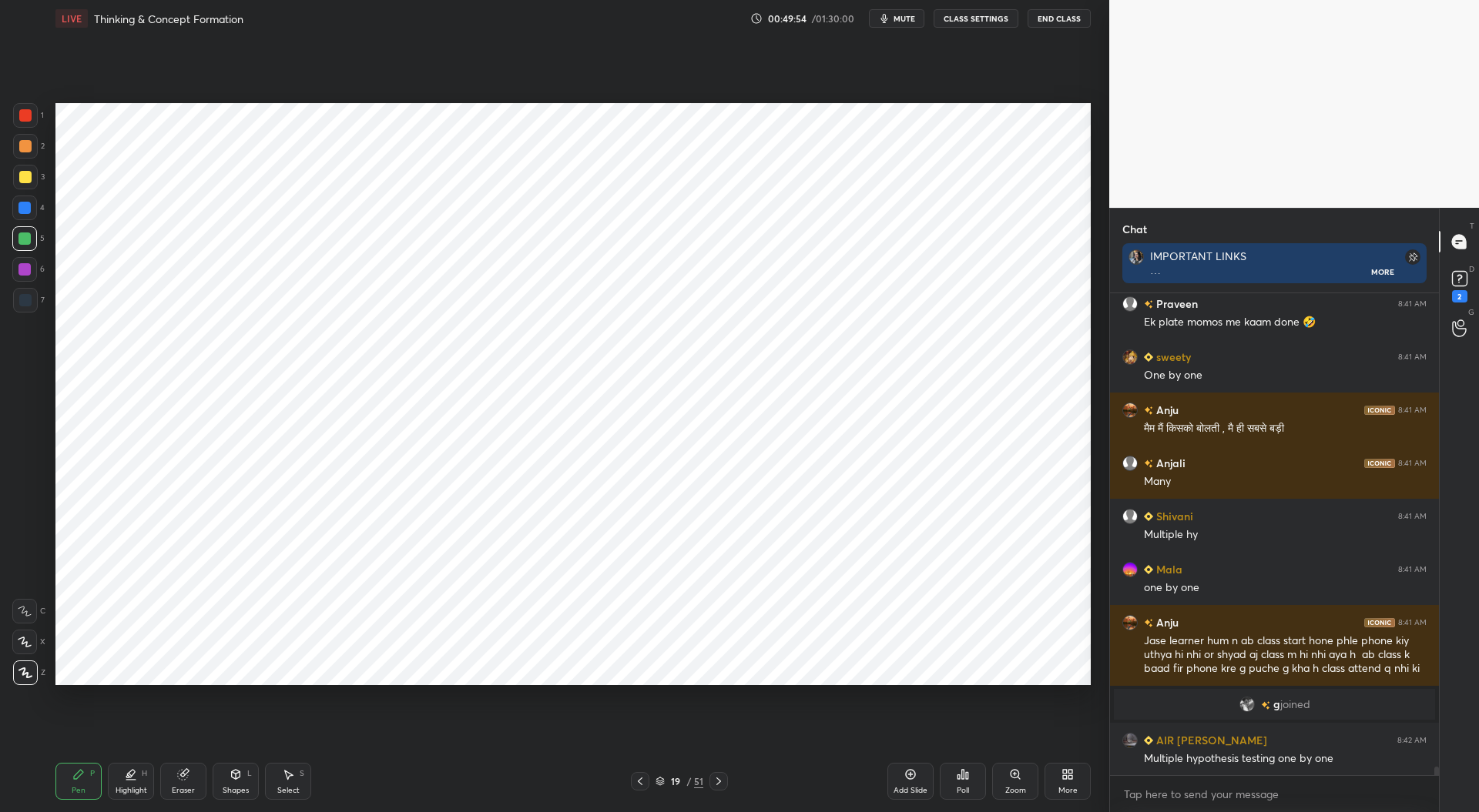
click at [29, 301] on div at bounding box center [25, 300] width 12 height 12
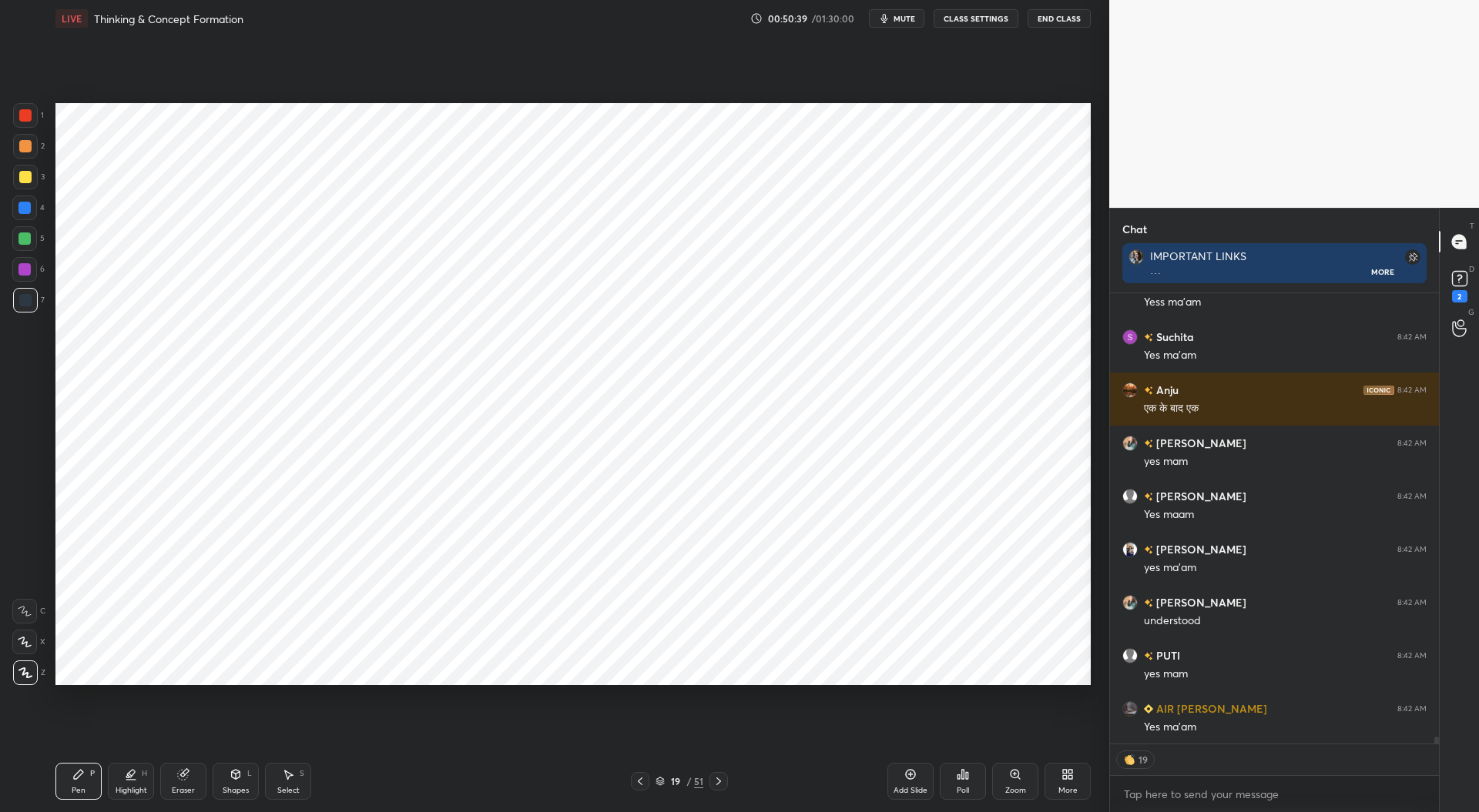
scroll to position [28031, 0]
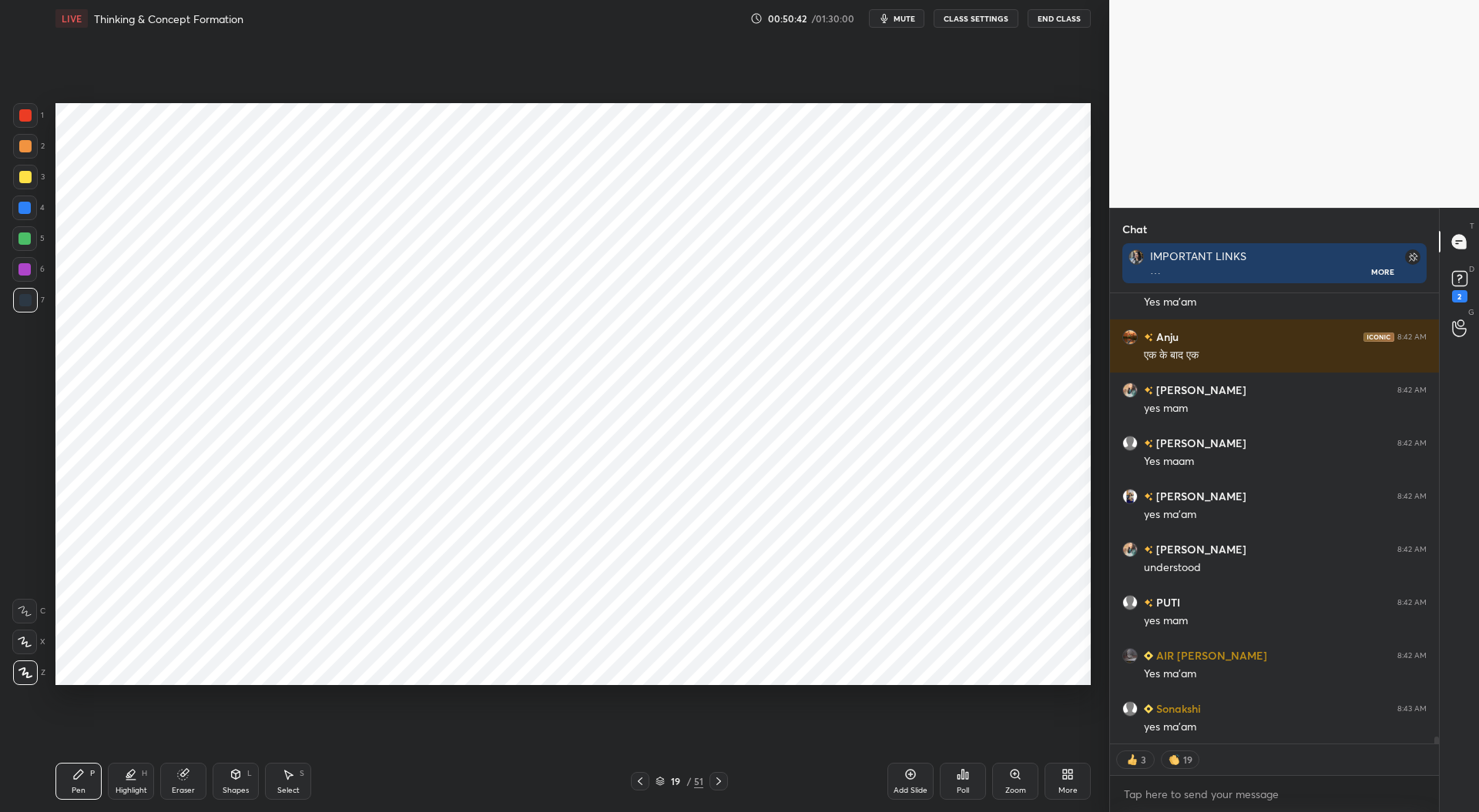
click at [917, 775] on div "Add Slide" at bounding box center [910, 782] width 46 height 37
click at [190, 780] on div "Eraser" at bounding box center [183, 782] width 46 height 37
click at [93, 784] on div "Pen P" at bounding box center [78, 782] width 46 height 37
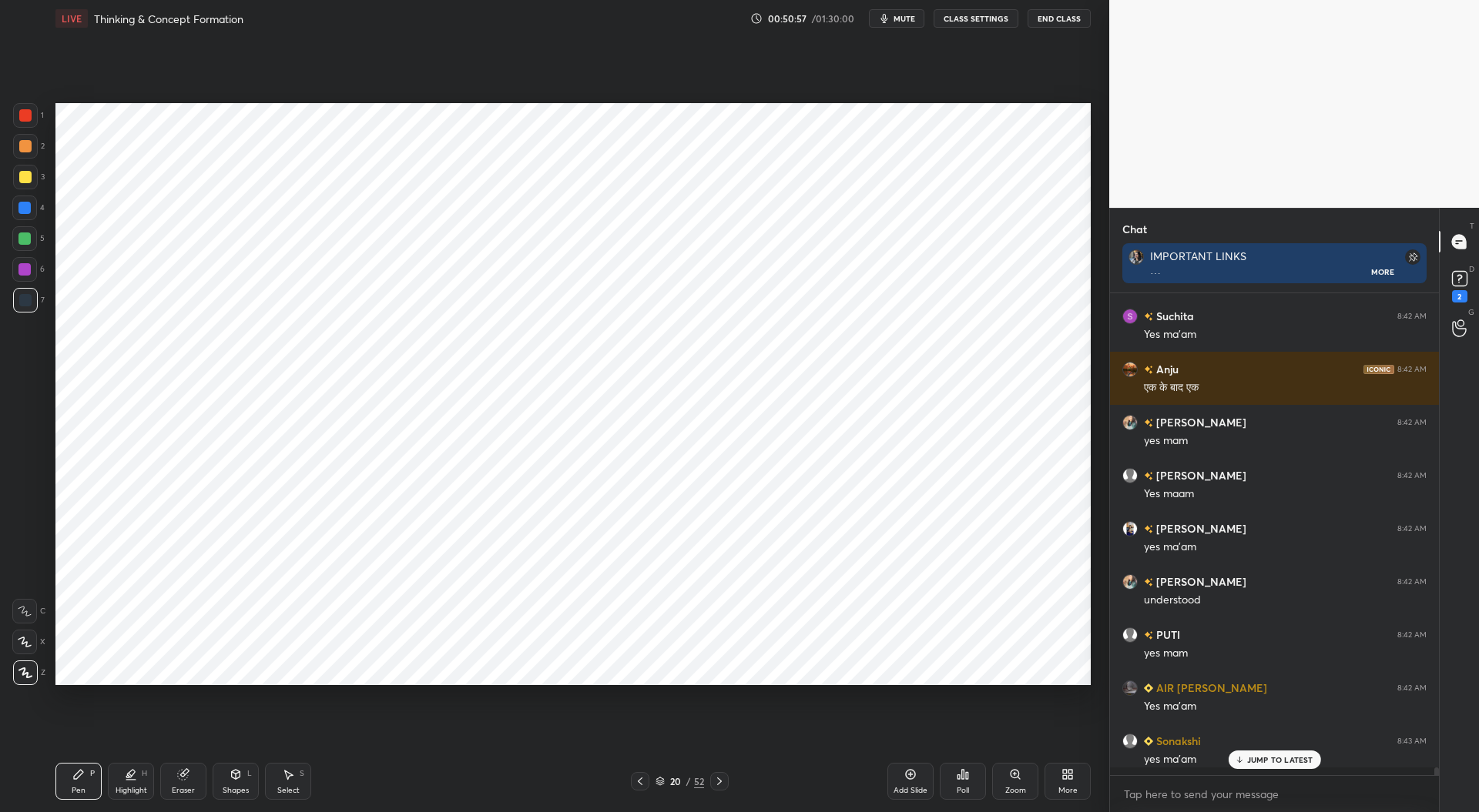
scroll to position [5, 4]
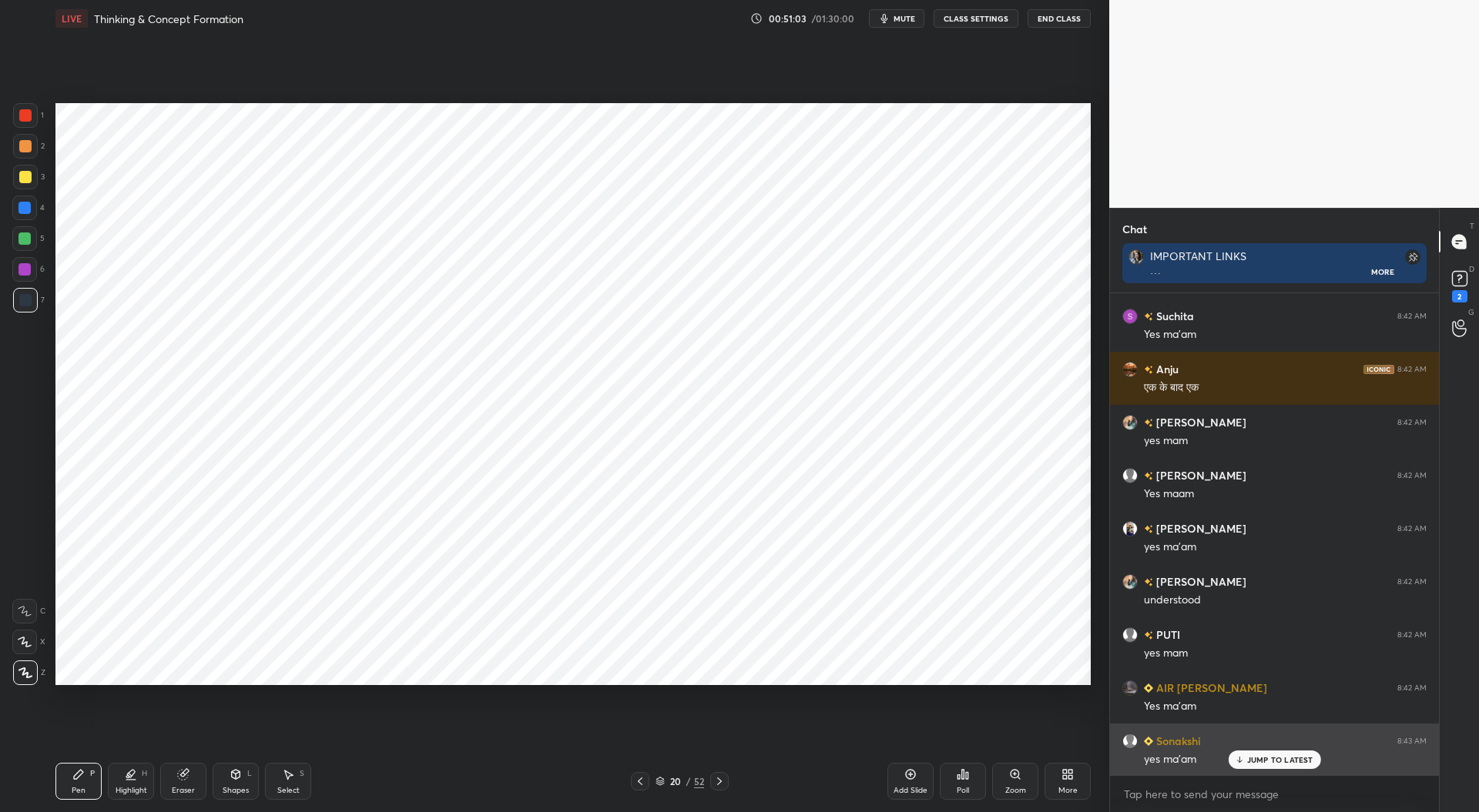
click at [1257, 760] on p "JUMP TO LATEST" at bounding box center [1280, 760] width 67 height 10
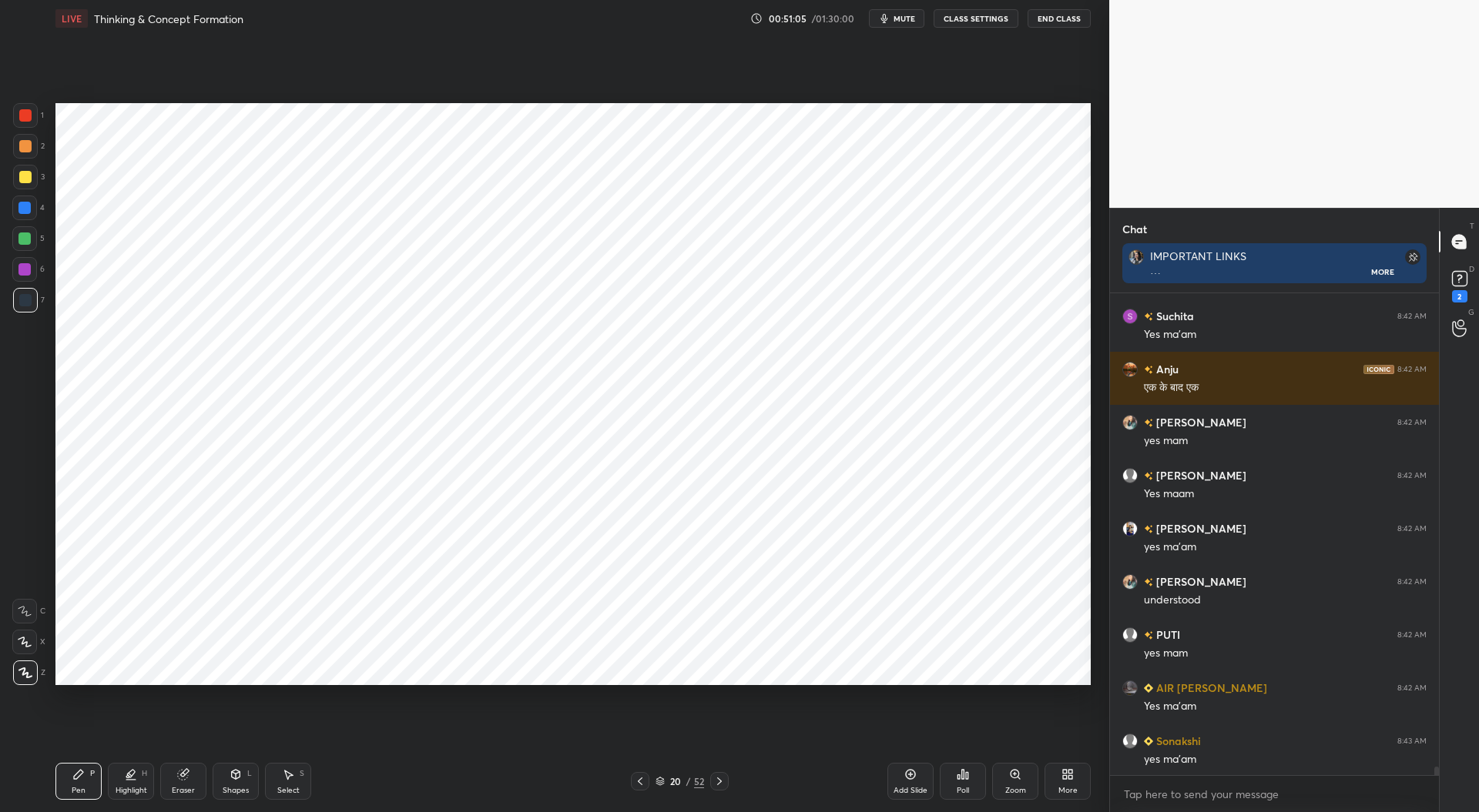
click at [26, 241] on div at bounding box center [24, 239] width 12 height 12
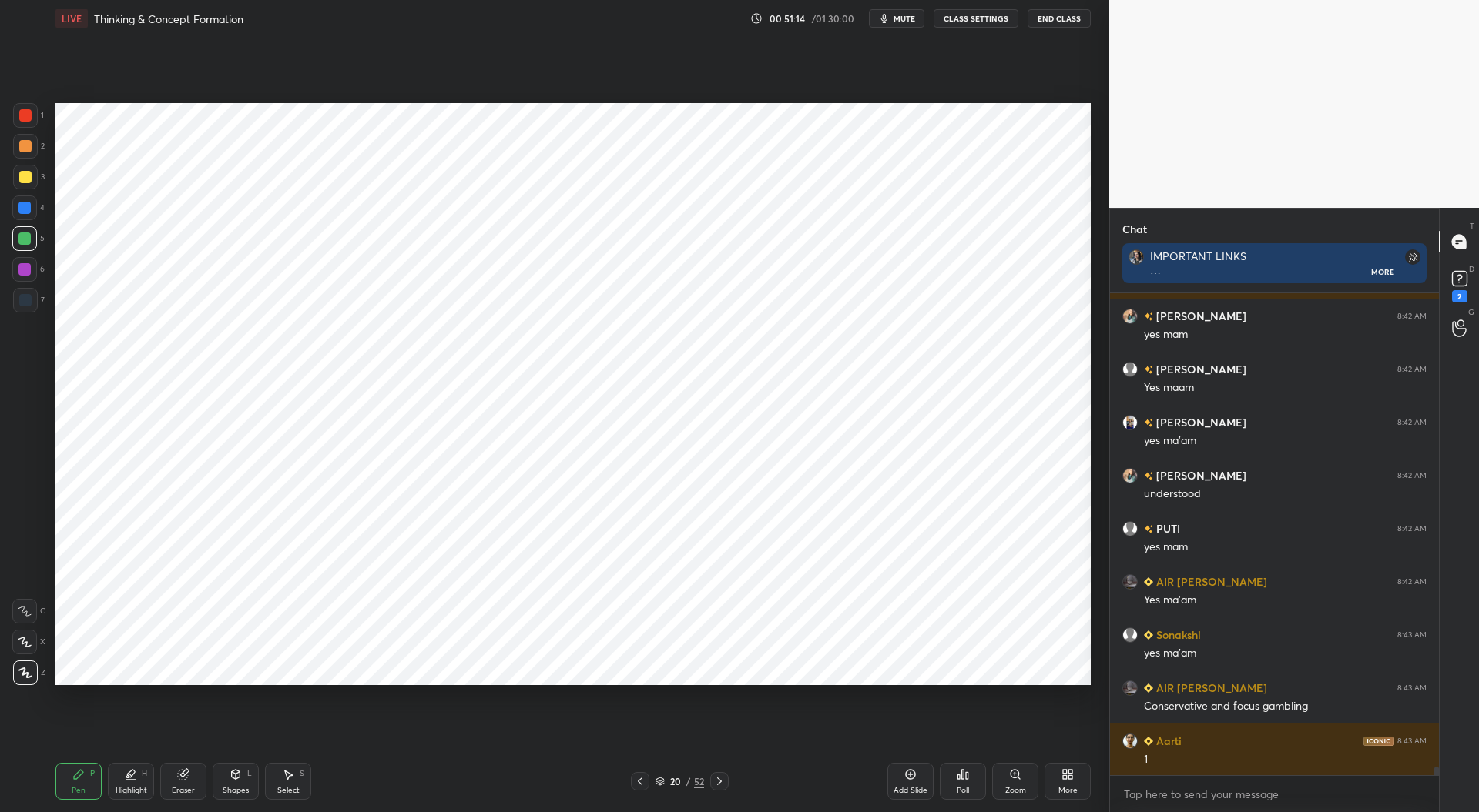
scroll to position [28159, 0]
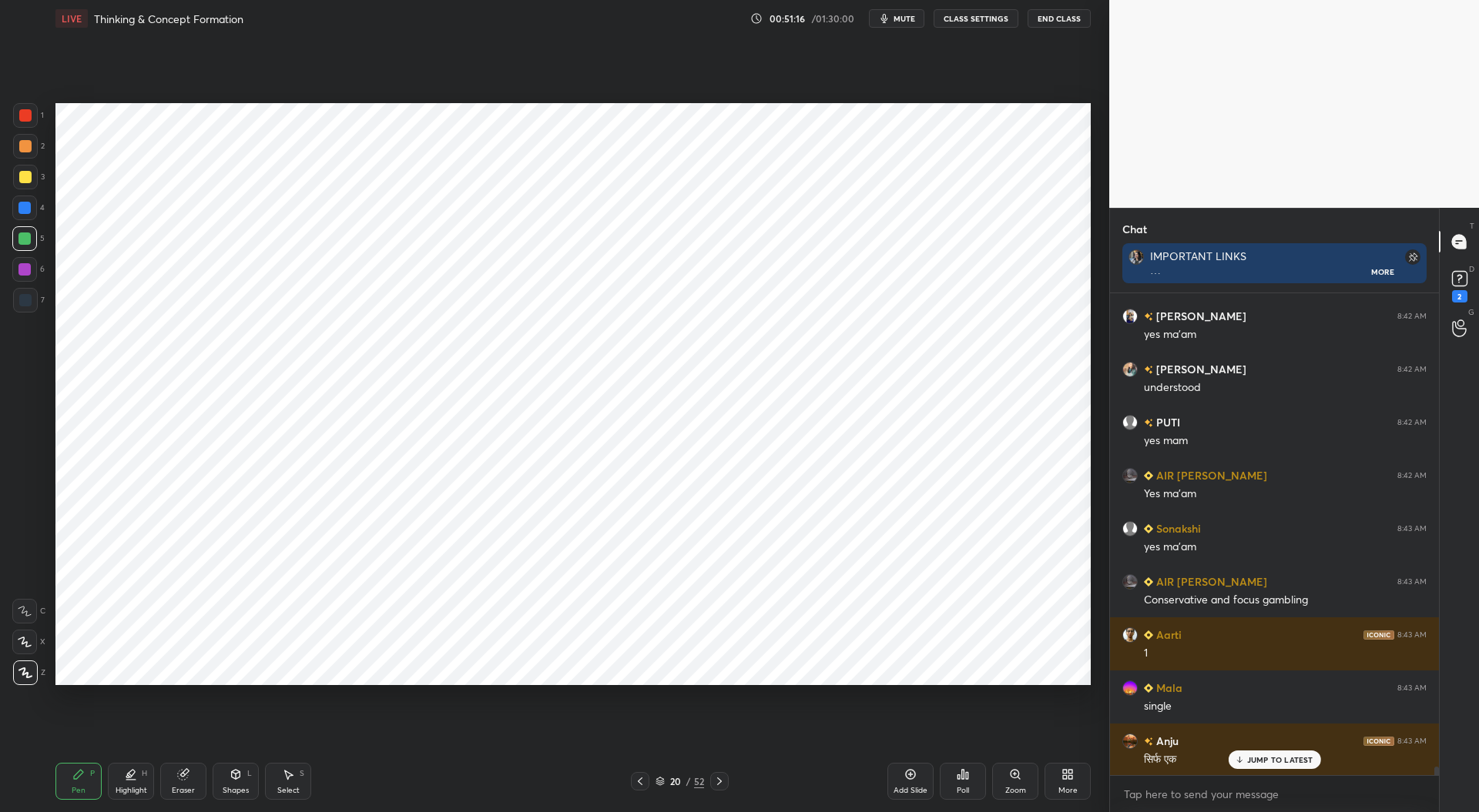
click at [23, 119] on div at bounding box center [25, 115] width 12 height 12
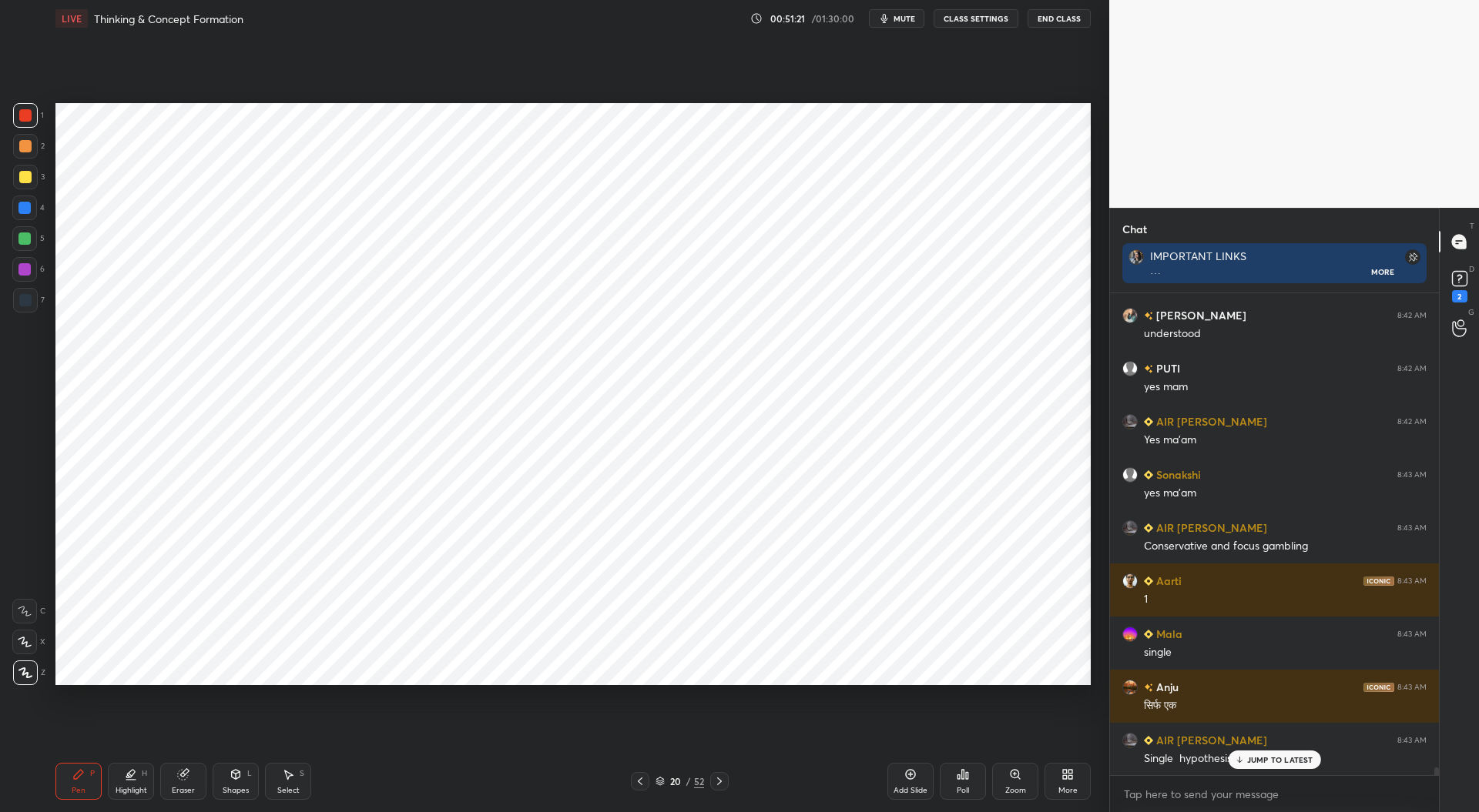
scroll to position [28318, 0]
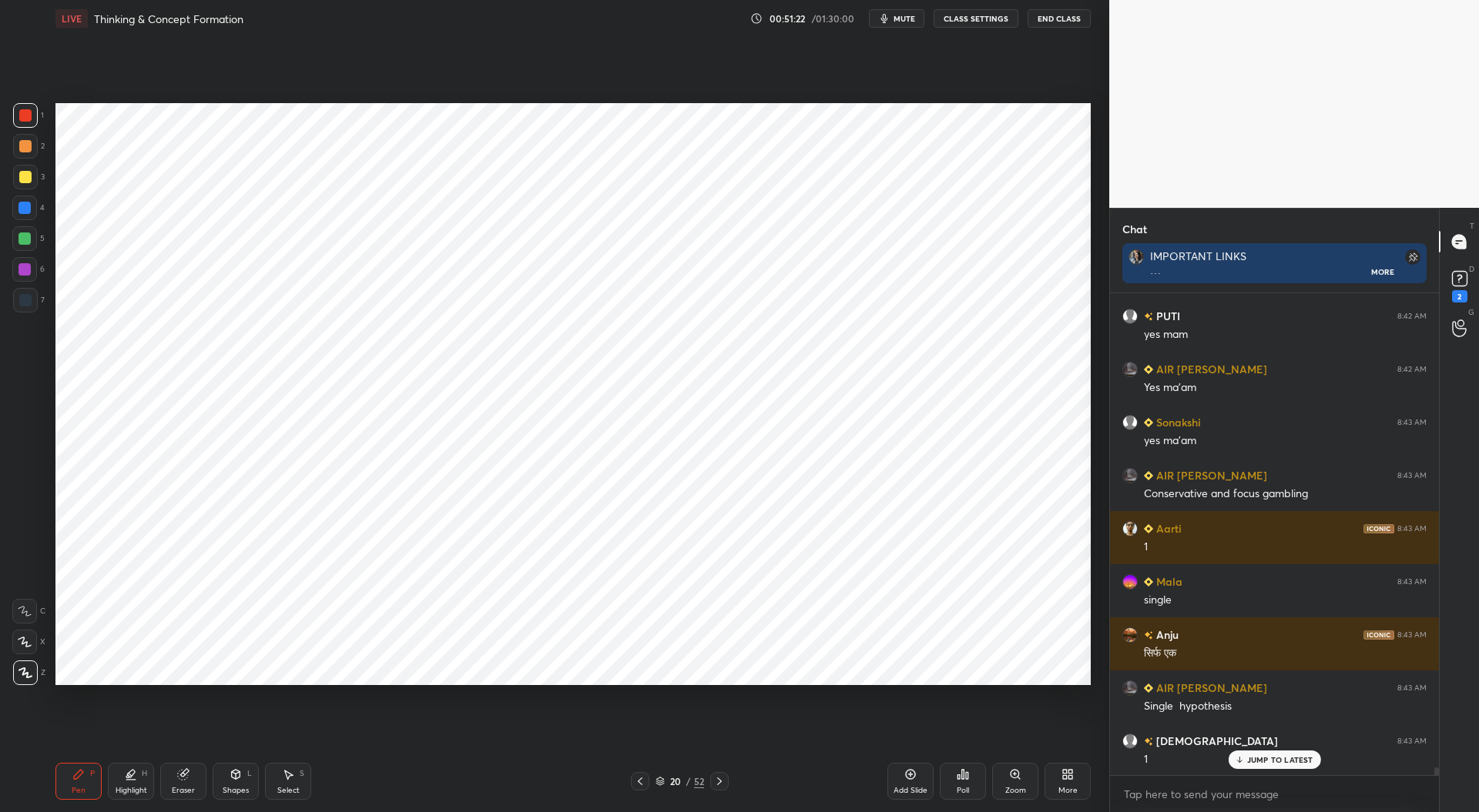
click at [28, 302] on div at bounding box center [25, 300] width 12 height 12
click at [24, 209] on div at bounding box center [24, 208] width 12 height 12
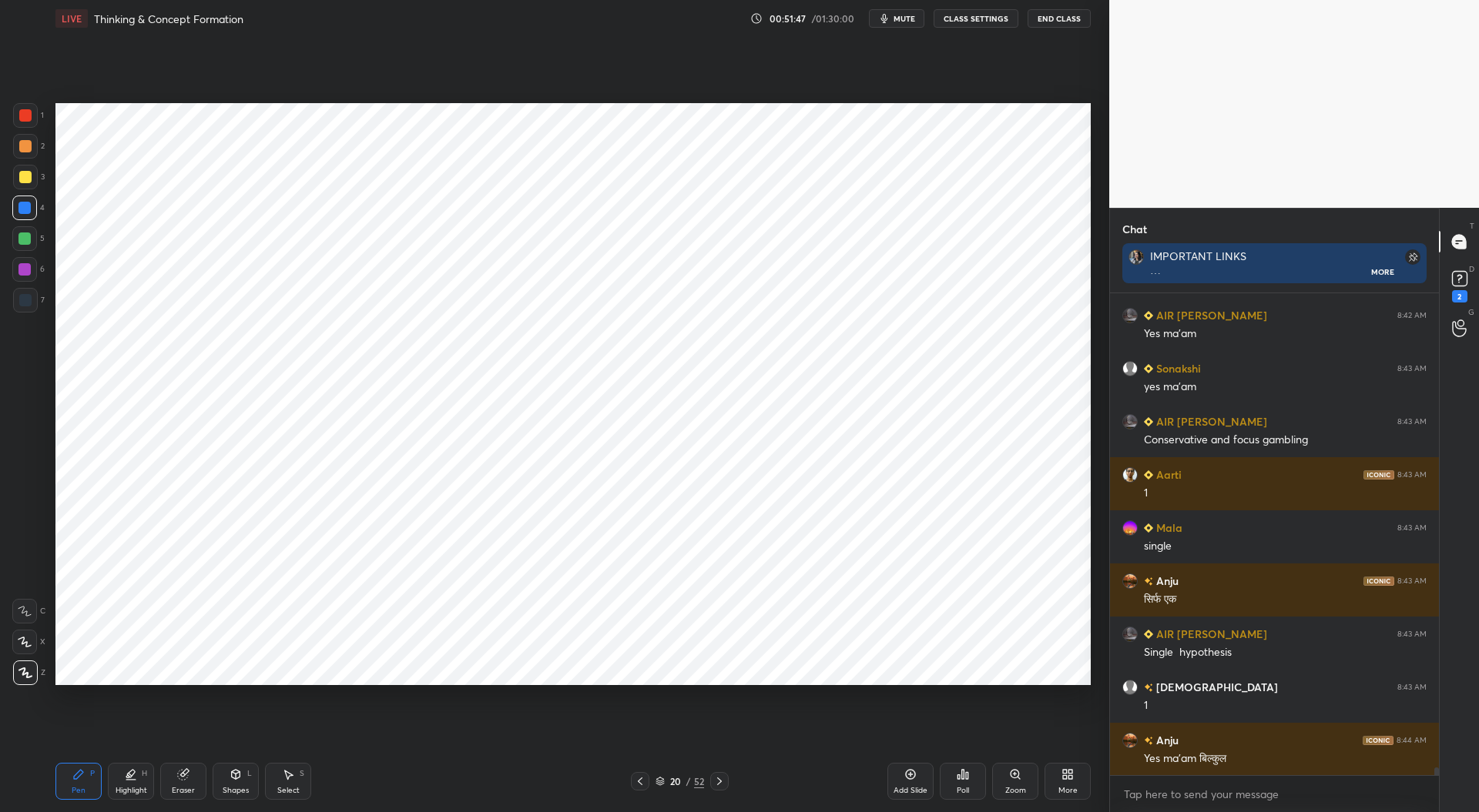
click at [23, 268] on div at bounding box center [24, 269] width 12 height 12
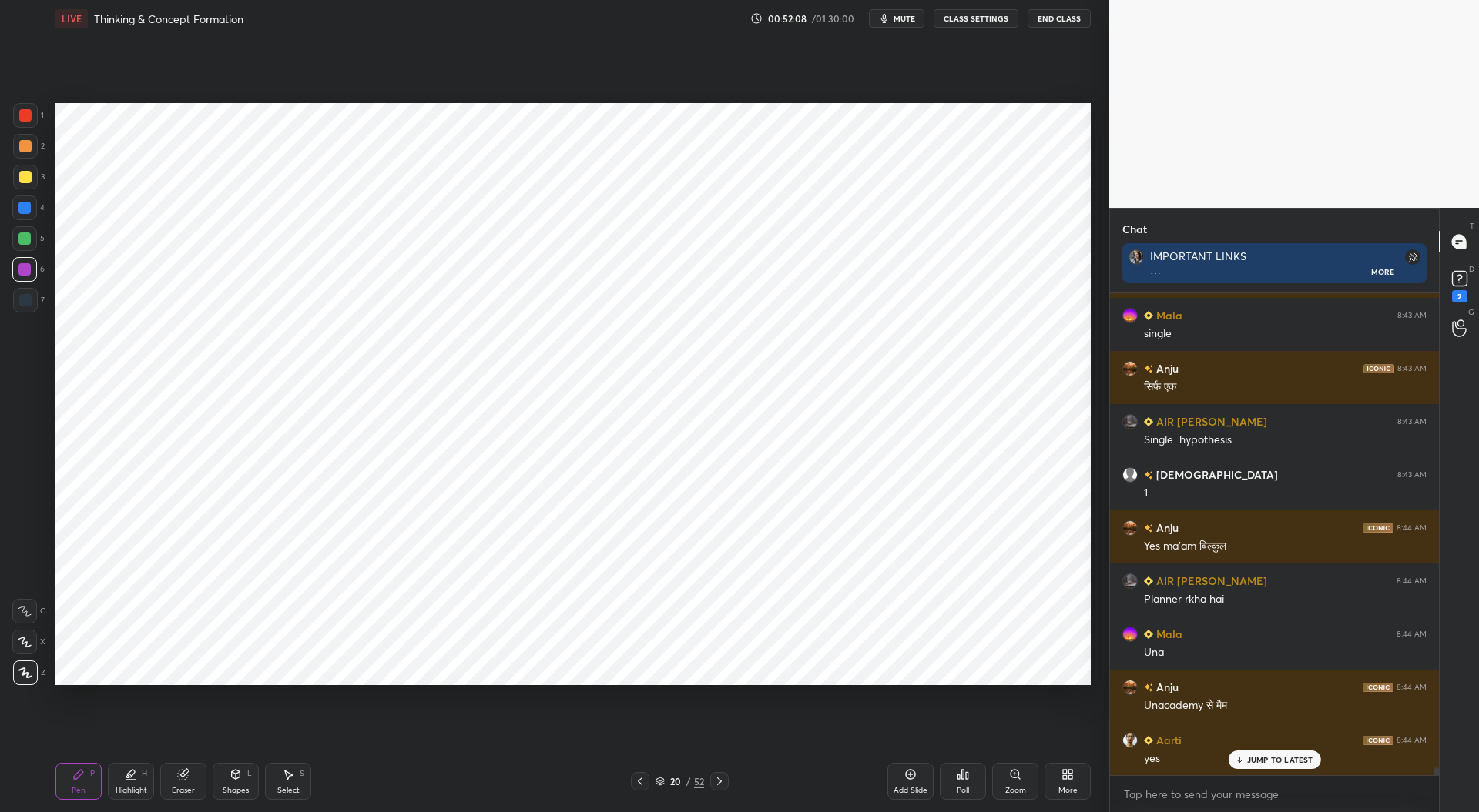
scroll to position [28636, 0]
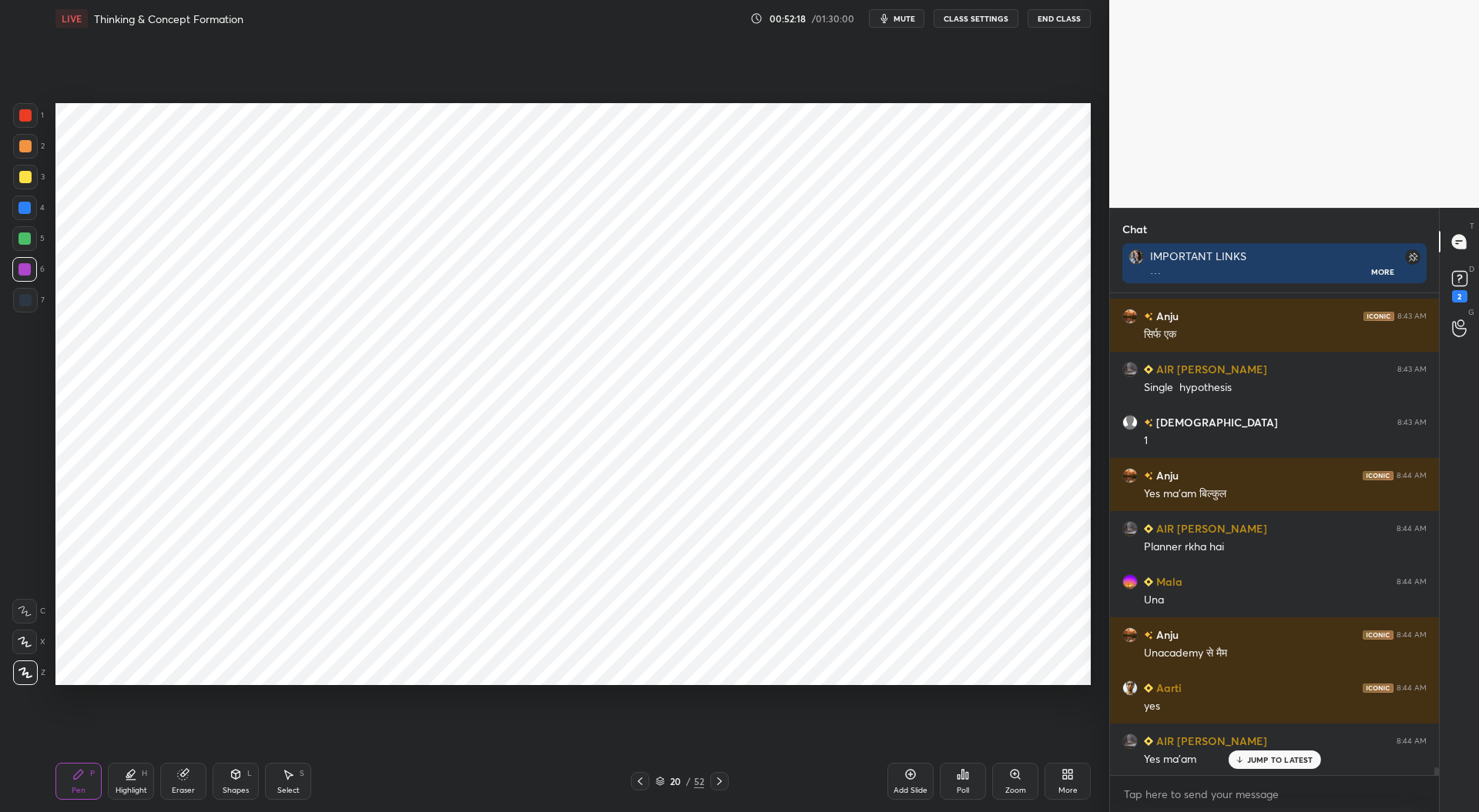
click at [20, 115] on div at bounding box center [25, 115] width 12 height 12
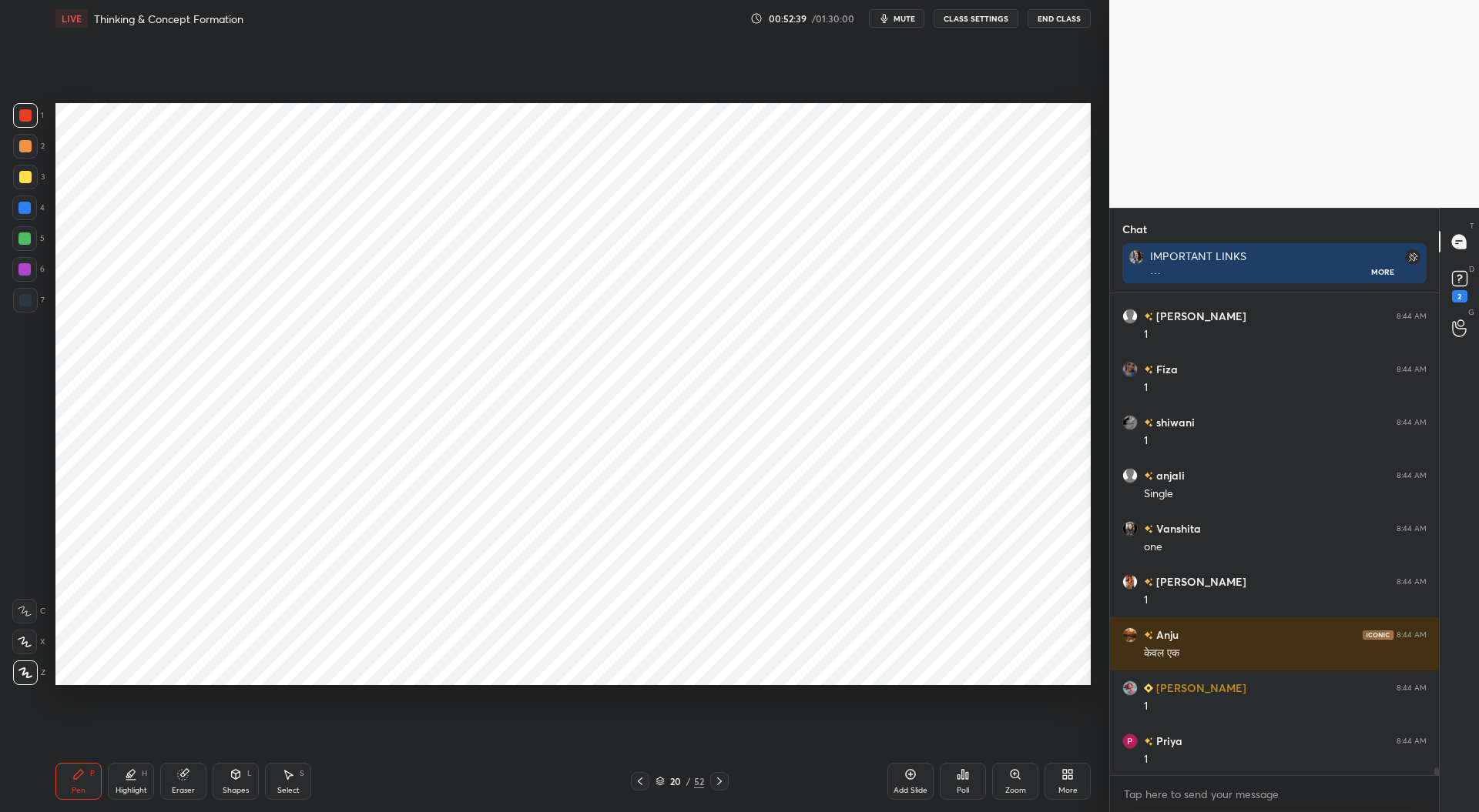
scroll to position [29647, 0]
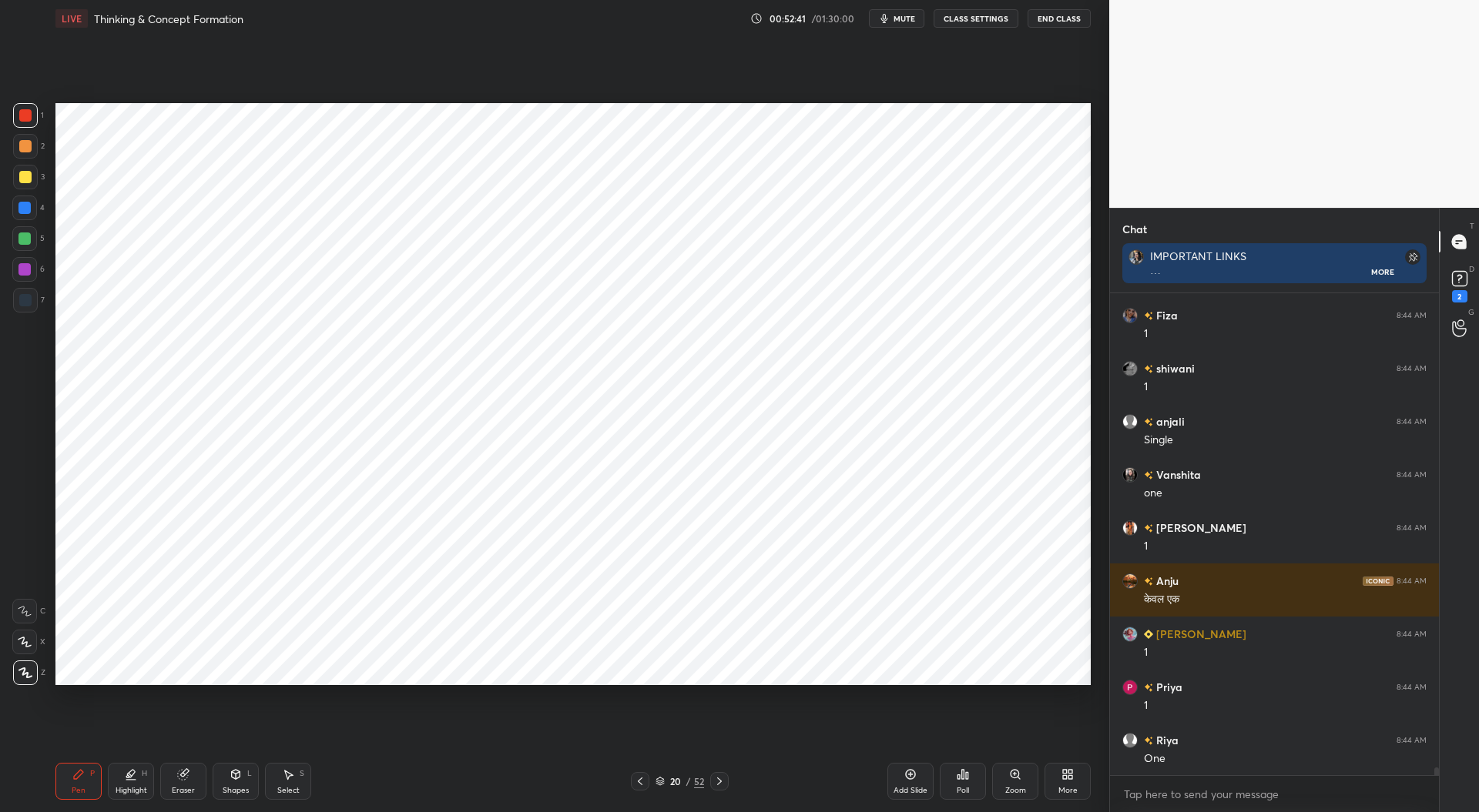
click at [24, 207] on div at bounding box center [24, 208] width 12 height 12
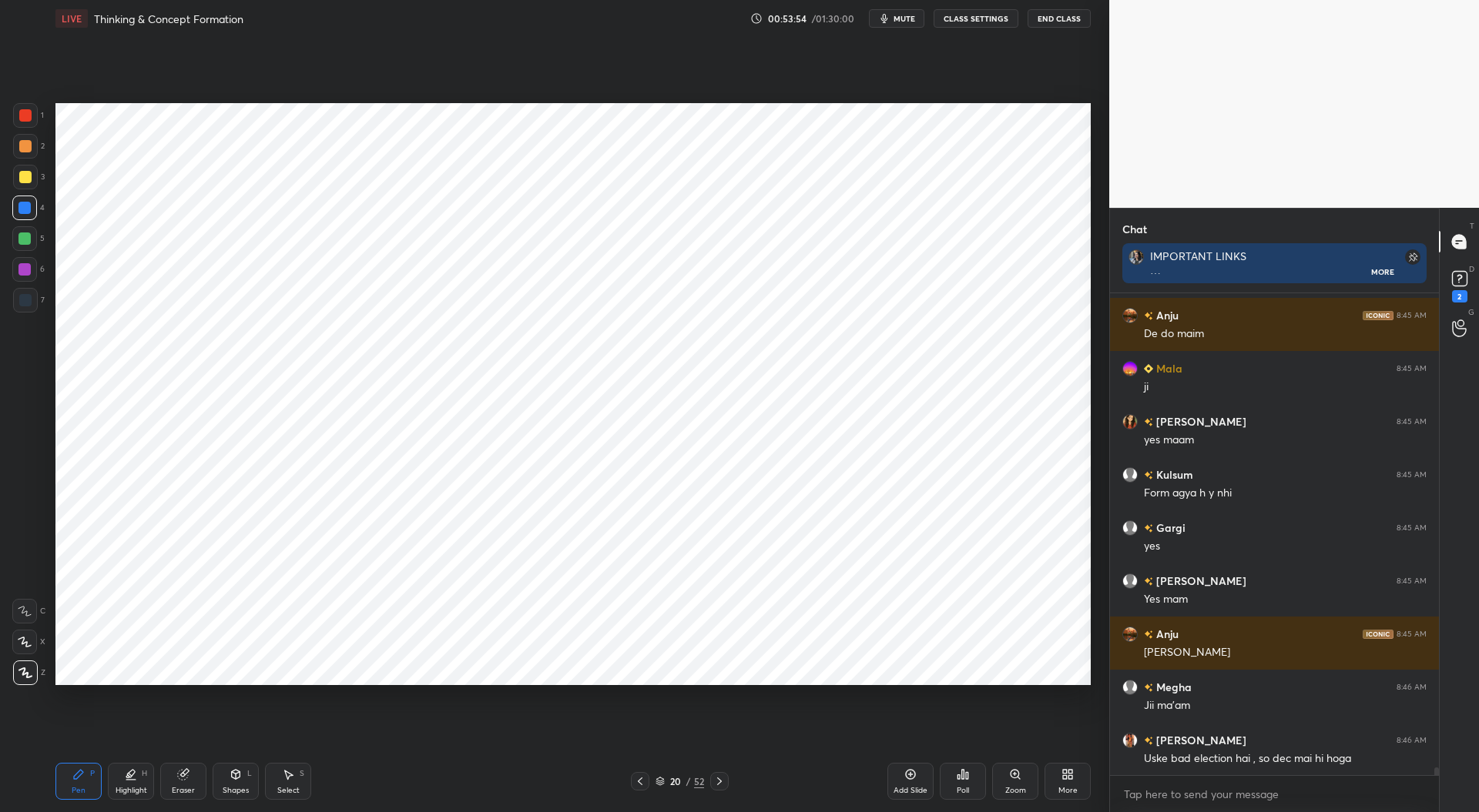
scroll to position [30443, 0]
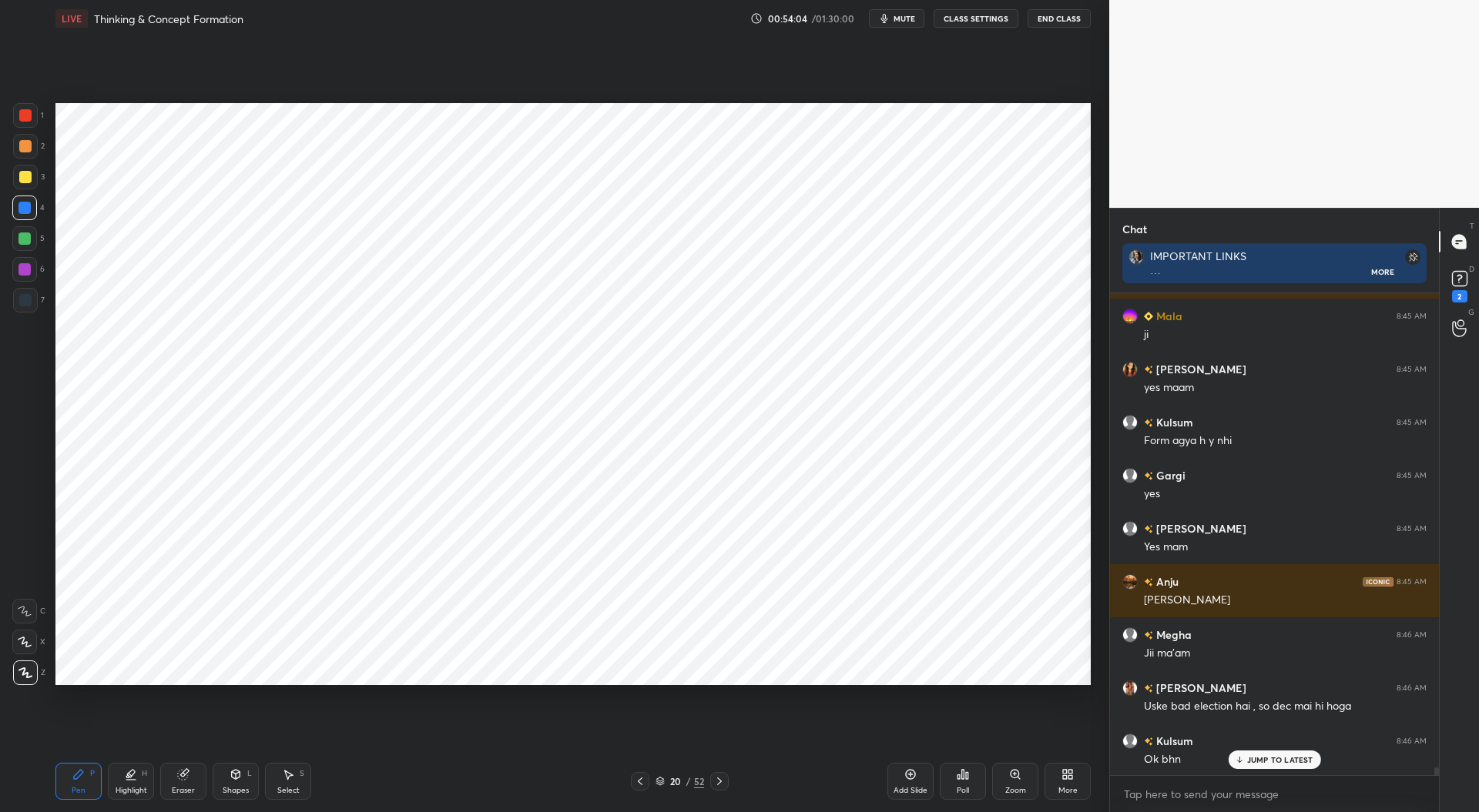
click at [29, 296] on div at bounding box center [25, 300] width 12 height 12
click at [186, 783] on div "Eraser" at bounding box center [183, 782] width 46 height 37
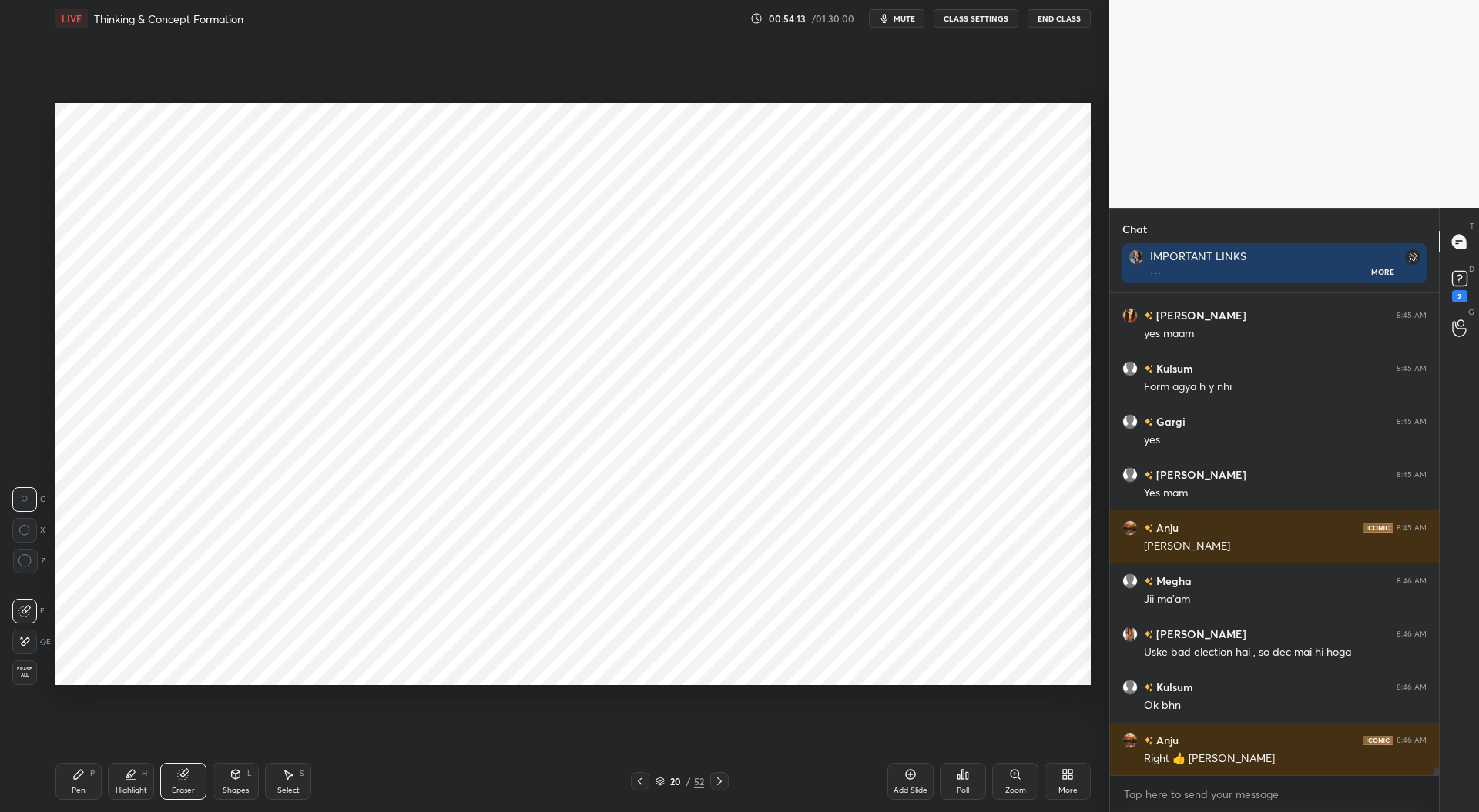
click at [83, 778] on icon at bounding box center [79, 775] width 12 height 12
click at [19, 208] on div at bounding box center [24, 208] width 12 height 12
click at [29, 300] on div at bounding box center [25, 300] width 12 height 12
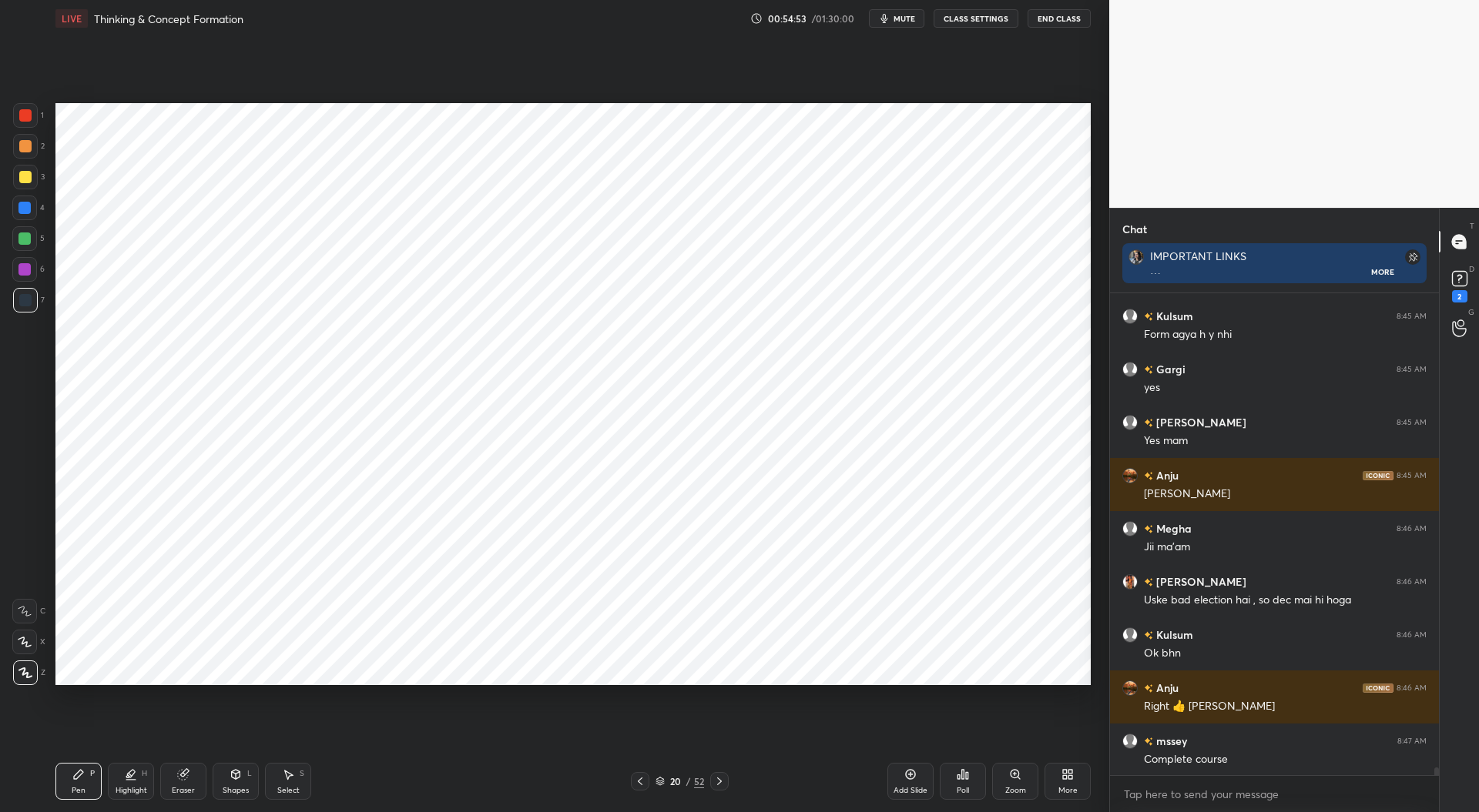
scroll to position [30587, 0]
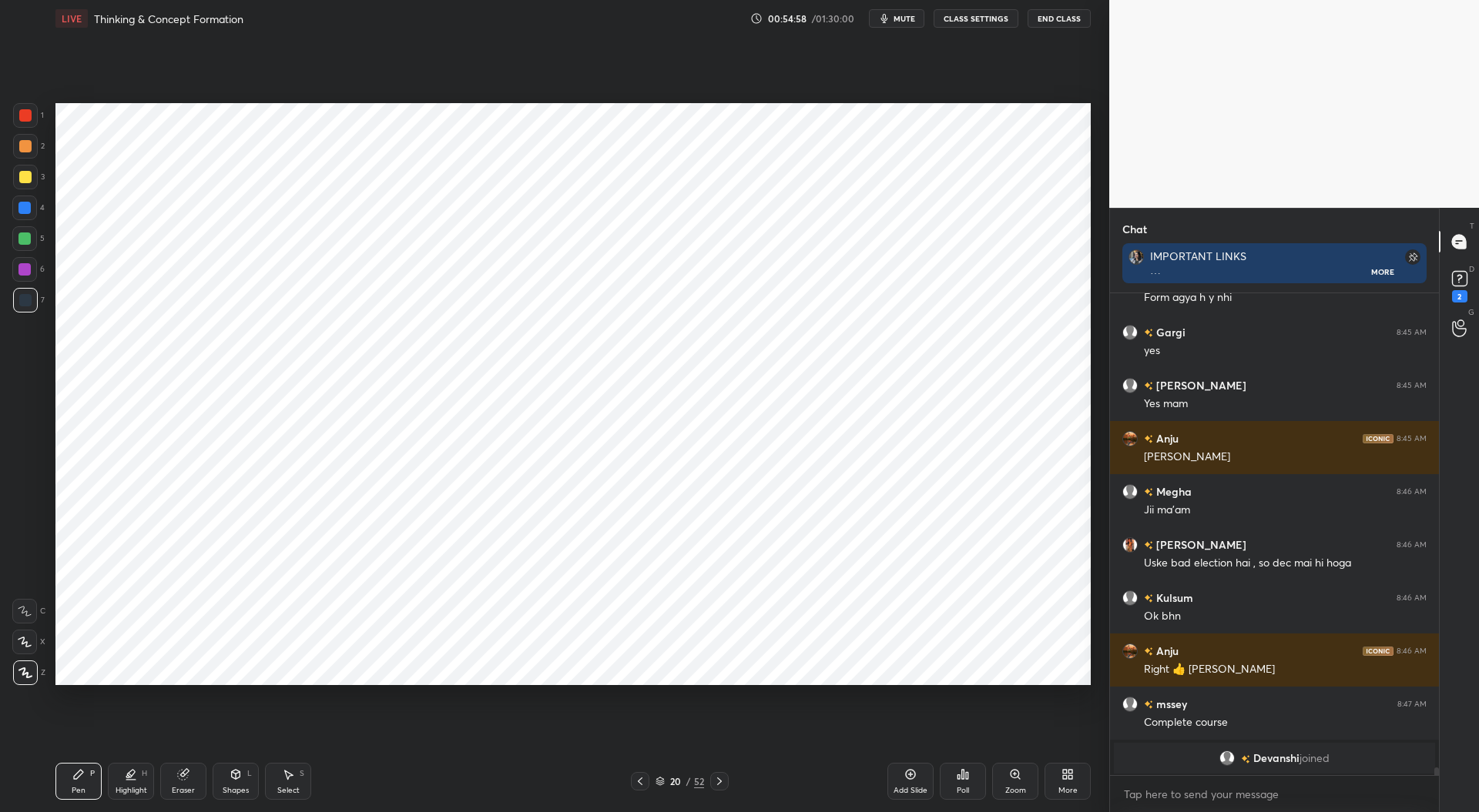
click at [26, 212] on div at bounding box center [24, 208] width 12 height 12
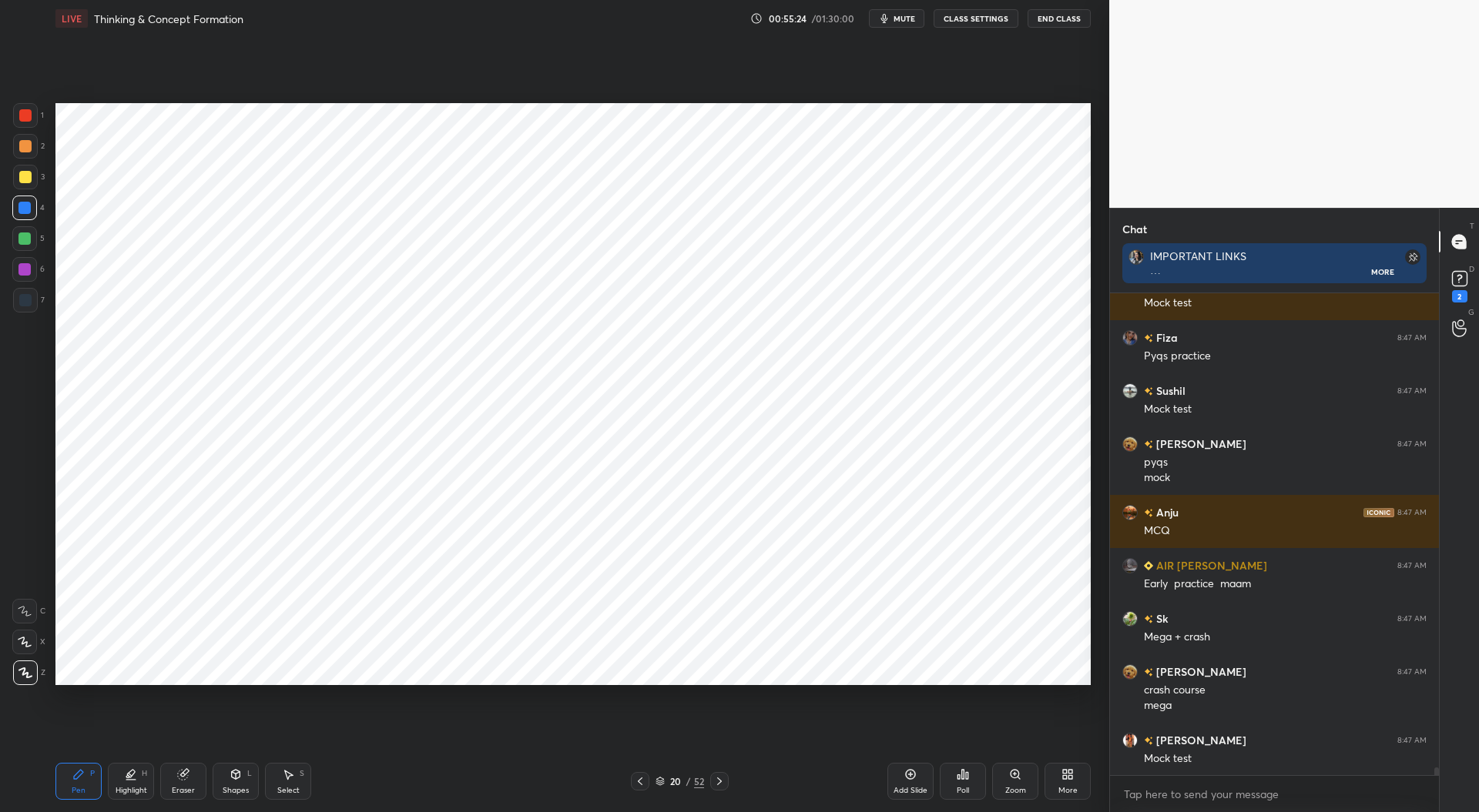
scroll to position [29835, 0]
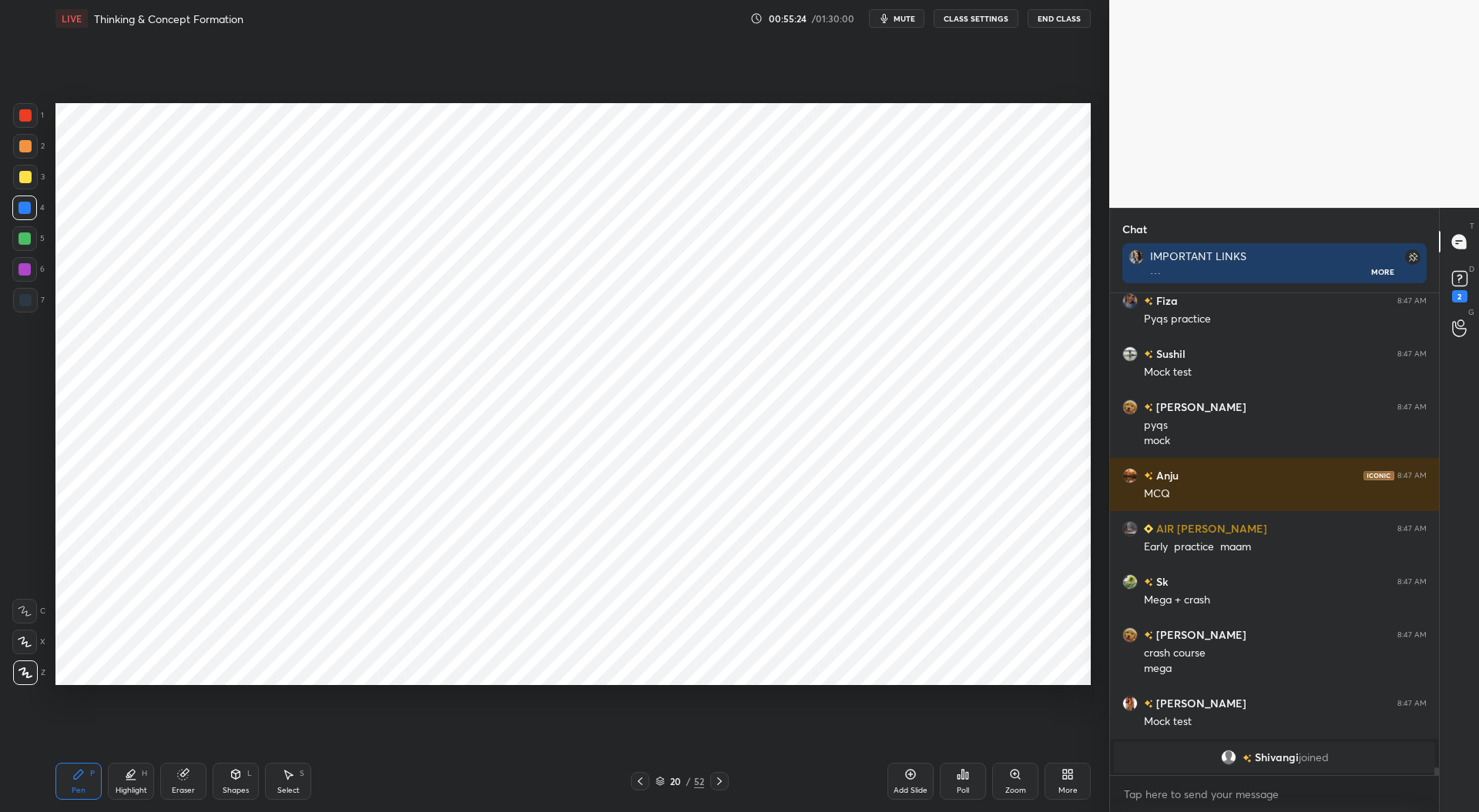
click at [28, 108] on div at bounding box center [25, 115] width 24 height 24
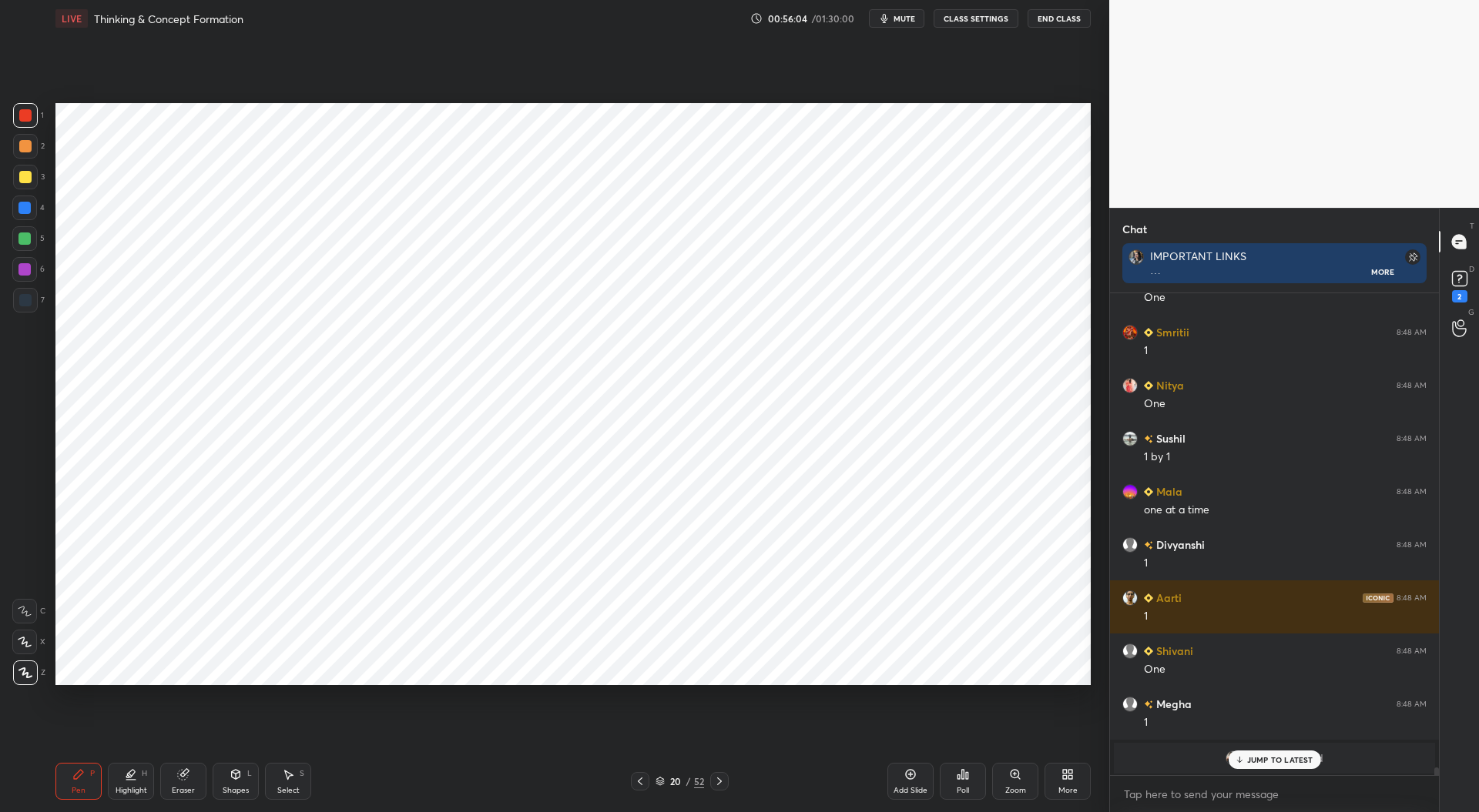
scroll to position [30670, 0]
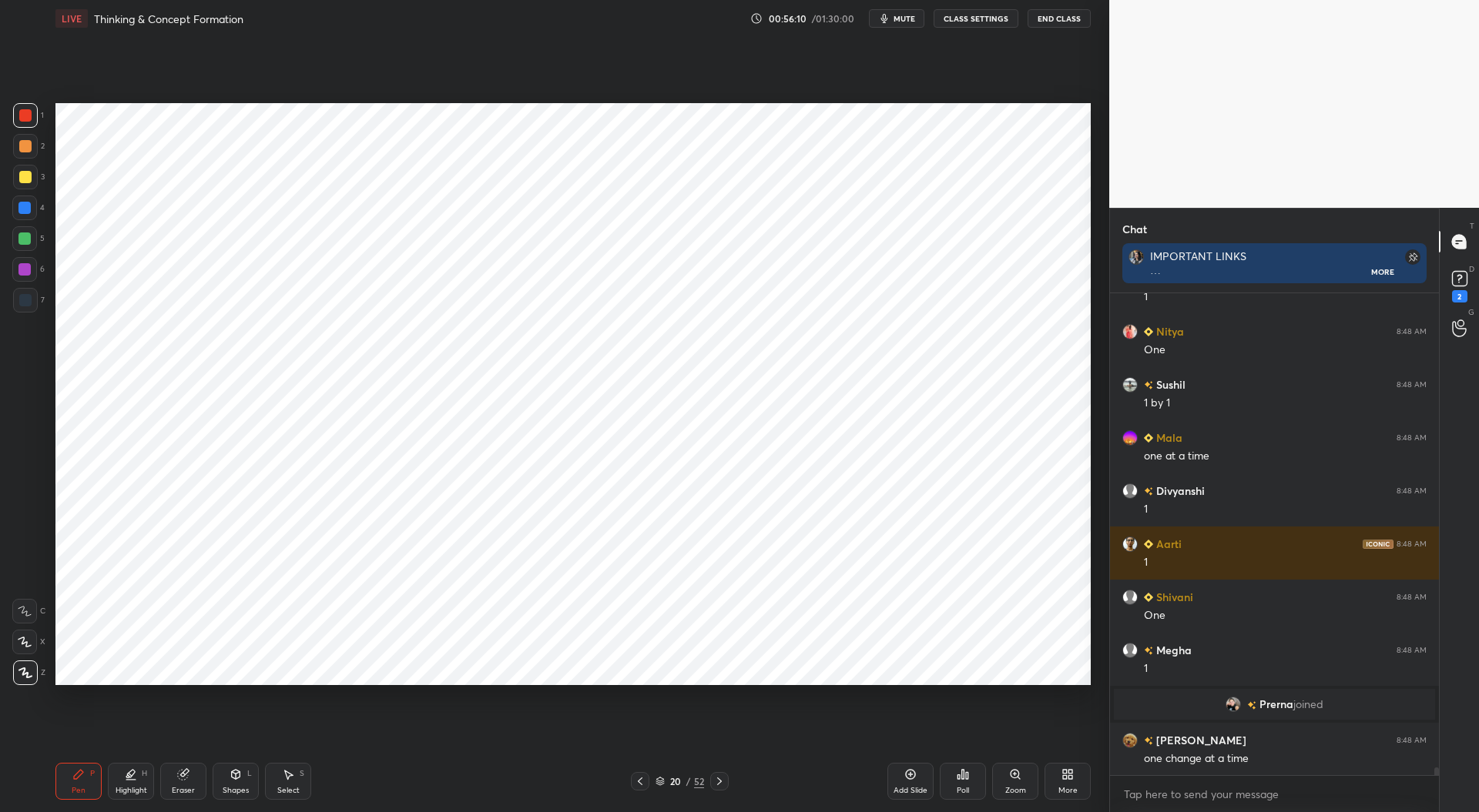
click at [184, 778] on icon at bounding box center [183, 776] width 10 height 10
click at [94, 784] on div "Pen P" at bounding box center [78, 782] width 46 height 37
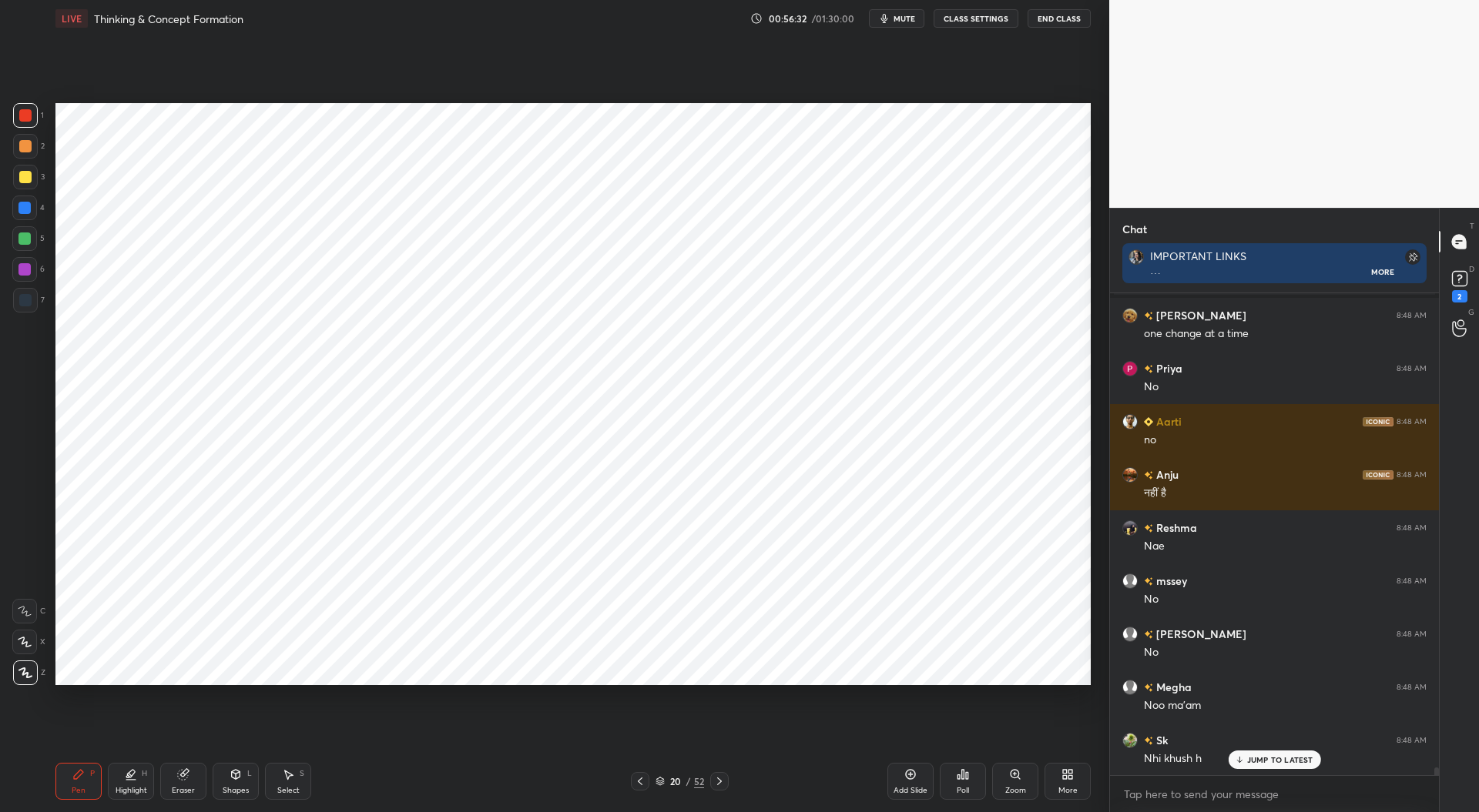
scroll to position [31147, 0]
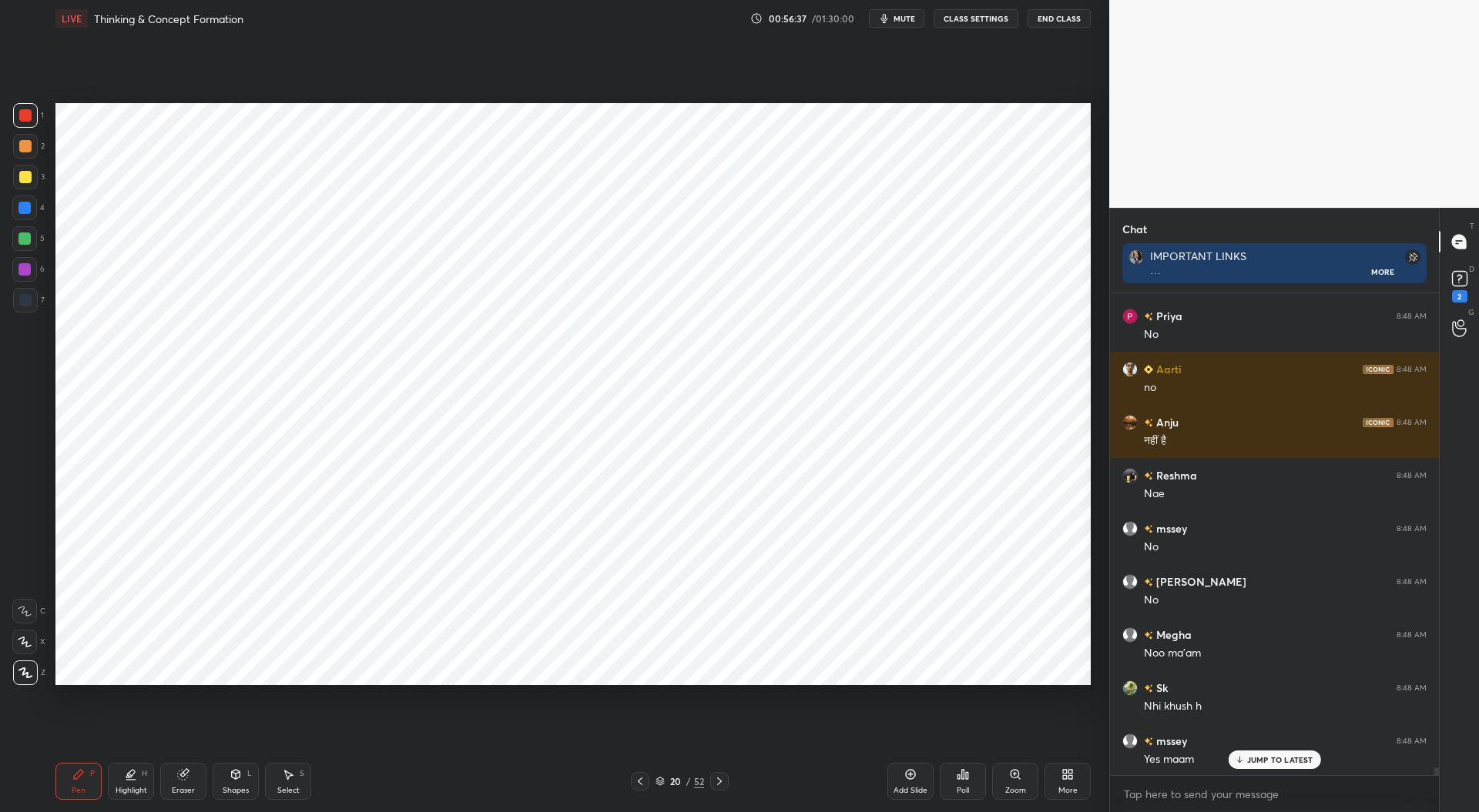
click at [23, 204] on div at bounding box center [24, 208] width 12 height 12
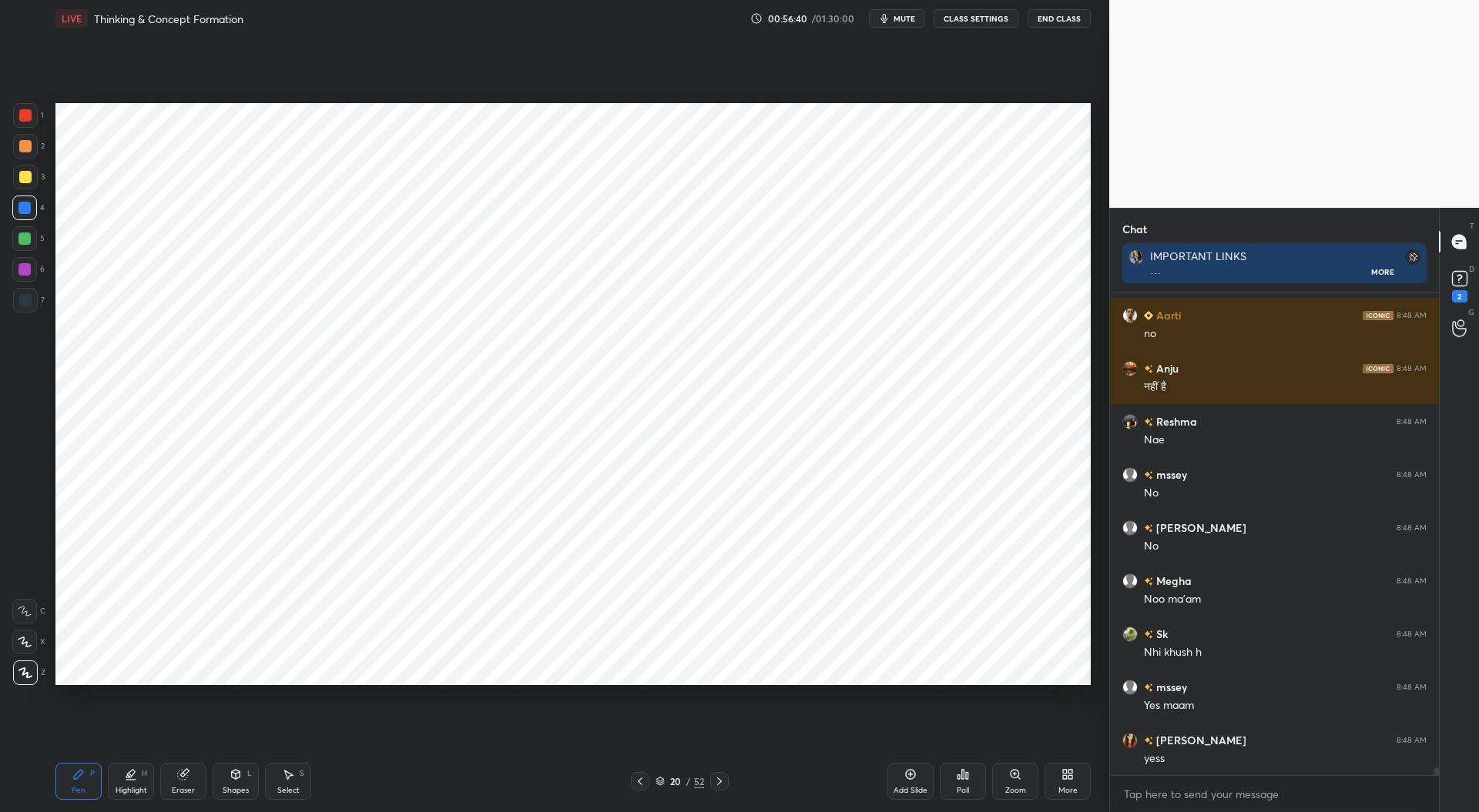
click at [28, 110] on div at bounding box center [25, 115] width 12 height 12
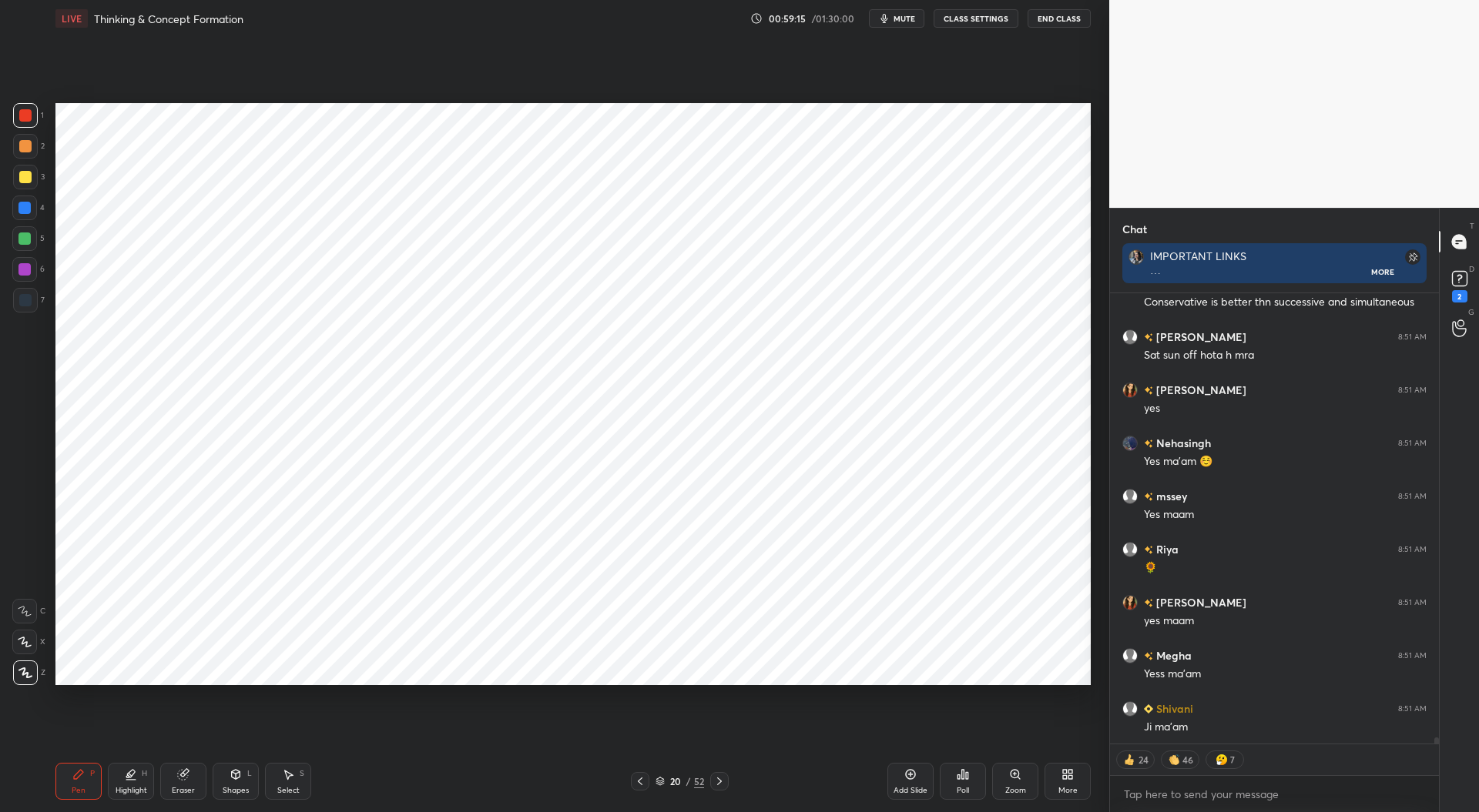
scroll to position [32512, 0]
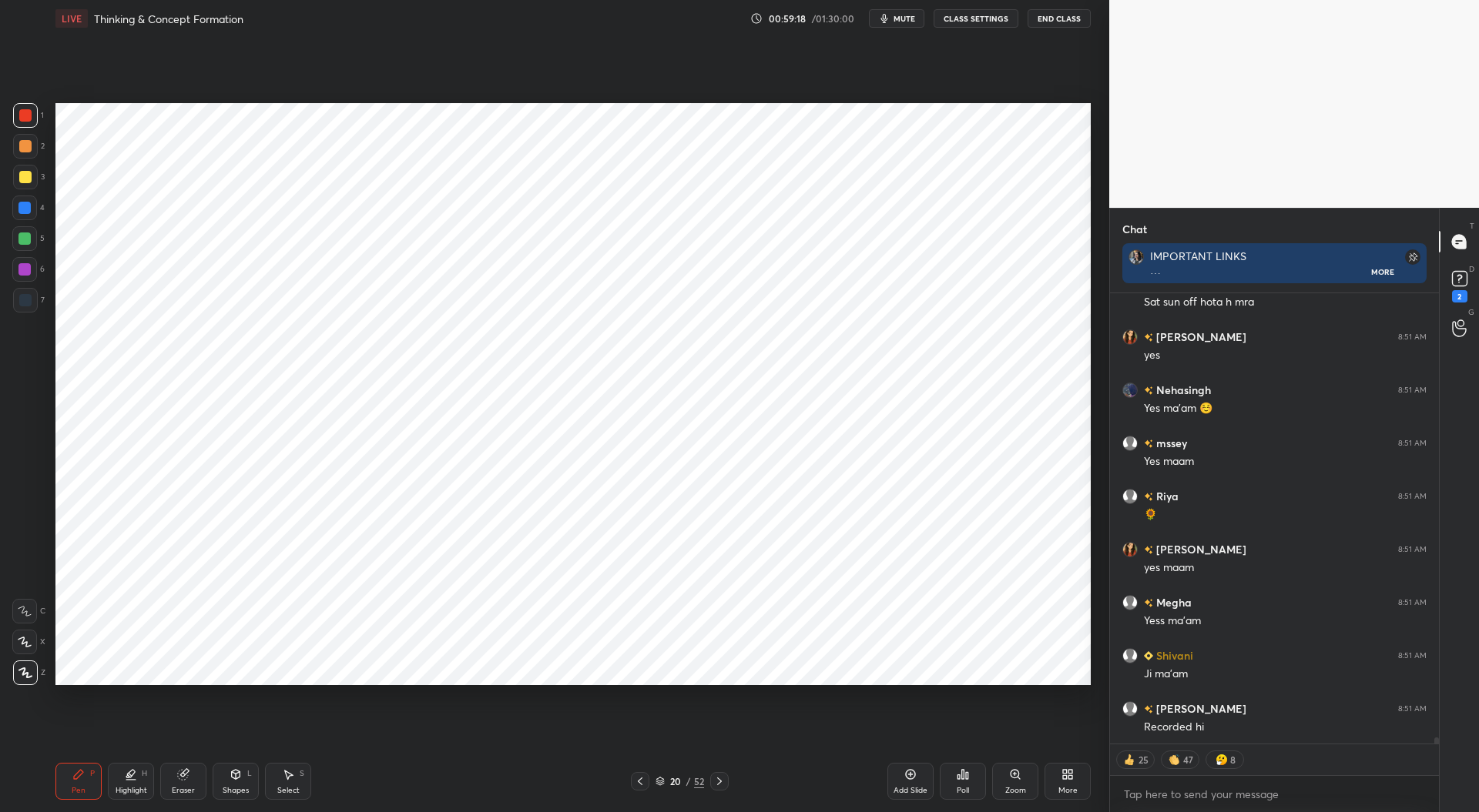
click at [715, 784] on icon at bounding box center [720, 782] width 12 height 12
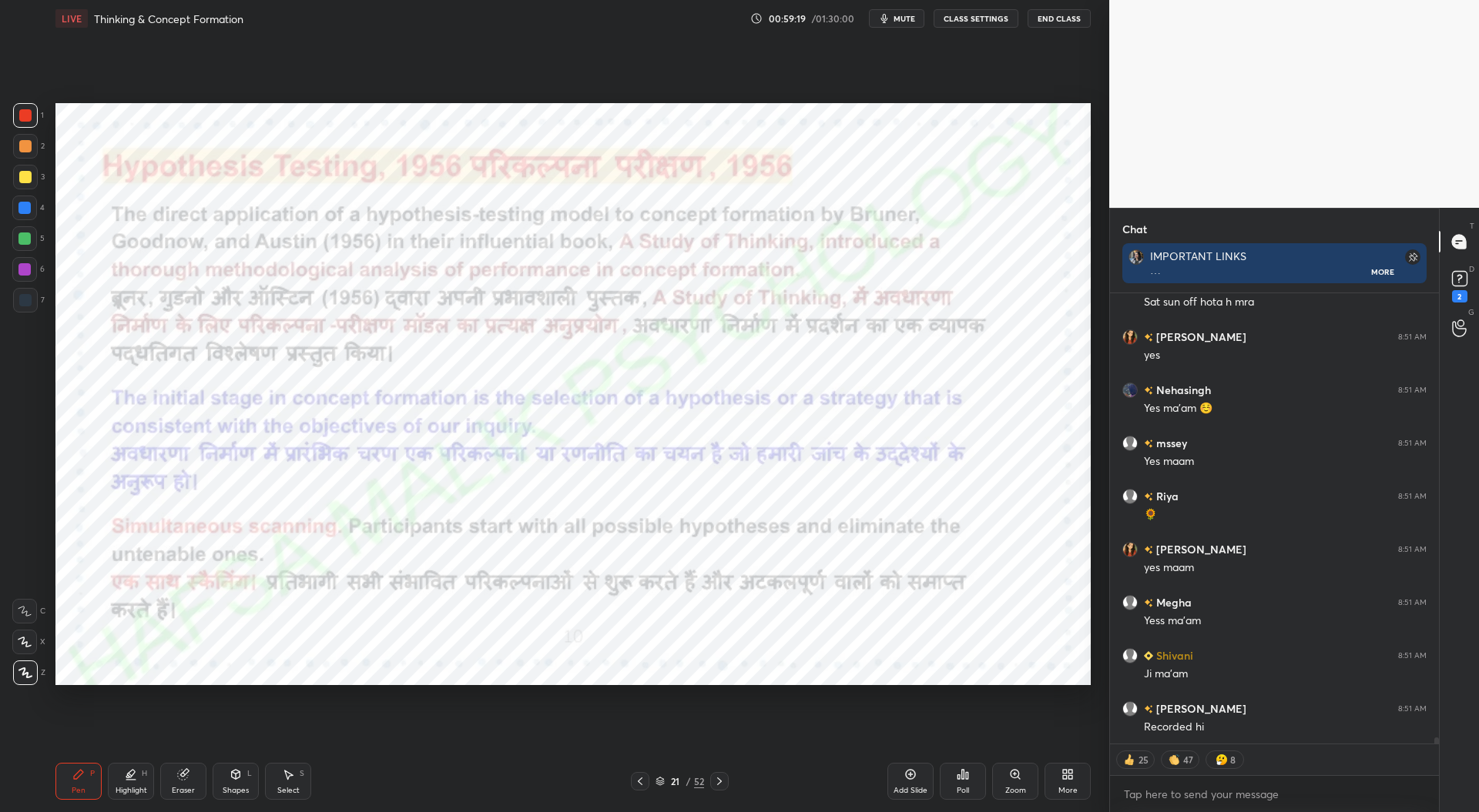
click at [642, 784] on icon at bounding box center [640, 782] width 12 height 12
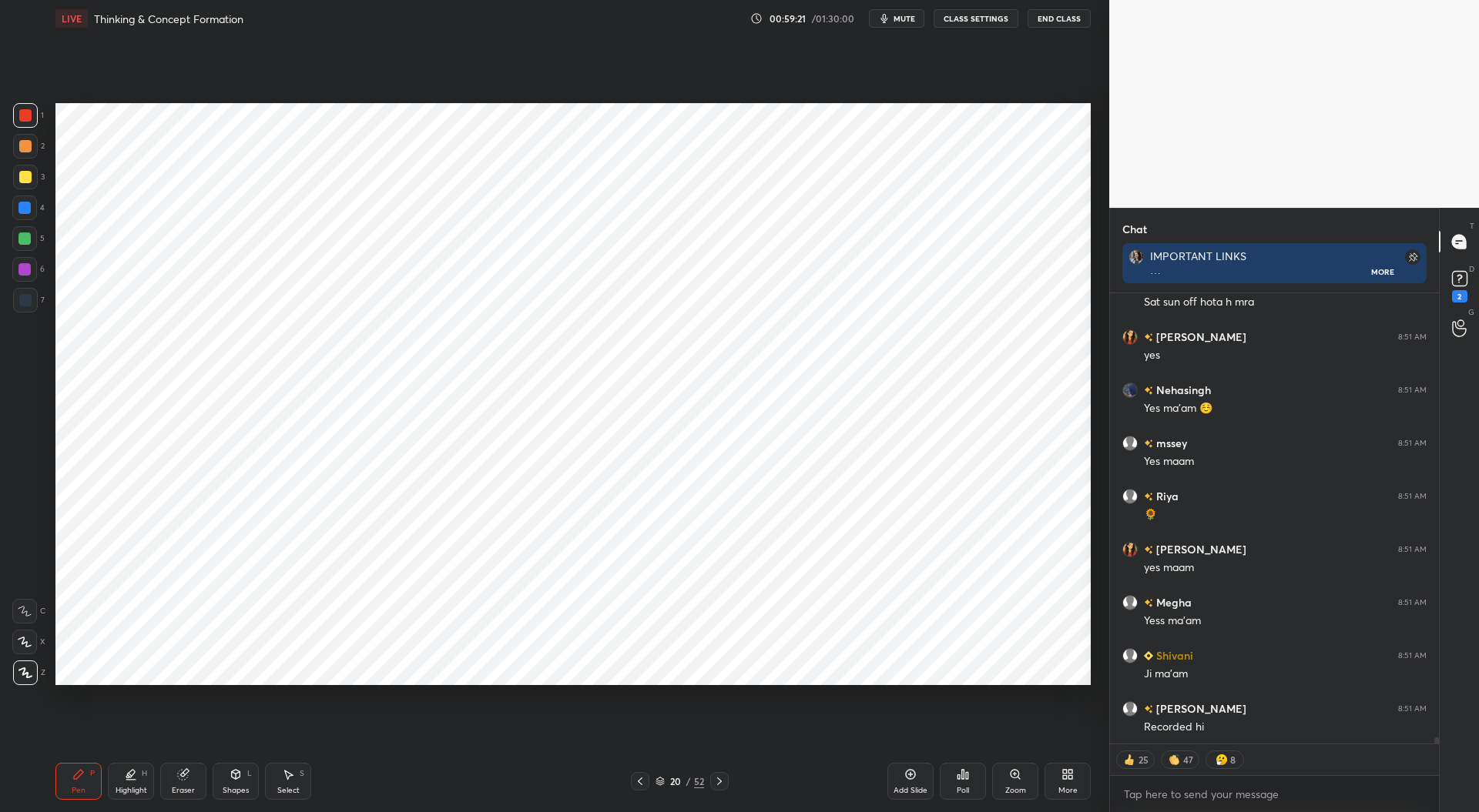
click at [915, 780] on icon at bounding box center [910, 775] width 12 height 12
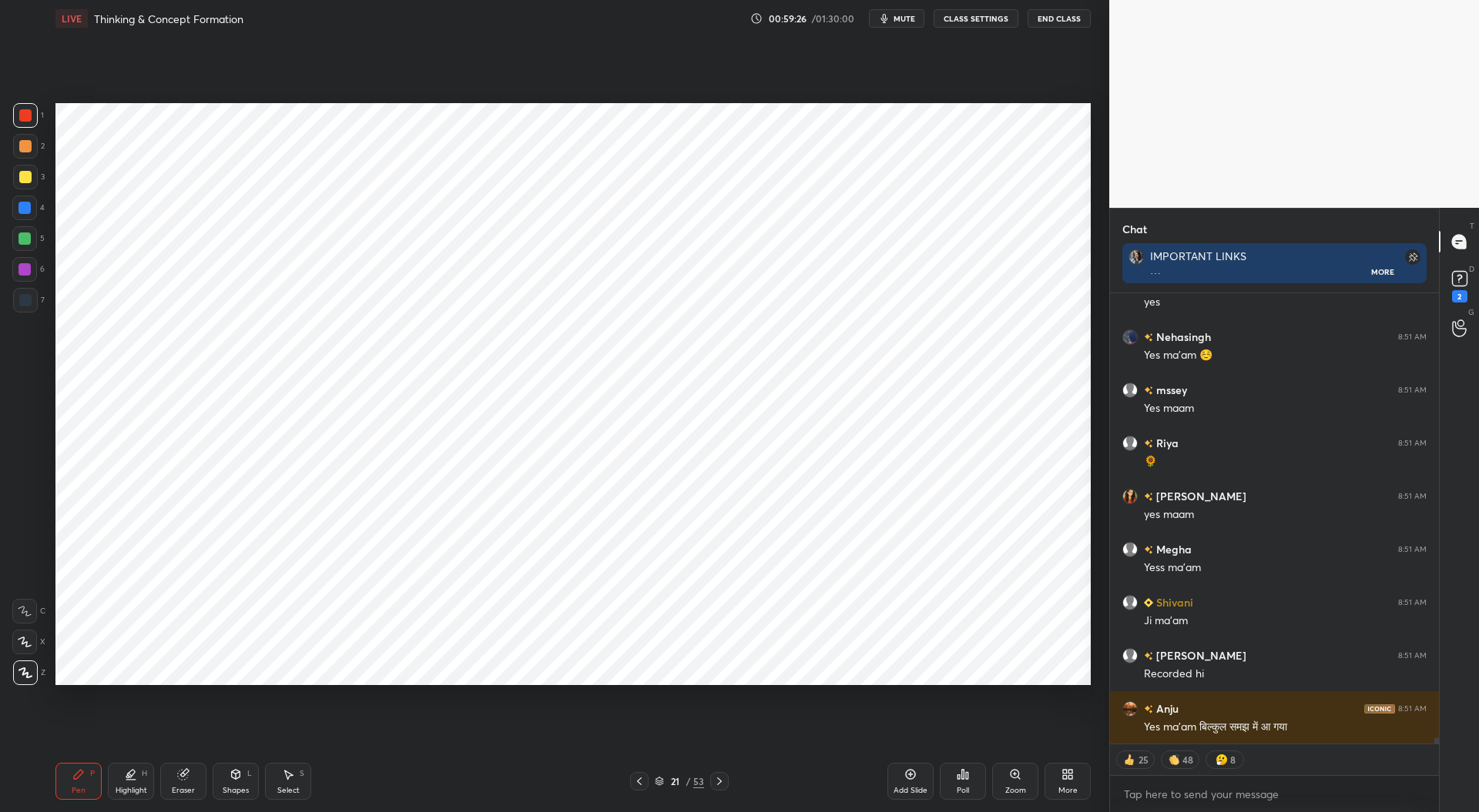
scroll to position [32618, 0]
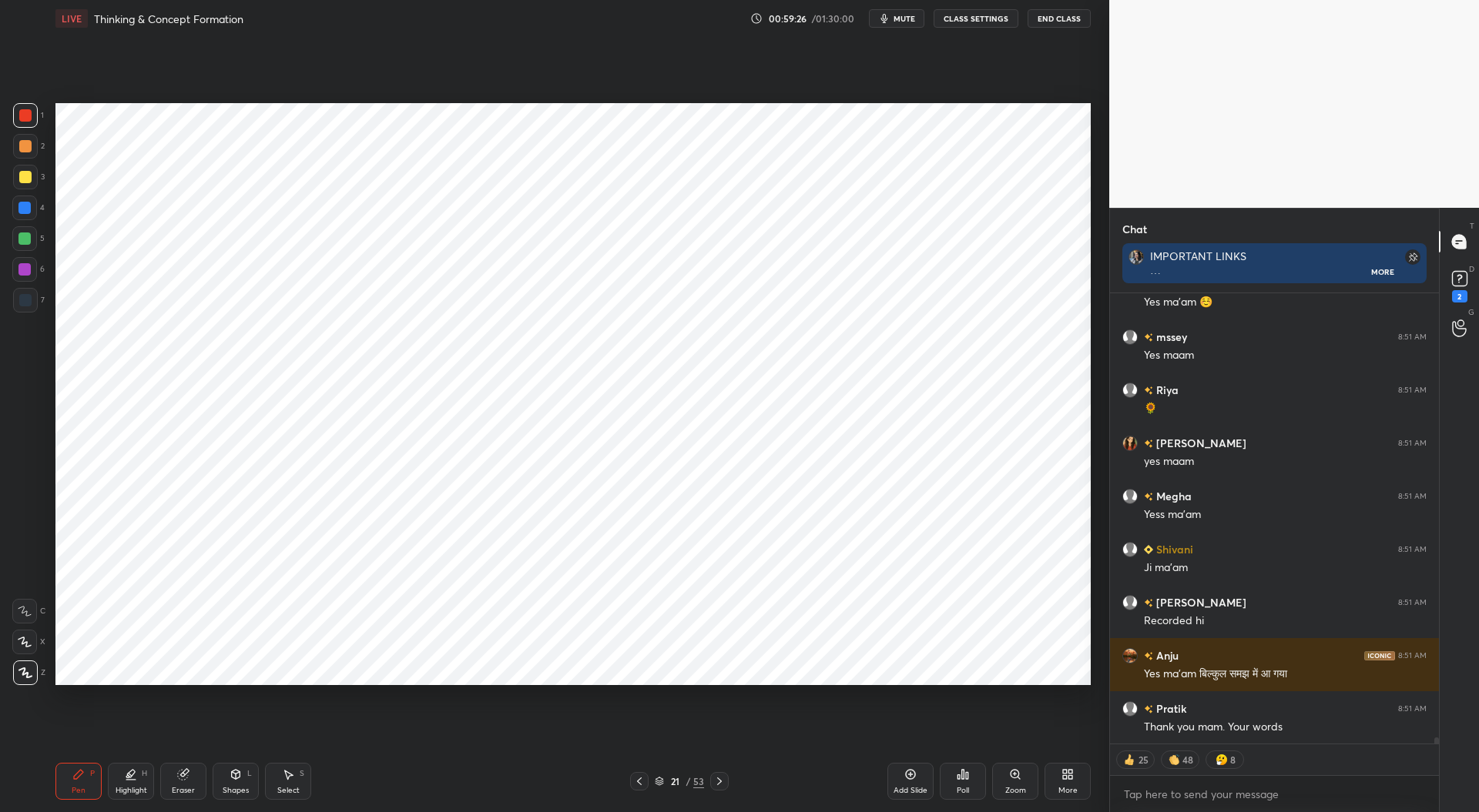
click at [29, 303] on div at bounding box center [25, 300] width 12 height 12
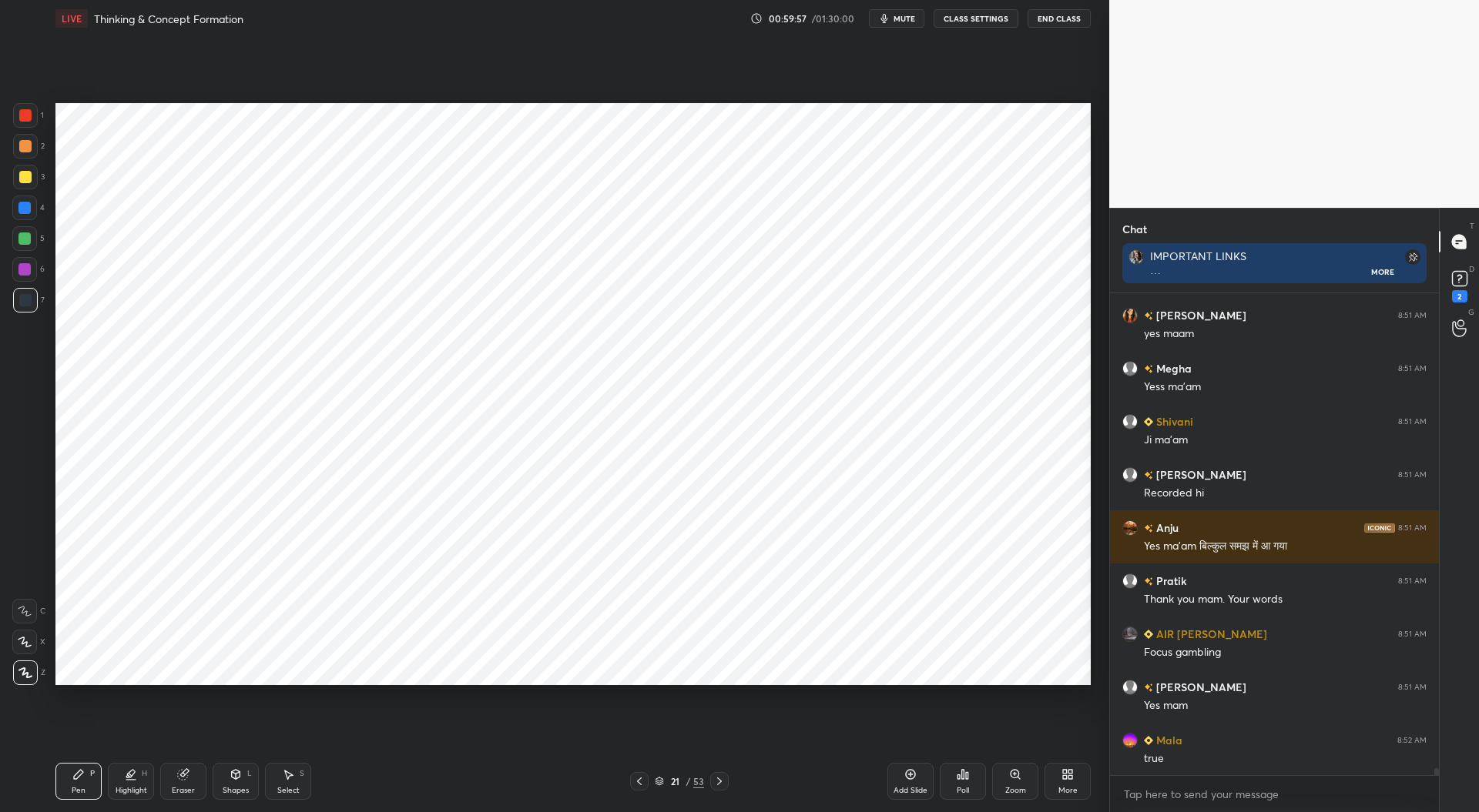
scroll to position [32398, 0]
click at [639, 786] on icon at bounding box center [639, 782] width 12 height 12
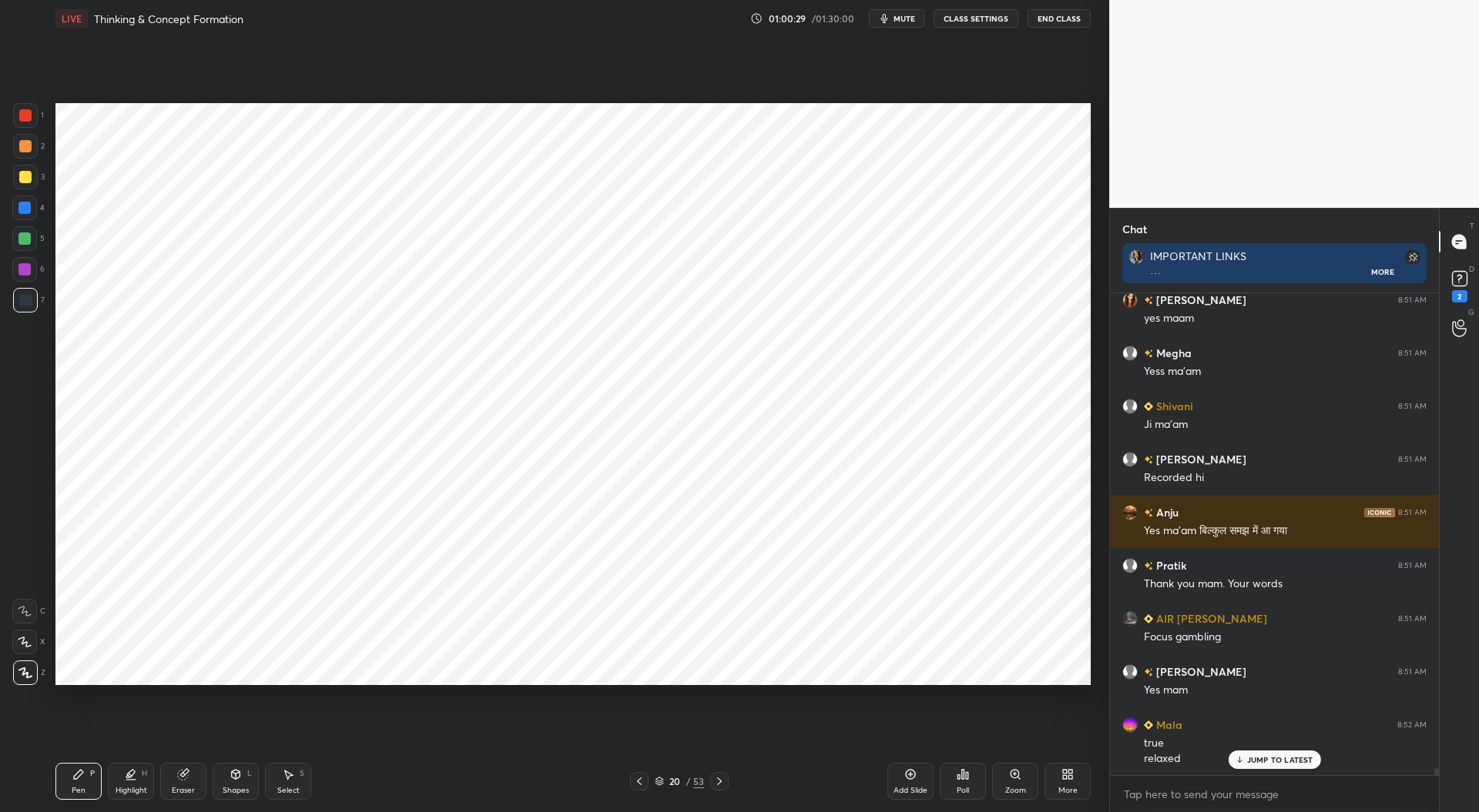
scroll to position [32465, 0]
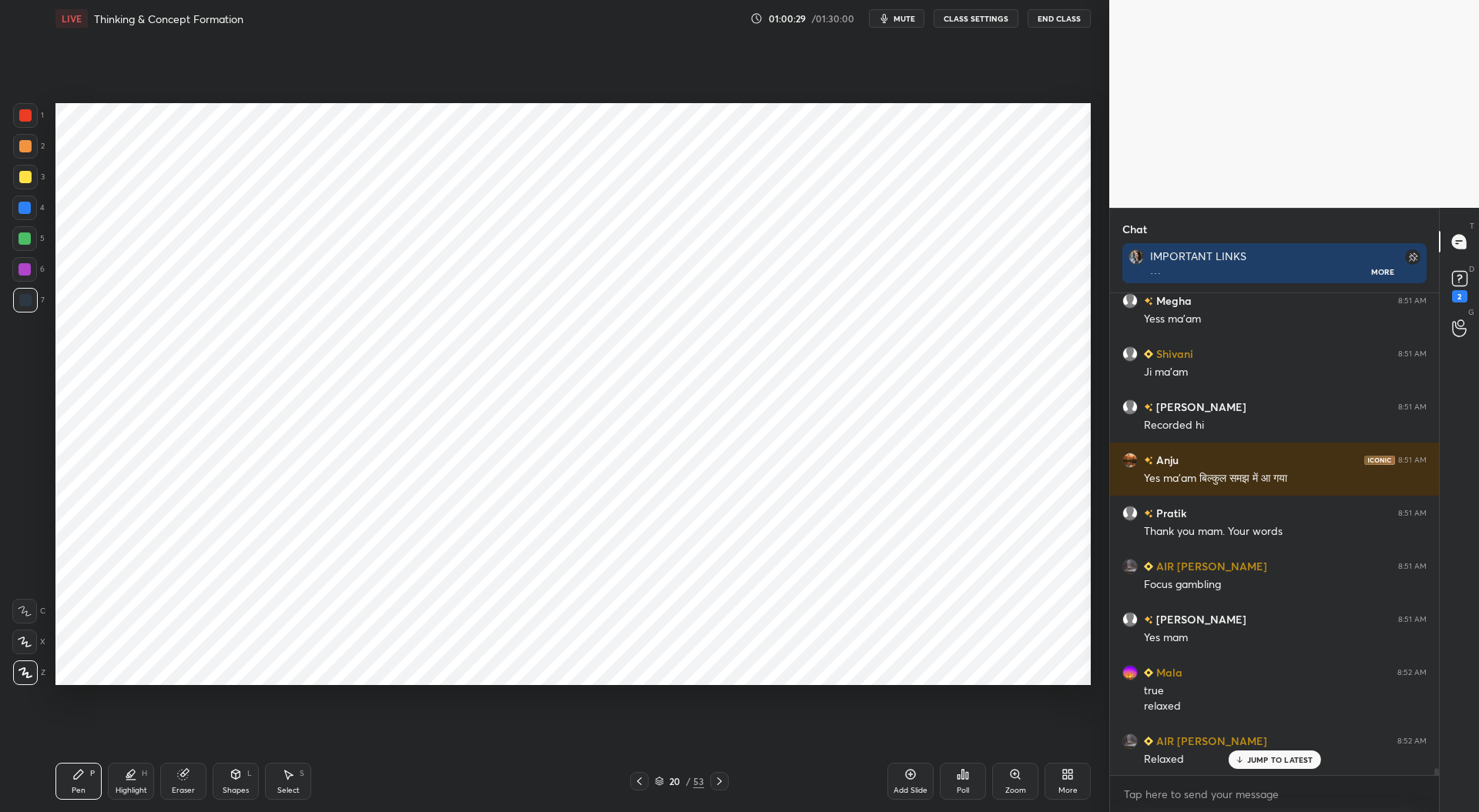
click at [722, 784] on icon at bounding box center [720, 782] width 12 height 12
click at [24, 207] on div at bounding box center [24, 208] width 12 height 12
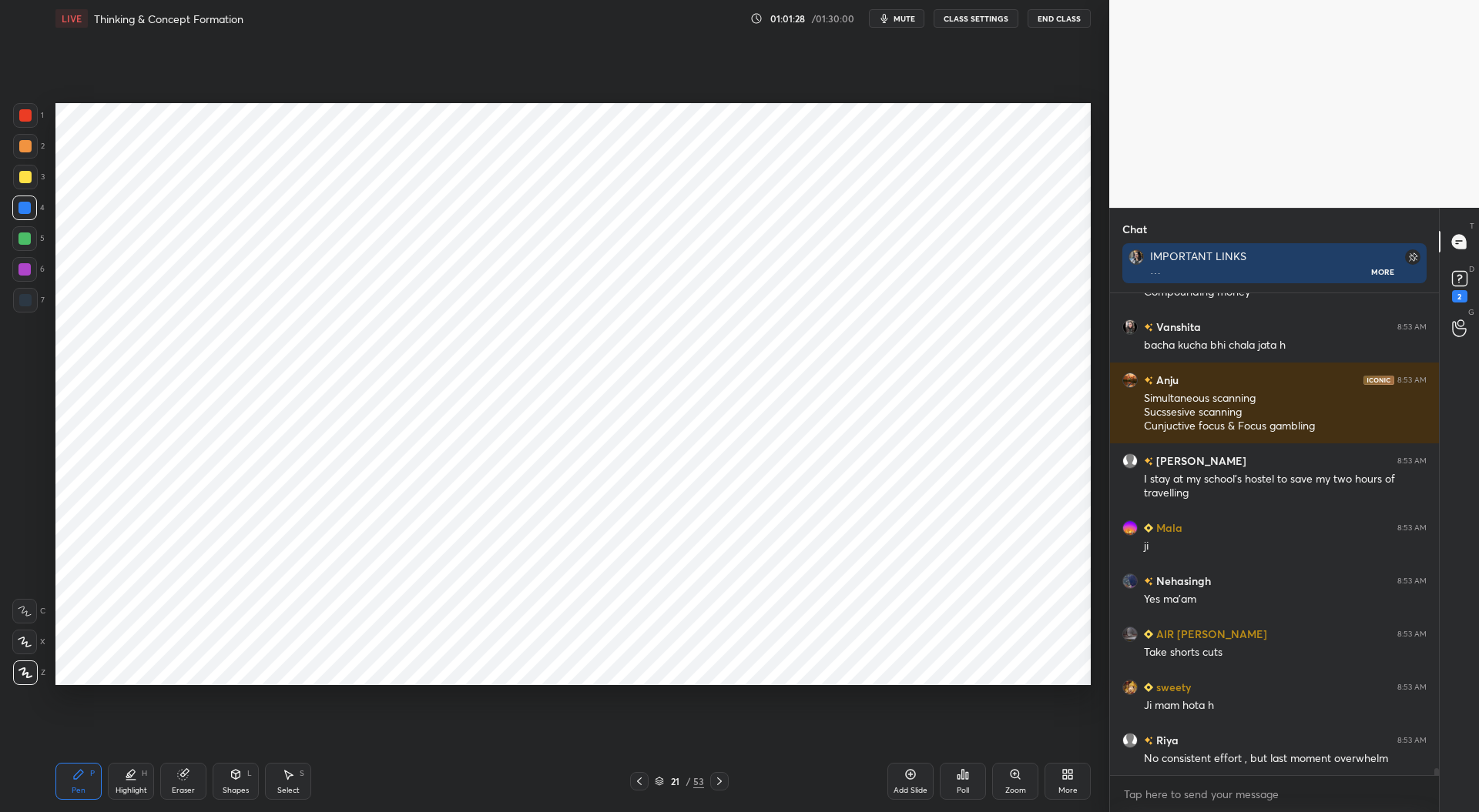
scroll to position [33570, 0]
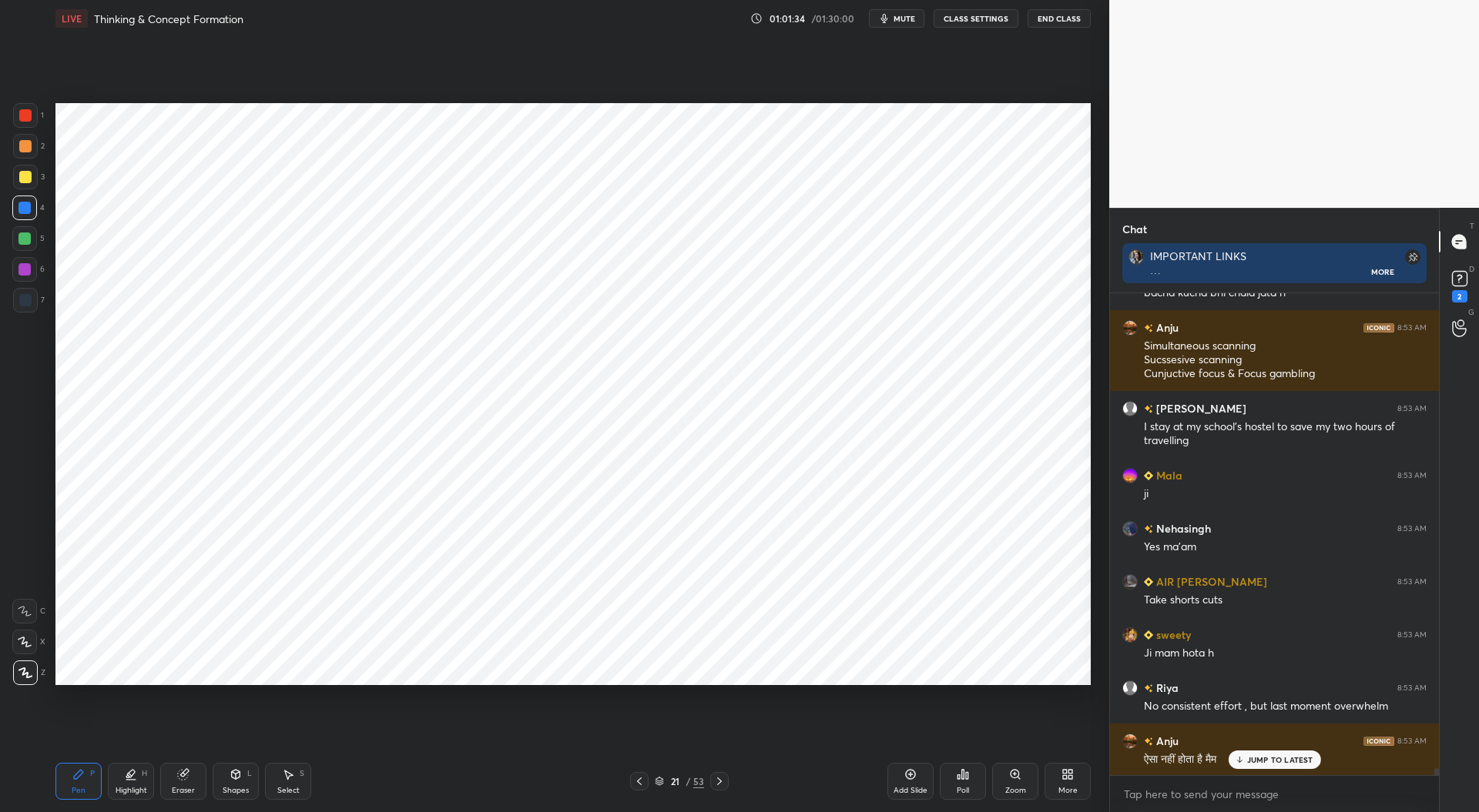
click at [24, 272] on div at bounding box center [24, 269] width 12 height 12
click at [27, 216] on div at bounding box center [24, 208] width 24 height 24
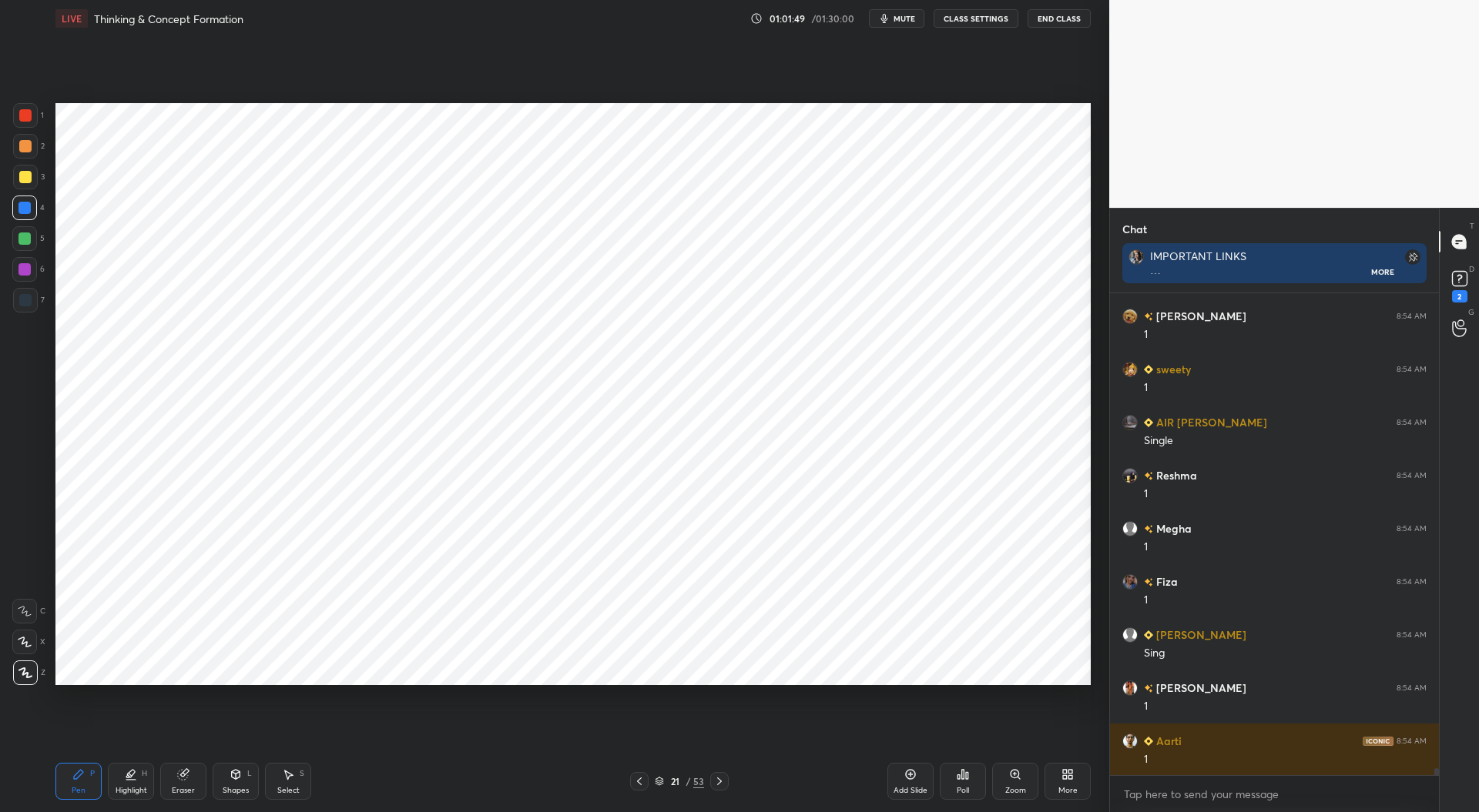
scroll to position [34367, 0]
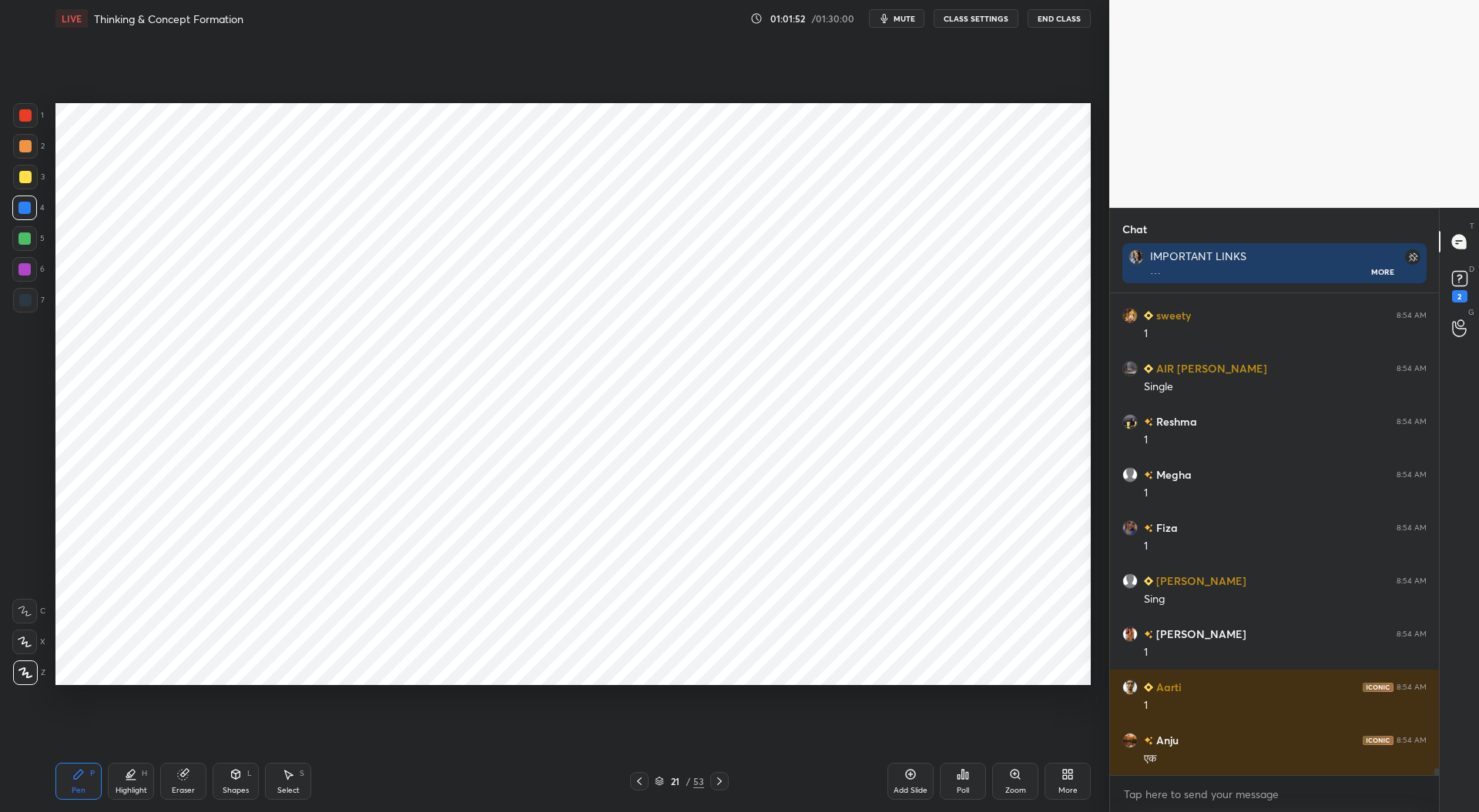
click at [29, 236] on div at bounding box center [24, 239] width 12 height 12
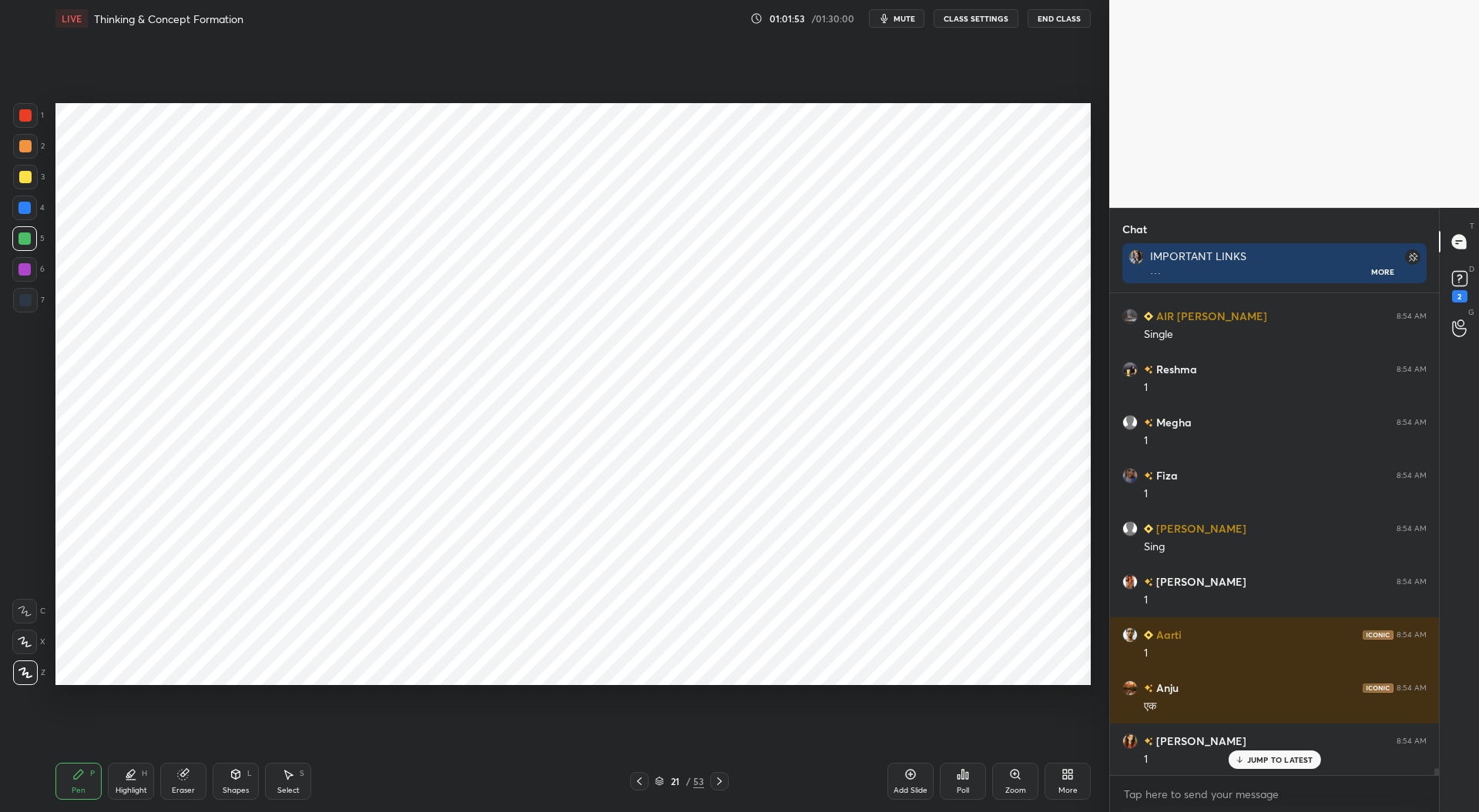
click at [24, 295] on div at bounding box center [25, 300] width 12 height 12
click at [22, 237] on div at bounding box center [24, 239] width 12 height 12
click at [25, 303] on div at bounding box center [25, 300] width 12 height 12
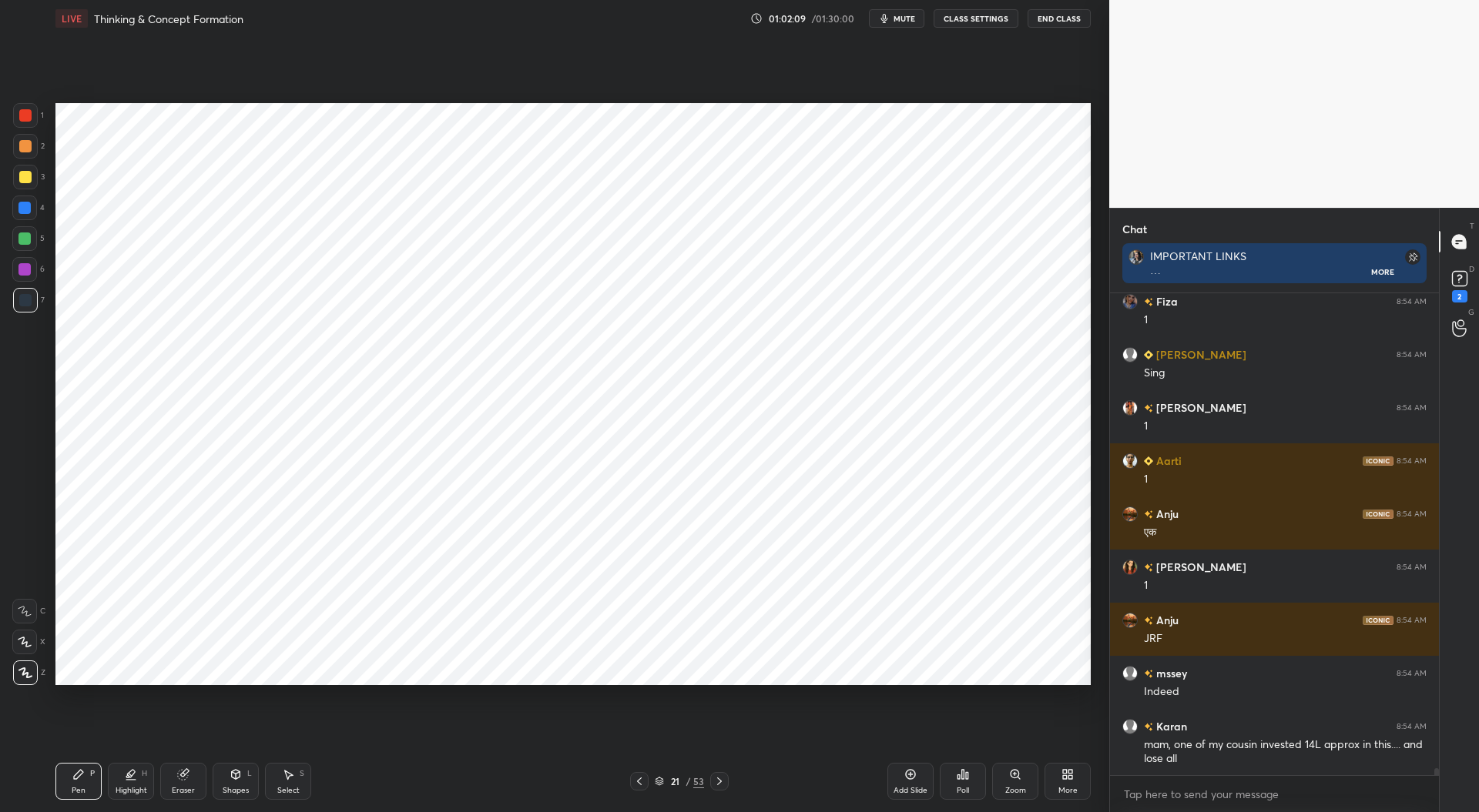
scroll to position [34660, 0]
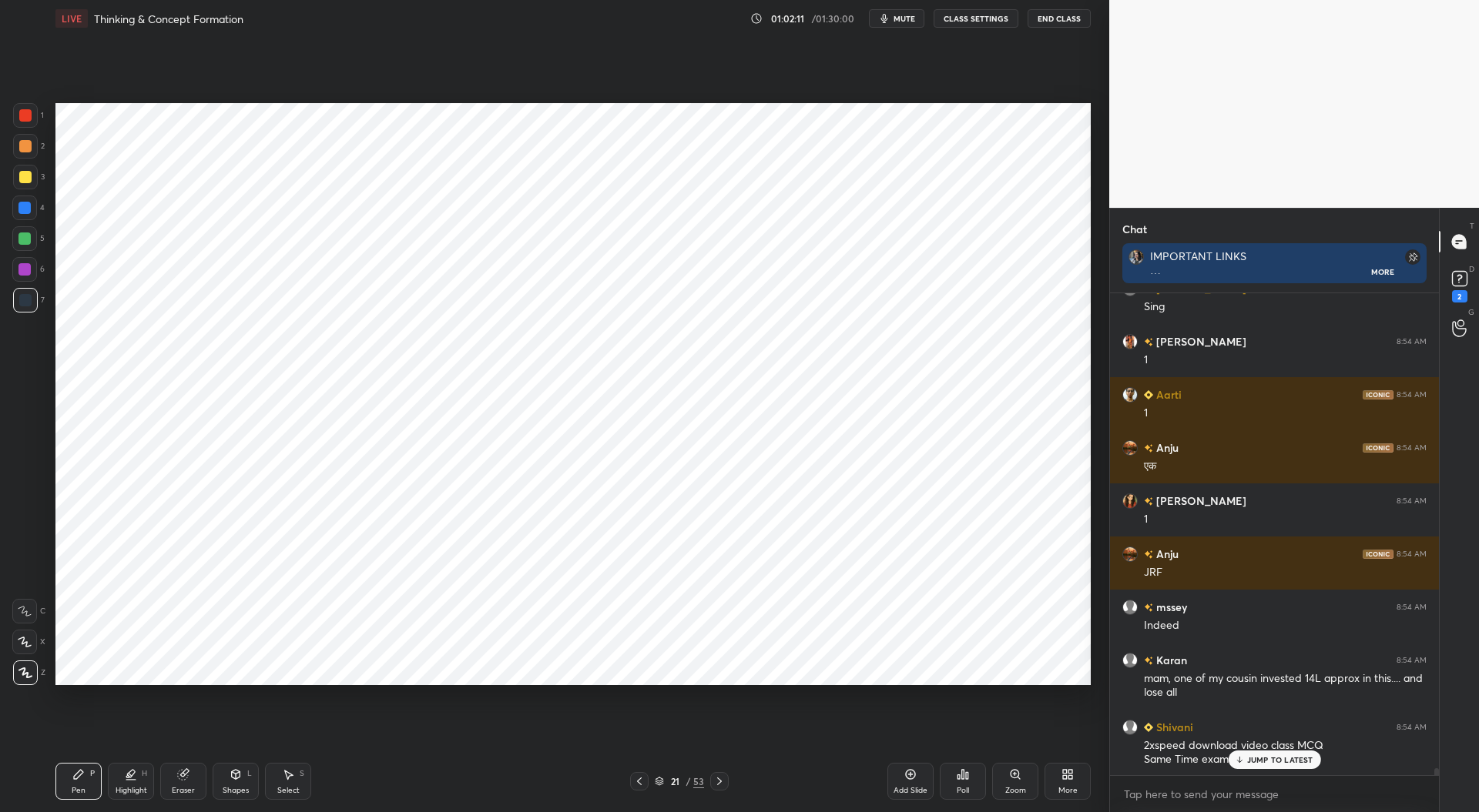
click at [24, 236] on div at bounding box center [24, 239] width 12 height 12
click at [27, 116] on div at bounding box center [25, 115] width 12 height 12
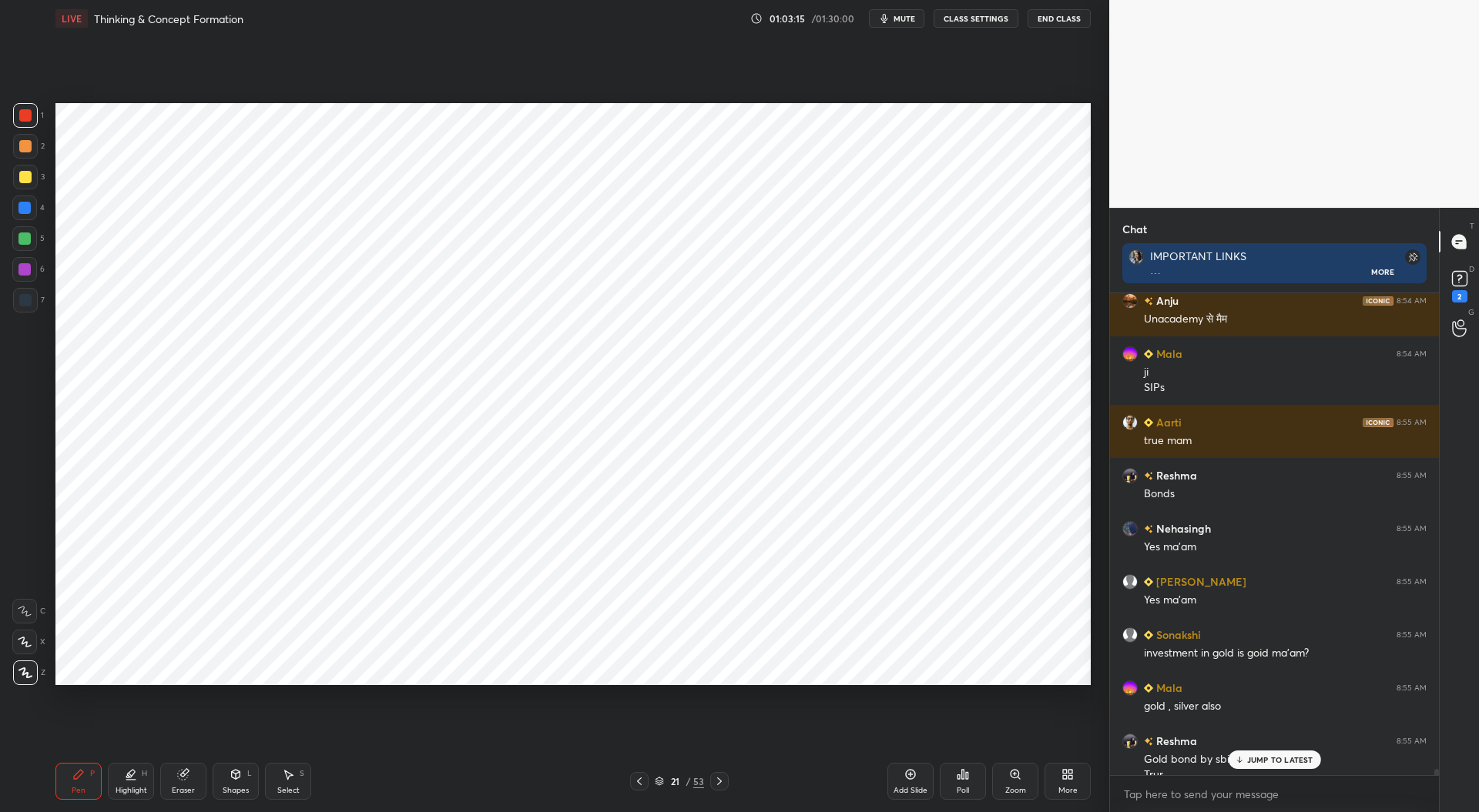
scroll to position [35222, 0]
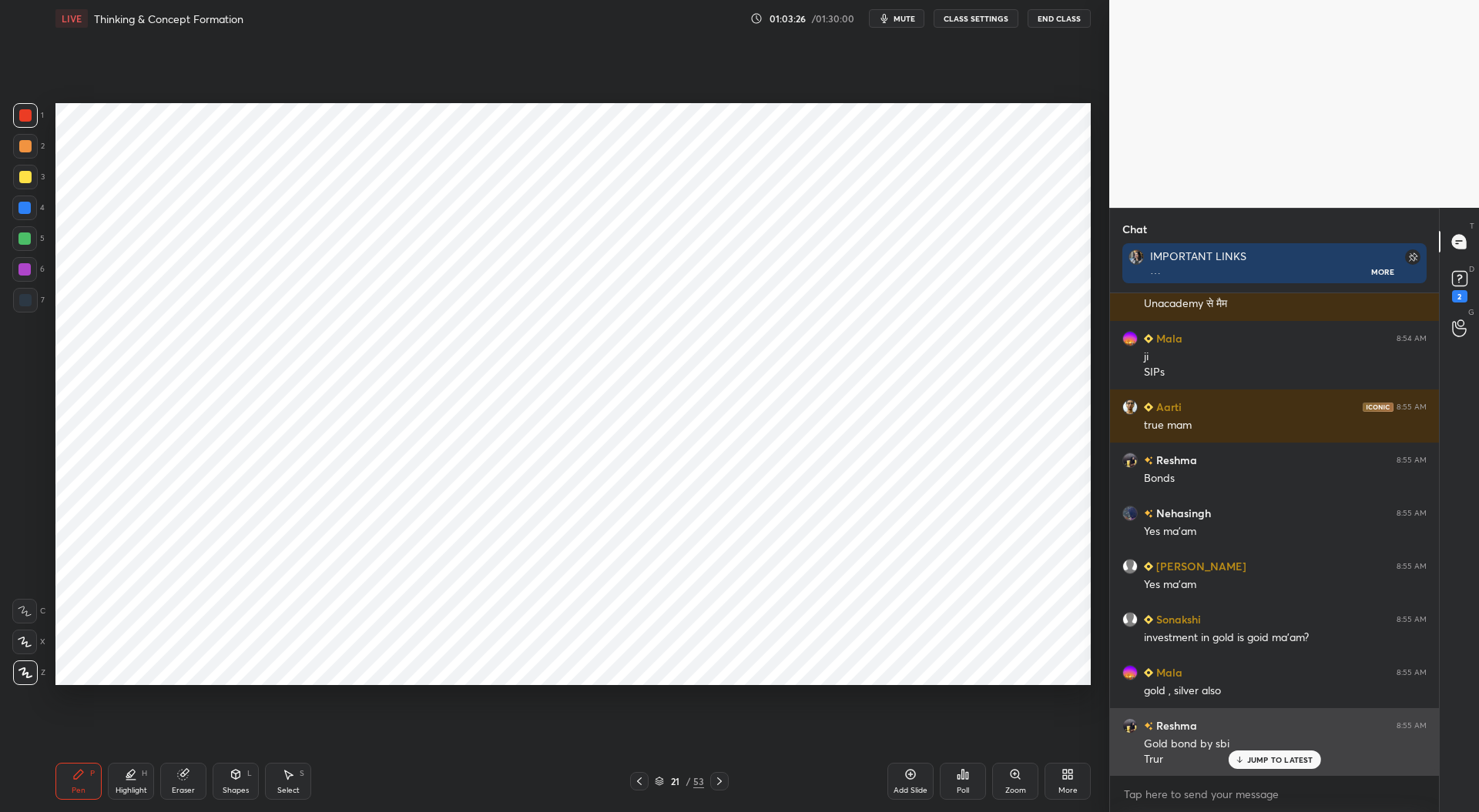
click at [1269, 754] on div "JUMP TO LATEST" at bounding box center [1274, 759] width 93 height 18
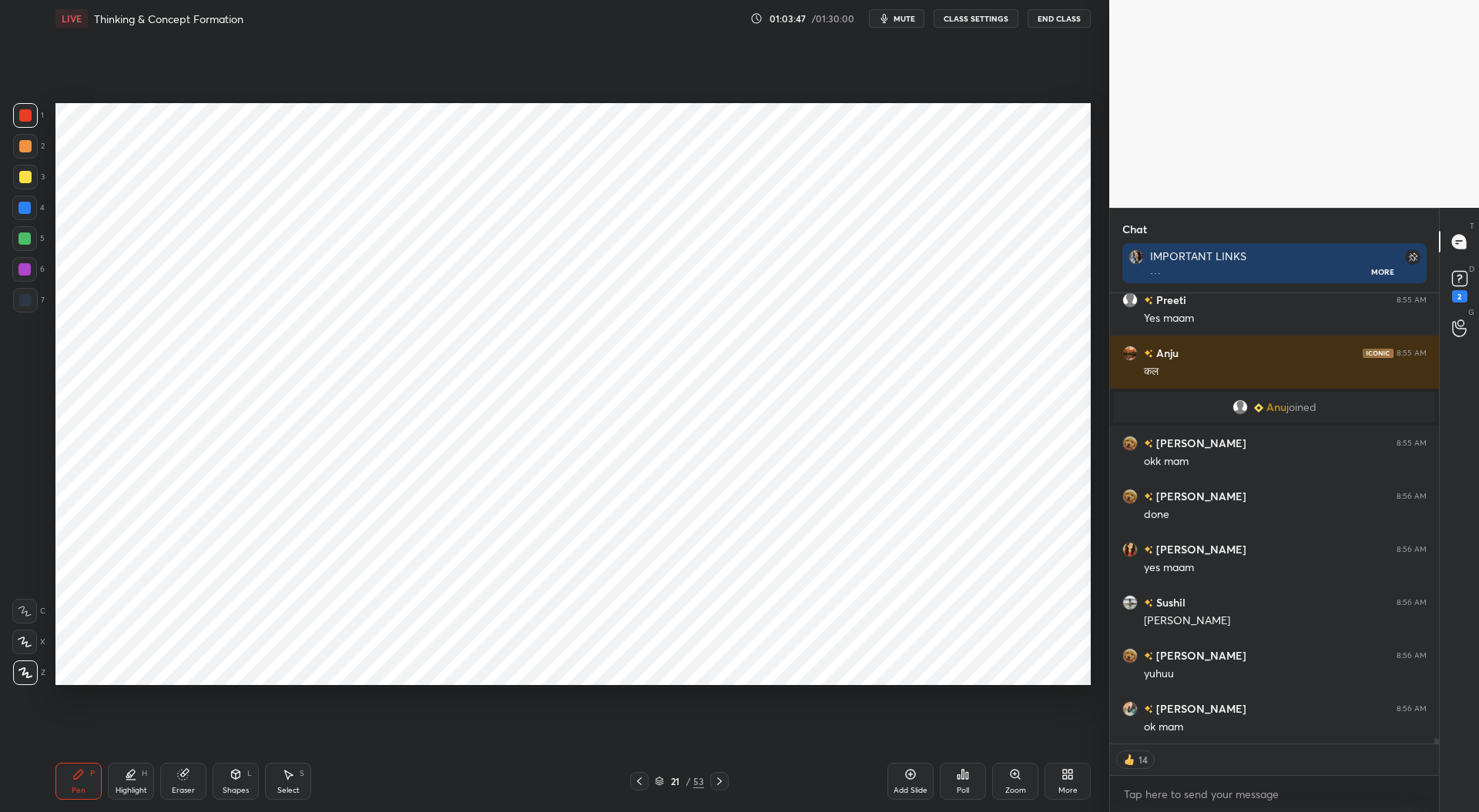
scroll to position [35270, 0]
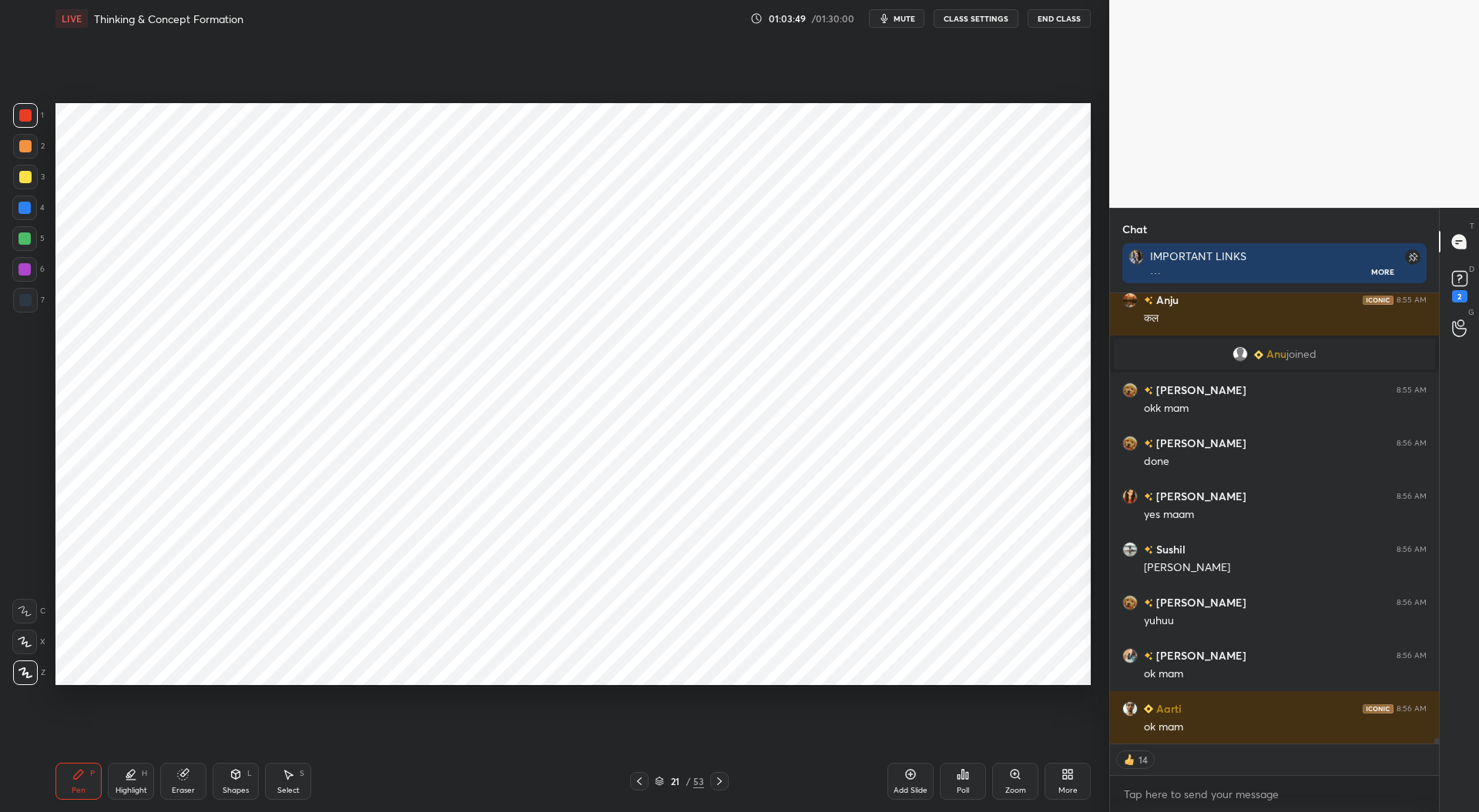
click at [30, 303] on div at bounding box center [25, 300] width 12 height 12
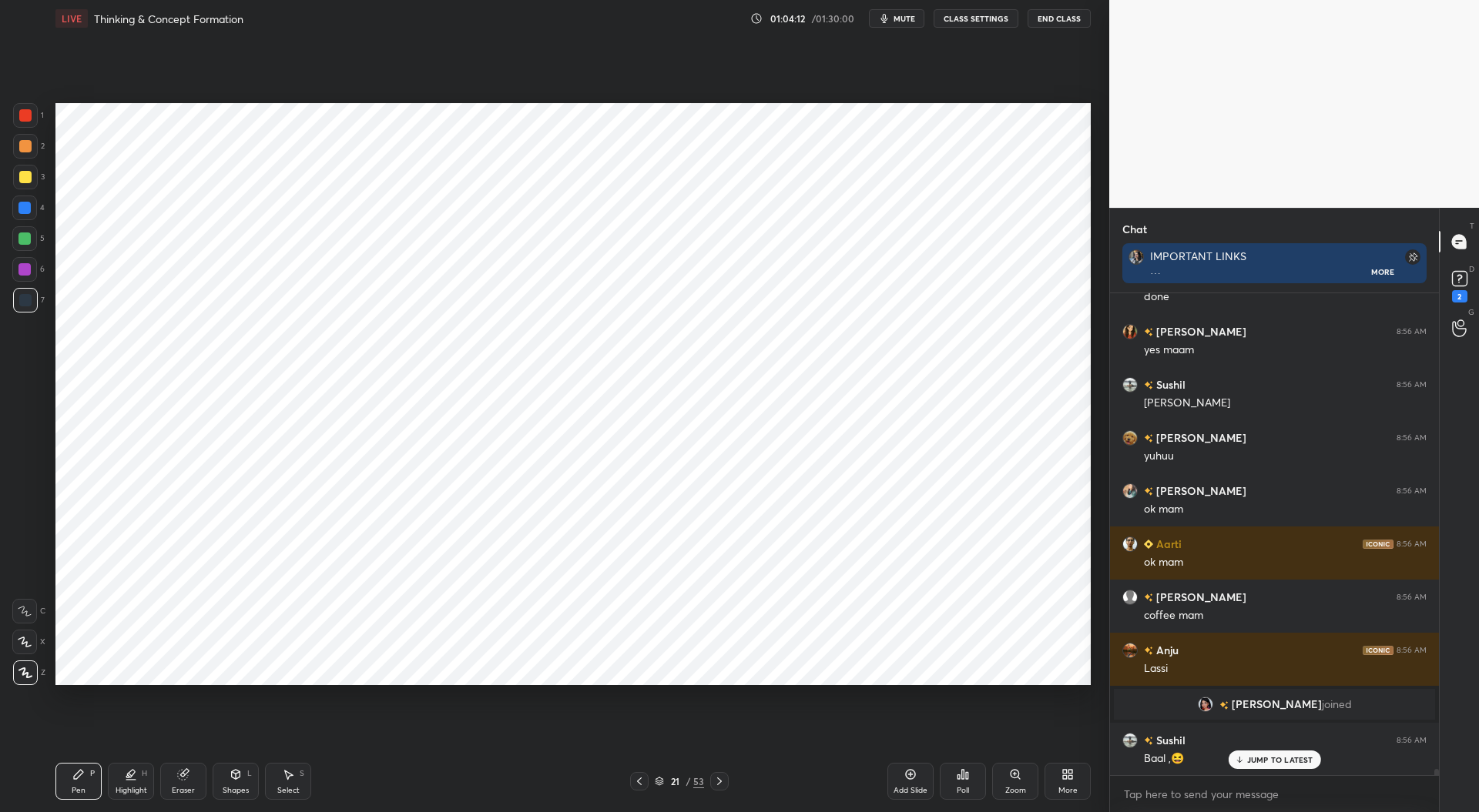
scroll to position [35310, 0]
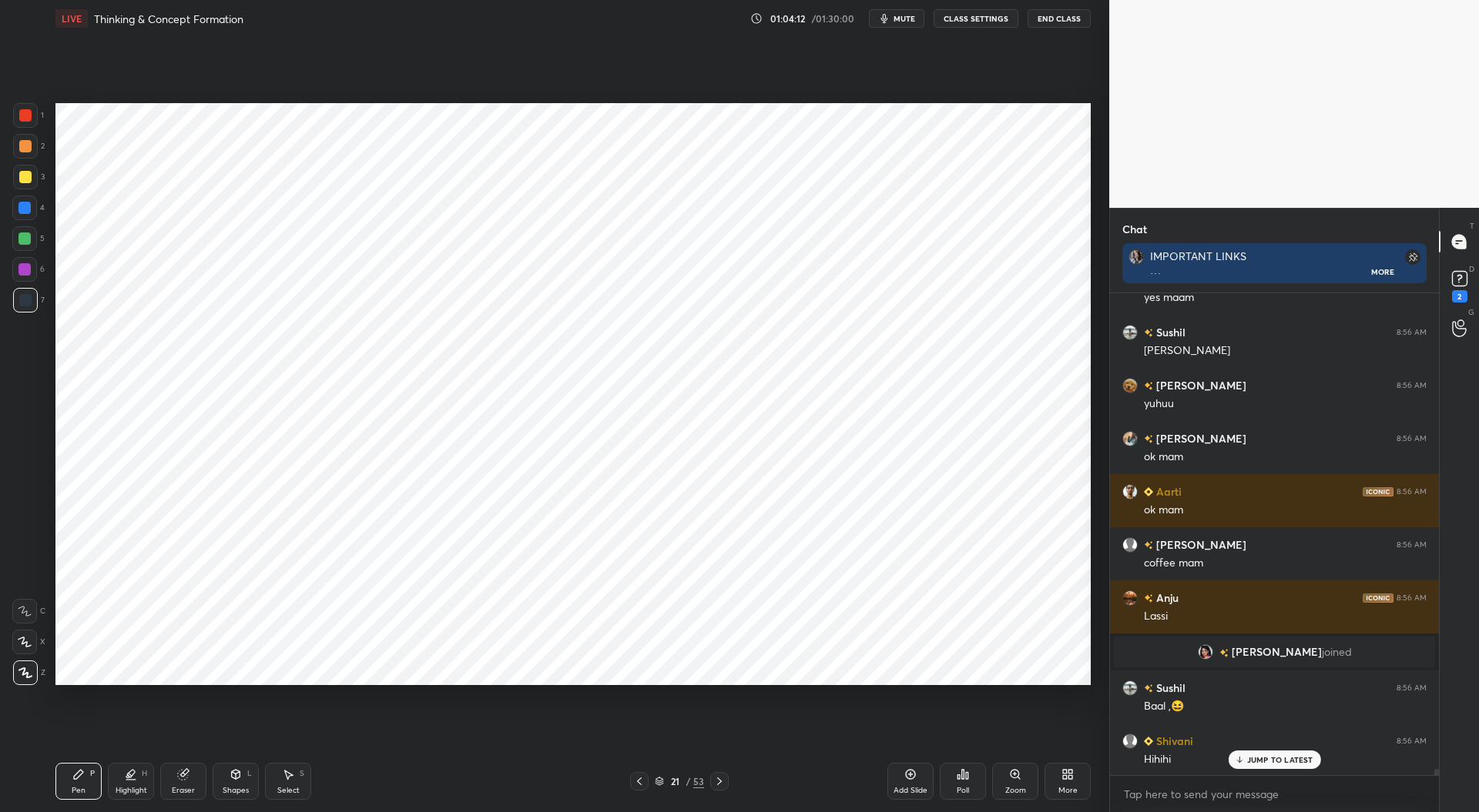
click at [29, 205] on div at bounding box center [24, 208] width 12 height 12
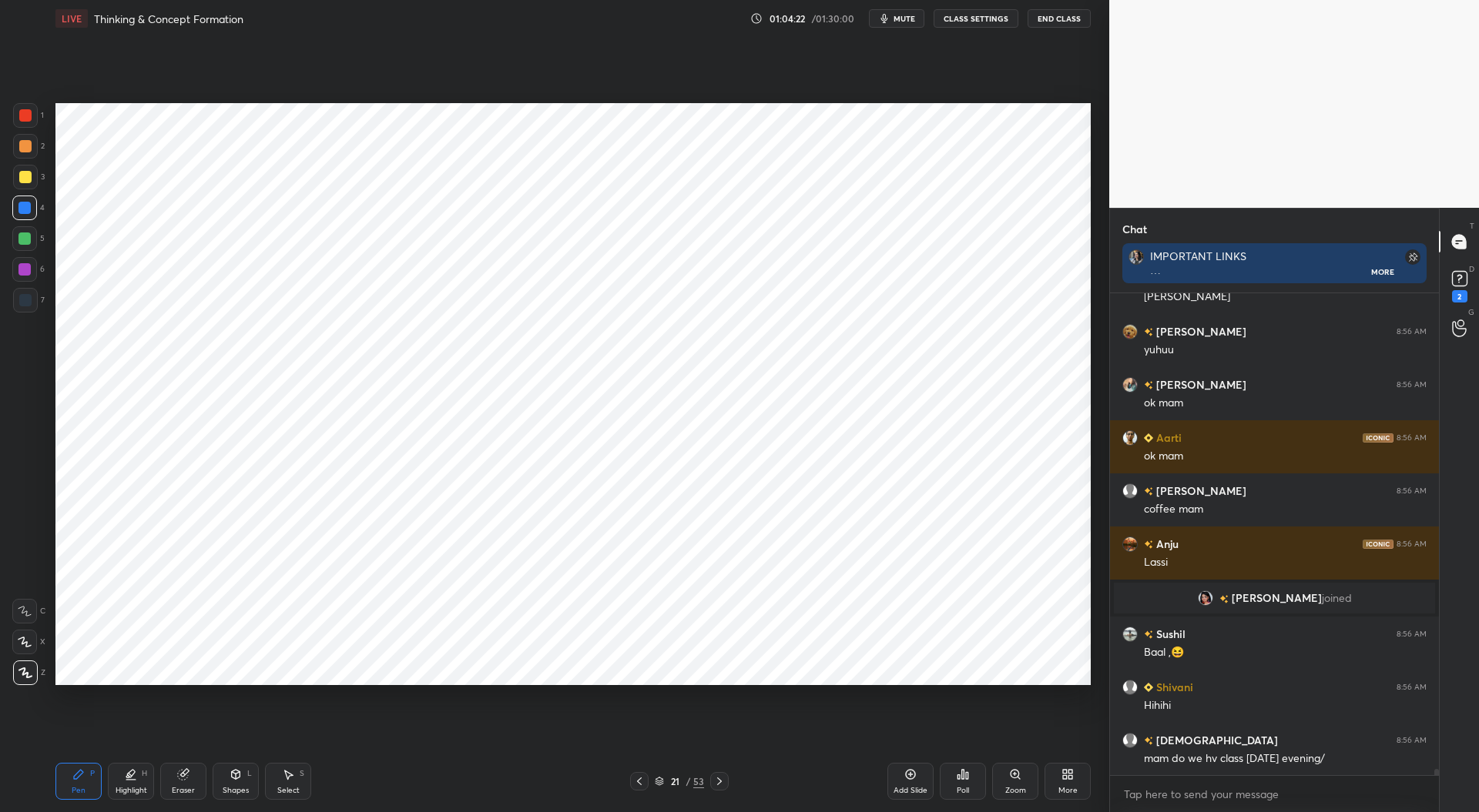
click at [28, 267] on div at bounding box center [24, 269] width 12 height 12
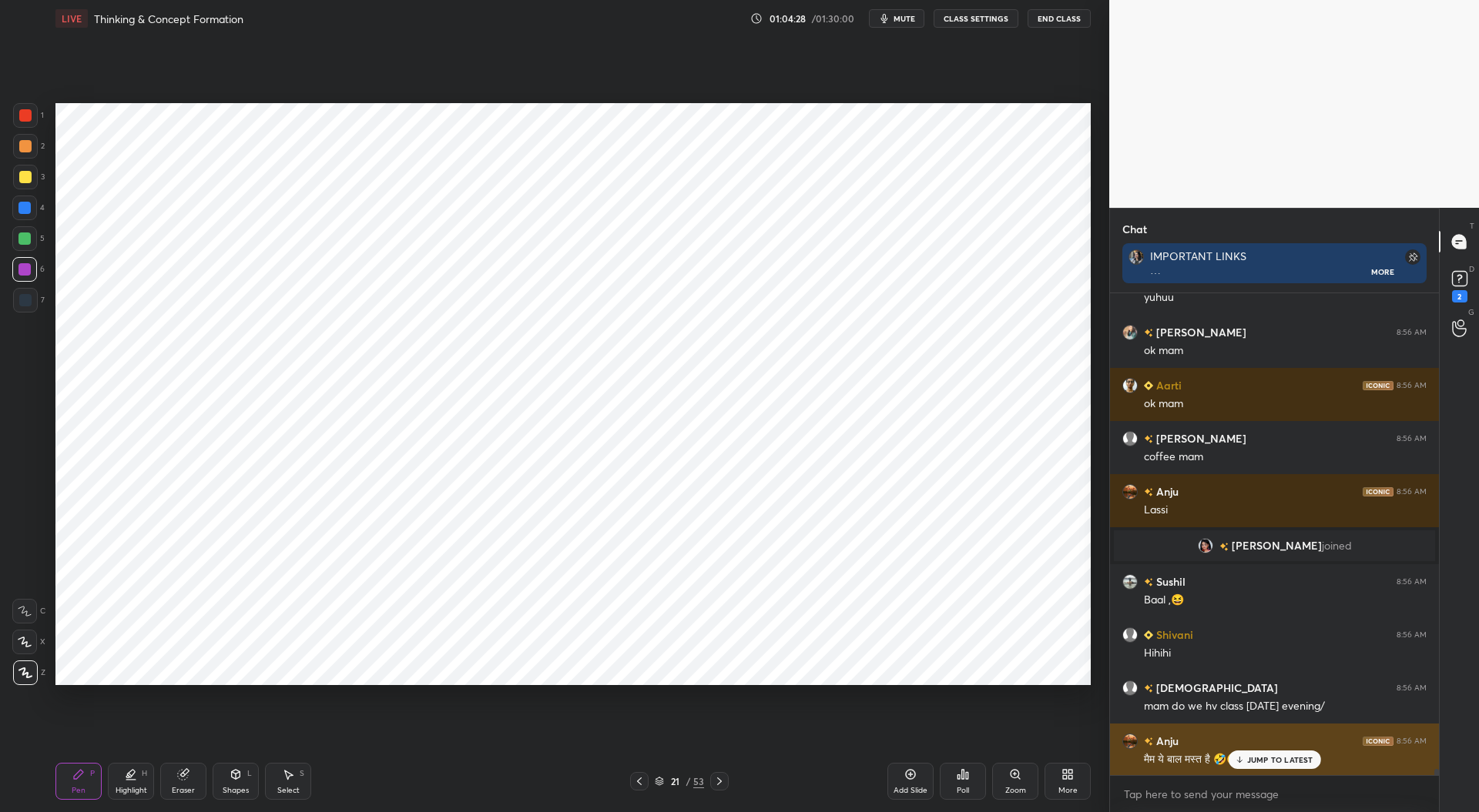
click at [1279, 752] on div "JUMP TO LATEST" at bounding box center [1274, 759] width 93 height 18
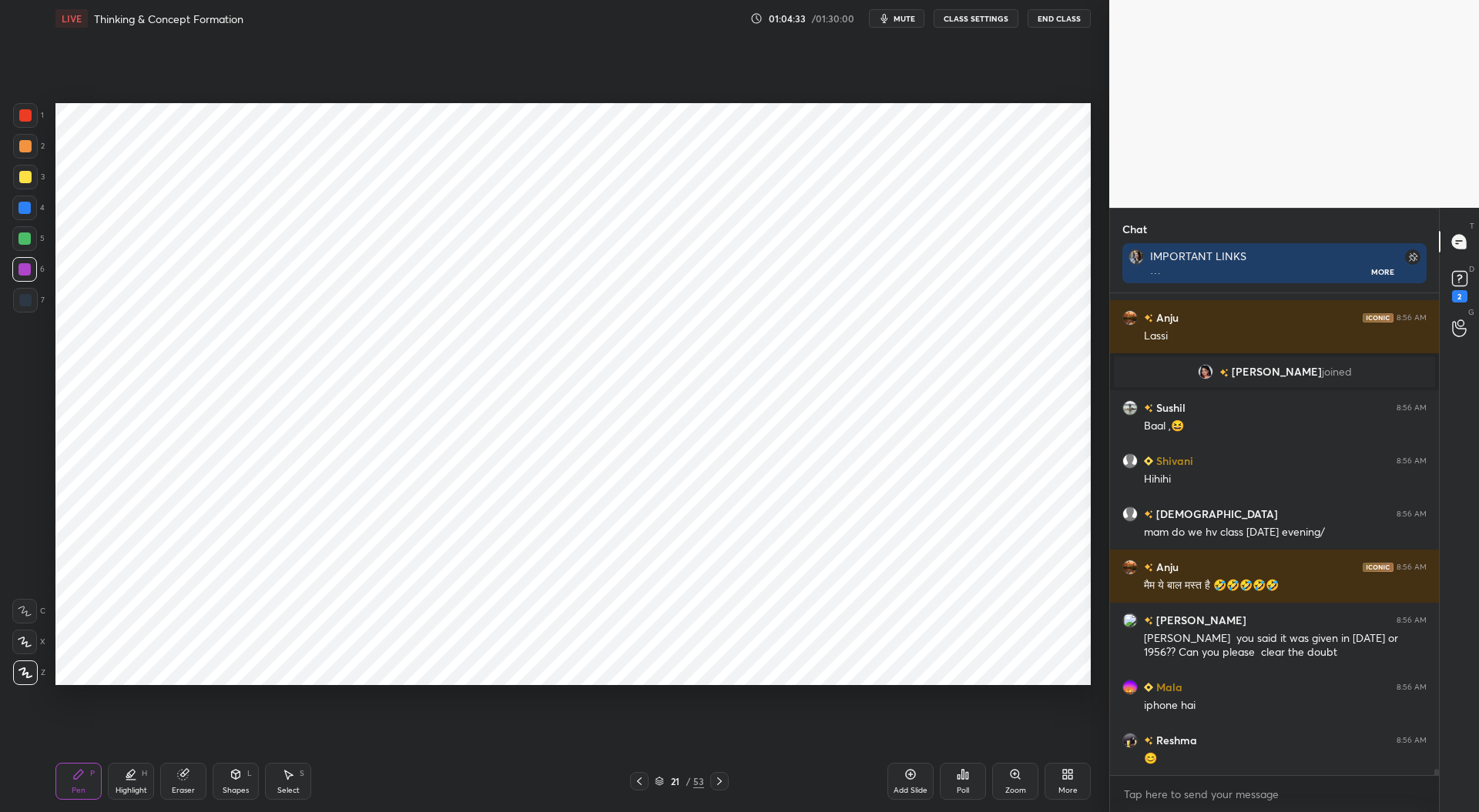
scroll to position [35642, 0]
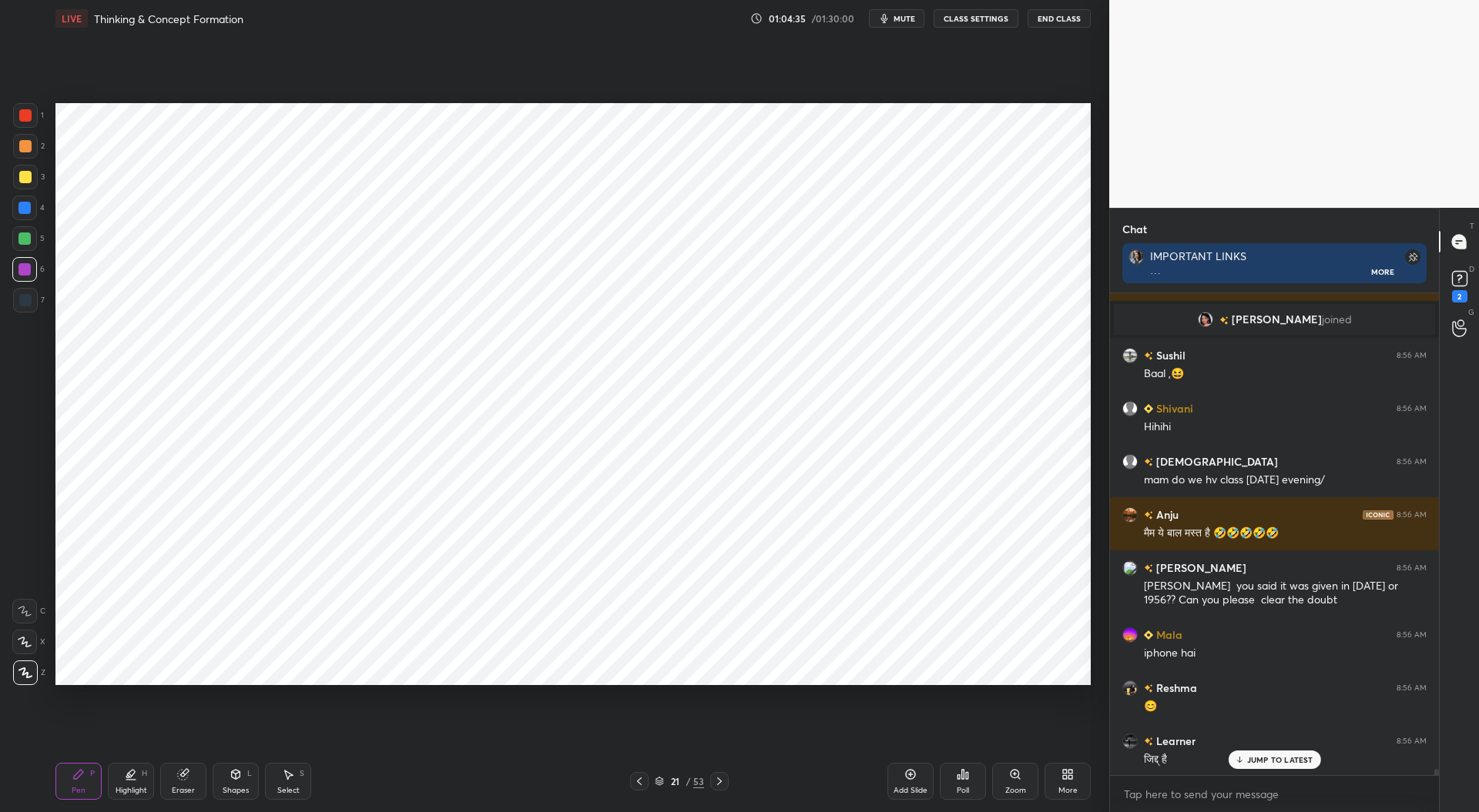
click at [724, 779] on icon at bounding box center [720, 782] width 12 height 12
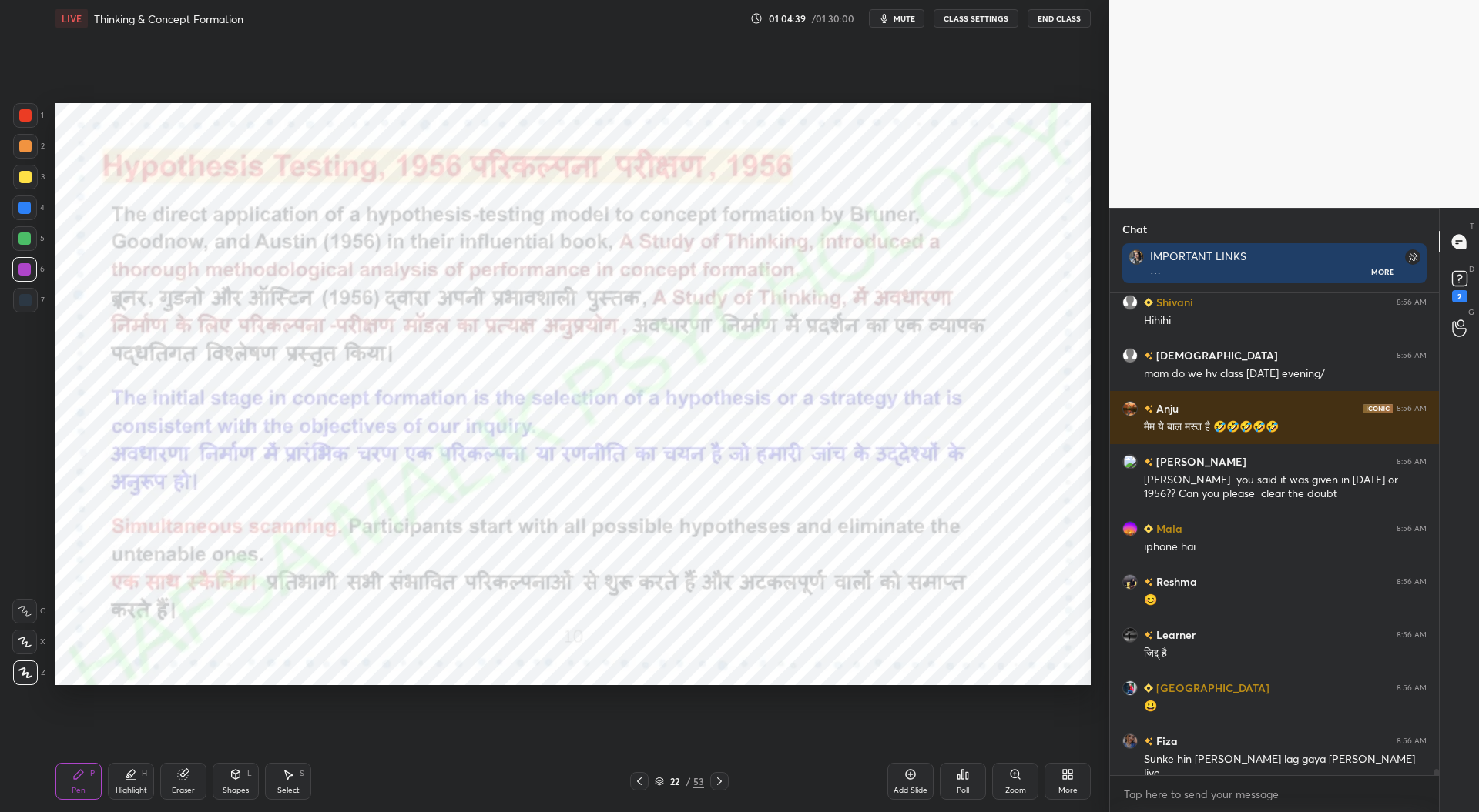
scroll to position [35802, 0]
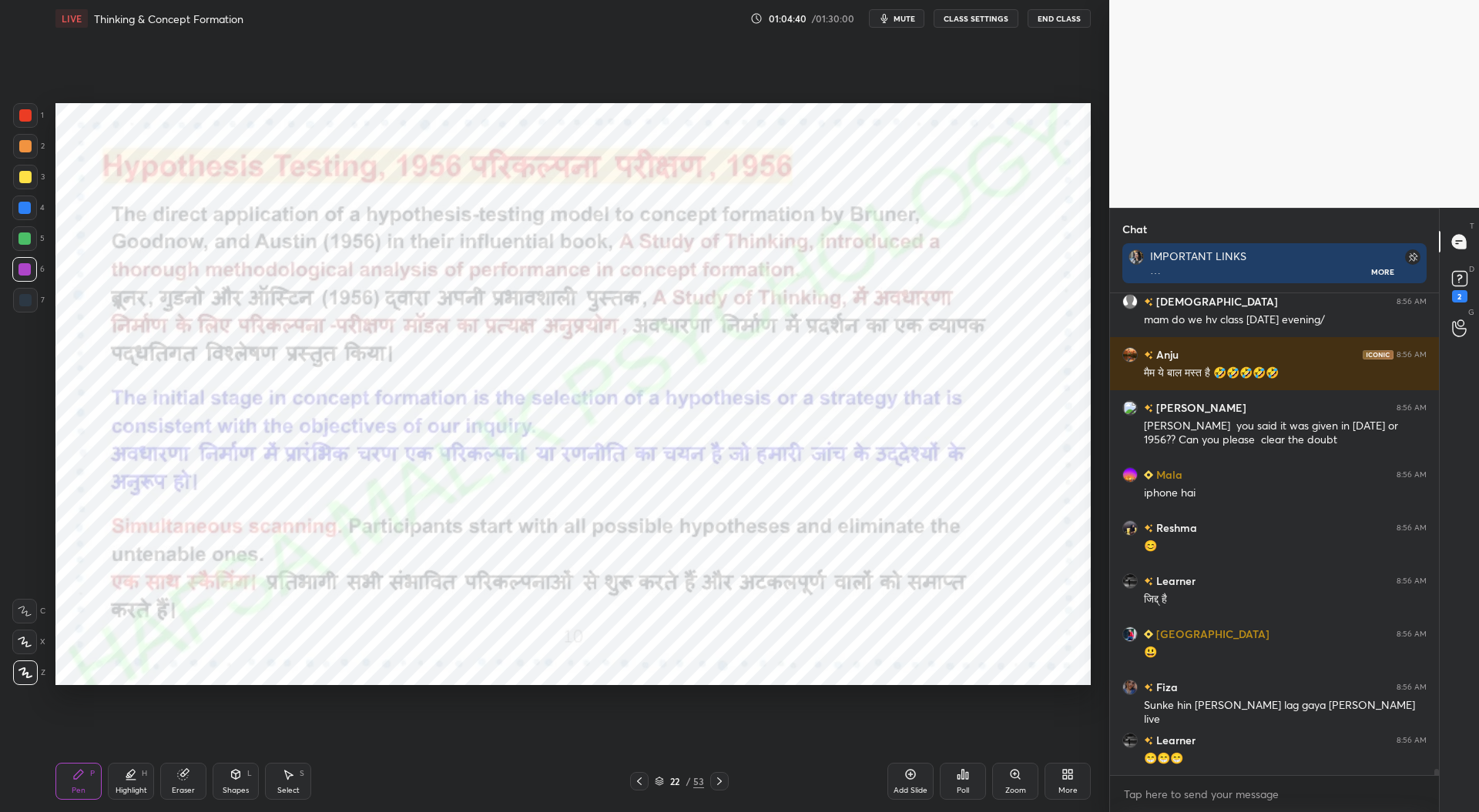
click at [640, 783] on icon at bounding box center [639, 782] width 12 height 12
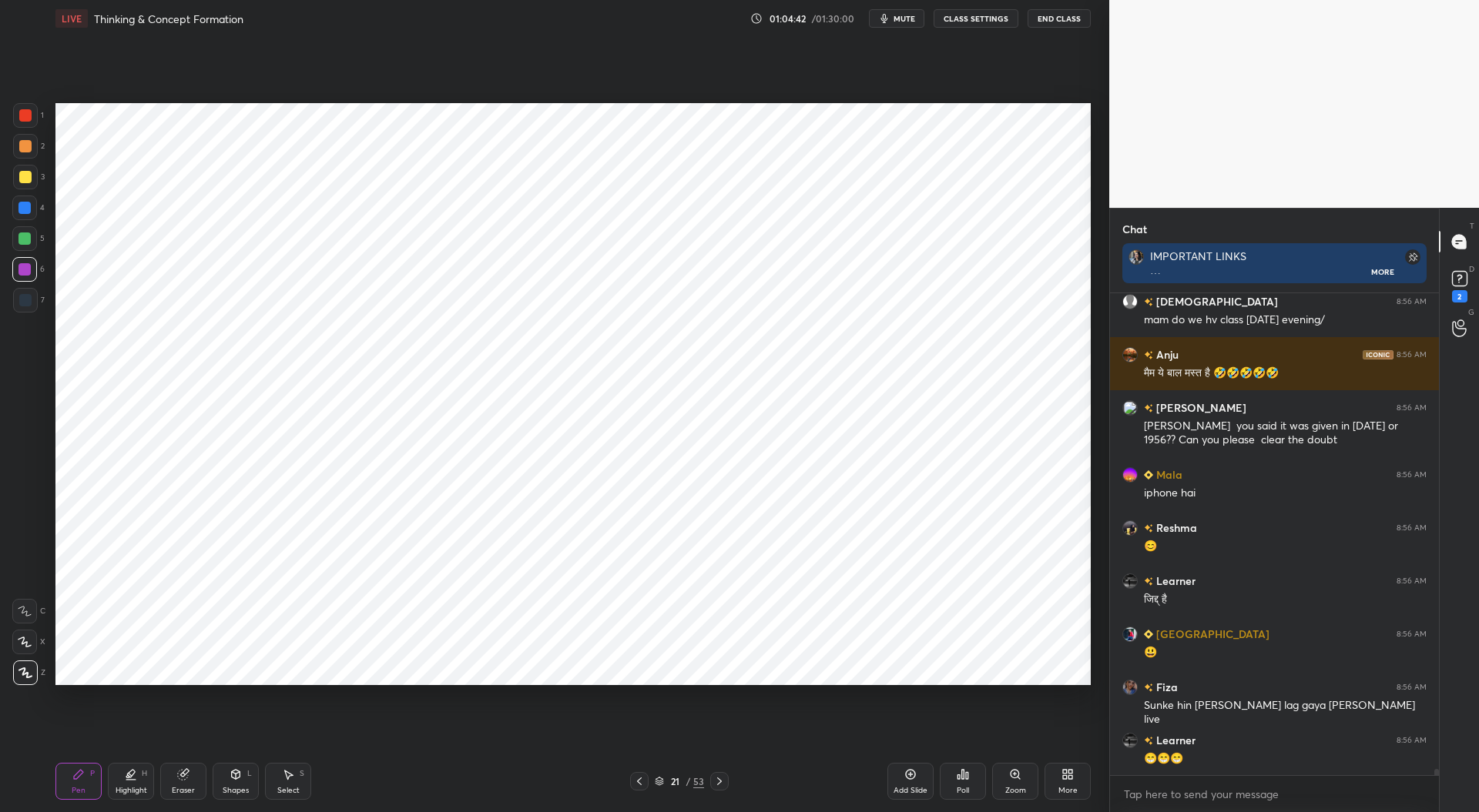
click at [24, 303] on div at bounding box center [25, 300] width 12 height 12
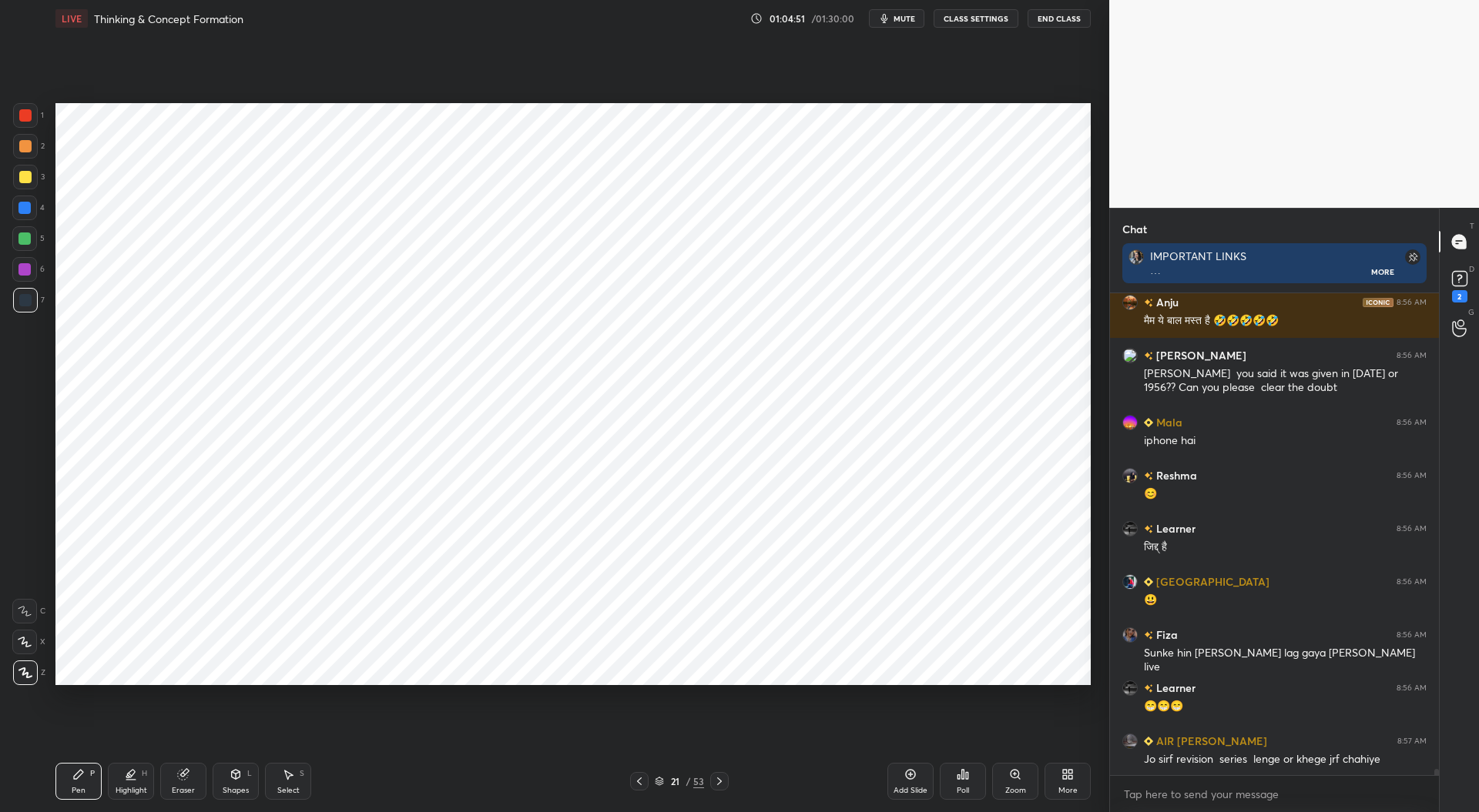
click at [188, 782] on div "Eraser" at bounding box center [183, 782] width 46 height 37
click at [83, 776] on icon at bounding box center [79, 775] width 12 height 12
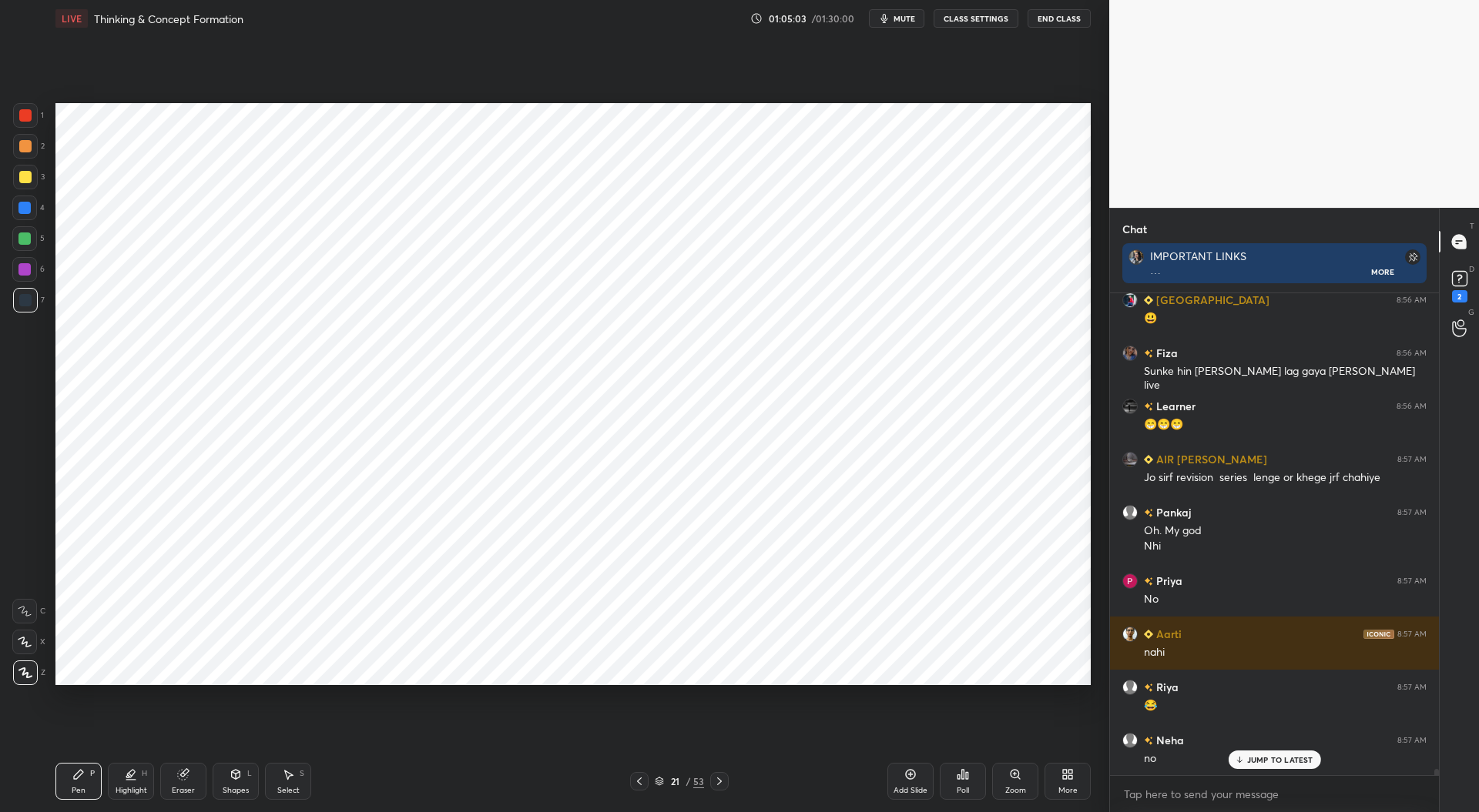
scroll to position [36189, 0]
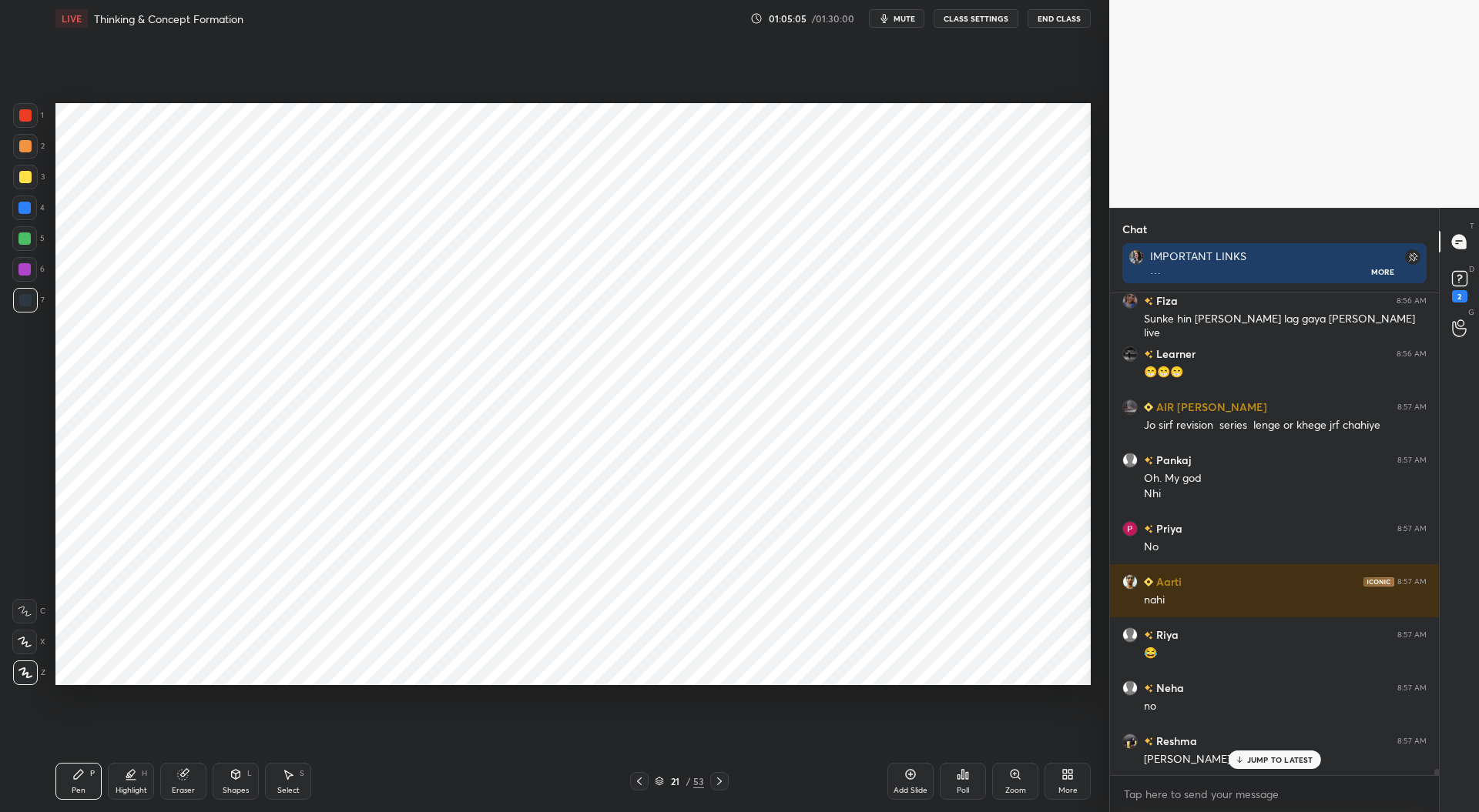
click at [24, 238] on div at bounding box center [24, 239] width 12 height 12
click at [26, 111] on div at bounding box center [25, 115] width 12 height 12
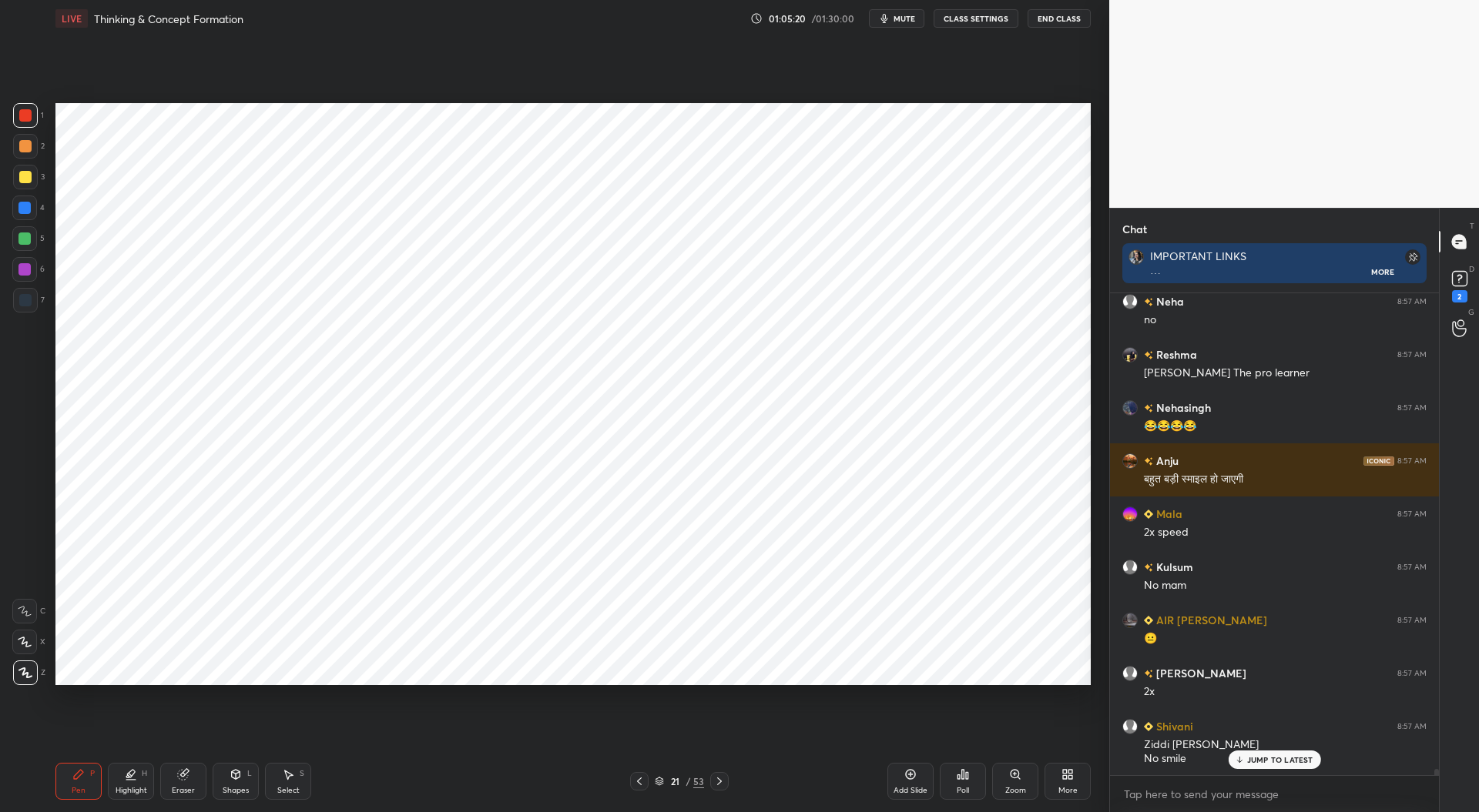
scroll to position [36628, 0]
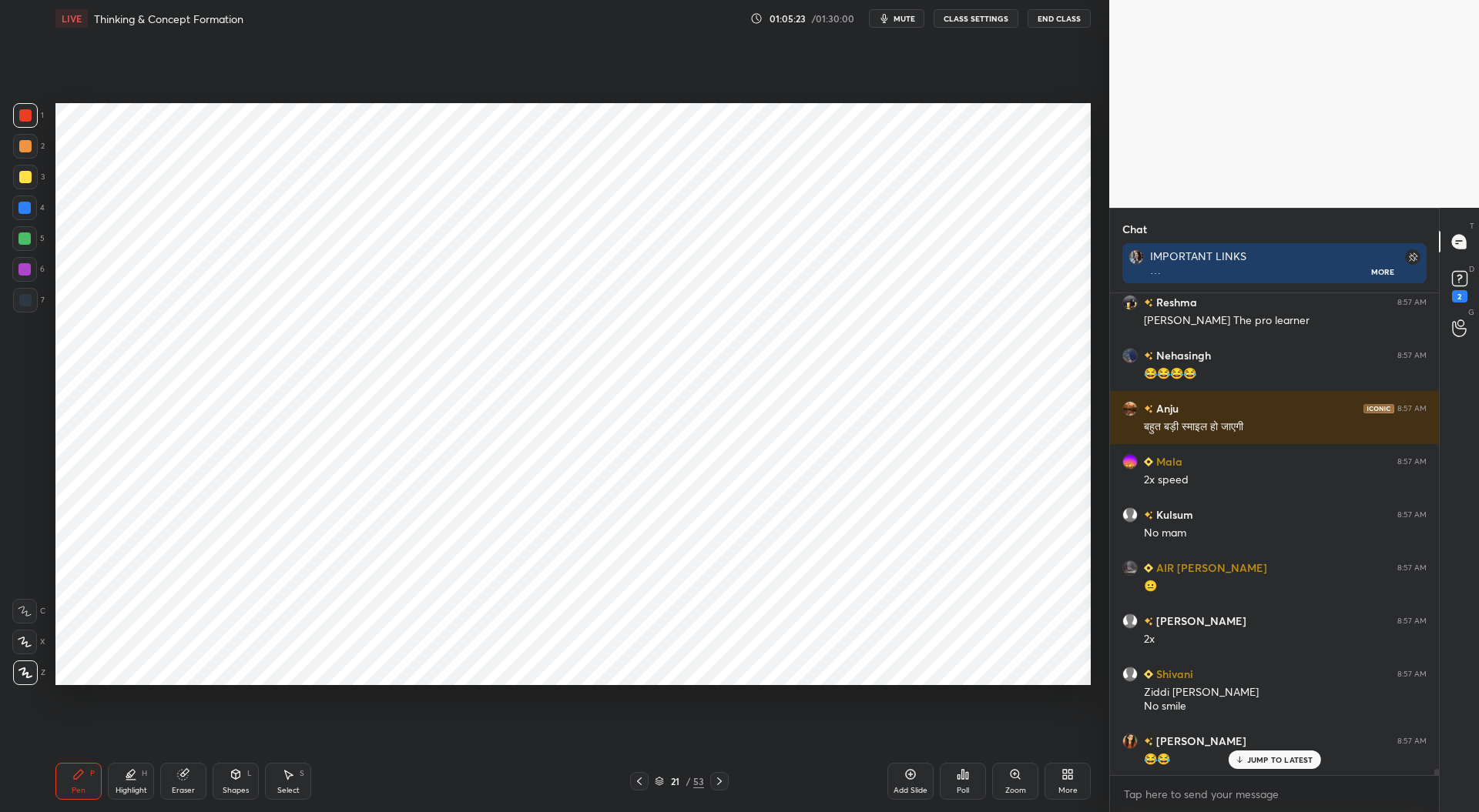
click at [23, 268] on div at bounding box center [24, 269] width 12 height 12
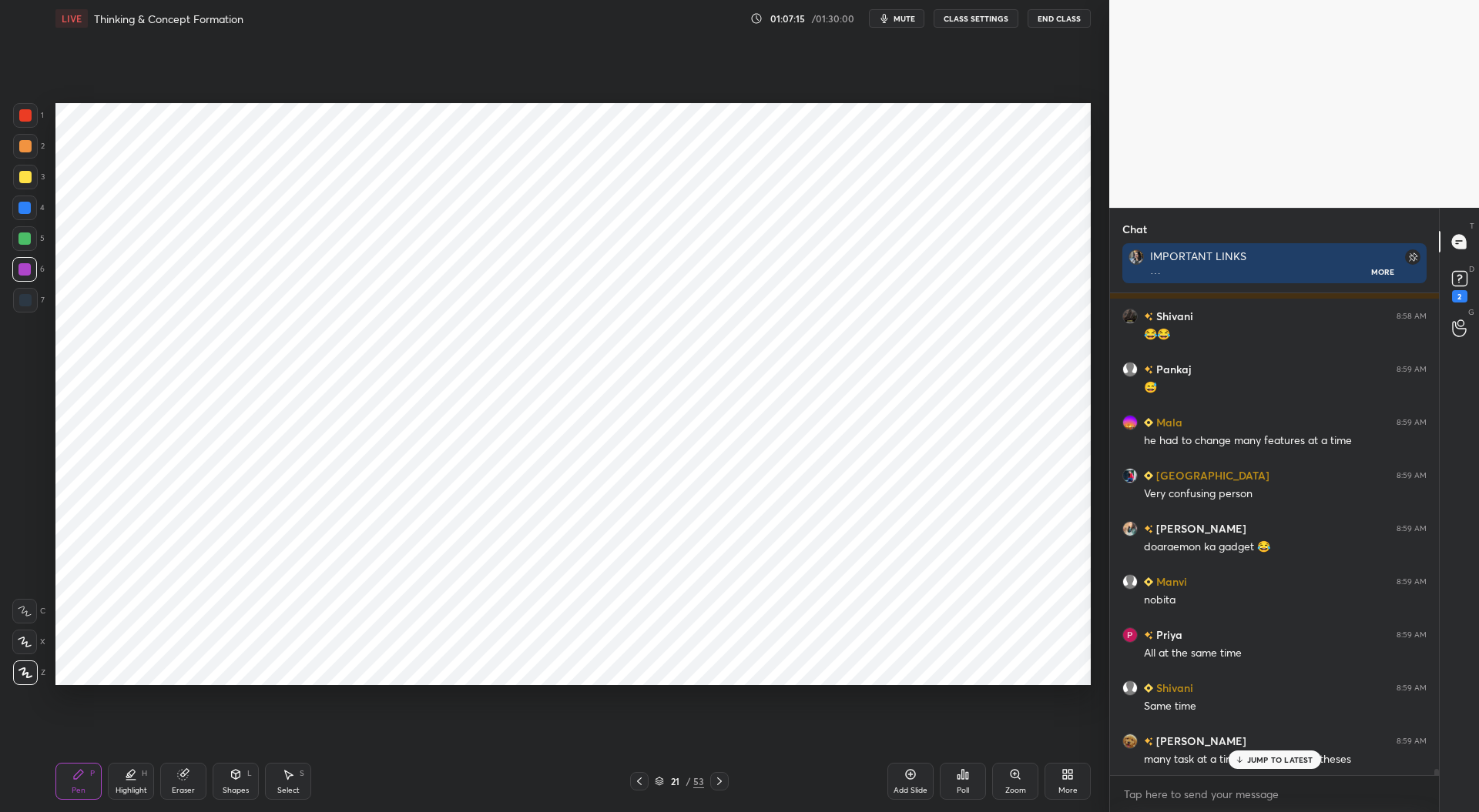
scroll to position [38199, 0]
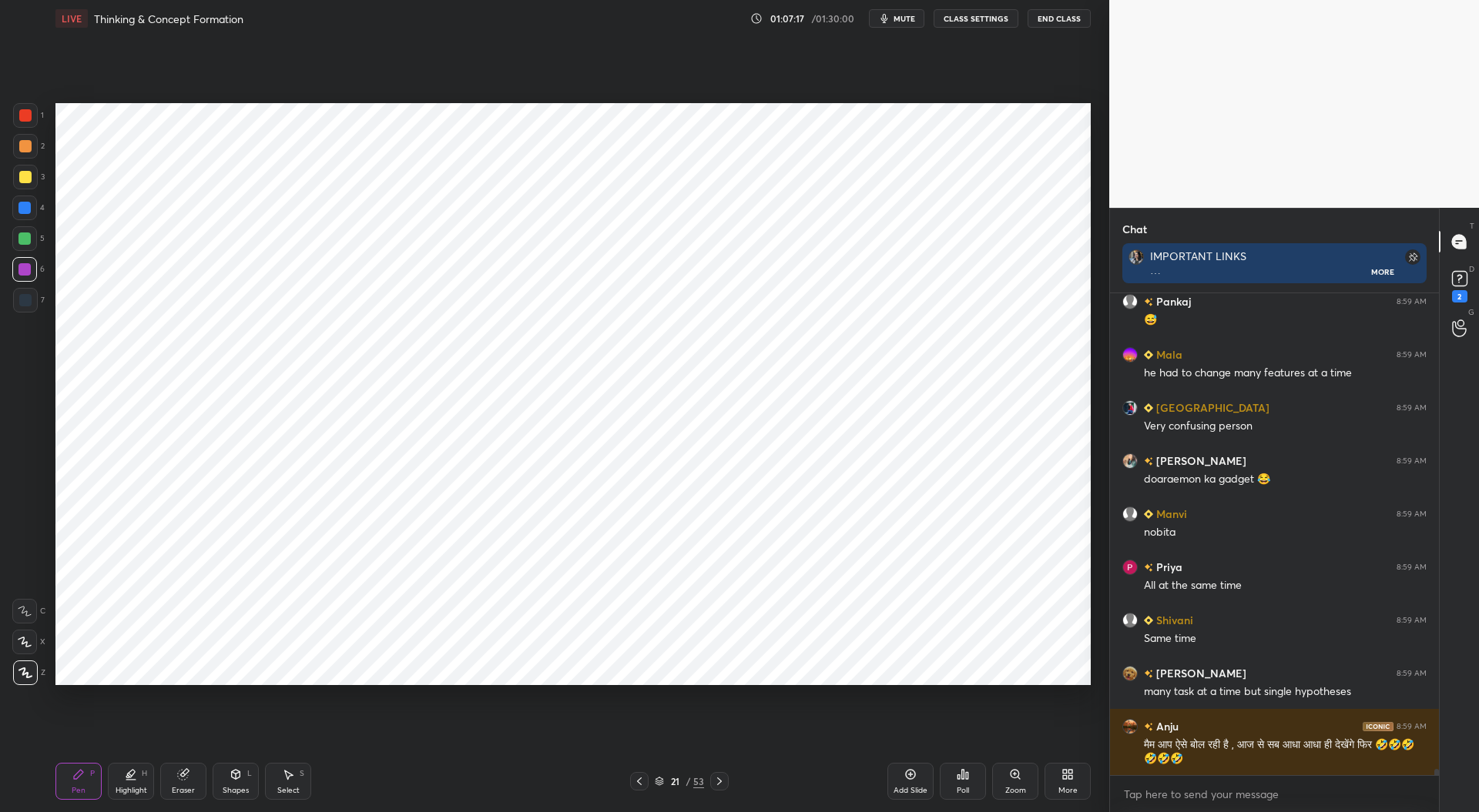
click at [635, 783] on icon at bounding box center [639, 782] width 12 height 12
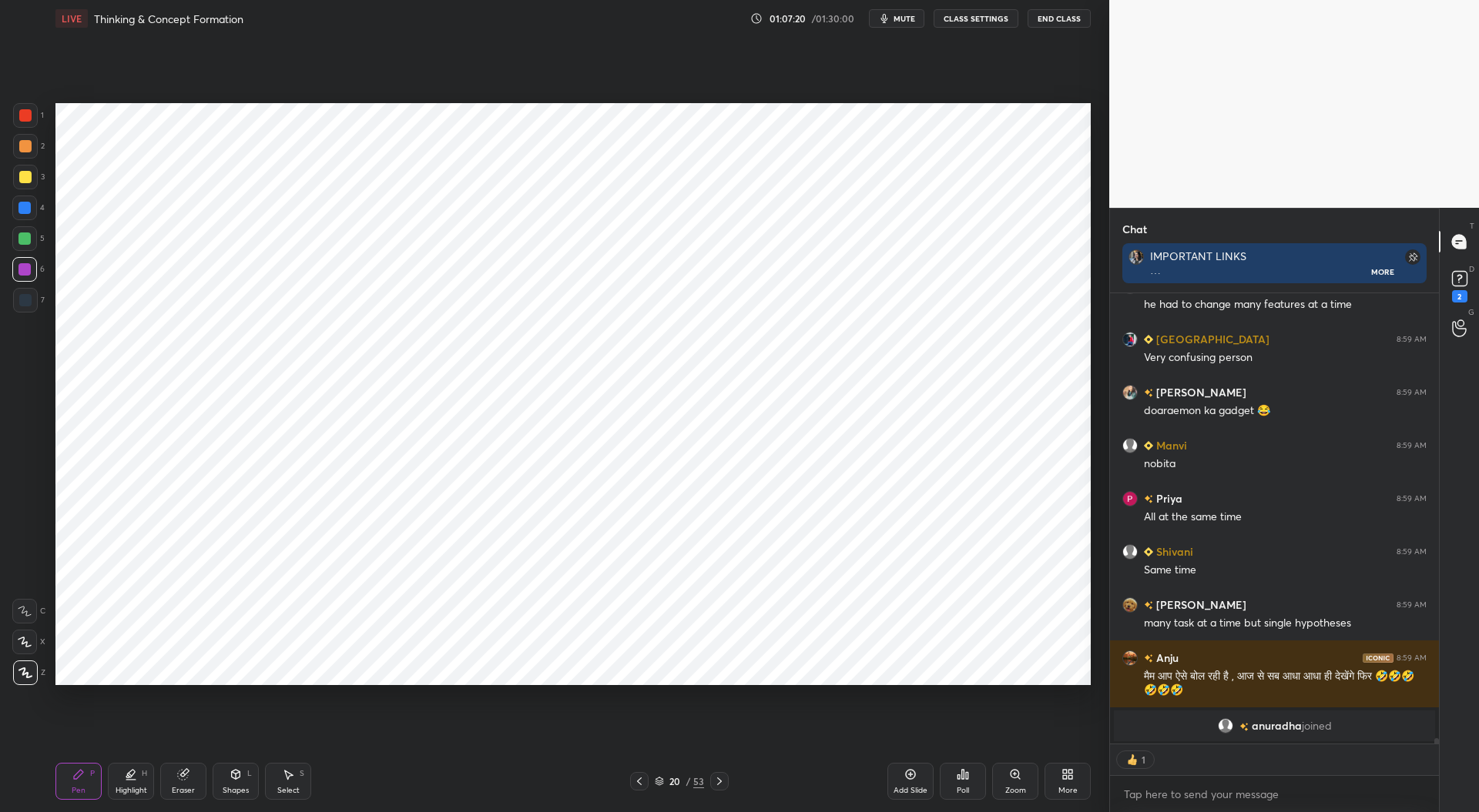
click at [722, 777] on icon at bounding box center [720, 782] width 12 height 12
click at [22, 238] on div at bounding box center [24, 239] width 12 height 12
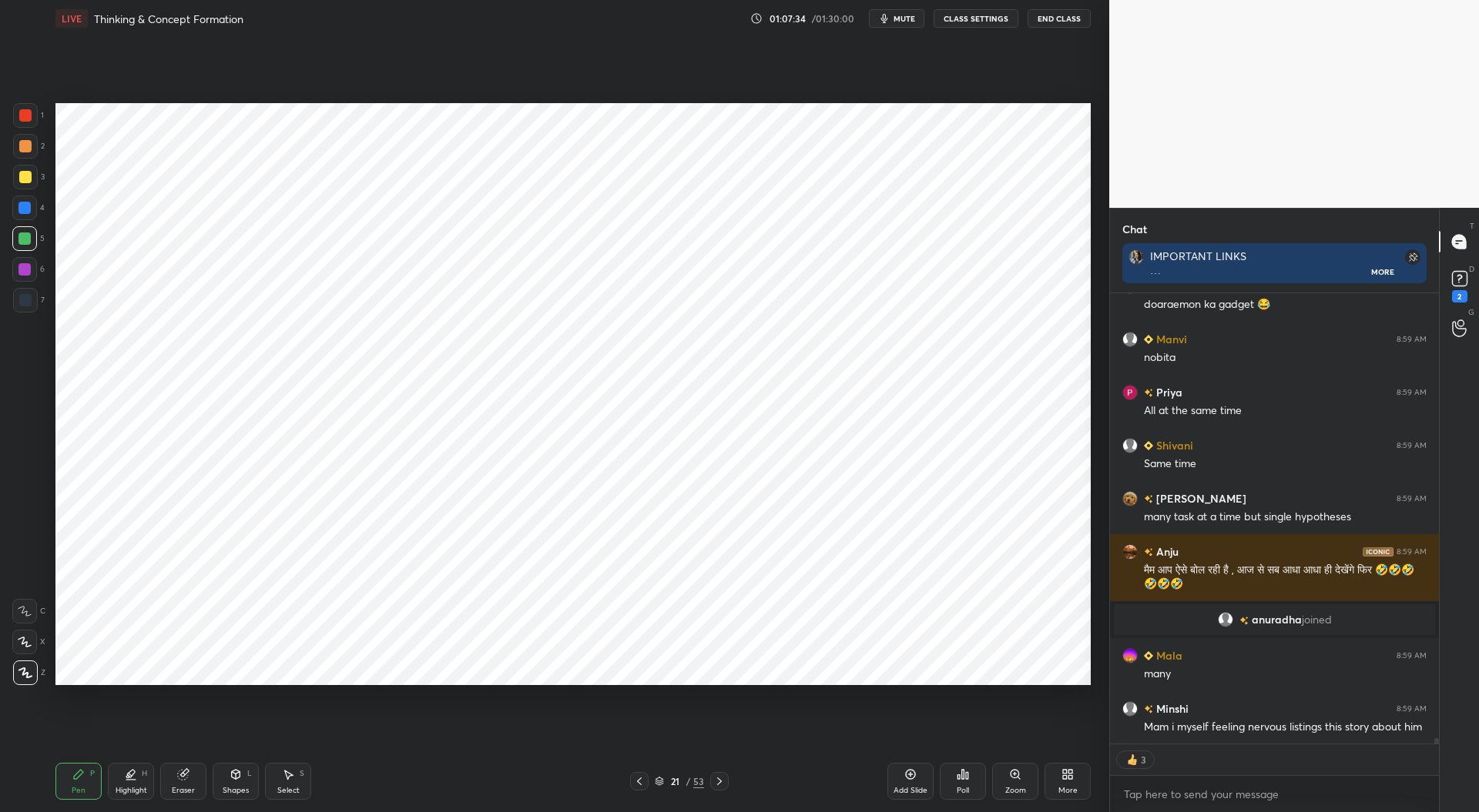
scroll to position [37553, 0]
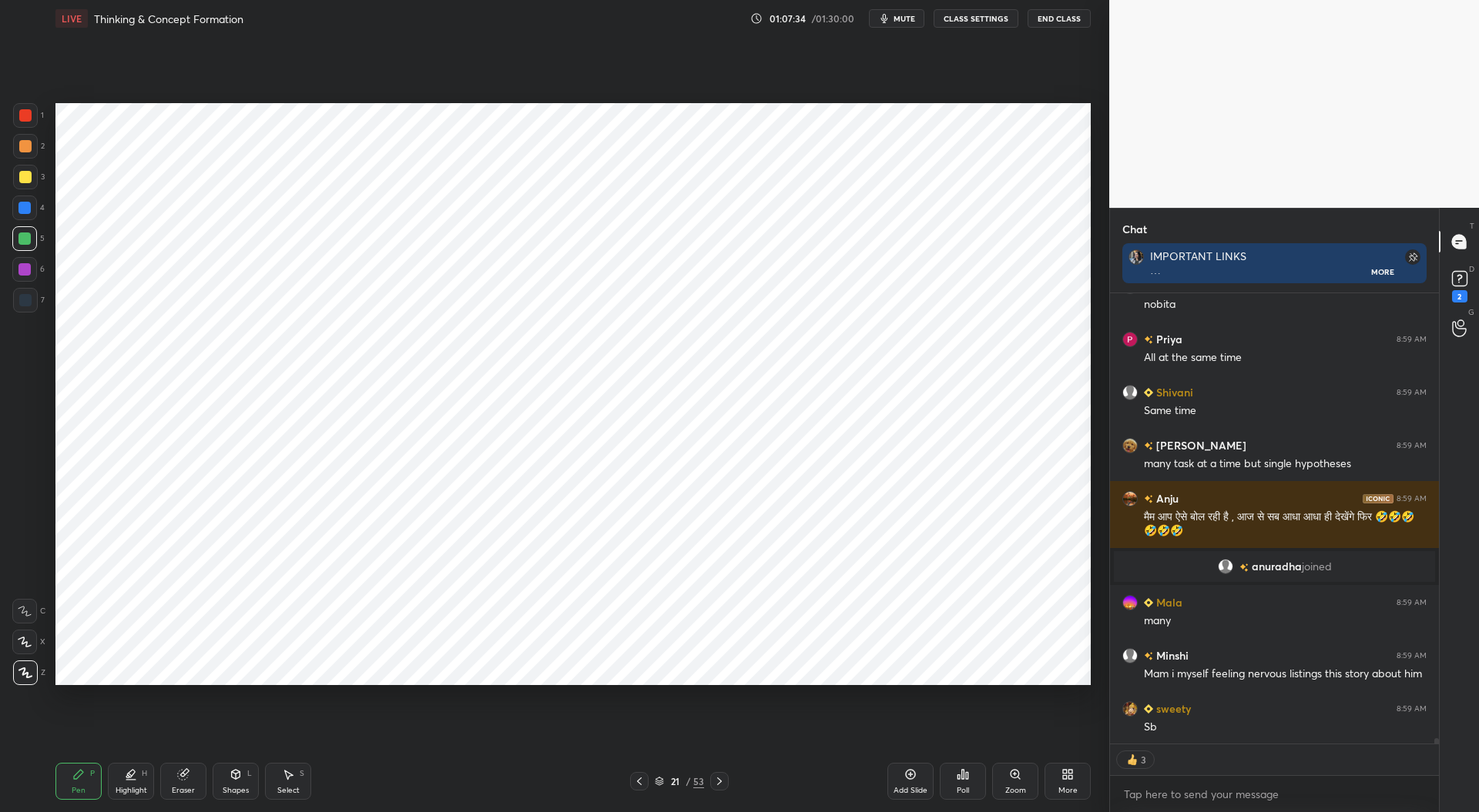
click at [28, 206] on div at bounding box center [24, 208] width 12 height 12
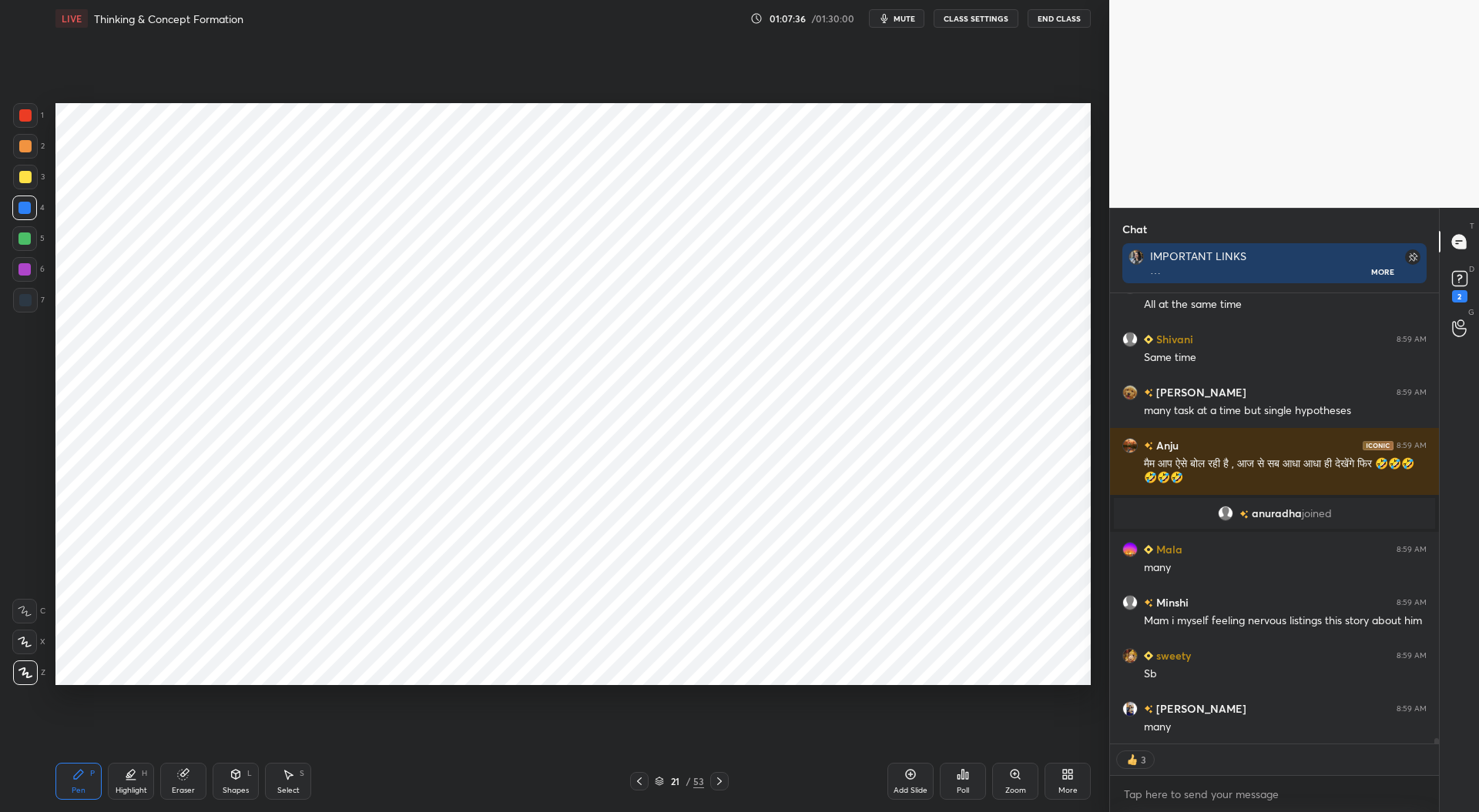
click at [28, 111] on div at bounding box center [25, 115] width 12 height 12
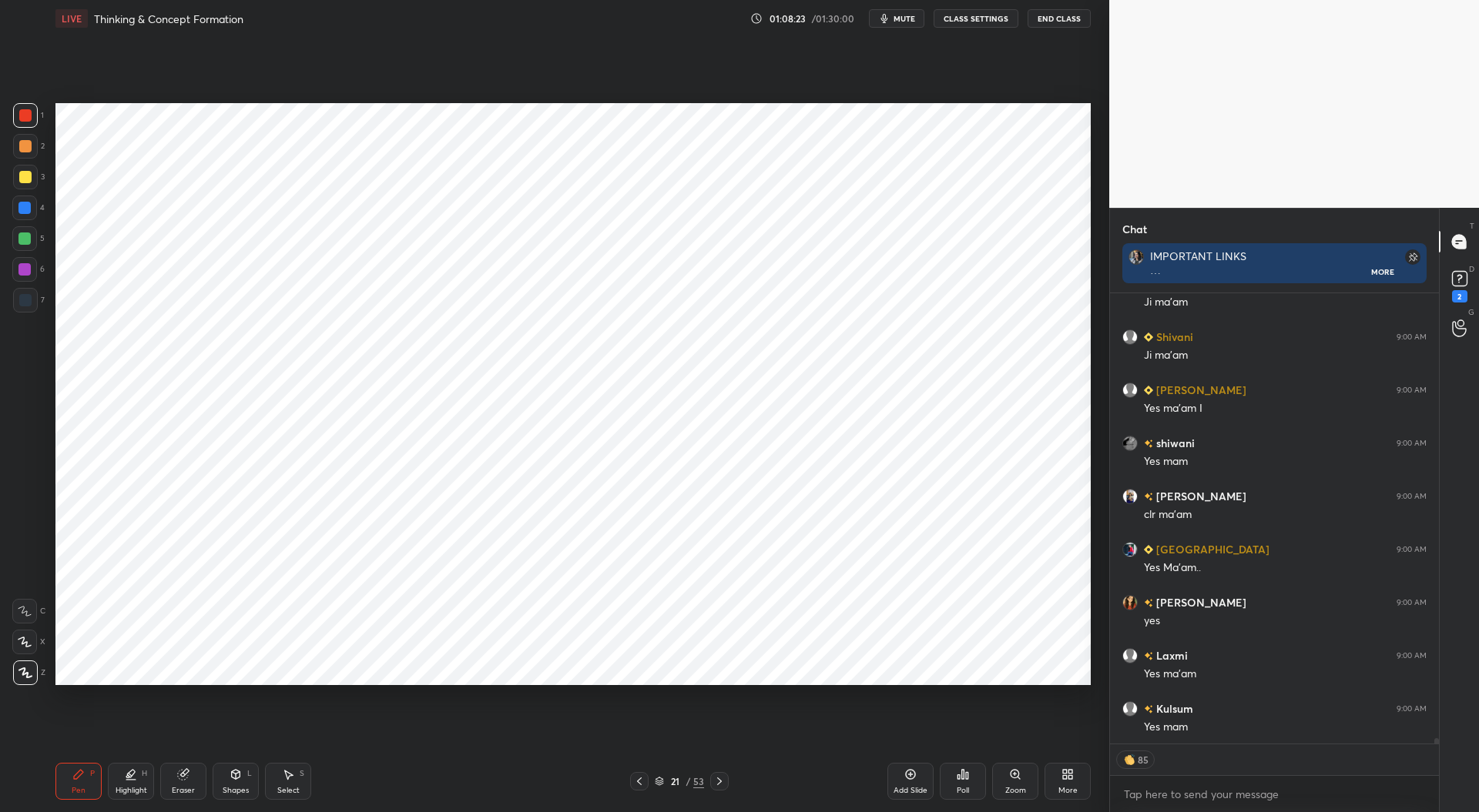
scroll to position [39002, 0]
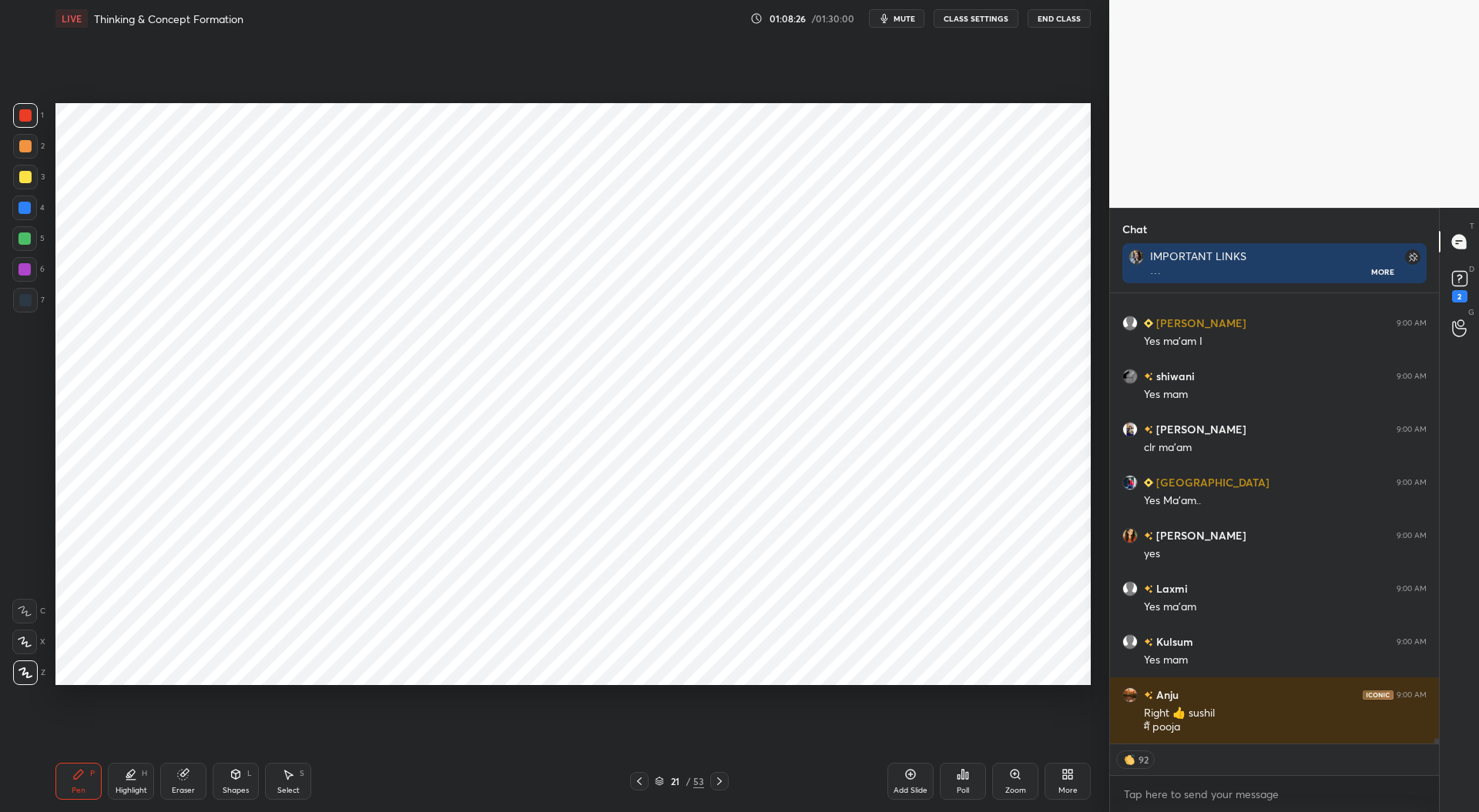
click at [714, 778] on icon at bounding box center [720, 782] width 12 height 12
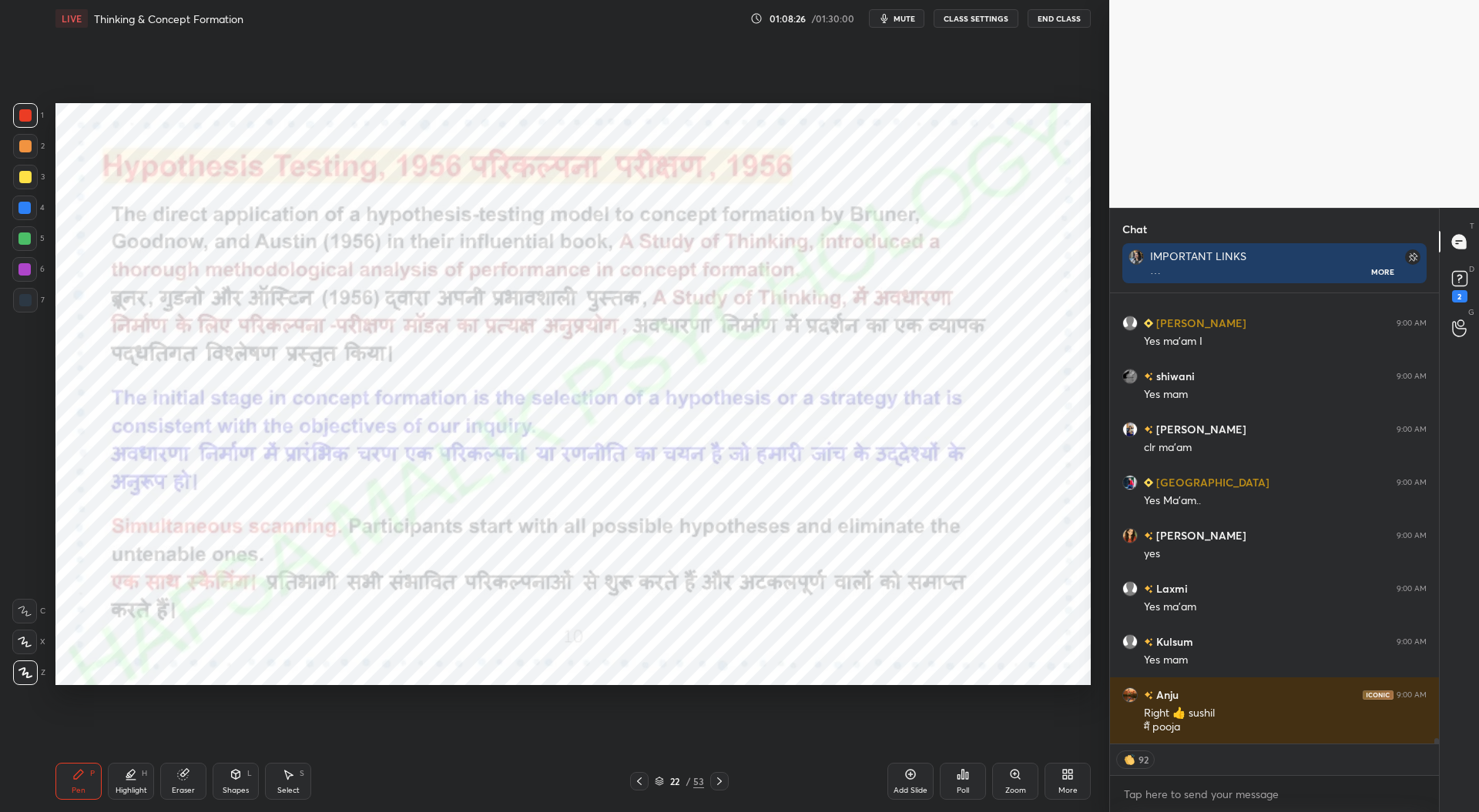
click at [718, 777] on icon at bounding box center [720, 782] width 12 height 12
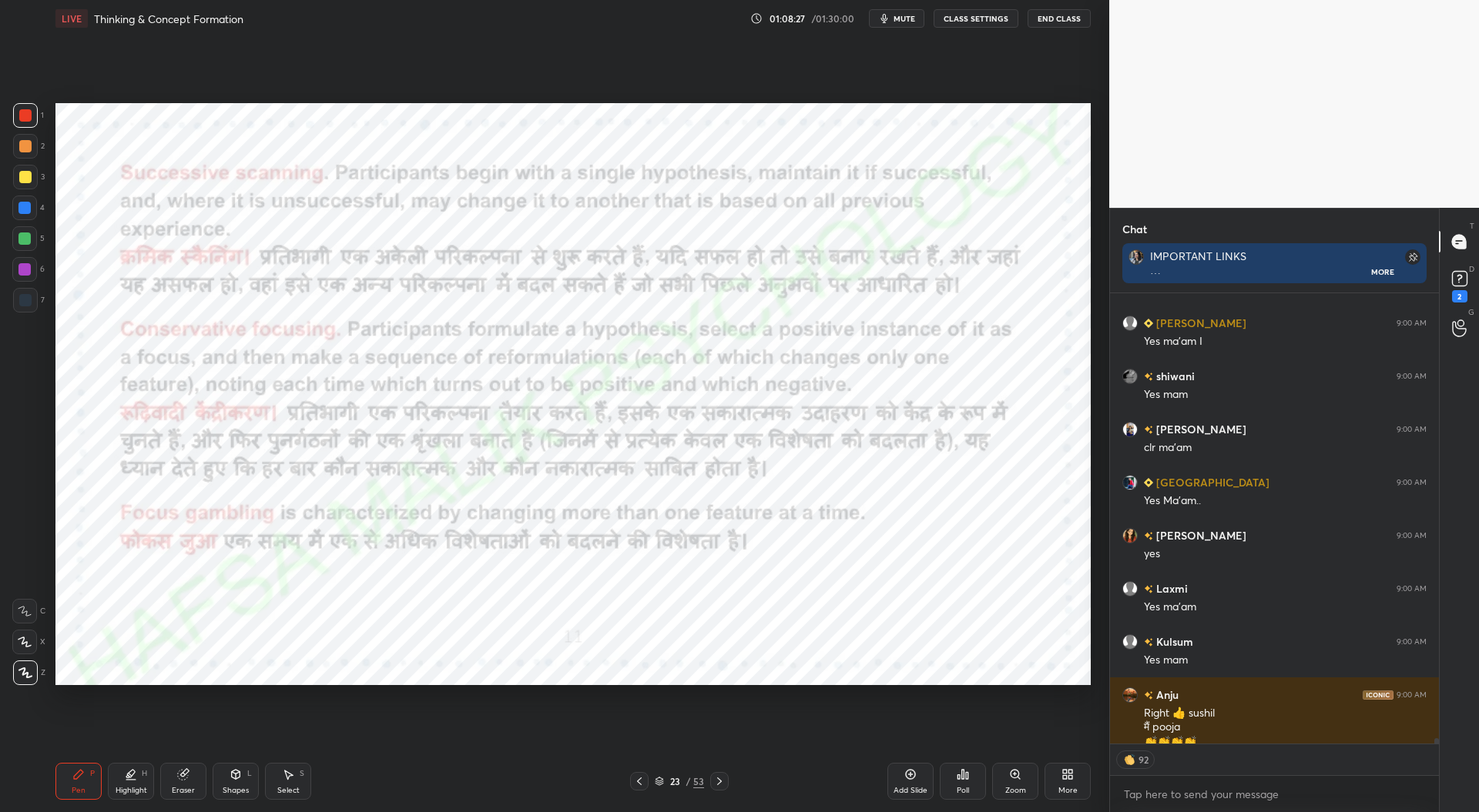
scroll to position [39017, 0]
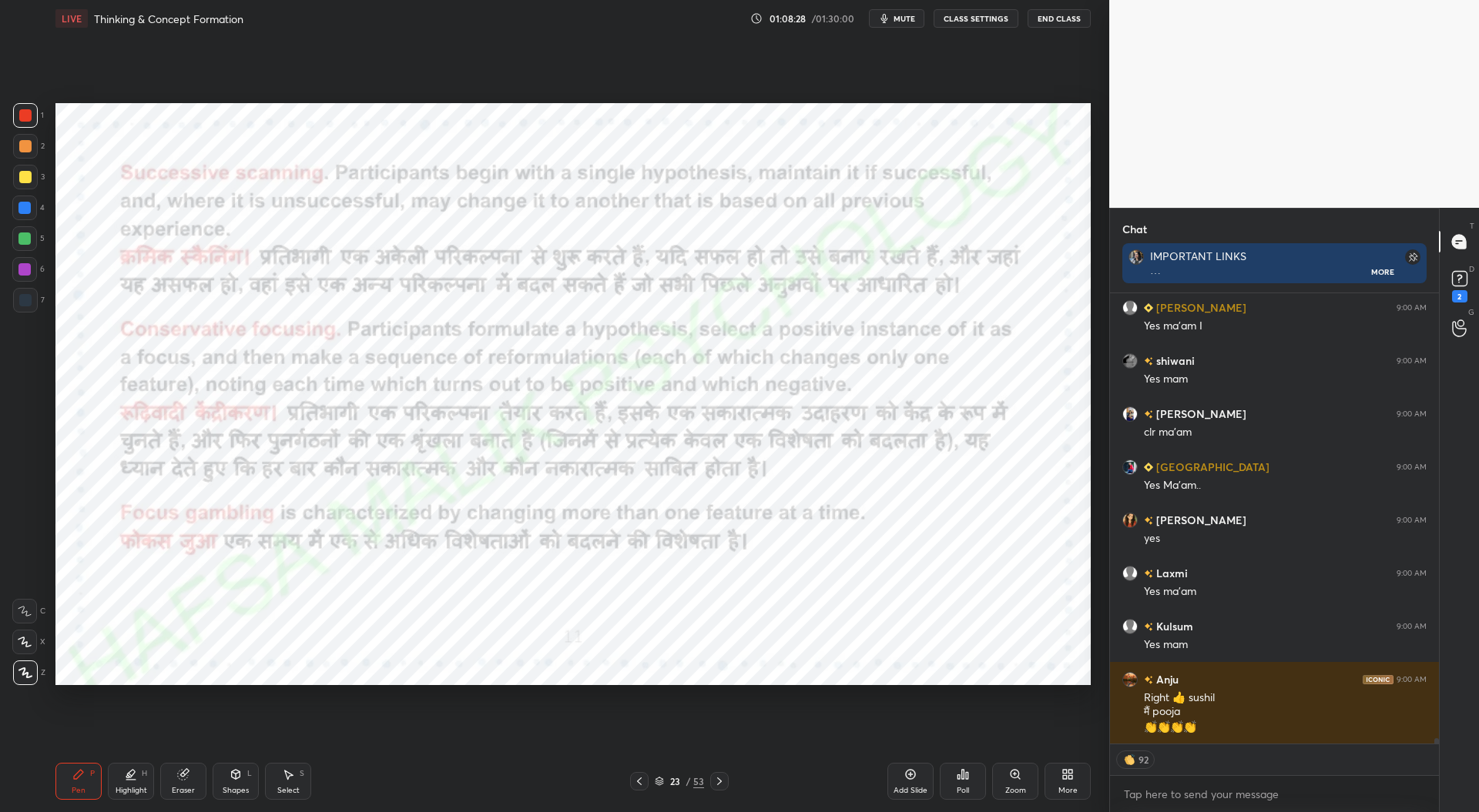
click at [639, 775] on div at bounding box center [639, 781] width 18 height 18
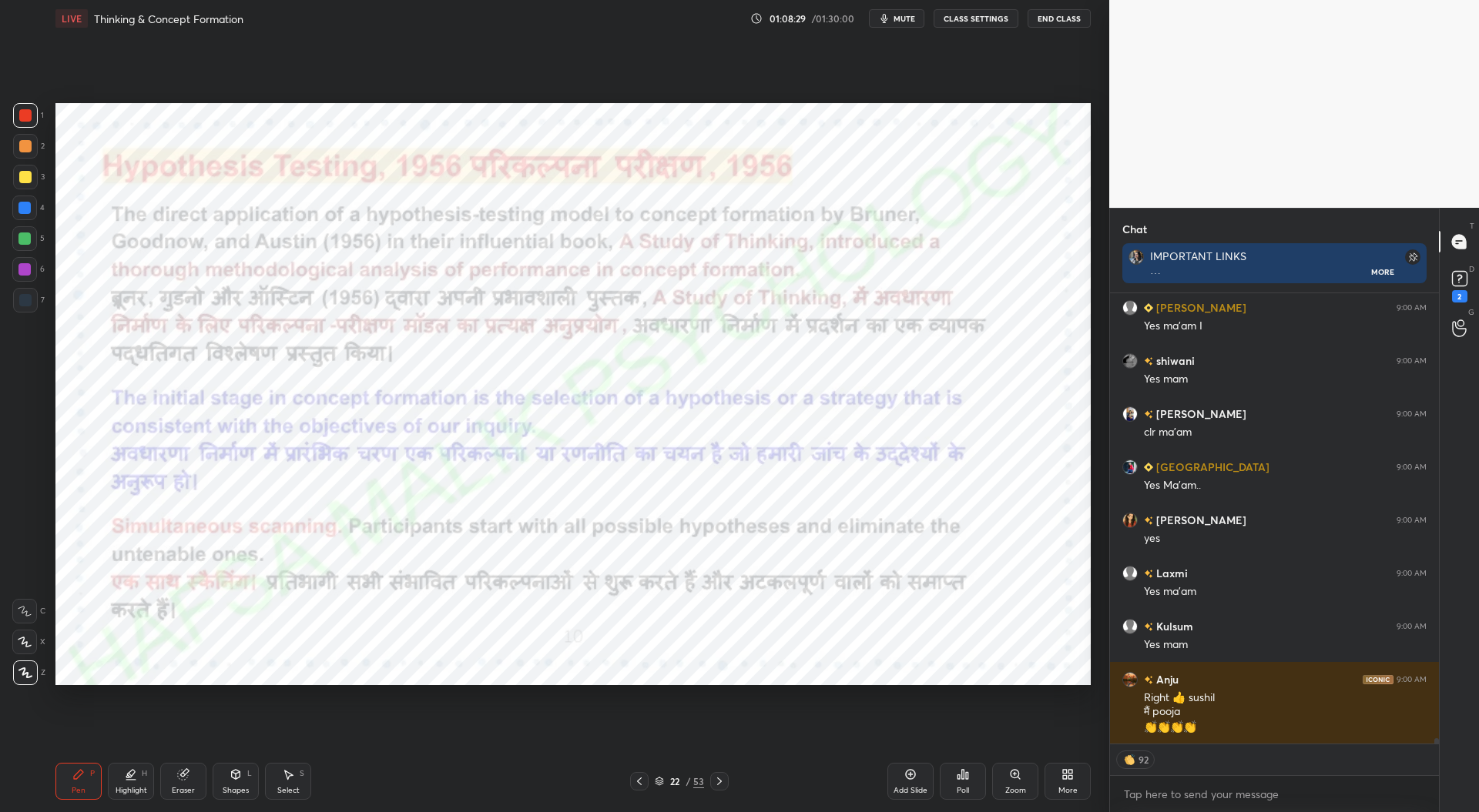
scroll to position [39070, 0]
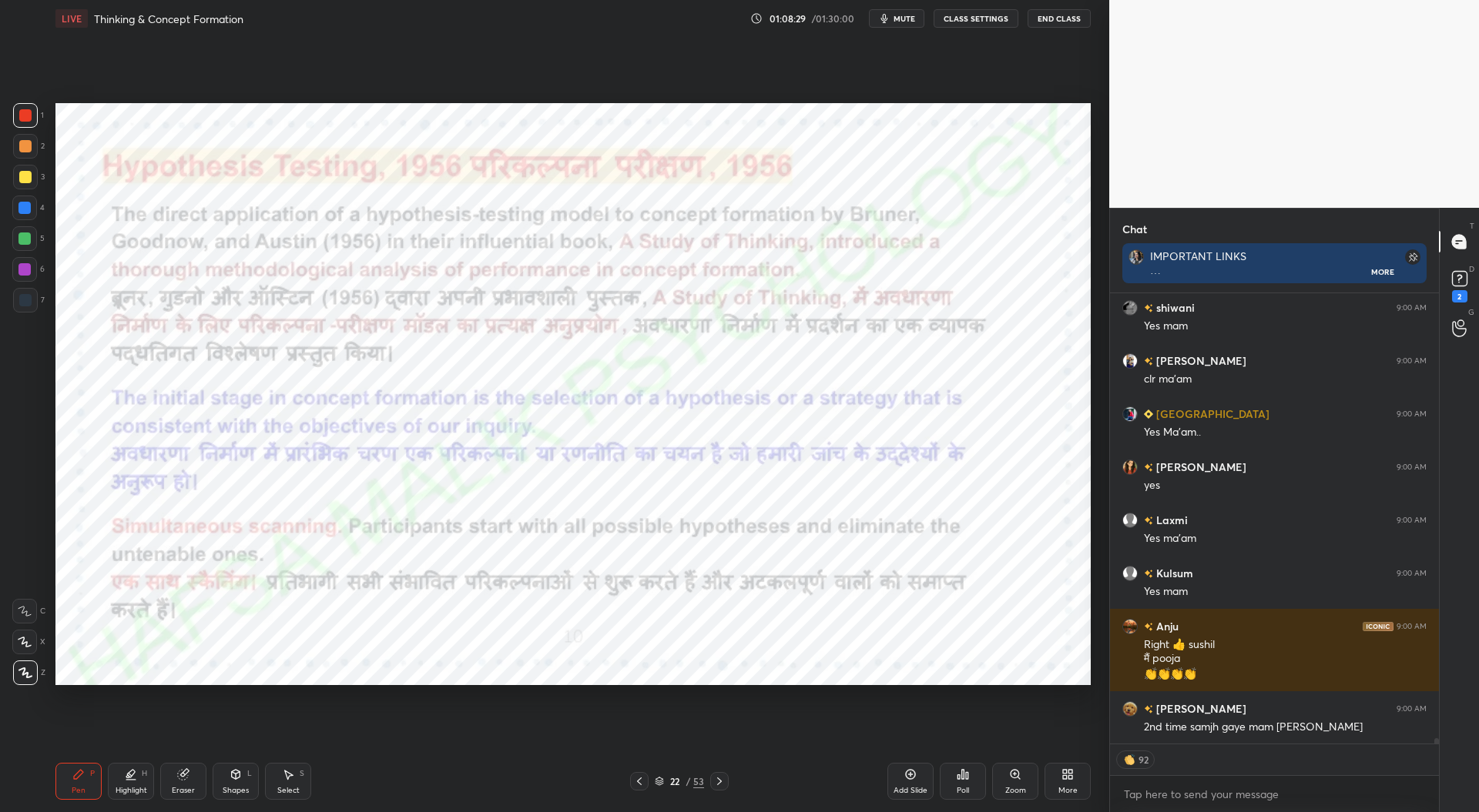
click at [639, 777] on icon at bounding box center [639, 782] width 12 height 12
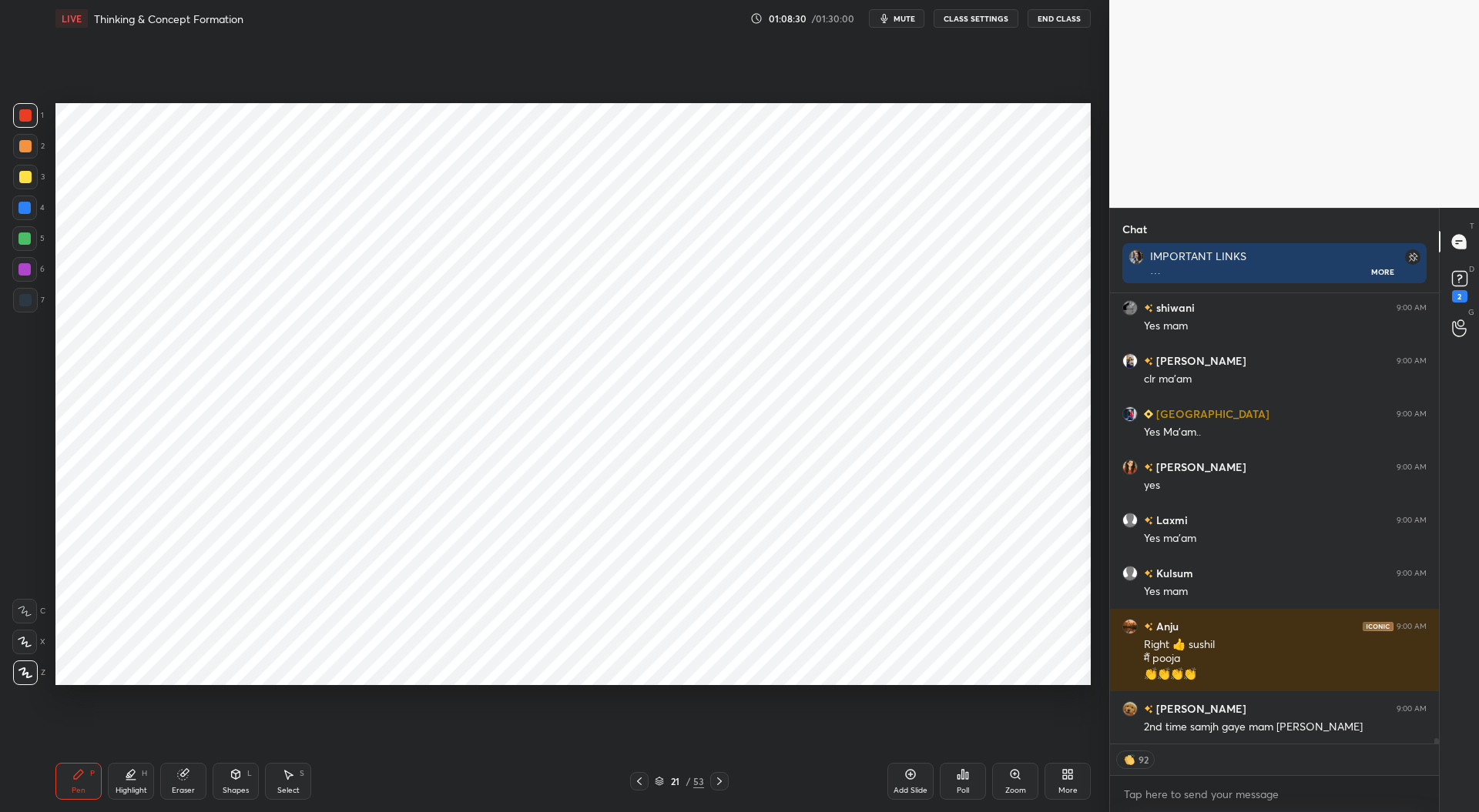
click at [639, 777] on icon at bounding box center [639, 782] width 12 height 12
click at [638, 777] on icon at bounding box center [639, 782] width 12 height 12
click at [639, 776] on icon at bounding box center [639, 782] width 12 height 12
click at [638, 774] on div at bounding box center [639, 781] width 18 height 18
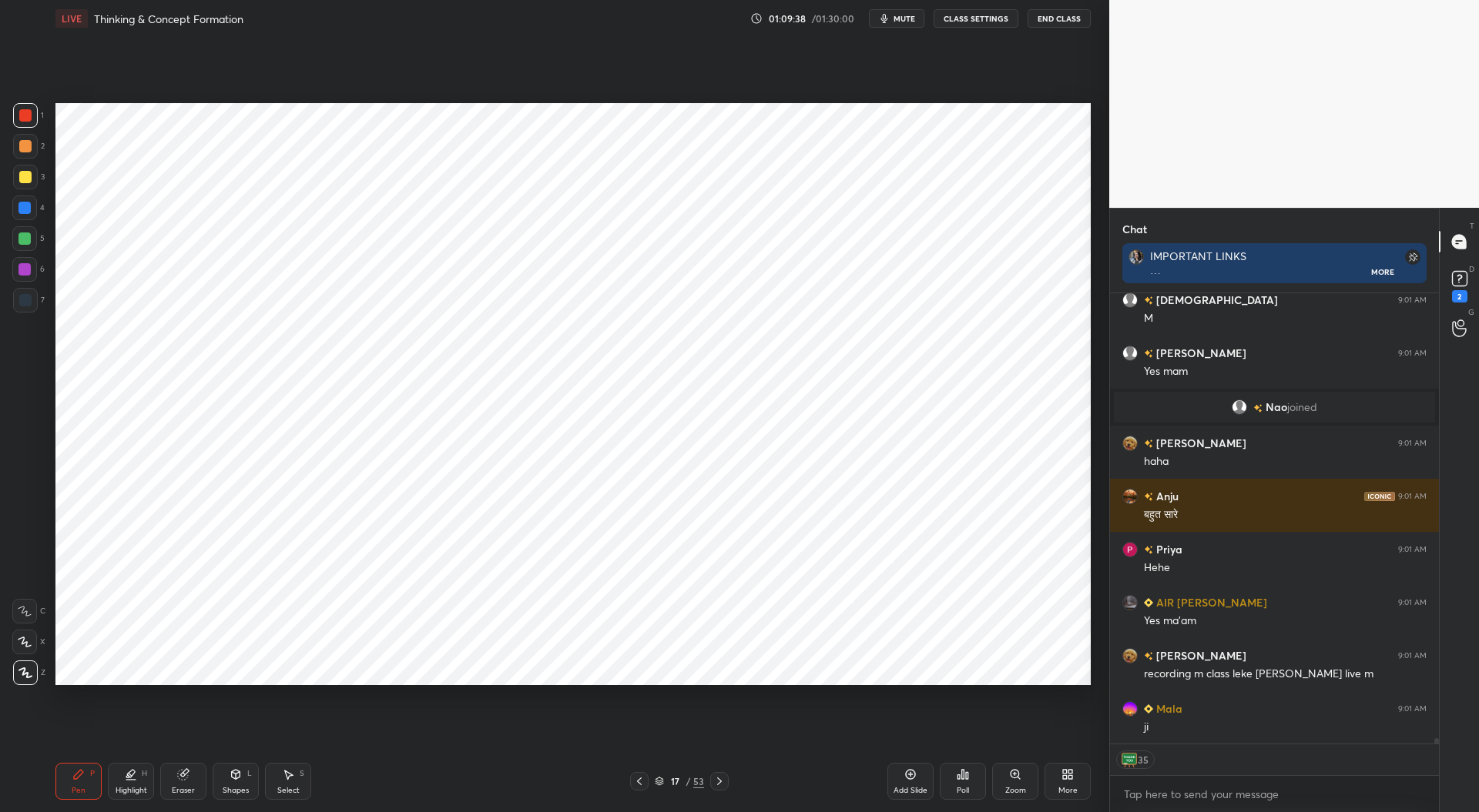
scroll to position [39321, 0]
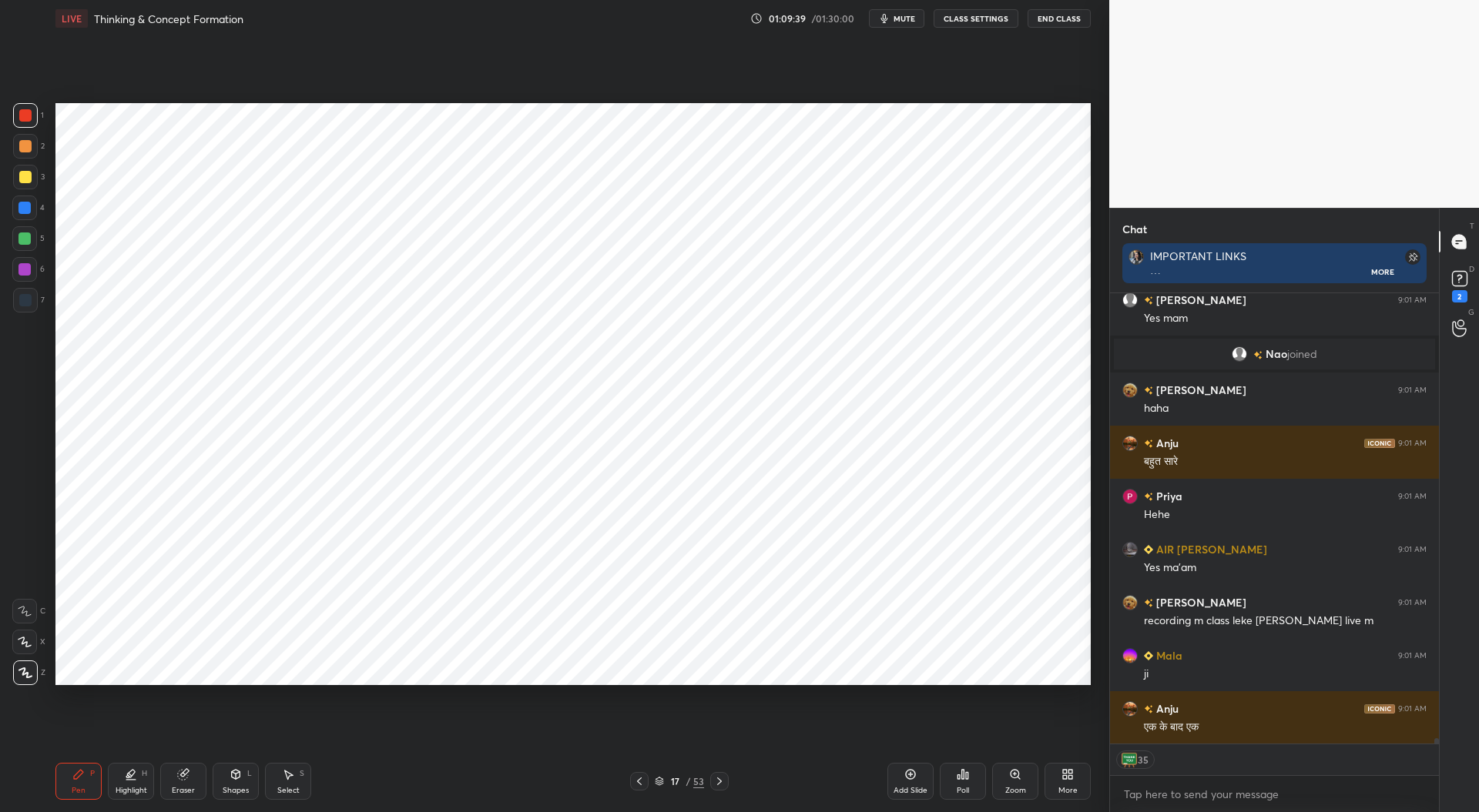
click at [662, 783] on icon at bounding box center [659, 783] width 8 height 3
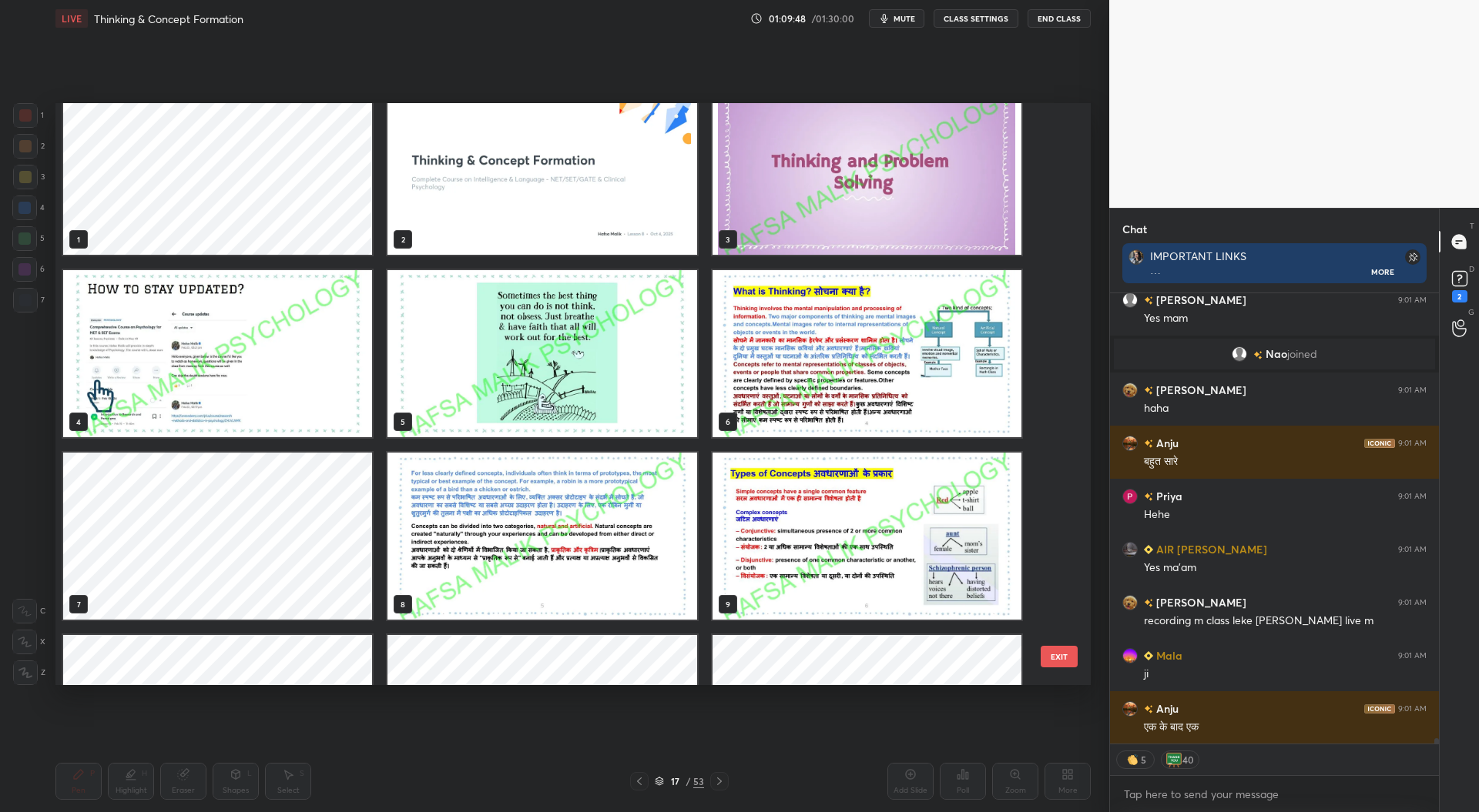
scroll to position [0, 0]
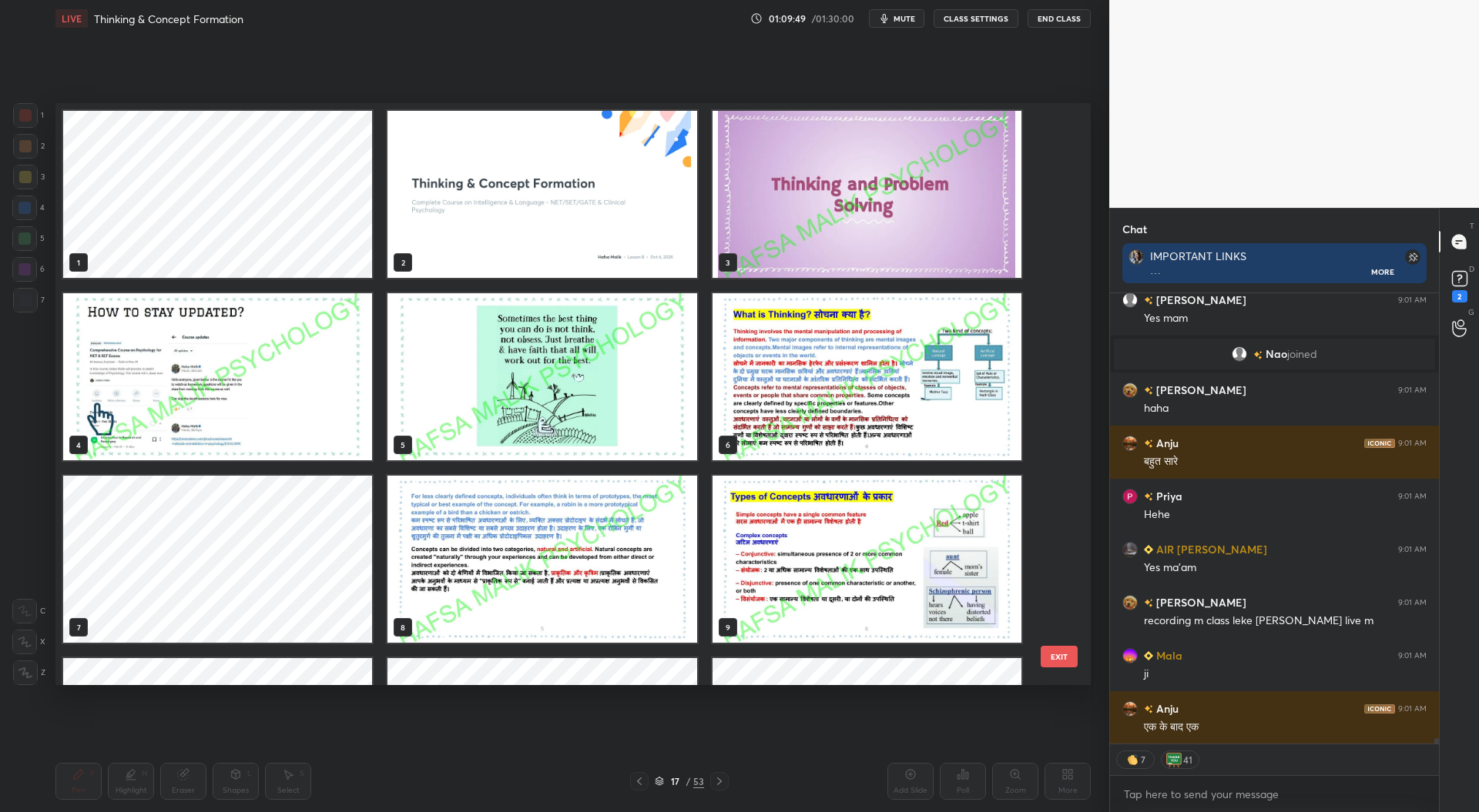
click at [829, 227] on img "grid" at bounding box center [867, 194] width 309 height 167
click at [832, 230] on img "grid" at bounding box center [867, 194] width 309 height 167
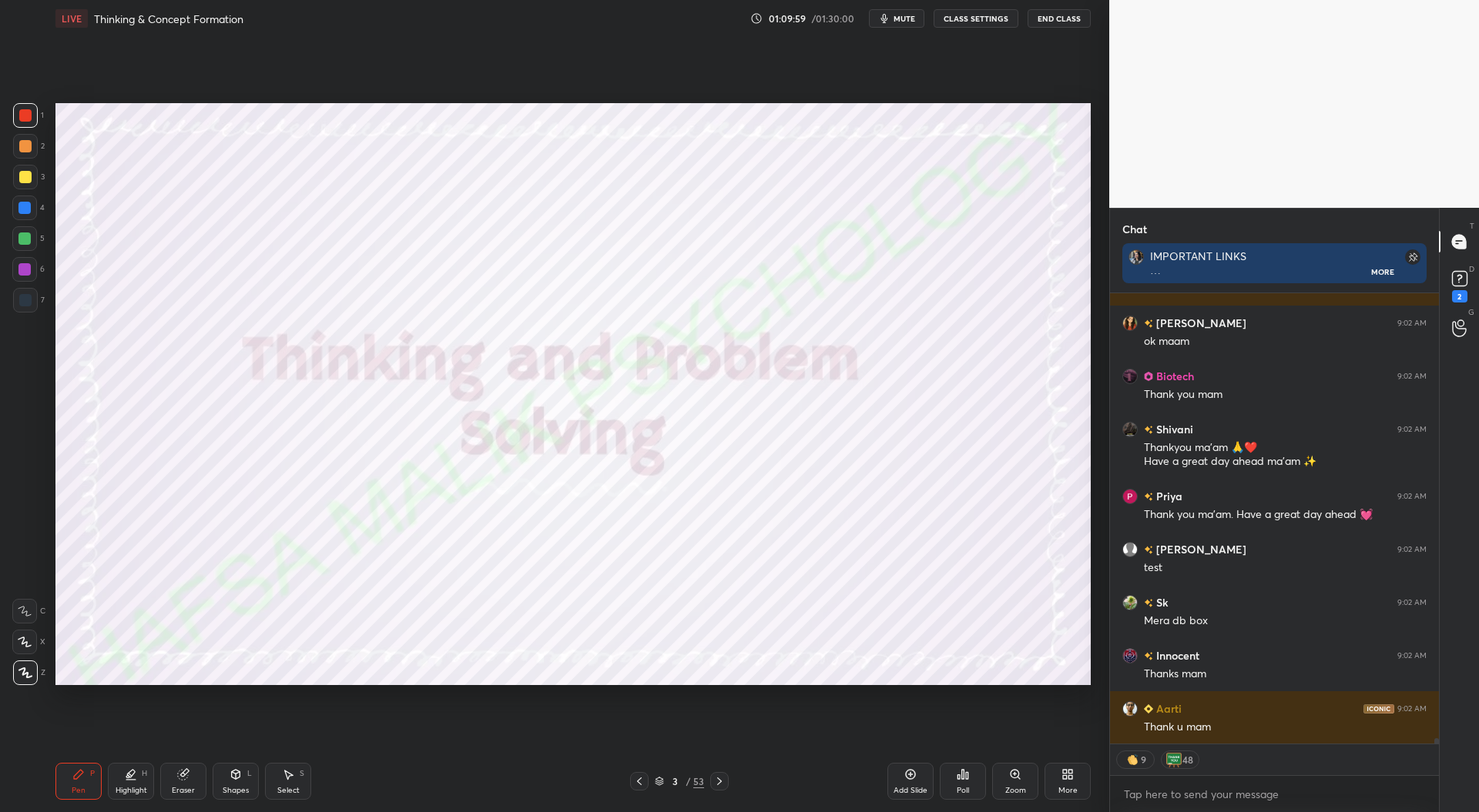
scroll to position [39867, 0]
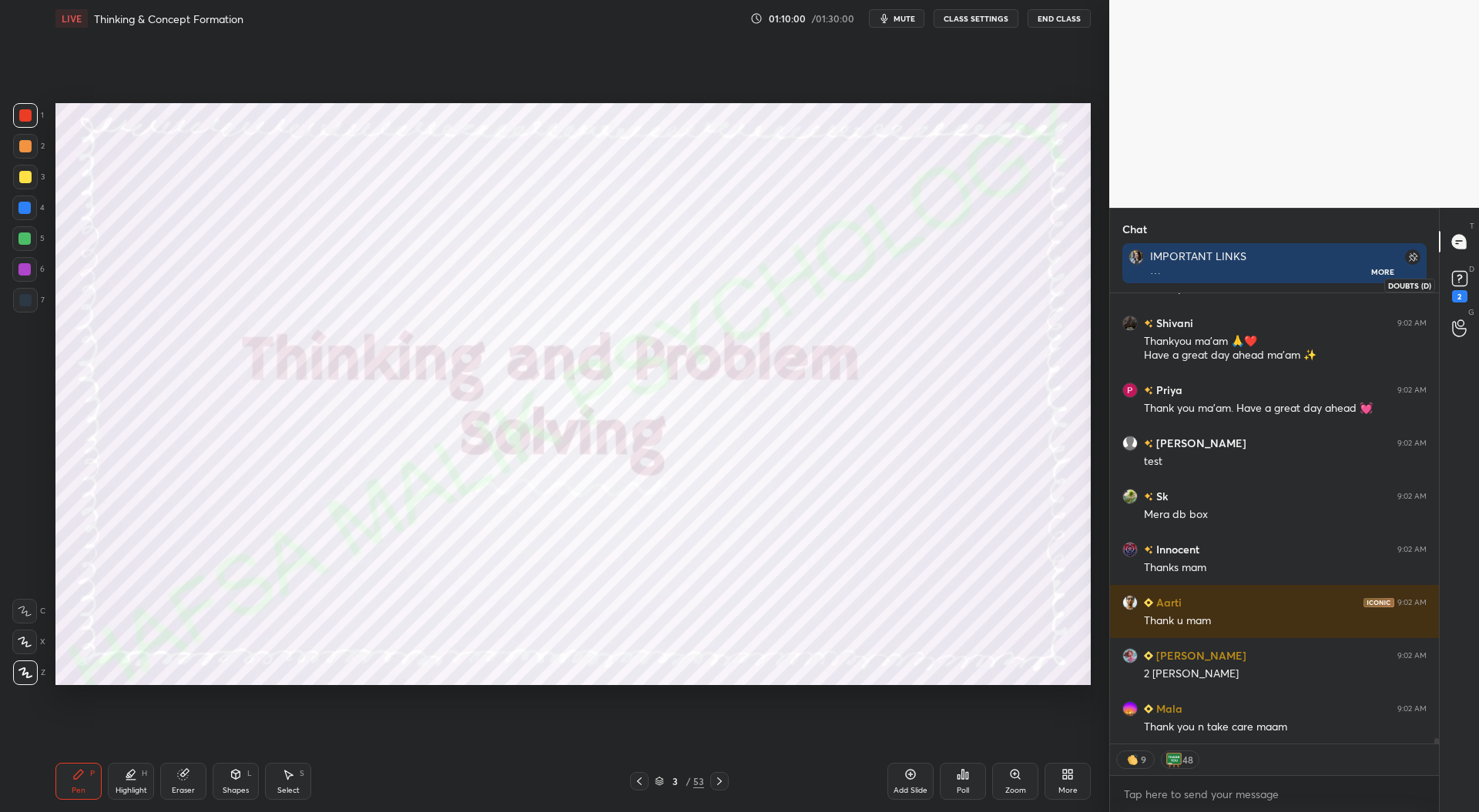
click at [1463, 282] on rect at bounding box center [1459, 279] width 15 height 15
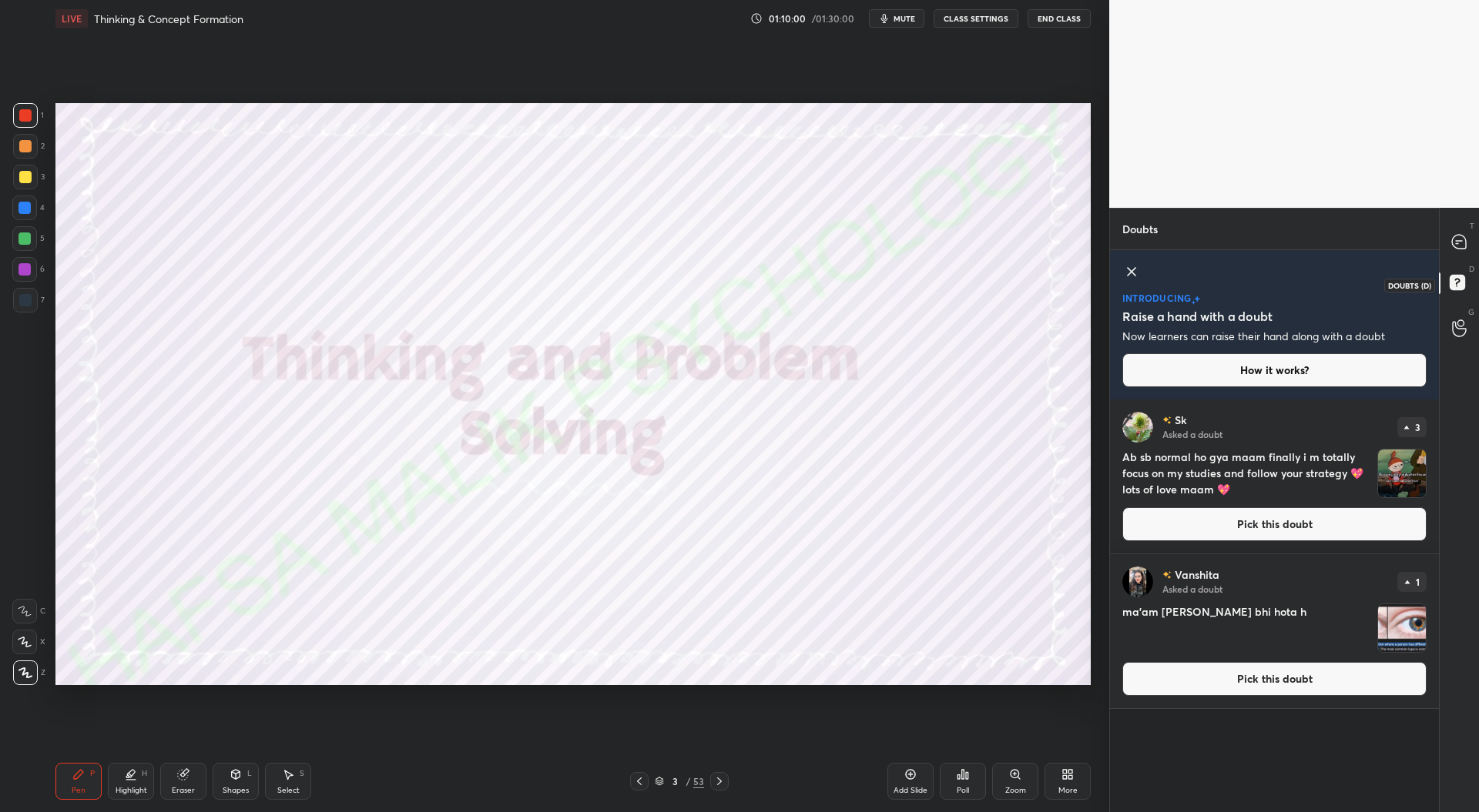
scroll to position [408, 324]
click at [1196, 526] on button "Pick this doubt" at bounding box center [1274, 524] width 304 height 34
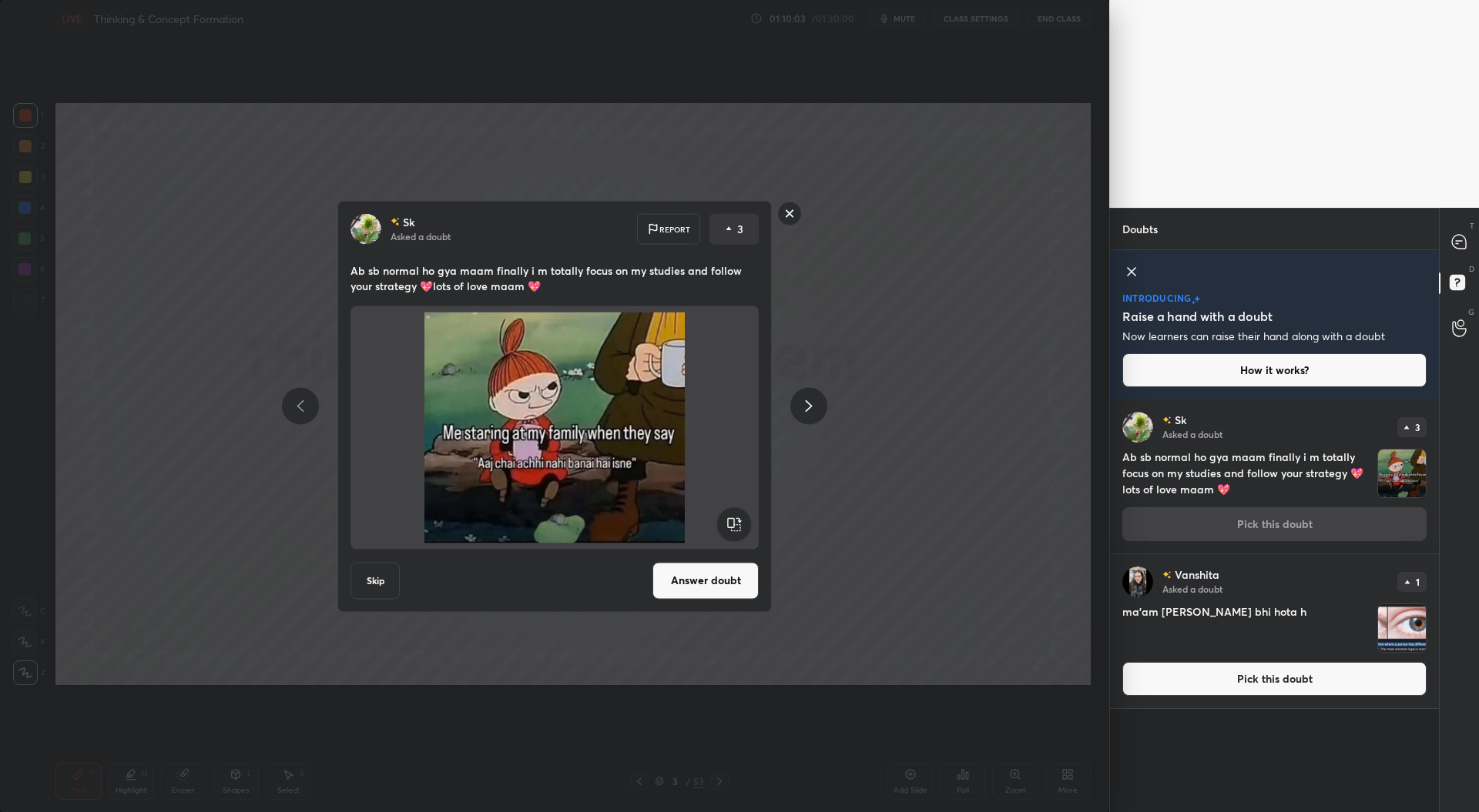
click at [708, 575] on button "Answer doubt" at bounding box center [705, 580] width 107 height 37
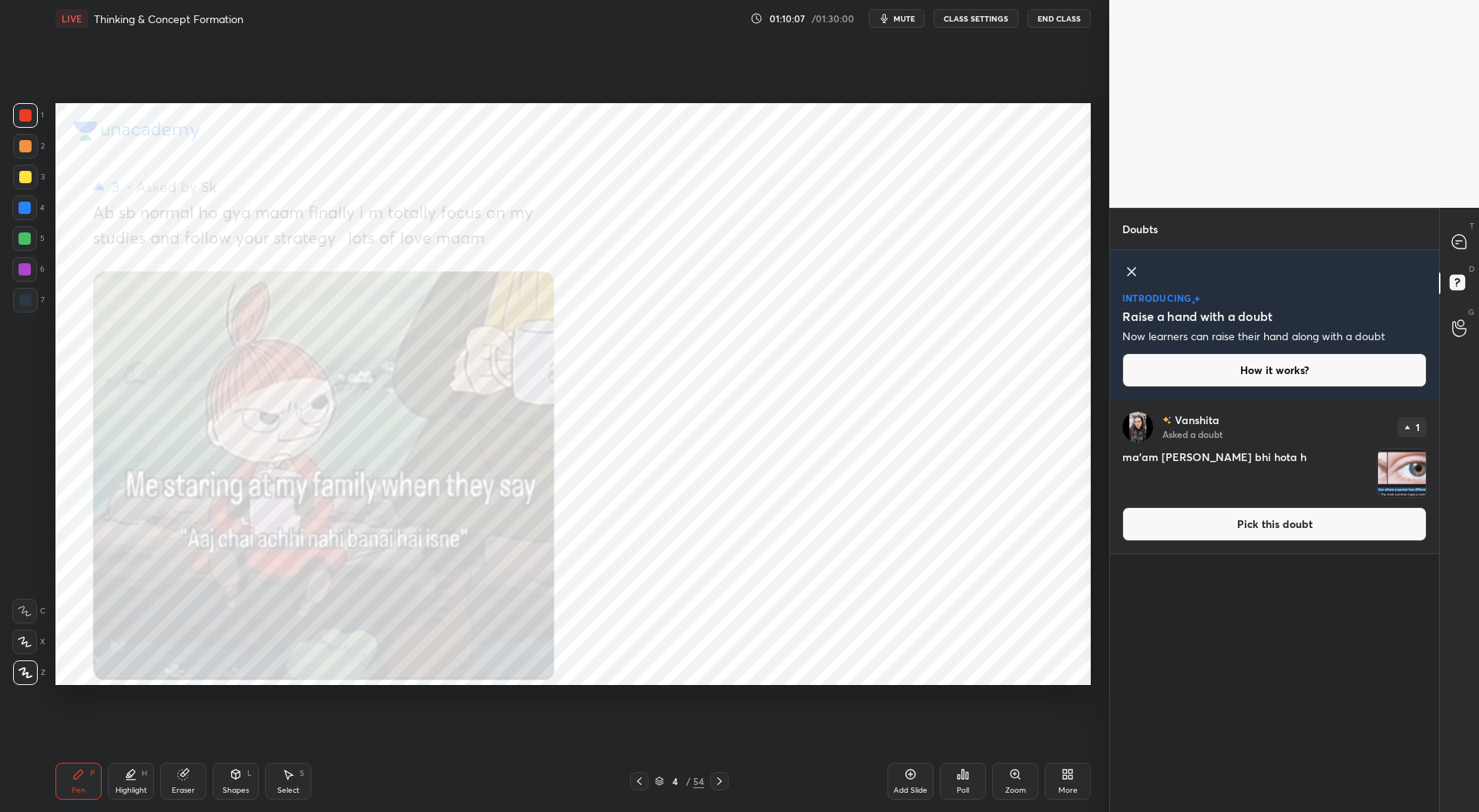
click at [1285, 526] on button "Pick this doubt" at bounding box center [1274, 524] width 304 height 34
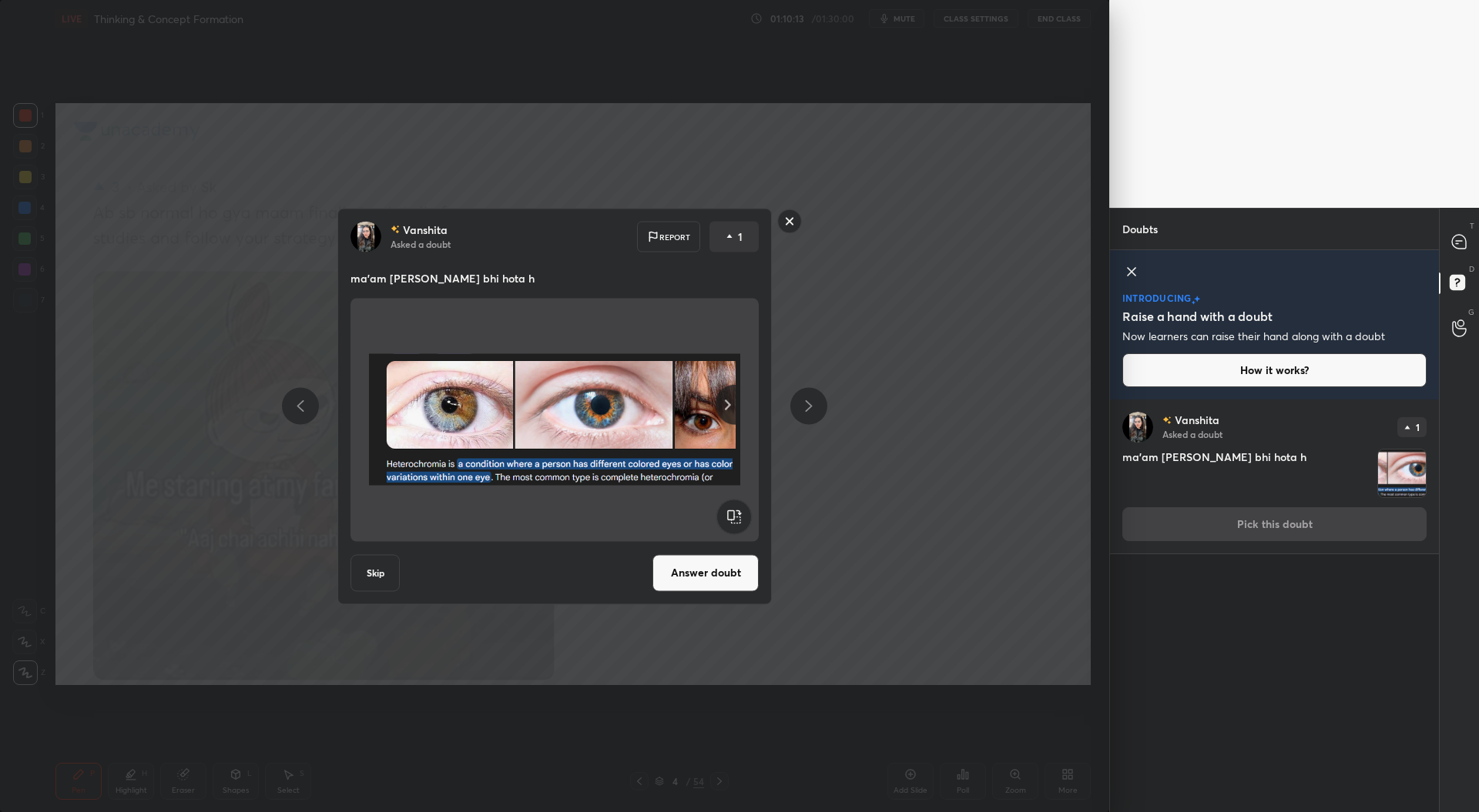
click at [781, 225] on rect at bounding box center [790, 222] width 24 height 24
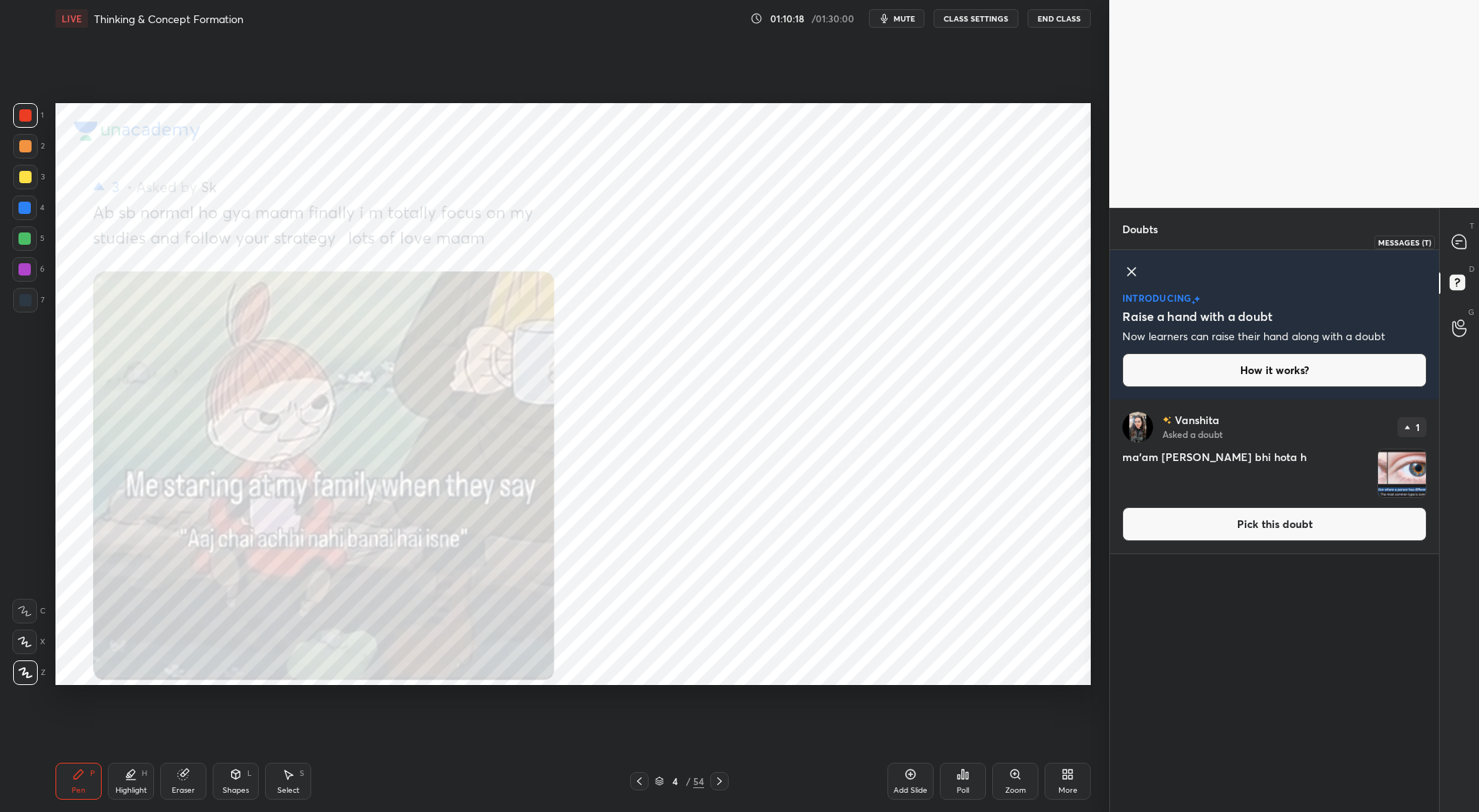
click at [1461, 241] on icon at bounding box center [1458, 241] width 6 height 0
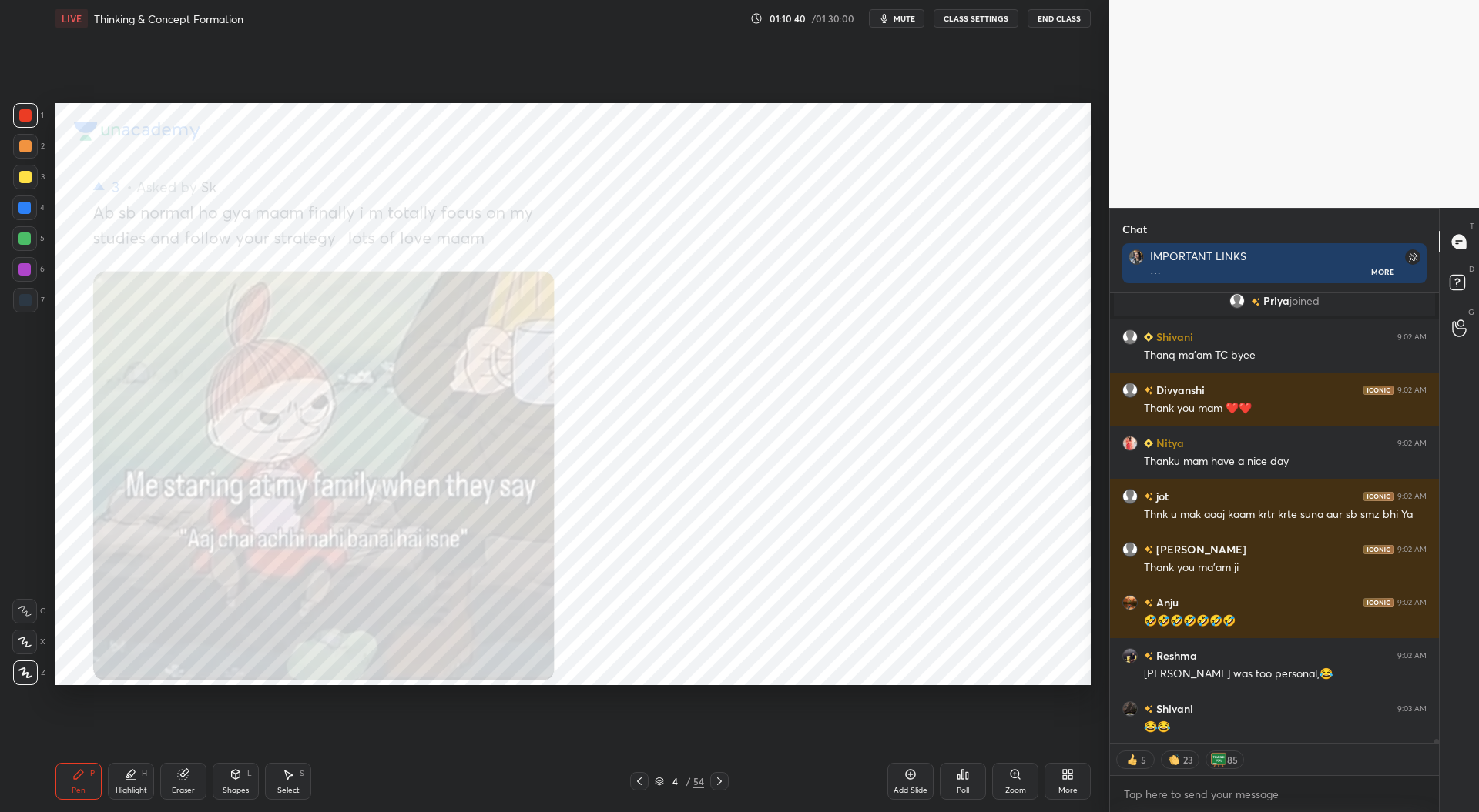
scroll to position [41799, 0]
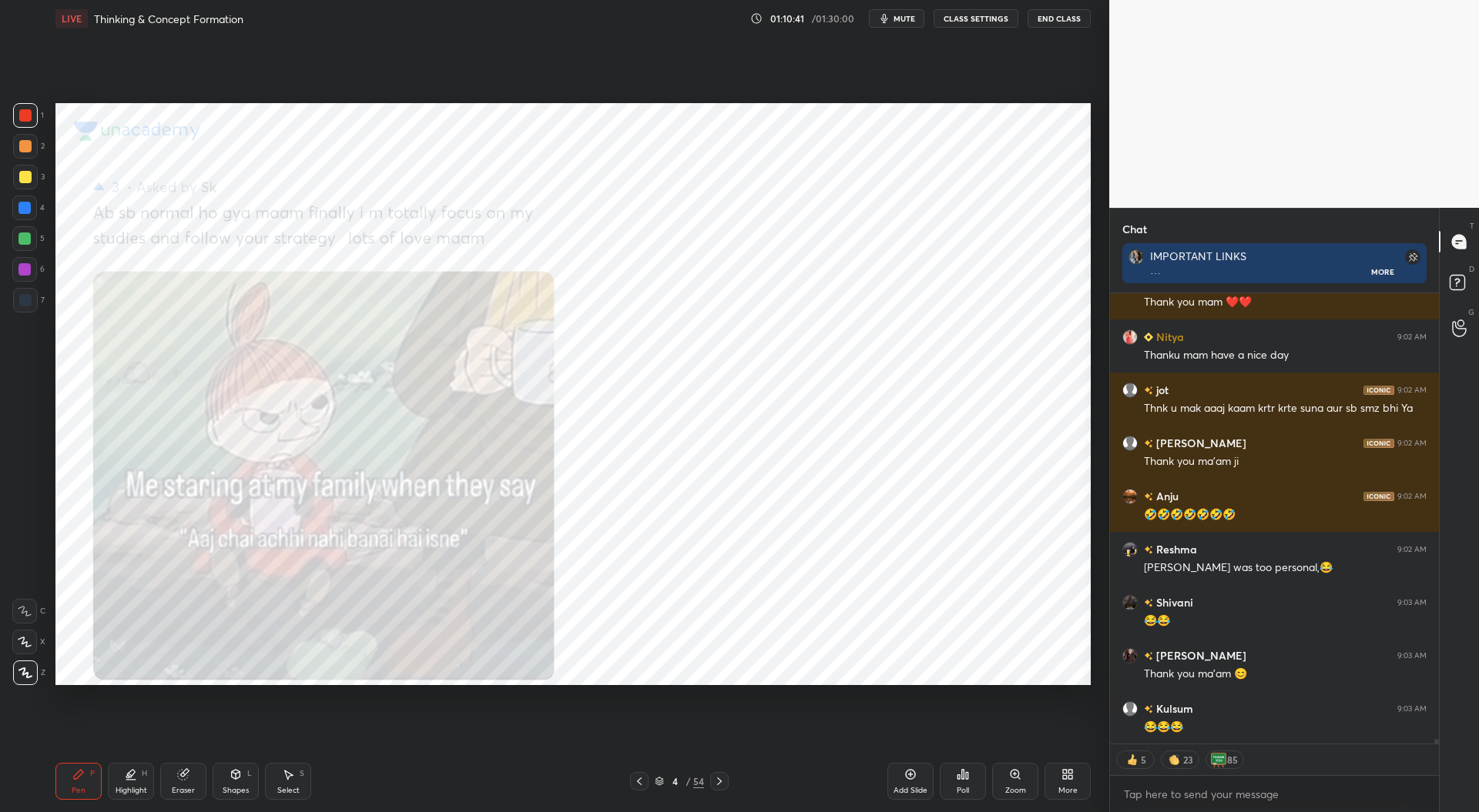
click at [1062, 17] on button "End Class" at bounding box center [1059, 18] width 63 height 18
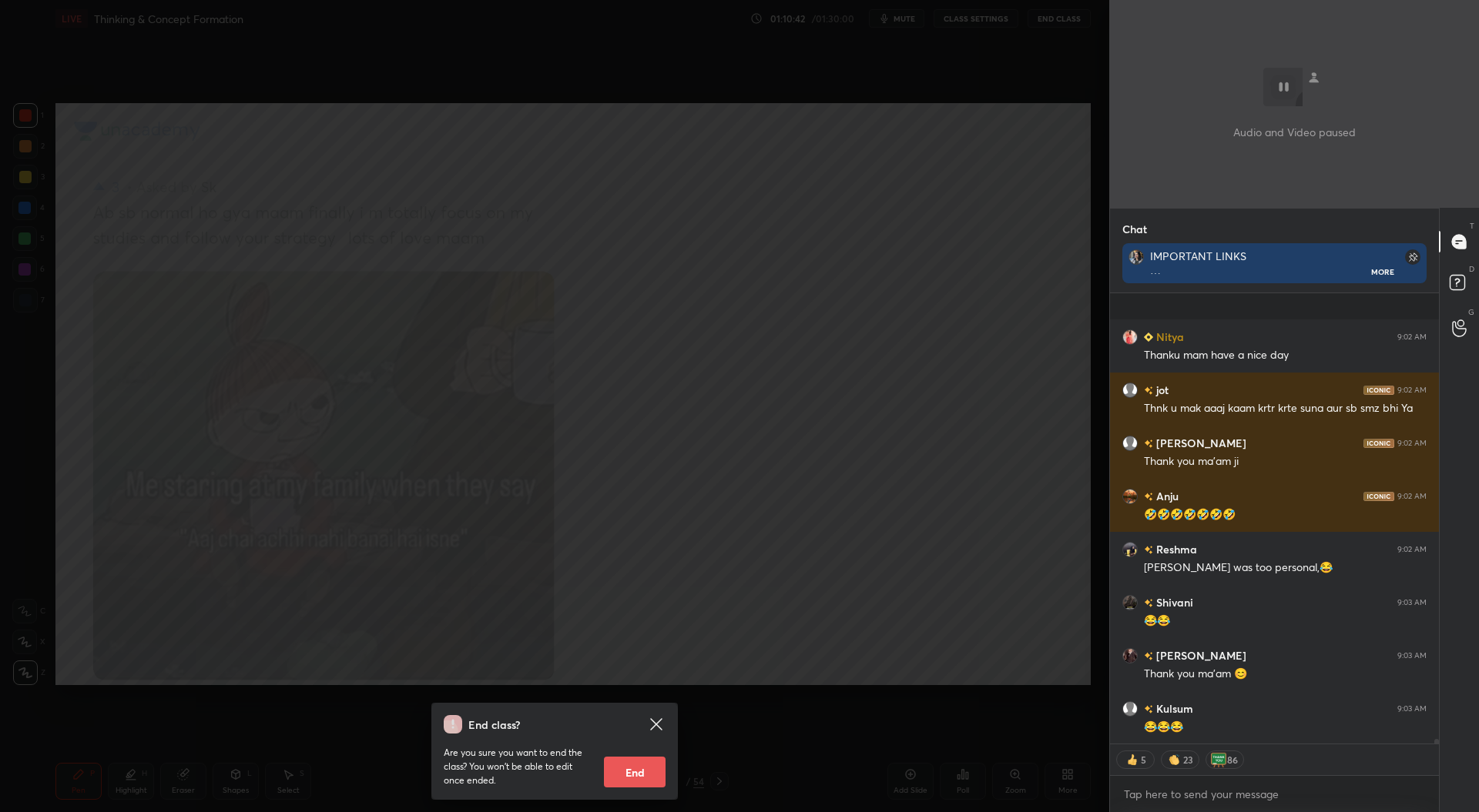
scroll to position [41905, 0]
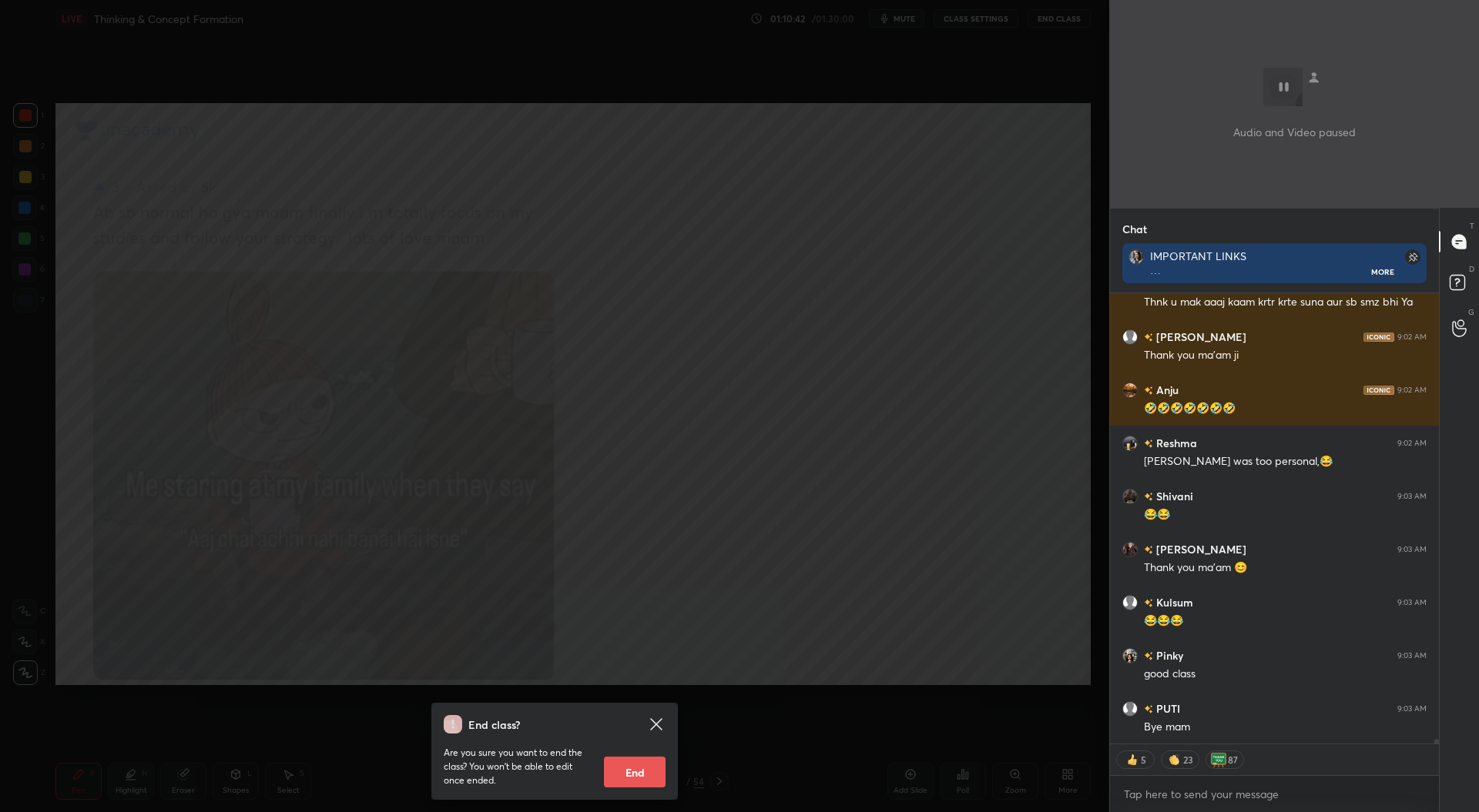
click at [640, 770] on button "End" at bounding box center [634, 772] width 61 height 31
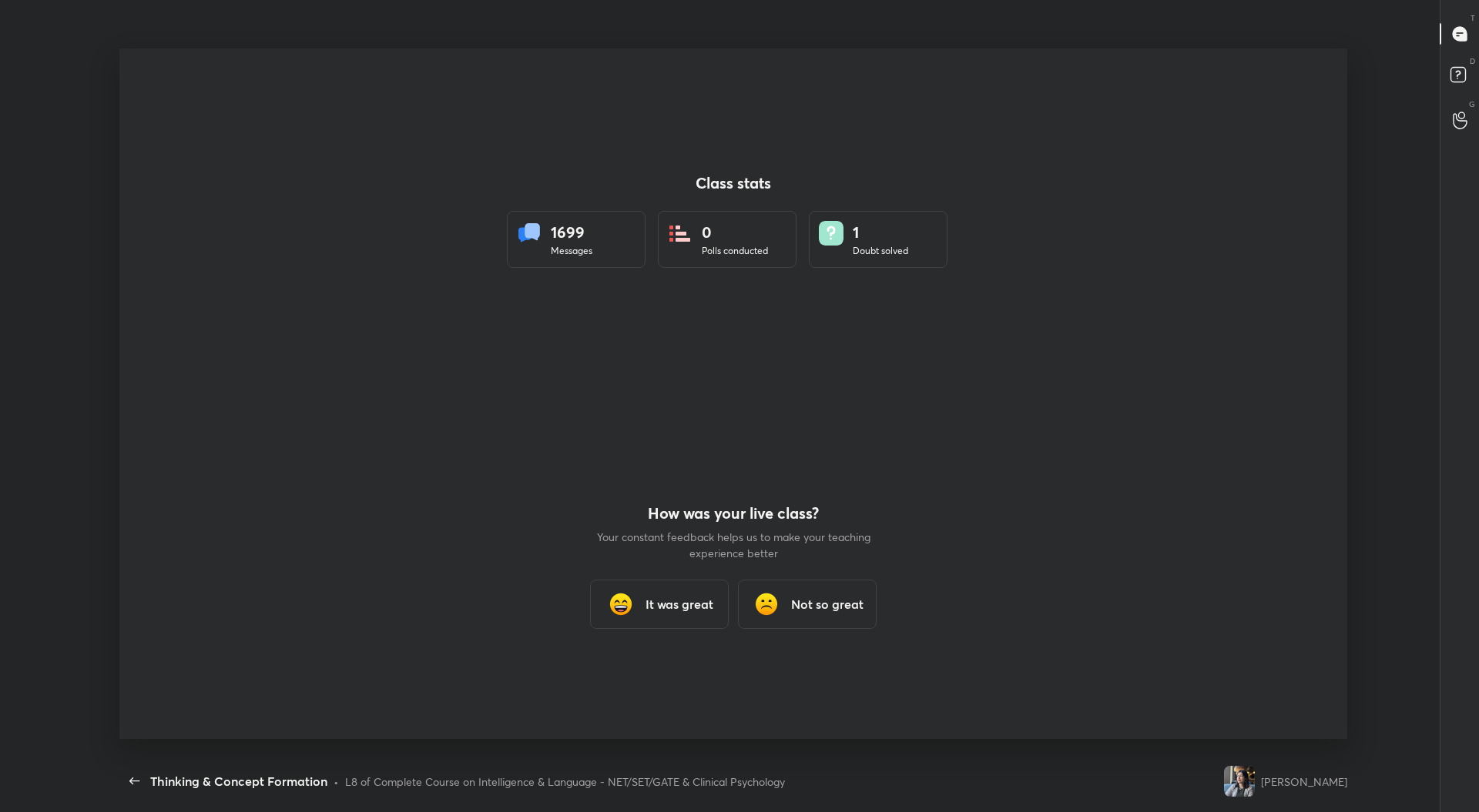
scroll to position [0, 0]
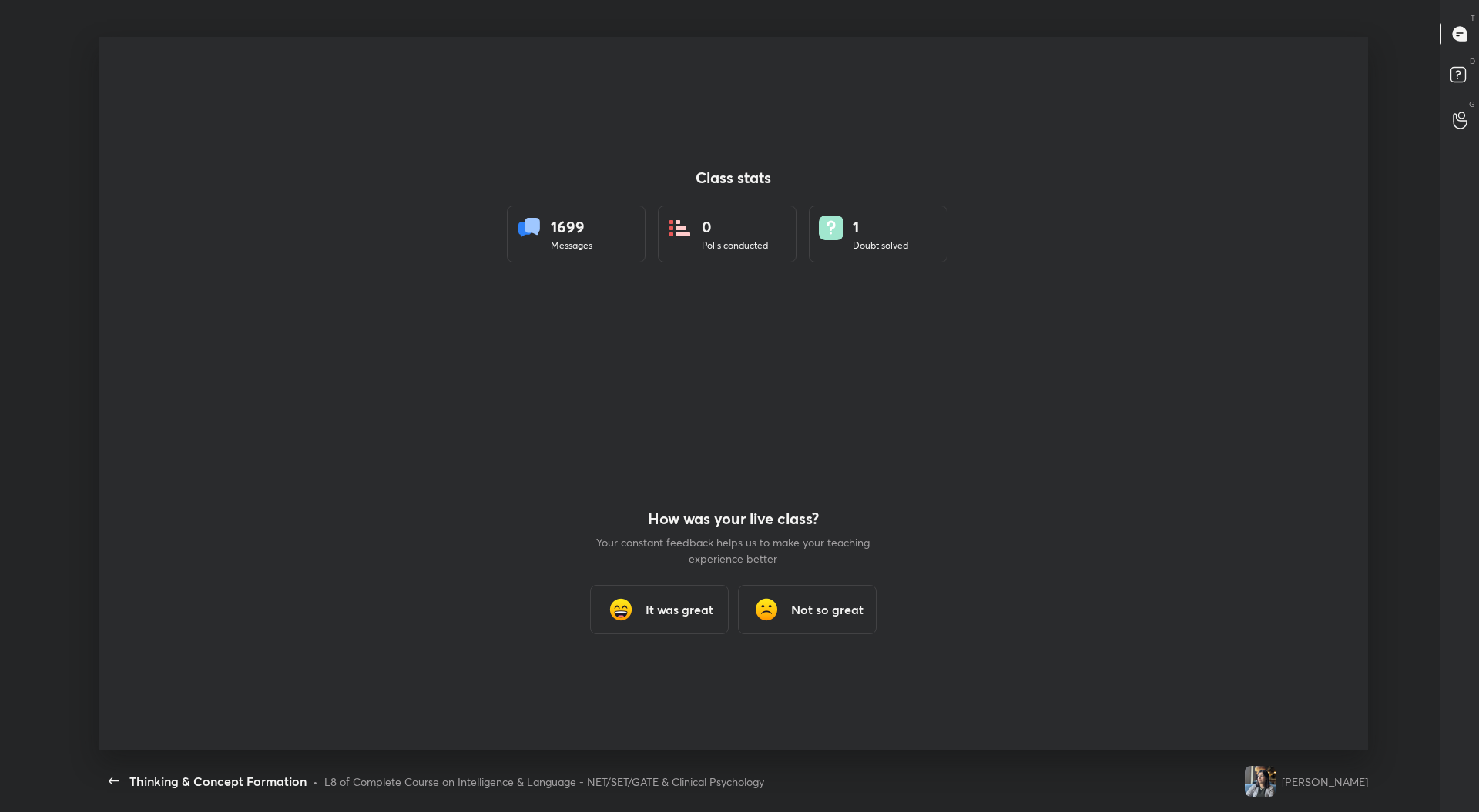
click at [692, 614] on h3 "It was great" at bounding box center [679, 609] width 68 height 18
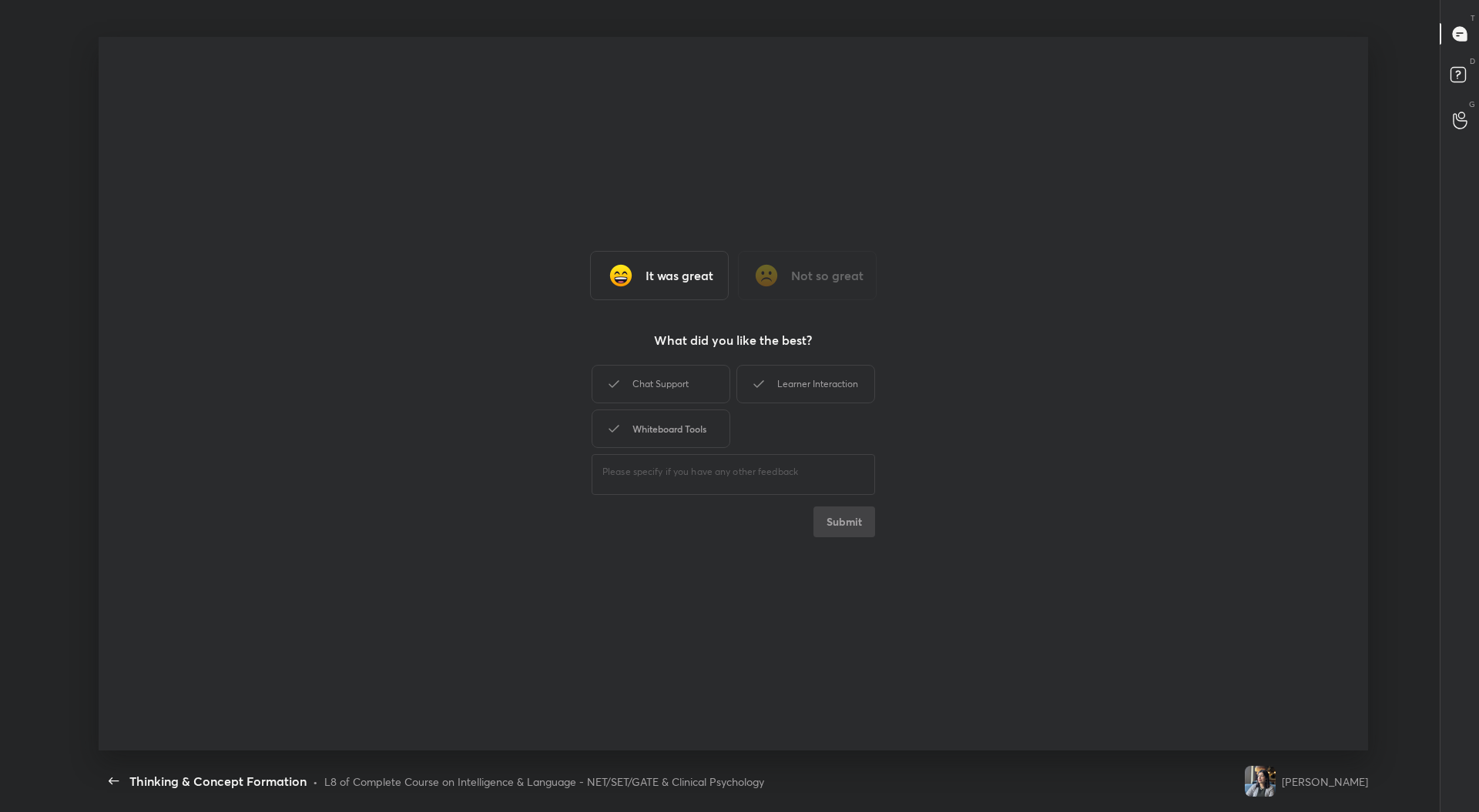
click at [692, 387] on div "Chat Support" at bounding box center [661, 384] width 139 height 38
click at [690, 424] on div "Whiteboard Tools" at bounding box center [661, 429] width 139 height 38
click at [803, 384] on div "Learner Interaction" at bounding box center [805, 384] width 139 height 38
click at [852, 521] on button "Submit" at bounding box center [843, 522] width 61 height 31
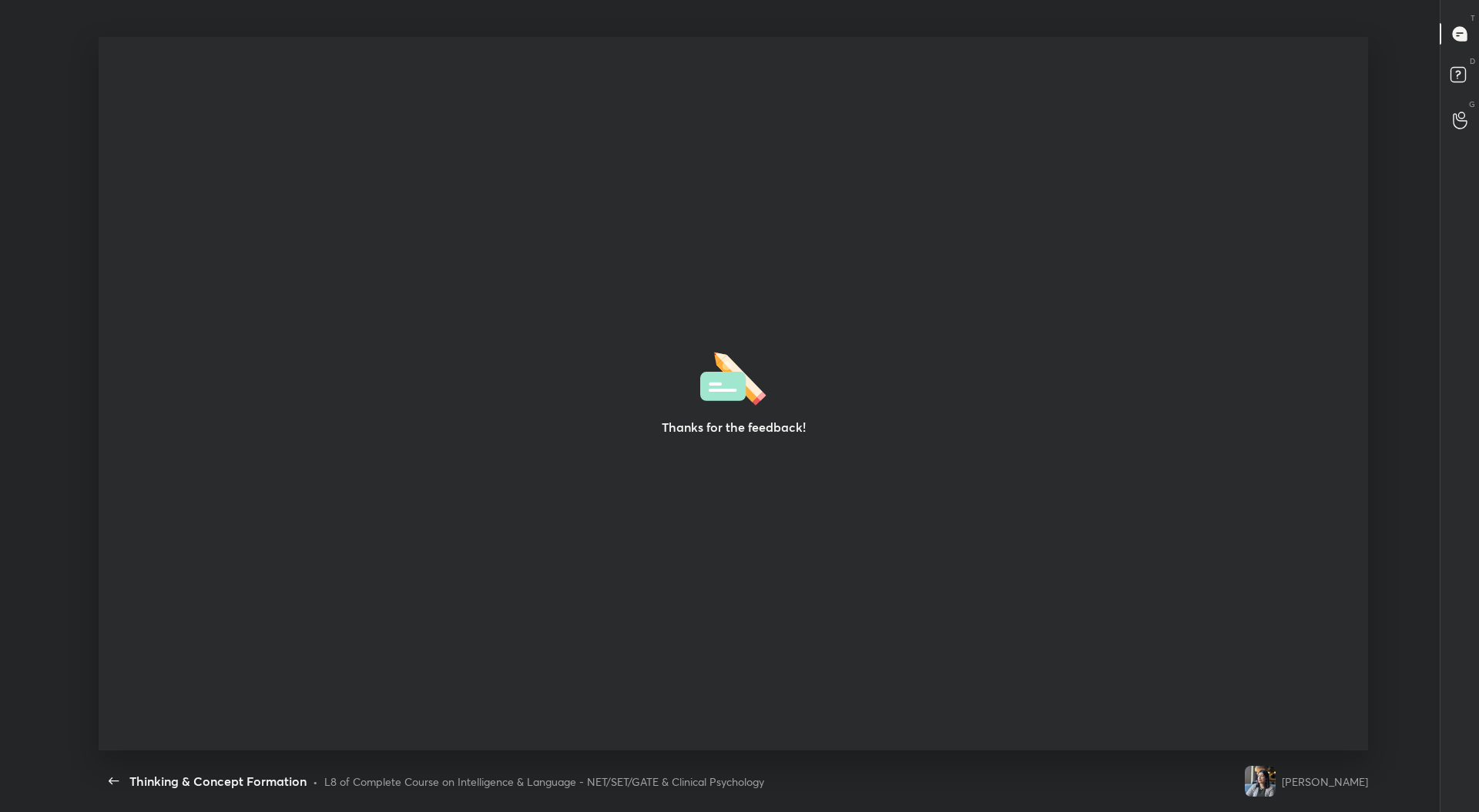
type textarea "x"
